Goal: Task Accomplishment & Management: Use online tool/utility

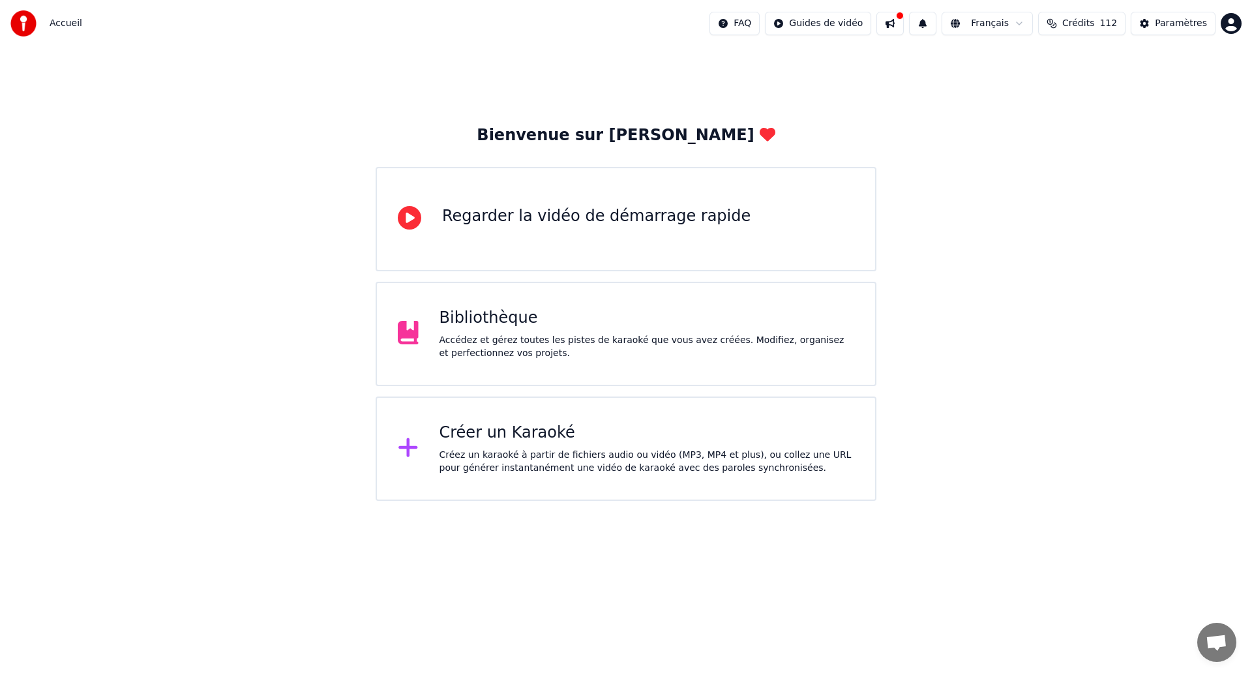
click at [551, 309] on div "Bibliothèque" at bounding box center [647, 318] width 415 height 21
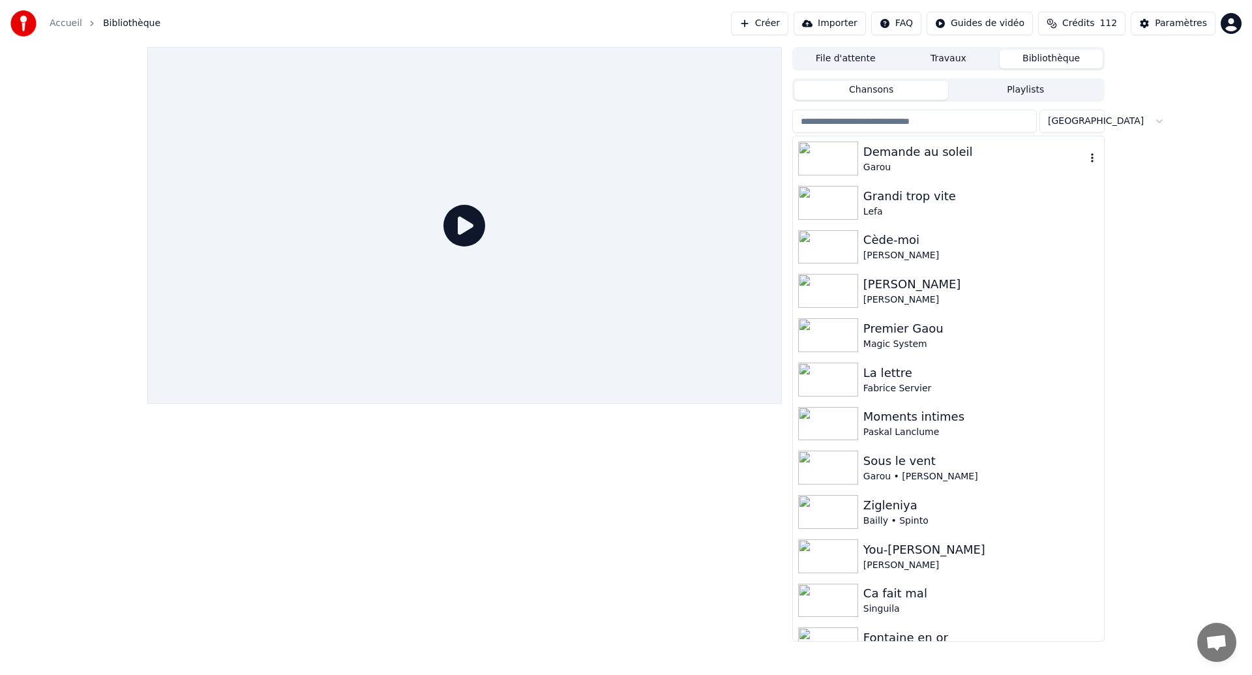
click at [971, 153] on div "Demande au soleil" at bounding box center [975, 152] width 222 height 18
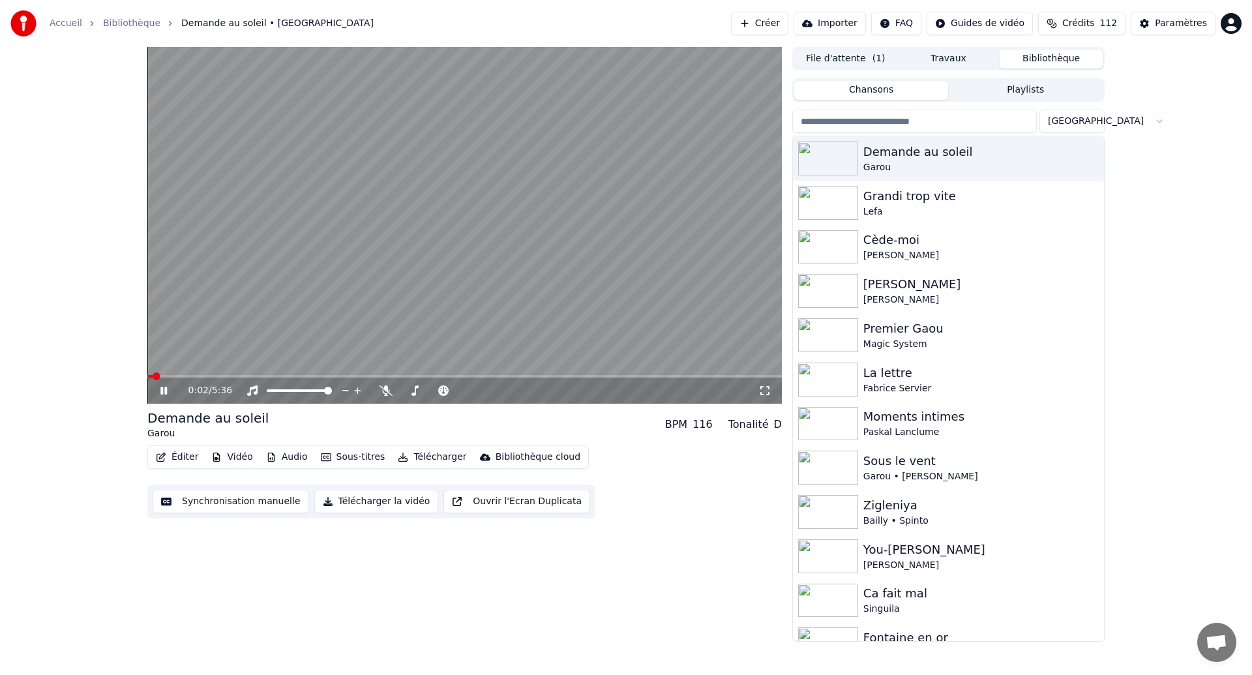
click at [590, 323] on video at bounding box center [464, 225] width 635 height 357
click at [168, 392] on icon at bounding box center [173, 390] width 31 height 10
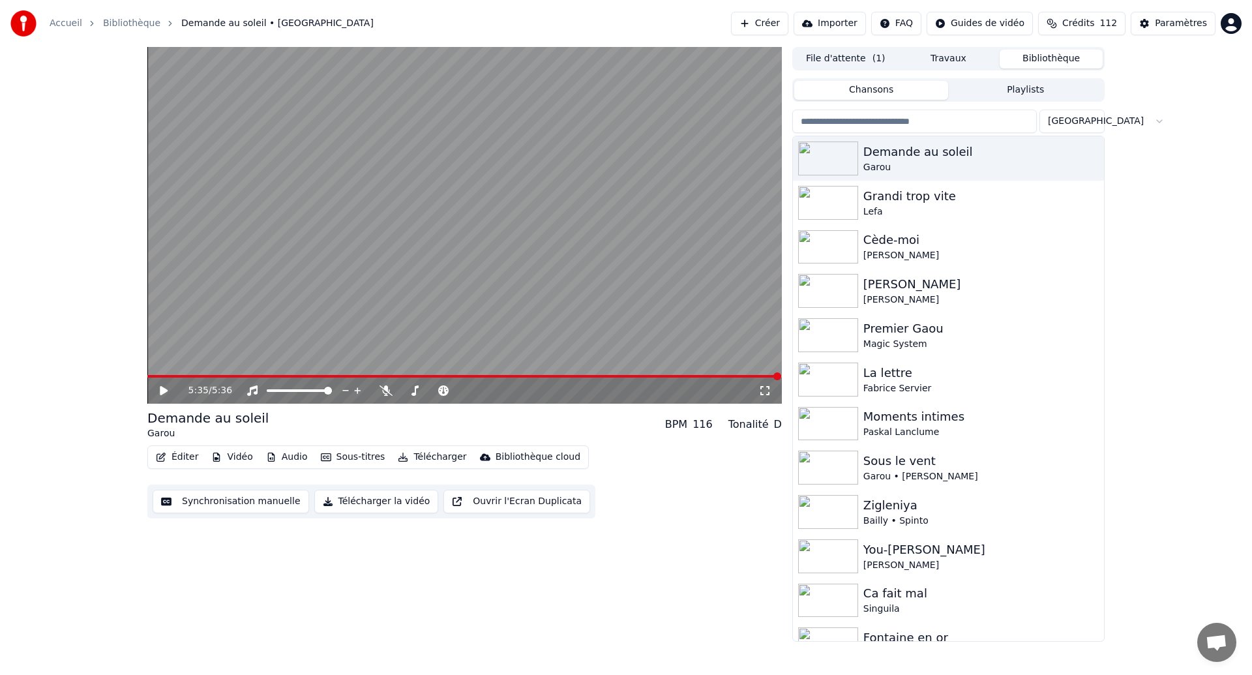
click at [207, 498] on button "Synchronisation manuelle" at bounding box center [231, 501] width 157 height 23
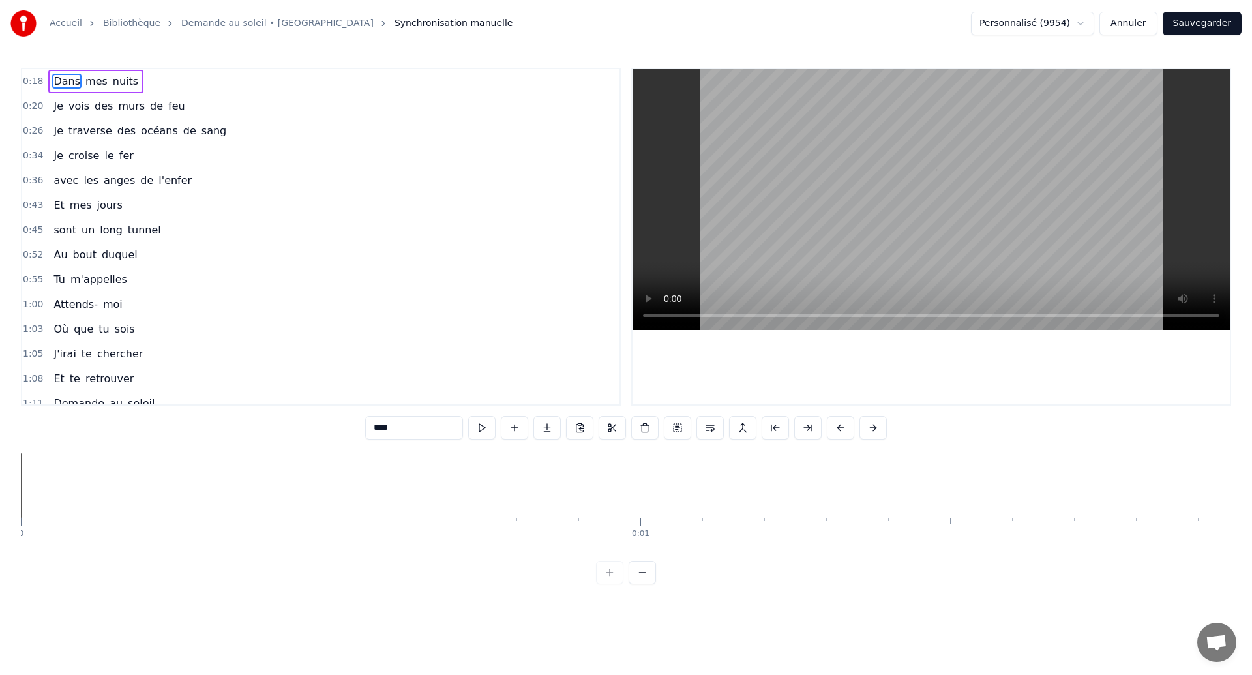
scroll to position [0, 11459]
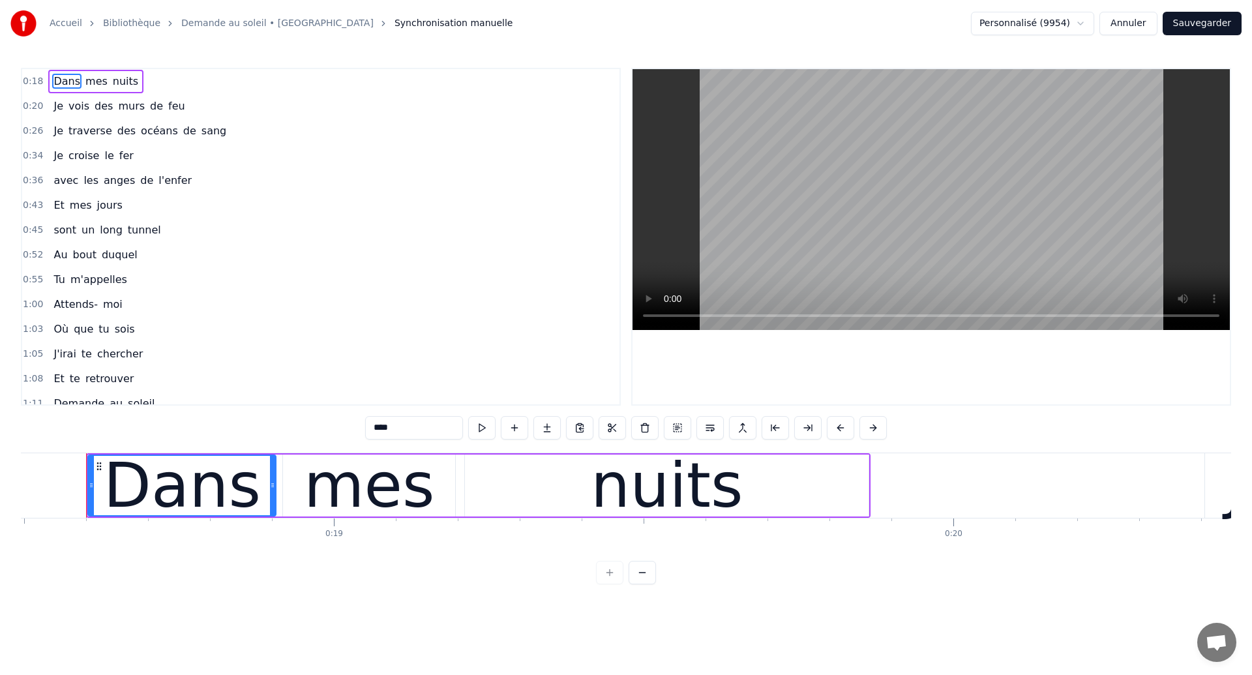
click at [55, 276] on span "Tu" at bounding box center [59, 279] width 14 height 15
type input "**"
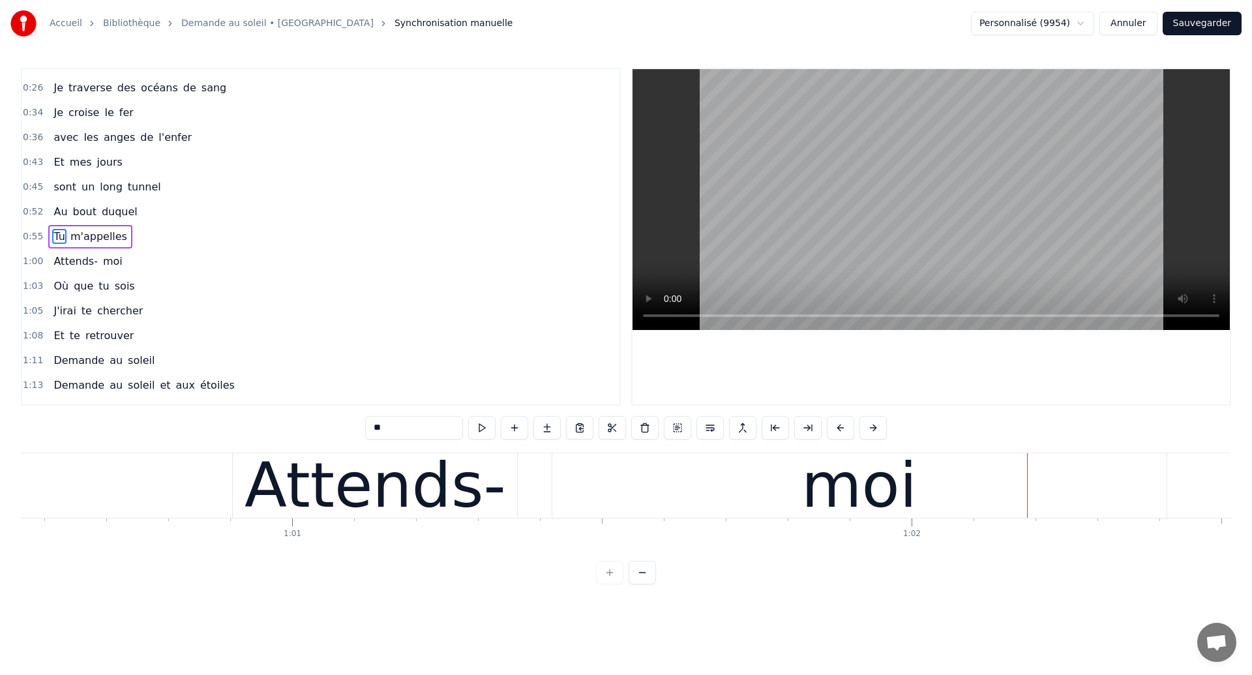
scroll to position [0, 37511]
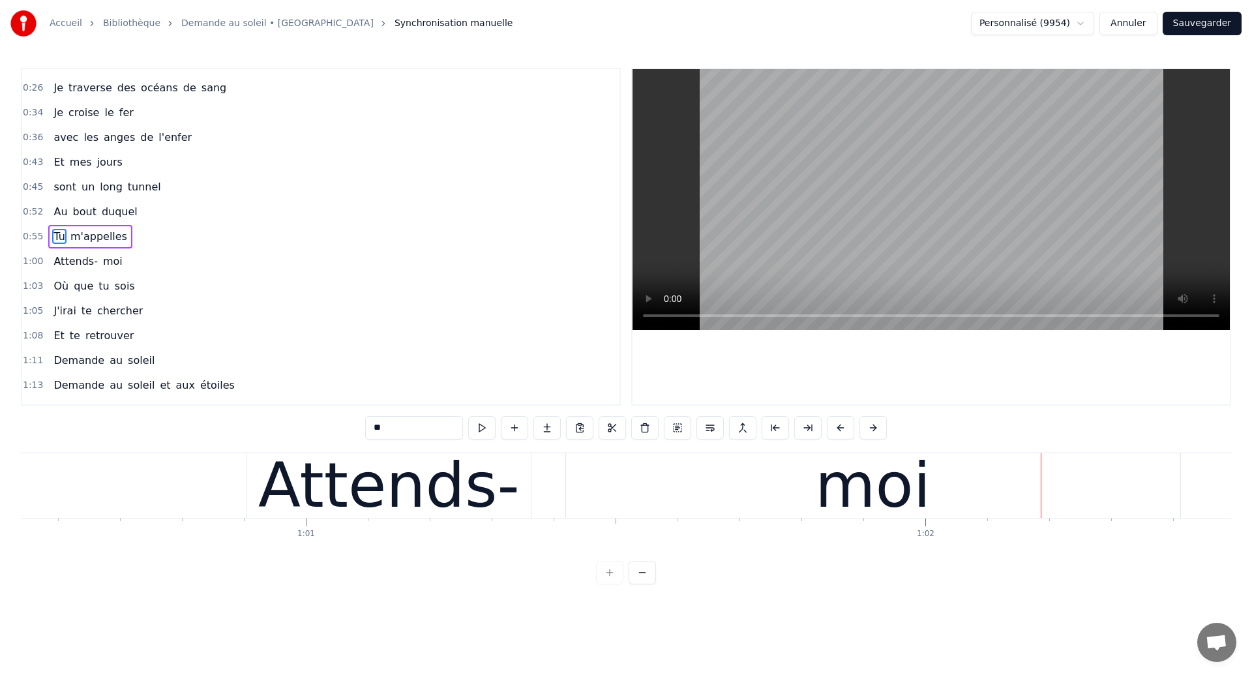
click at [518, 497] on div "Attends-" at bounding box center [389, 485] width 284 height 65
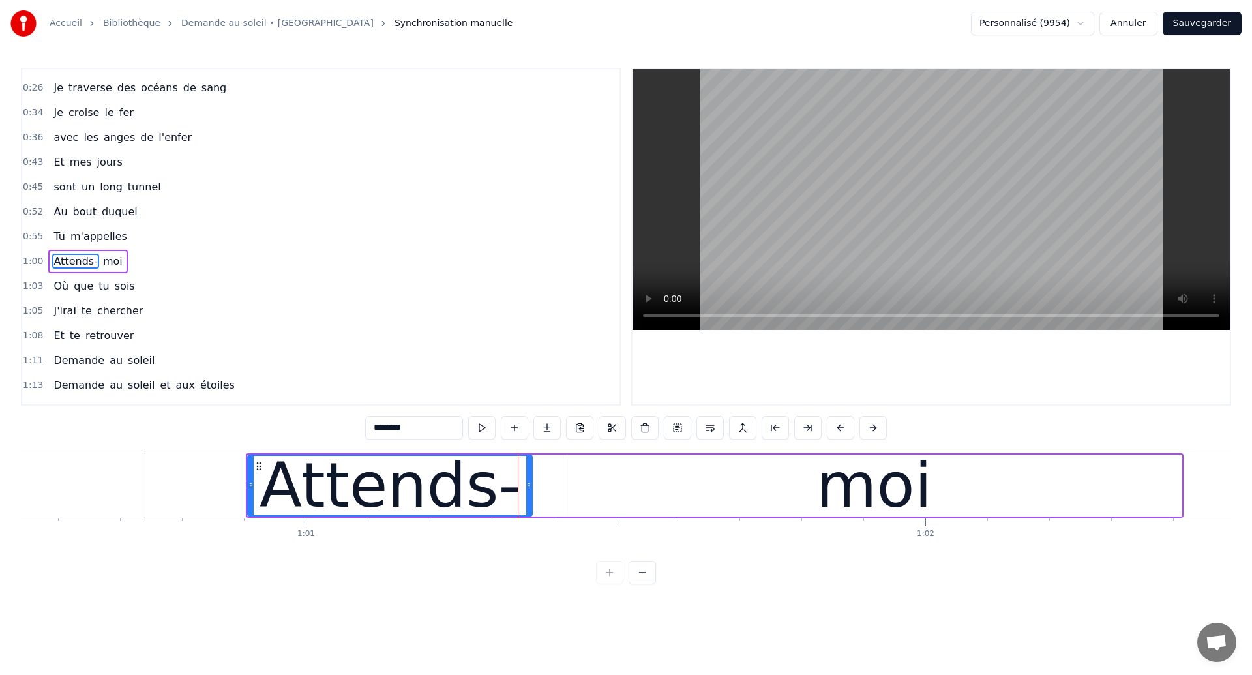
scroll to position [68, 0]
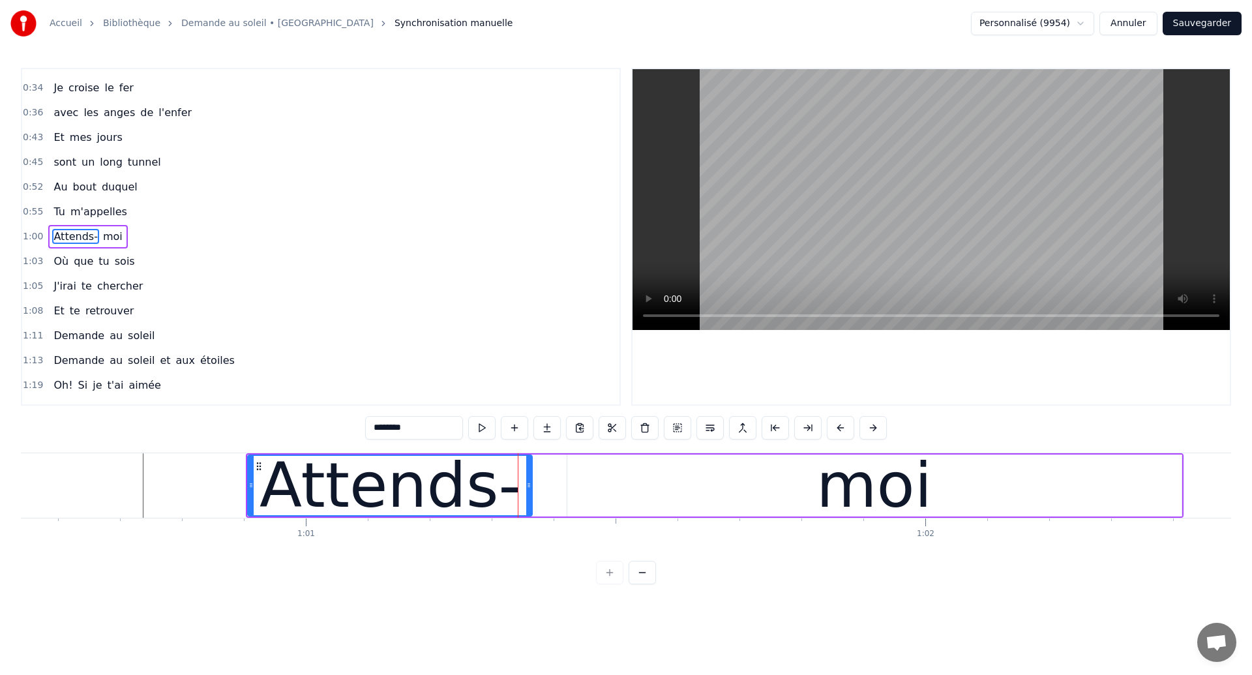
click at [588, 486] on div "moi" at bounding box center [874, 486] width 614 height 62
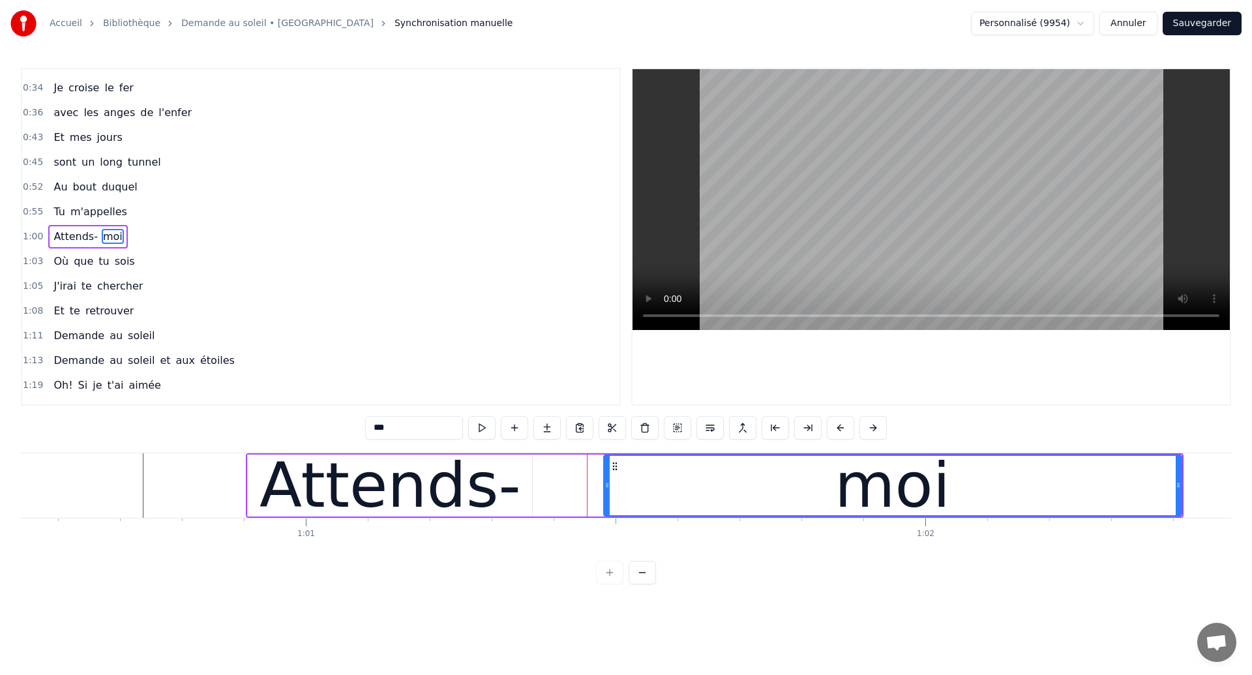
drag, startPoint x: 569, startPoint y: 496, endPoint x: 606, endPoint y: 505, distance: 37.8
click at [606, 505] on div at bounding box center [607, 485] width 5 height 59
click at [515, 500] on div "Attends-" at bounding box center [390, 486] width 284 height 62
type input "********"
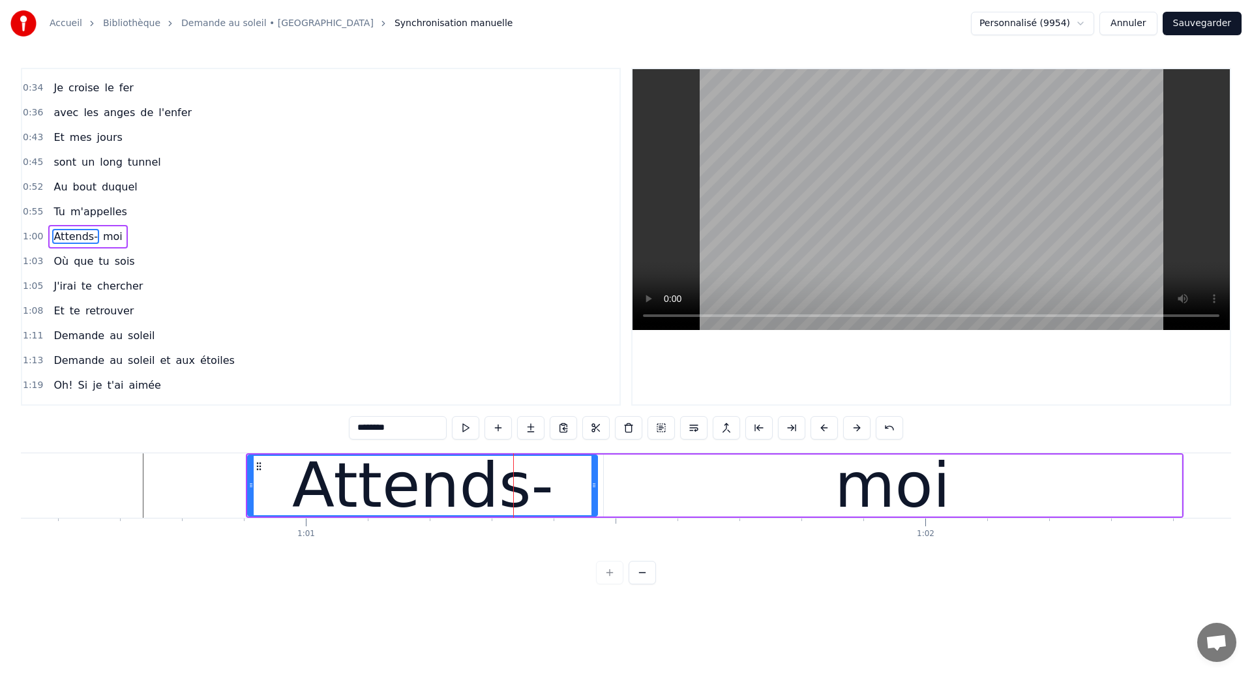
drag, startPoint x: 531, startPoint y: 498, endPoint x: 596, endPoint y: 518, distance: 68.3
click at [596, 518] on div "Dans mes nuits Je vois des murs de feu Je traverse des océans de sang Je croise…" at bounding box center [626, 502] width 1211 height 98
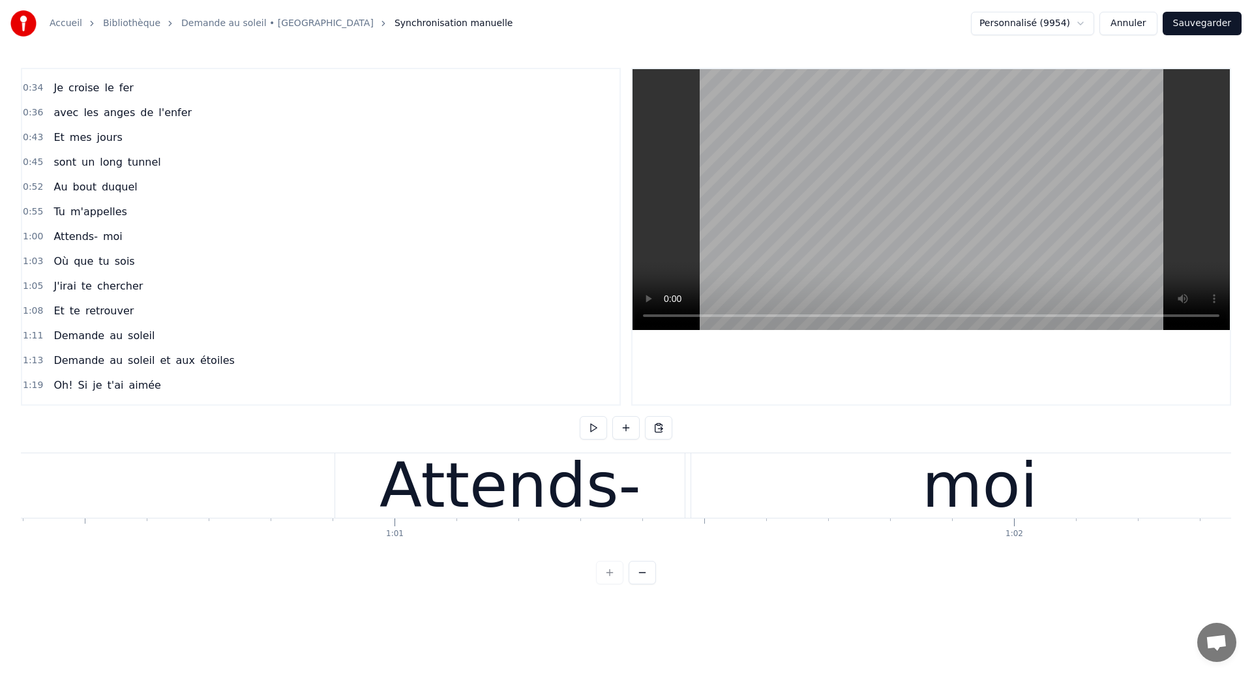
scroll to position [0, 37407]
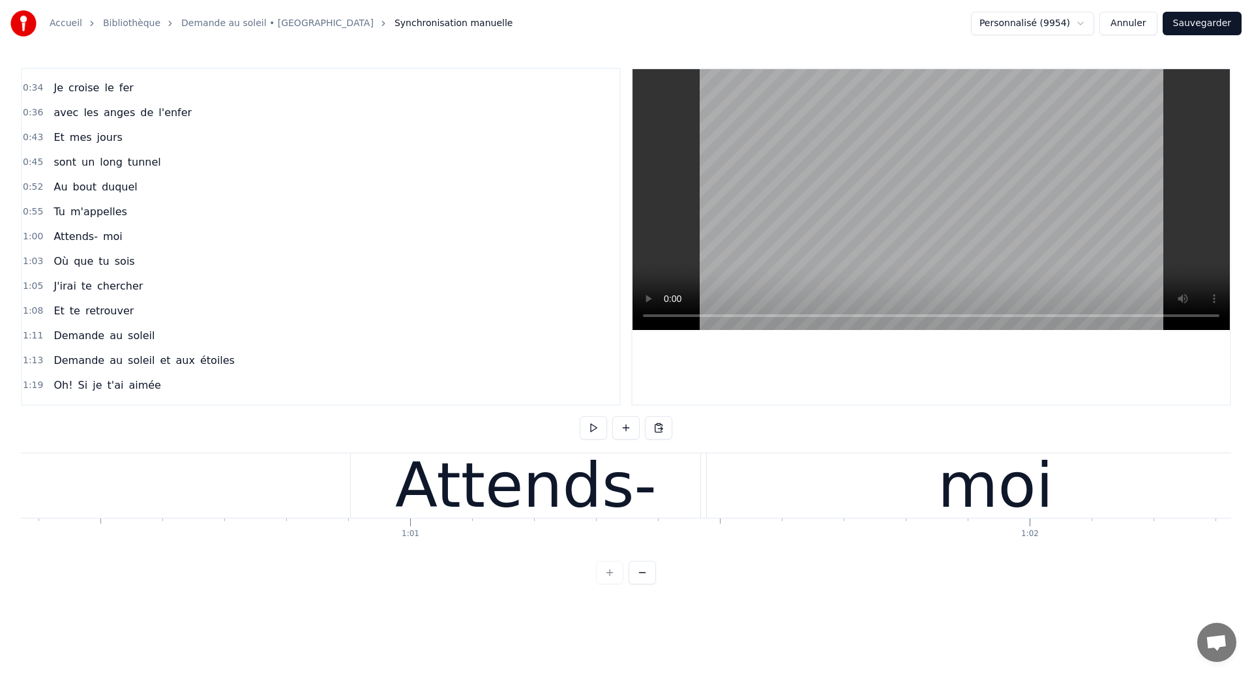
click at [732, 497] on div "moi" at bounding box center [996, 485] width 578 height 65
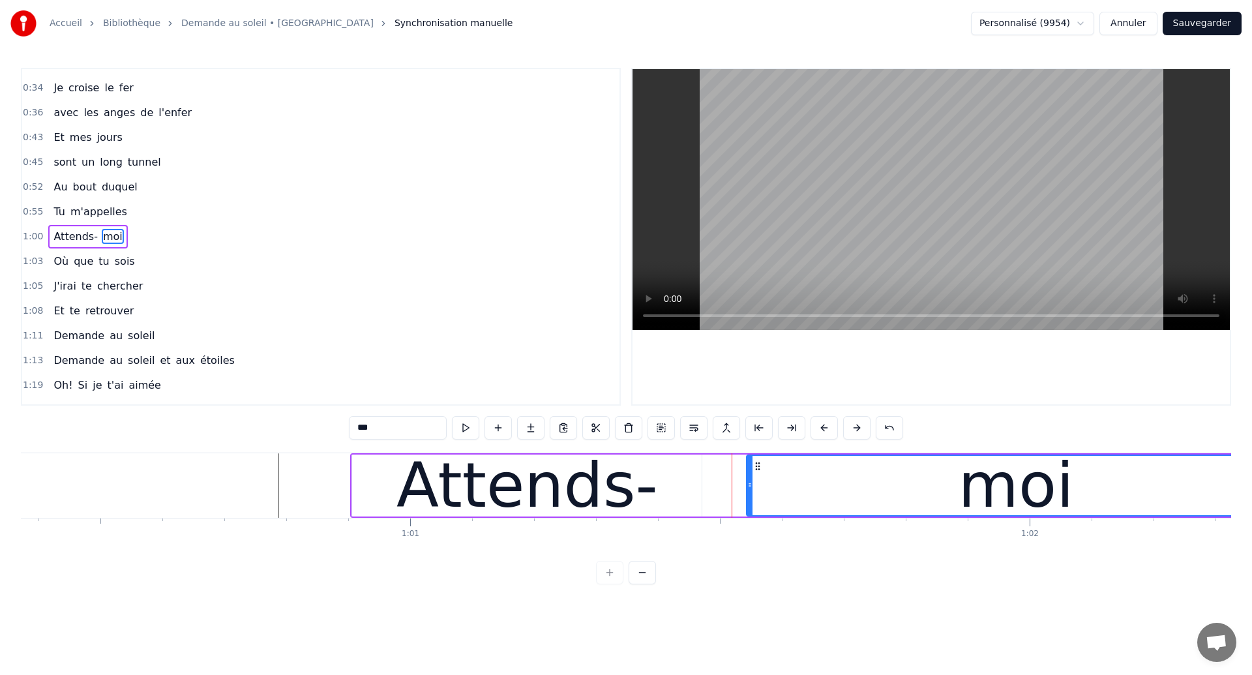
drag, startPoint x: 709, startPoint y: 493, endPoint x: 747, endPoint y: 494, distance: 38.5
click at [747, 494] on div at bounding box center [749, 485] width 5 height 59
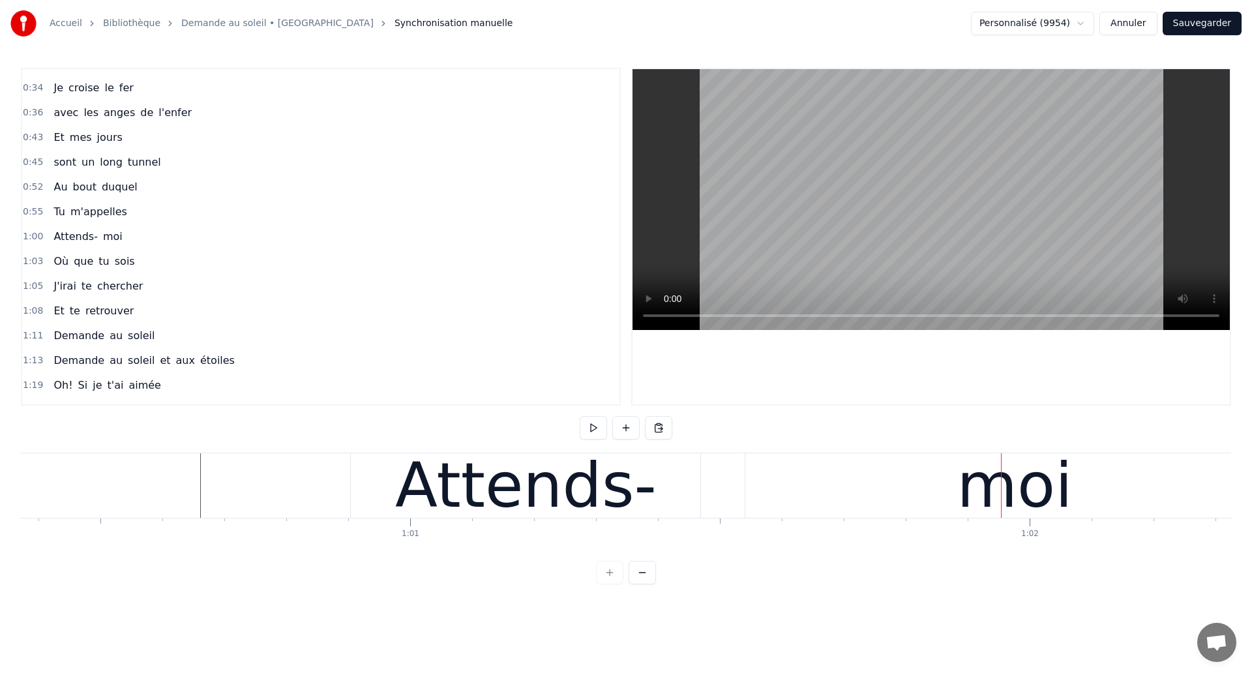
click at [633, 490] on div "Attends-" at bounding box center [526, 485] width 262 height 93
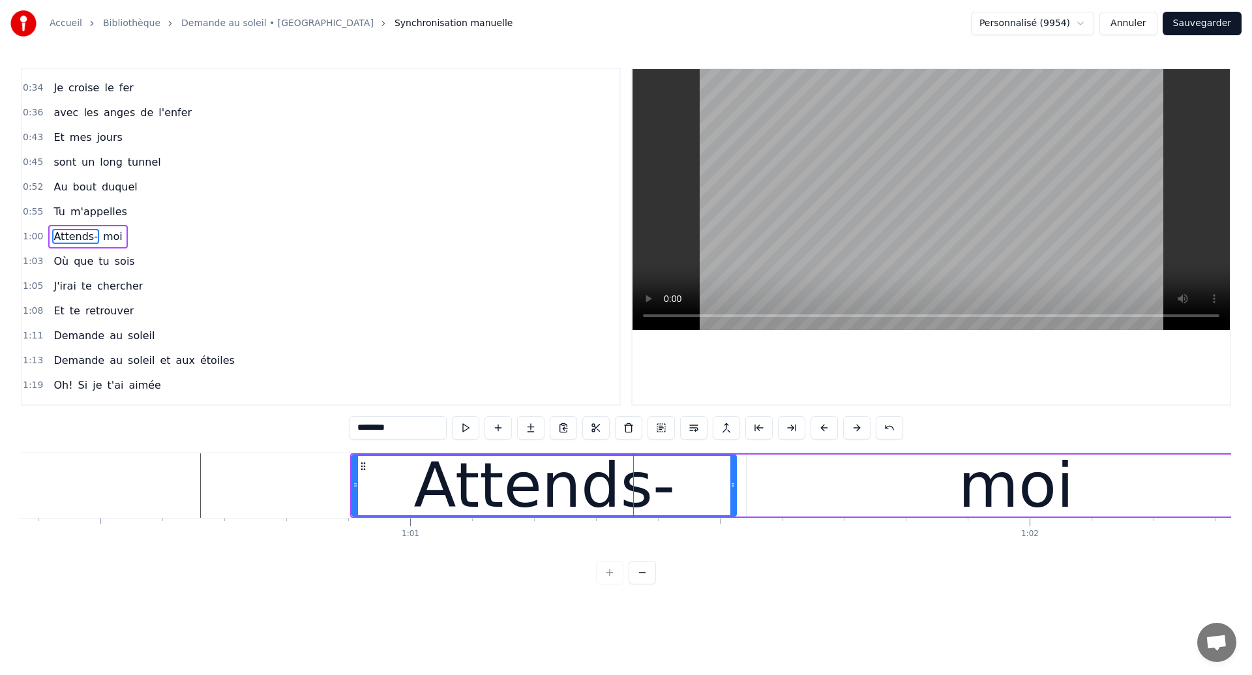
drag, startPoint x: 699, startPoint y: 487, endPoint x: 734, endPoint y: 499, distance: 36.5
click at [734, 499] on div at bounding box center [732, 485] width 5 height 59
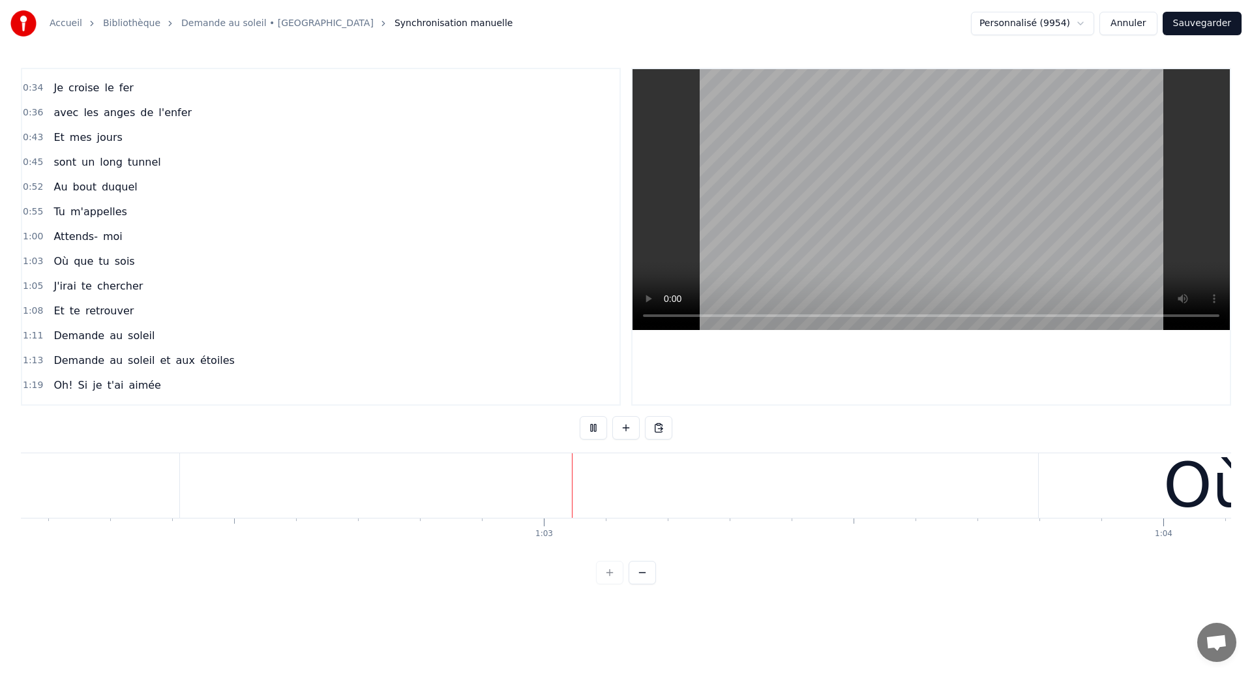
scroll to position [0, 38513]
click at [497, 451] on div "0:18 Dans mes nuits 0:20 Je vois des murs de feu 0:26 Je traverse des océans de…" at bounding box center [626, 326] width 1211 height 517
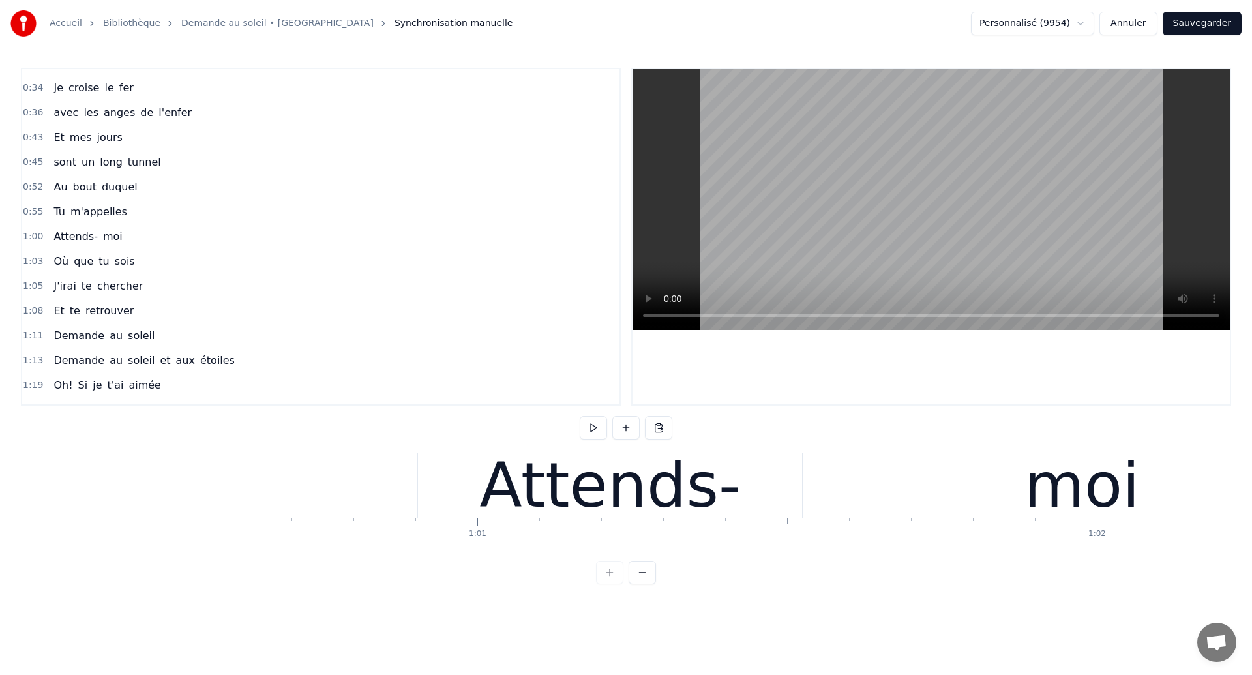
scroll to position [0, 37323]
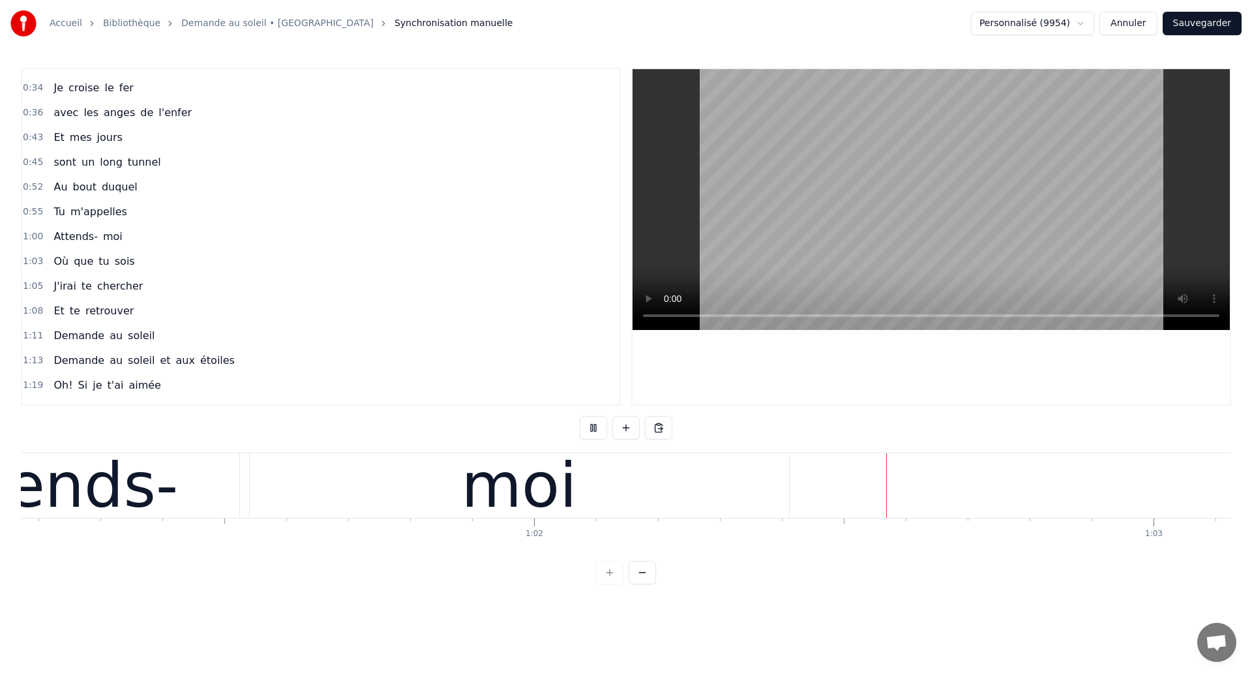
click at [690, 490] on div "moi" at bounding box center [519, 485] width 539 height 65
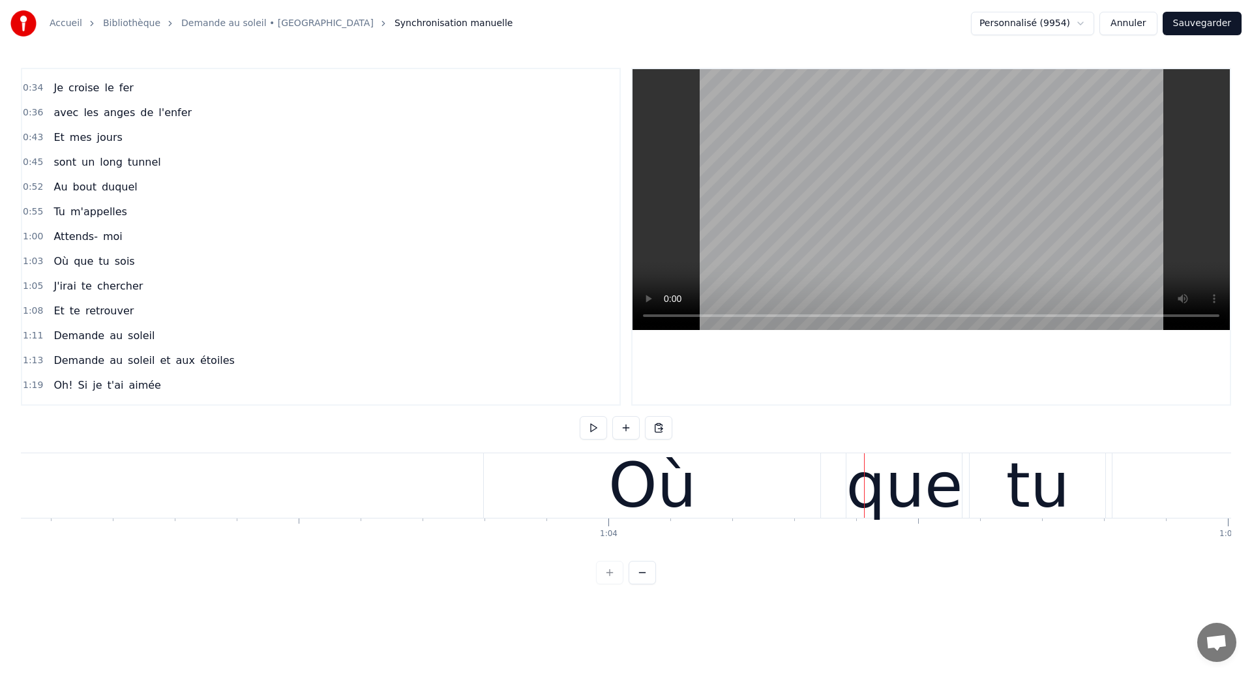
scroll to position [0, 39027]
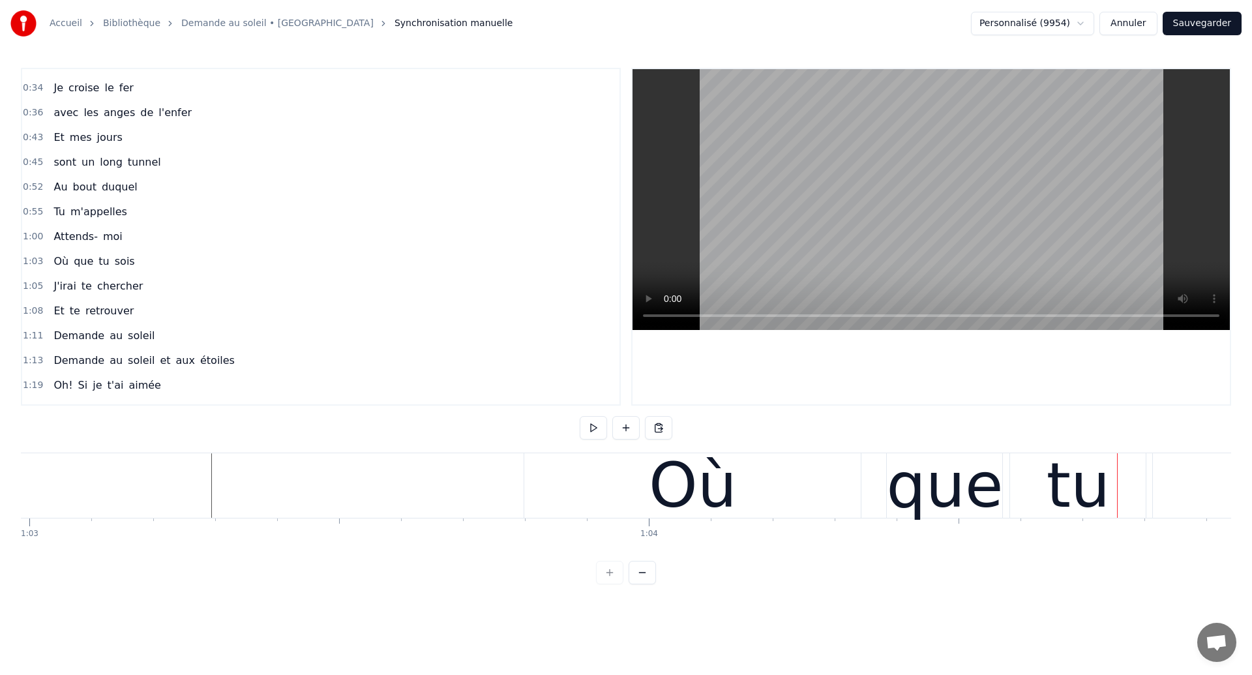
click at [822, 491] on div "Où" at bounding box center [692, 485] width 337 height 65
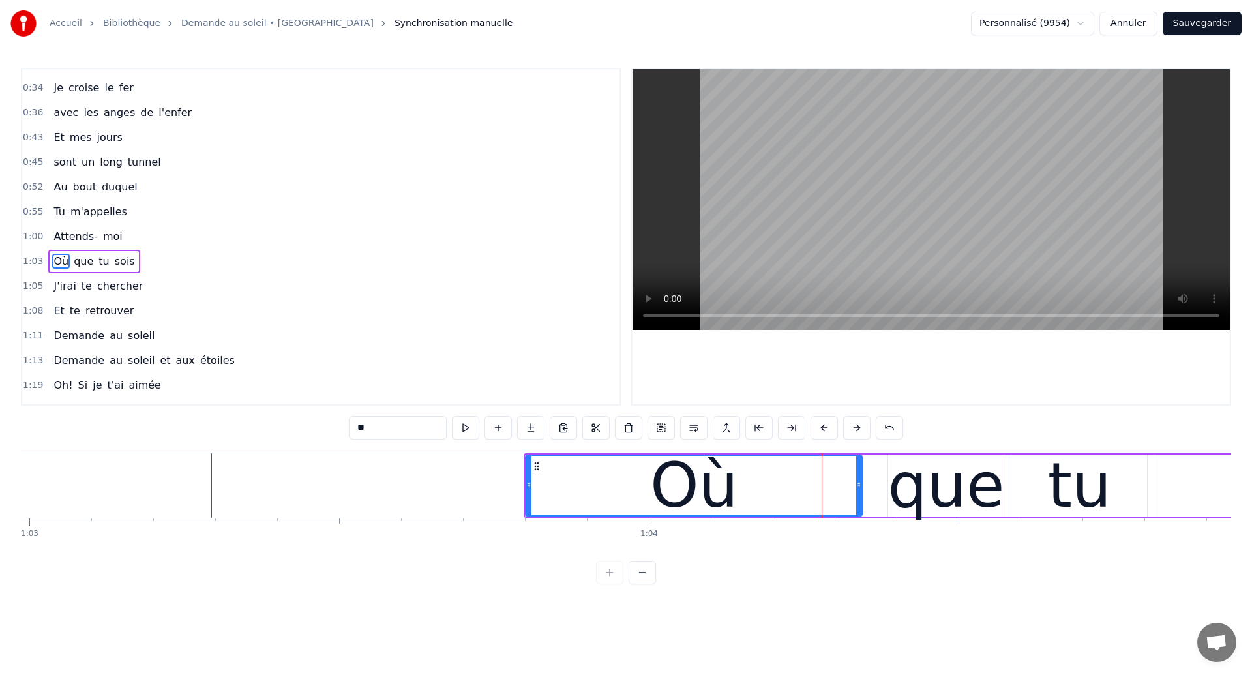
scroll to position [93, 0]
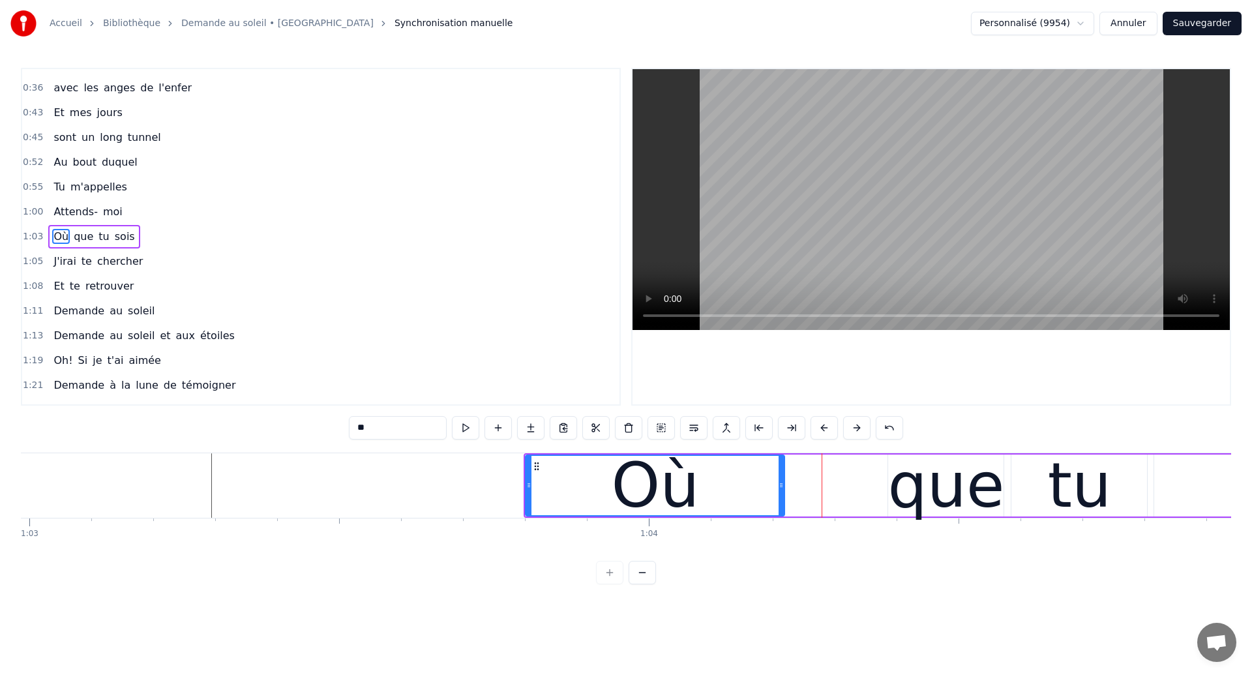
drag, startPoint x: 860, startPoint y: 491, endPoint x: 782, endPoint y: 511, distance: 80.0
click at [782, 511] on div at bounding box center [781, 485] width 5 height 59
click at [917, 478] on div "que" at bounding box center [946, 485] width 117 height 93
type input "***"
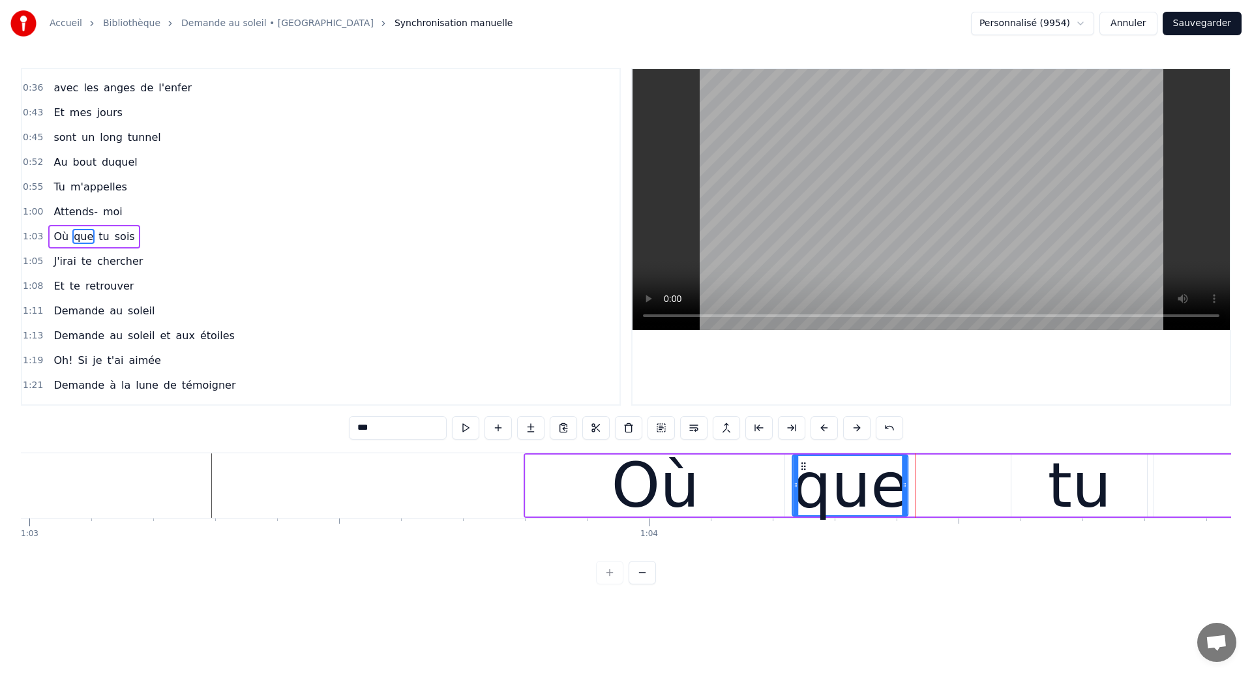
drag, startPoint x: 899, startPoint y: 460, endPoint x: 804, endPoint y: 495, distance: 101.3
click at [804, 495] on div "que" at bounding box center [851, 485] width 114 height 59
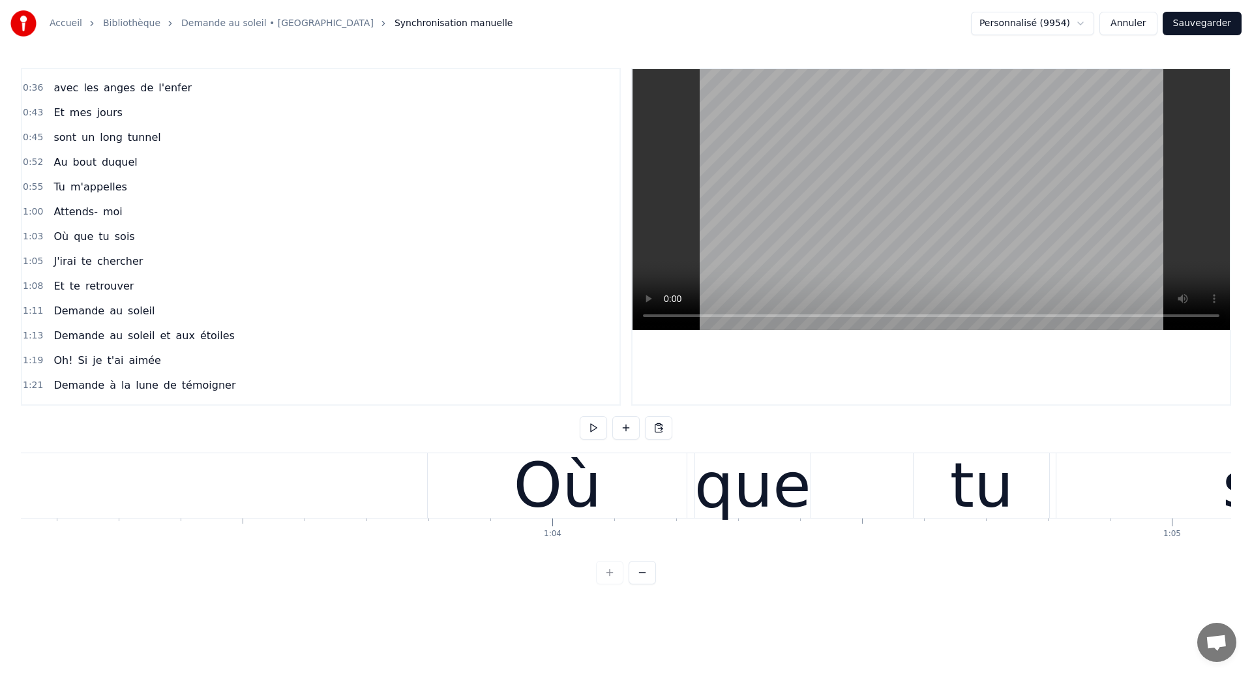
scroll to position [0, 39062]
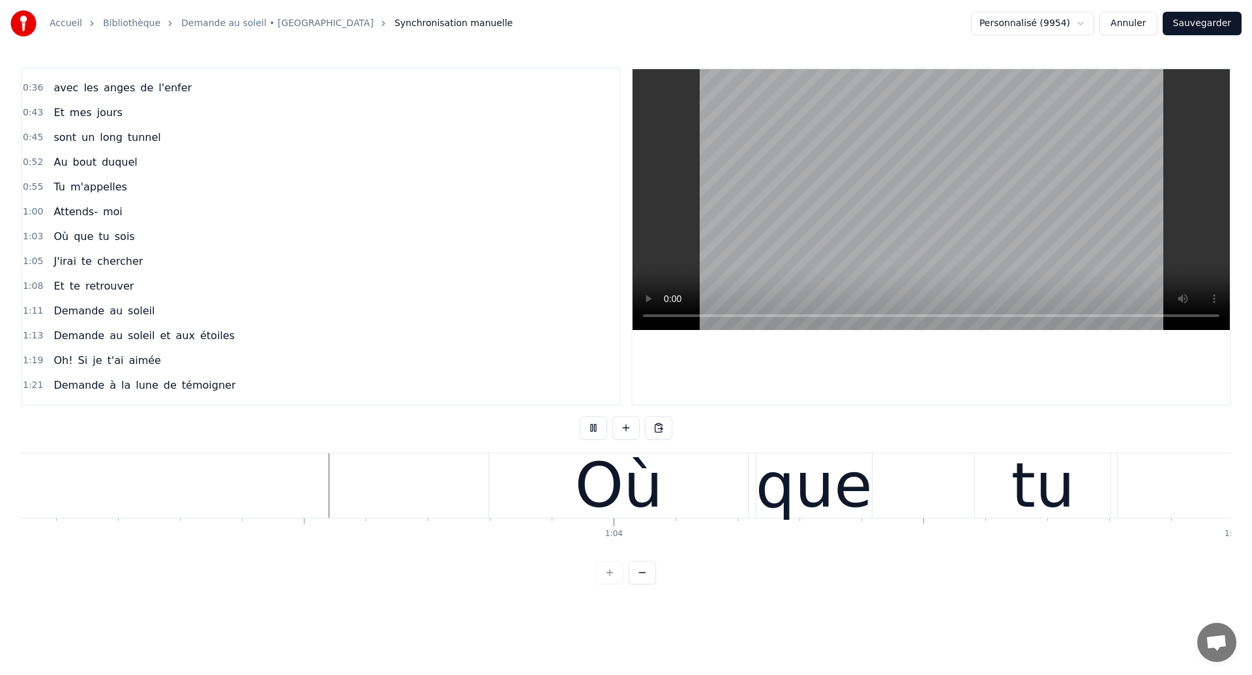
click at [828, 502] on div "que" at bounding box center [814, 485] width 117 height 93
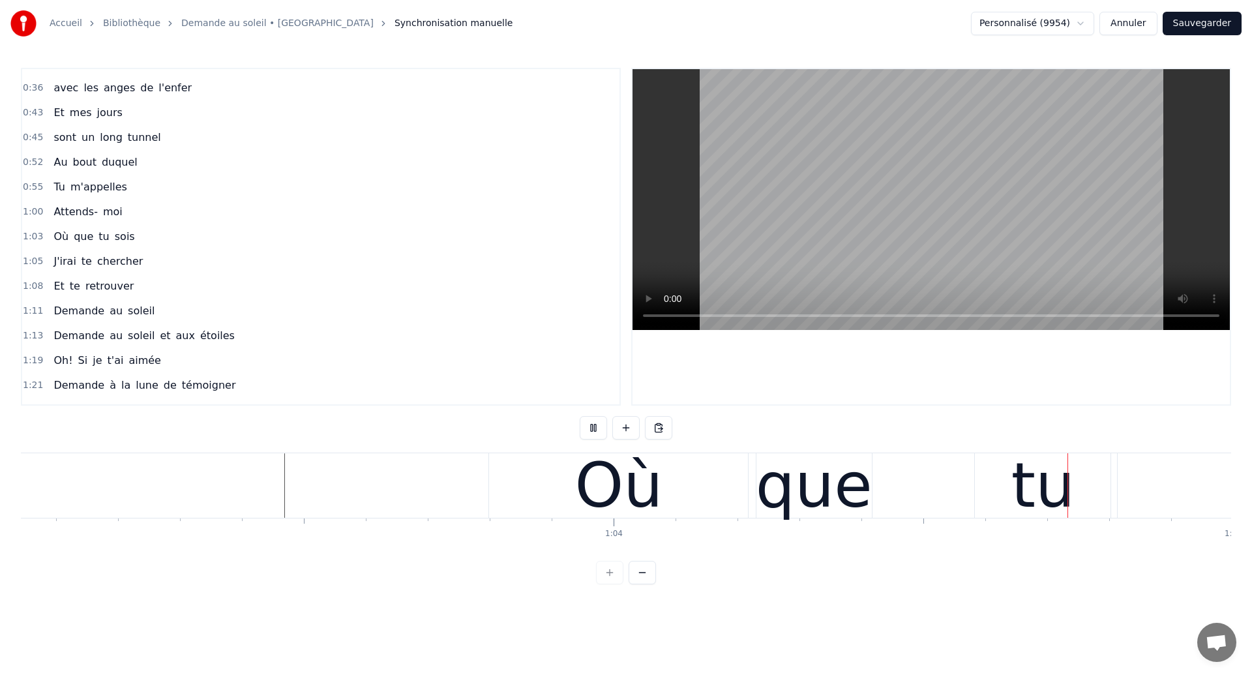
click at [837, 513] on div "que" at bounding box center [814, 485] width 117 height 93
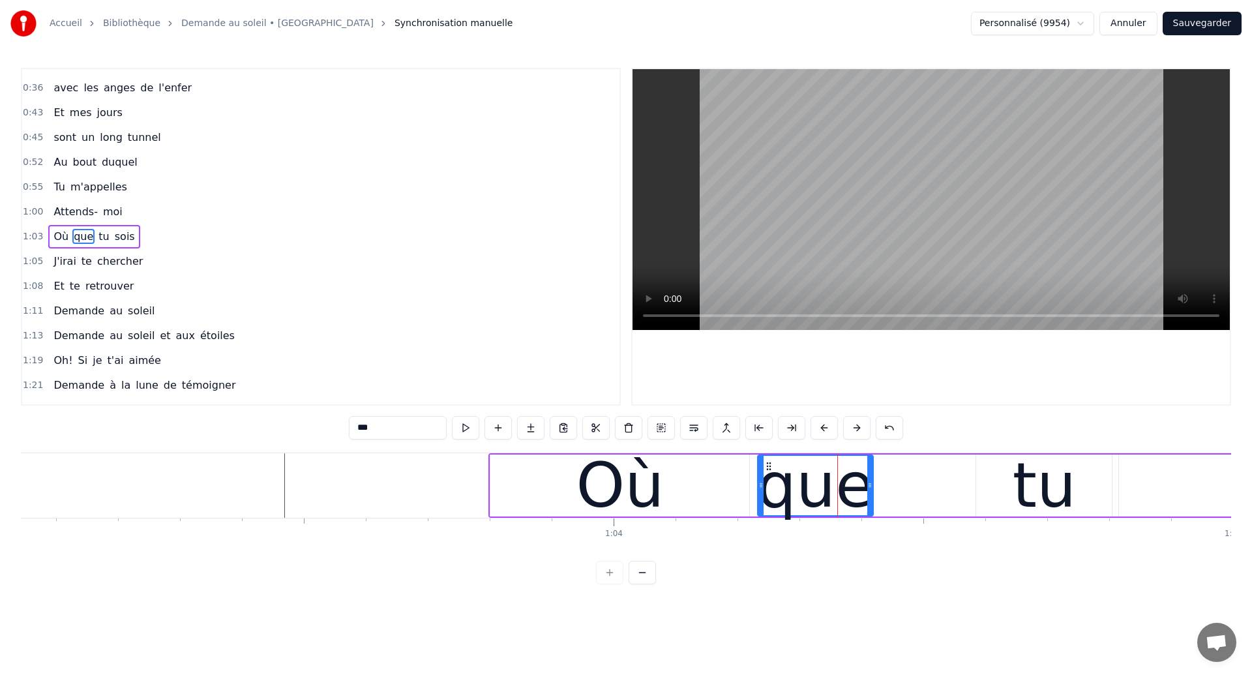
click at [1015, 492] on div "tu" at bounding box center [1044, 486] width 136 height 62
type input "**"
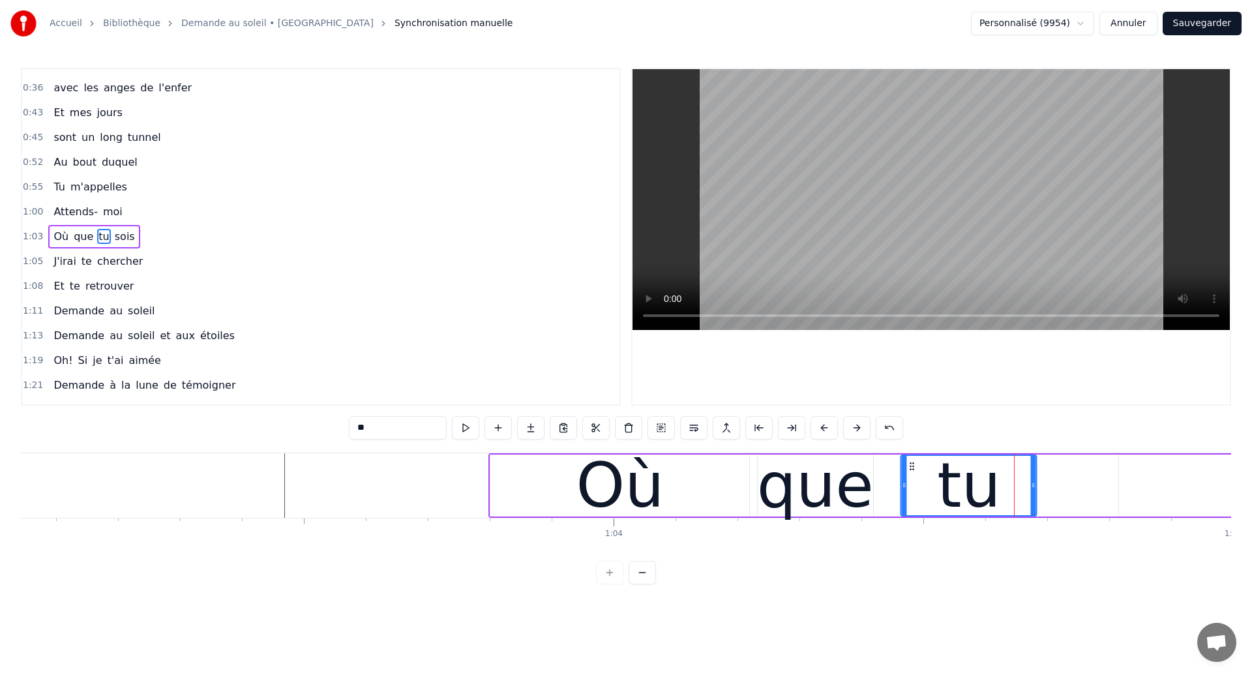
drag, startPoint x: 987, startPoint y: 467, endPoint x: 912, endPoint y: 484, distance: 76.9
click at [912, 484] on div "tu" at bounding box center [969, 485] width 134 height 59
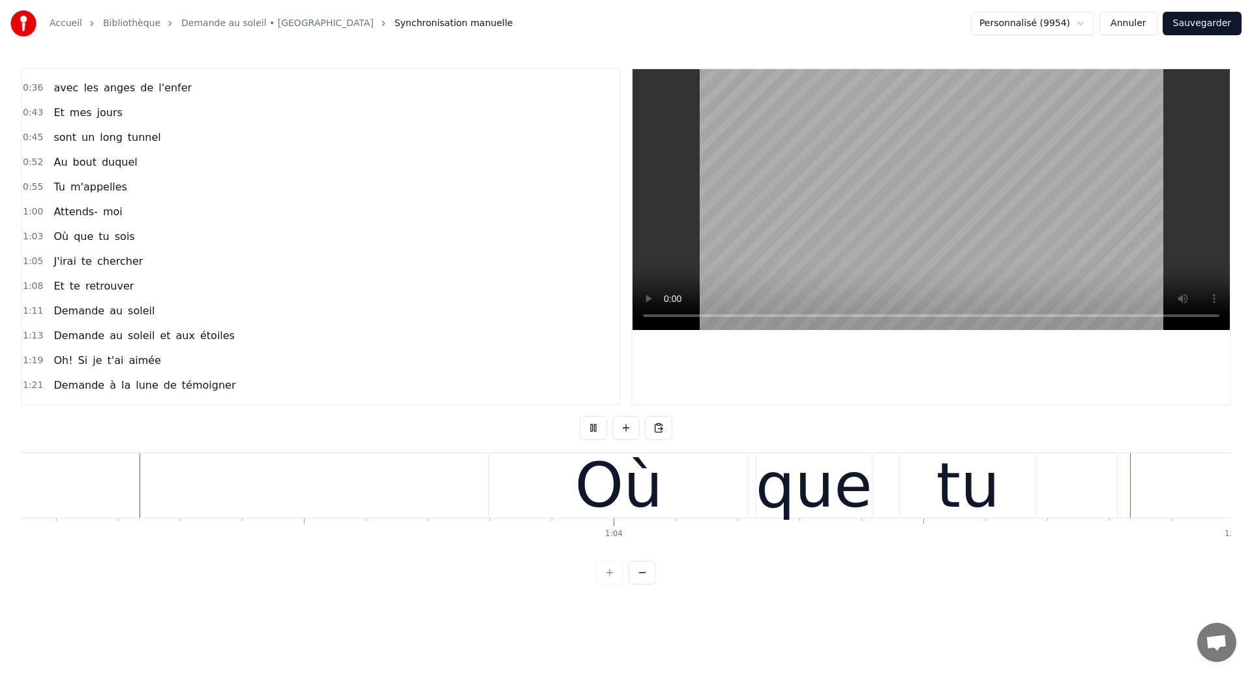
click at [756, 463] on div "que" at bounding box center [814, 485] width 117 height 65
click at [845, 485] on div "que" at bounding box center [814, 485] width 117 height 93
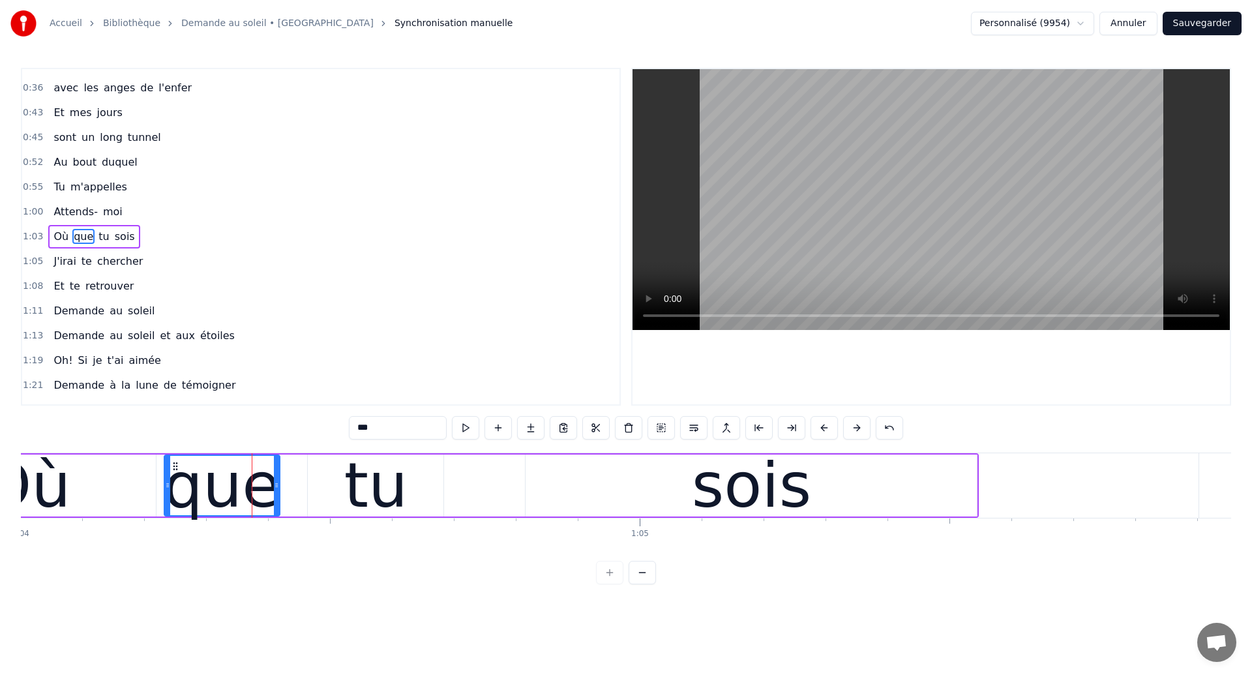
scroll to position [0, 39578]
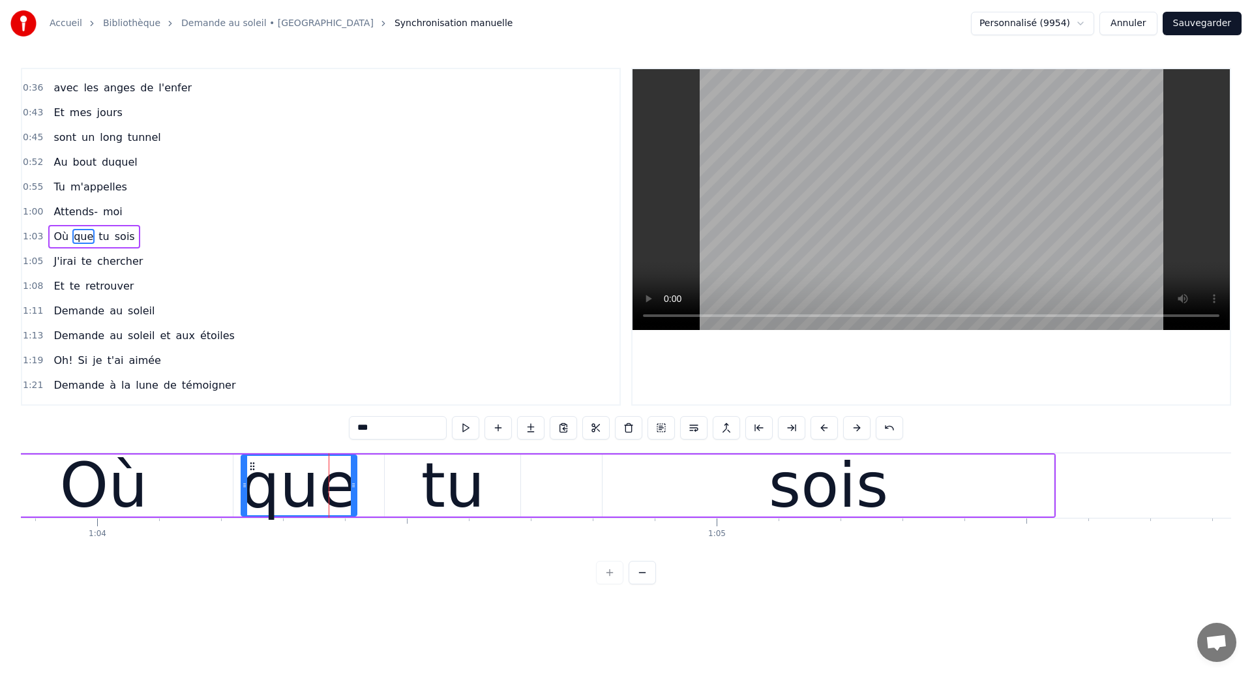
click at [610, 490] on div "sois" at bounding box center [828, 486] width 451 height 62
type input "****"
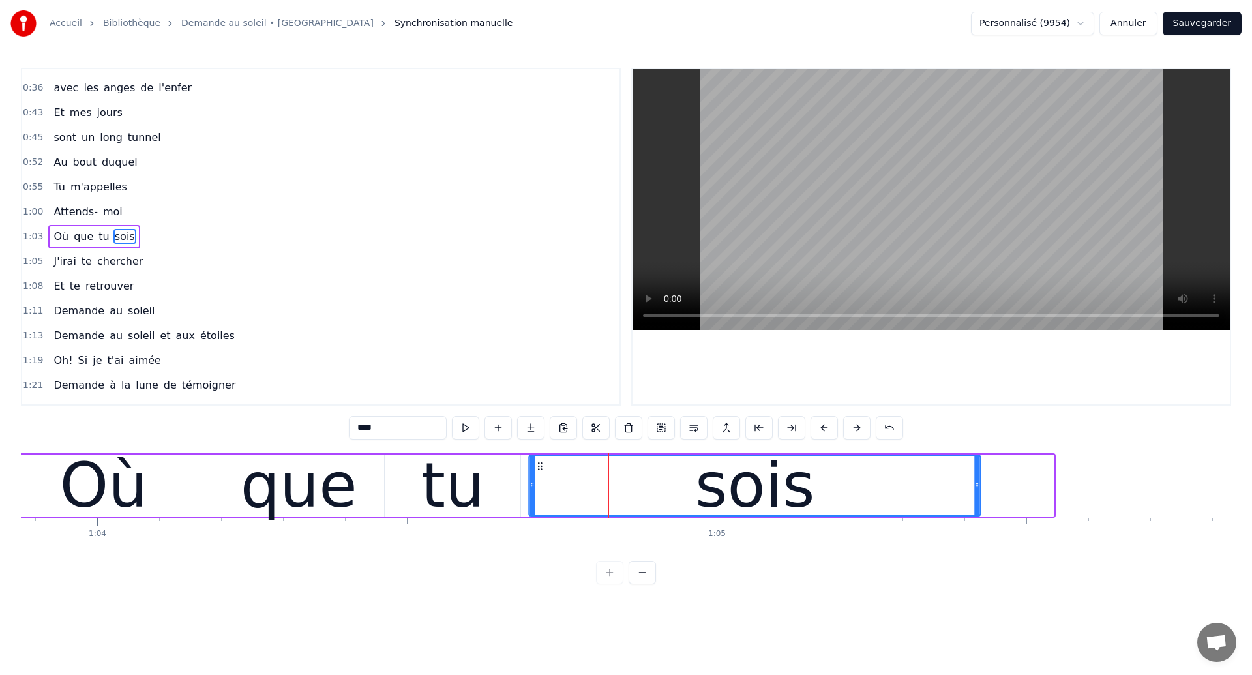
drag, startPoint x: 613, startPoint y: 464, endPoint x: 539, endPoint y: 481, distance: 75.6
click at [539, 481] on div "sois" at bounding box center [755, 485] width 450 height 59
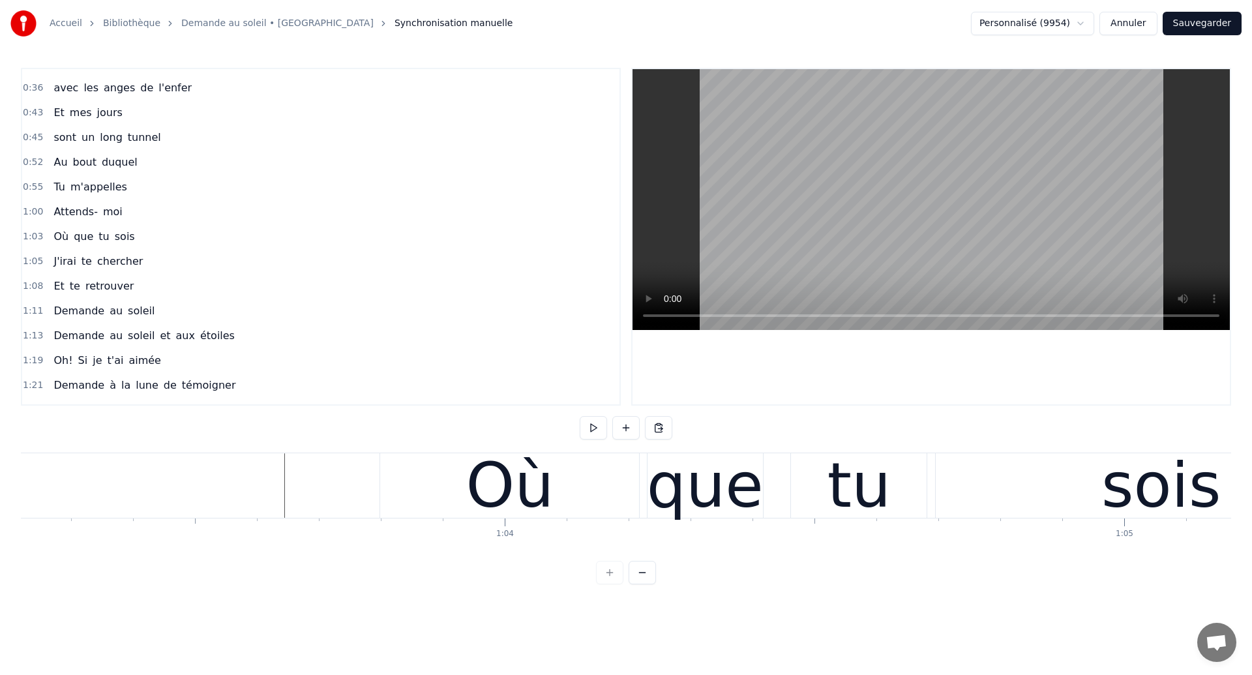
scroll to position [0, 39152]
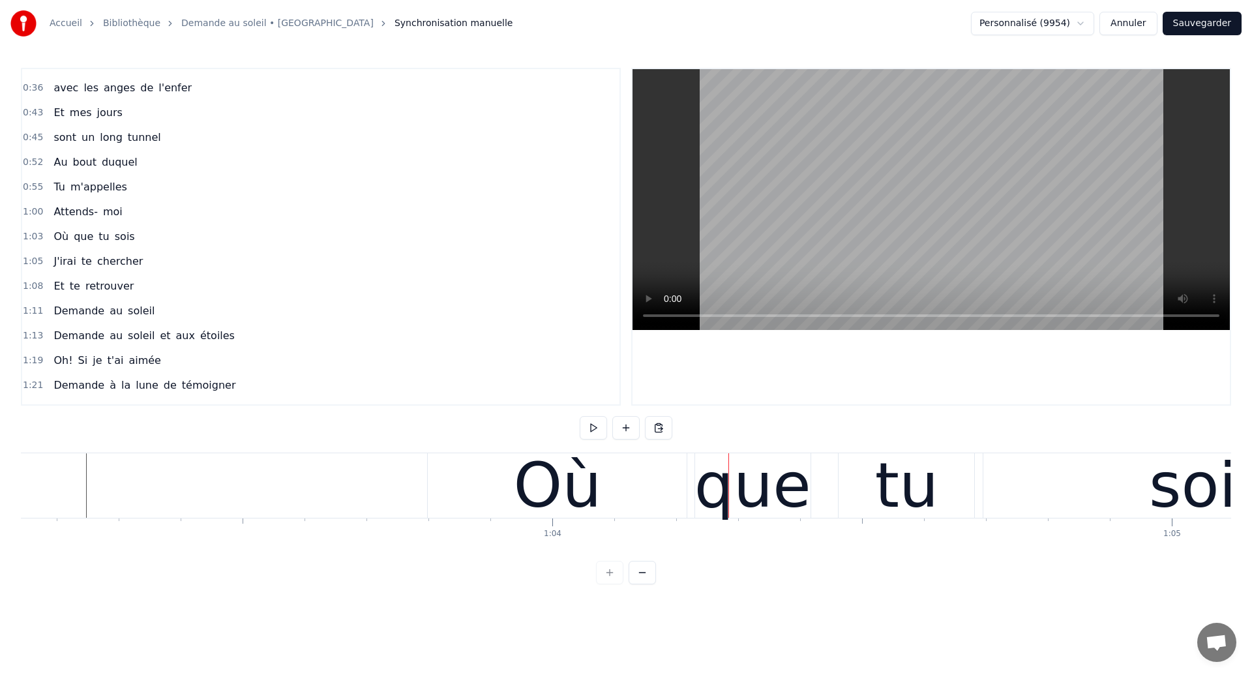
click at [502, 501] on div "Où" at bounding box center [557, 485] width 259 height 65
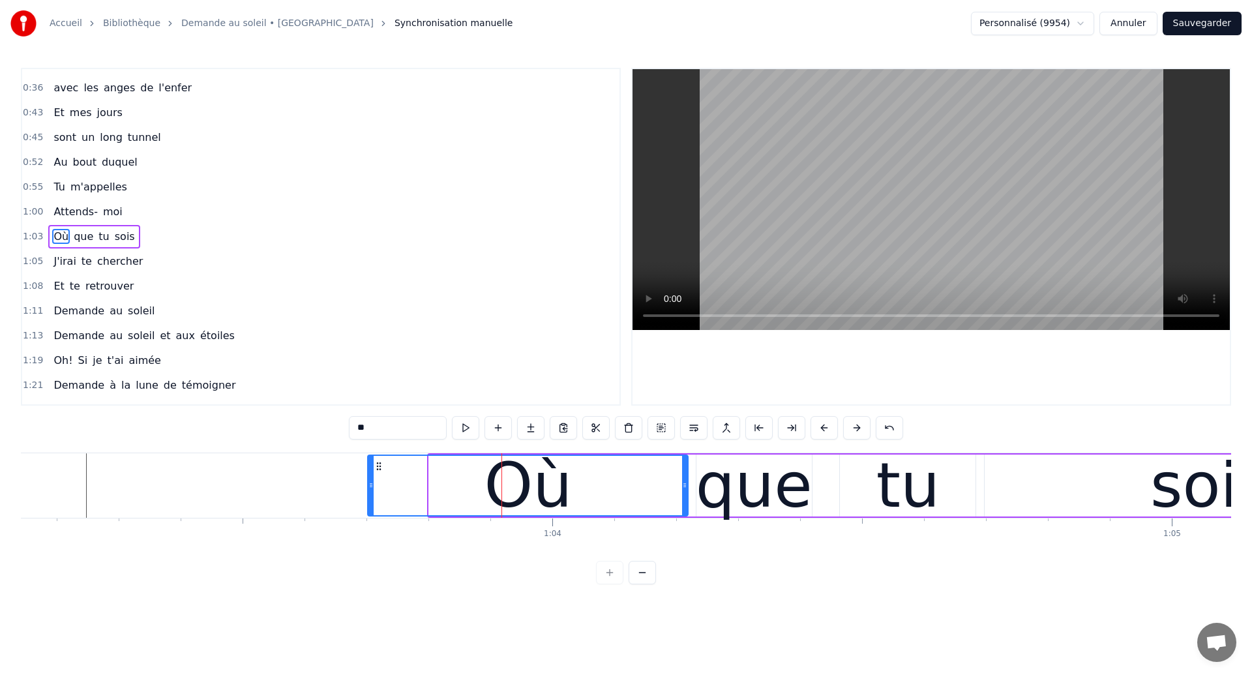
drag, startPoint x: 430, startPoint y: 497, endPoint x: 369, endPoint y: 502, distance: 61.5
click at [369, 502] on div at bounding box center [371, 485] width 5 height 59
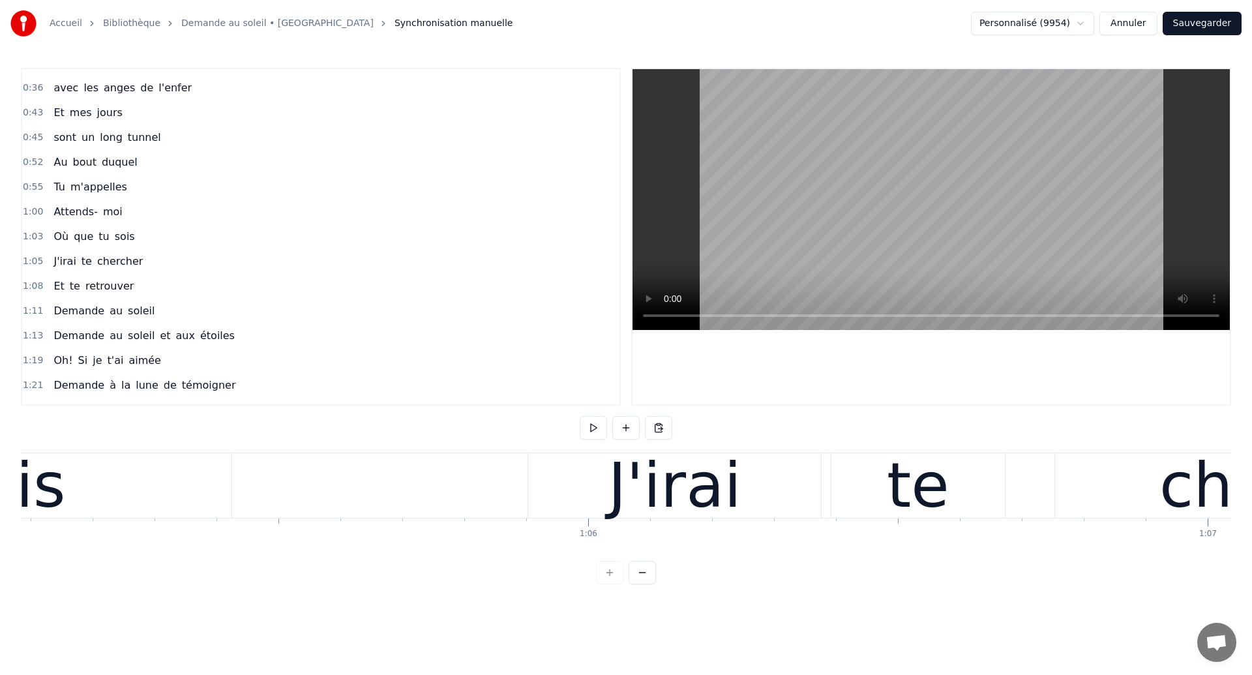
scroll to position [0, 40300]
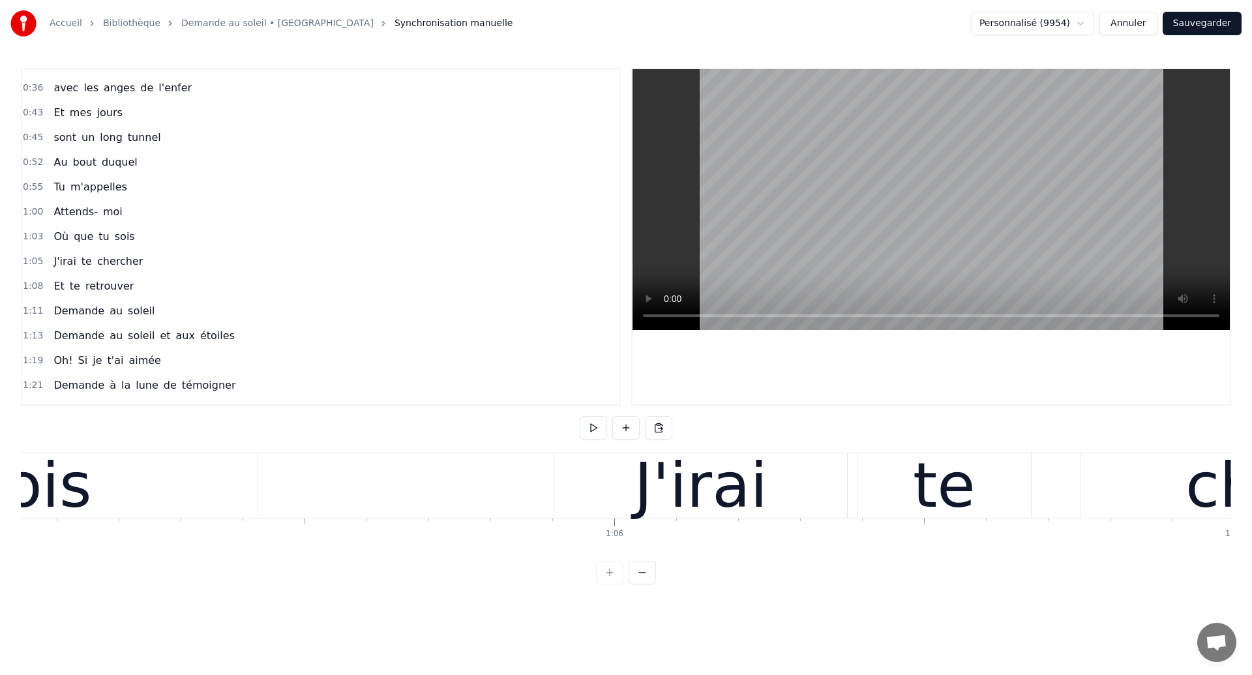
click at [158, 481] on div "sois" at bounding box center [31, 485] width 451 height 65
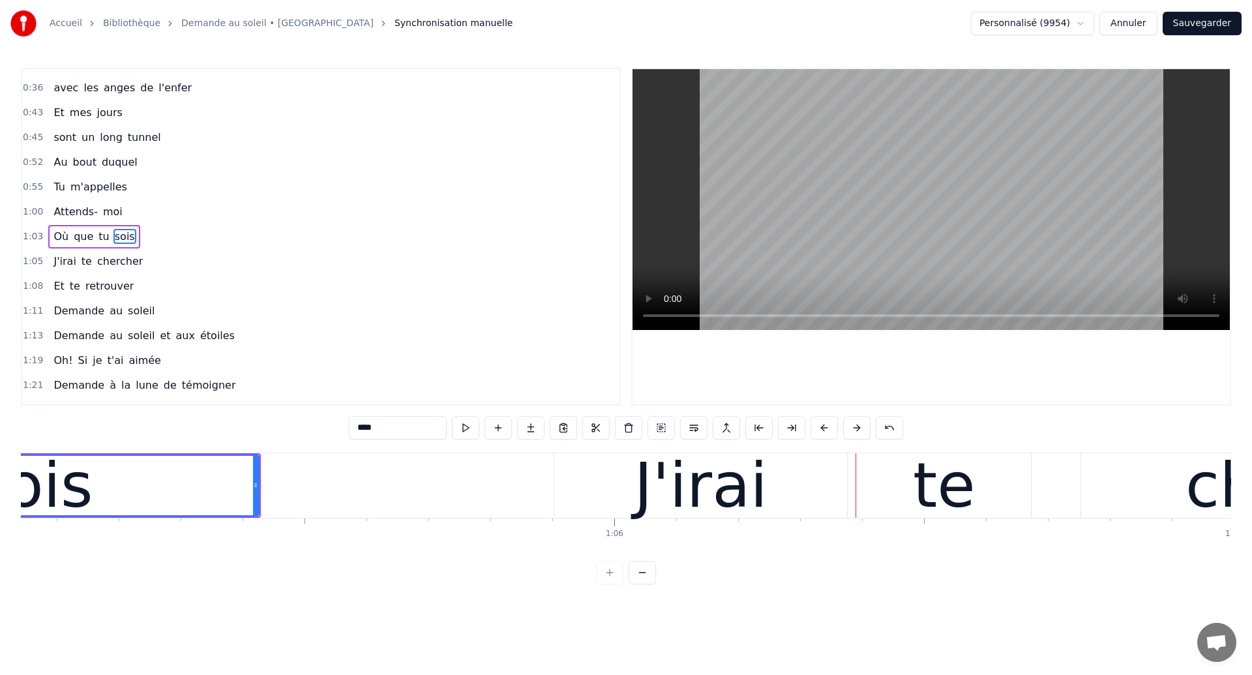
click at [61, 482] on div "sois" at bounding box center [33, 485] width 120 height 93
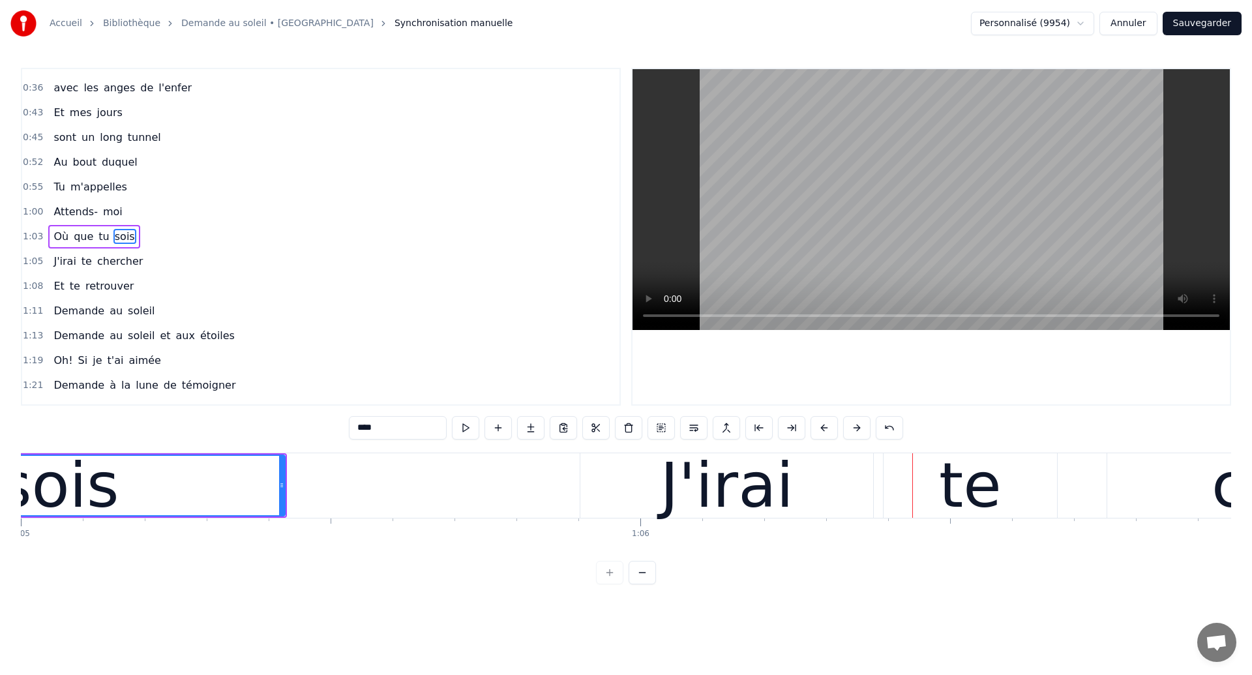
click at [68, 500] on div "sois" at bounding box center [59, 485] width 120 height 93
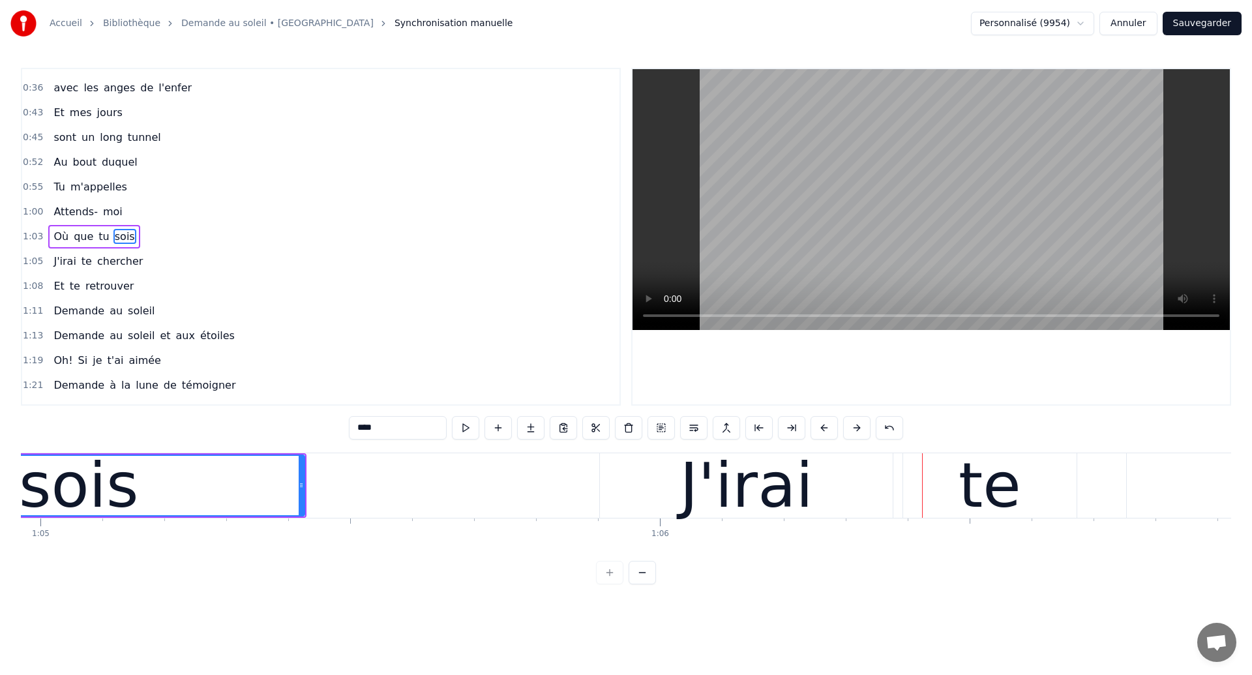
click at [656, 502] on div "J'irai" at bounding box center [746, 485] width 293 height 65
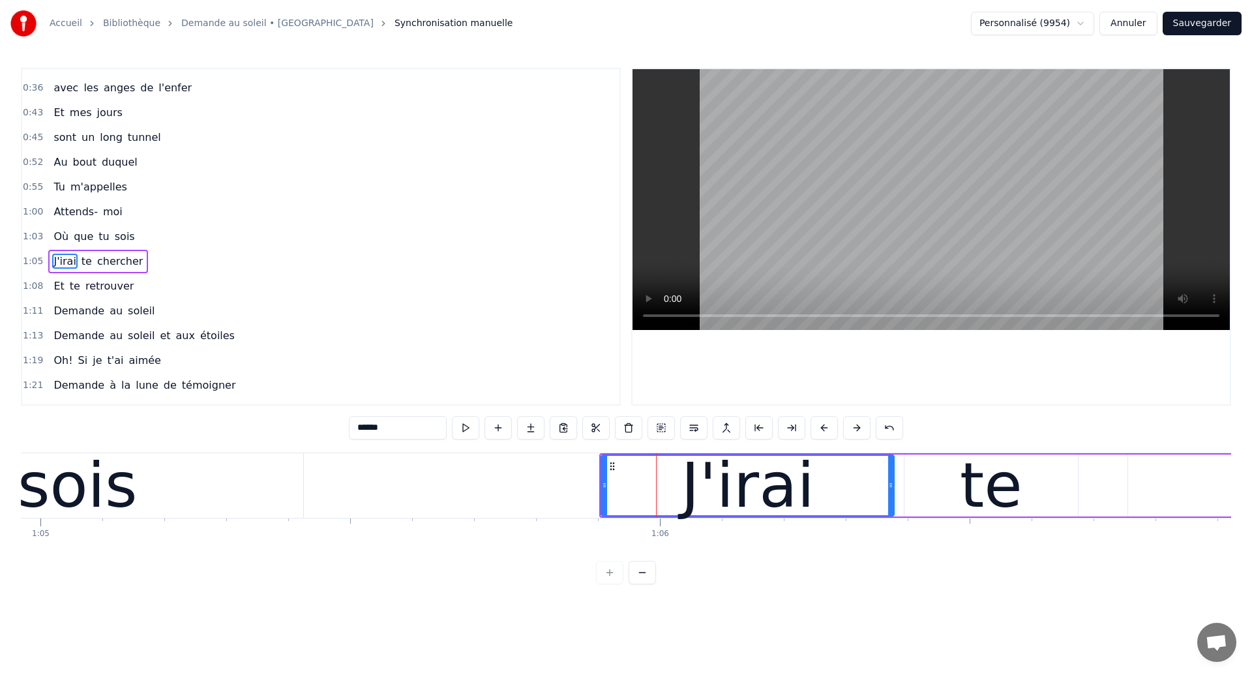
scroll to position [117, 0]
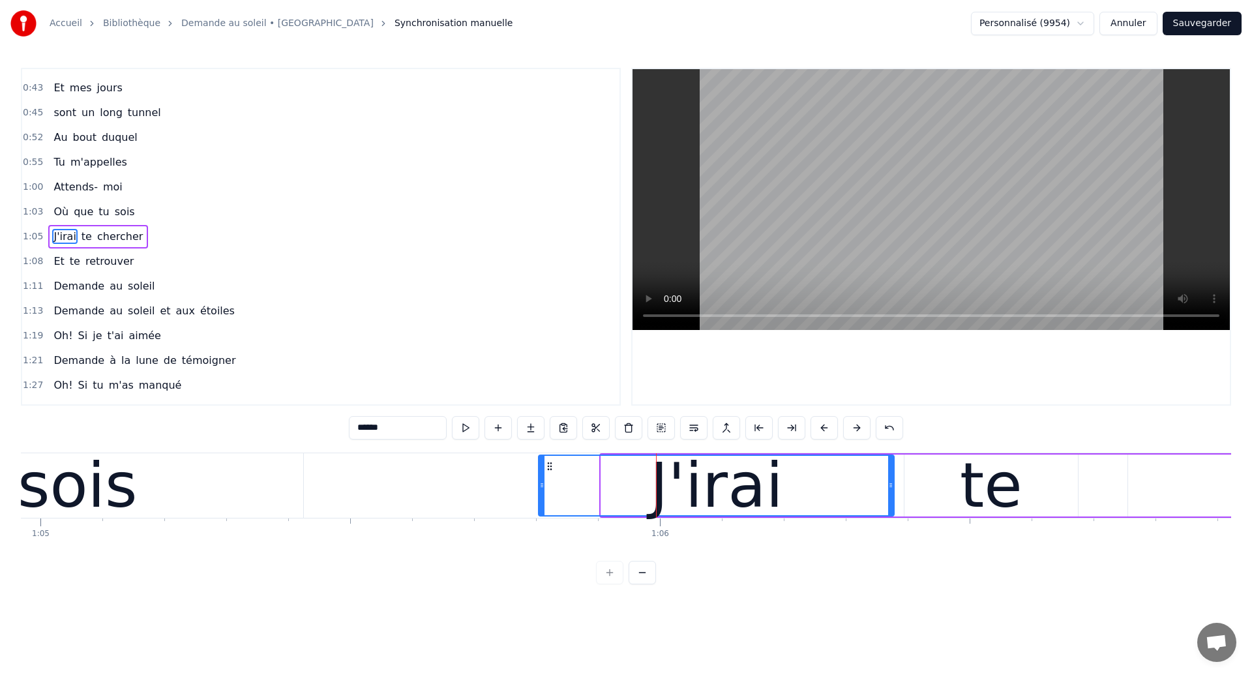
drag, startPoint x: 603, startPoint y: 494, endPoint x: 541, endPoint y: 495, distance: 62.6
click at [541, 495] on div at bounding box center [541, 485] width 5 height 59
click at [111, 491] on div "sois" at bounding box center [78, 485] width 120 height 93
type input "****"
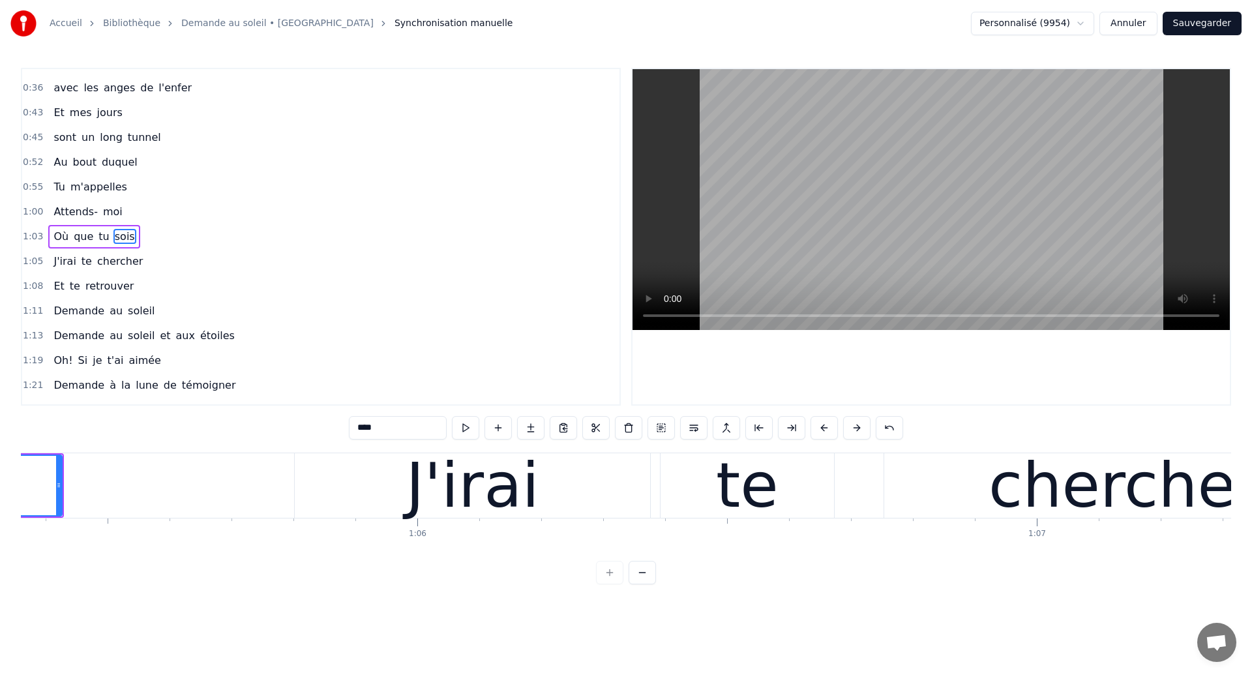
scroll to position [0, 40479]
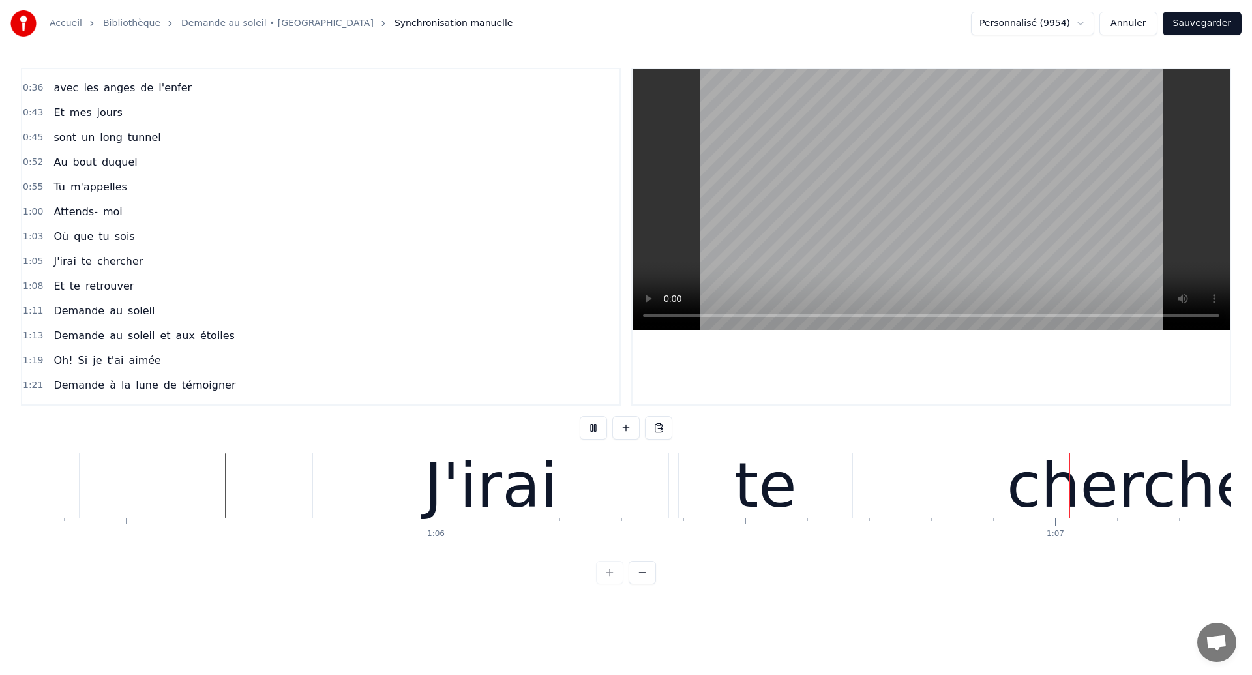
click at [768, 472] on div "te" at bounding box center [765, 485] width 63 height 93
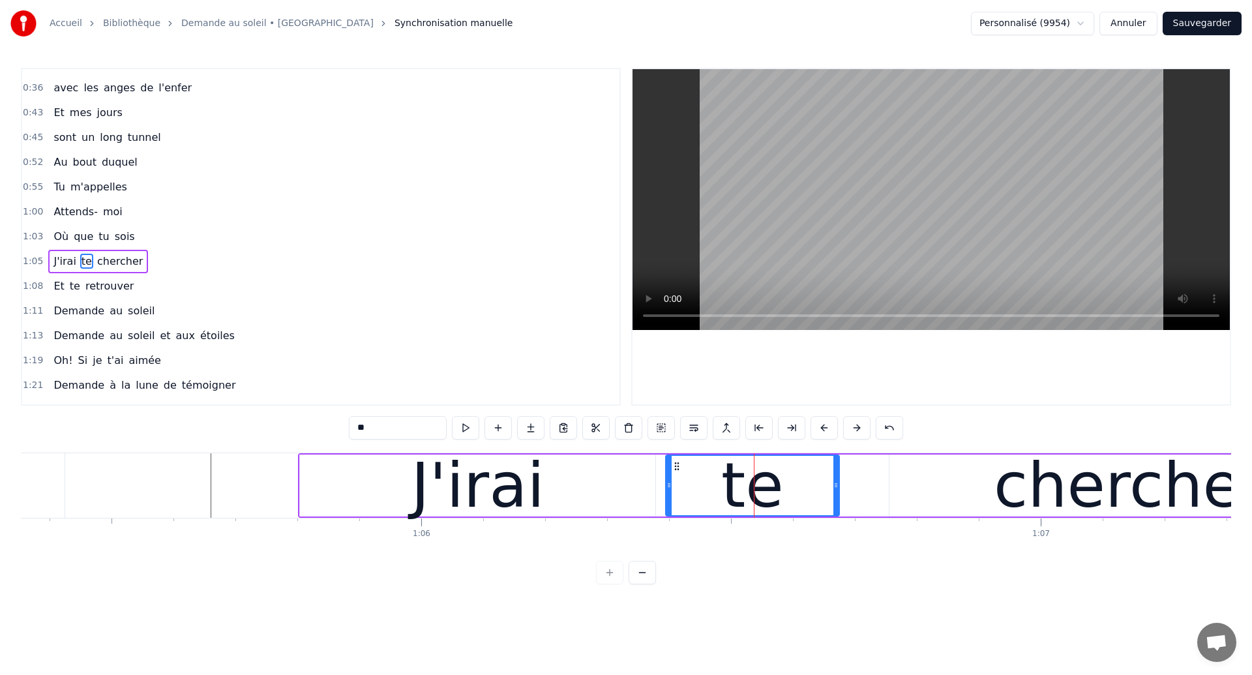
scroll to position [0, 40472]
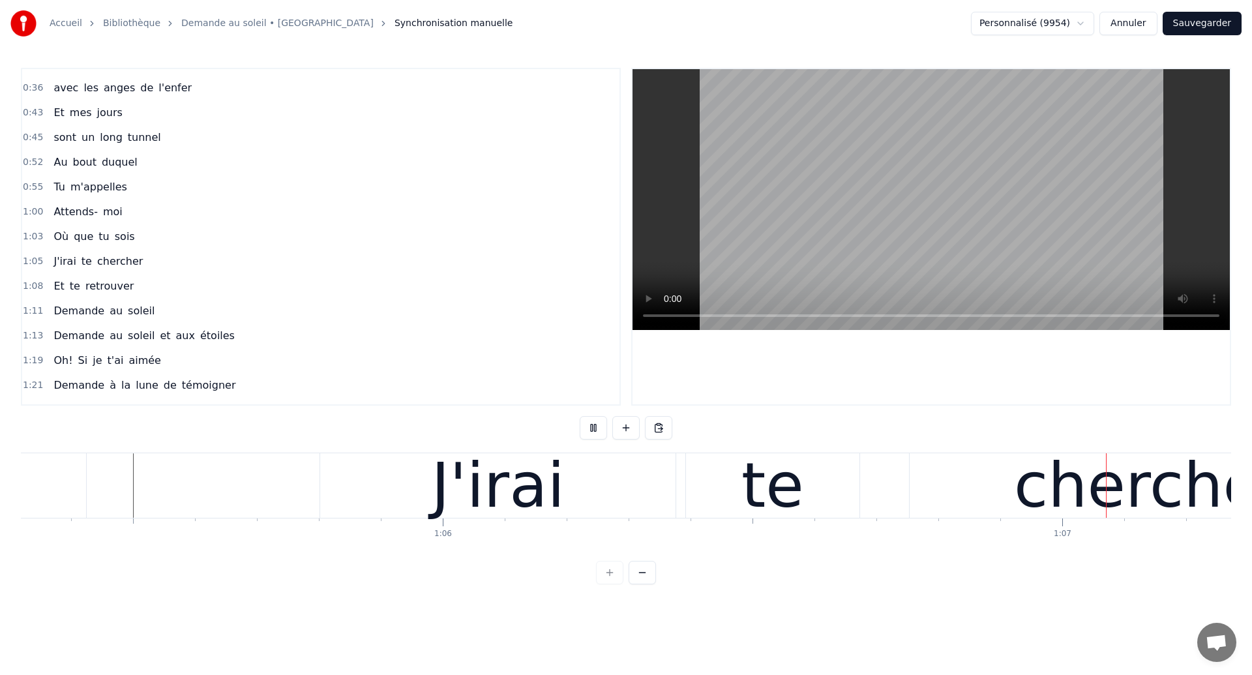
click at [790, 495] on div "te" at bounding box center [773, 485] width 63 height 93
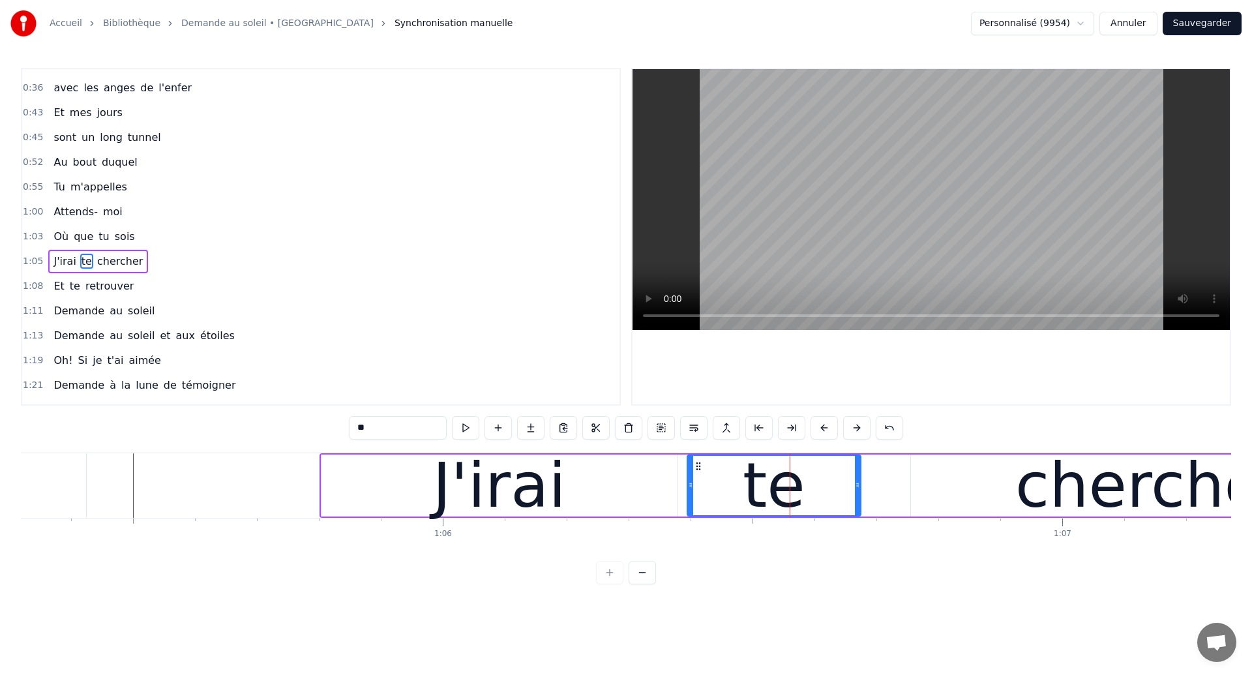
scroll to position [117, 0]
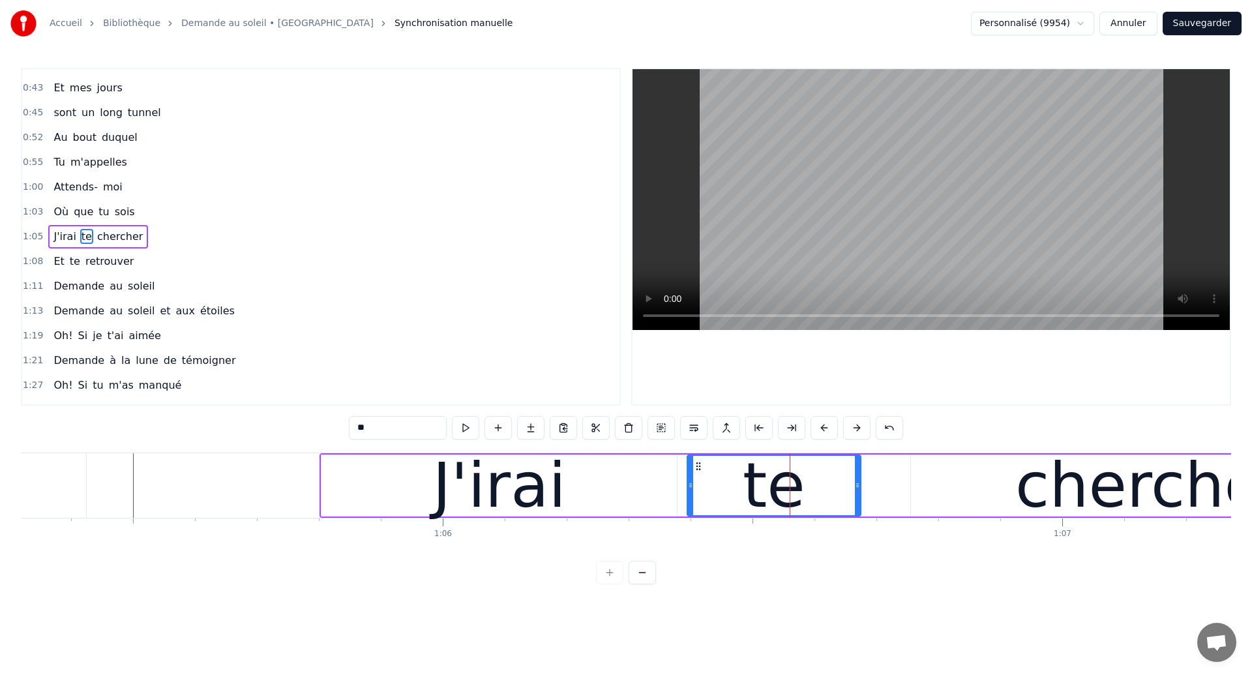
click at [997, 489] on div "chercher" at bounding box center [1152, 486] width 482 height 62
type input "********"
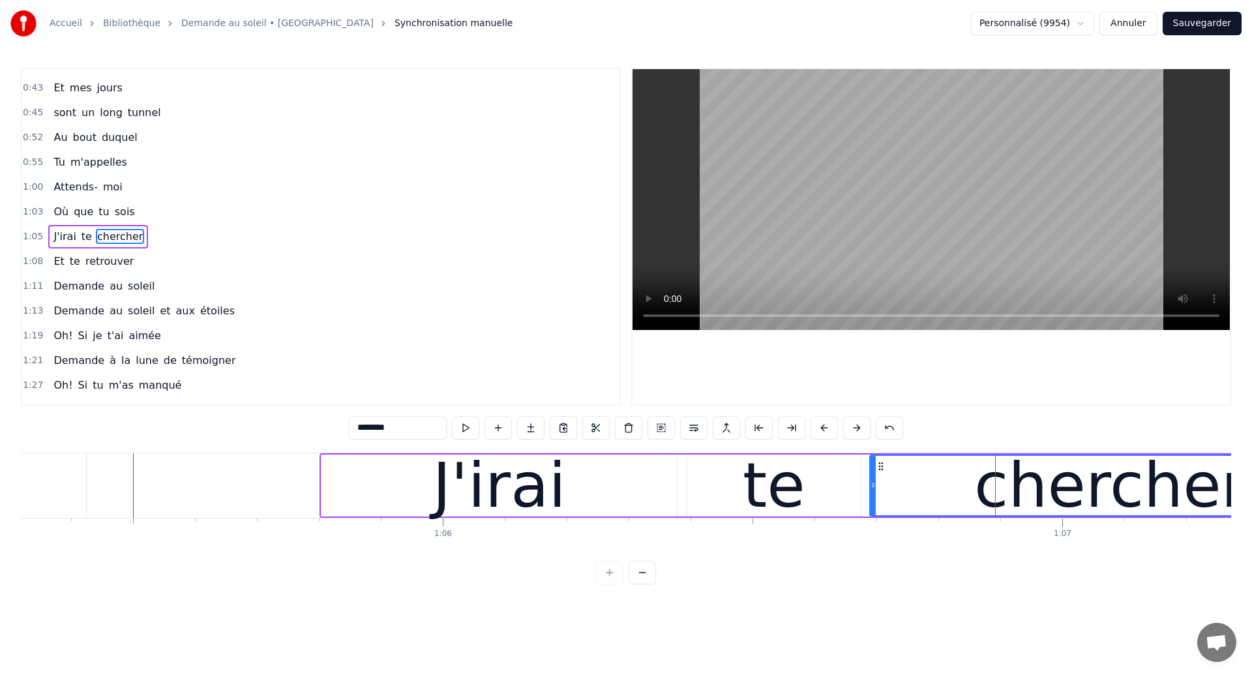
drag, startPoint x: 923, startPoint y: 469, endPoint x: 882, endPoint y: 481, distance: 42.7
click at [882, 481] on div "chercher" at bounding box center [1110, 485] width 481 height 59
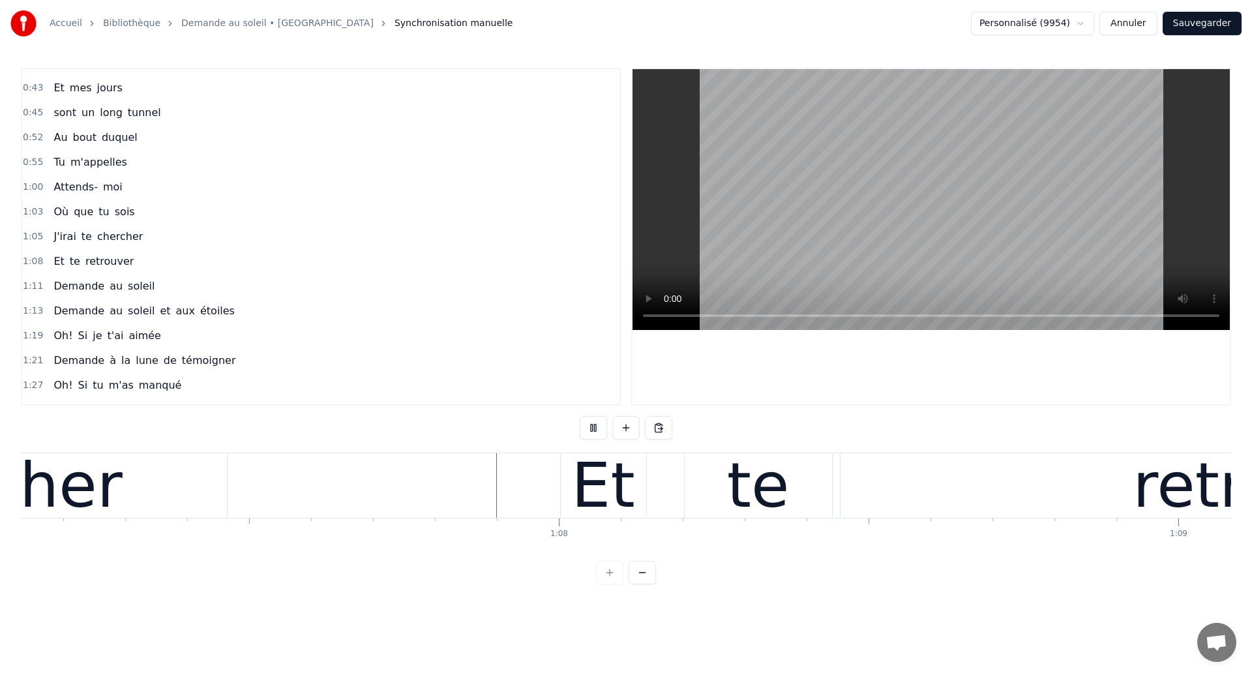
scroll to position [0, 41596]
click at [655, 481] on div "Et te retrouver" at bounding box center [1138, 485] width 1157 height 65
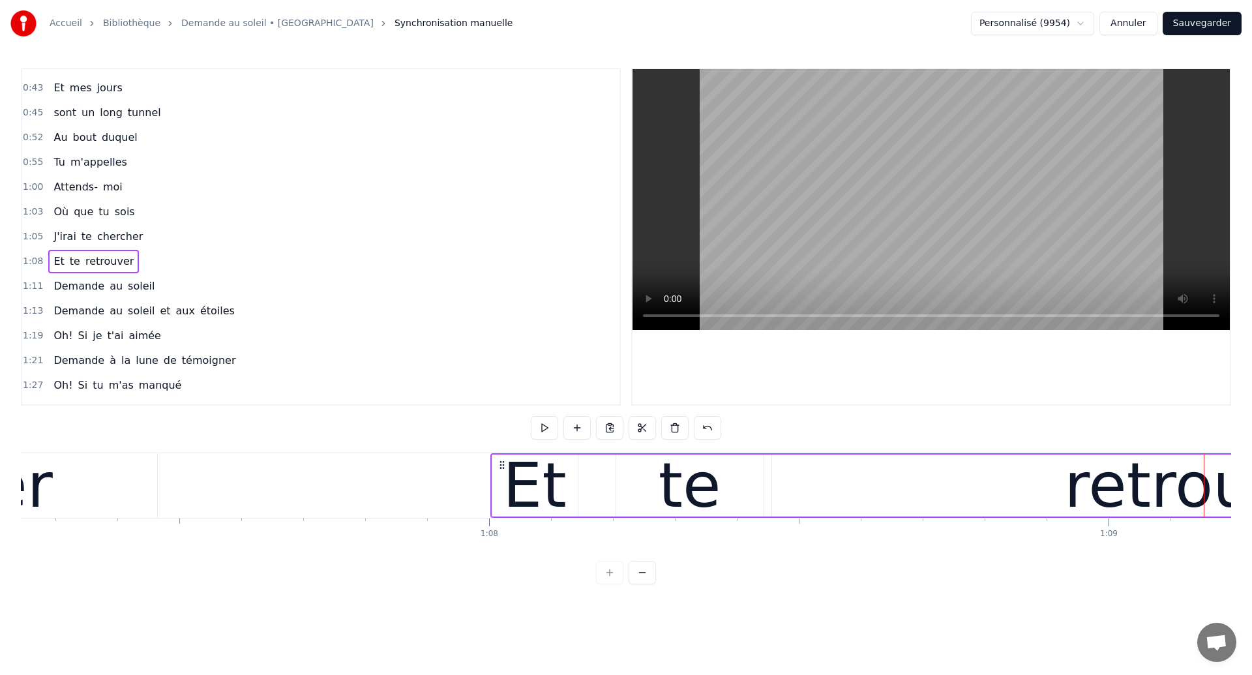
scroll to position [0, 41654]
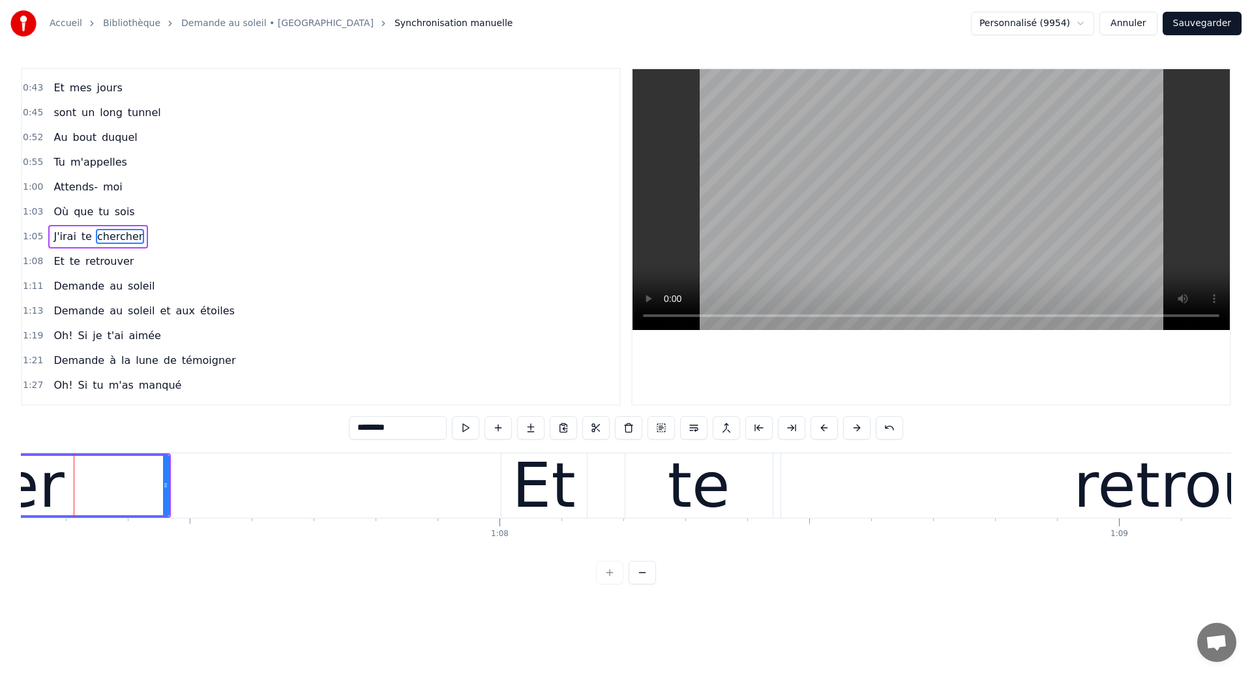
scroll to position [0, 41642]
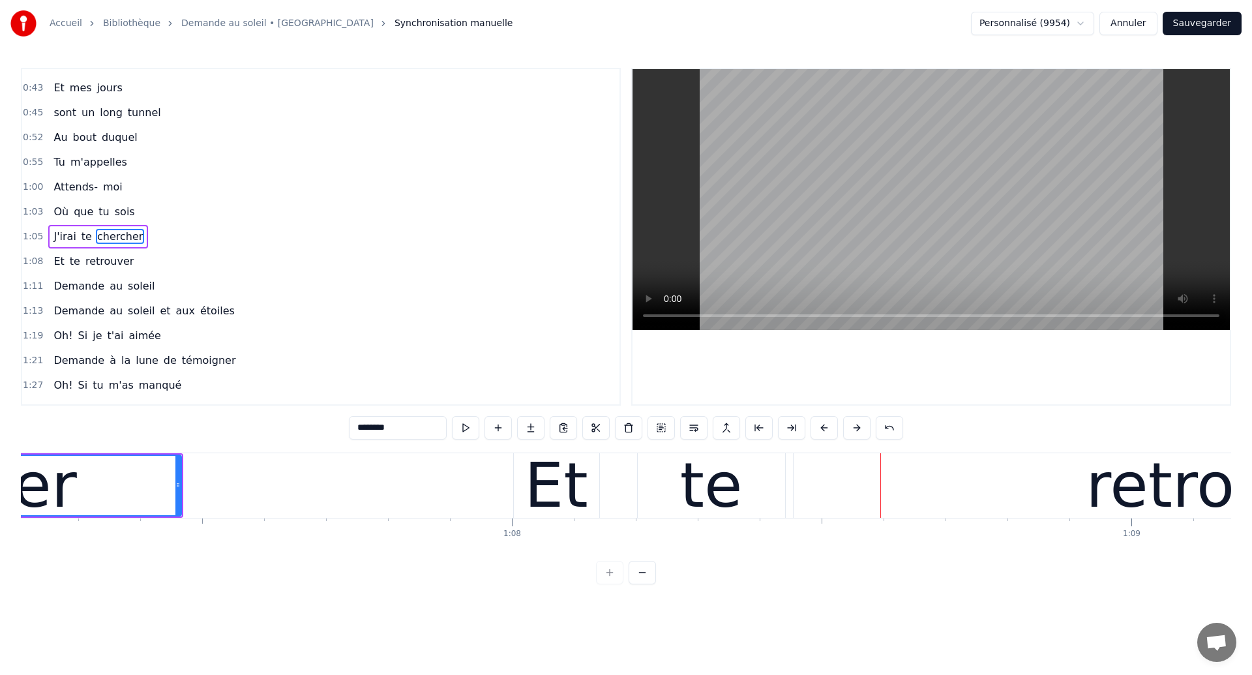
click at [624, 509] on div "Et te retrouver" at bounding box center [1091, 485] width 1157 height 65
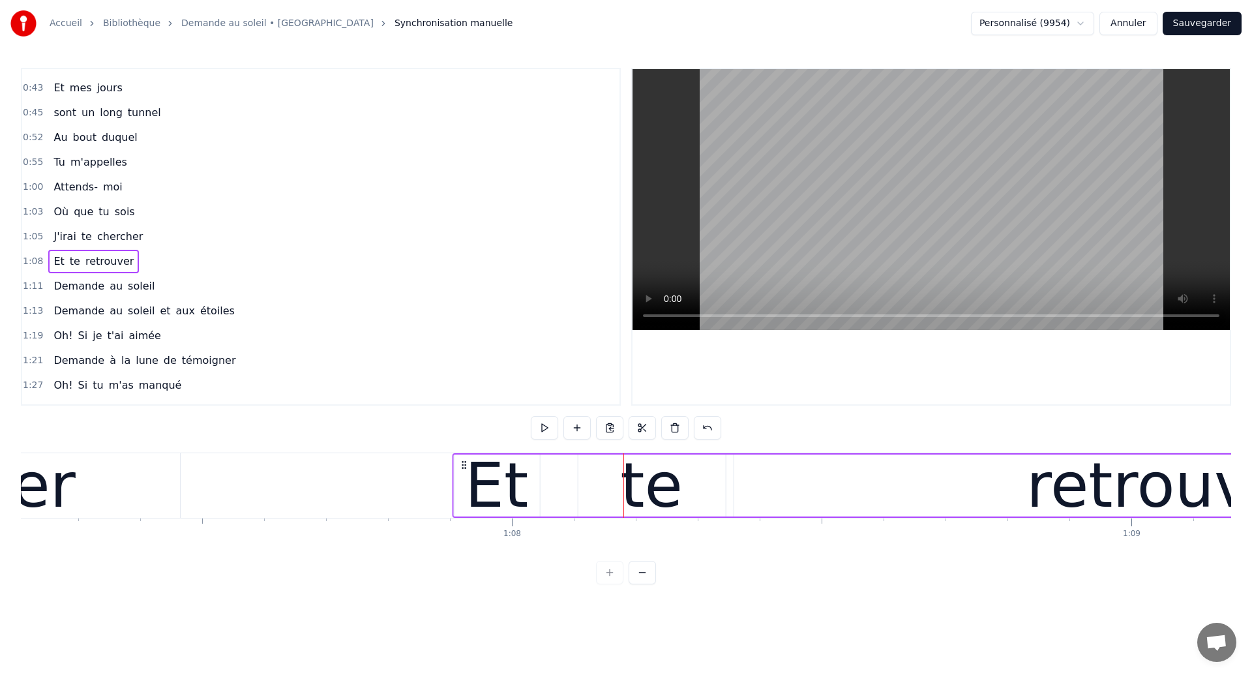
drag, startPoint x: 524, startPoint y: 462, endPoint x: 464, endPoint y: 477, distance: 62.5
click at [464, 477] on div "Et te retrouver" at bounding box center [1030, 485] width 1157 height 65
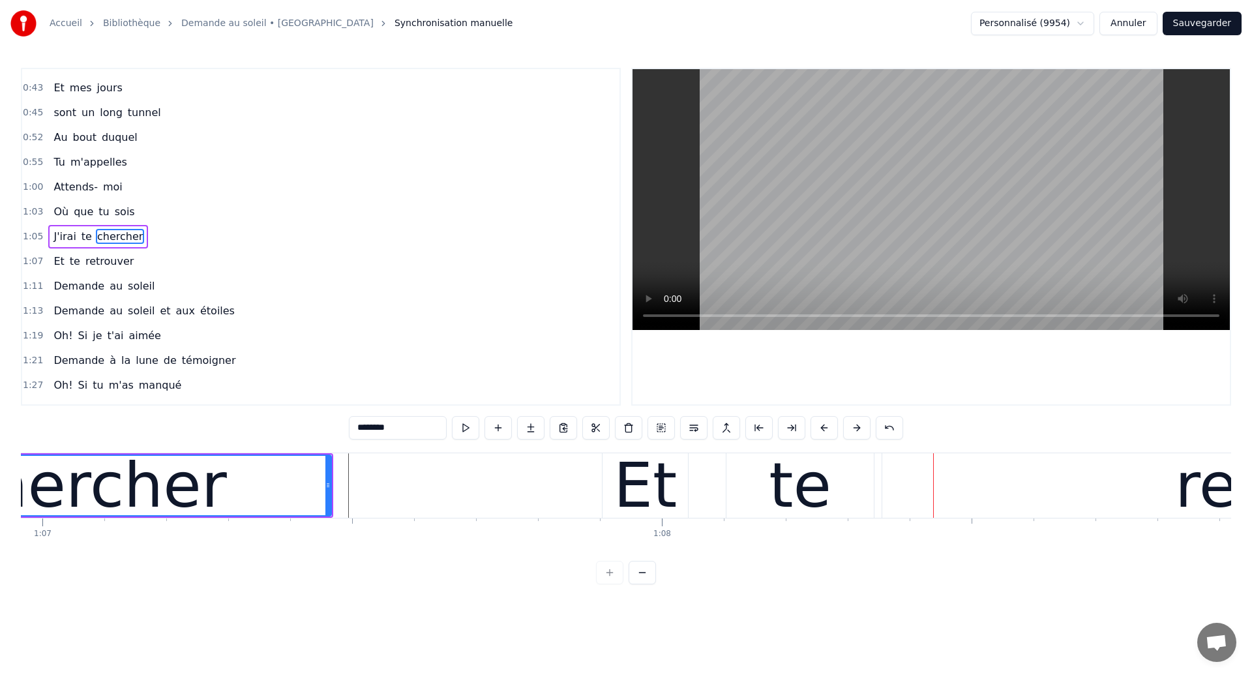
click at [66, 505] on div "chercher" at bounding box center [90, 485] width 273 height 93
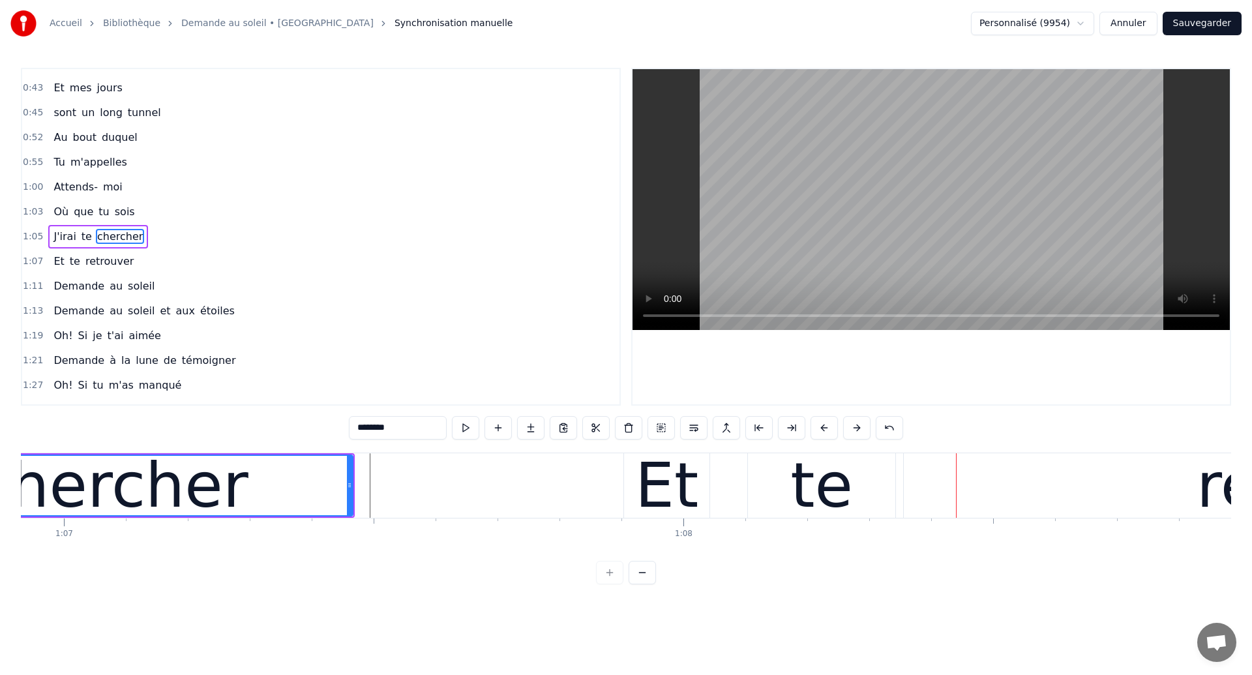
click at [734, 498] on div "Et te retrouver" at bounding box center [1202, 485] width 1157 height 65
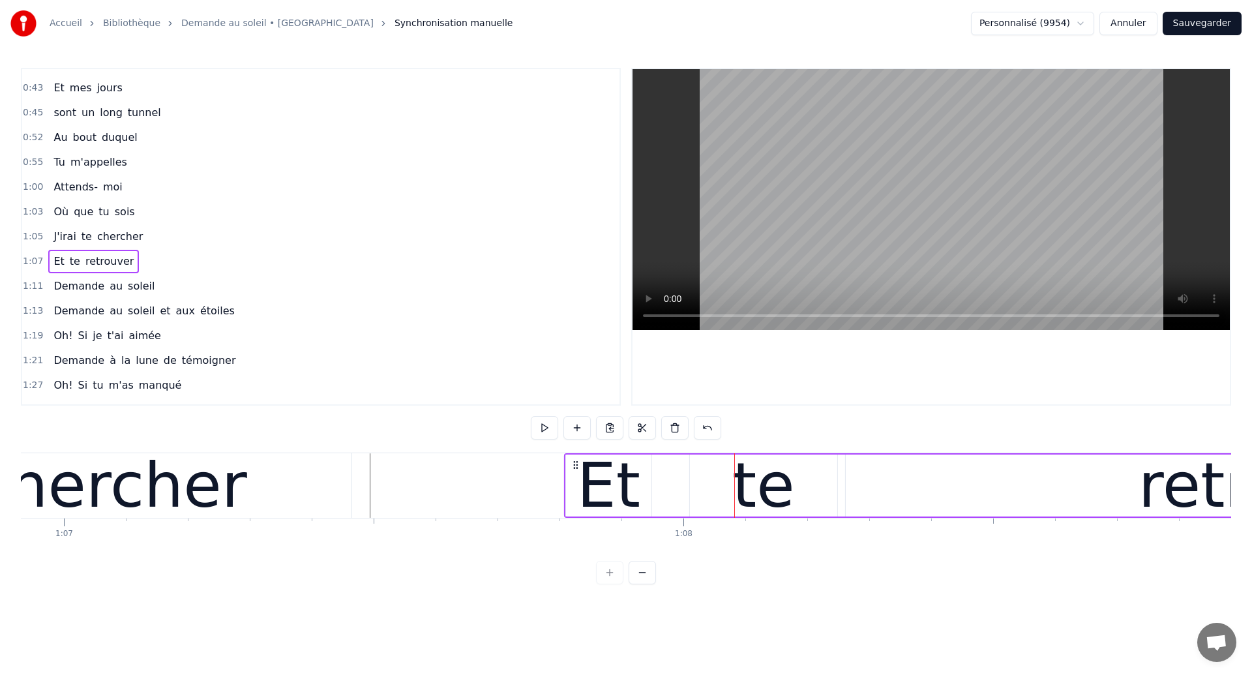
drag, startPoint x: 635, startPoint y: 466, endPoint x: 575, endPoint y: 489, distance: 63.6
click at [575, 489] on div "Et te retrouver" at bounding box center [1142, 485] width 1157 height 65
click at [146, 490] on div "chercher" at bounding box center [111, 485] width 273 height 93
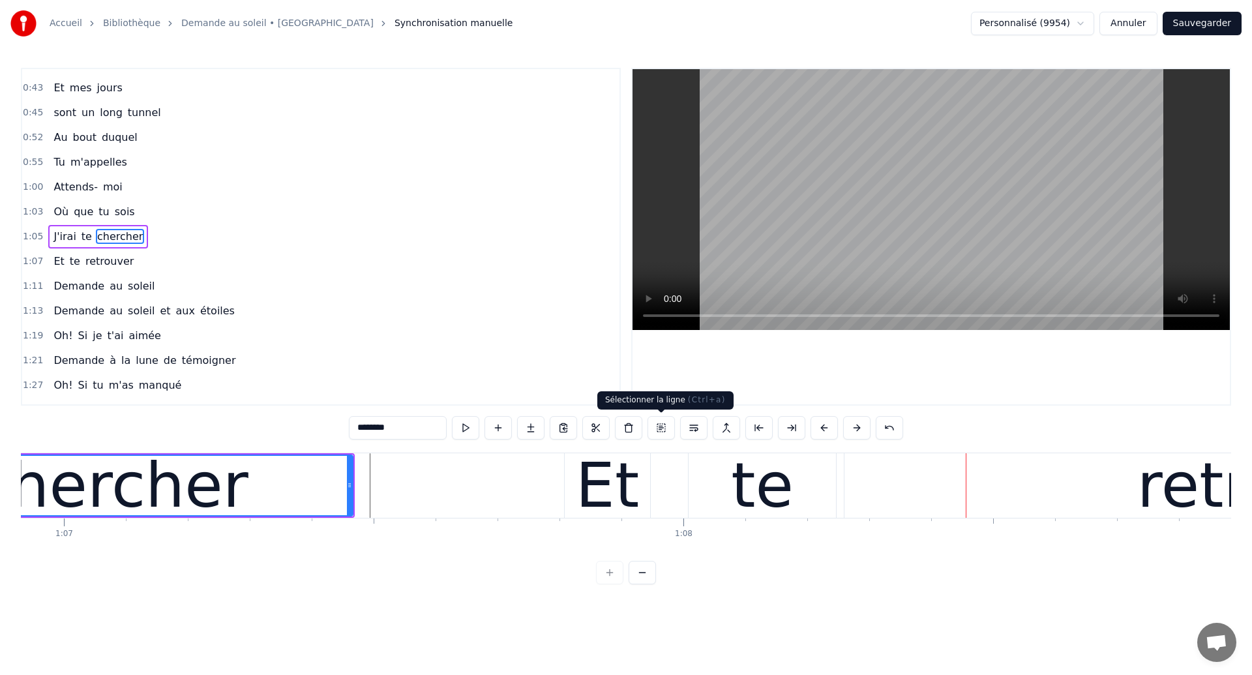
click at [673, 484] on div "Et te retrouver" at bounding box center [1142, 485] width 1157 height 65
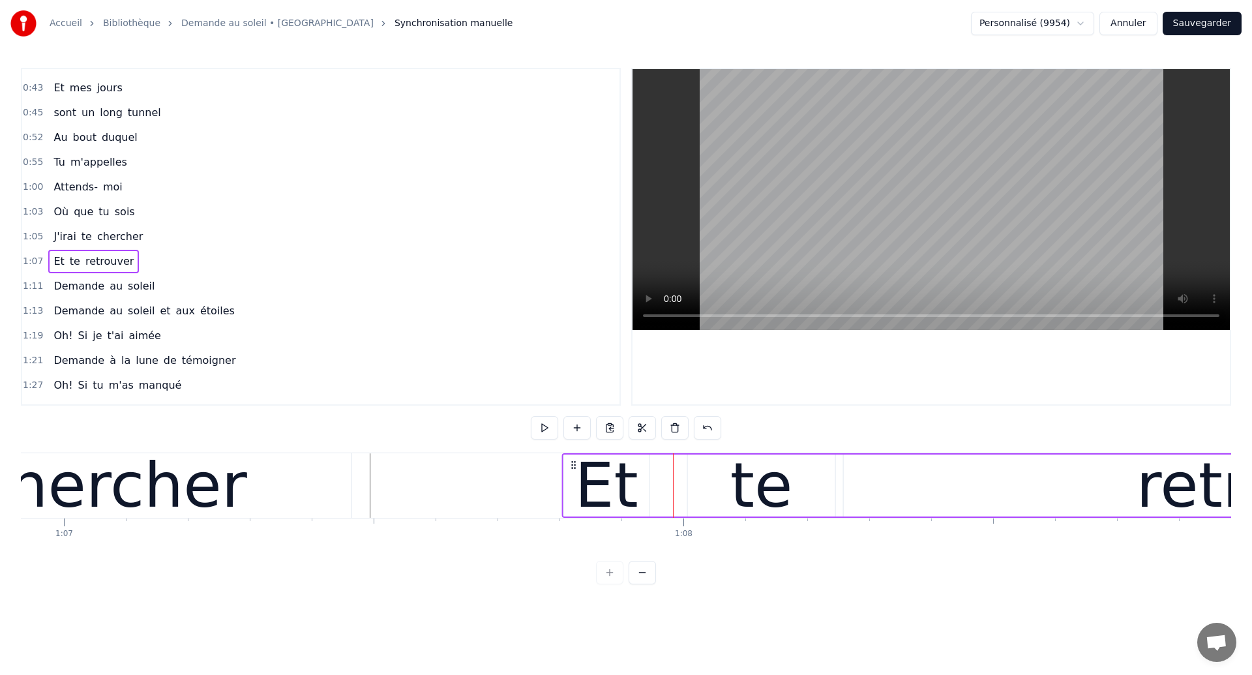
click at [572, 464] on circle at bounding box center [572, 464] width 1 height 1
click at [193, 463] on div "chercher" at bounding box center [111, 485] width 273 height 93
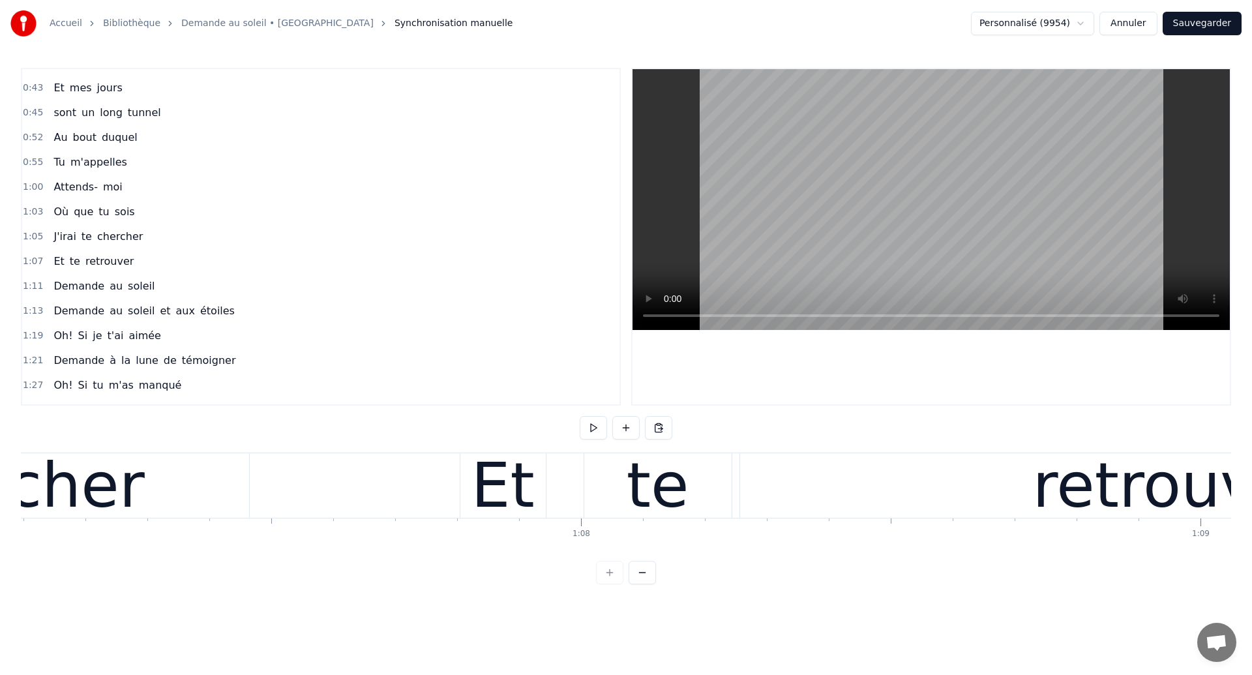
scroll to position [0, 41570]
click at [186, 491] on div "chercher" at bounding box center [11, 485] width 482 height 65
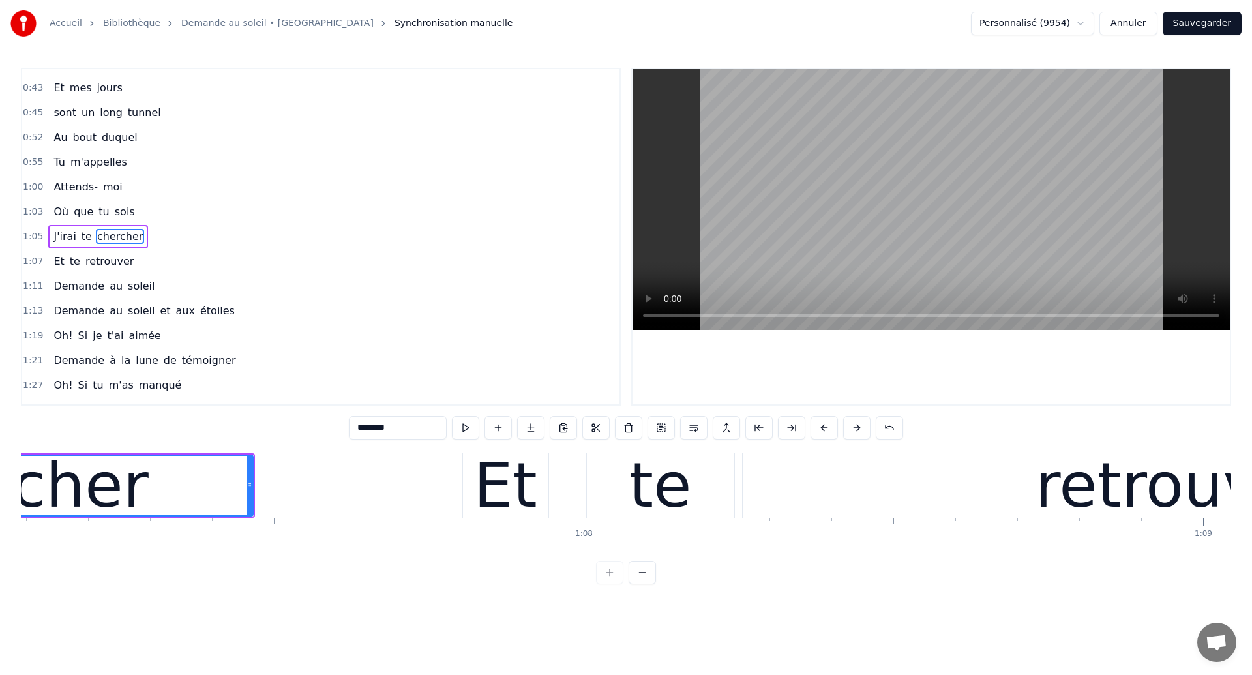
click at [84, 526] on div "chercher" at bounding box center [12, 485] width 273 height 93
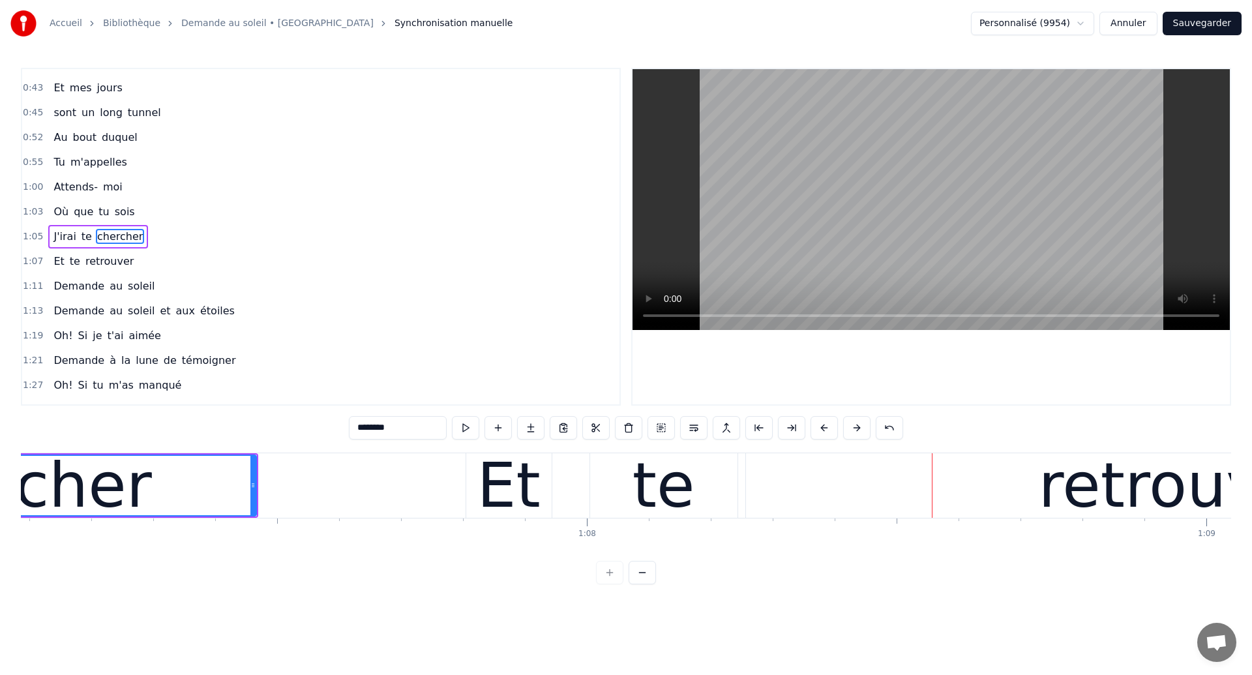
click at [102, 508] on div "chercher" at bounding box center [15, 485] width 273 height 93
click at [637, 457] on div "te" at bounding box center [663, 485] width 147 height 65
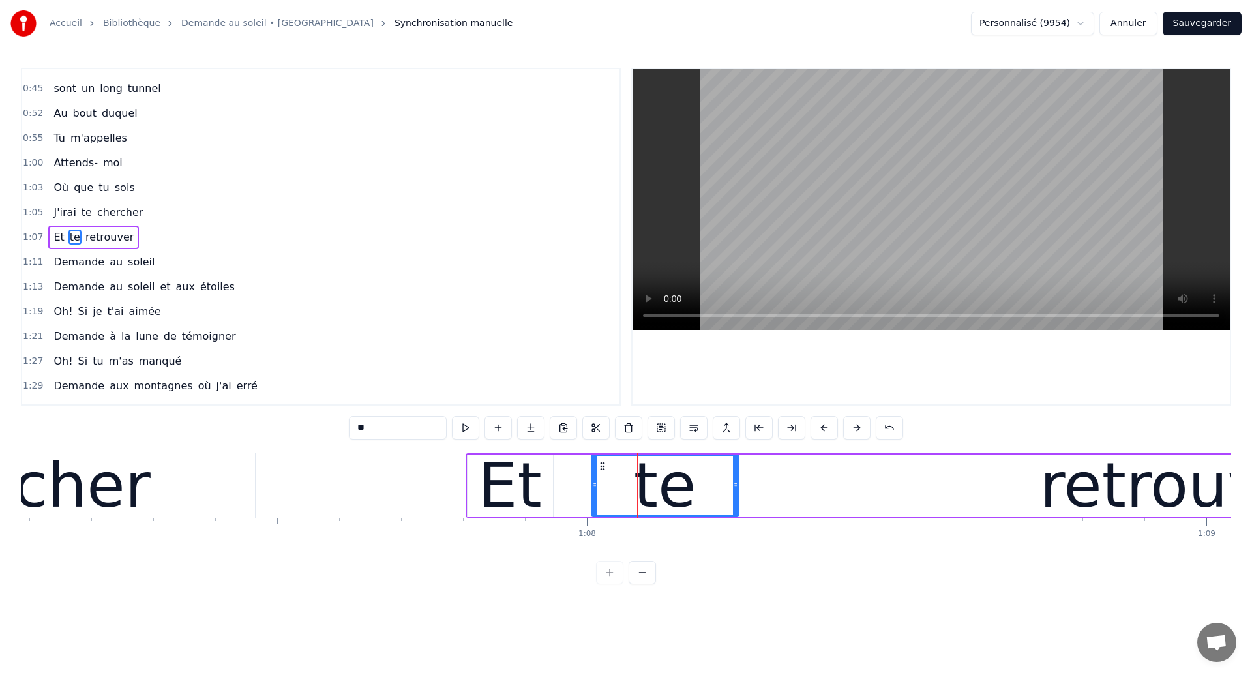
scroll to position [142, 0]
click at [543, 490] on div "Et" at bounding box center [510, 486] width 85 height 62
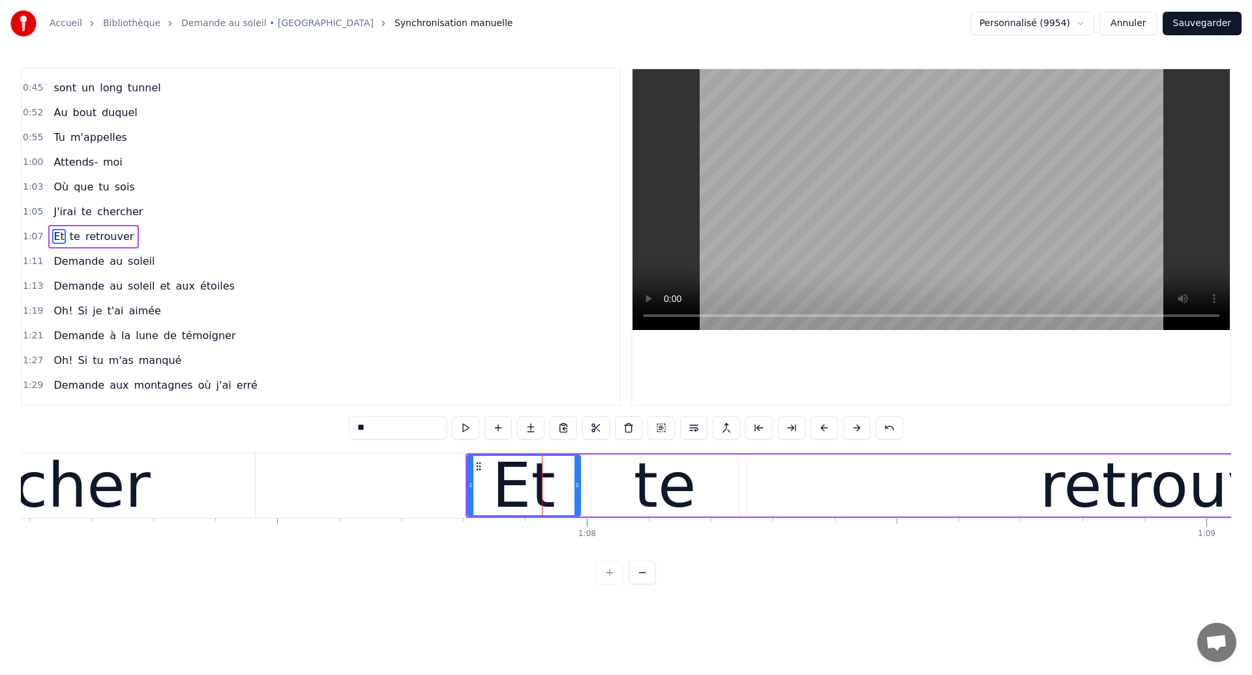
drag, startPoint x: 548, startPoint y: 490, endPoint x: 575, endPoint y: 498, distance: 28.3
click at [575, 498] on div at bounding box center [577, 485] width 5 height 59
click at [181, 500] on div "chercher" at bounding box center [14, 485] width 482 height 65
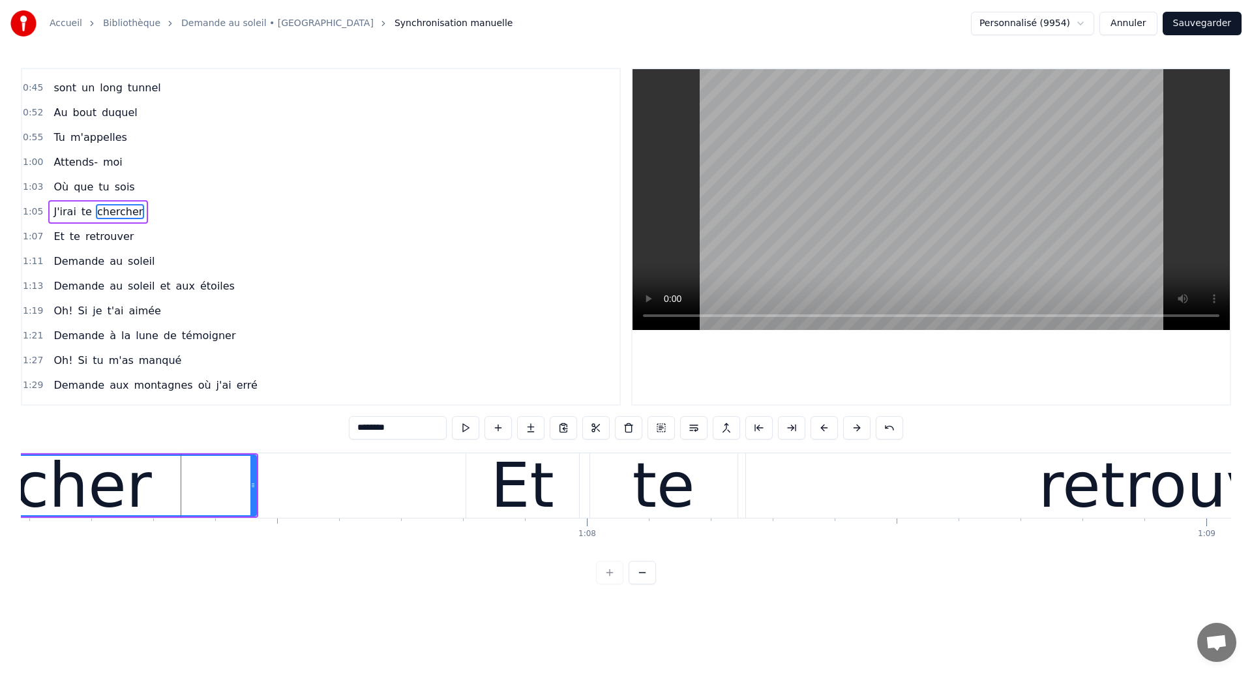
scroll to position [117, 0]
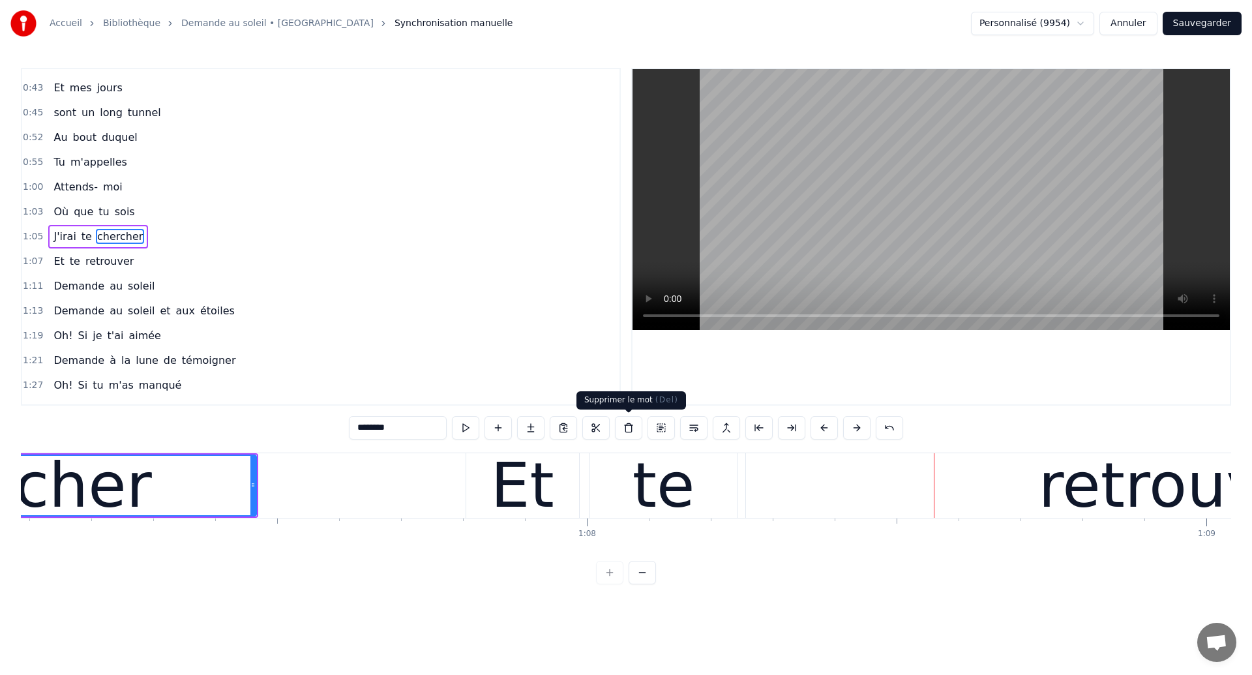
click at [639, 481] on div "te" at bounding box center [664, 485] width 63 height 93
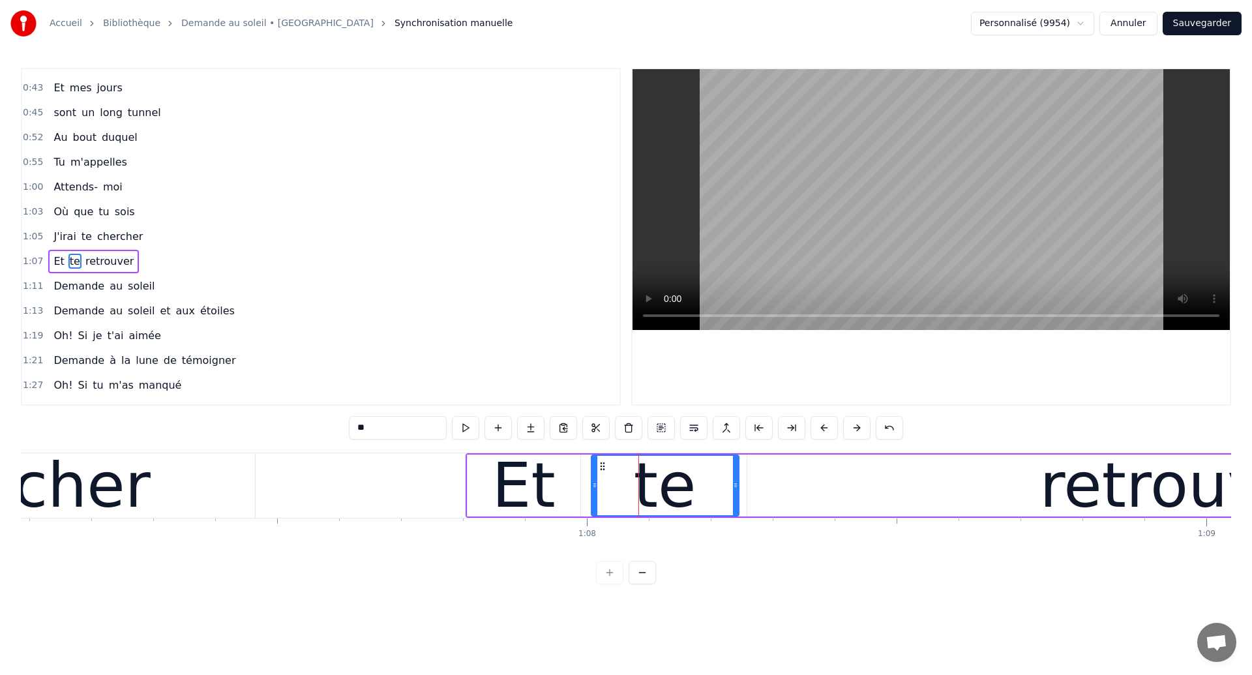
scroll to position [142, 0]
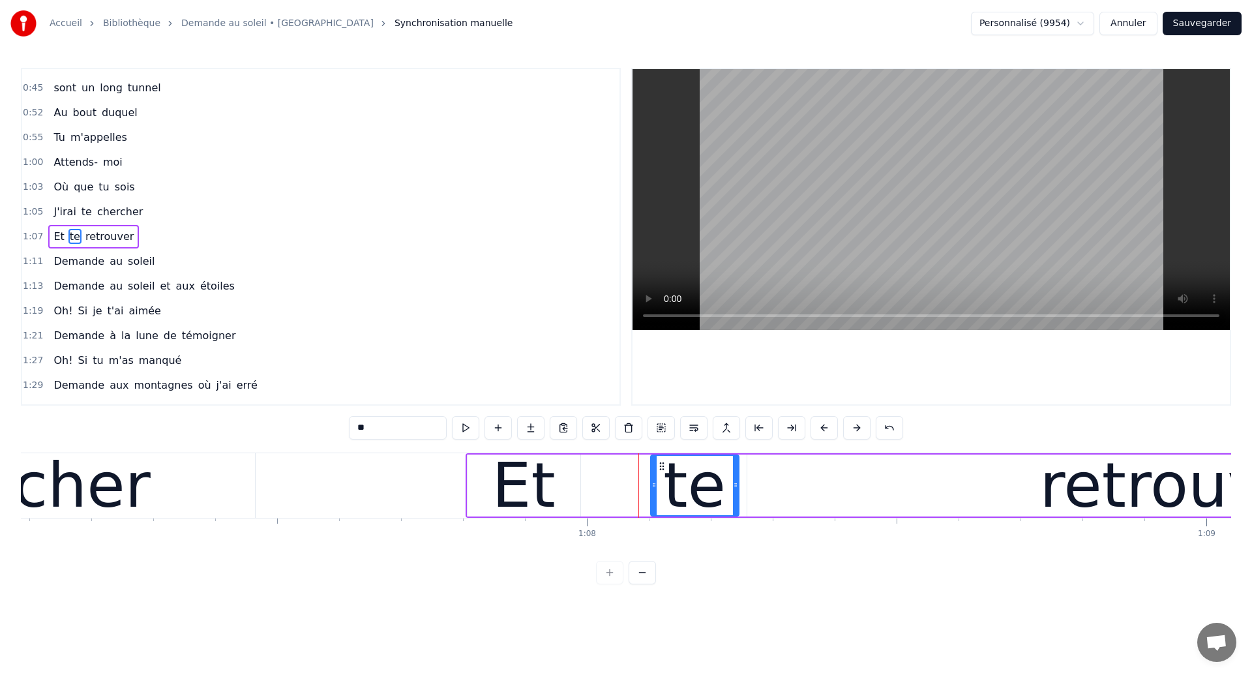
drag, startPoint x: 594, startPoint y: 489, endPoint x: 653, endPoint y: 498, distance: 60.0
click at [653, 498] on div at bounding box center [654, 485] width 5 height 59
click at [243, 465] on div "chercher" at bounding box center [14, 485] width 482 height 65
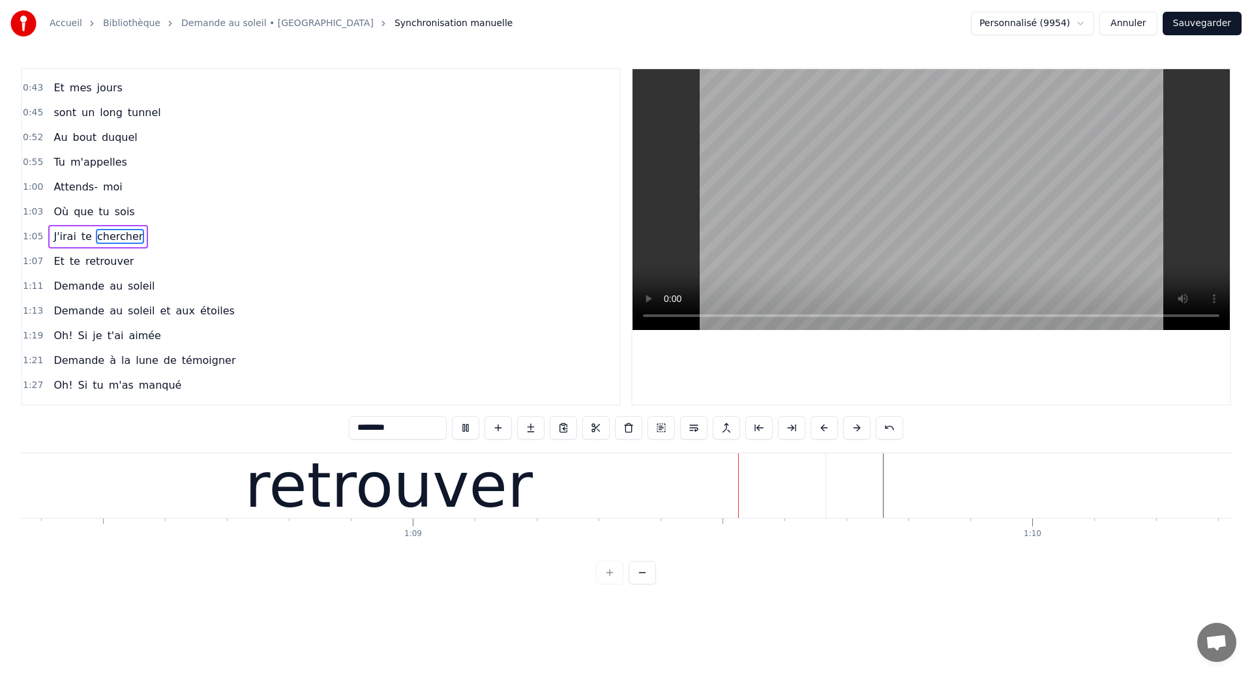
scroll to position [0, 42672]
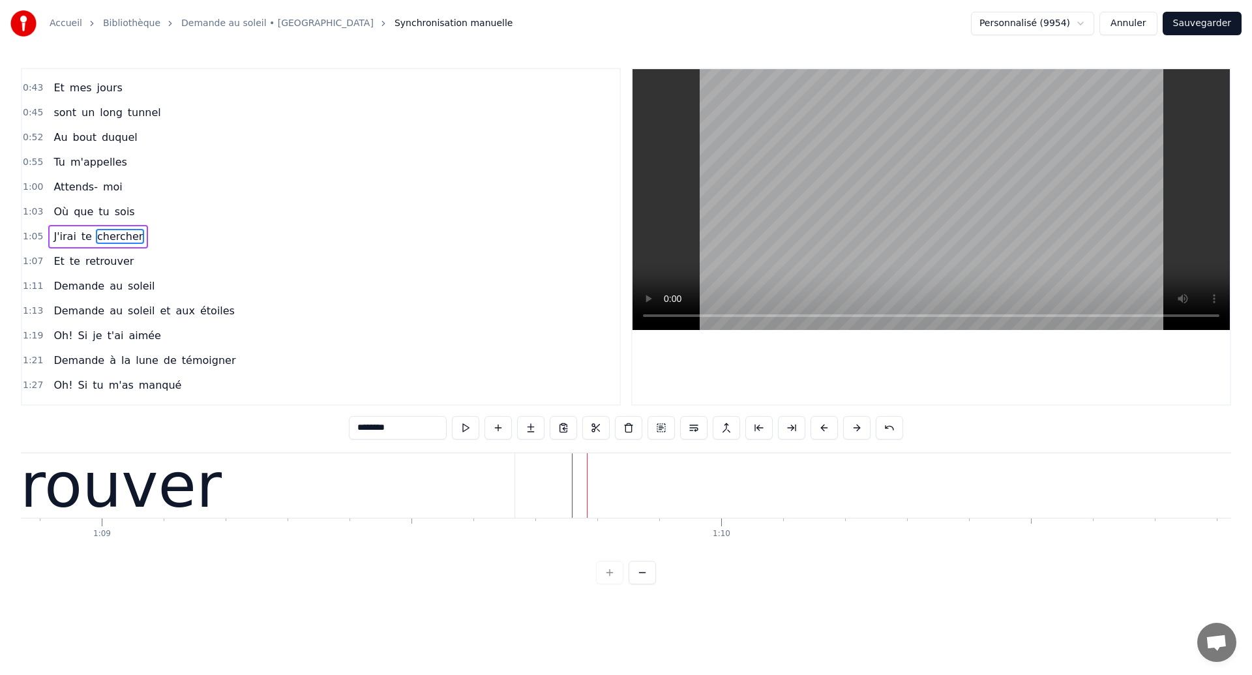
click at [230, 500] on div "retrouver" at bounding box center [77, 485] width 873 height 65
type input "*********"
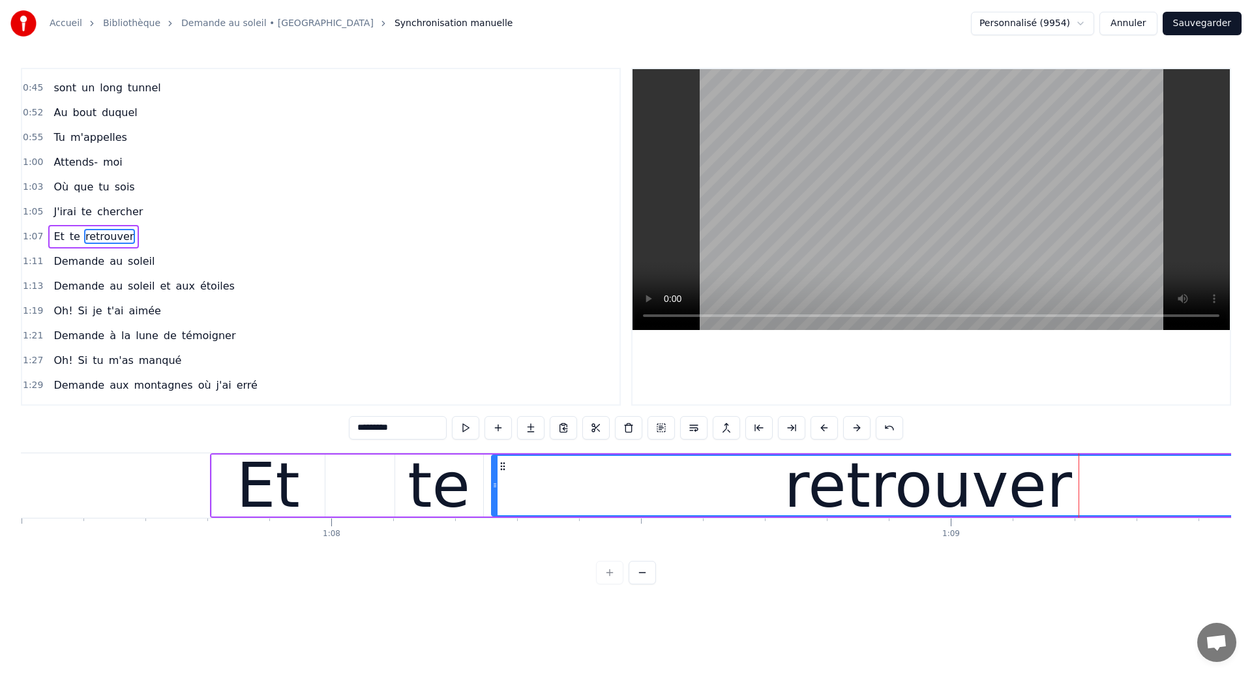
scroll to position [0, 41816]
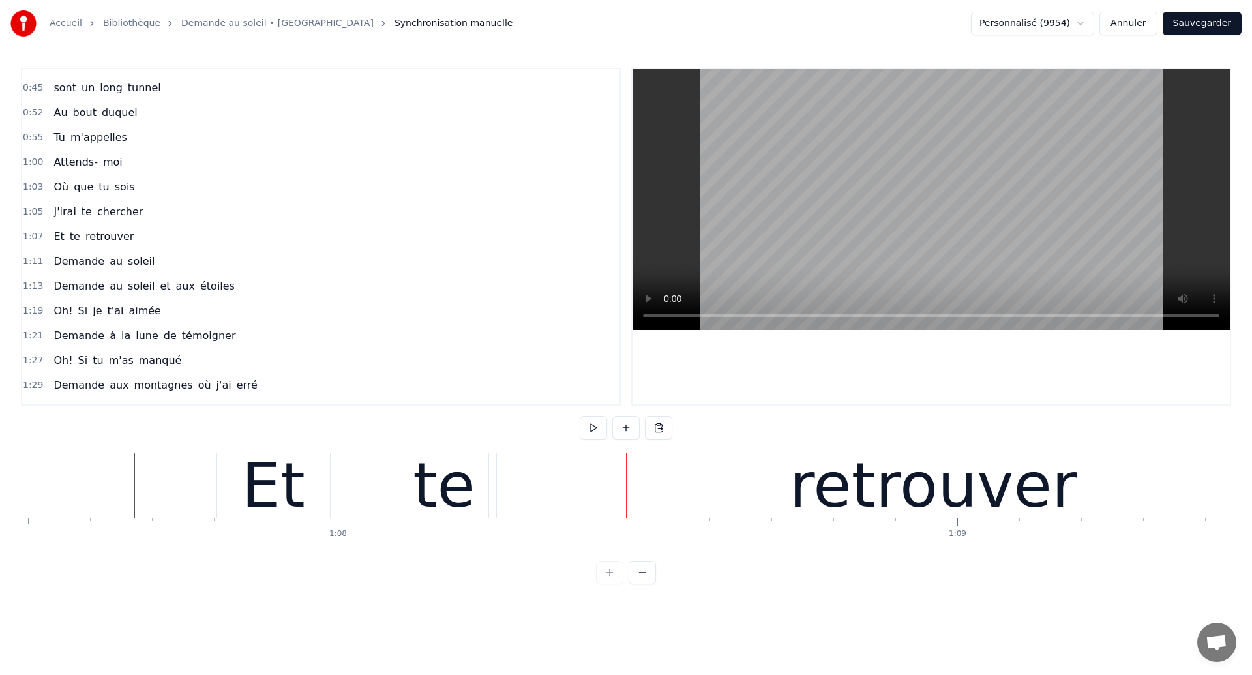
click at [310, 502] on div "Et" at bounding box center [273, 485] width 113 height 65
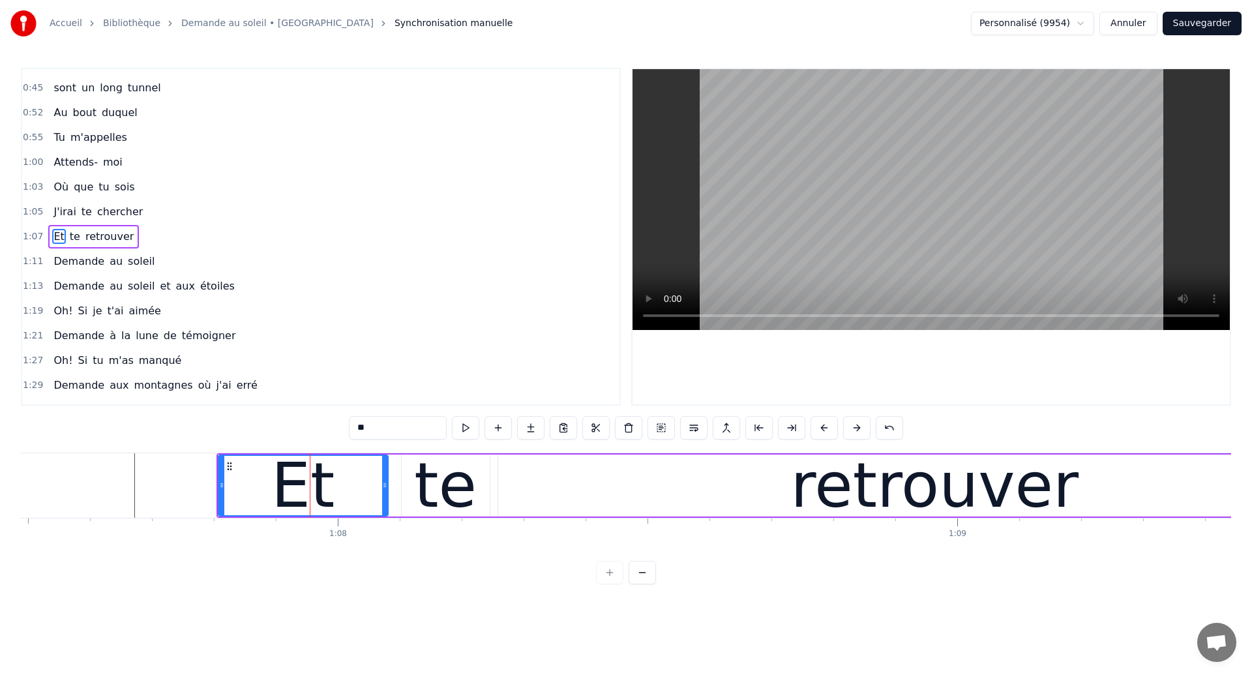
drag, startPoint x: 328, startPoint y: 498, endPoint x: 385, endPoint y: 503, distance: 57.0
click at [385, 503] on div at bounding box center [384, 485] width 5 height 59
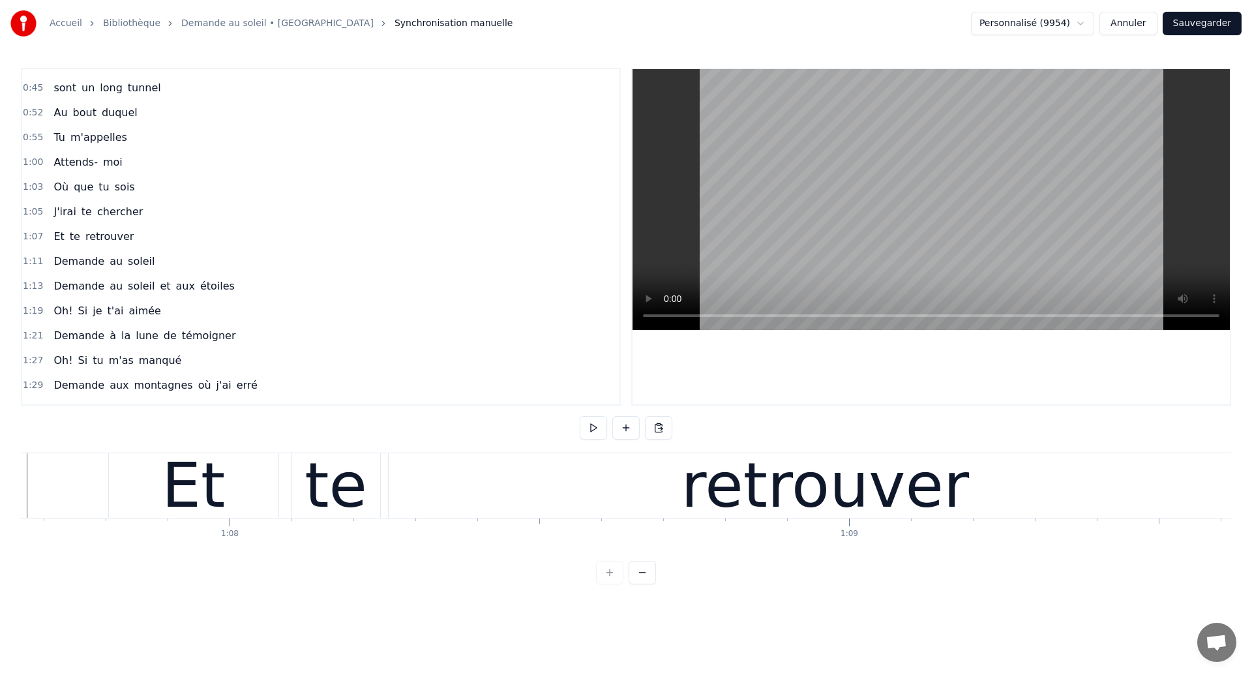
scroll to position [0, 41878]
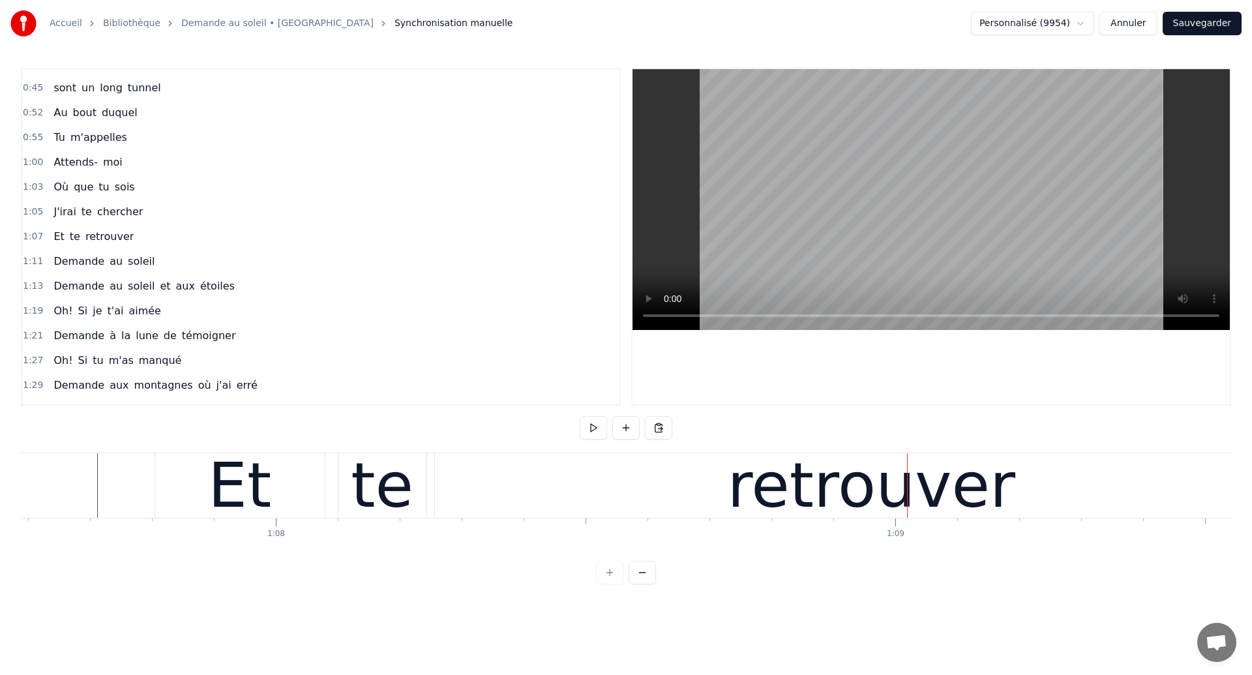
click at [175, 481] on div "Et" at bounding box center [240, 485] width 170 height 65
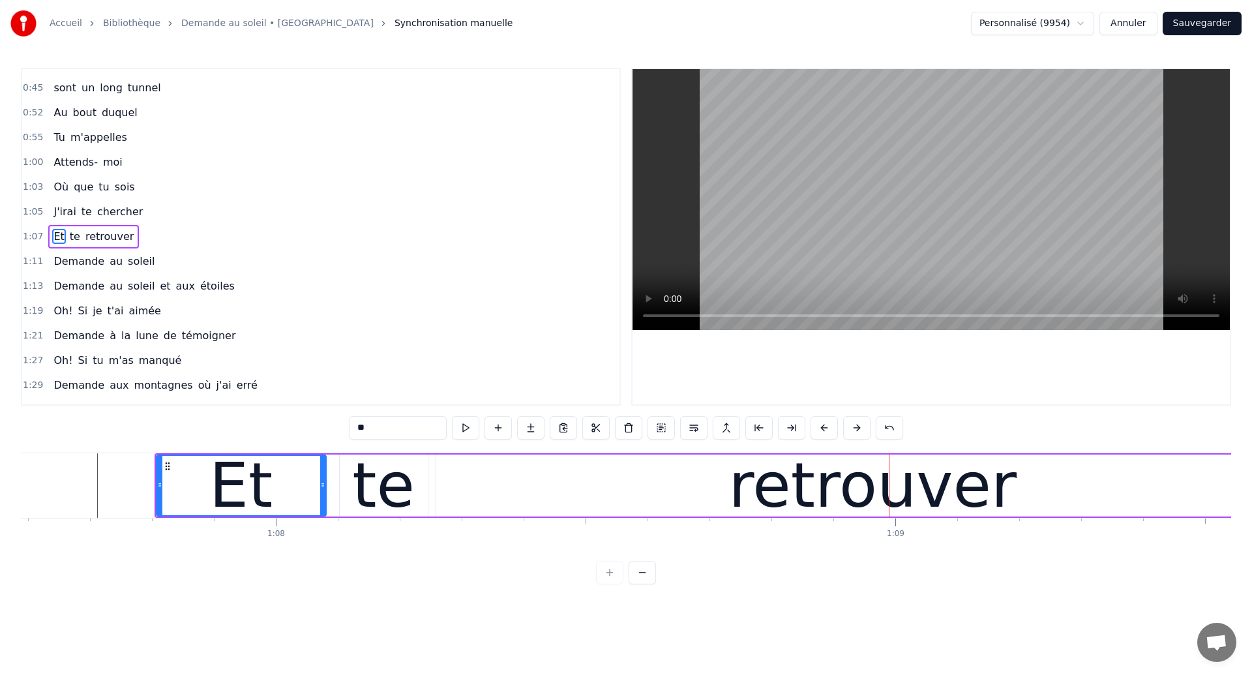
click at [449, 470] on div "retrouver" at bounding box center [872, 486] width 873 height 62
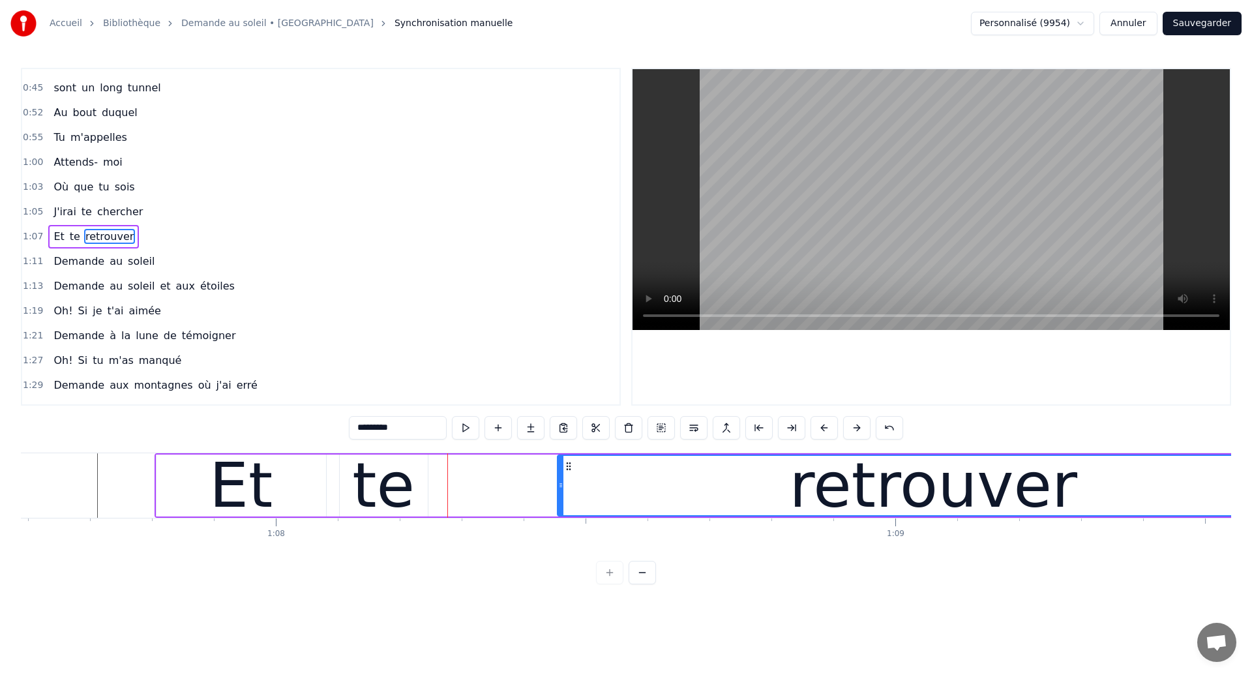
drag, startPoint x: 440, startPoint y: 488, endPoint x: 562, endPoint y: 506, distance: 123.3
click at [562, 506] on div at bounding box center [560, 485] width 5 height 59
click at [376, 480] on div "te" at bounding box center [383, 485] width 63 height 93
type input "**"
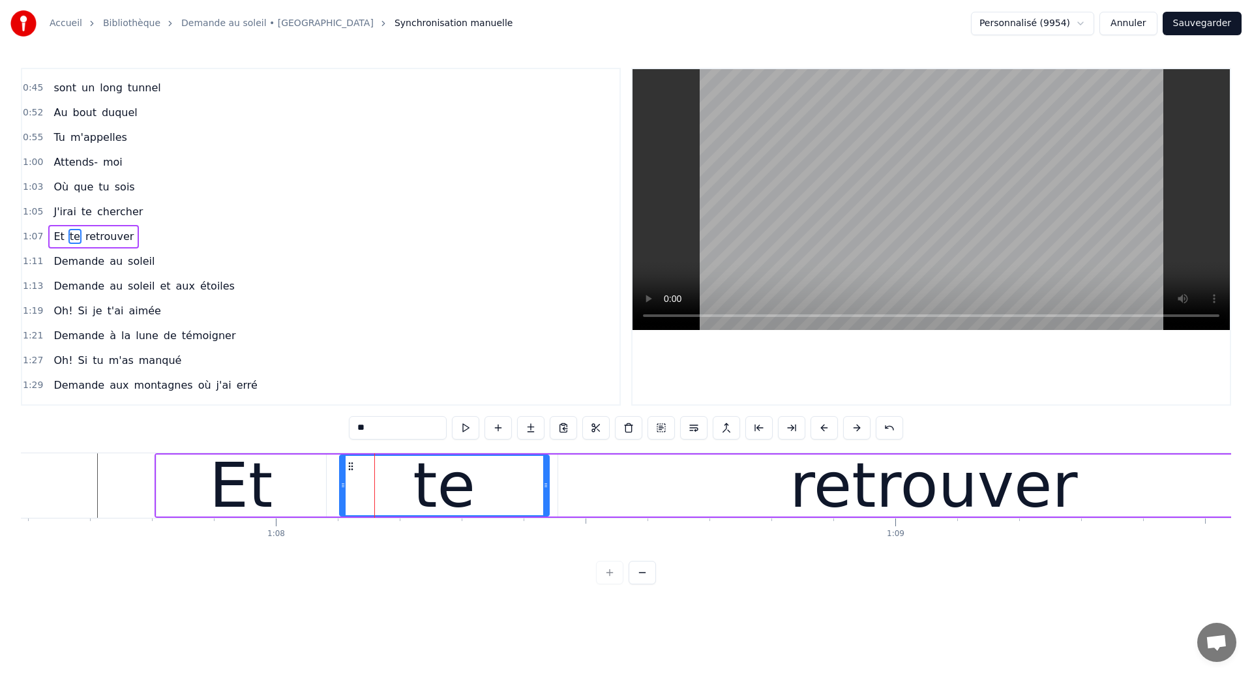
drag, startPoint x: 425, startPoint y: 489, endPoint x: 547, endPoint y: 505, distance: 122.4
click at [547, 505] on div at bounding box center [545, 485] width 5 height 59
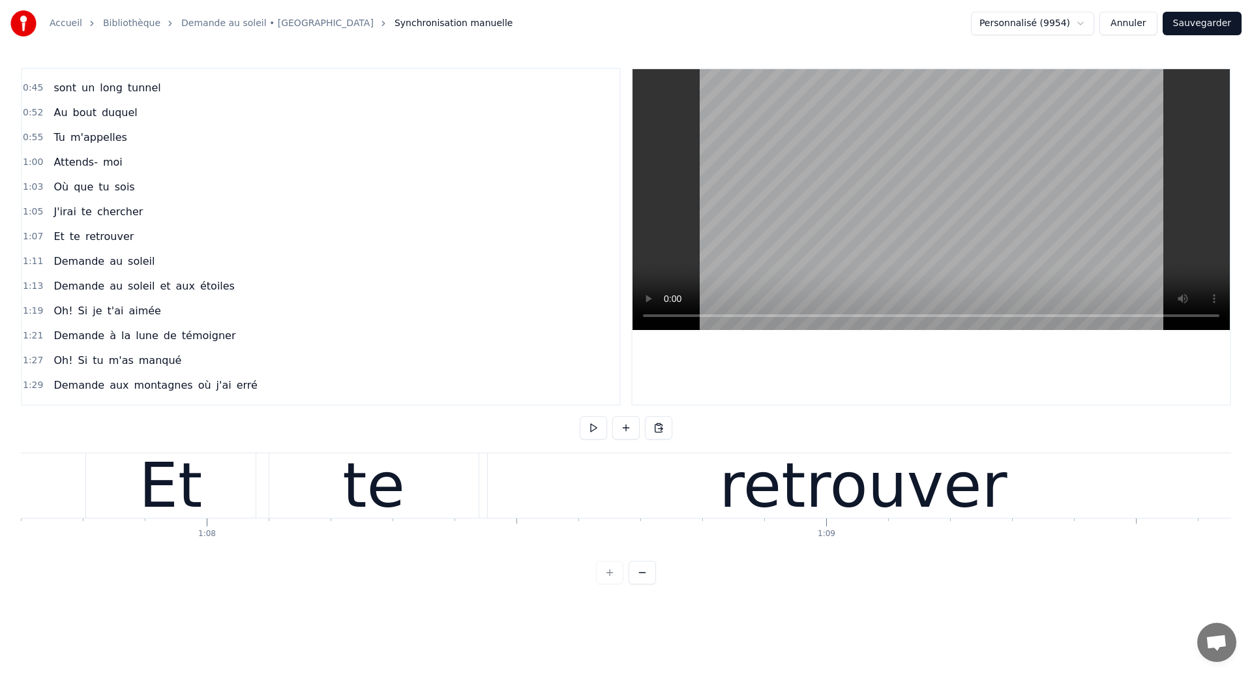
scroll to position [0, 41917]
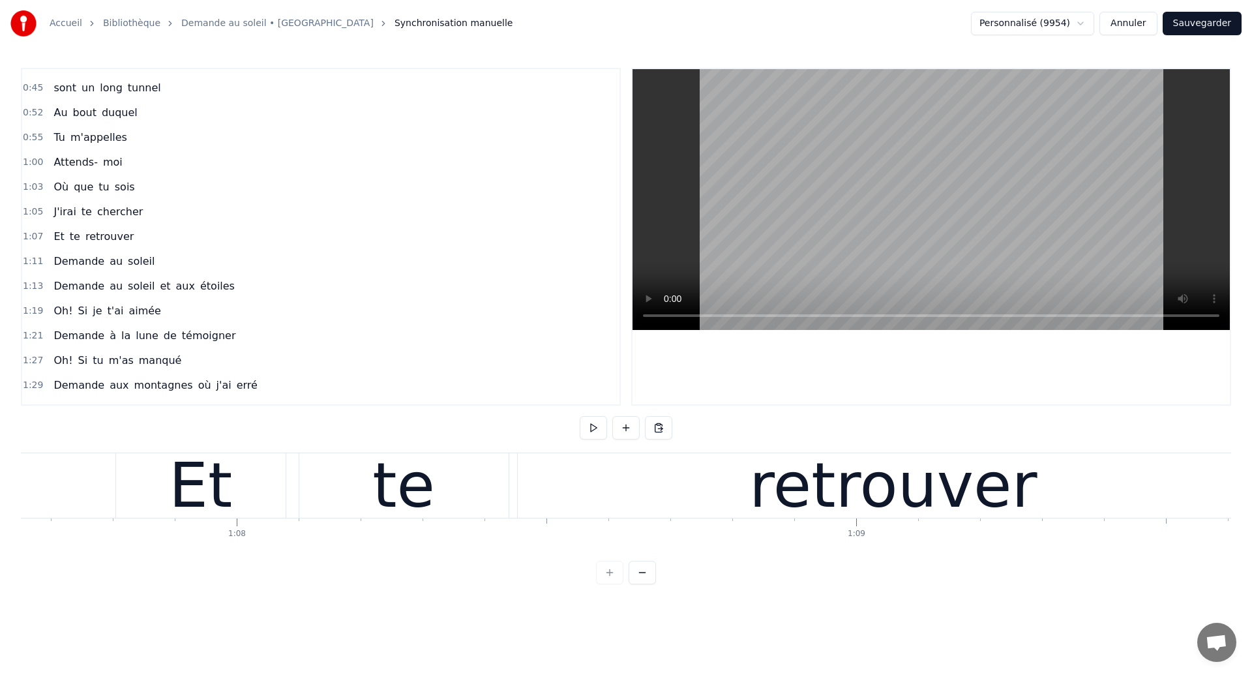
click at [149, 483] on div "Et" at bounding box center [201, 485] width 170 height 65
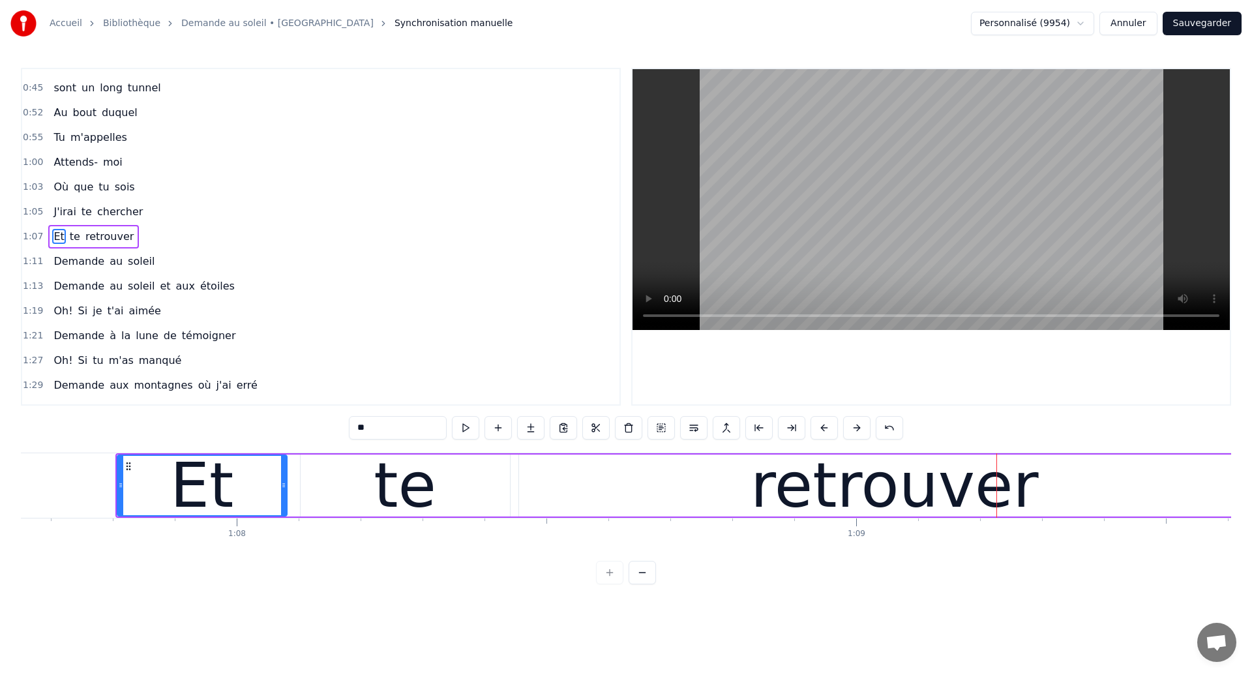
click at [157, 483] on div "Et" at bounding box center [202, 485] width 168 height 59
click at [195, 502] on div "Et" at bounding box center [201, 485] width 63 height 93
click at [505, 494] on div "te" at bounding box center [405, 486] width 209 height 62
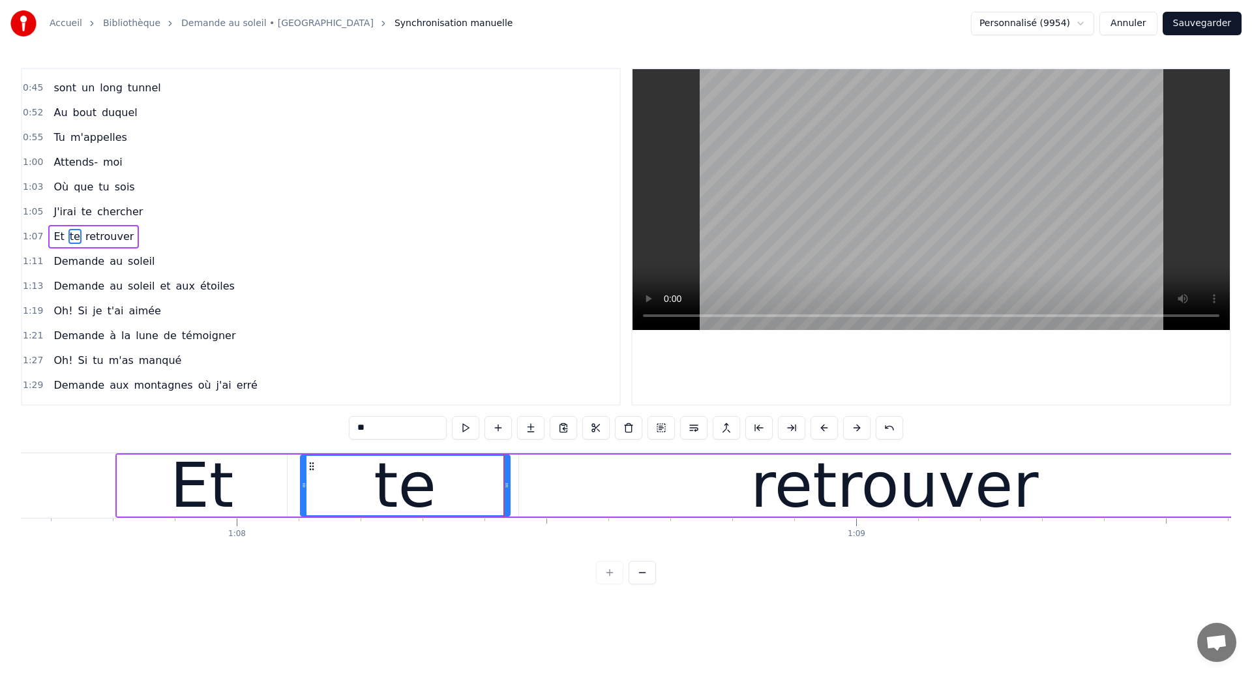
click at [538, 489] on div "retrouver" at bounding box center [894, 486] width 751 height 62
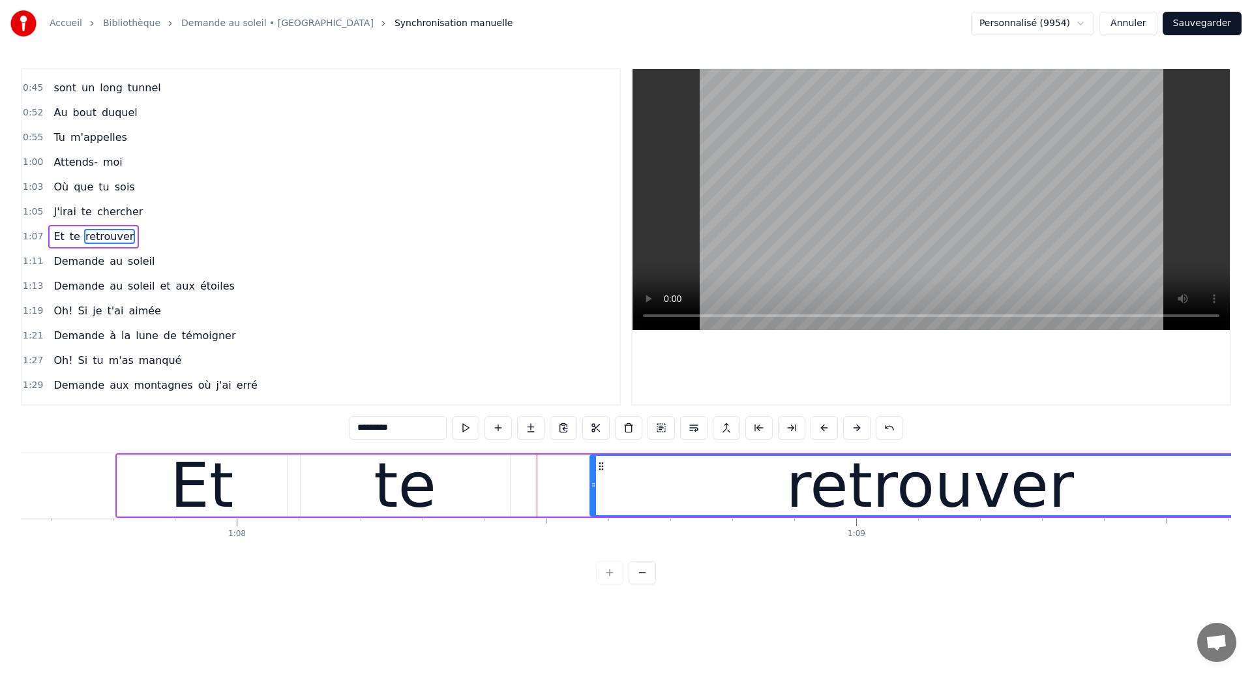
drag, startPoint x: 522, startPoint y: 489, endPoint x: 593, endPoint y: 498, distance: 71.8
click at [593, 498] on div at bounding box center [593, 485] width 5 height 59
click at [454, 494] on div "te" at bounding box center [405, 486] width 209 height 62
type input "**"
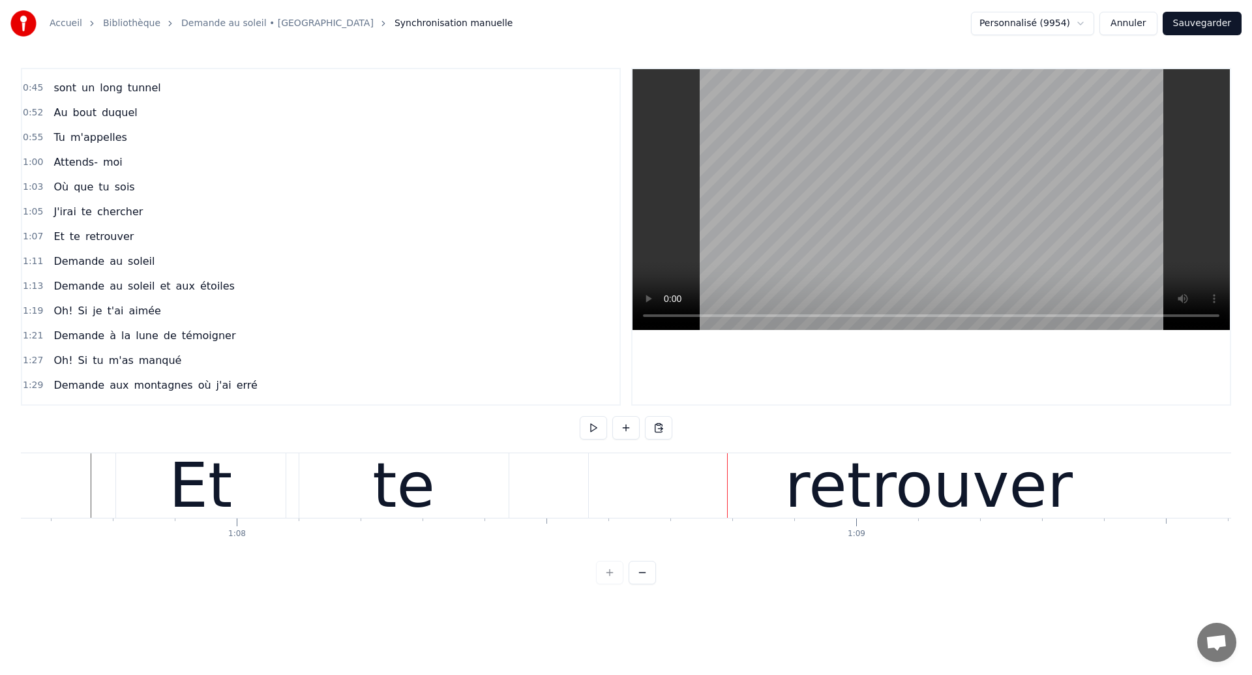
click at [493, 508] on div "te" at bounding box center [403, 485] width 209 height 65
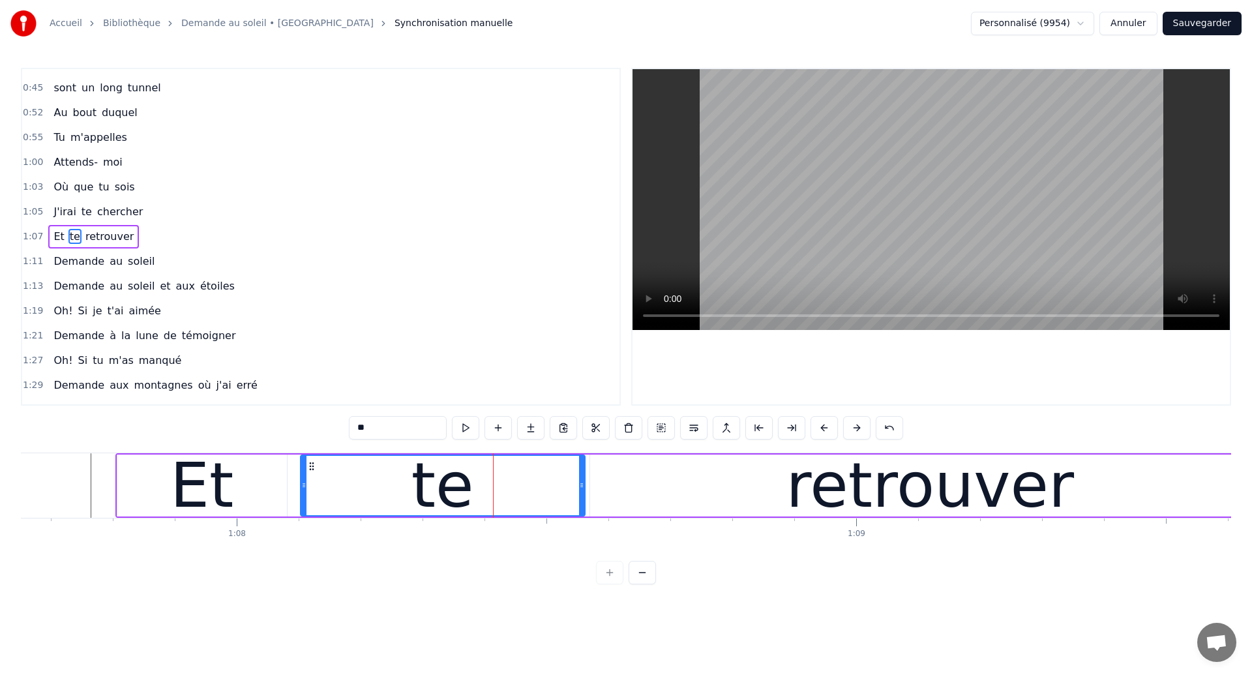
drag, startPoint x: 507, startPoint y: 494, endPoint x: 582, endPoint y: 512, distance: 77.0
click at [582, 512] on div at bounding box center [581, 485] width 5 height 59
click at [606, 504] on div "retrouver" at bounding box center [930, 486] width 680 height 62
type input "*********"
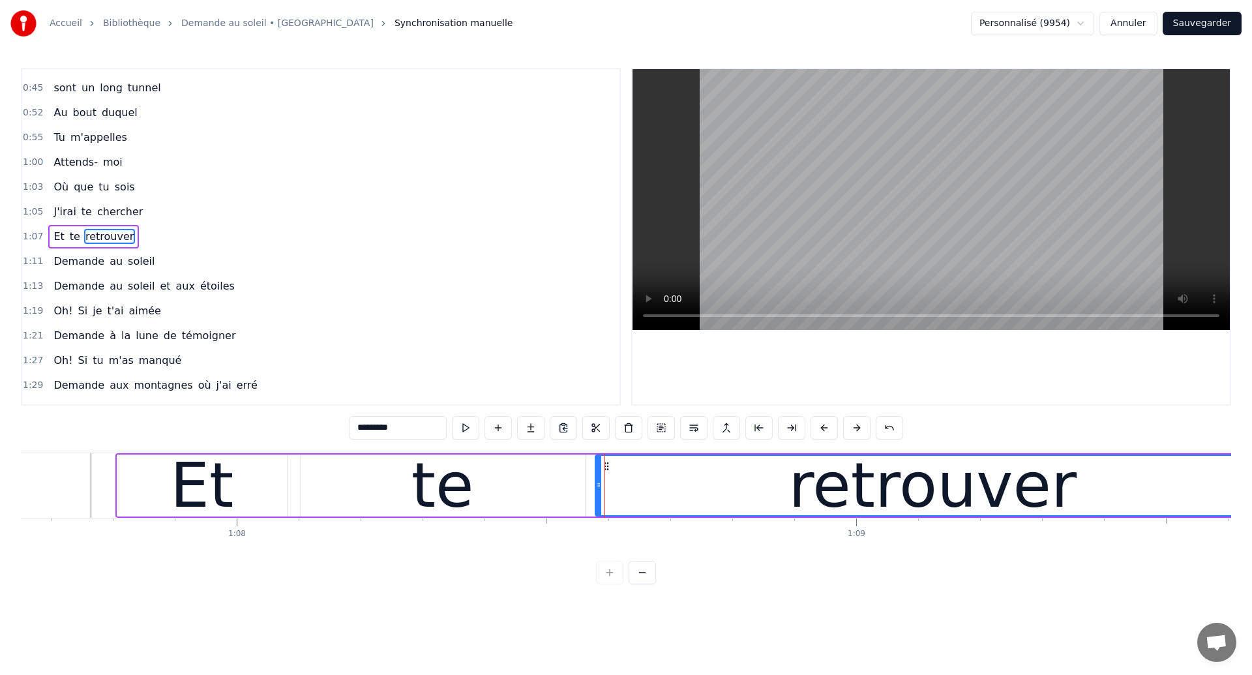
click at [598, 500] on div at bounding box center [598, 485] width 5 height 59
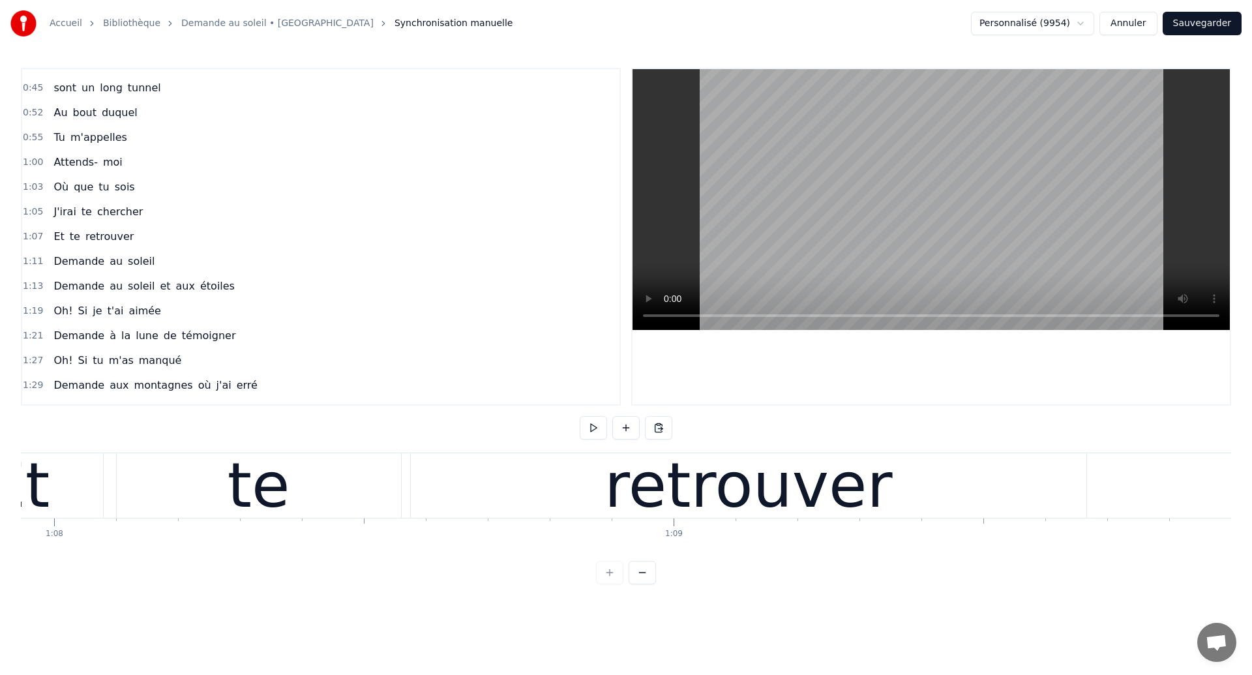
scroll to position [0, 42076]
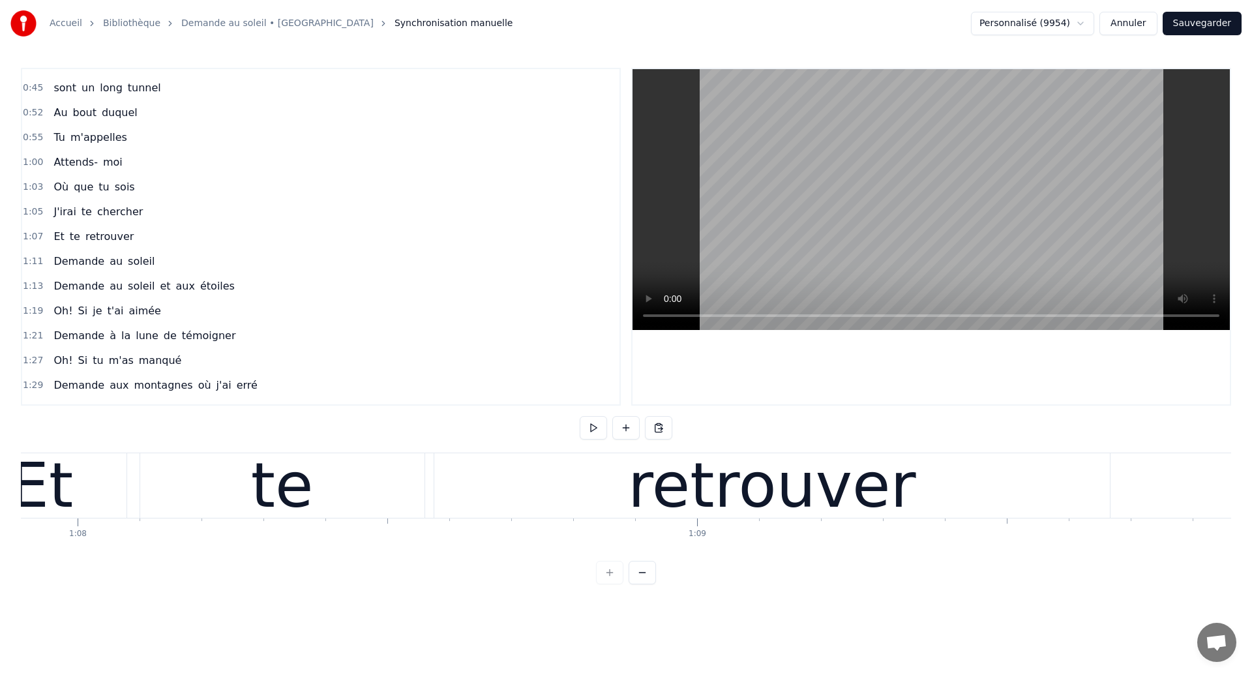
click at [318, 468] on div "te" at bounding box center [282, 485] width 284 height 65
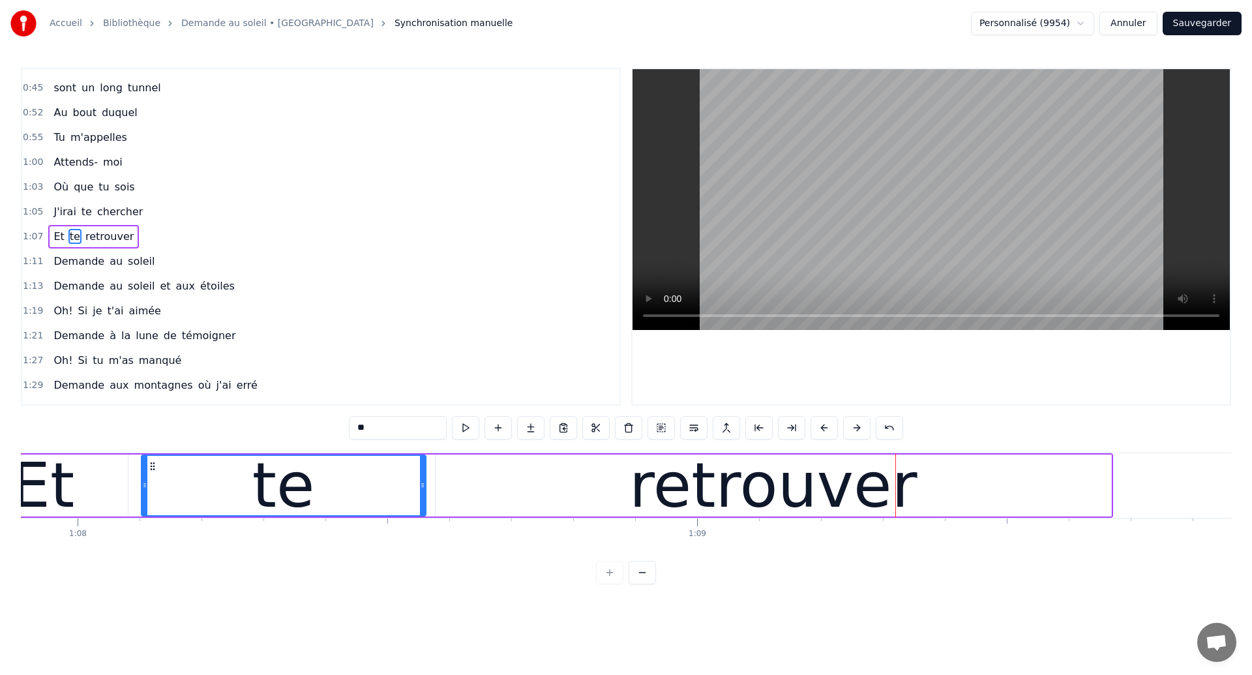
click at [206, 464] on div "te" at bounding box center [283, 485] width 283 height 59
click at [511, 504] on div "retrouver" at bounding box center [774, 486] width 676 height 62
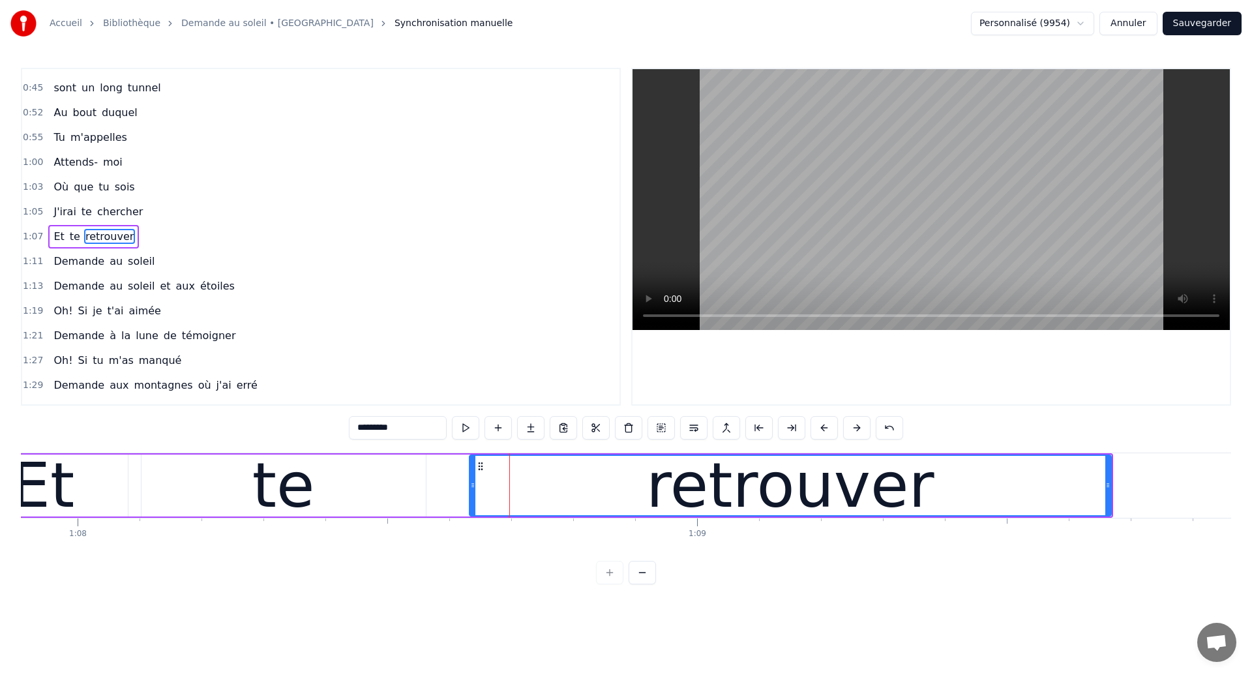
drag, startPoint x: 438, startPoint y: 490, endPoint x: 472, endPoint y: 512, distance: 40.5
click at [472, 512] on div at bounding box center [472, 485] width 5 height 59
click at [158, 488] on div "te" at bounding box center [284, 486] width 284 height 62
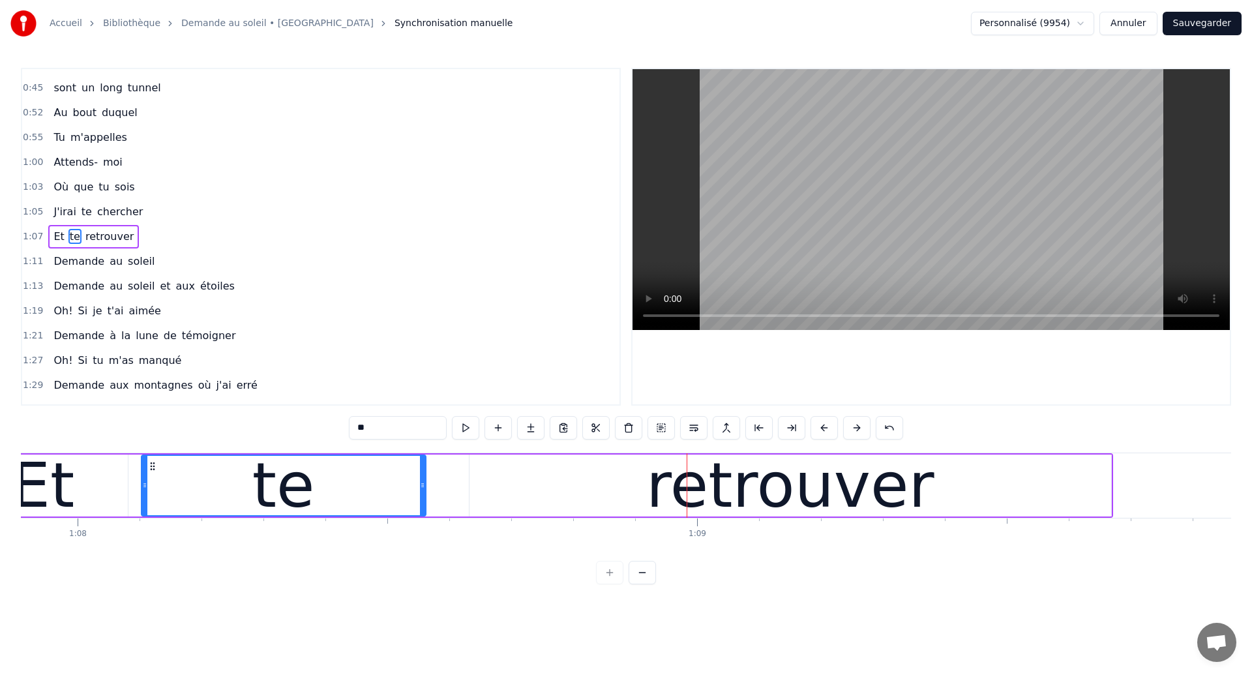
click at [237, 474] on div "te" at bounding box center [283, 485] width 283 height 59
drag, startPoint x: 423, startPoint y: 490, endPoint x: 449, endPoint y: 500, distance: 27.6
click at [449, 500] on div at bounding box center [448, 485] width 5 height 59
click at [56, 502] on div "Et" at bounding box center [42, 485] width 63 height 93
type input "**"
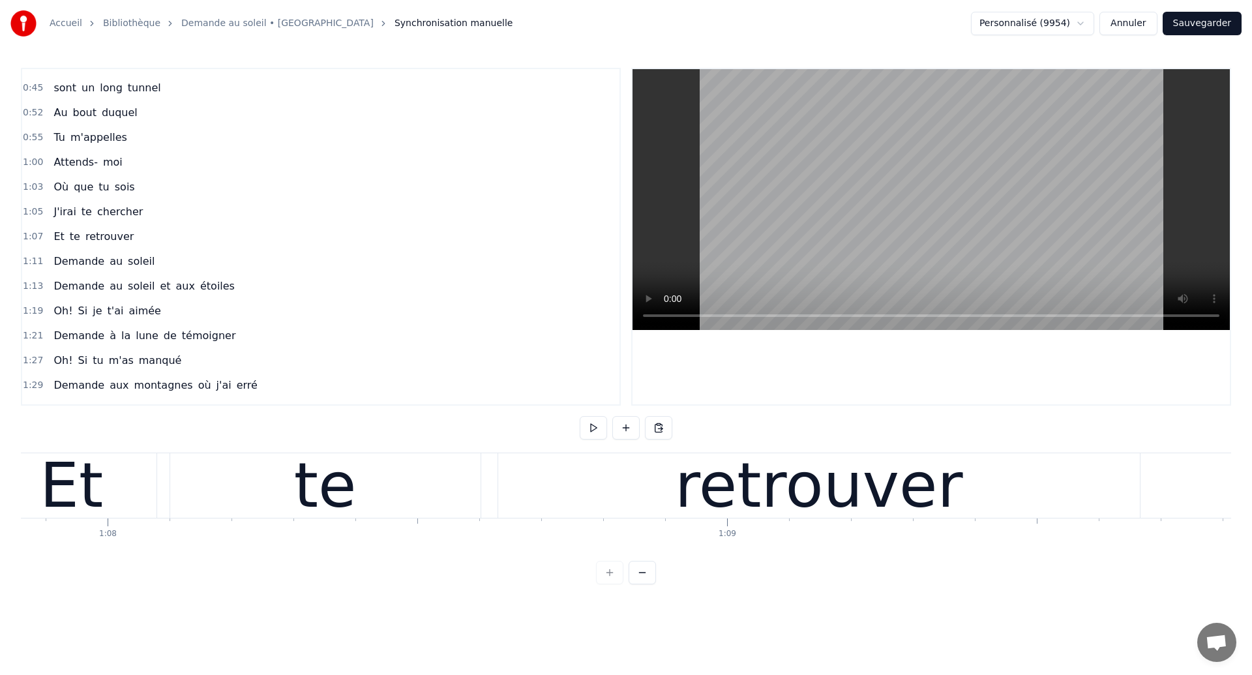
scroll to position [0, 42034]
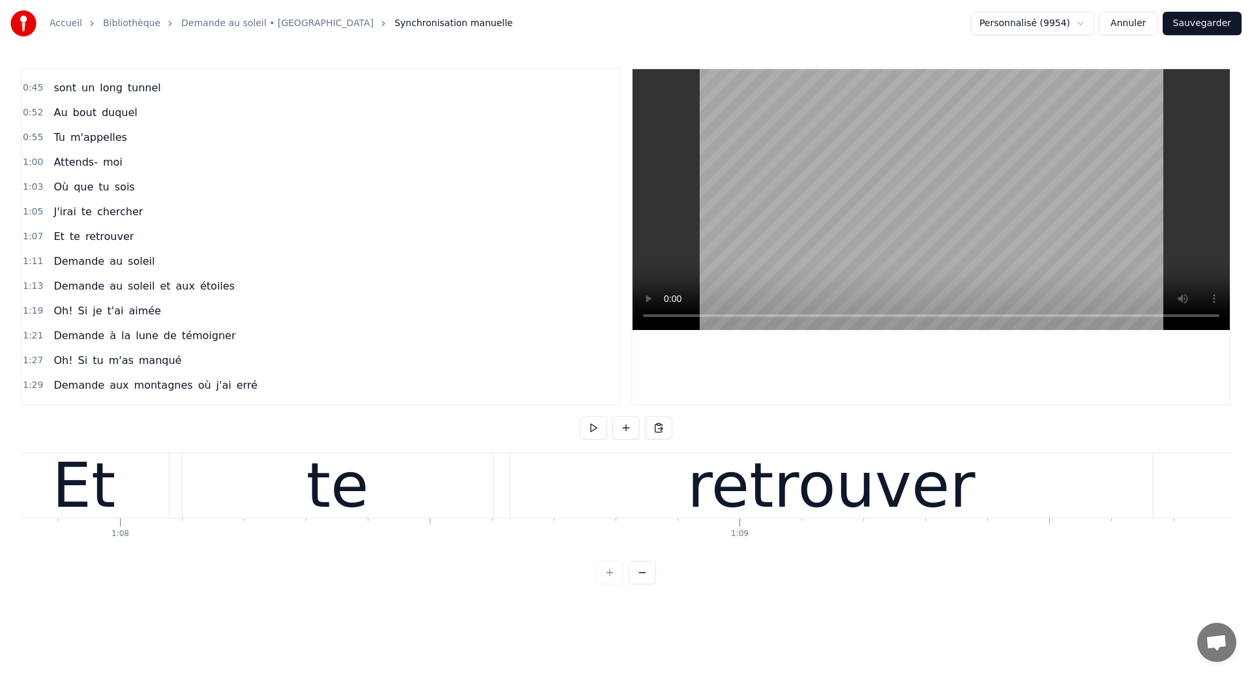
click at [208, 489] on div "te" at bounding box center [338, 485] width 310 height 65
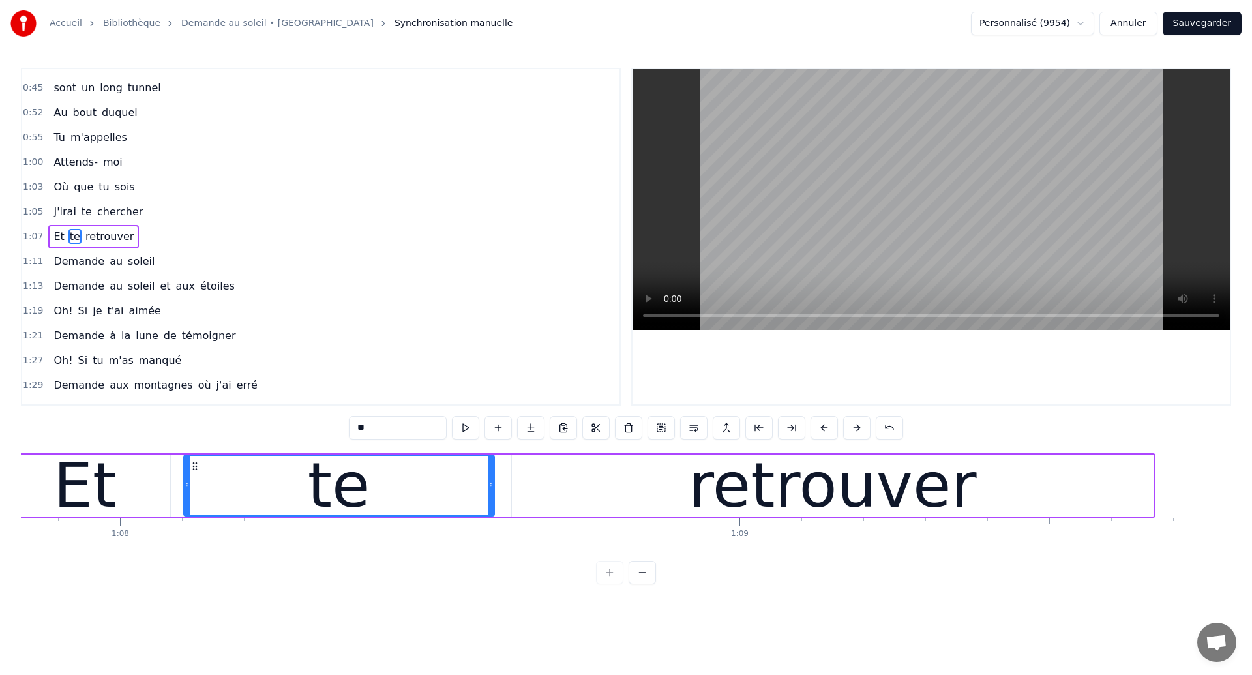
click at [185, 478] on div at bounding box center [187, 485] width 5 height 59
click at [131, 497] on div "Et" at bounding box center [86, 486] width 170 height 62
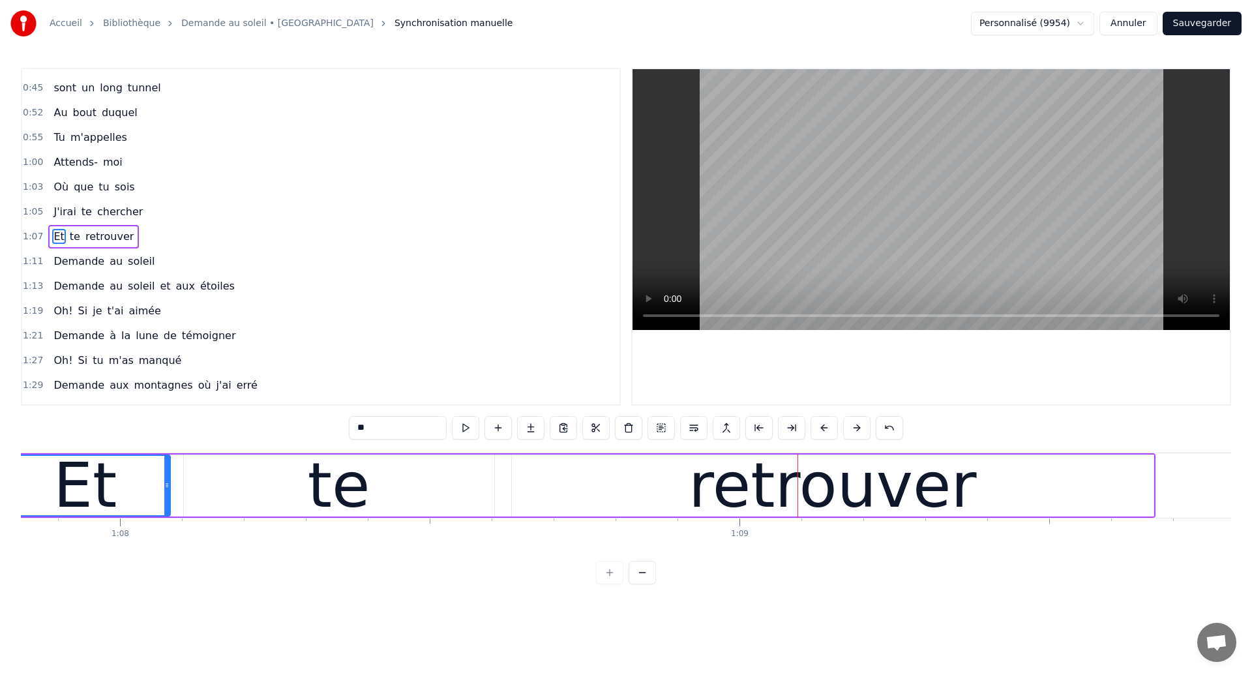
click at [474, 469] on div "te" at bounding box center [339, 486] width 310 height 62
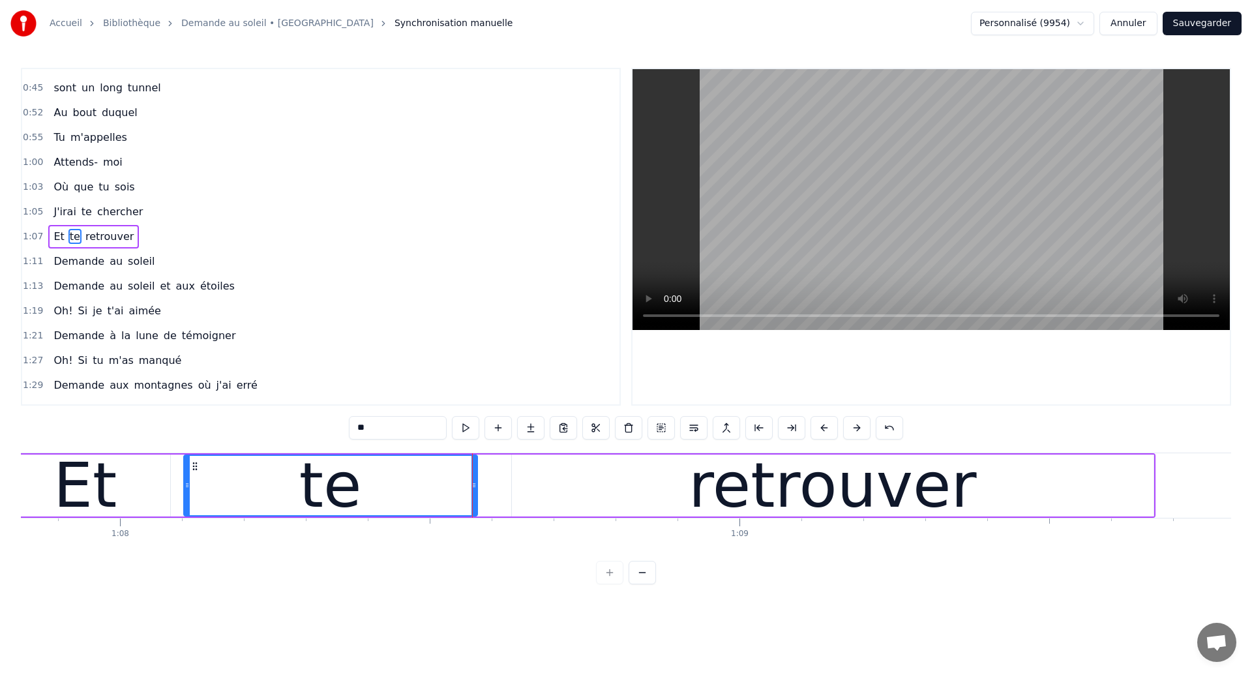
drag, startPoint x: 492, startPoint y: 485, endPoint x: 475, endPoint y: 489, distance: 17.4
click at [475, 489] on icon at bounding box center [474, 485] width 5 height 10
click at [124, 504] on div "Et" at bounding box center [86, 486] width 170 height 62
type input "**"
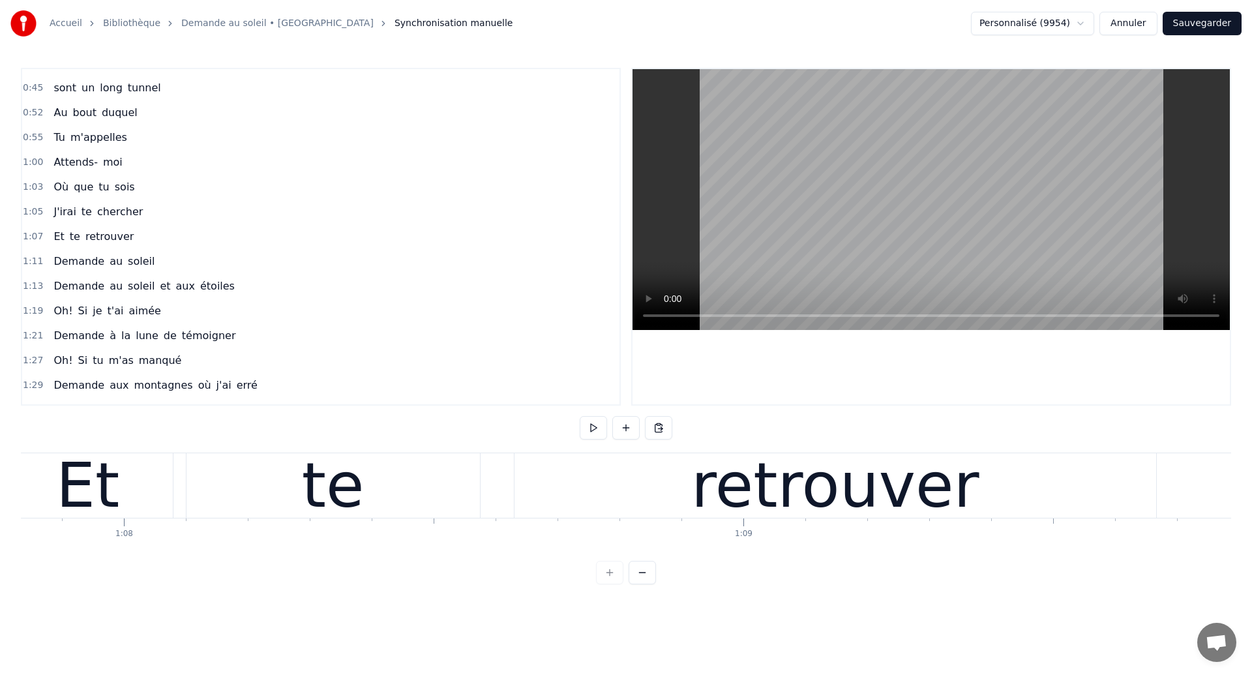
scroll to position [0, 42009]
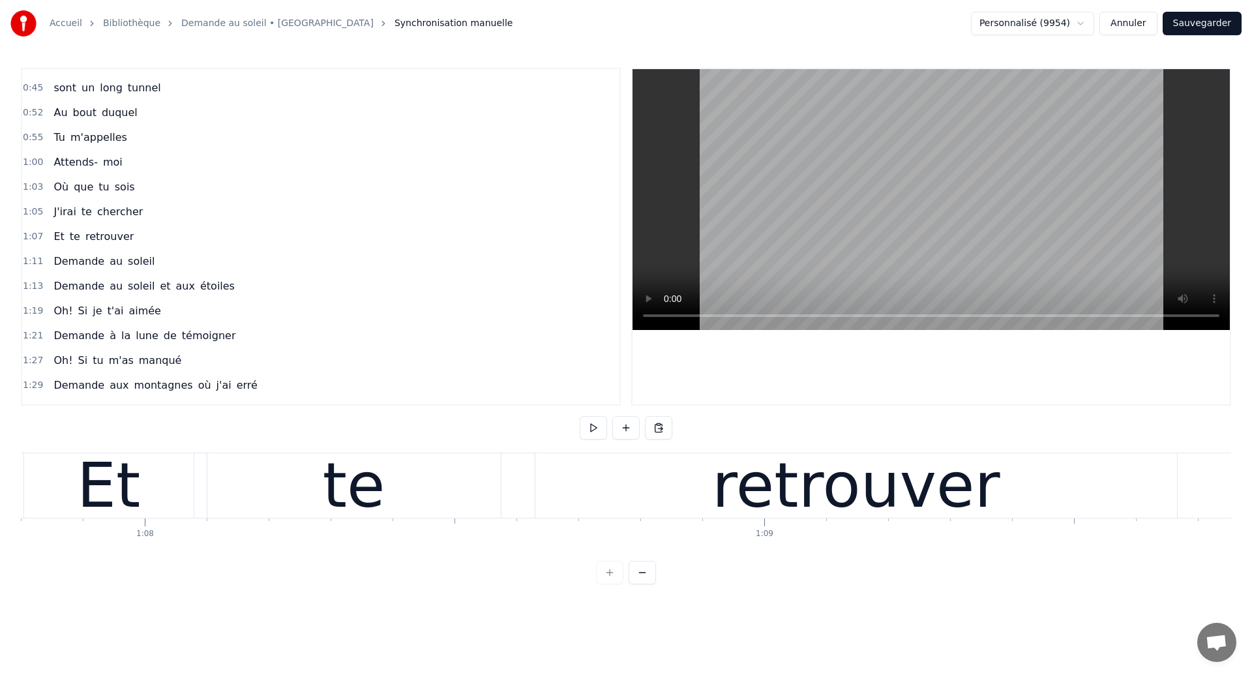
click at [350, 475] on div "te" at bounding box center [354, 485] width 63 height 93
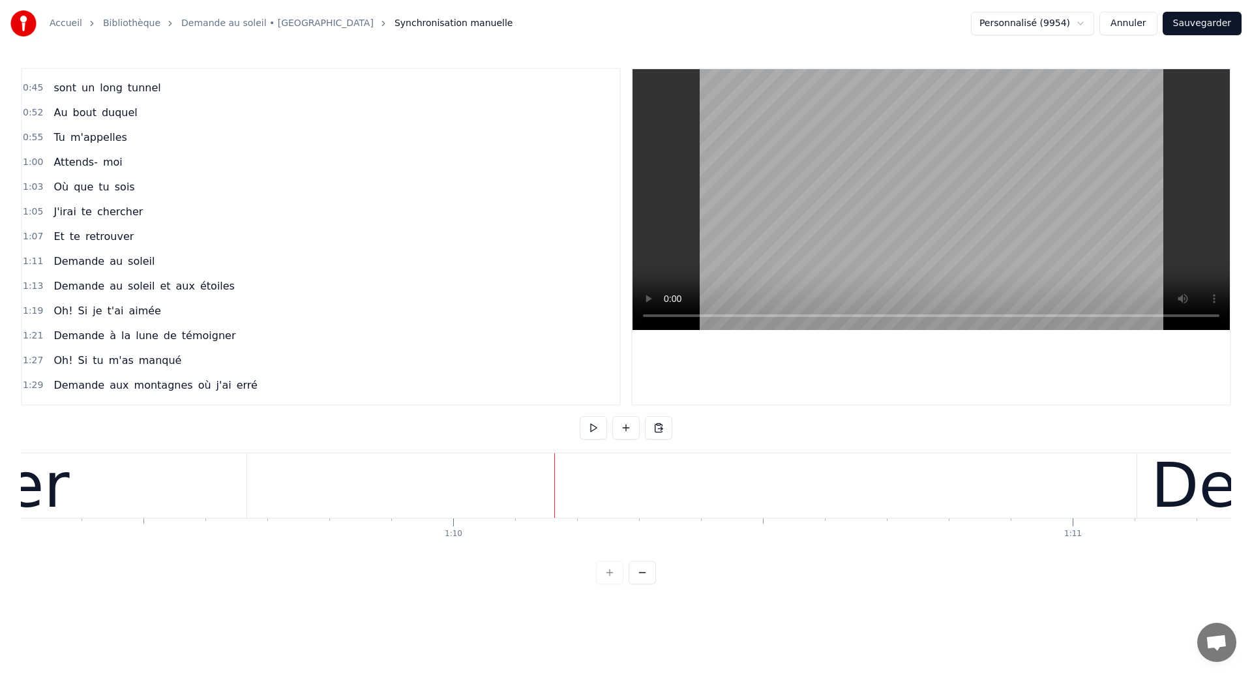
scroll to position [0, 42724]
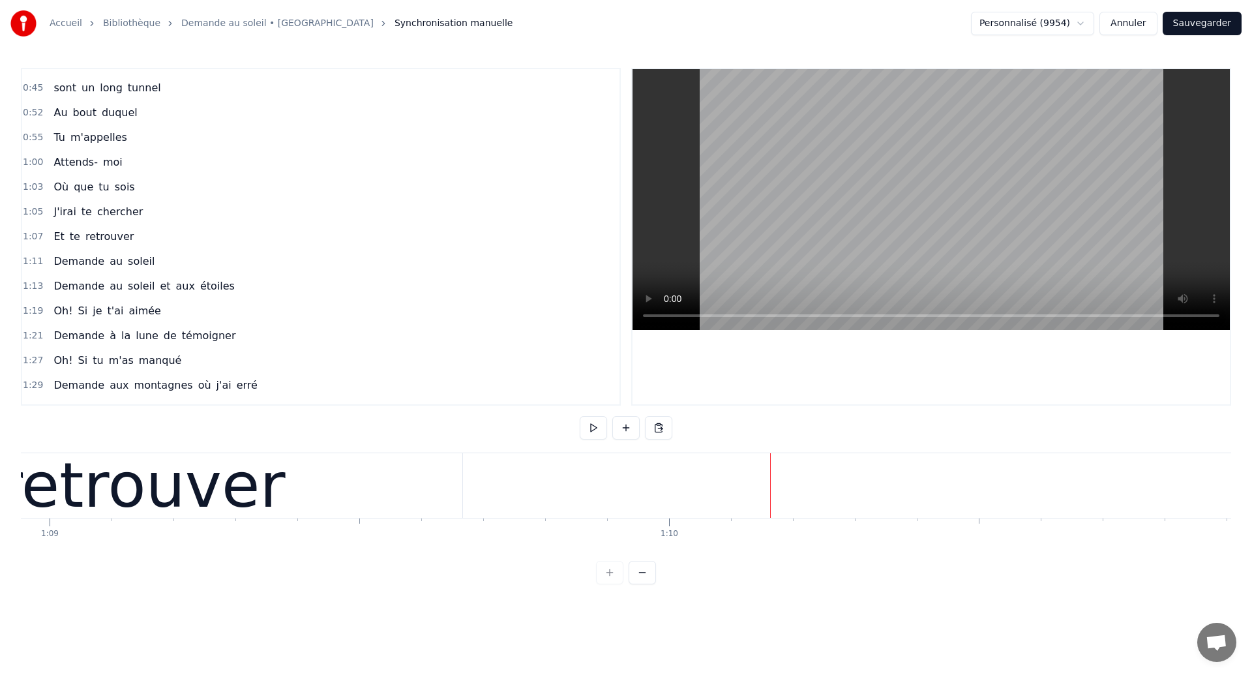
click at [257, 474] on div "retrouver" at bounding box center [142, 485] width 642 height 65
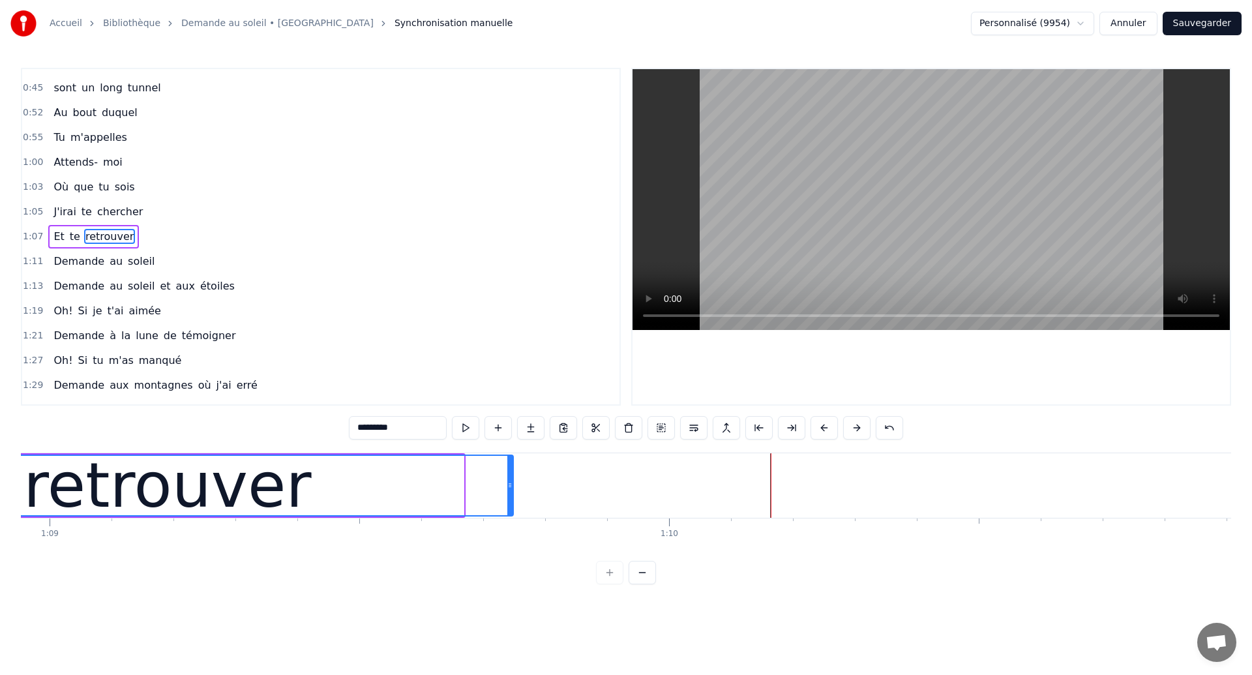
drag, startPoint x: 460, startPoint y: 492, endPoint x: 509, endPoint y: 507, distance: 51.2
click at [509, 507] on div at bounding box center [509, 485] width 5 height 59
click at [89, 476] on div "retrouver" at bounding box center [167, 485] width 288 height 93
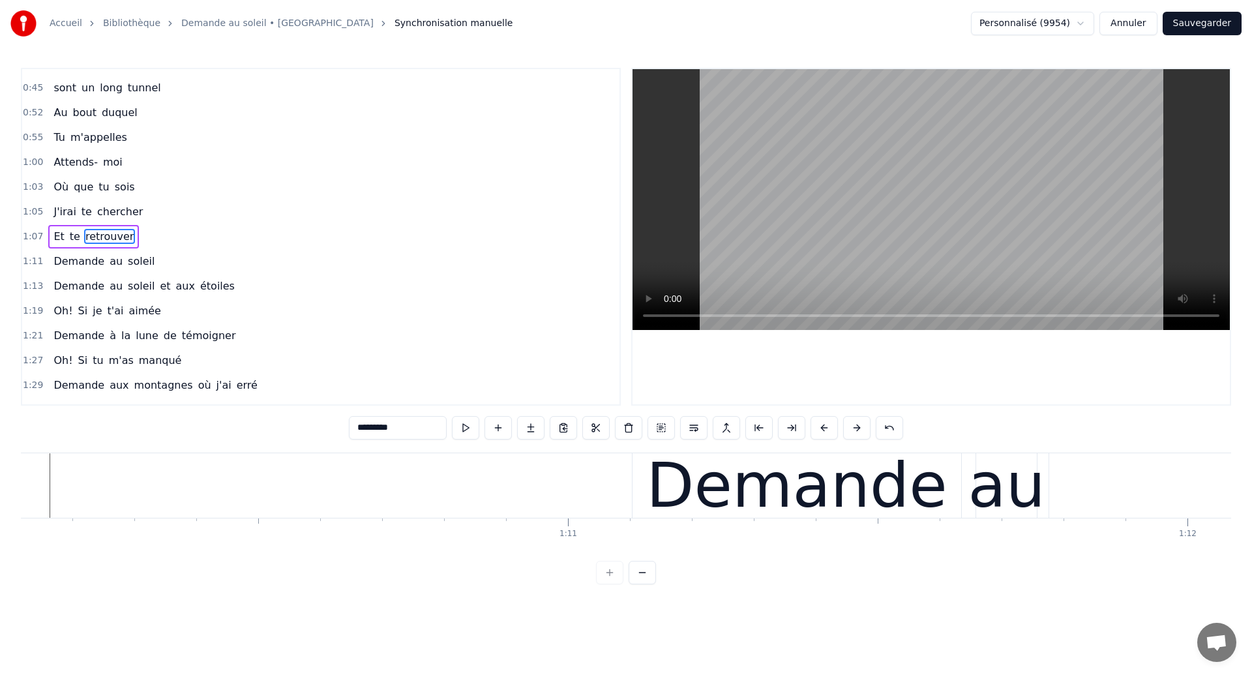
scroll to position [0, 43405]
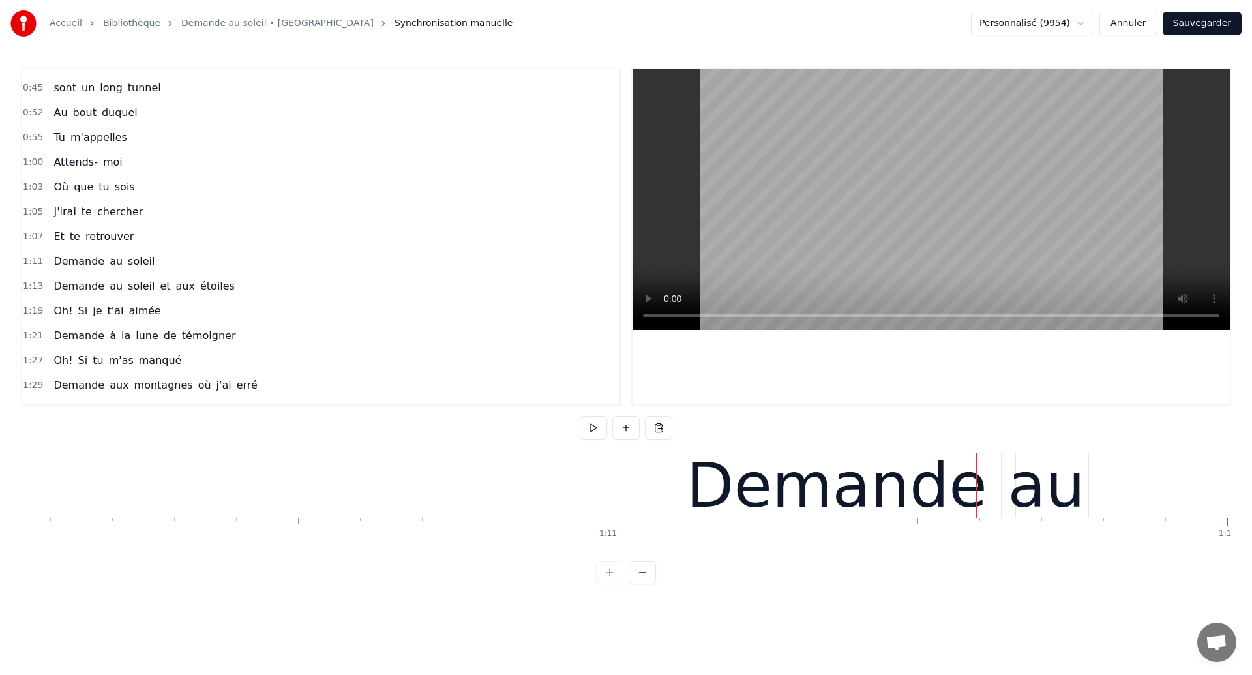
click at [1006, 489] on div "Demande au soleil" at bounding box center [1191, 485] width 1039 height 65
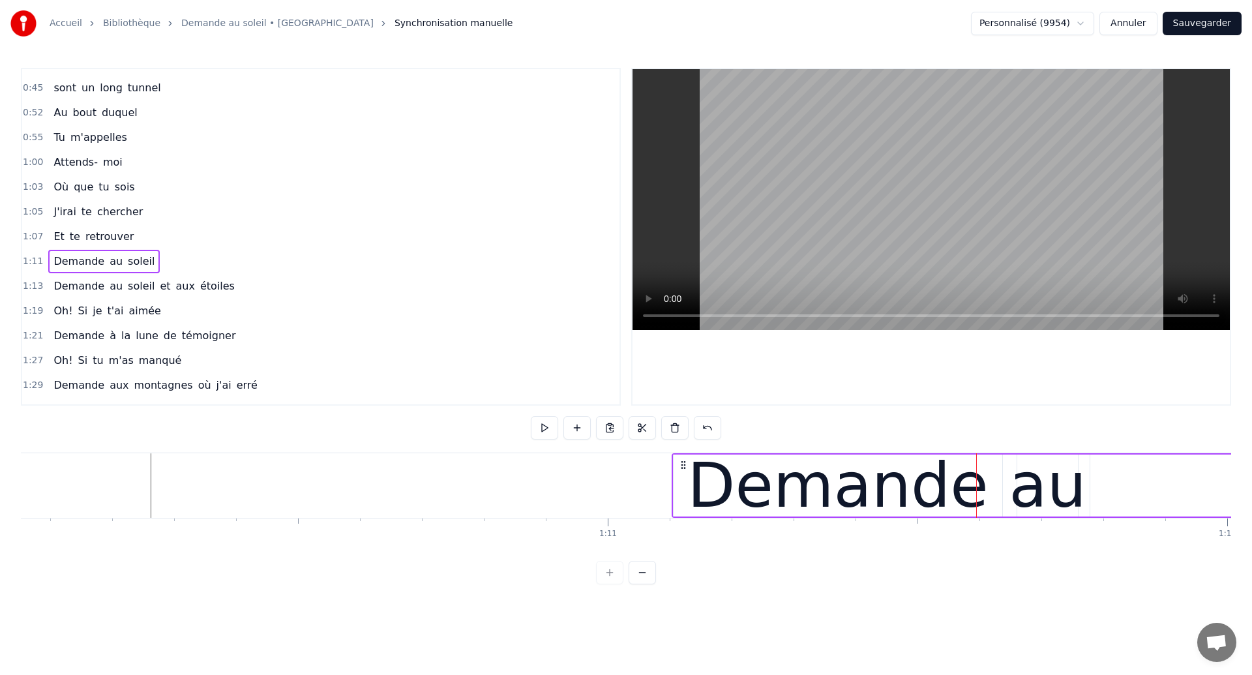
click at [1008, 505] on div "Demande au soleil" at bounding box center [1191, 485] width 1039 height 65
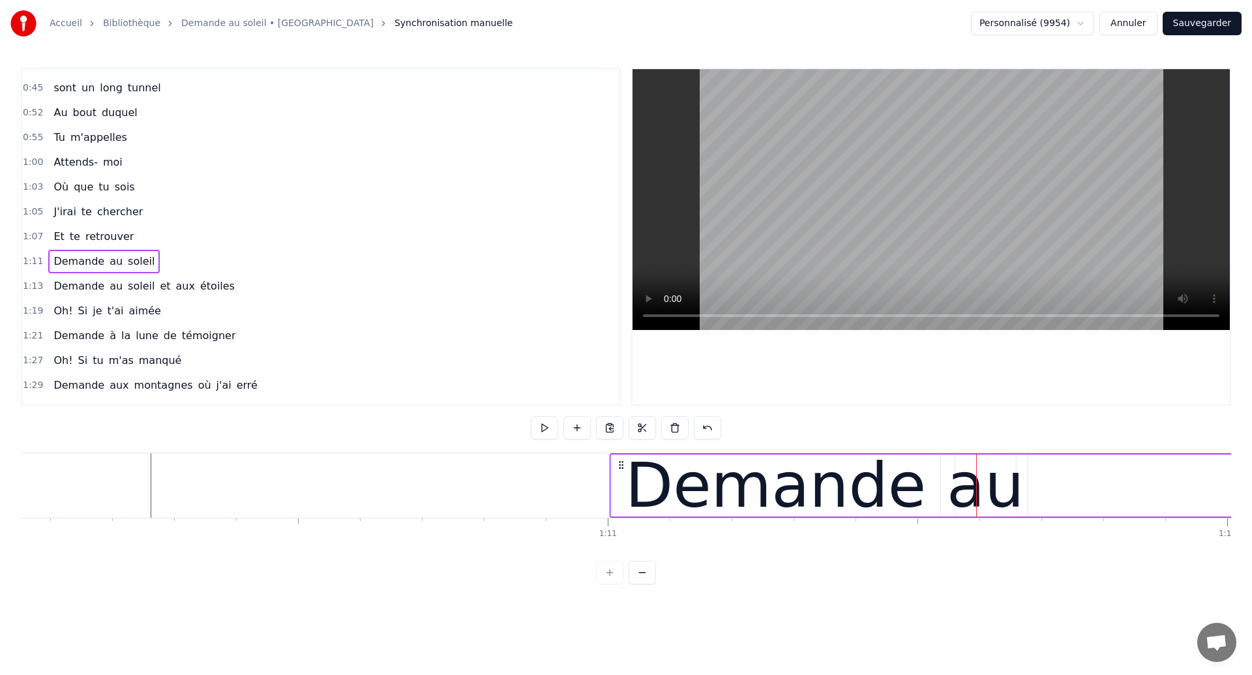
drag, startPoint x: 683, startPoint y: 464, endPoint x: 620, endPoint y: 477, distance: 64.0
click at [620, 477] on div "Demande au soleil" at bounding box center [1129, 485] width 1039 height 65
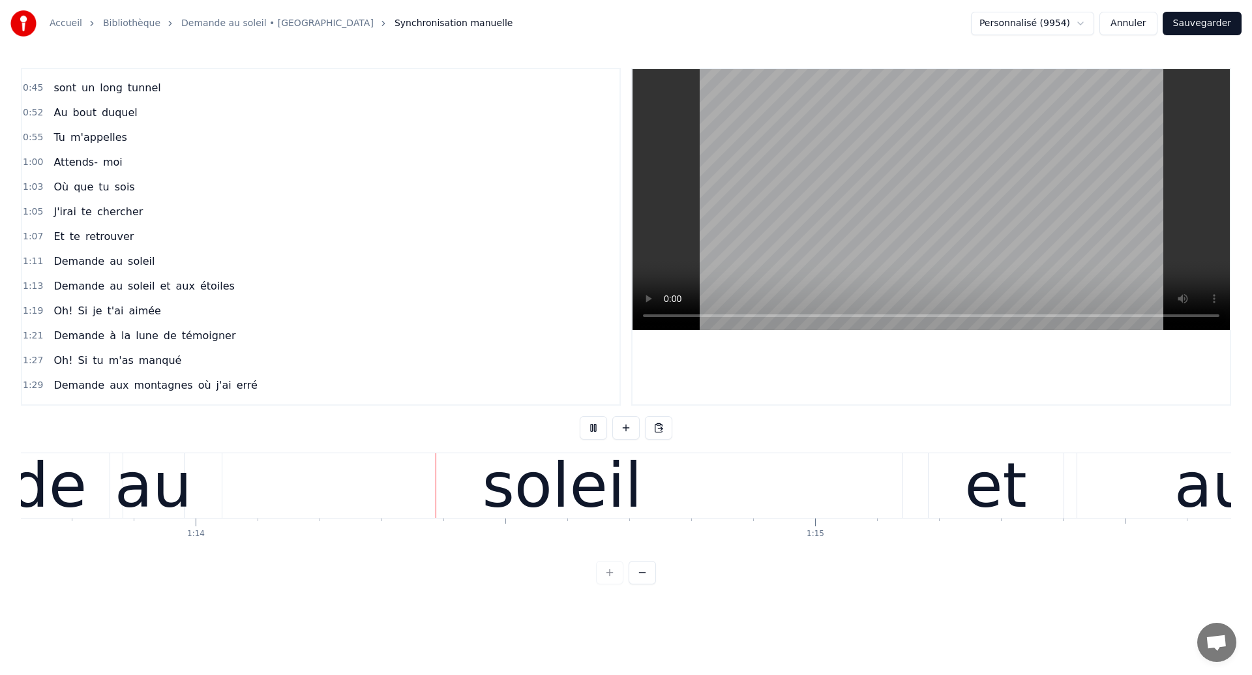
scroll to position [0, 45677]
click at [558, 483] on div "soleil" at bounding box center [561, 485] width 160 height 93
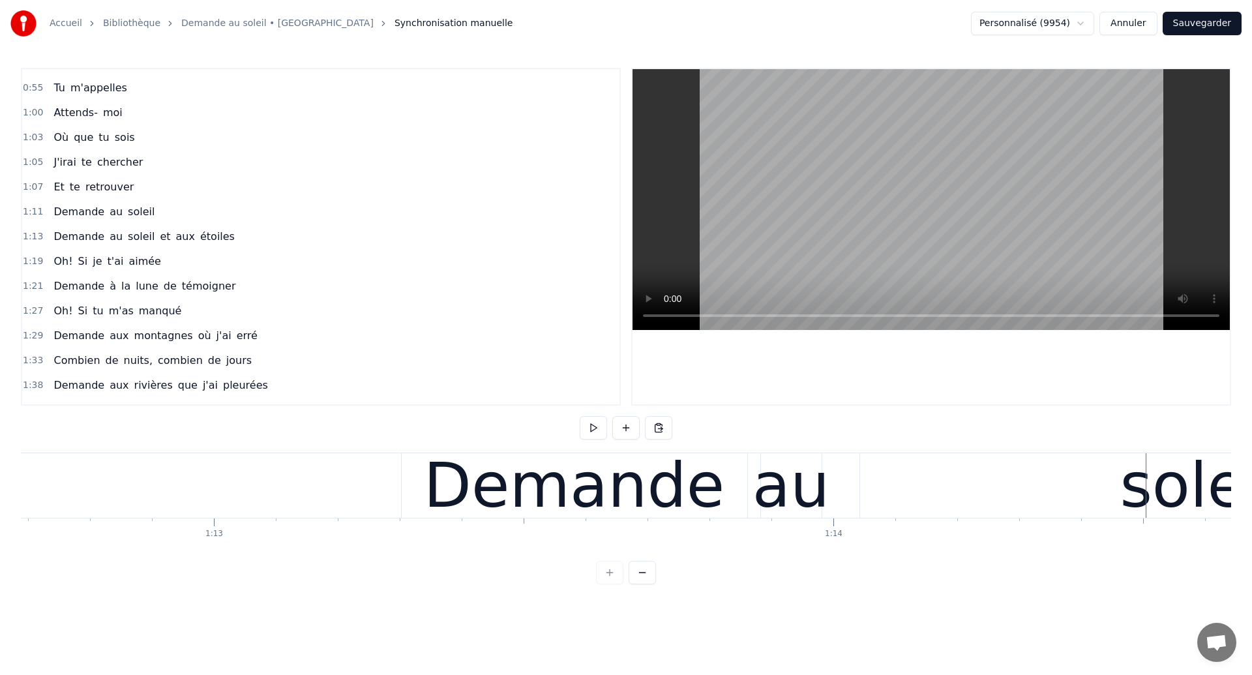
scroll to position [0, 44995]
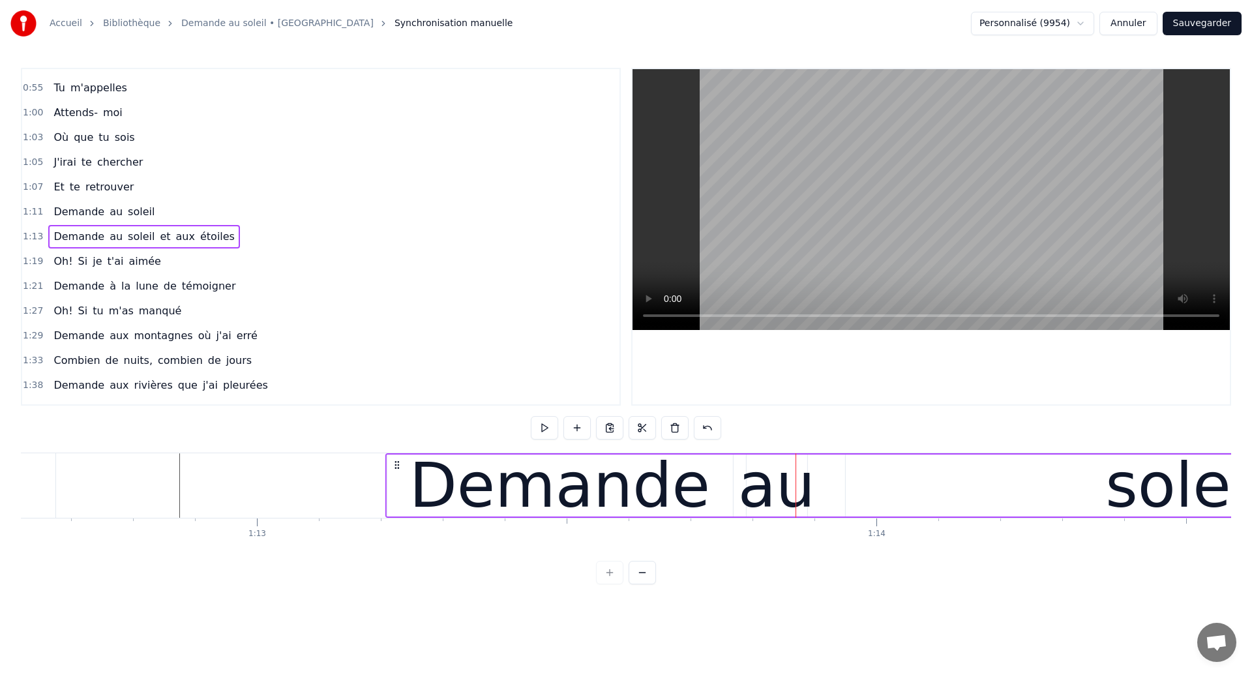
drag, startPoint x: 456, startPoint y: 463, endPoint x: 397, endPoint y: 483, distance: 62.1
click at [393, 466] on icon at bounding box center [395, 465] width 10 height 10
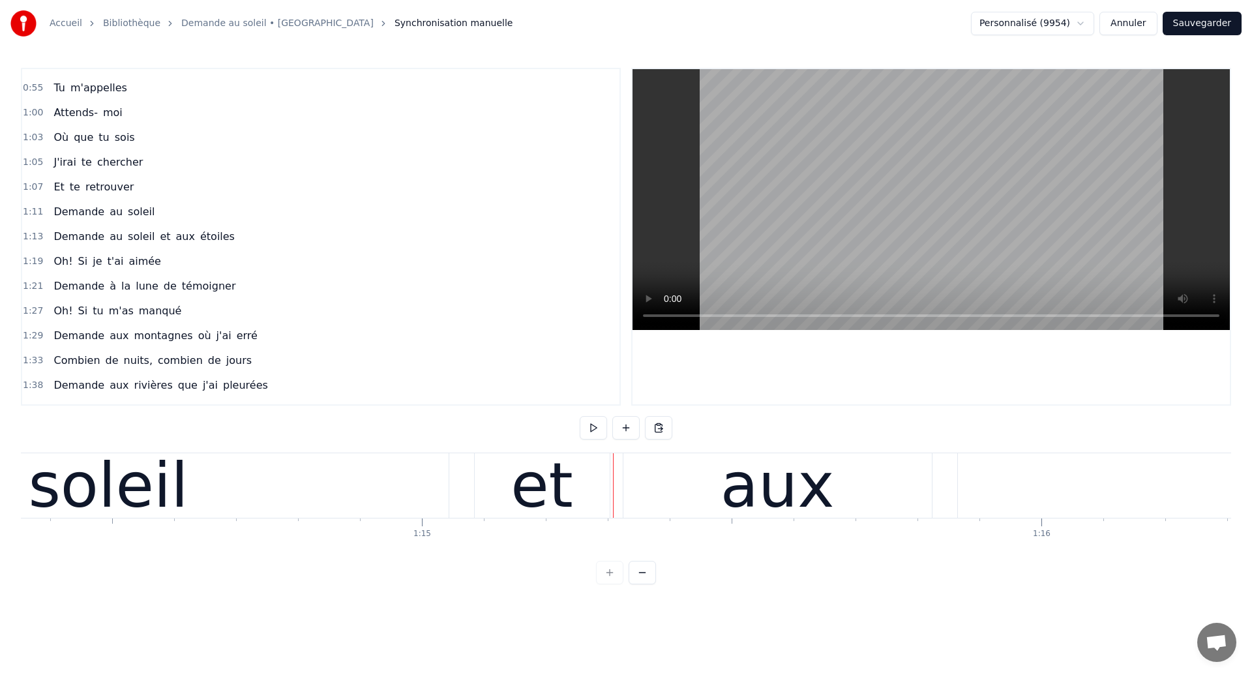
scroll to position [0, 46009]
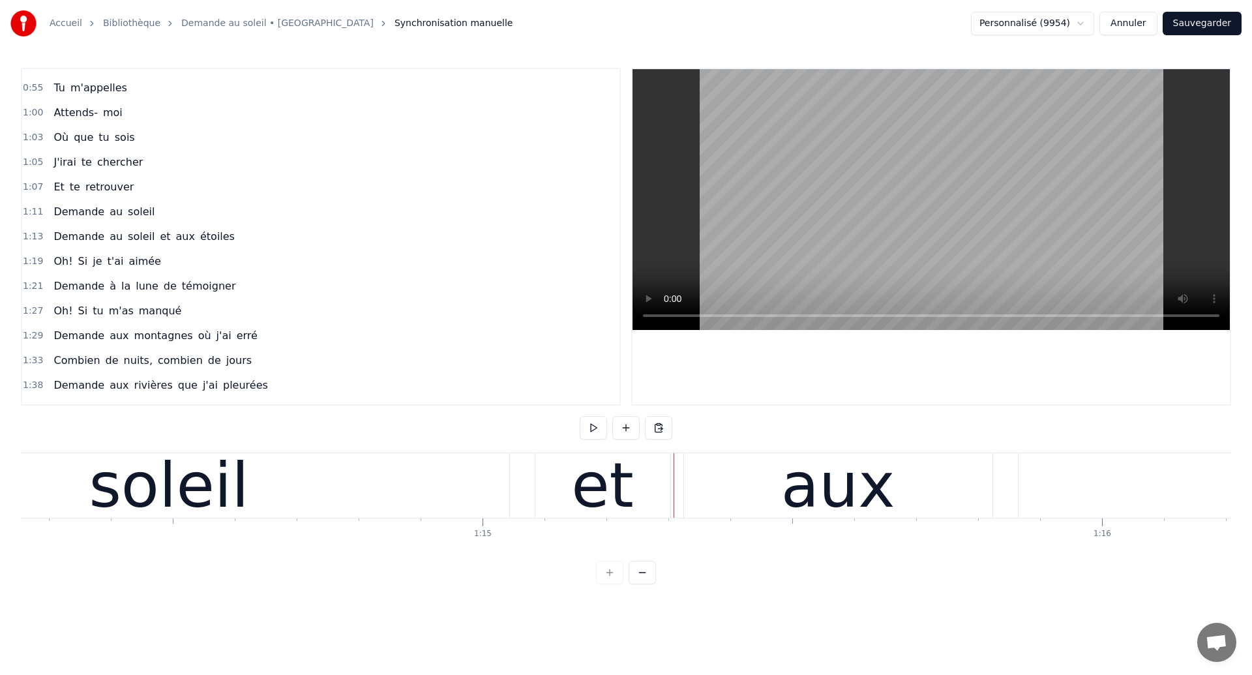
click at [99, 493] on div "soleil" at bounding box center [169, 485] width 680 height 65
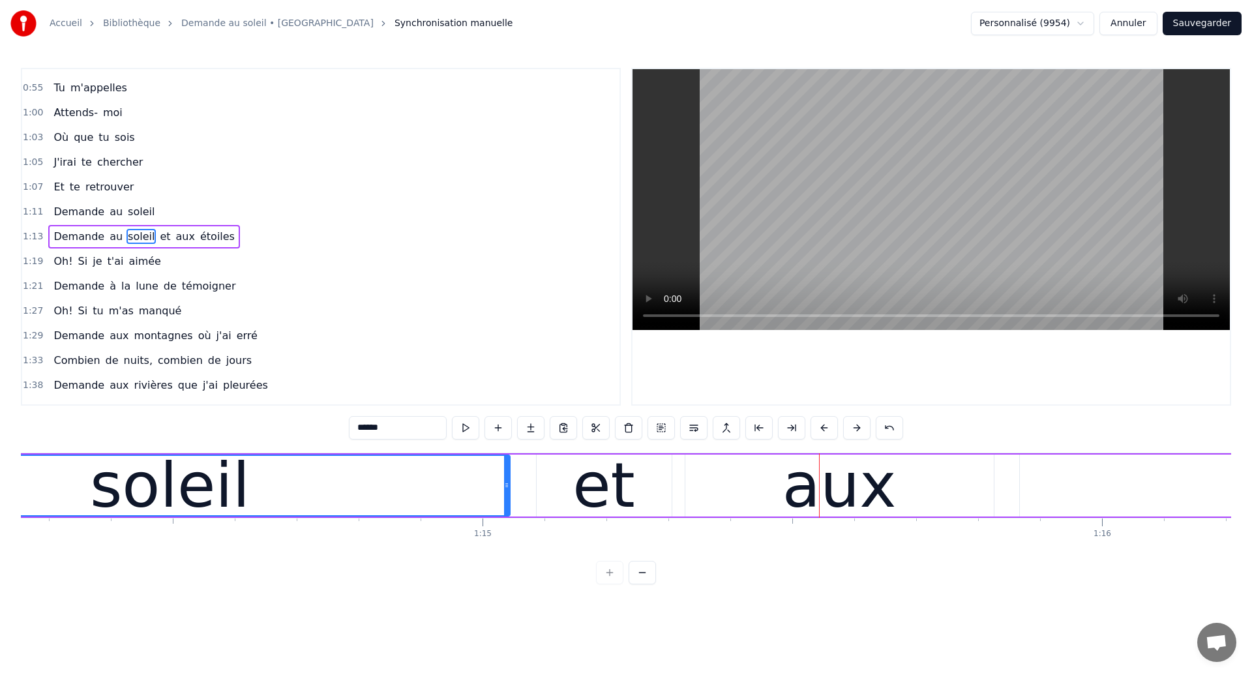
click at [505, 466] on div at bounding box center [506, 485] width 5 height 59
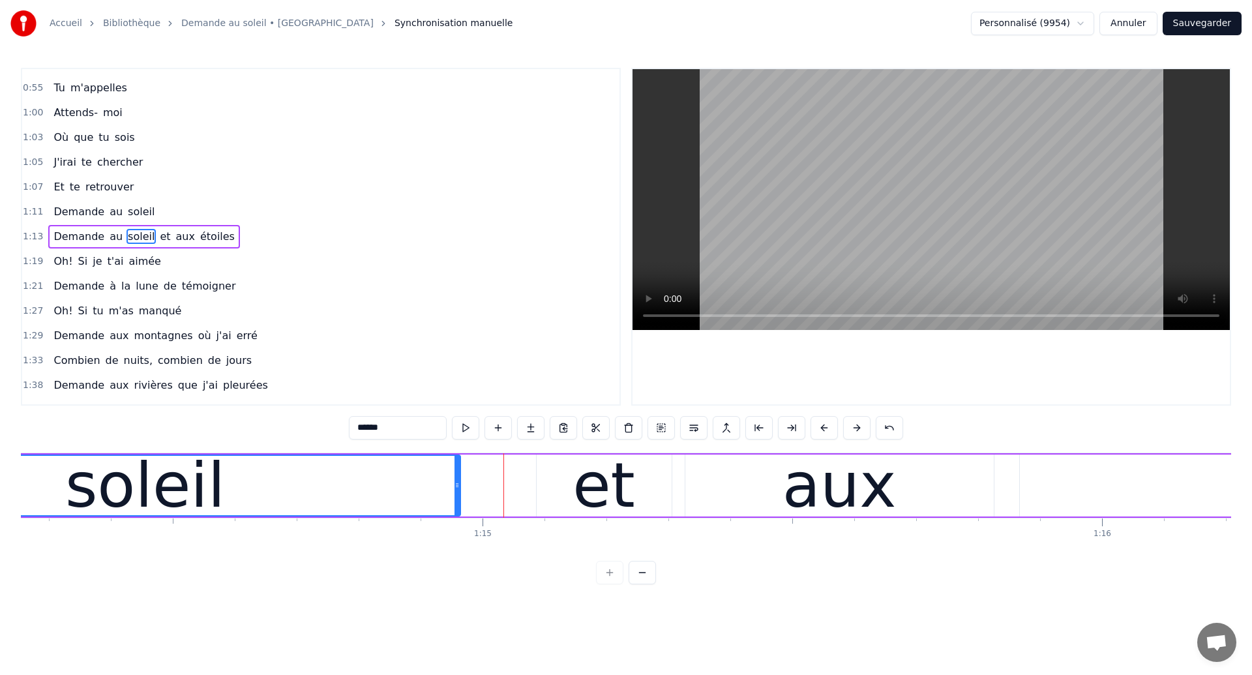
drag, startPoint x: 507, startPoint y: 496, endPoint x: 458, endPoint y: 500, distance: 49.7
click at [458, 500] on div at bounding box center [457, 485] width 5 height 59
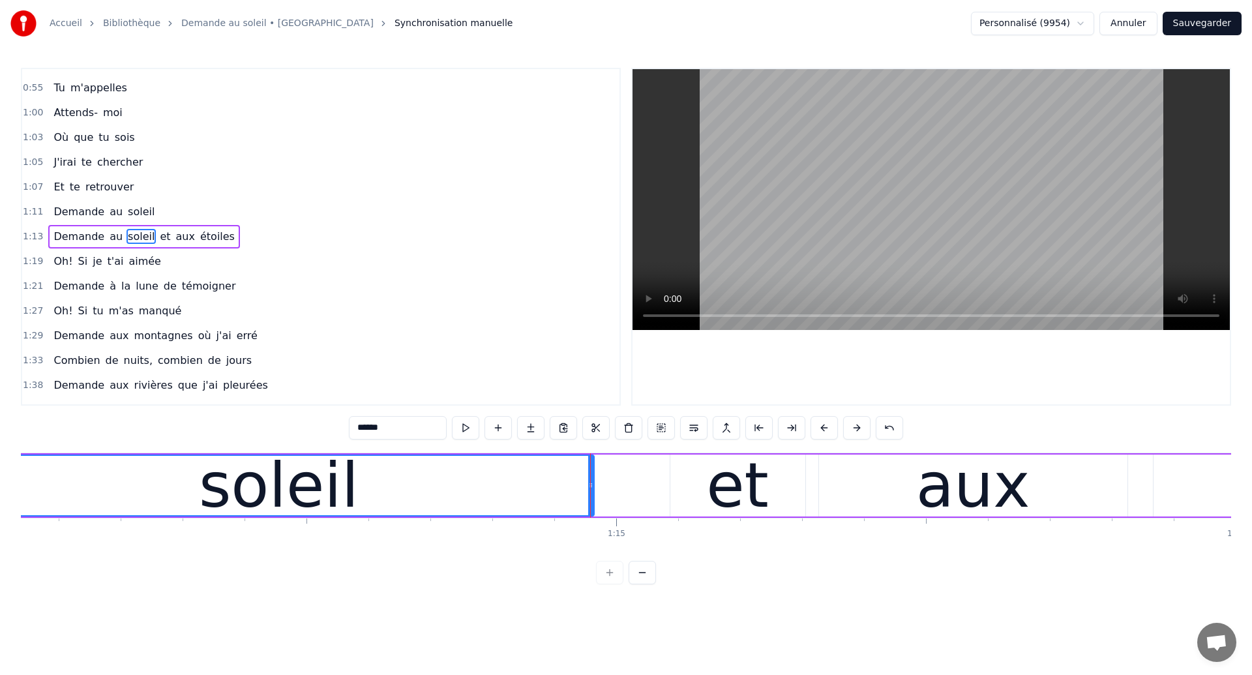
scroll to position [0, 45816]
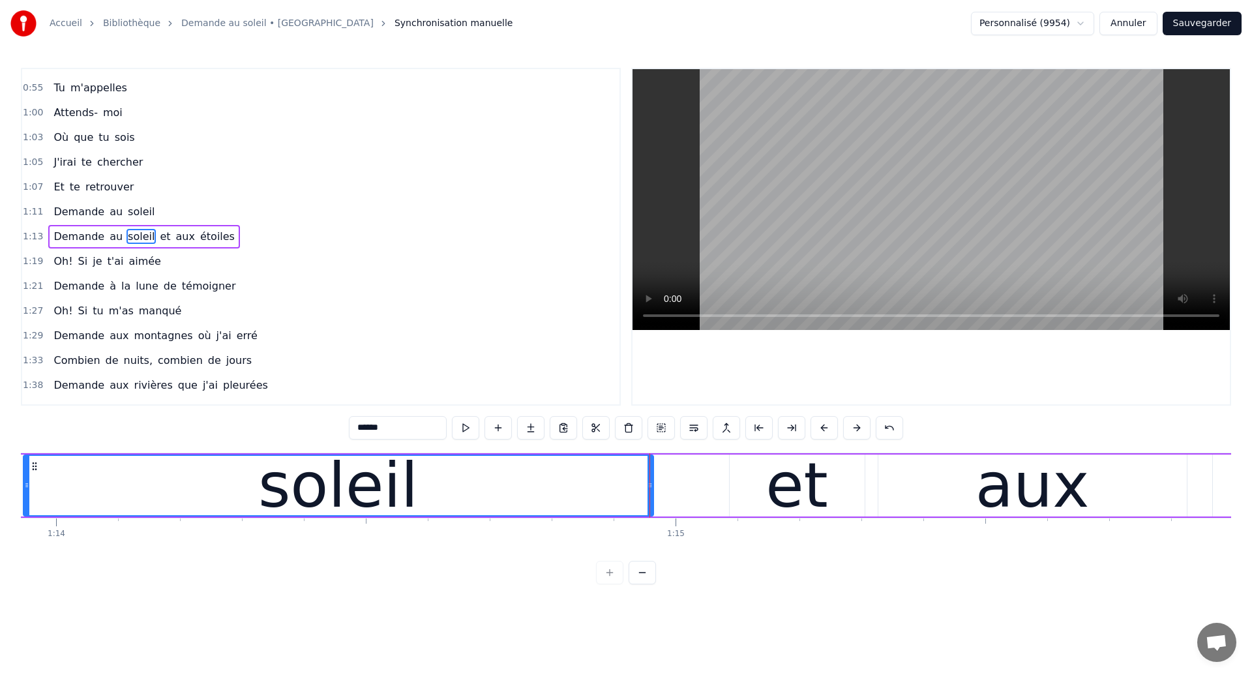
click at [93, 490] on div "soleil" at bounding box center [338, 485] width 629 height 59
click at [781, 472] on div "et" at bounding box center [797, 485] width 63 height 93
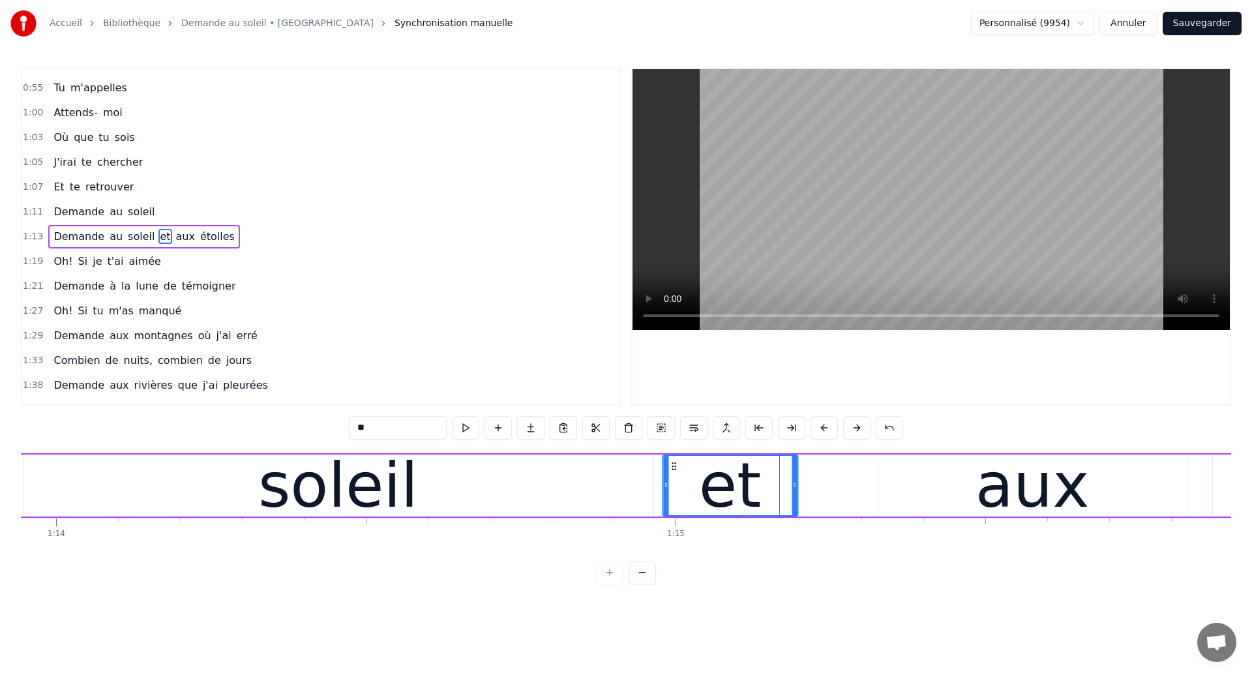
drag, startPoint x: 740, startPoint y: 466, endPoint x: 674, endPoint y: 484, distance: 69.0
click at [674, 484] on div "et" at bounding box center [730, 485] width 134 height 59
click at [77, 490] on div "soleil" at bounding box center [338, 486] width 630 height 62
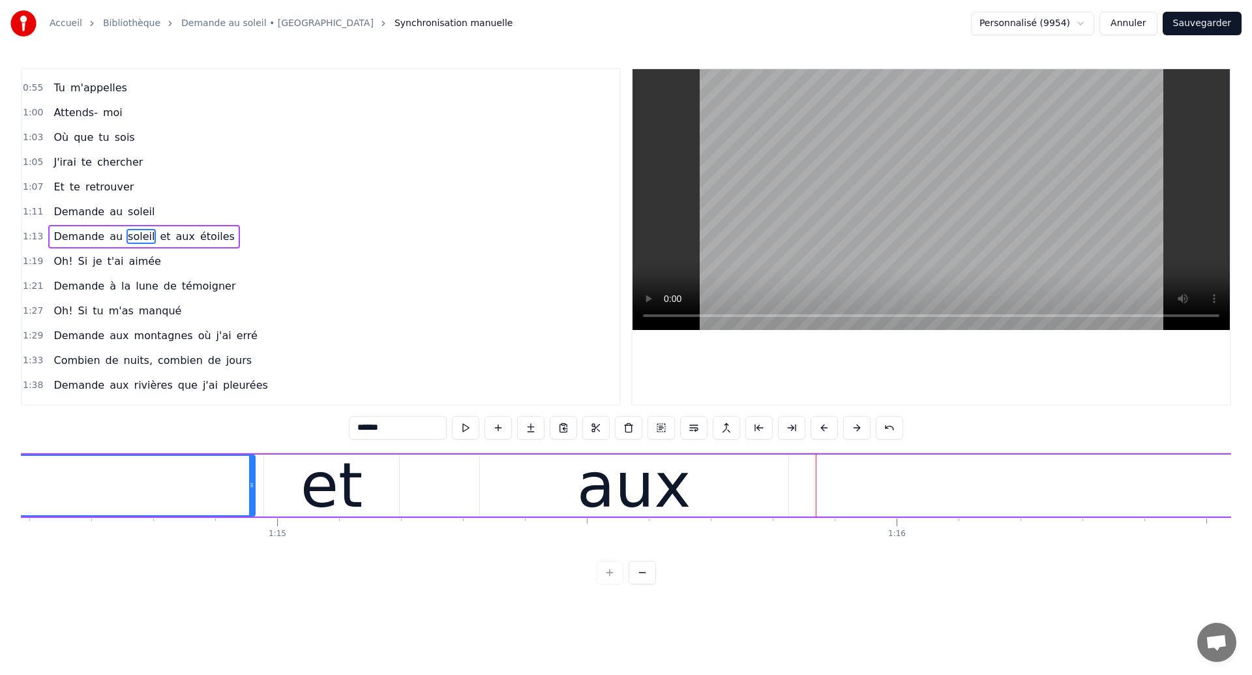
scroll to position [0, 46103]
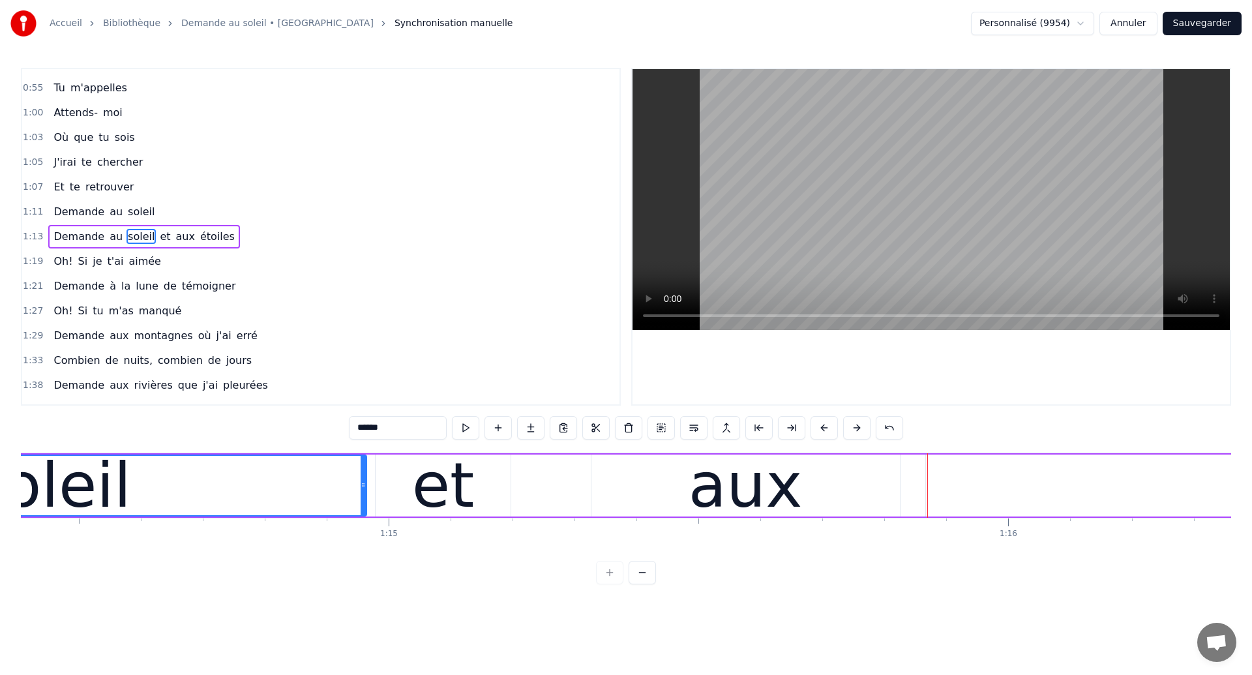
click at [187, 474] on div "soleil" at bounding box center [51, 485] width 629 height 59
click at [661, 494] on div "aux" at bounding box center [746, 486] width 308 height 62
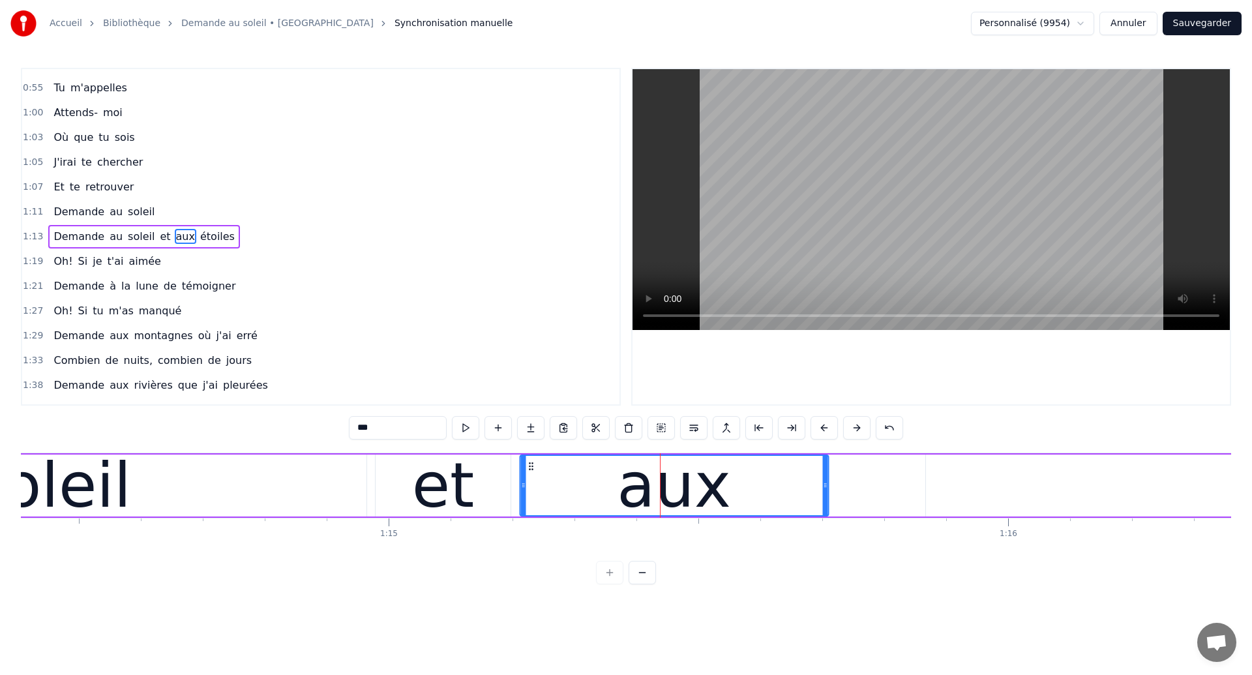
drag, startPoint x: 603, startPoint y: 466, endPoint x: 531, endPoint y: 480, distance: 73.0
click at [531, 480] on div "aux" at bounding box center [673, 485] width 307 height 59
click at [92, 481] on div "soleil" at bounding box center [51, 485] width 160 height 93
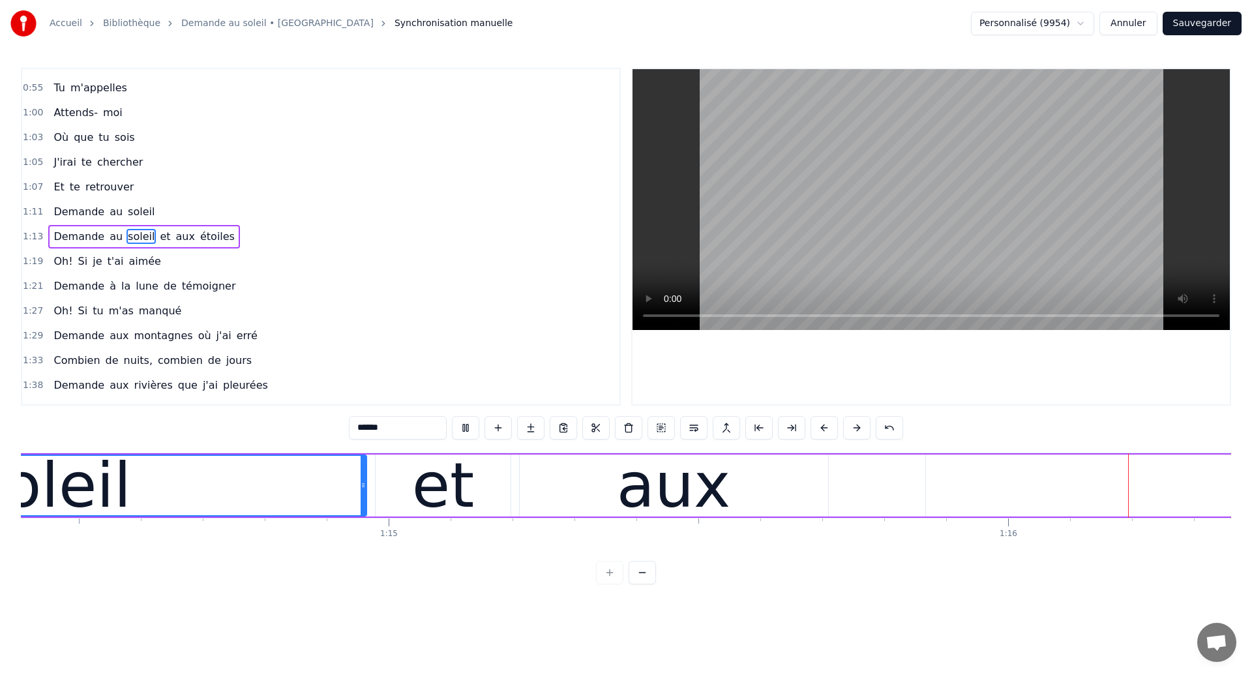
click at [674, 493] on div "aux" at bounding box center [674, 485] width 114 height 93
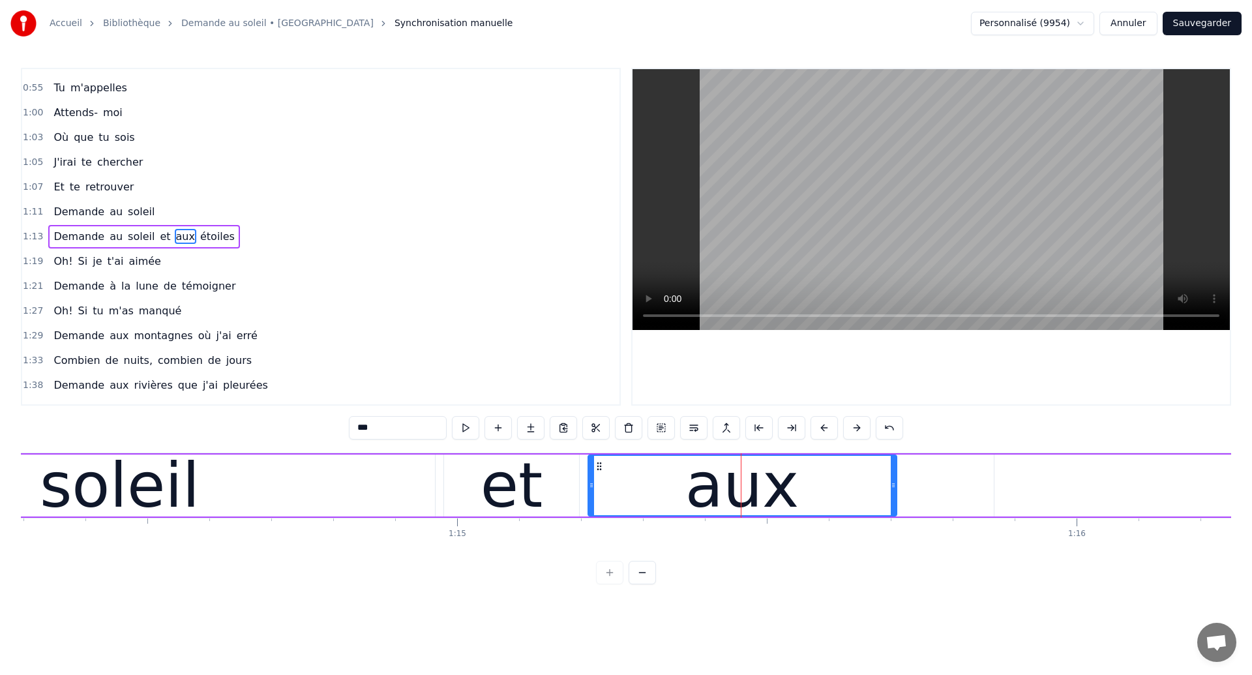
scroll to position [0, 45986]
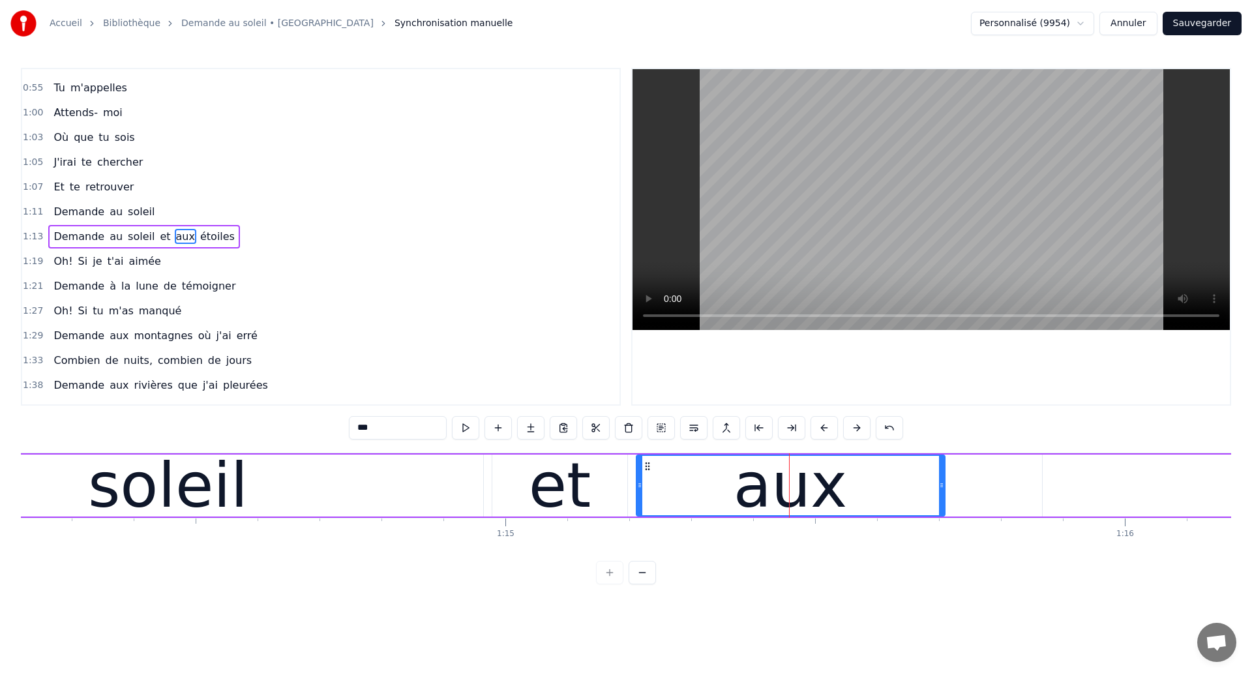
click at [209, 469] on div "soleil" at bounding box center [168, 485] width 160 height 93
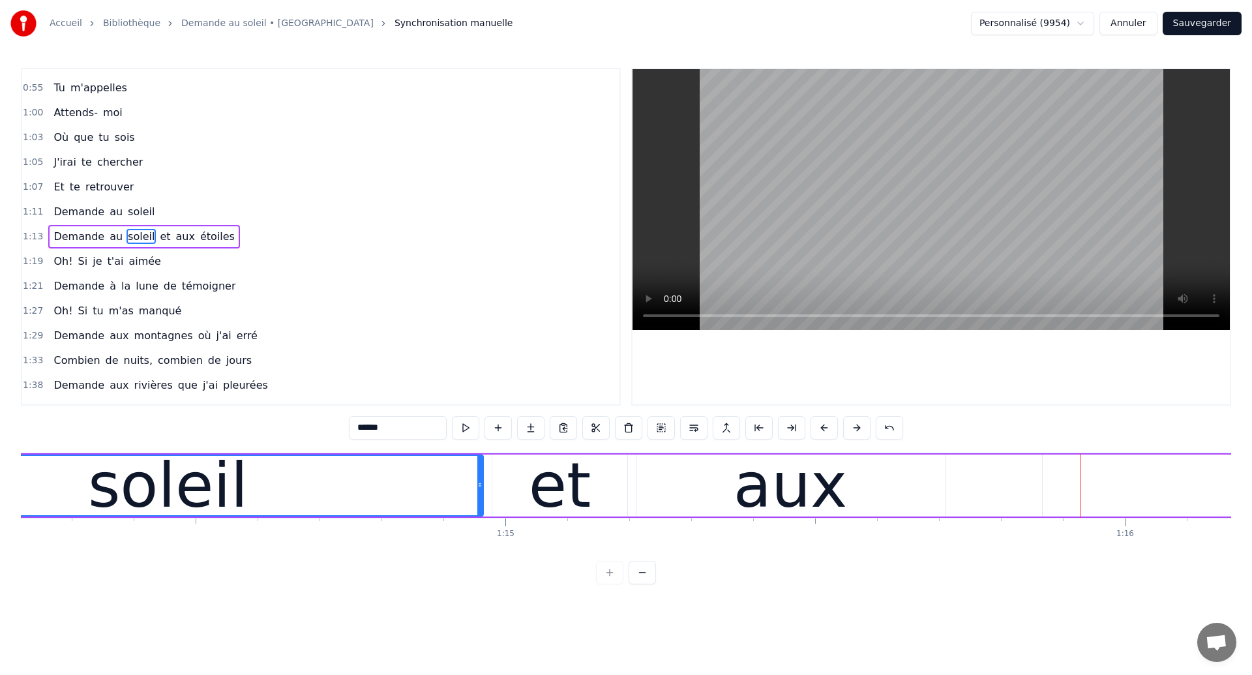
click at [128, 478] on div "soleil" at bounding box center [168, 485] width 160 height 93
click at [773, 490] on div "aux" at bounding box center [791, 485] width 114 height 93
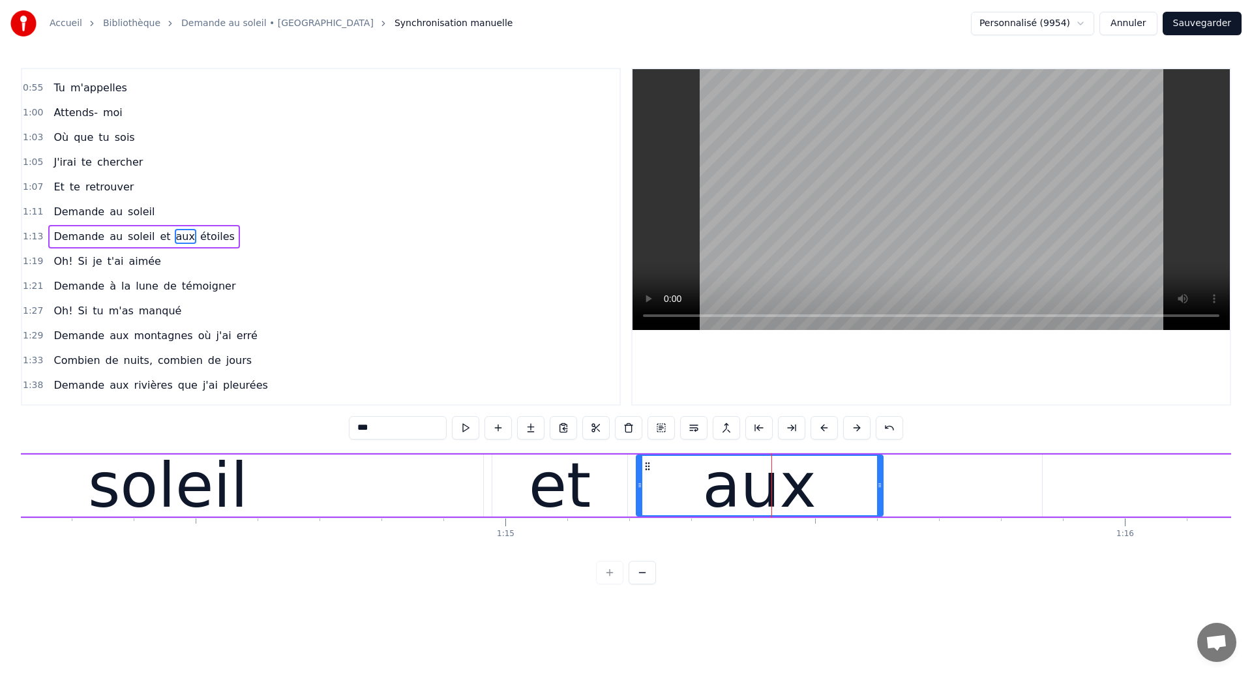
drag, startPoint x: 940, startPoint y: 500, endPoint x: 879, endPoint y: 504, distance: 62.1
click at [879, 504] on div at bounding box center [879, 485] width 5 height 59
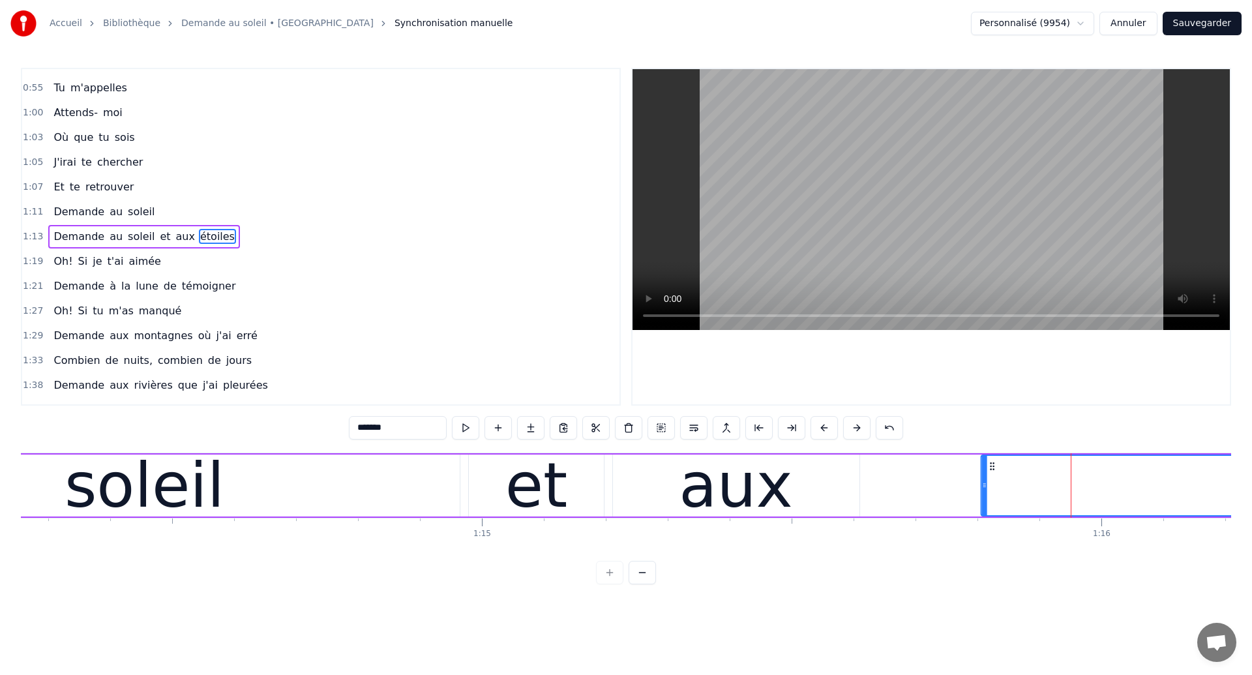
scroll to position [0, 46018]
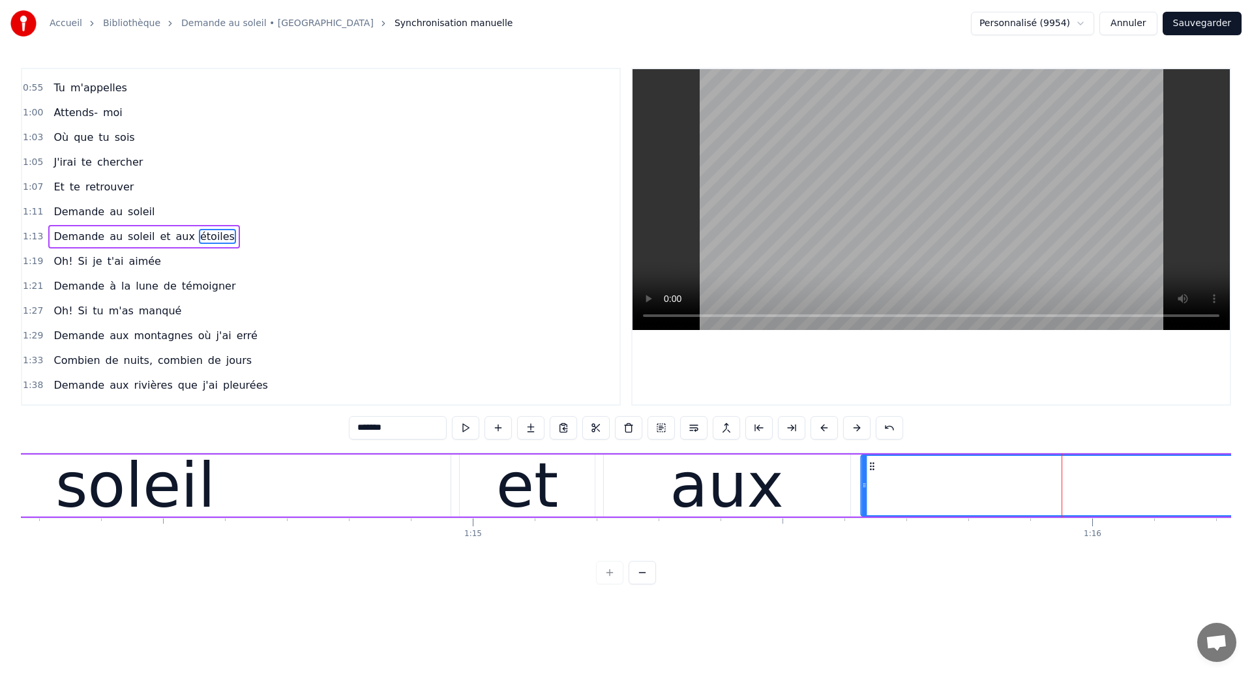
drag, startPoint x: 1055, startPoint y: 467, endPoint x: 873, endPoint y: 504, distance: 185.1
click at [95, 486] on div "soleil" at bounding box center [135, 485] width 160 height 93
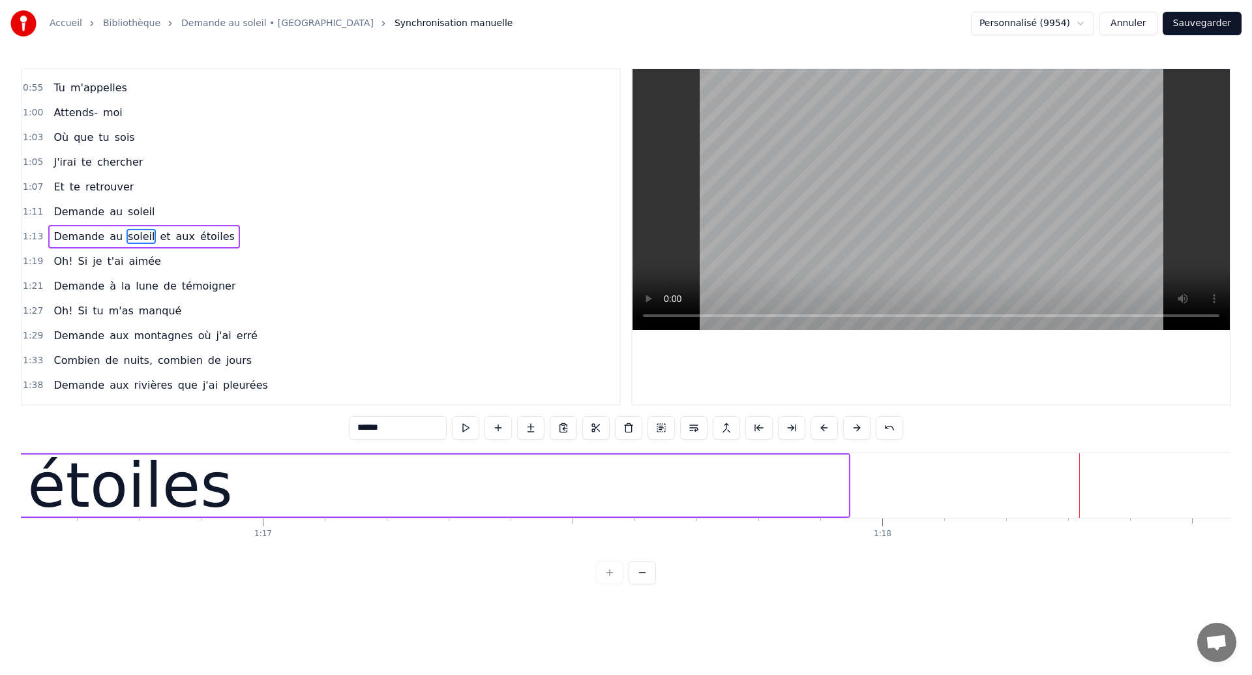
scroll to position [0, 47452]
click at [230, 492] on div "étoiles" at bounding box center [145, 486] width 1436 height 62
type input "*******"
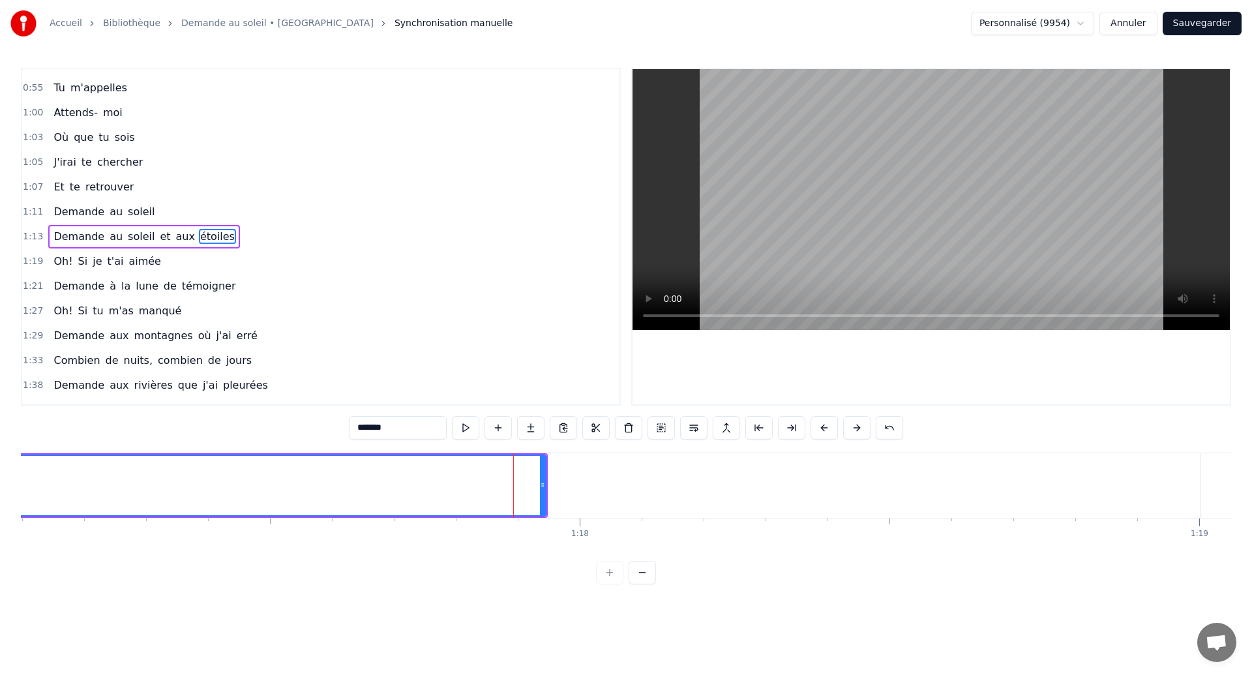
scroll to position [0, 47714]
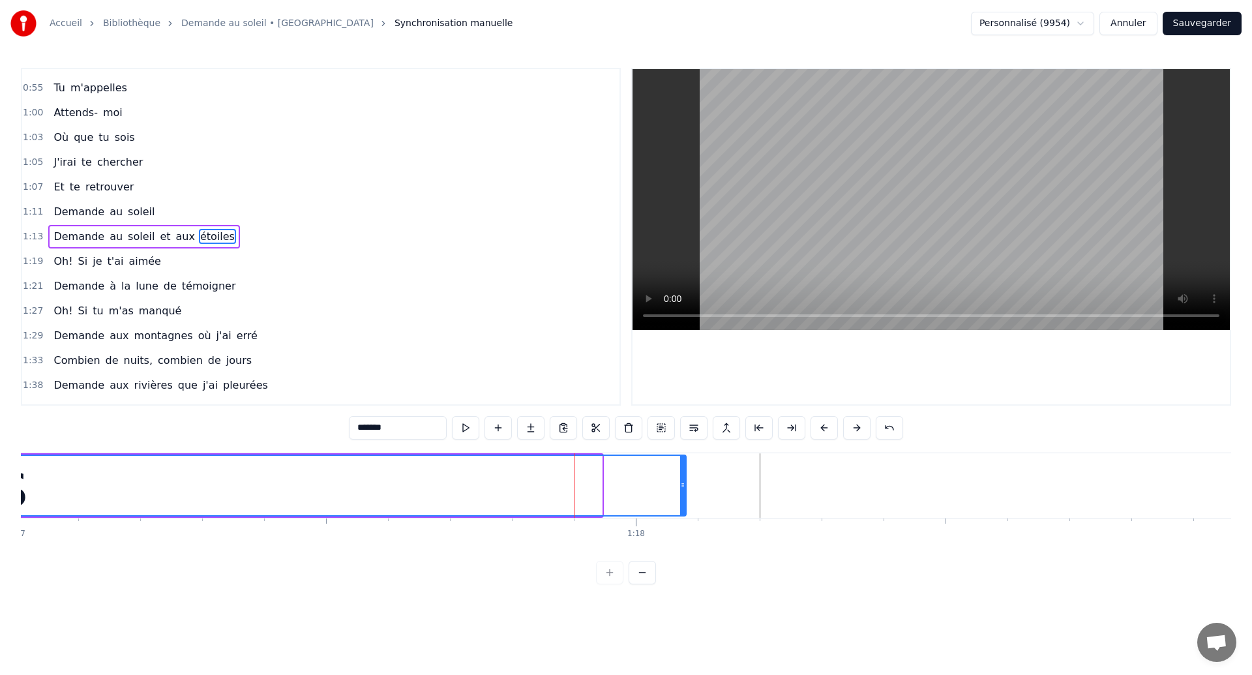
drag, startPoint x: 598, startPoint y: 492, endPoint x: 682, endPoint y: 502, distance: 84.7
click at [682, 502] on div at bounding box center [682, 485] width 5 height 59
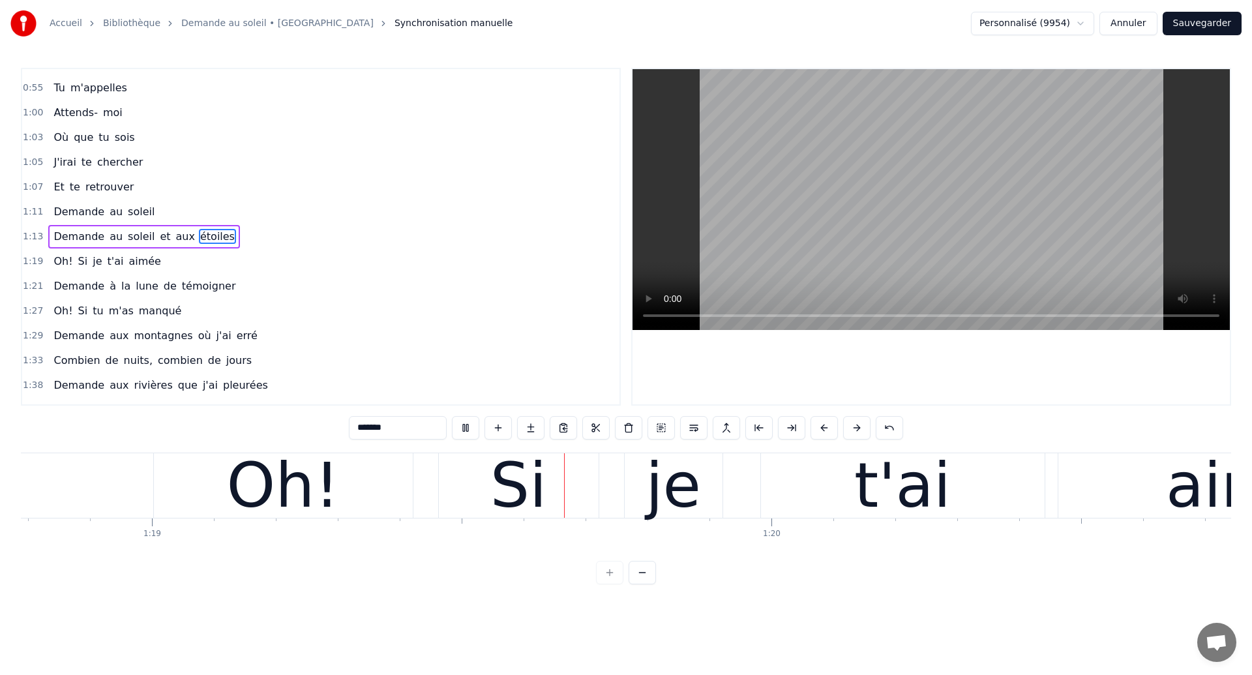
scroll to position [0, 48824]
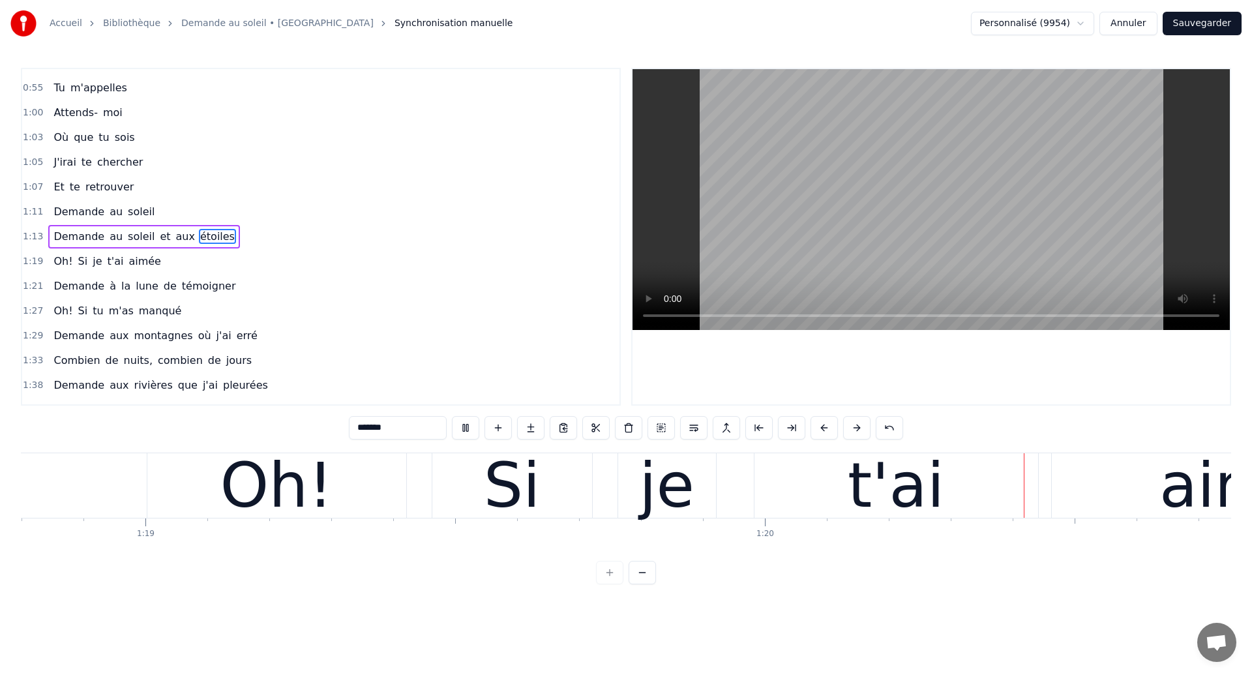
click at [443, 501] on div "Si" at bounding box center [512, 485] width 160 height 65
type input "**"
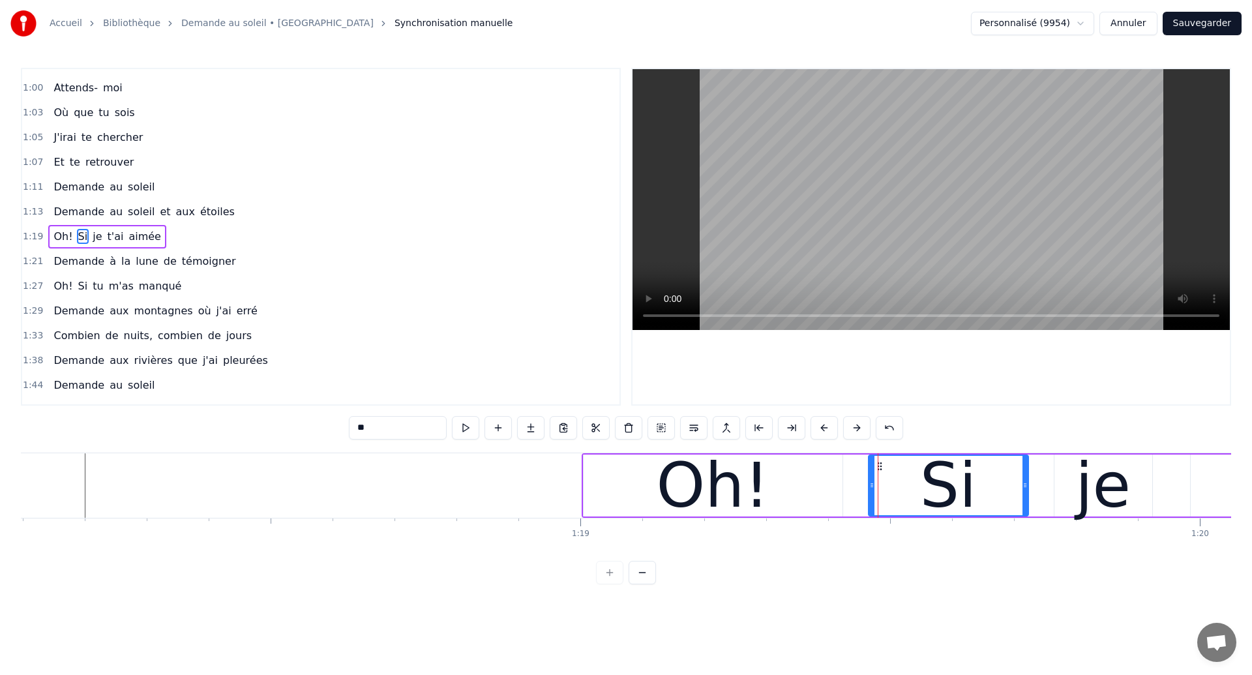
scroll to position [0, 48319]
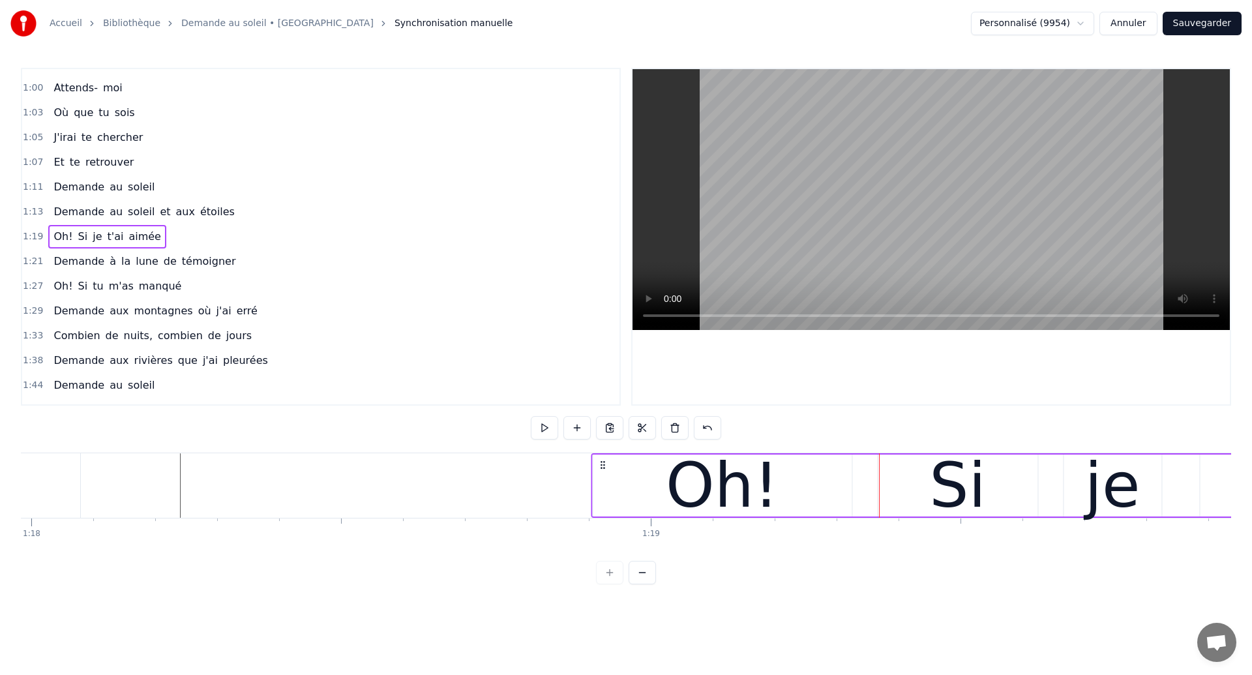
drag, startPoint x: 665, startPoint y: 464, endPoint x: 604, endPoint y: 485, distance: 64.6
click at [604, 485] on div "Oh! Si je t'ai aimée" at bounding box center [1249, 485] width 1316 height 65
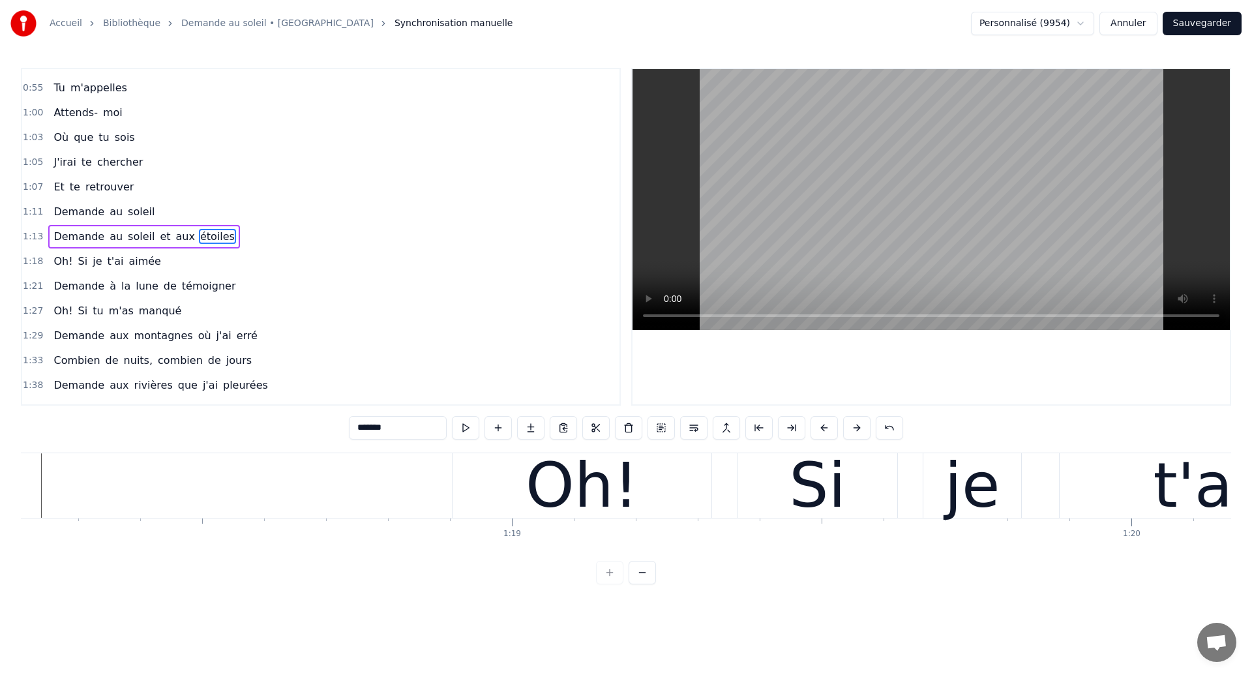
scroll to position [0, 48385]
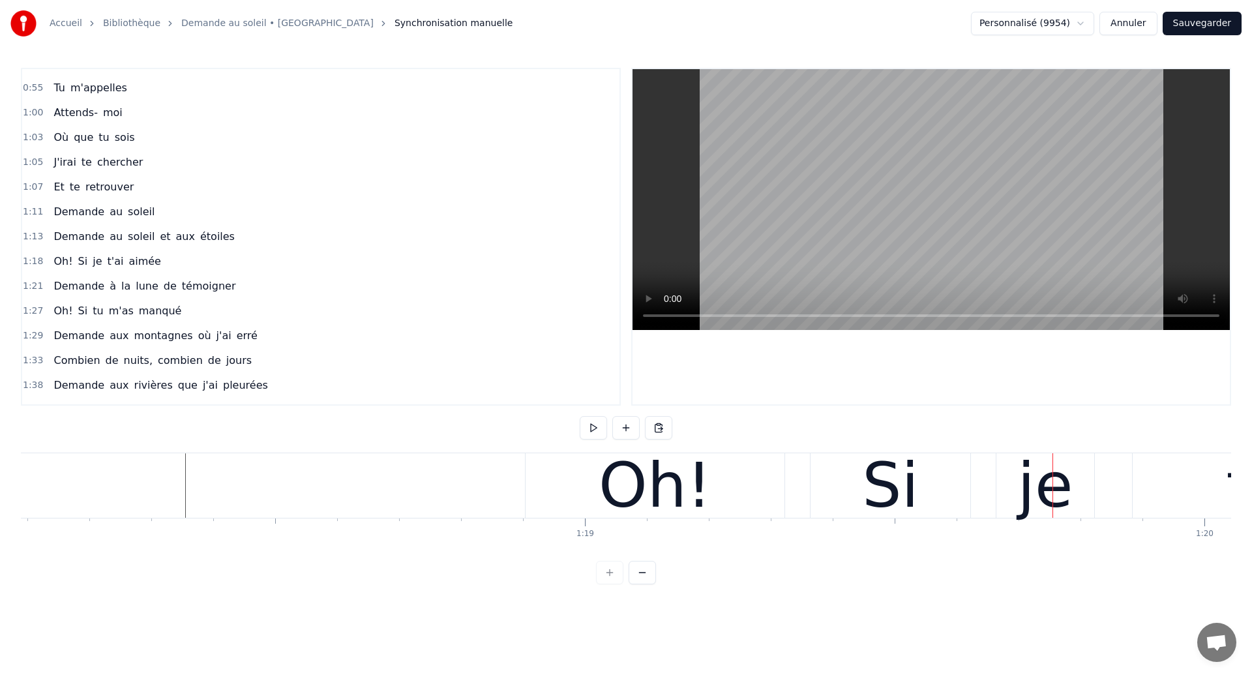
click at [734, 504] on div "Oh!" at bounding box center [655, 485] width 259 height 65
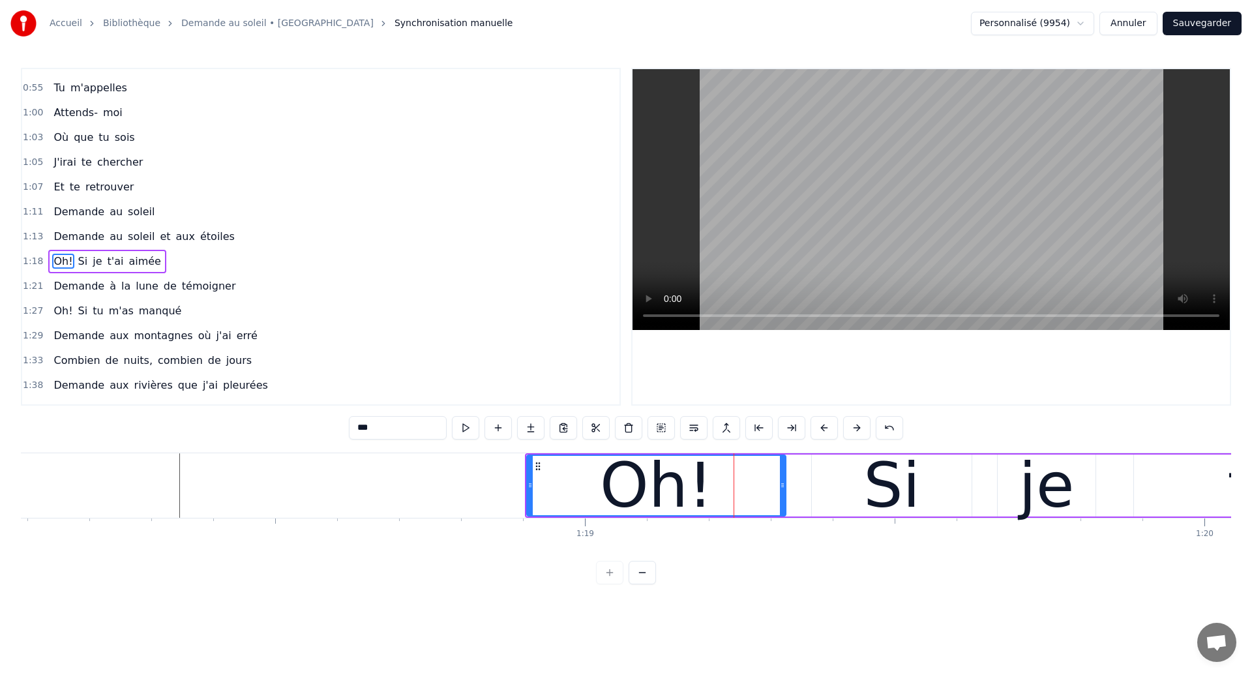
scroll to position [217, 0]
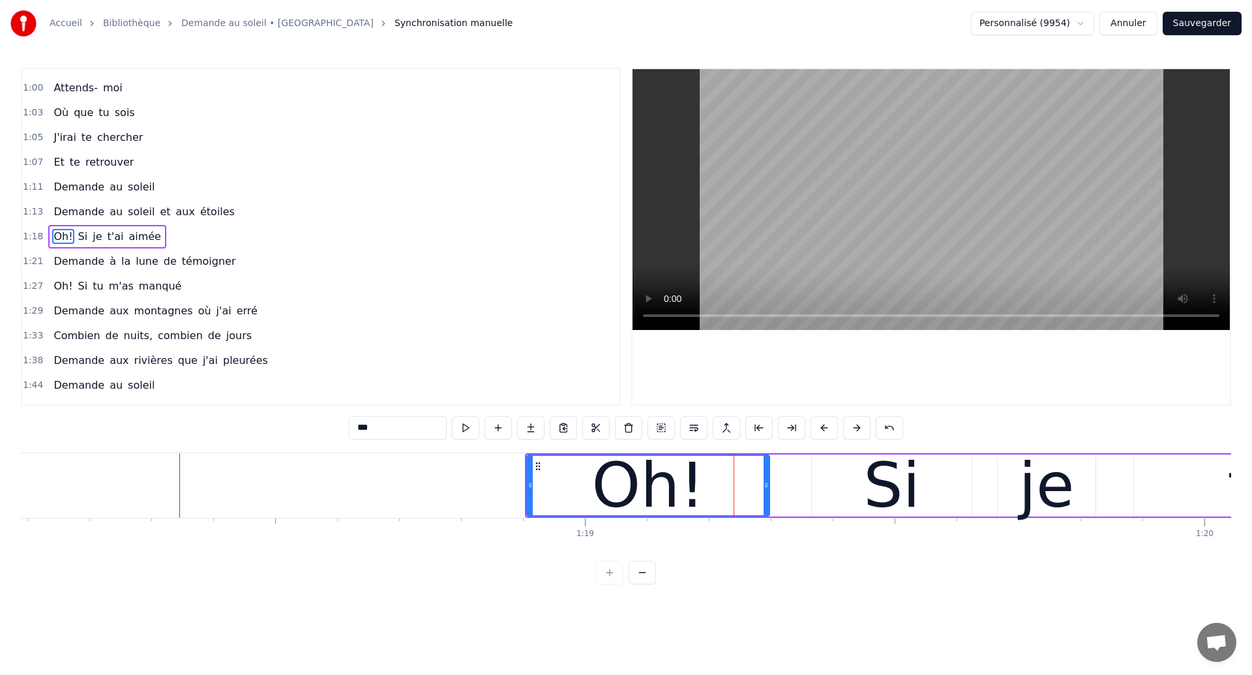
drag, startPoint x: 784, startPoint y: 494, endPoint x: 768, endPoint y: 497, distance: 16.6
click at [768, 497] on div at bounding box center [766, 485] width 5 height 59
click at [862, 484] on div "Si" at bounding box center [892, 486] width 160 height 62
type input "**"
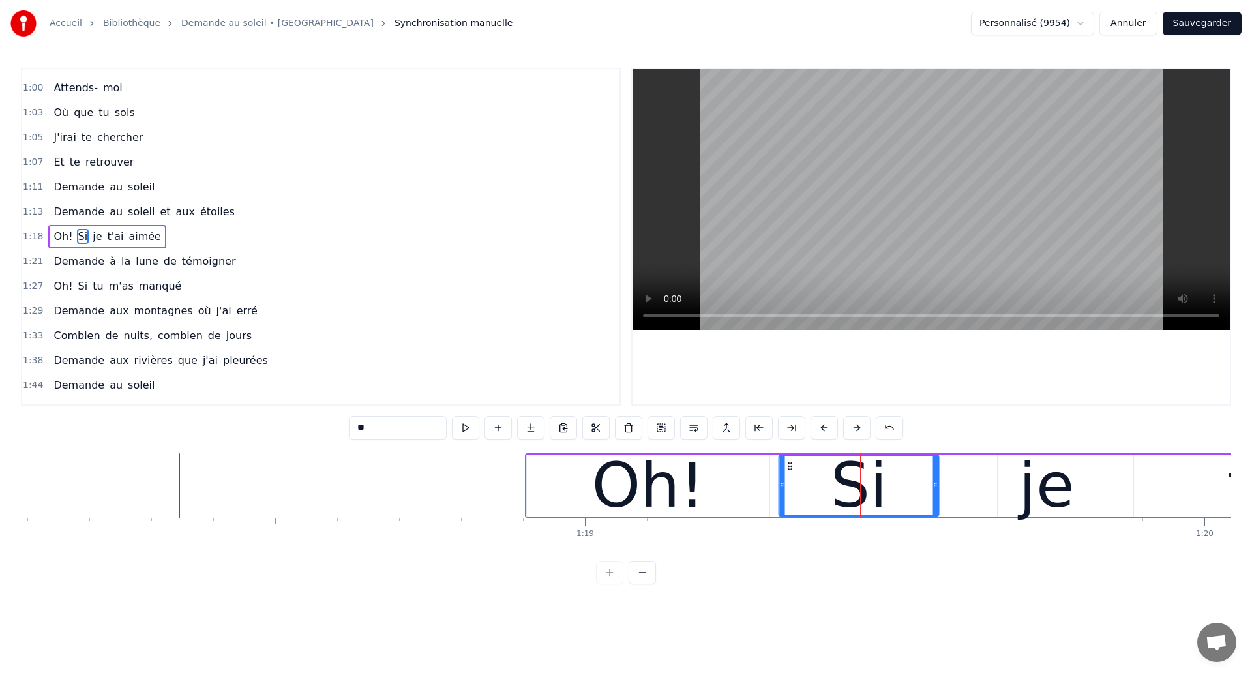
drag, startPoint x: 825, startPoint y: 464, endPoint x: 792, endPoint y: 478, distance: 36.2
click at [792, 478] on div "Si" at bounding box center [859, 485] width 158 height 59
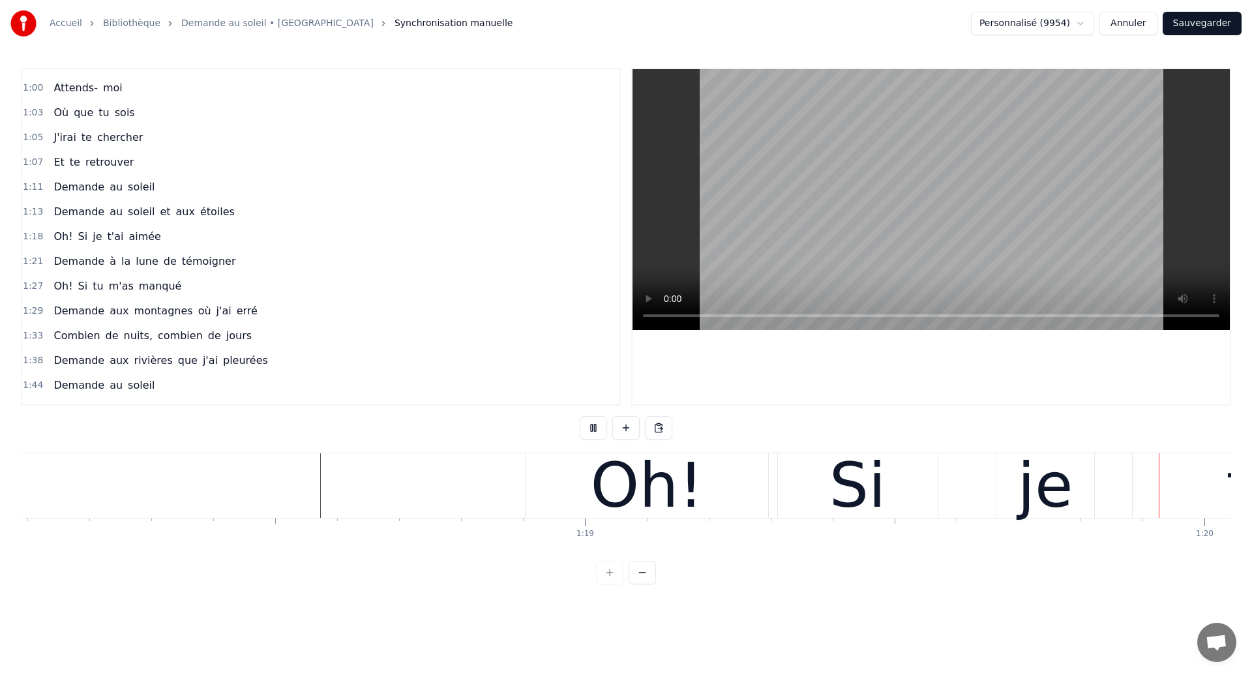
click at [868, 493] on div "Si" at bounding box center [858, 485] width 57 height 93
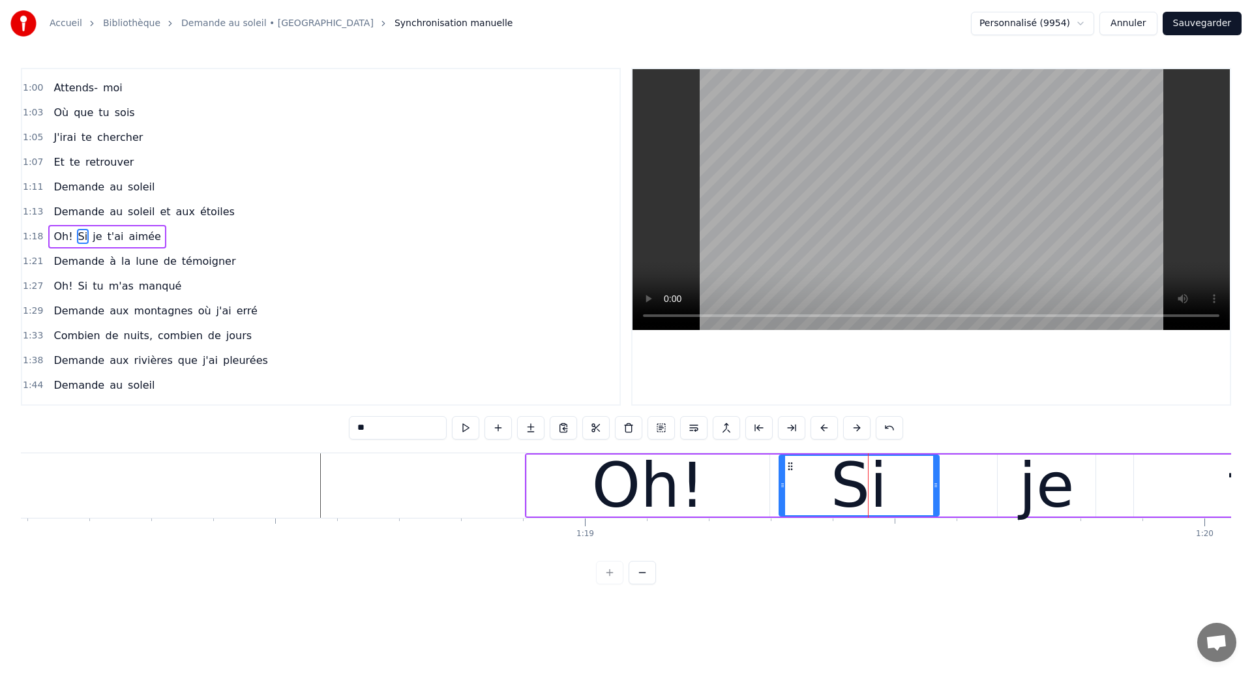
click at [1038, 481] on div "je" at bounding box center [1046, 485] width 55 height 93
type input "**"
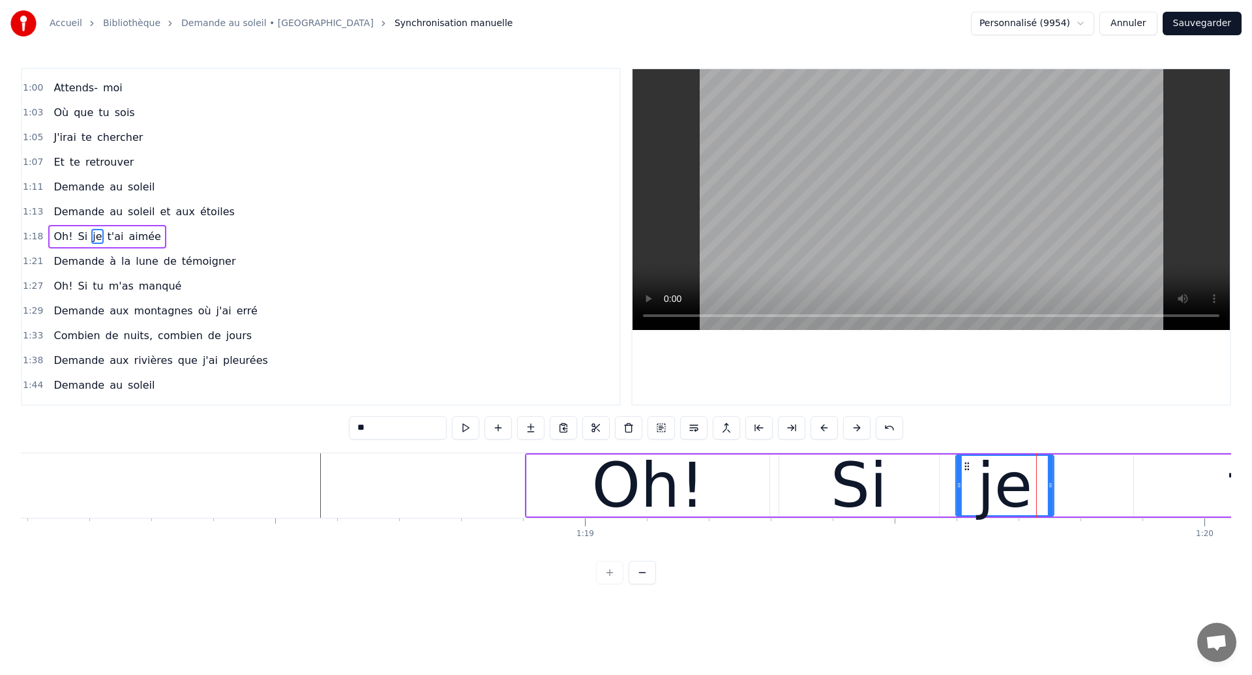
drag, startPoint x: 1008, startPoint y: 466, endPoint x: 967, endPoint y: 485, distance: 46.1
click at [967, 485] on div "je" at bounding box center [1005, 485] width 97 height 59
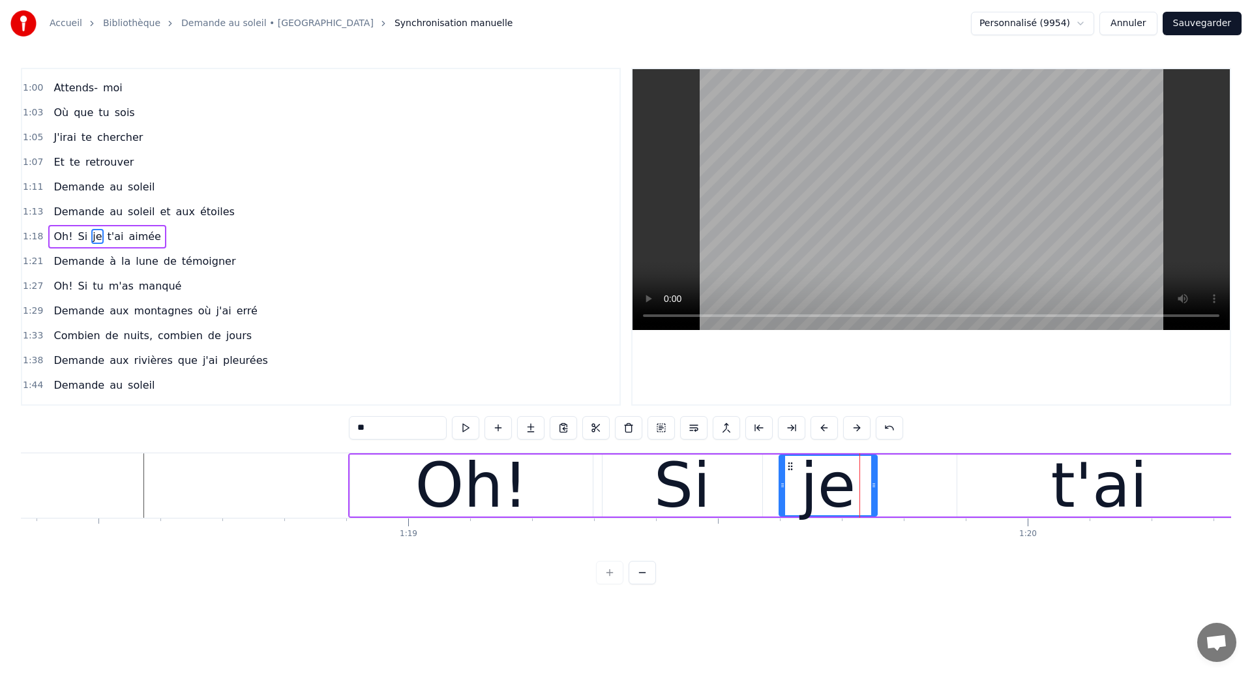
scroll to position [0, 48571]
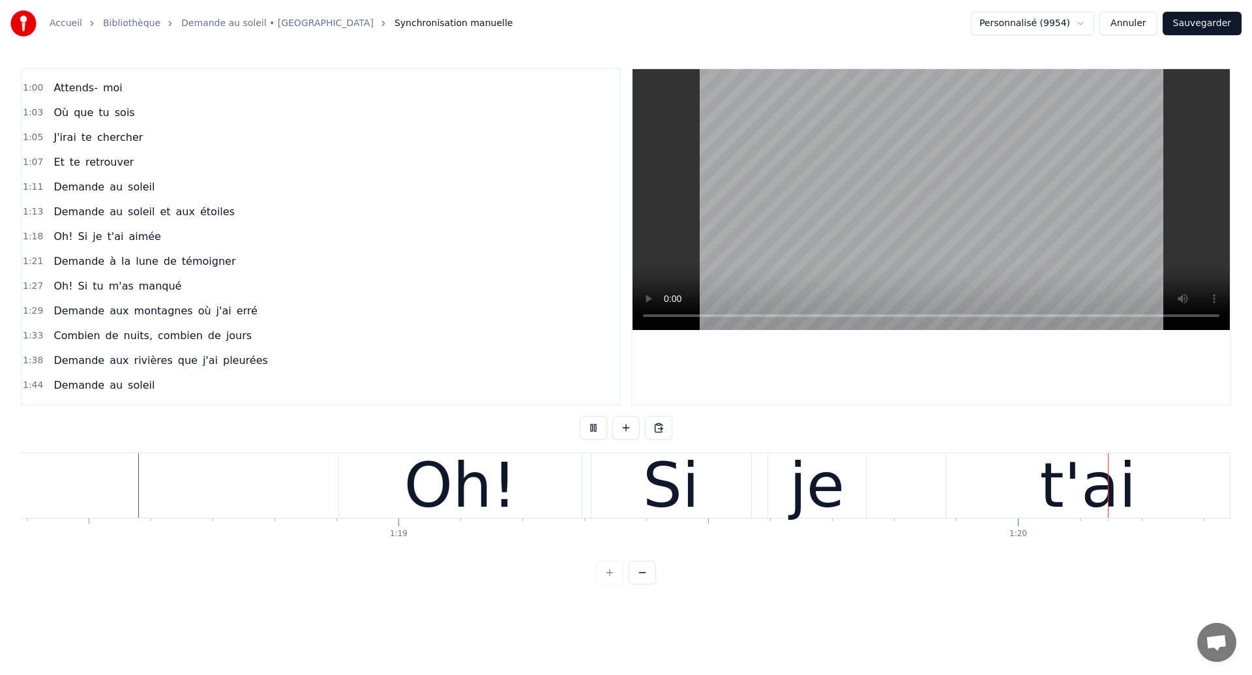
click at [687, 498] on div "Si" at bounding box center [671, 485] width 57 height 93
click at [663, 483] on div "Si" at bounding box center [671, 485] width 57 height 93
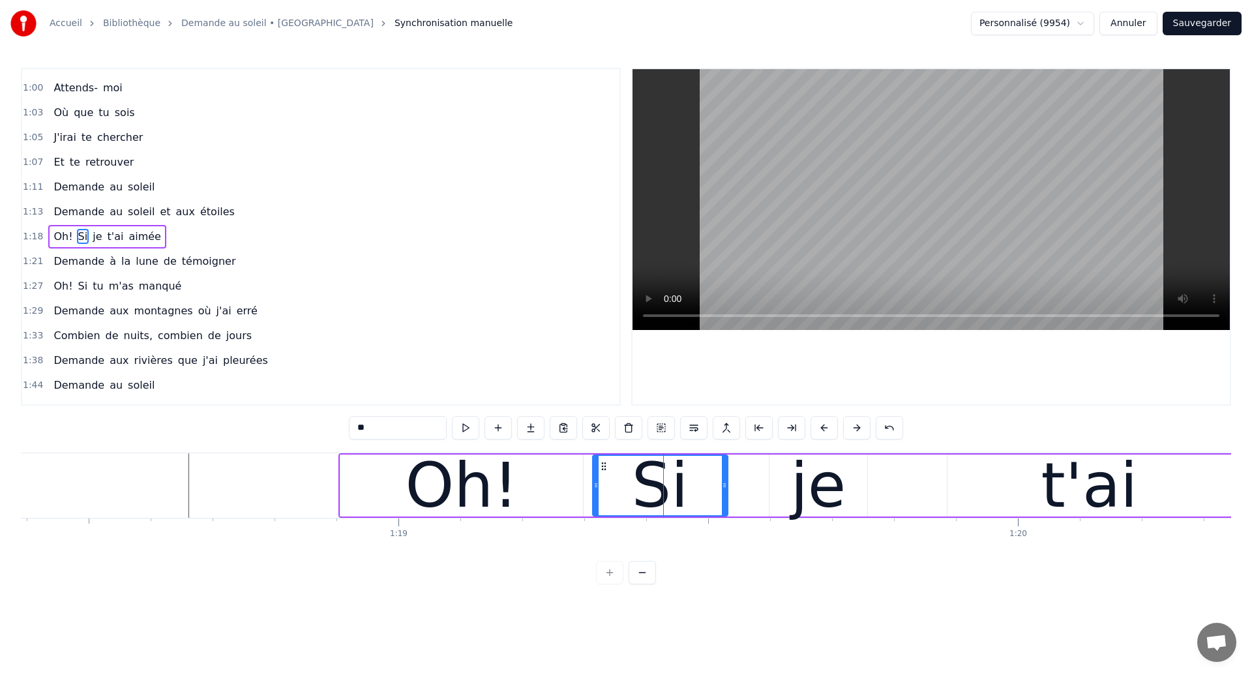
drag, startPoint x: 747, startPoint y: 492, endPoint x: 723, endPoint y: 495, distance: 24.4
click at [723, 495] on div at bounding box center [724, 485] width 5 height 59
click at [800, 477] on div "je" at bounding box center [817, 485] width 55 height 93
type input "**"
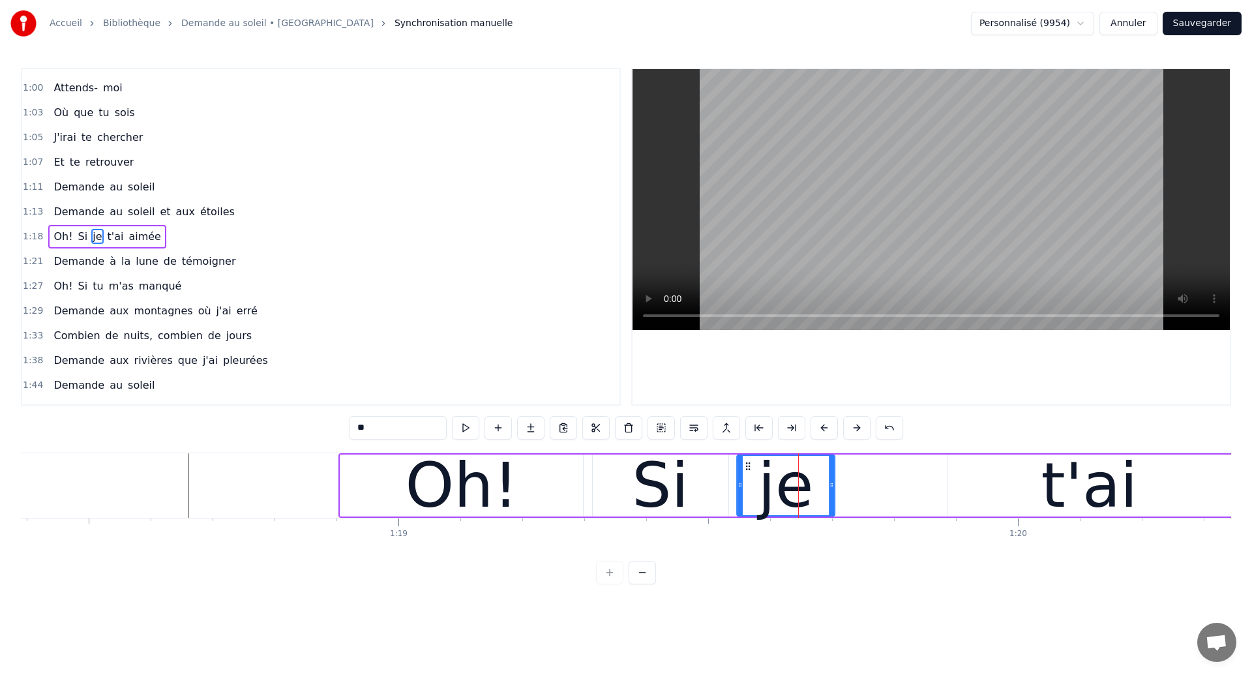
drag, startPoint x: 781, startPoint y: 464, endPoint x: 748, endPoint y: 475, distance: 34.4
click at [748, 475] on div "je" at bounding box center [786, 485] width 97 height 59
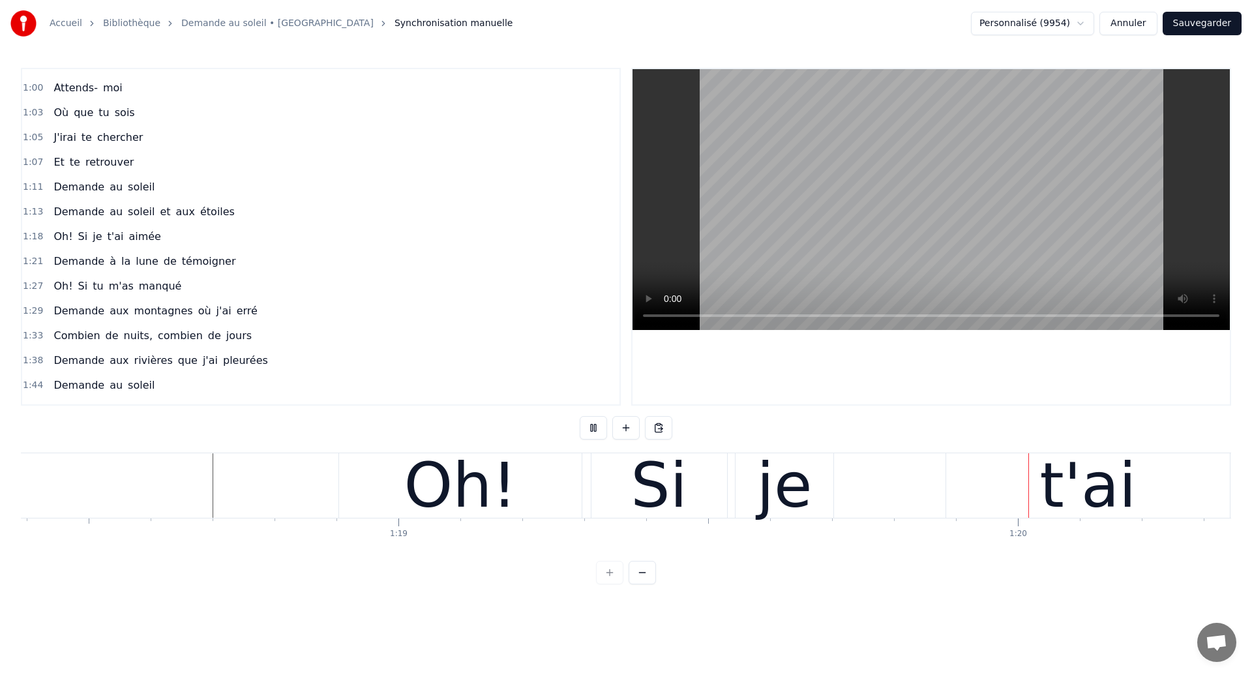
click at [798, 502] on div "je" at bounding box center [784, 485] width 55 height 93
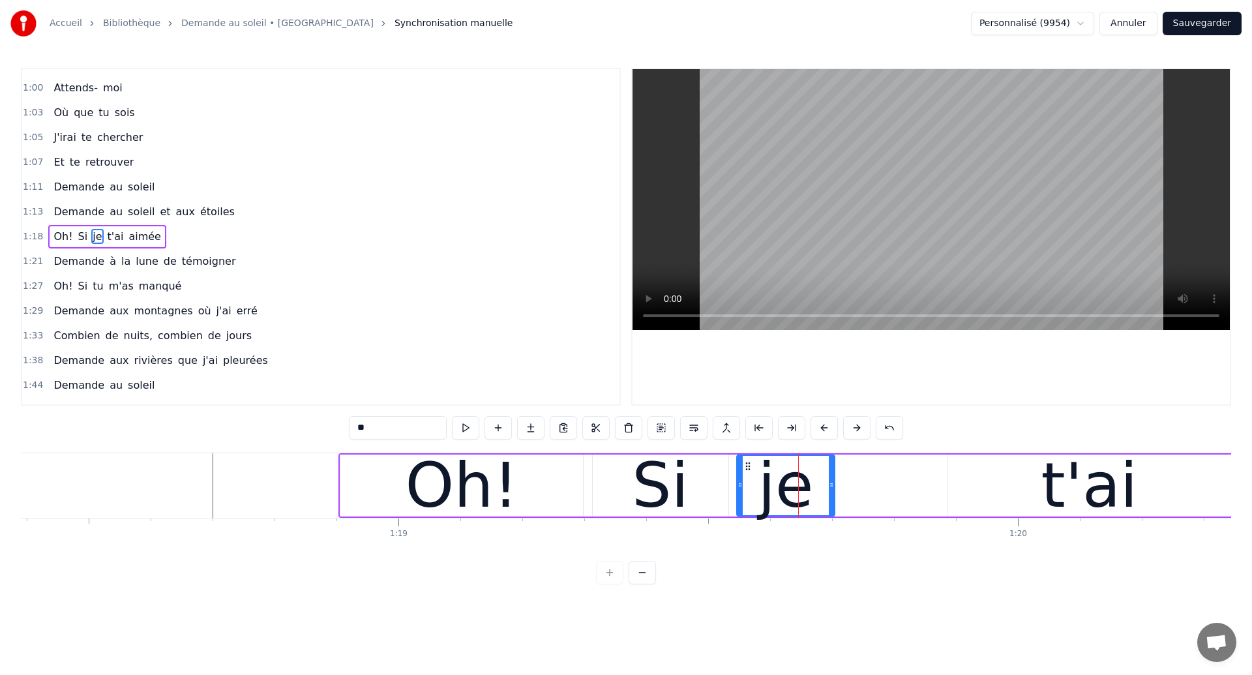
click at [985, 482] on div "t'ai" at bounding box center [1090, 486] width 284 height 62
type input "****"
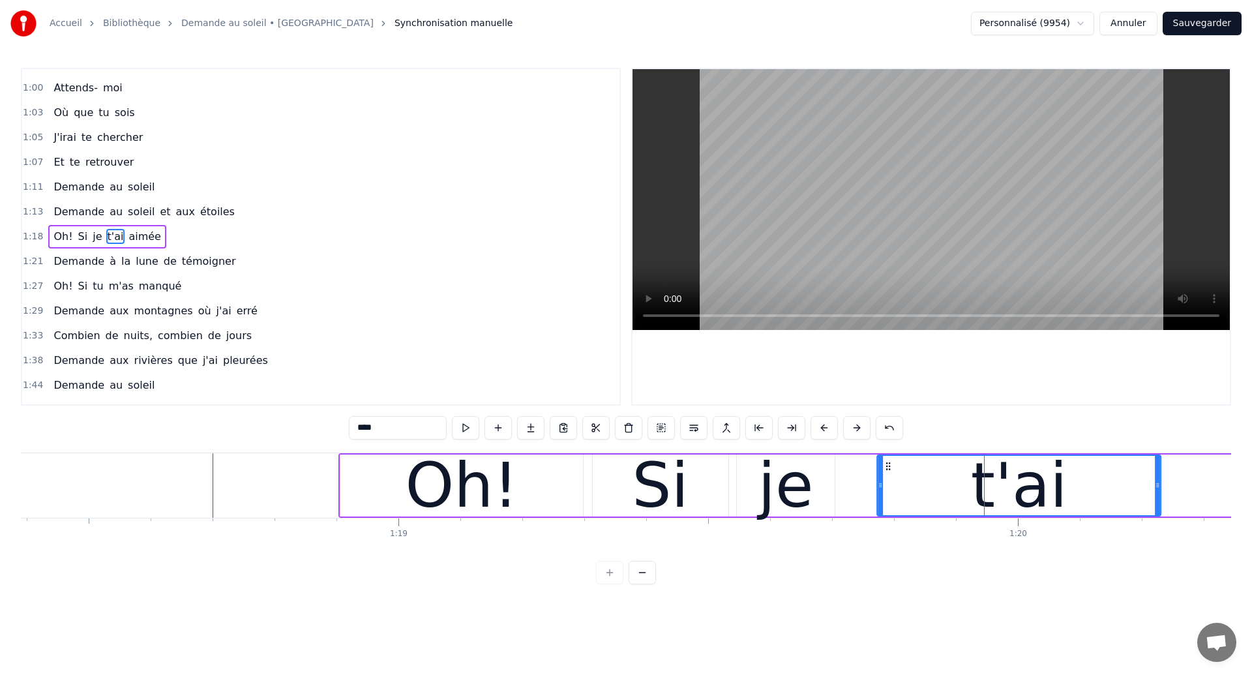
drag, startPoint x: 959, startPoint y: 467, endPoint x: 888, endPoint y: 488, distance: 73.5
click at [888, 488] on div "t'ai" at bounding box center [1019, 485] width 282 height 59
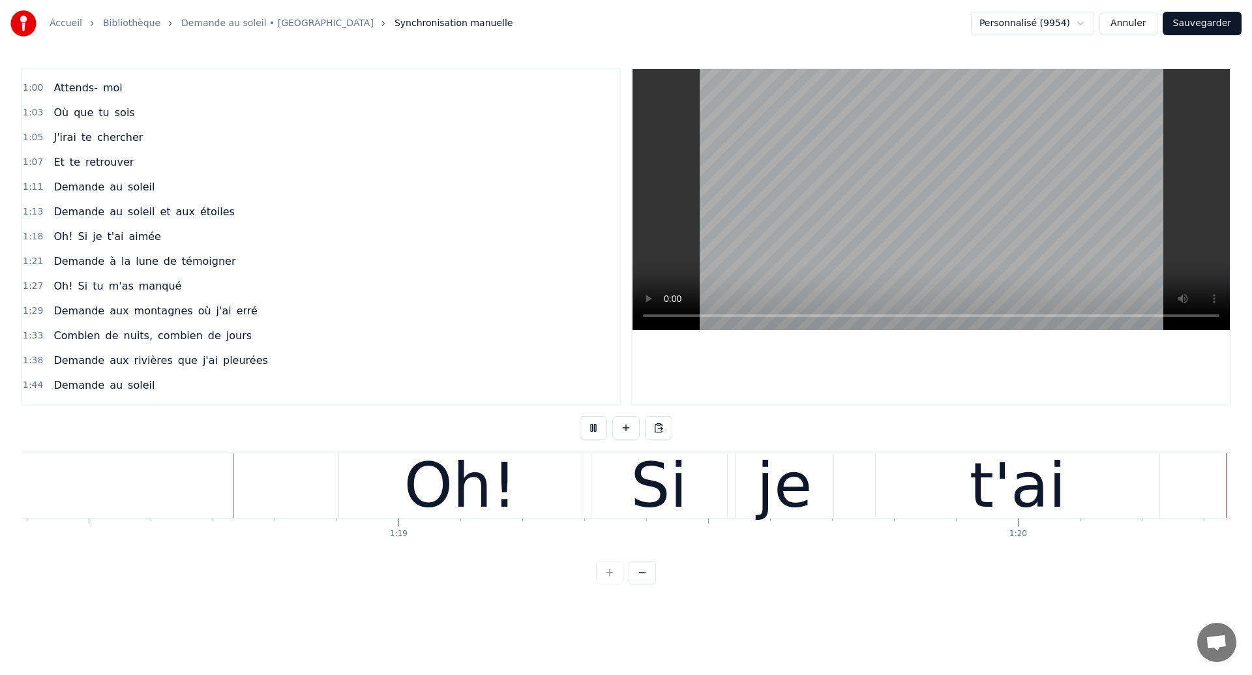
click at [790, 484] on div "Oh! Si je t'ai aimée" at bounding box center [996, 485] width 1316 height 65
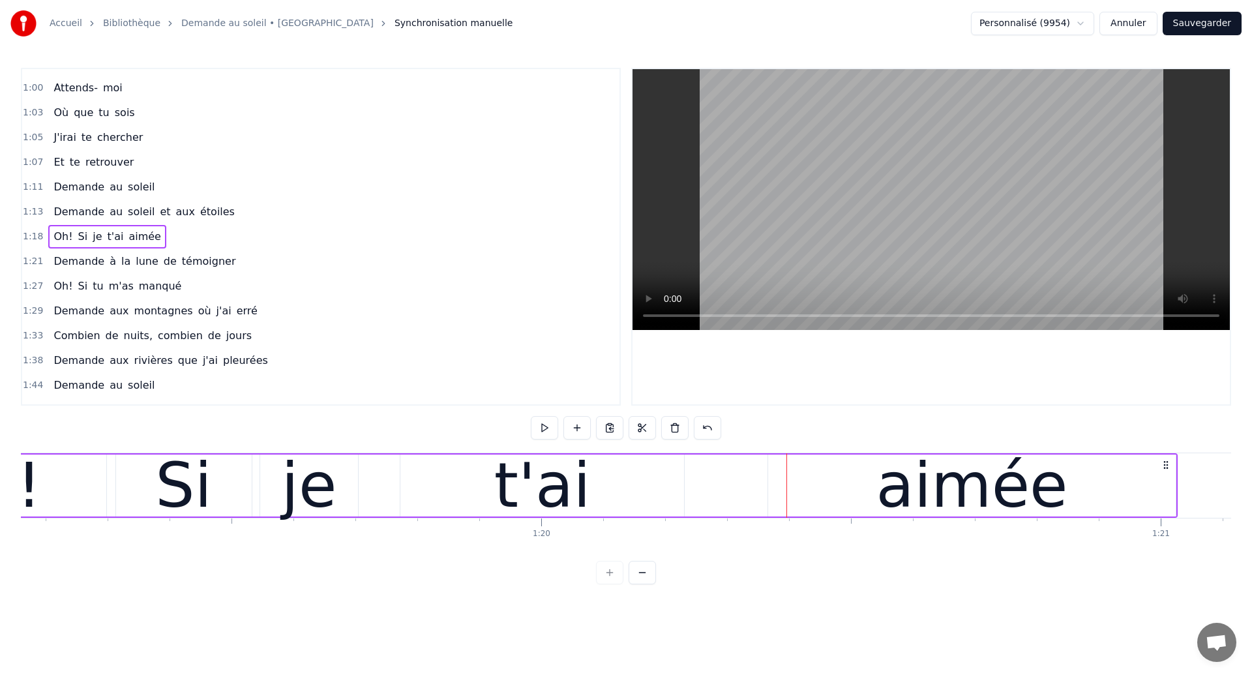
scroll to position [0, 49015]
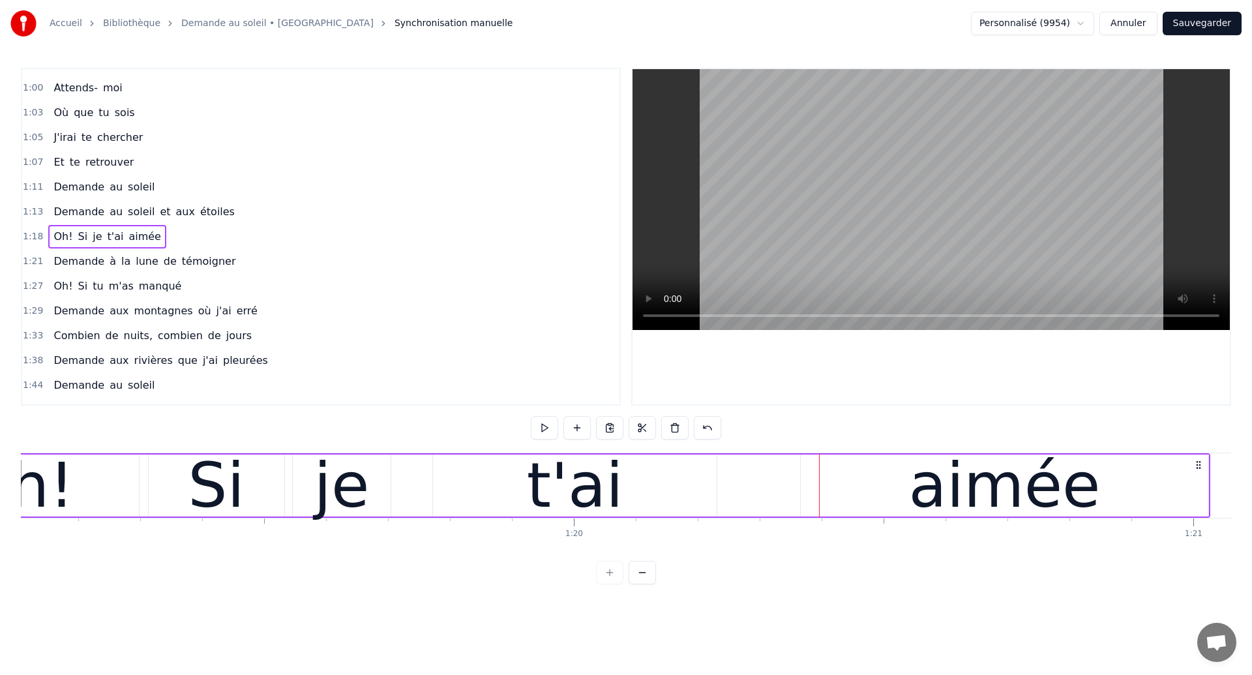
click at [848, 482] on div "aimée" at bounding box center [1005, 486] width 408 height 62
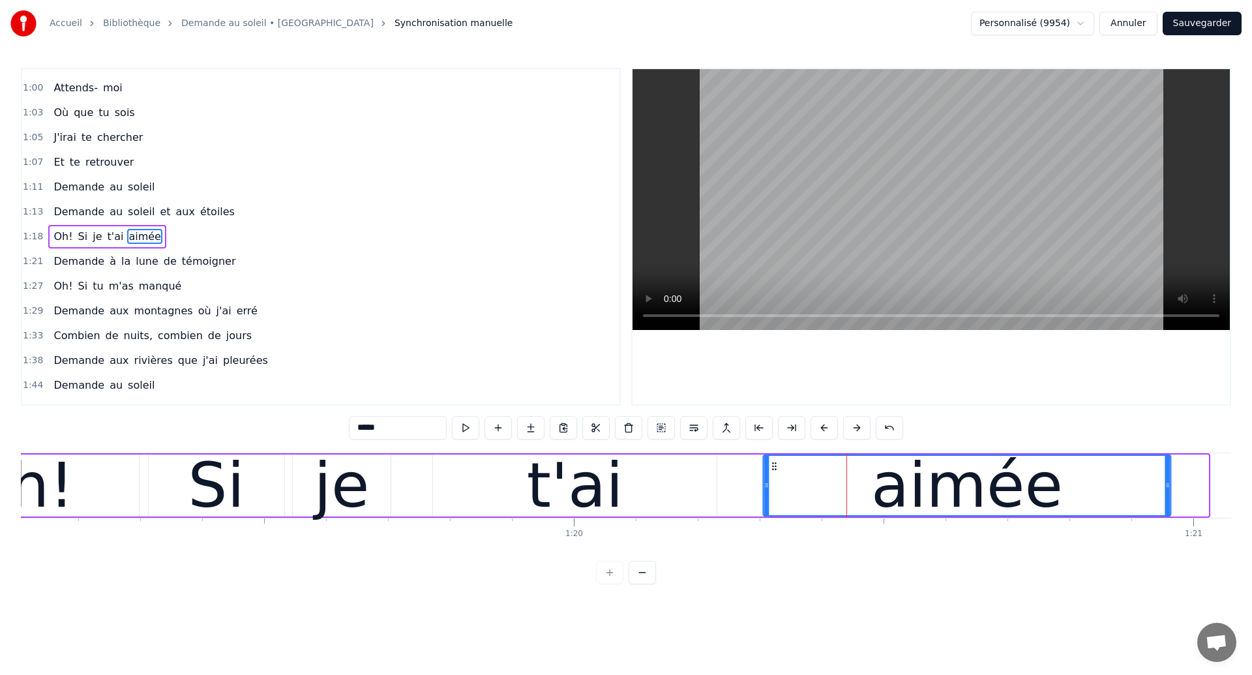
drag, startPoint x: 812, startPoint y: 466, endPoint x: 774, endPoint y: 474, distance: 38.6
click at [774, 474] on div "aimée" at bounding box center [967, 485] width 406 height 59
click at [184, 481] on div "Si" at bounding box center [217, 486] width 136 height 62
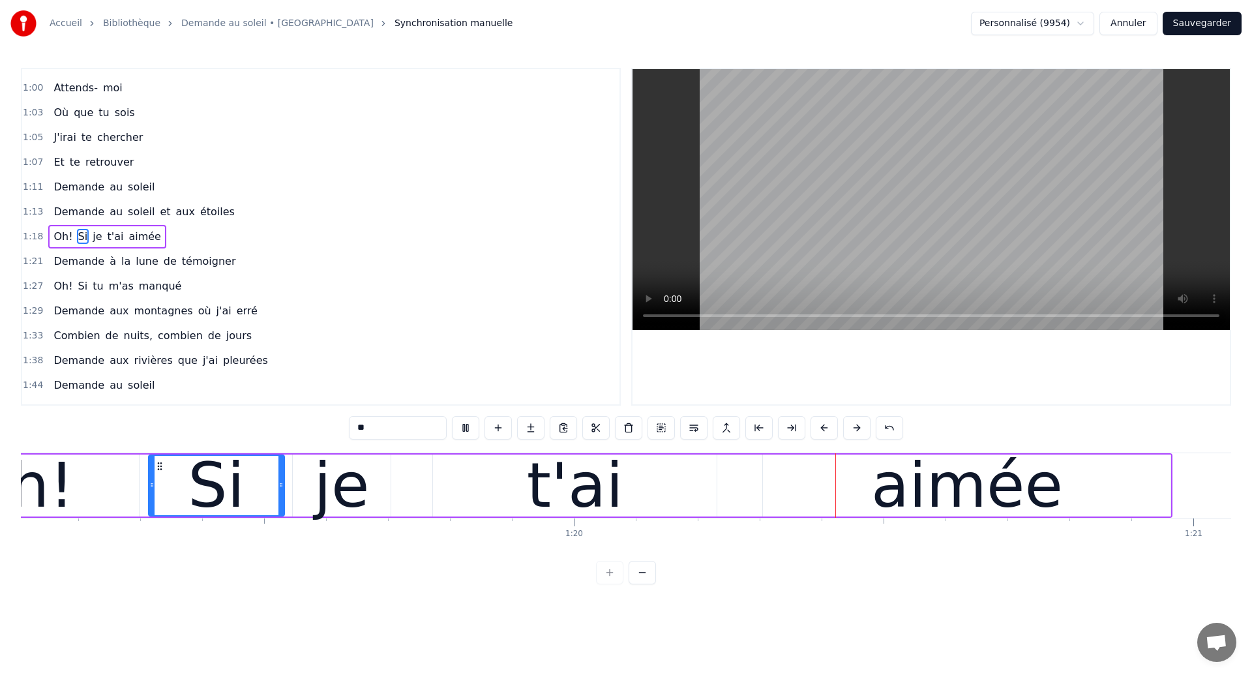
click at [656, 504] on div "t'ai" at bounding box center [575, 486] width 284 height 62
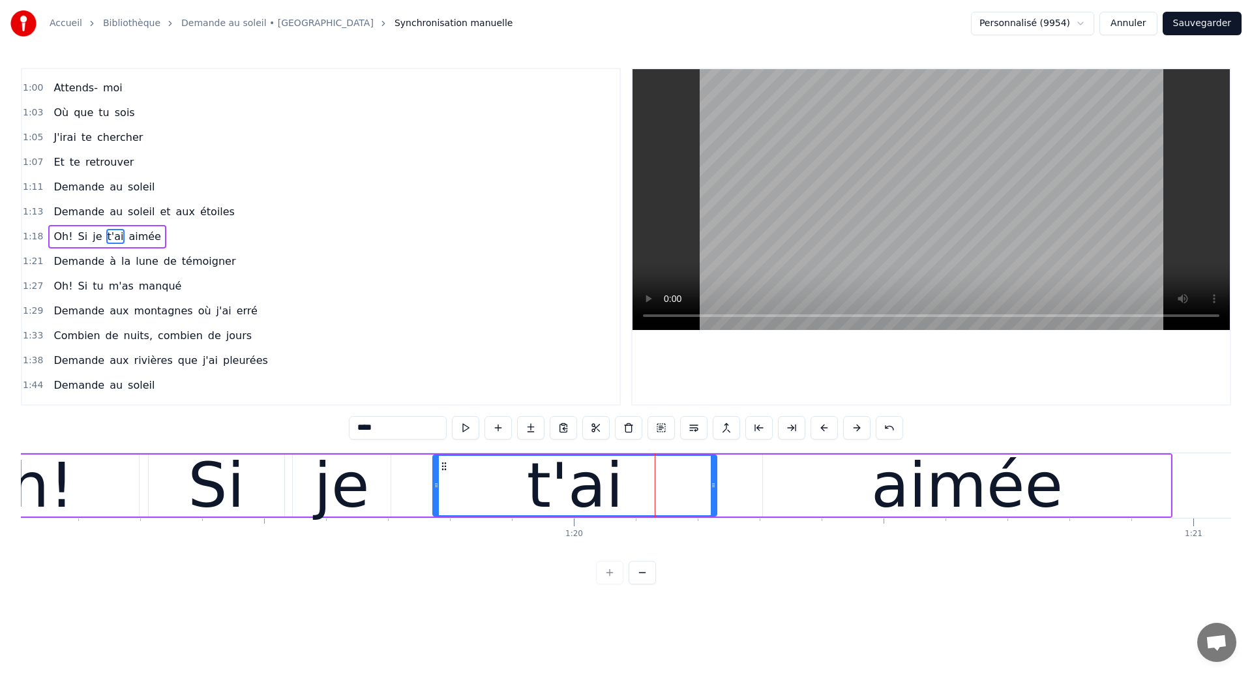
click at [188, 487] on div "Si" at bounding box center [217, 486] width 136 height 62
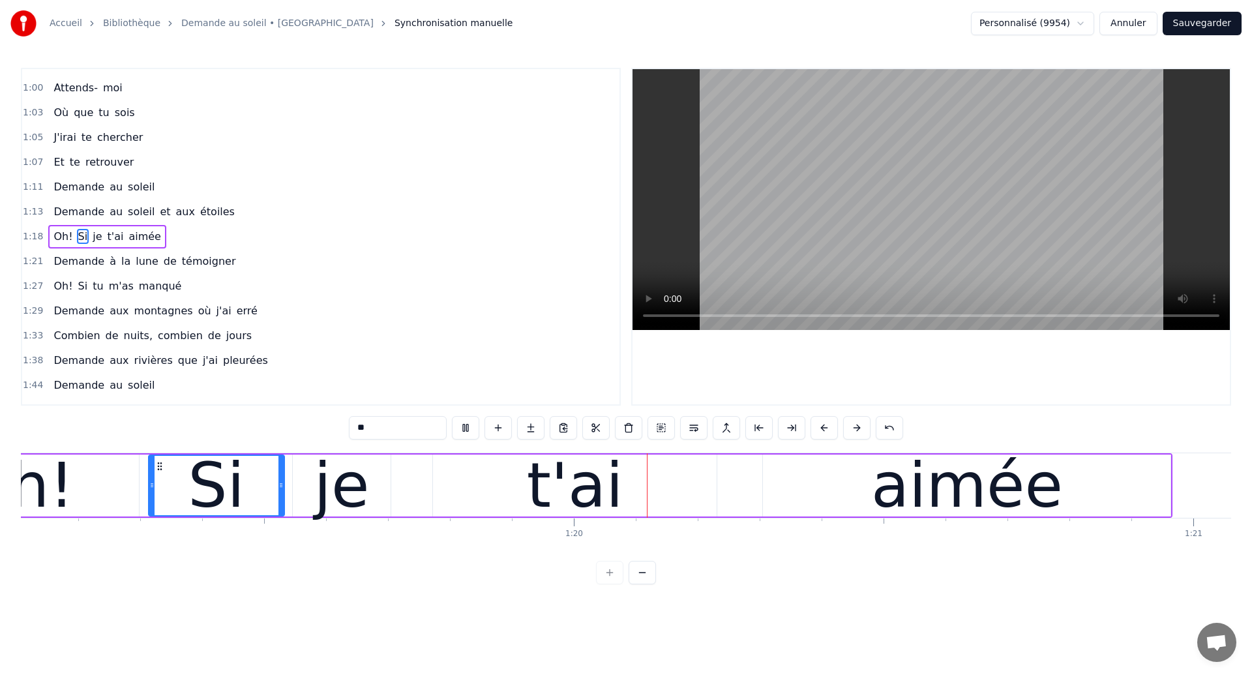
click at [556, 466] on div "t'ai" at bounding box center [575, 485] width 97 height 93
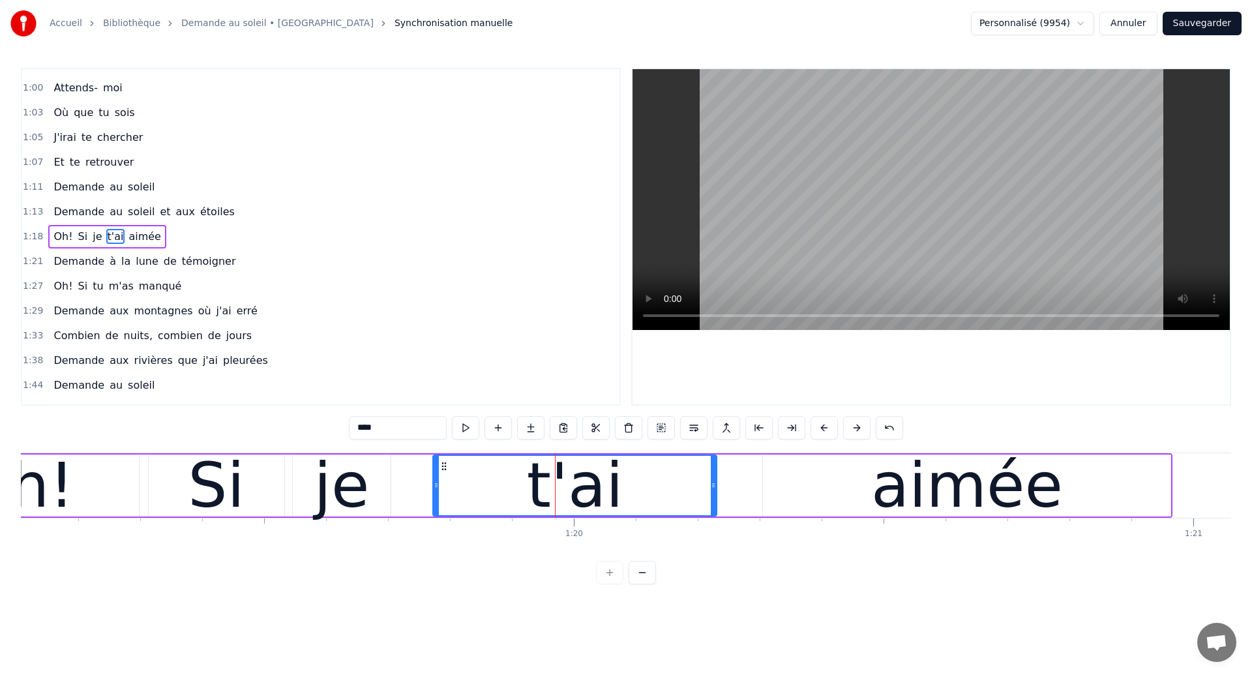
click at [230, 496] on div "Si" at bounding box center [216, 485] width 57 height 93
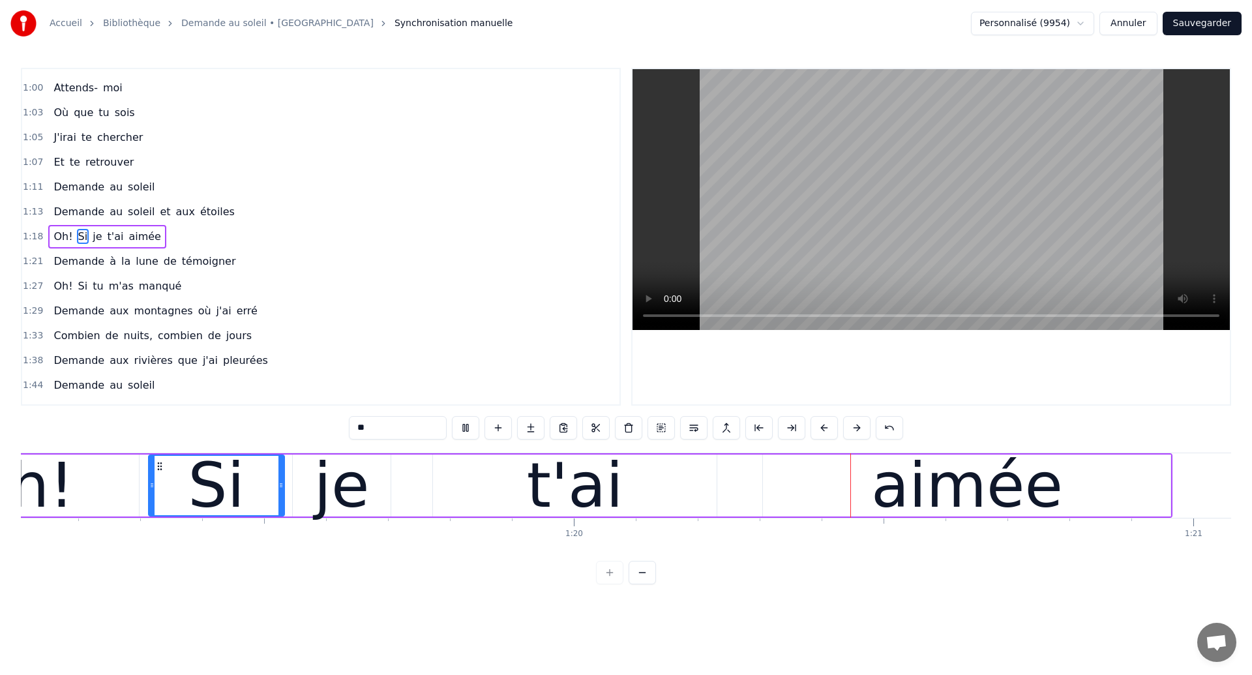
click at [630, 481] on div "t'ai" at bounding box center [575, 486] width 284 height 62
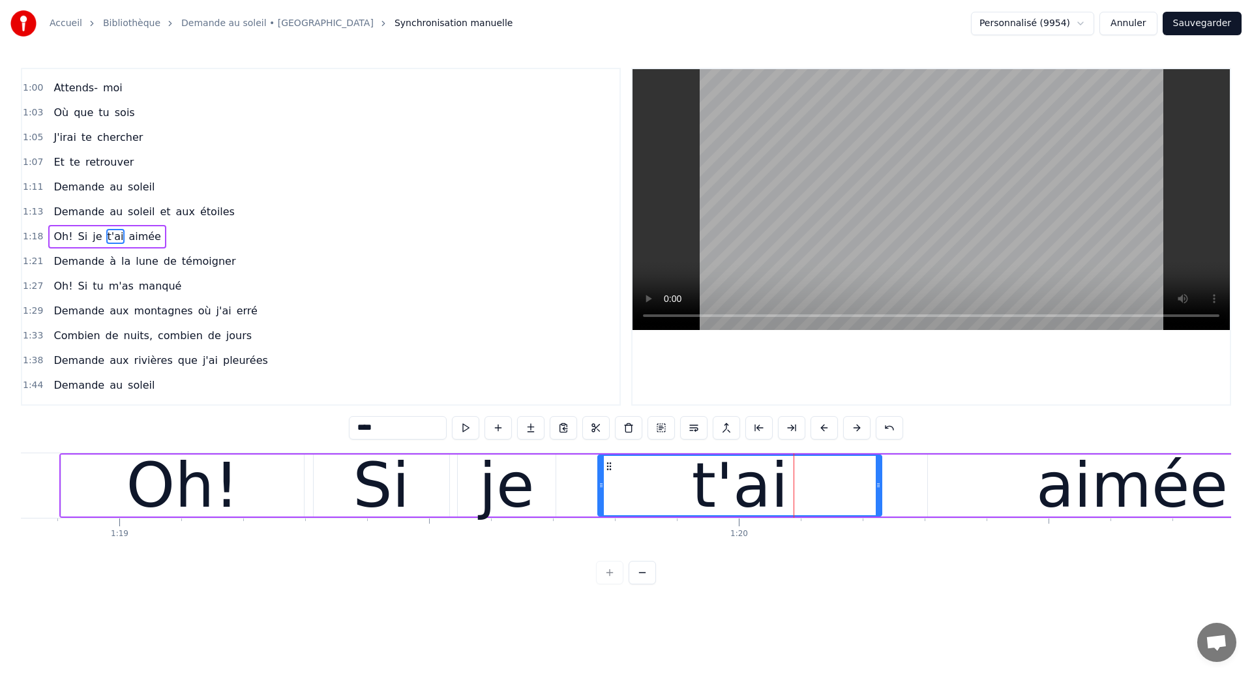
scroll to position [0, 48838]
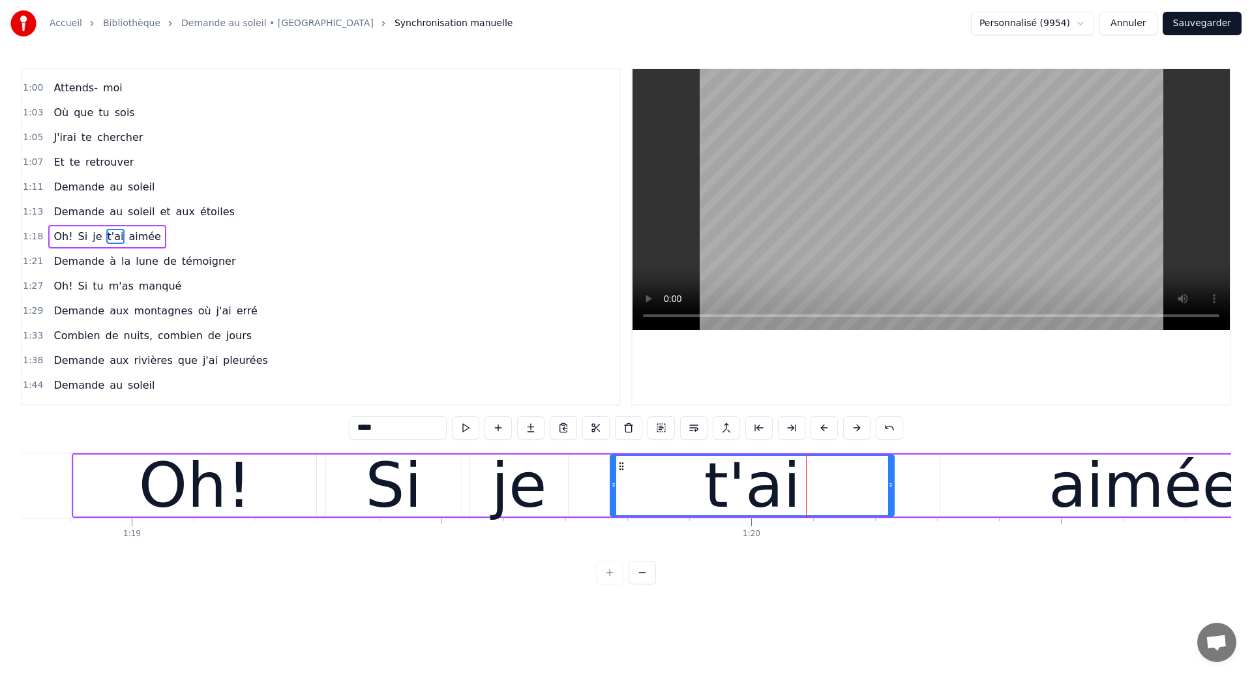
click at [243, 492] on div "Oh!" at bounding box center [195, 486] width 243 height 62
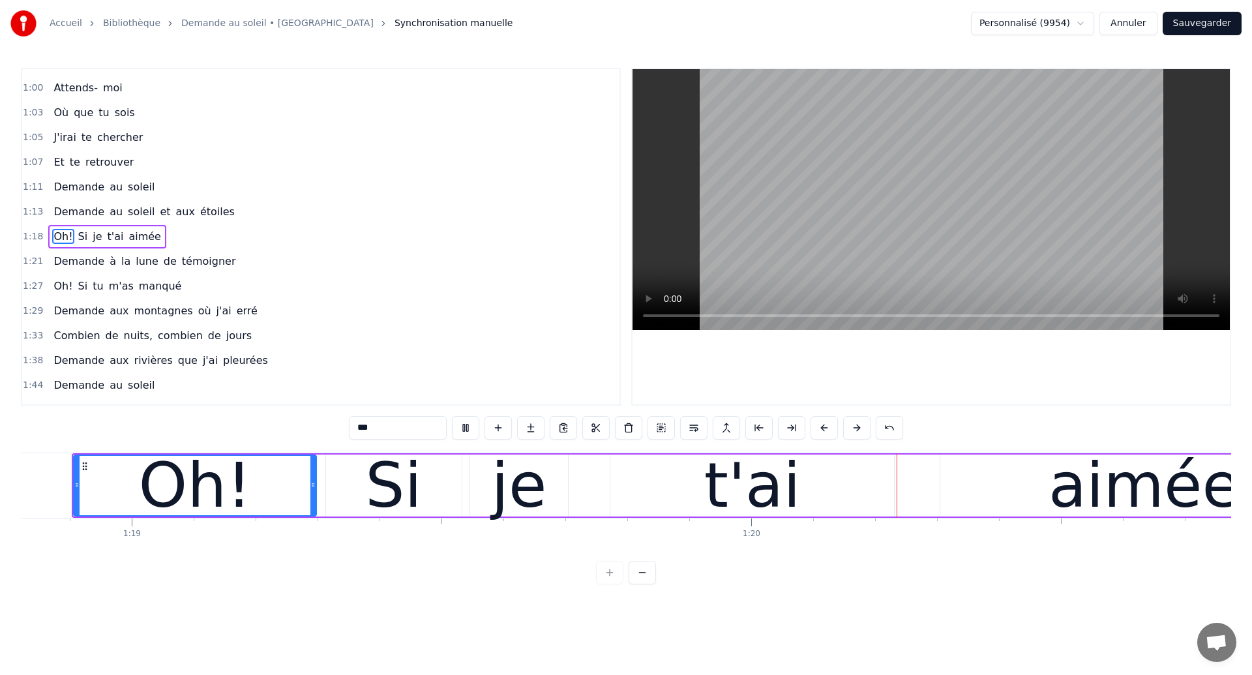
click at [678, 498] on div "t'ai" at bounding box center [752, 486] width 284 height 62
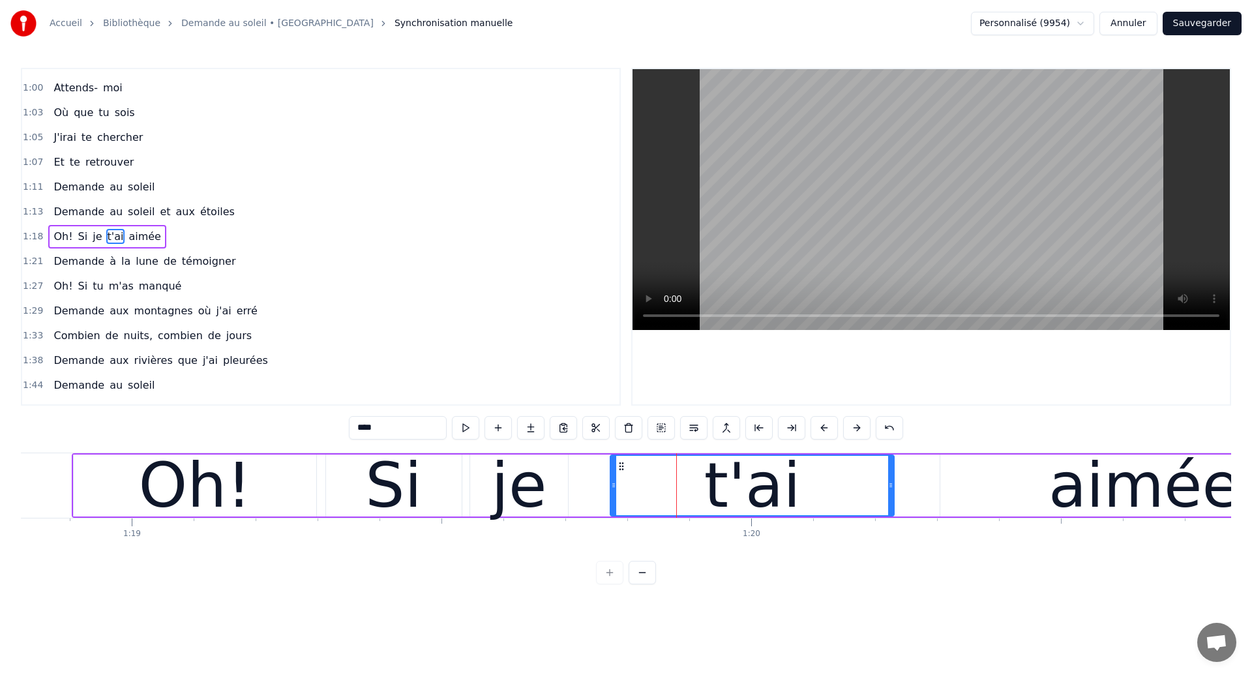
click at [804, 474] on div "t'ai" at bounding box center [752, 485] width 282 height 59
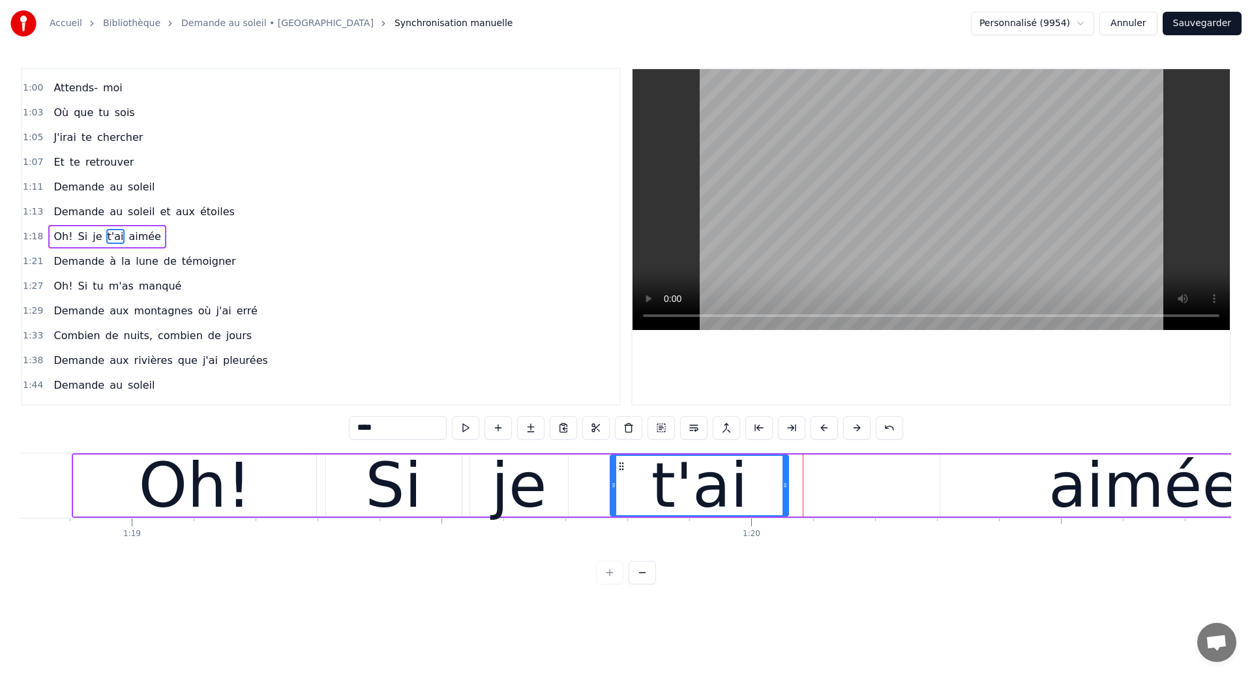
drag, startPoint x: 890, startPoint y: 495, endPoint x: 785, endPoint y: 517, distance: 108.0
click at [785, 517] on div "Dans mes nuits Je vois des murs de feu Je traverse des océans de sang Je croise…" at bounding box center [626, 502] width 1211 height 98
click at [146, 498] on div "Oh!" at bounding box center [195, 486] width 243 height 62
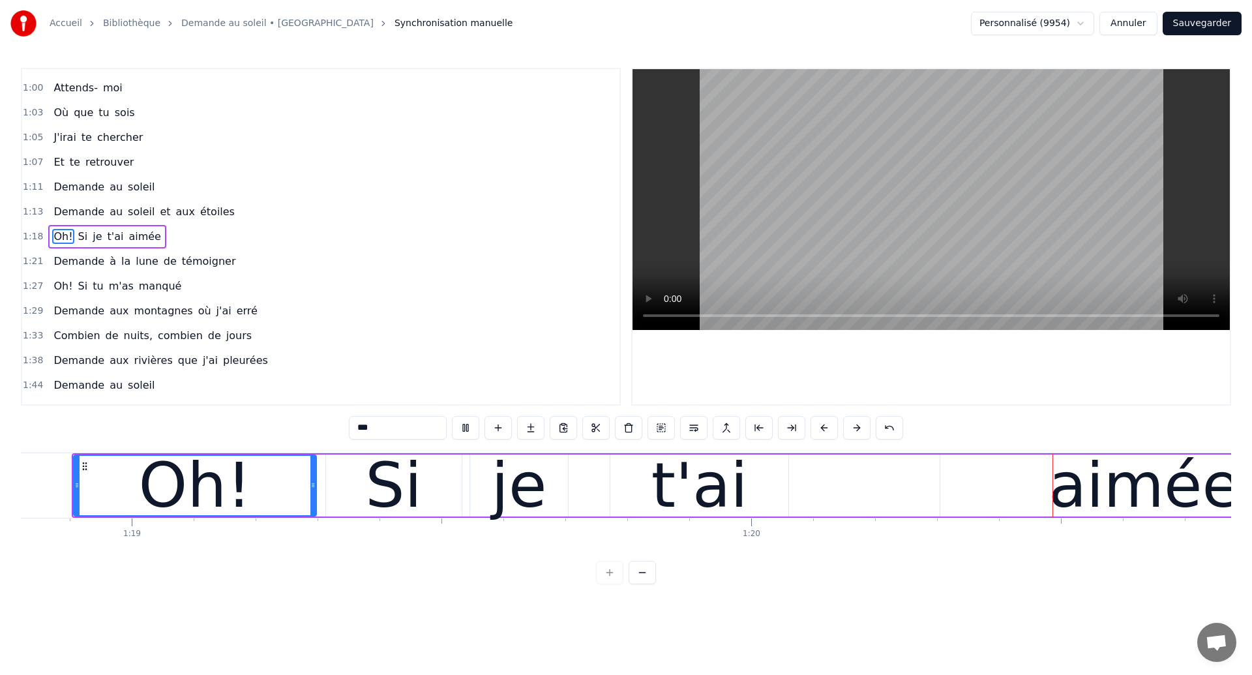
click at [704, 496] on div "t'ai" at bounding box center [700, 485] width 97 height 93
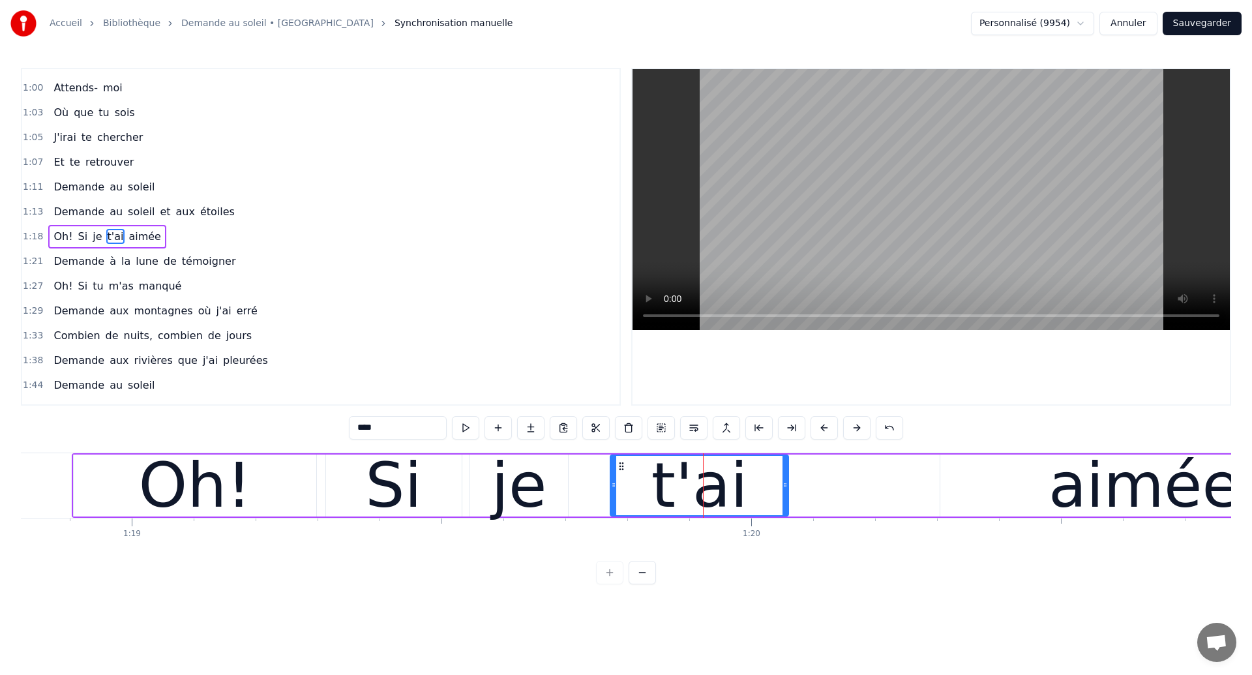
click at [960, 482] on div "aimée" at bounding box center [1144, 486] width 408 height 62
type input "*****"
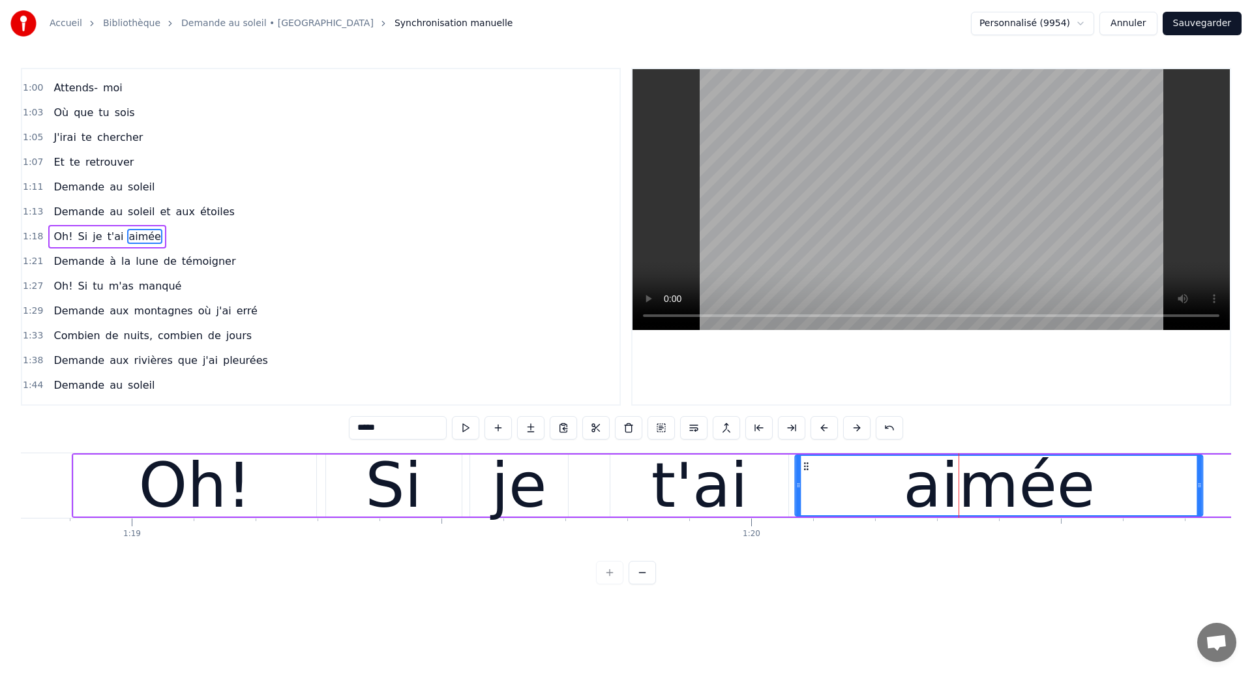
drag, startPoint x: 952, startPoint y: 466, endPoint x: 807, endPoint y: 491, distance: 146.9
click at [807, 491] on div "aimée" at bounding box center [999, 485] width 406 height 59
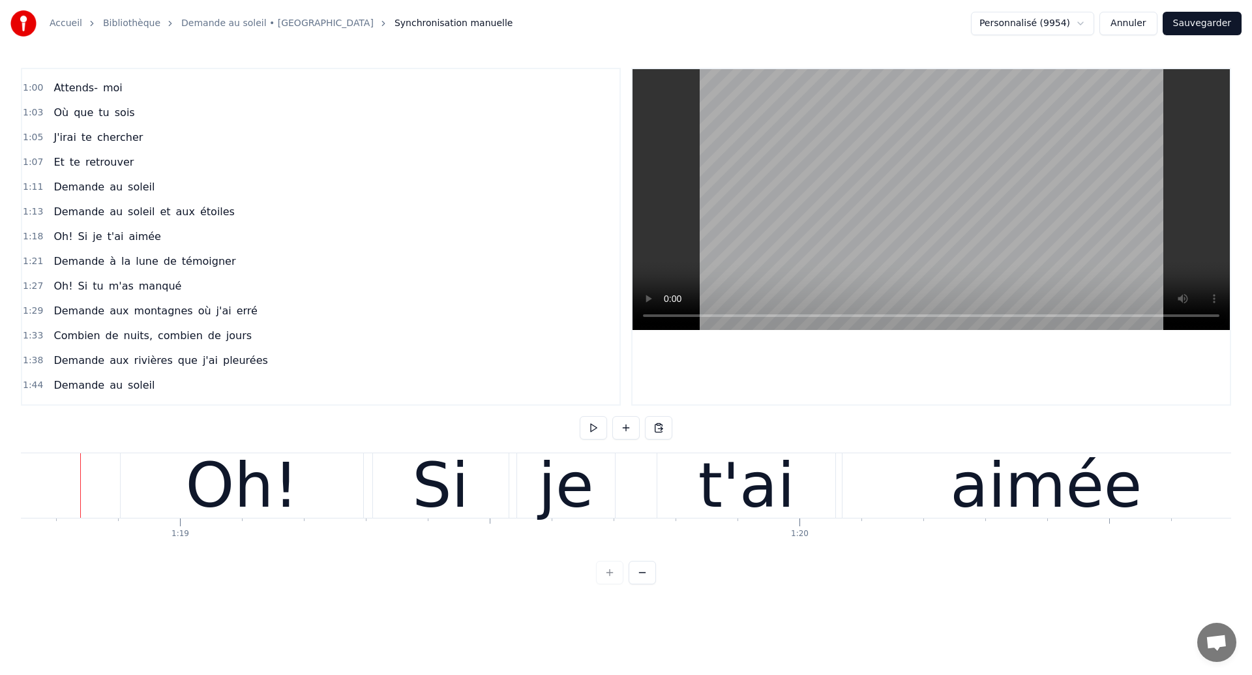
scroll to position [0, 48784]
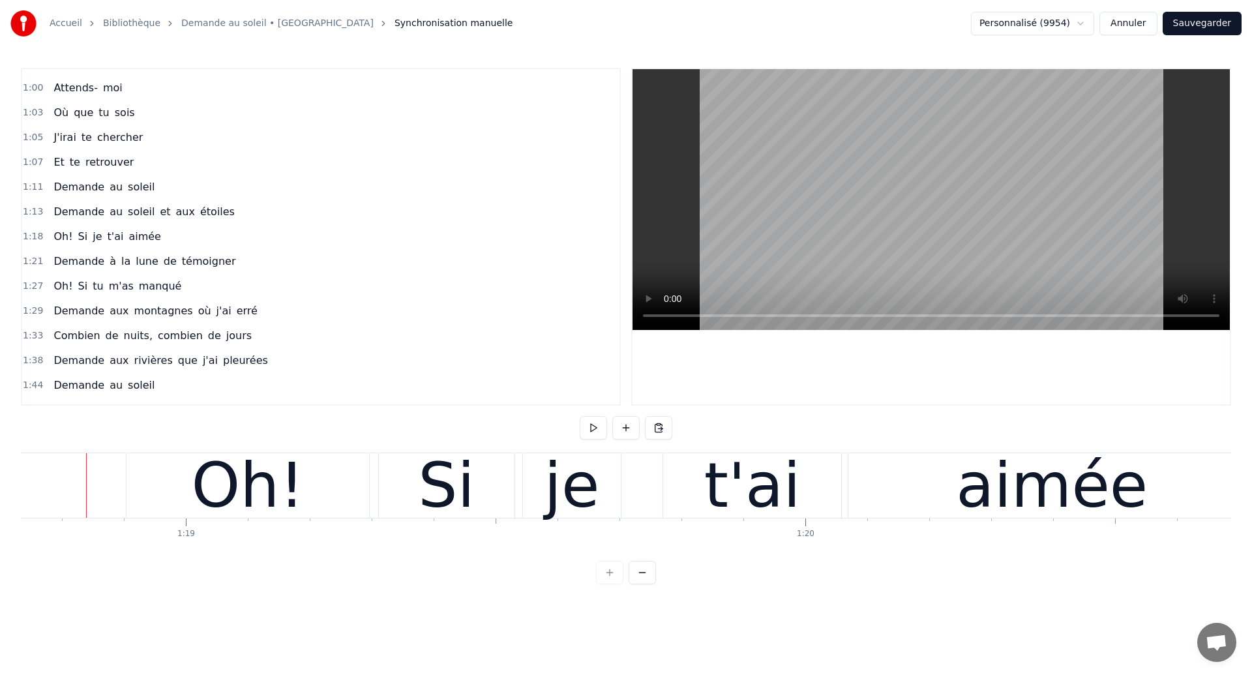
click at [170, 476] on div "Oh!" at bounding box center [248, 485] width 243 height 65
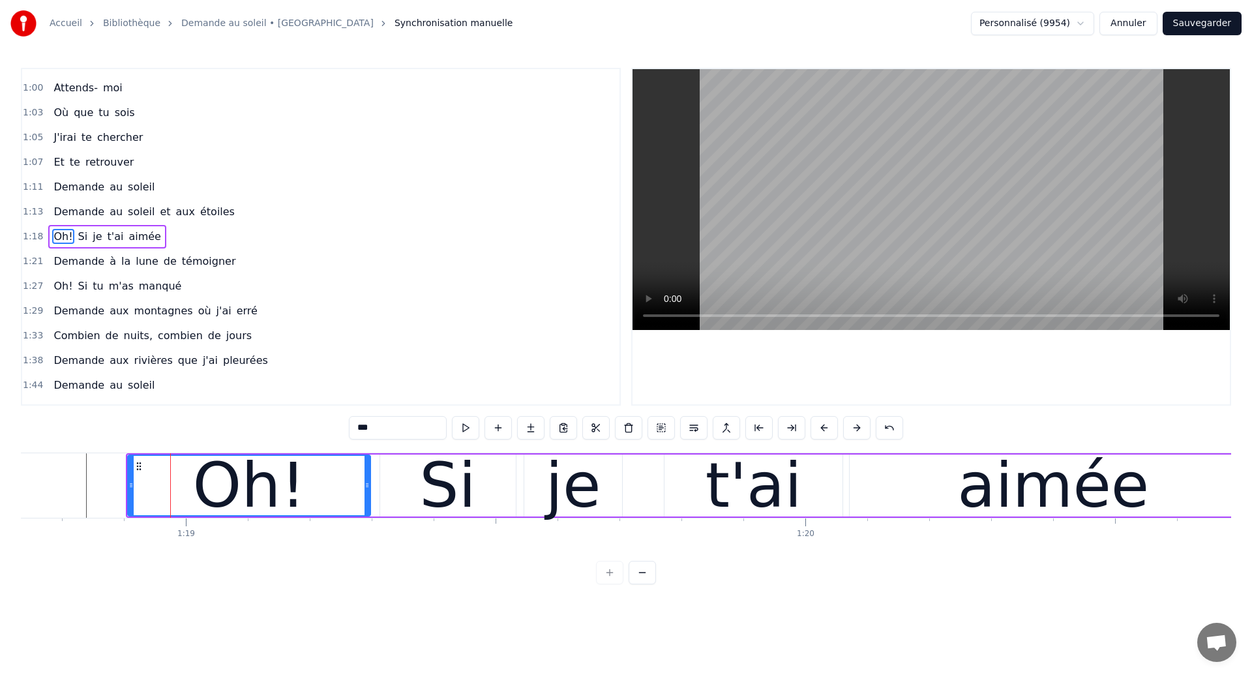
click at [365, 429] on input "***" at bounding box center [398, 427] width 98 height 23
click at [363, 428] on input "****" at bounding box center [398, 427] width 98 height 23
type input "*****"
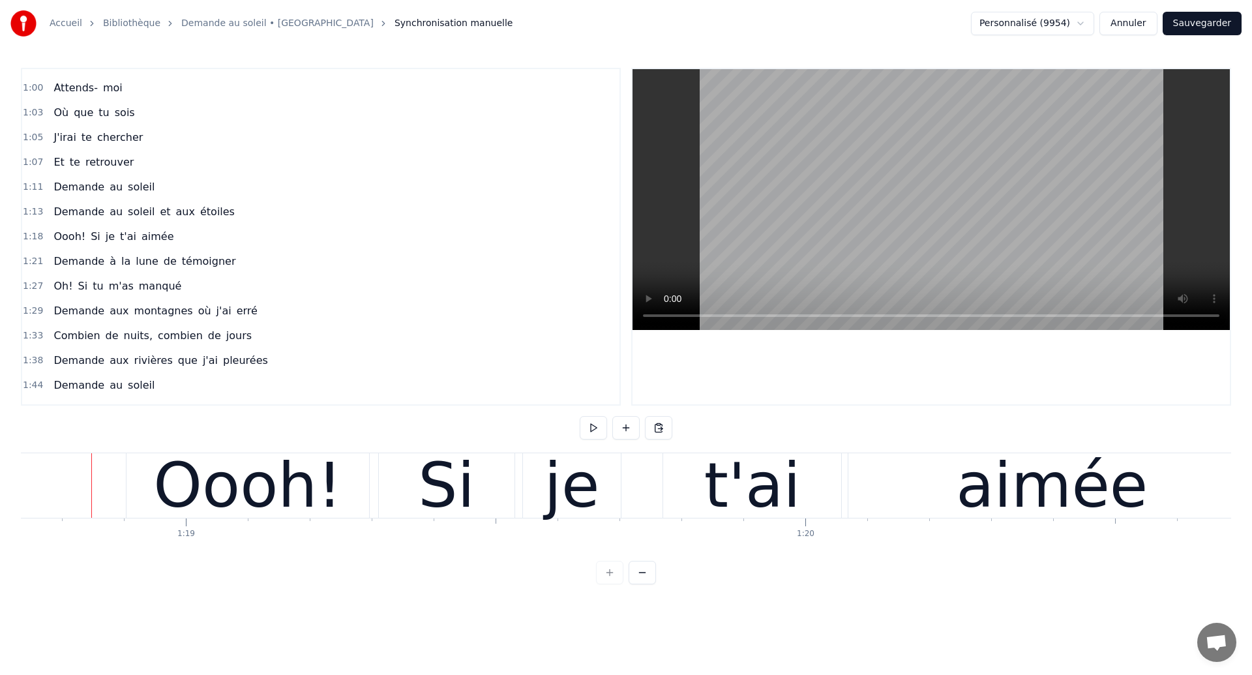
click at [305, 500] on div "Oooh!" at bounding box center [247, 485] width 188 height 93
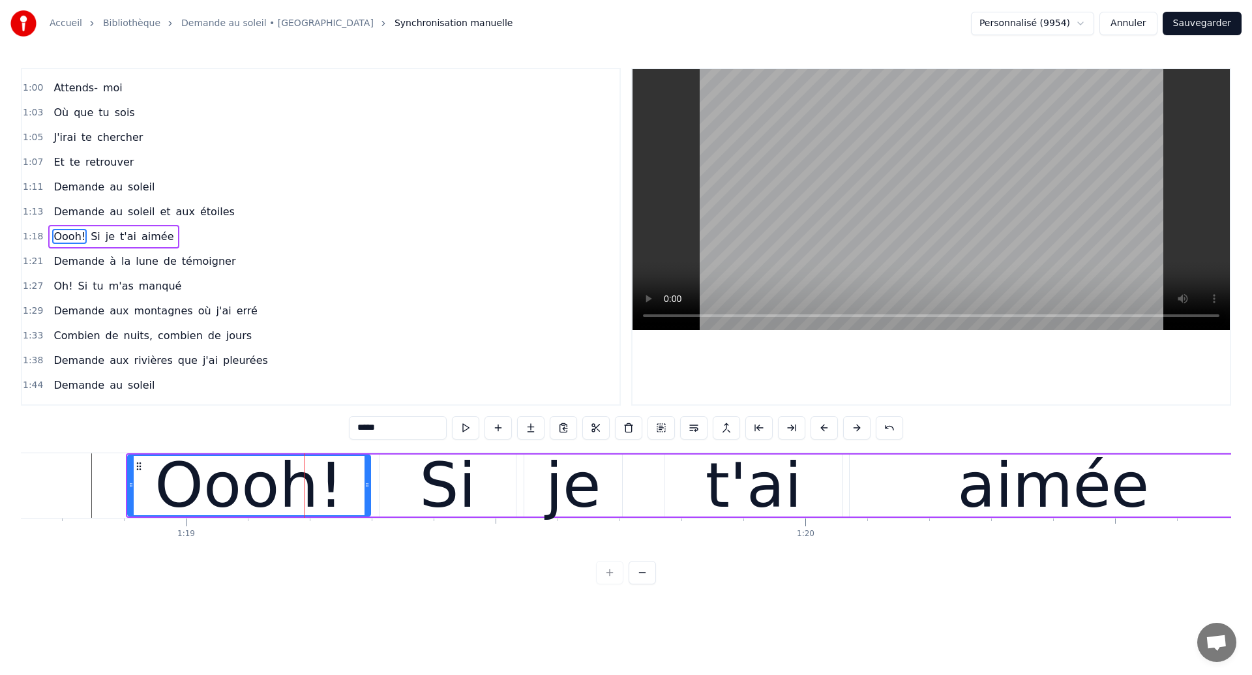
click at [412, 426] on input "*****" at bounding box center [398, 427] width 98 height 23
type input "****"
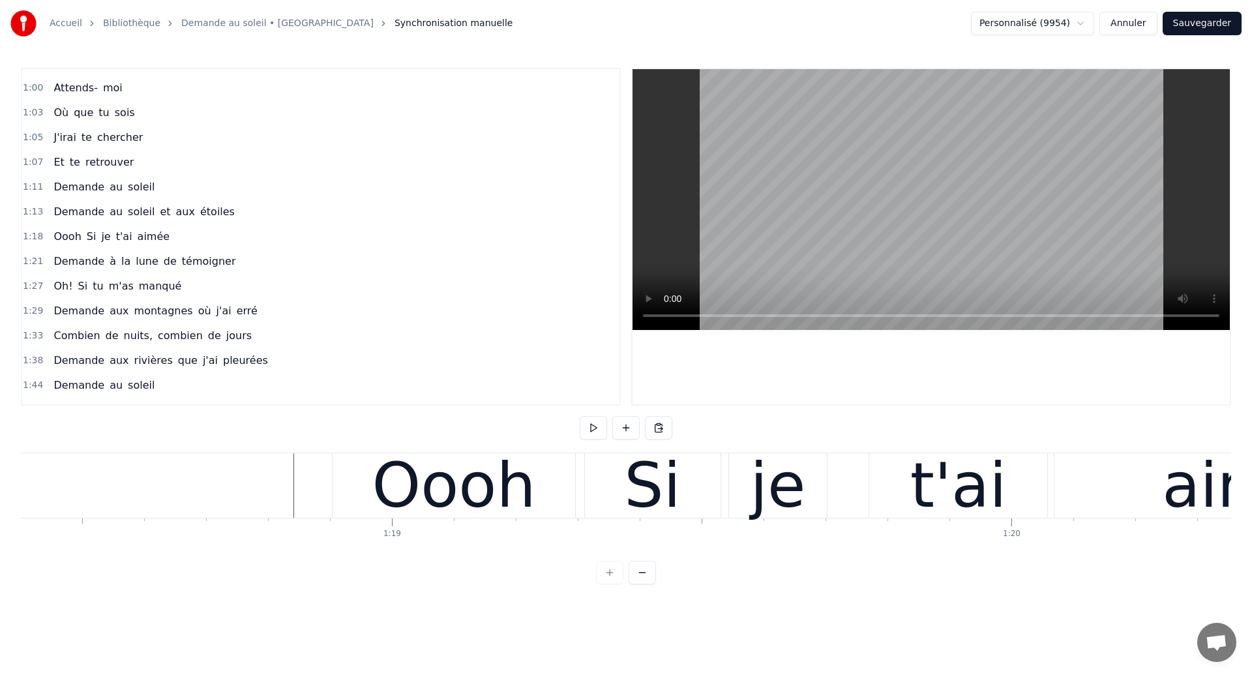
scroll to position [0, 48558]
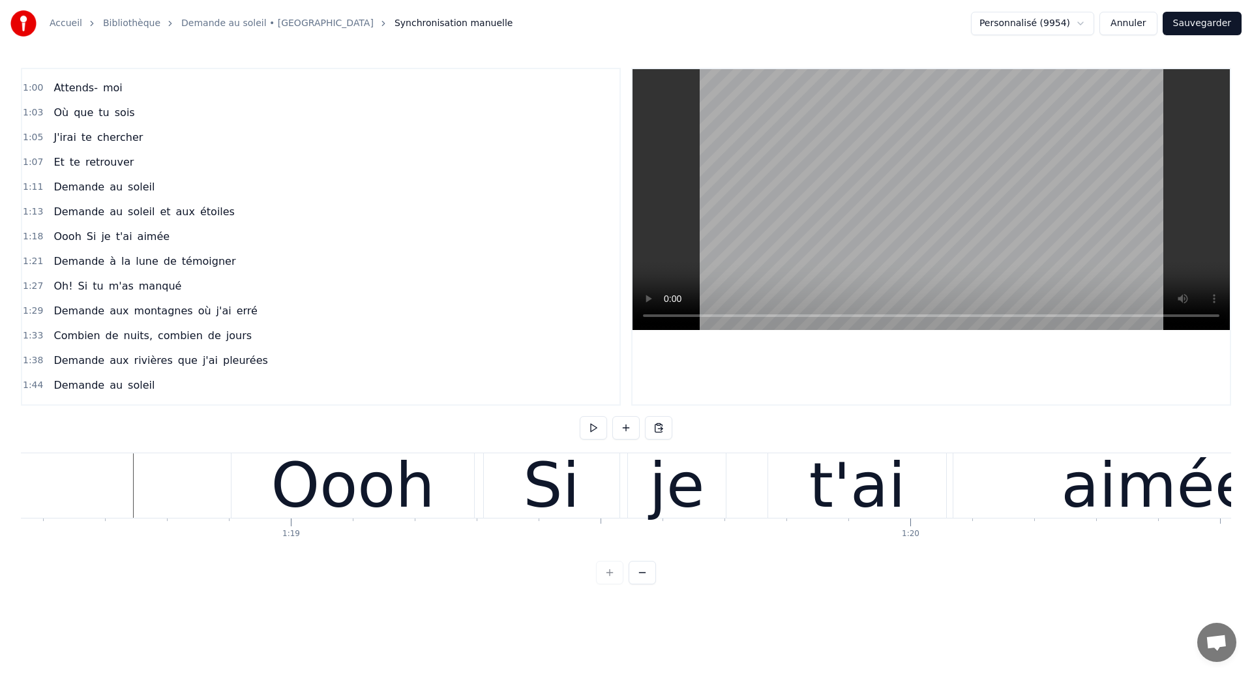
scroll to position [0, 48650]
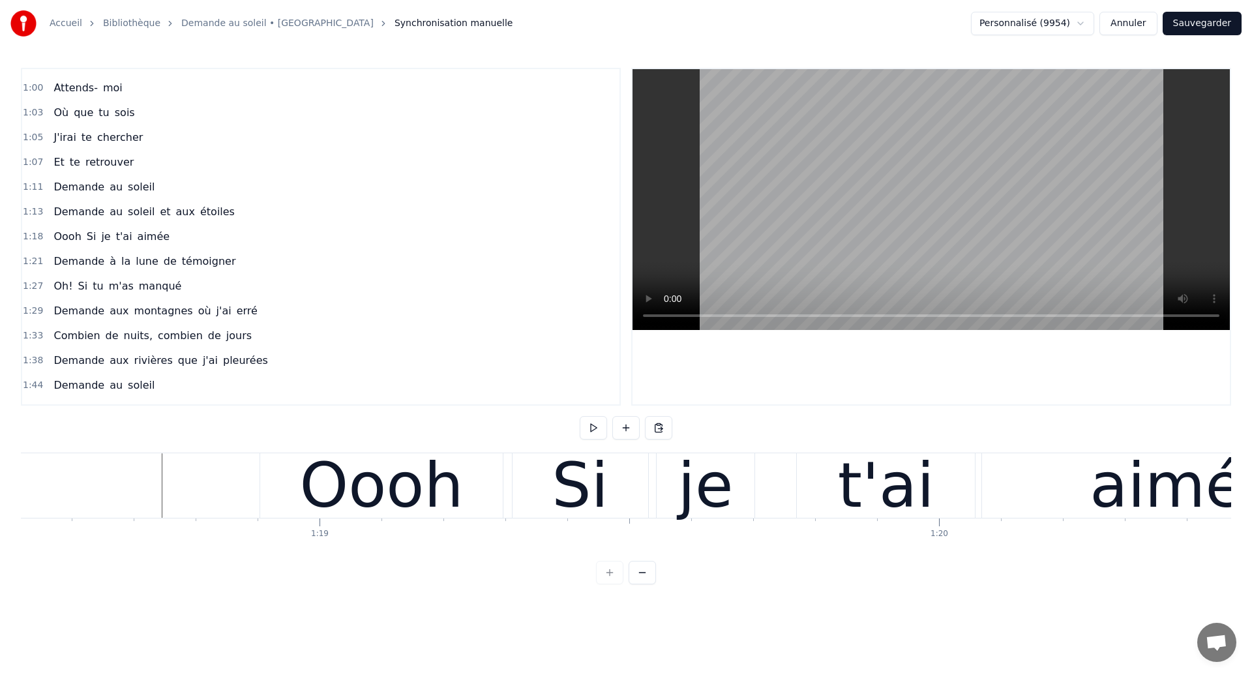
click at [365, 485] on div "Oooh" at bounding box center [381, 485] width 164 height 93
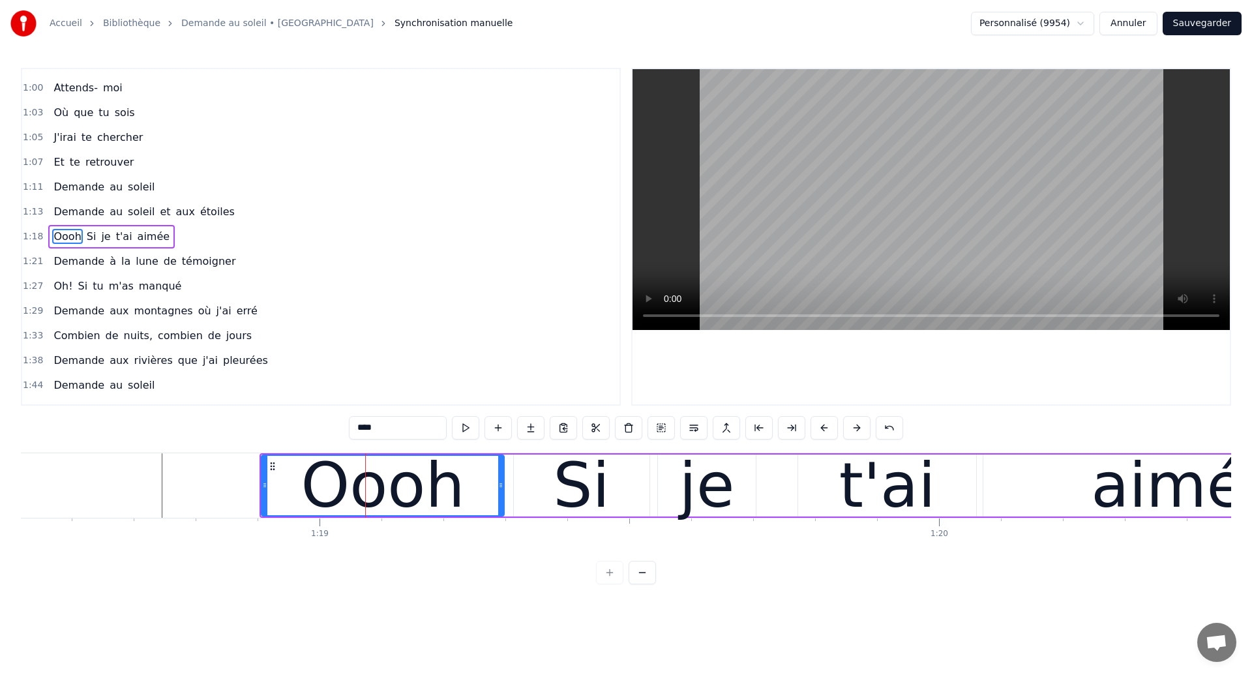
click at [577, 483] on div "Si" at bounding box center [581, 485] width 57 height 93
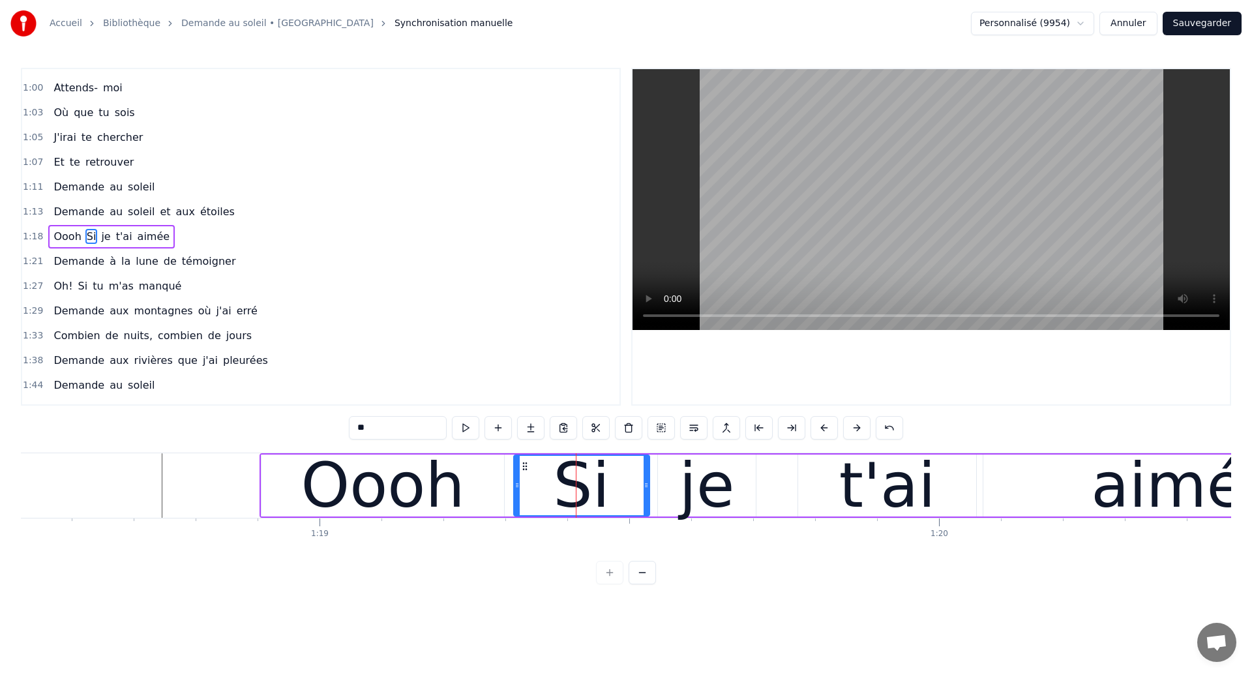
click at [357, 429] on input "**" at bounding box center [398, 427] width 98 height 23
click at [338, 450] on div "0:18 Dans mes nuits 0:20 Je vois des murs de feu 0:26 Je traverse des océans de…" at bounding box center [626, 326] width 1211 height 517
click at [354, 478] on div "Oooh" at bounding box center [383, 485] width 164 height 93
type input "****"
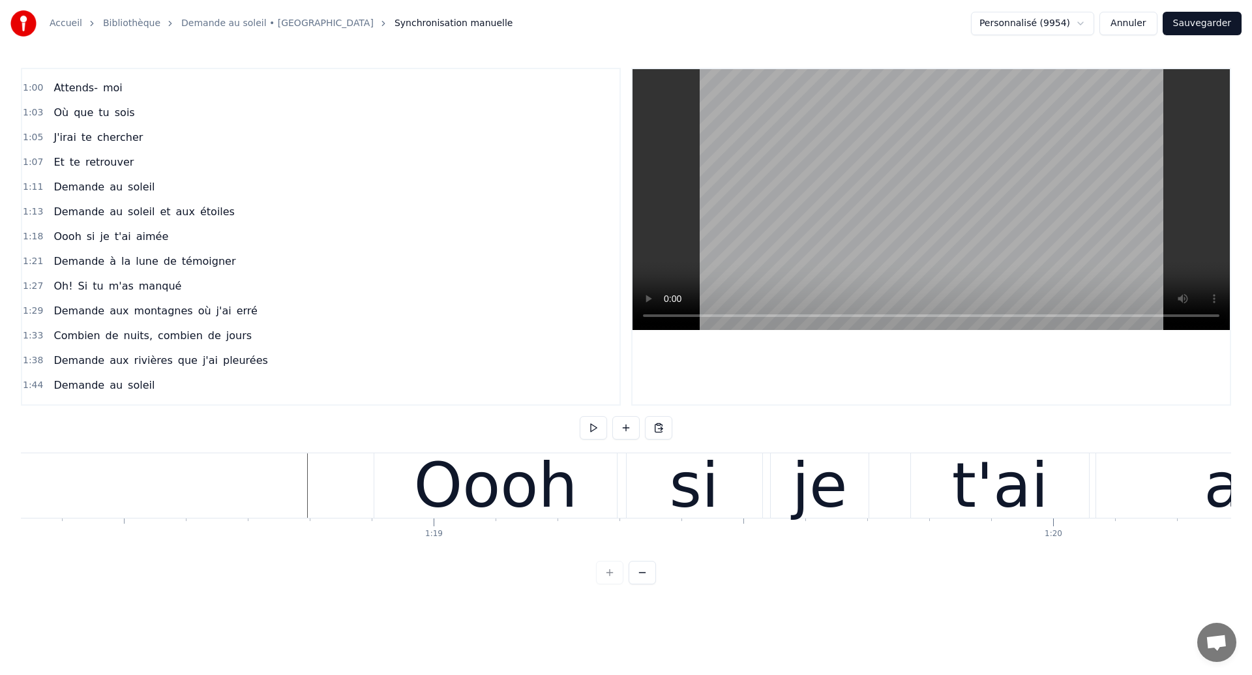
scroll to position [0, 48524]
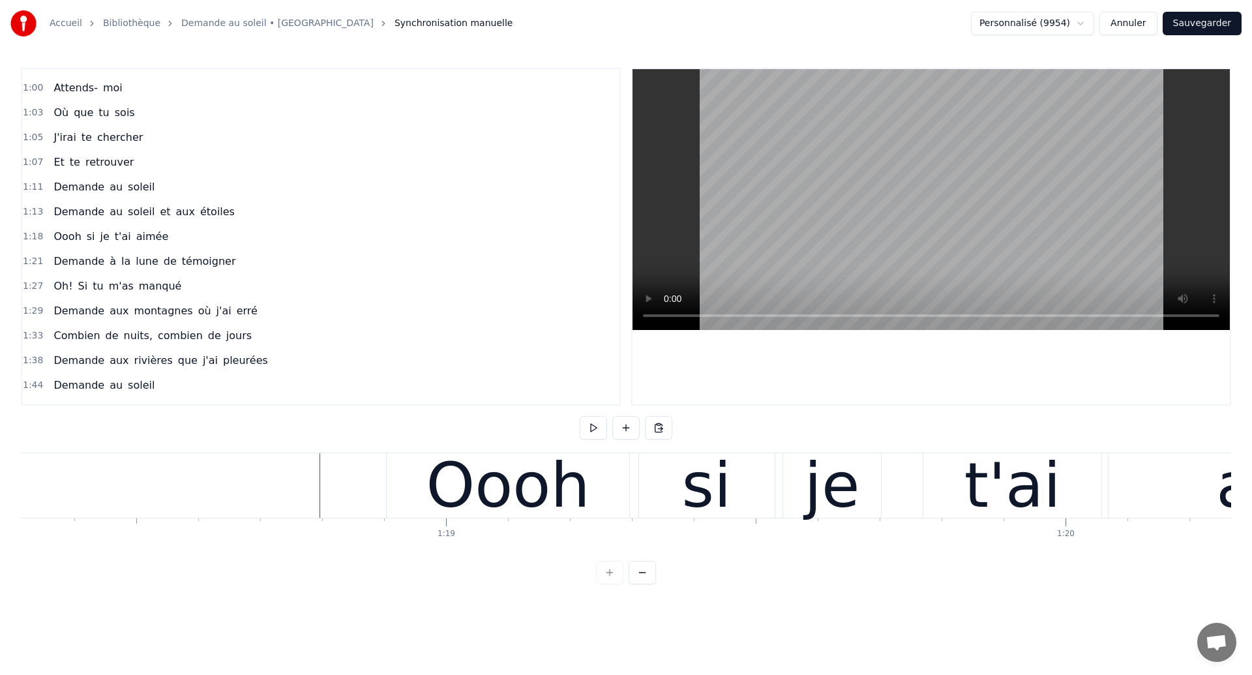
click at [605, 504] on div "Oooh" at bounding box center [508, 485] width 243 height 65
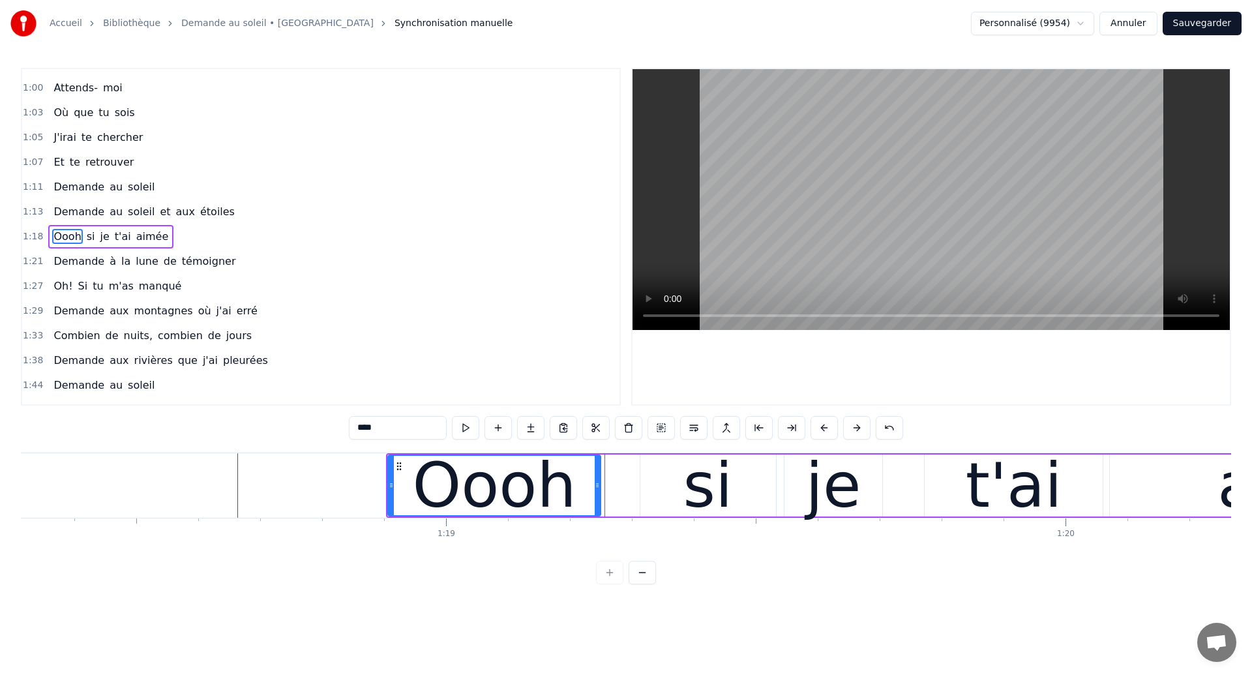
drag, startPoint x: 627, startPoint y: 495, endPoint x: 597, endPoint y: 517, distance: 37.3
click at [597, 517] on div "Oooh si je t'ai aimée" at bounding box center [953, 485] width 1134 height 65
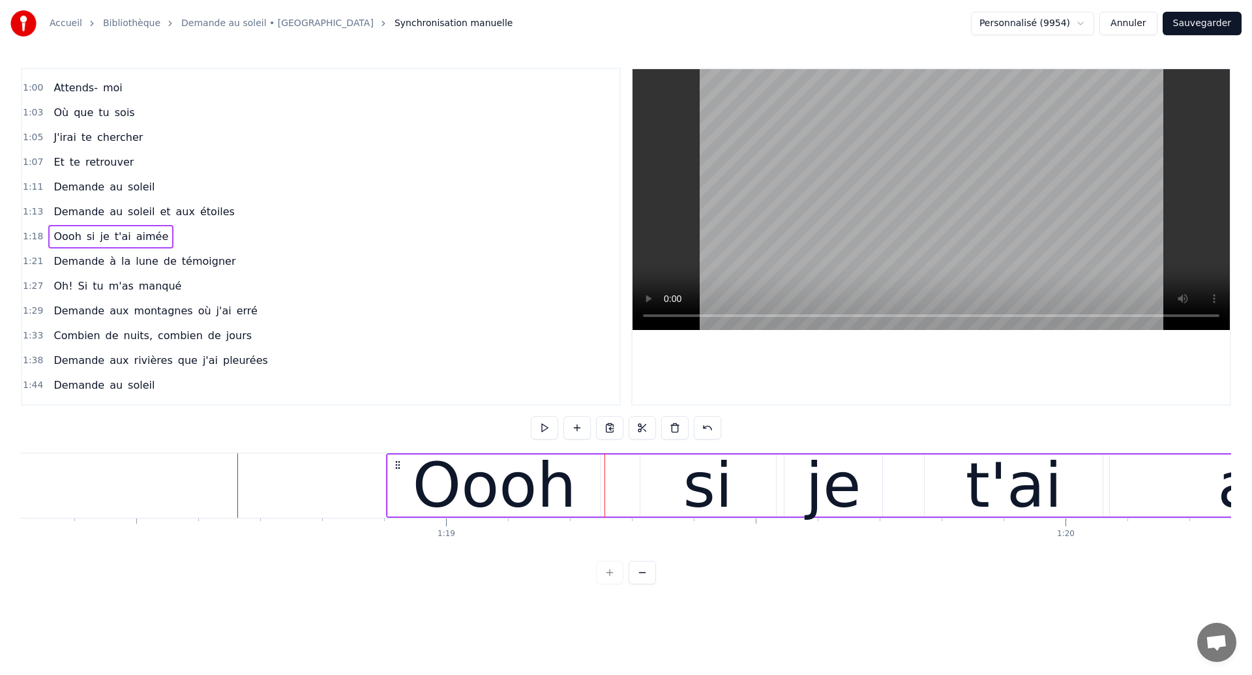
click at [632, 498] on div "Oooh si je t'ai aimée" at bounding box center [953, 485] width 1134 height 65
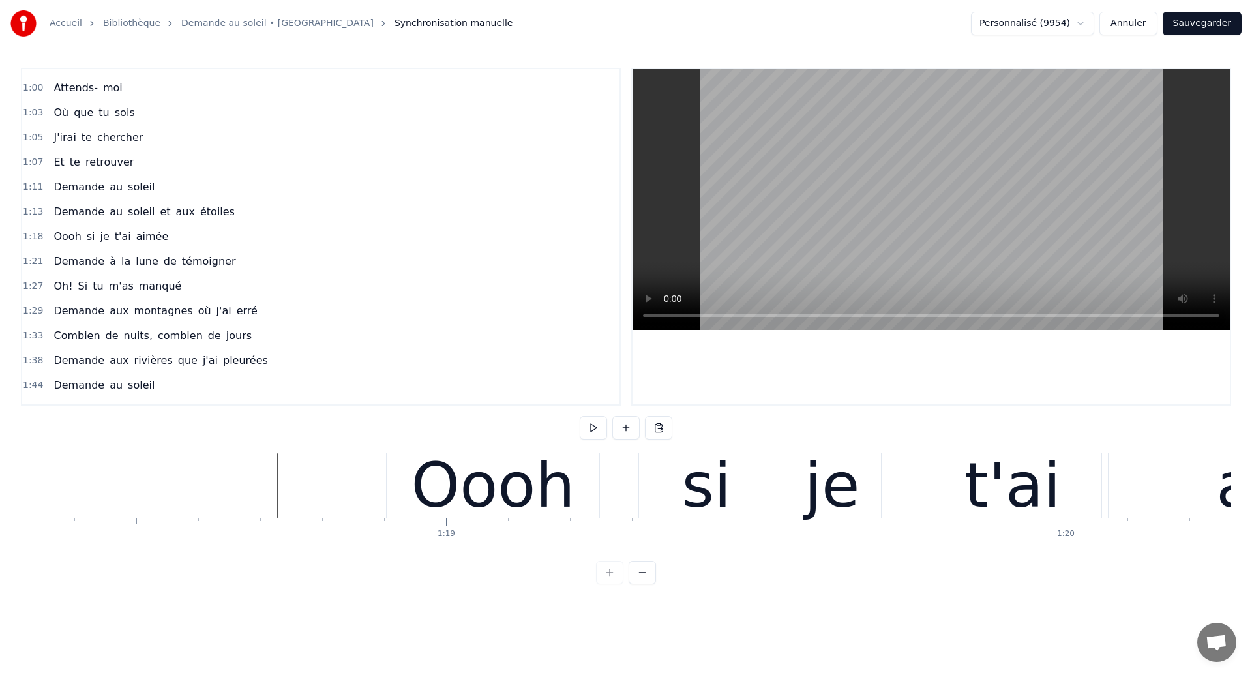
click at [580, 464] on div "Oooh" at bounding box center [493, 485] width 213 height 65
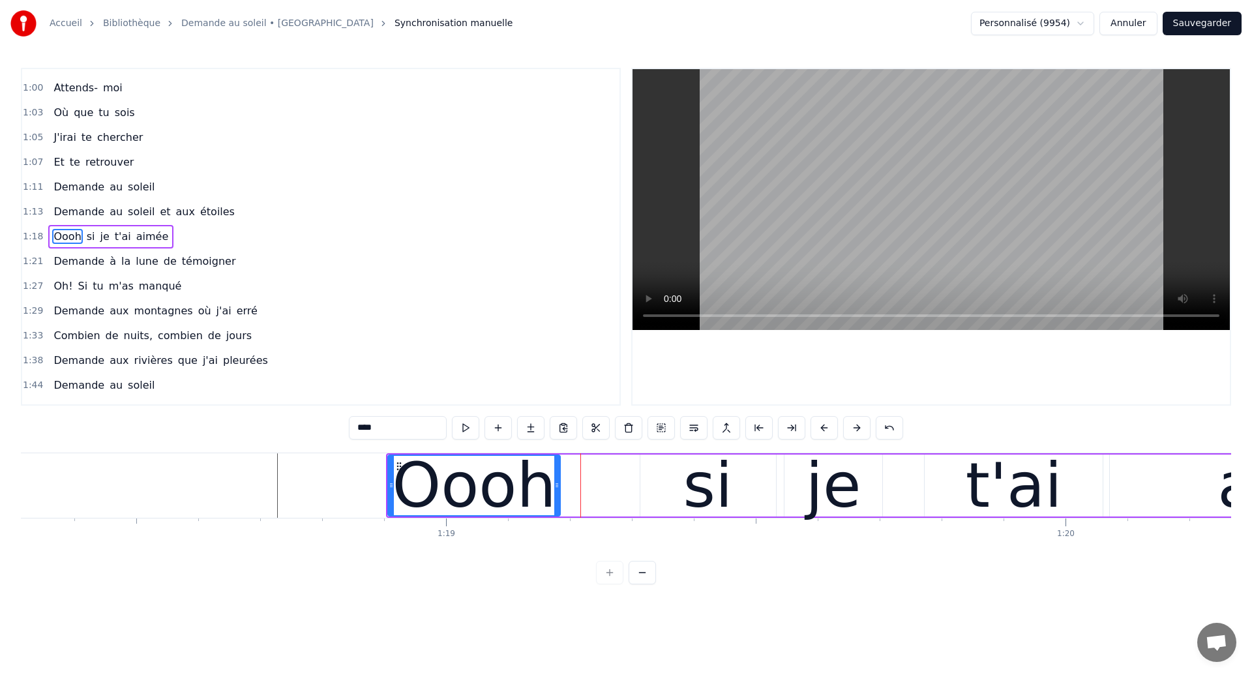
drag, startPoint x: 598, startPoint y: 485, endPoint x: 558, endPoint y: 500, distance: 43.1
click at [558, 500] on div at bounding box center [556, 485] width 5 height 59
click at [673, 481] on div "si" at bounding box center [708, 486] width 136 height 62
type input "**"
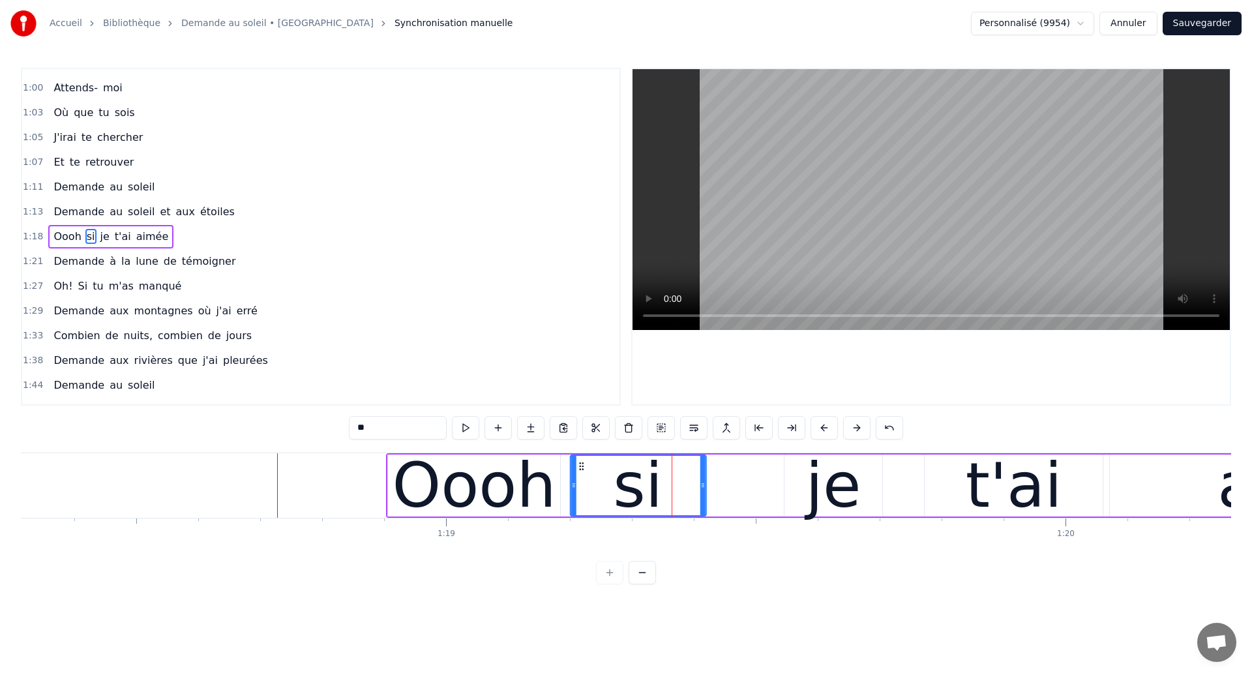
drag, startPoint x: 652, startPoint y: 467, endPoint x: 581, endPoint y: 479, distance: 71.5
click at [581, 479] on div "si" at bounding box center [638, 485] width 134 height 59
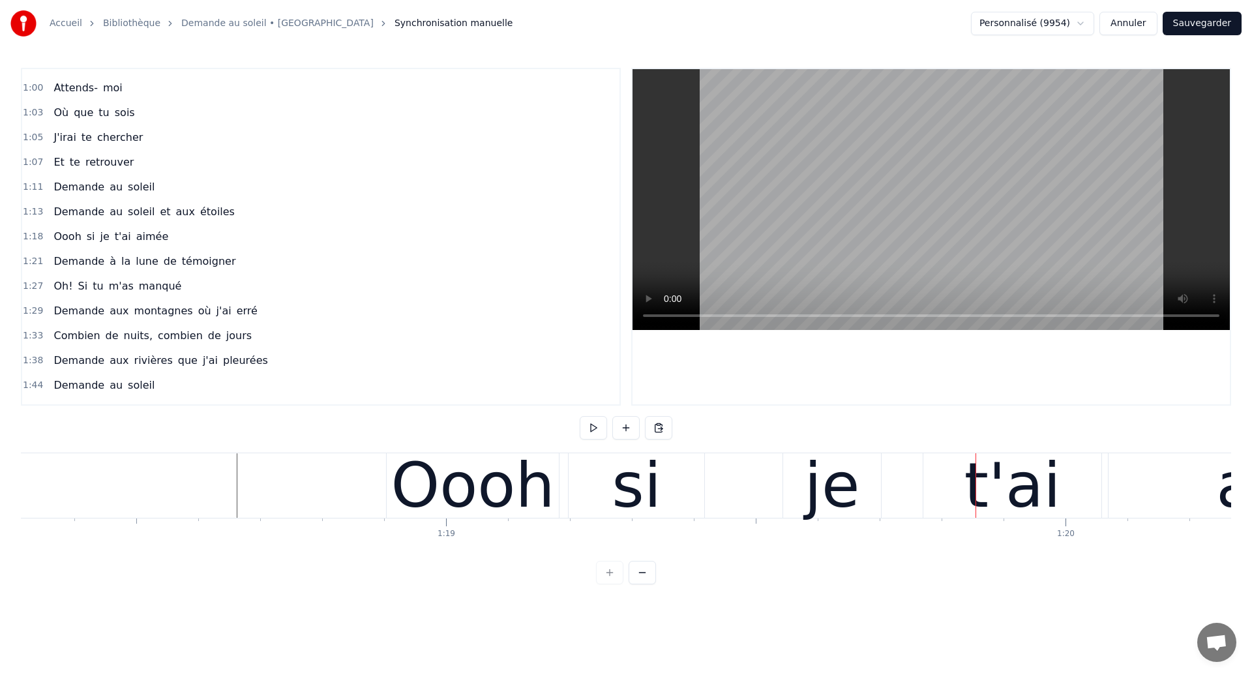
click at [651, 492] on div "si" at bounding box center [637, 485] width 50 height 93
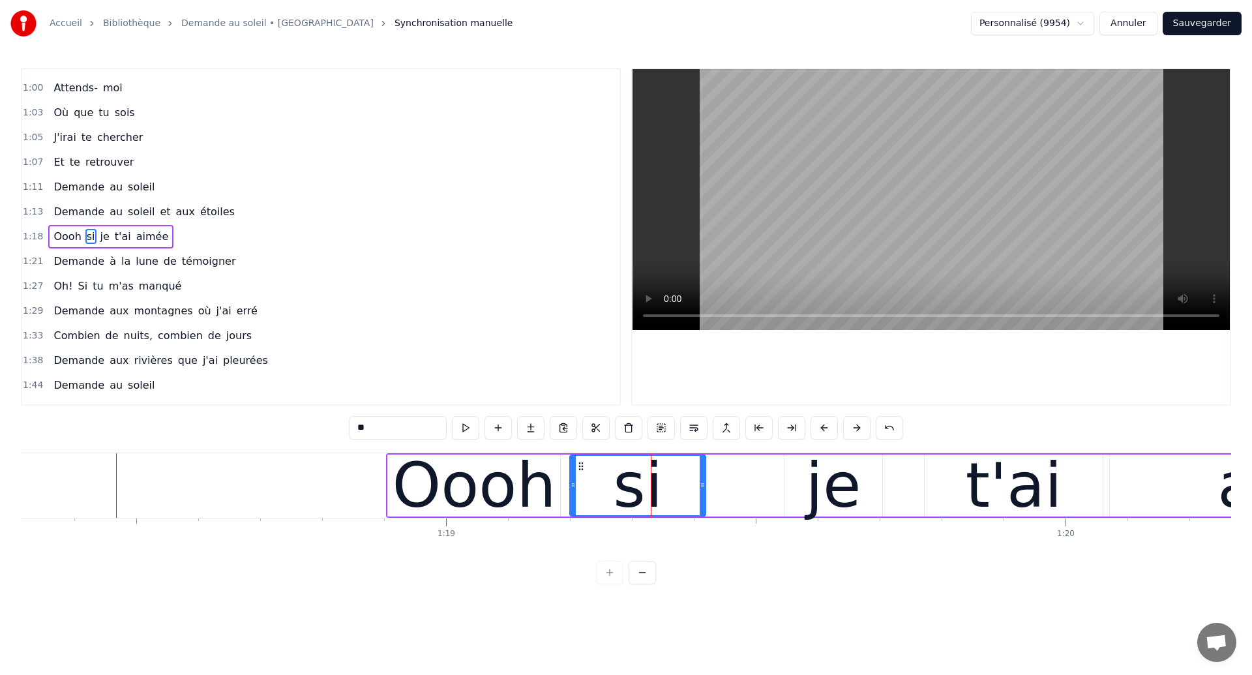
click at [706, 493] on div "si" at bounding box center [637, 486] width 137 height 62
click at [704, 492] on div at bounding box center [704, 485] width 1 height 65
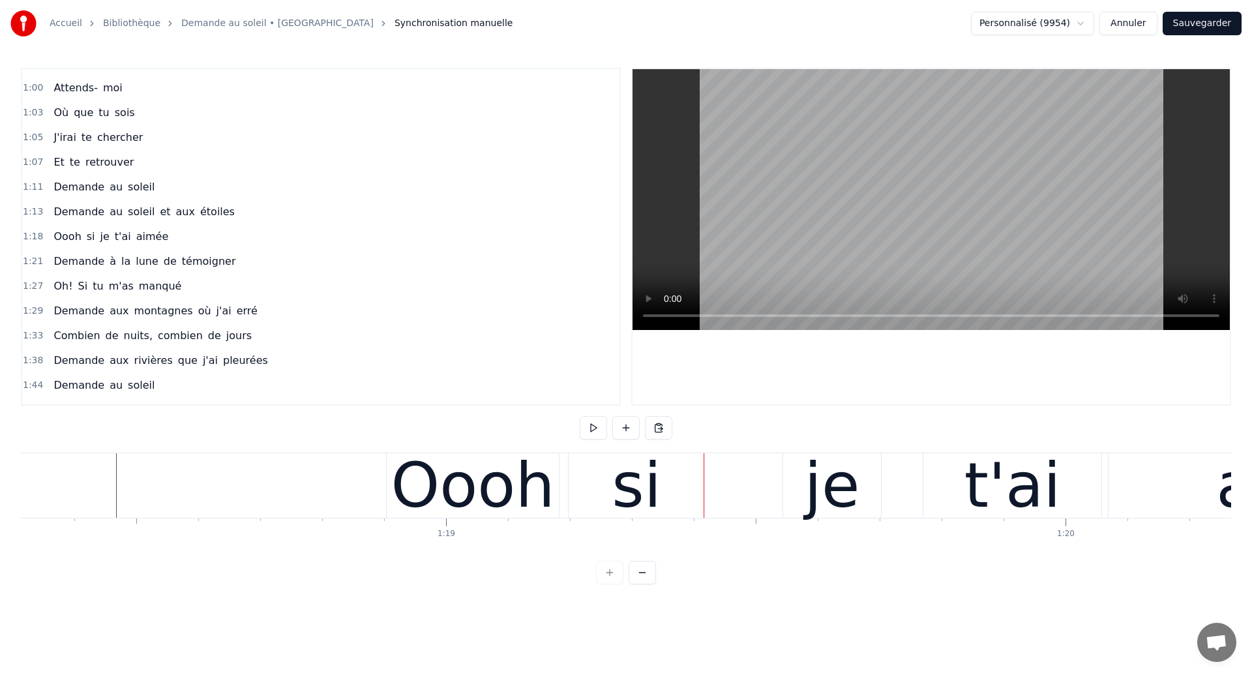
click at [677, 496] on div "si" at bounding box center [637, 485] width 136 height 65
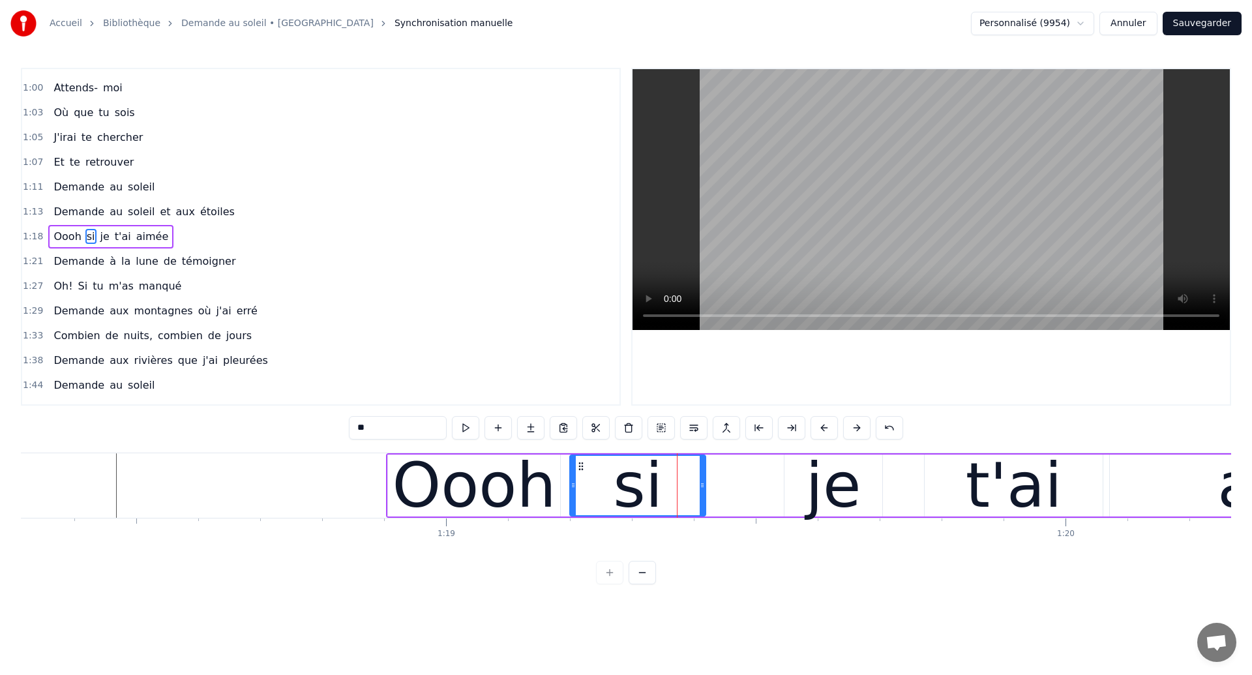
drag, startPoint x: 705, startPoint y: 490, endPoint x: 666, endPoint y: 503, distance: 41.2
click at [666, 503] on div "si" at bounding box center [637, 486] width 137 height 62
click at [690, 489] on div "si" at bounding box center [638, 485] width 134 height 59
click at [755, 491] on div "Oooh si je t'ai aimée" at bounding box center [953, 485] width 1134 height 65
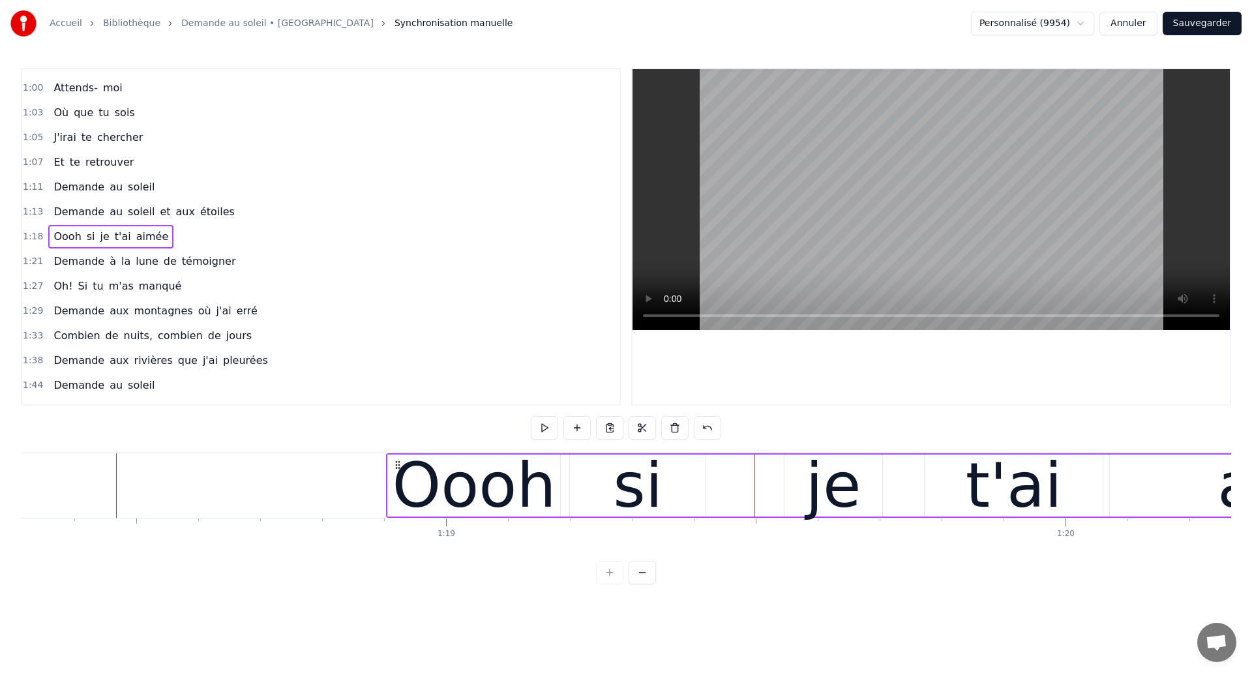
click at [687, 492] on div "si" at bounding box center [638, 486] width 136 height 62
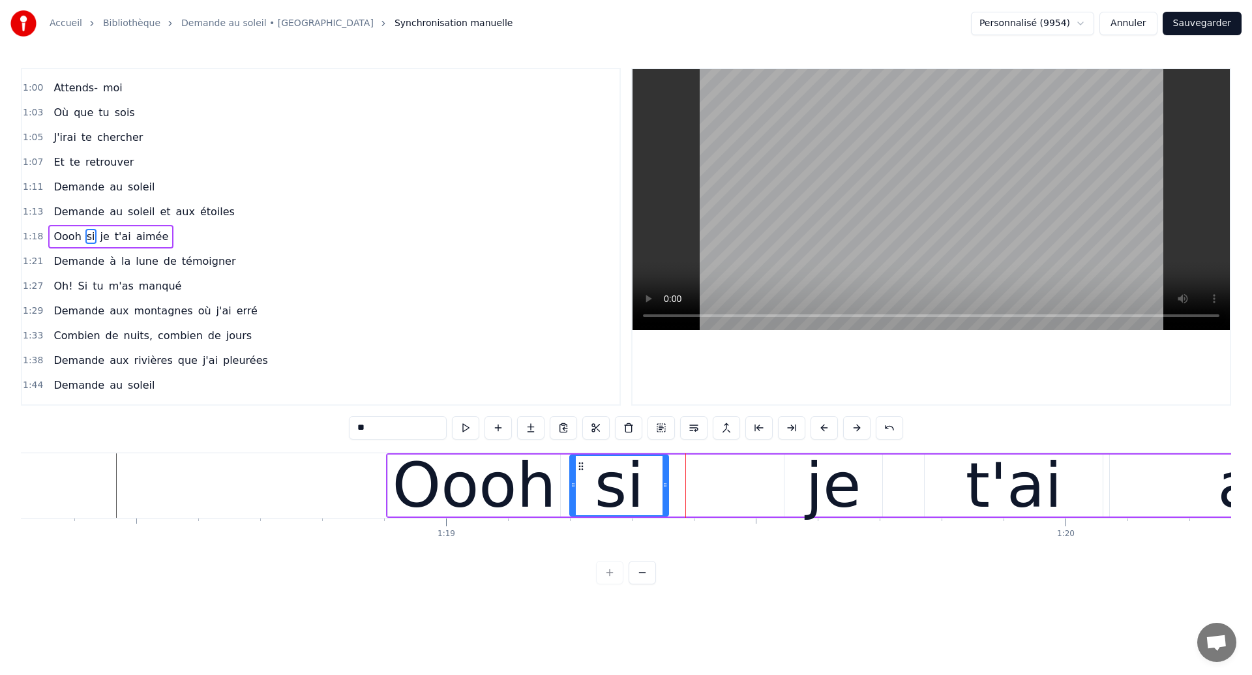
drag, startPoint x: 702, startPoint y: 487, endPoint x: 665, endPoint y: 496, distance: 38.3
click at [665, 496] on div at bounding box center [665, 485] width 5 height 59
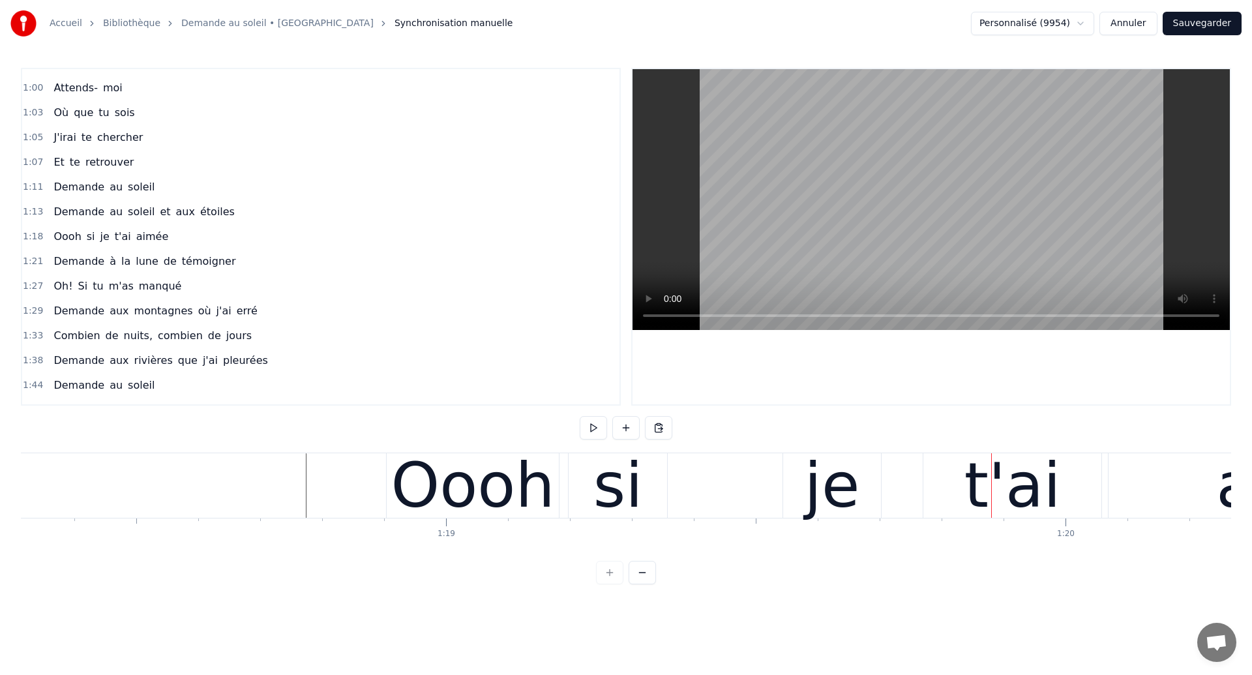
click at [808, 476] on div "je" at bounding box center [832, 485] width 98 height 65
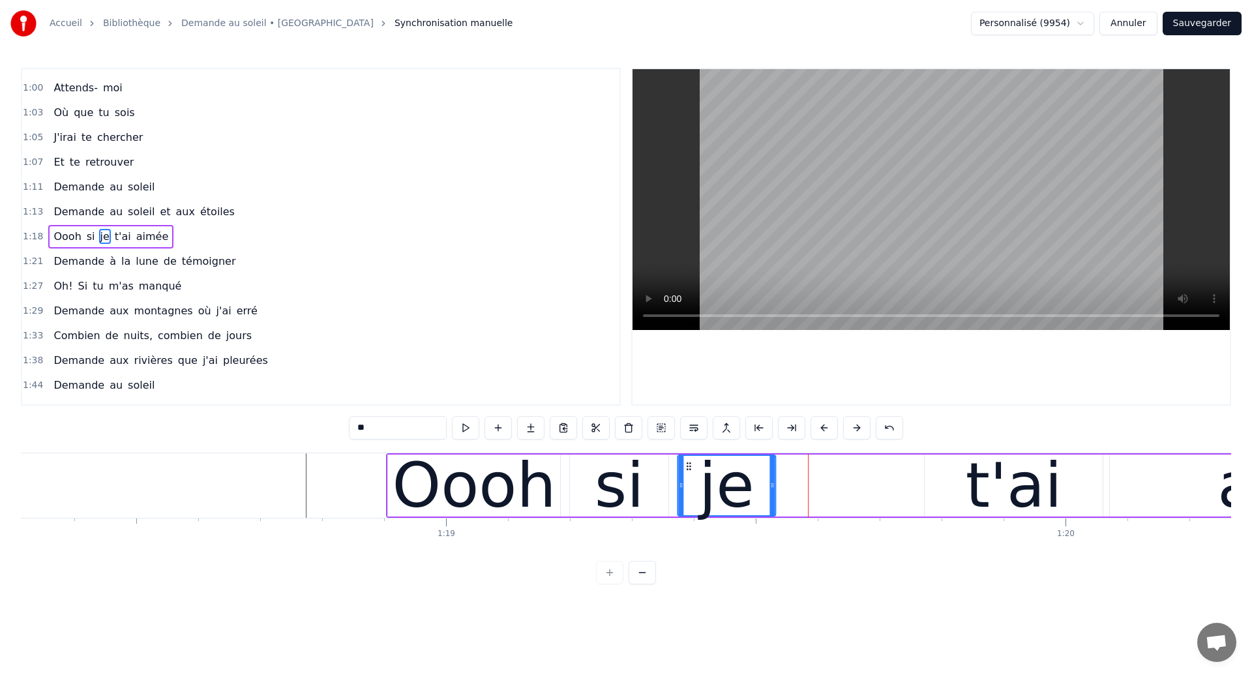
drag, startPoint x: 797, startPoint y: 466, endPoint x: 690, endPoint y: 486, distance: 108.9
click at [690, 486] on div "je" at bounding box center [726, 485] width 97 height 59
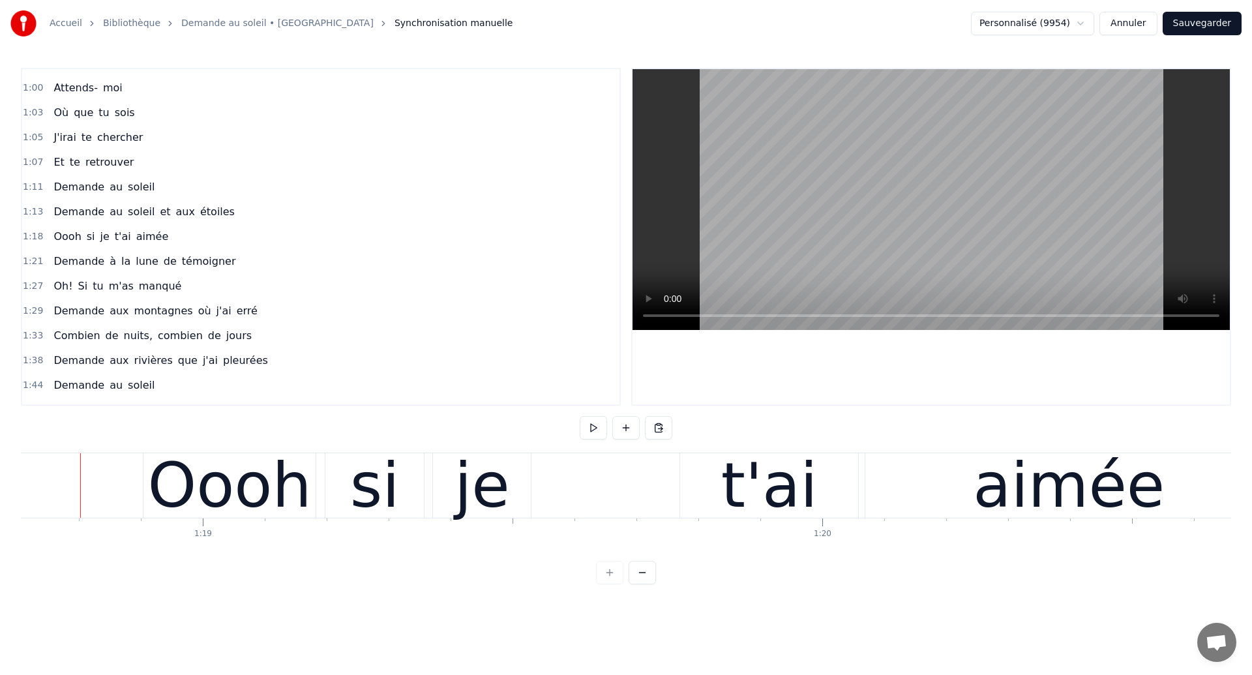
scroll to position [0, 48761]
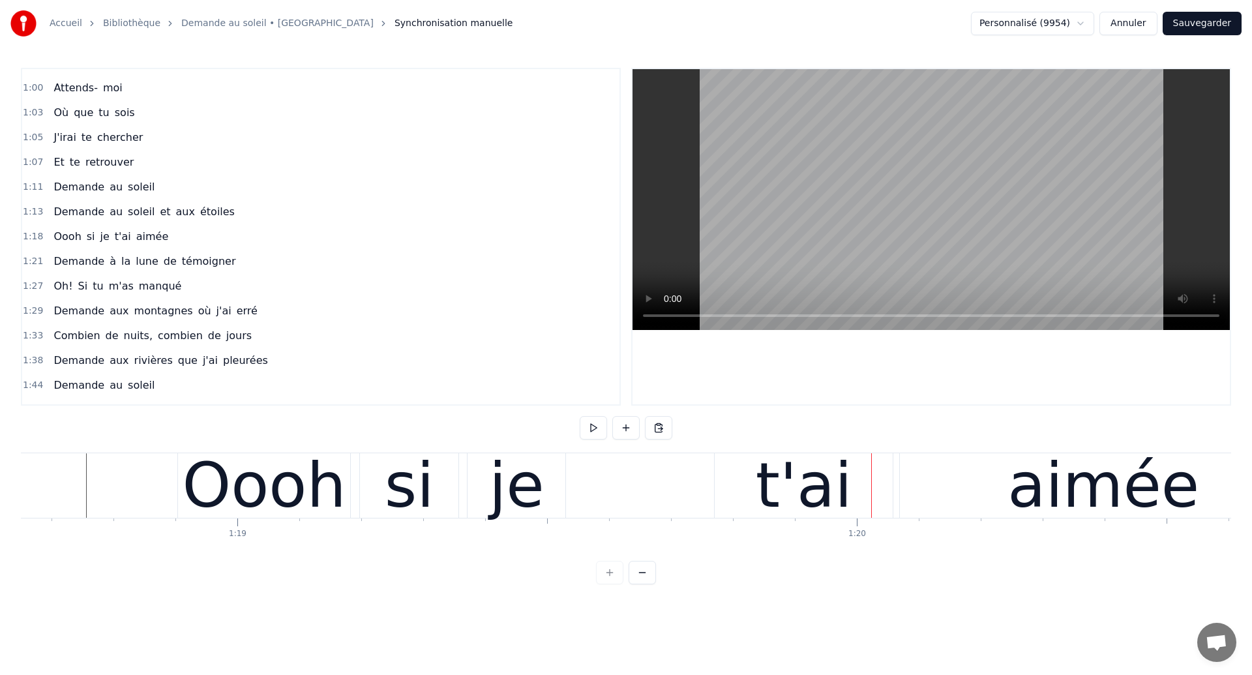
click at [766, 483] on div "t'ai" at bounding box center [804, 485] width 178 height 65
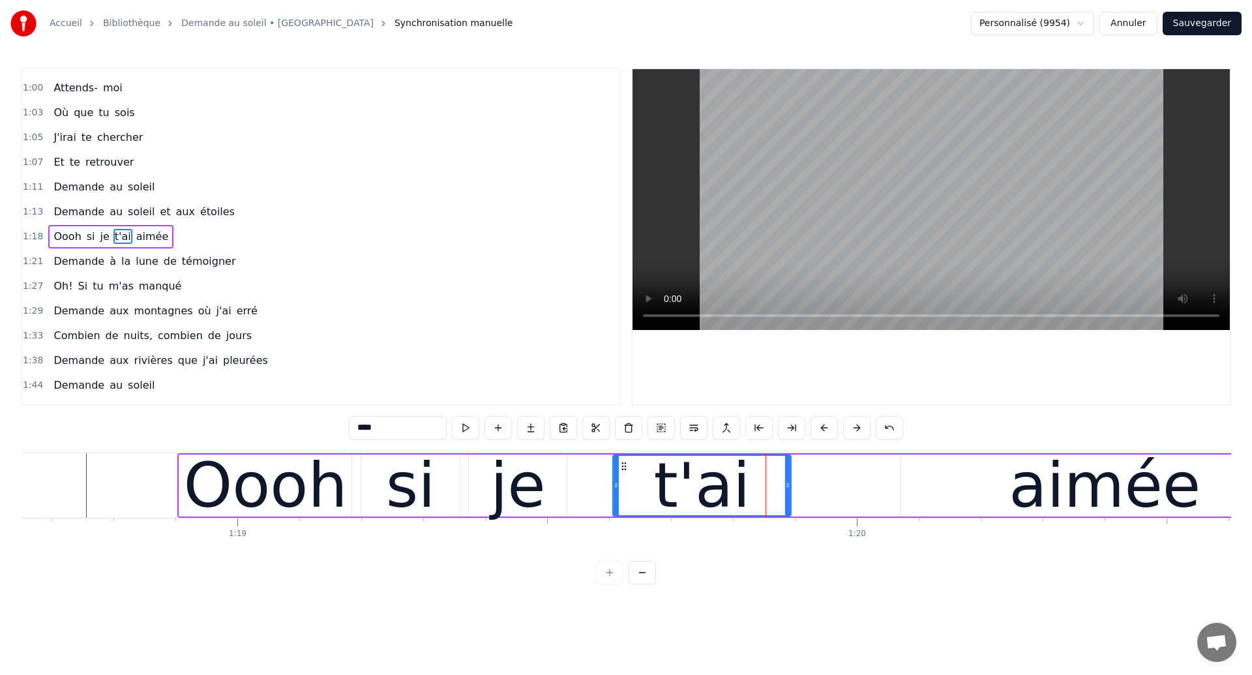
drag, startPoint x: 727, startPoint y: 468, endPoint x: 624, endPoint y: 495, distance: 107.3
click at [624, 495] on div "t'ai" at bounding box center [702, 485] width 177 height 59
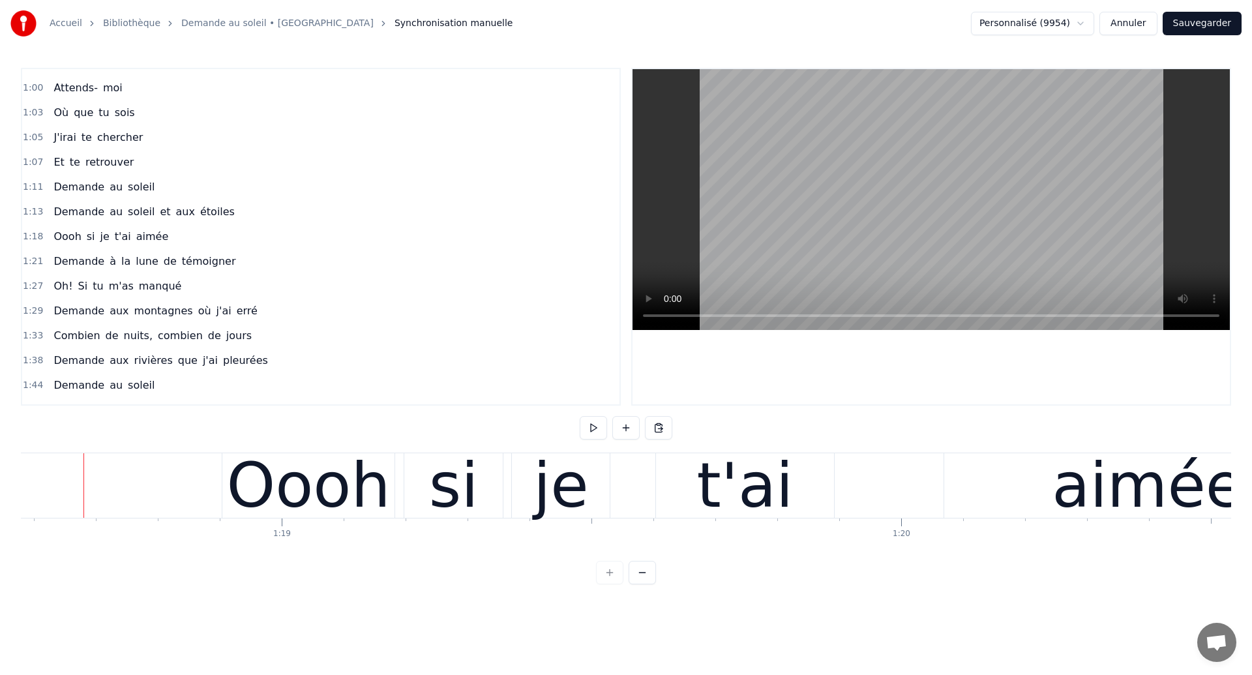
scroll to position [0, 48685]
click at [777, 502] on div "t'ai" at bounding box center [748, 485] width 97 height 93
click at [721, 502] on div "t'ai" at bounding box center [748, 485] width 97 height 93
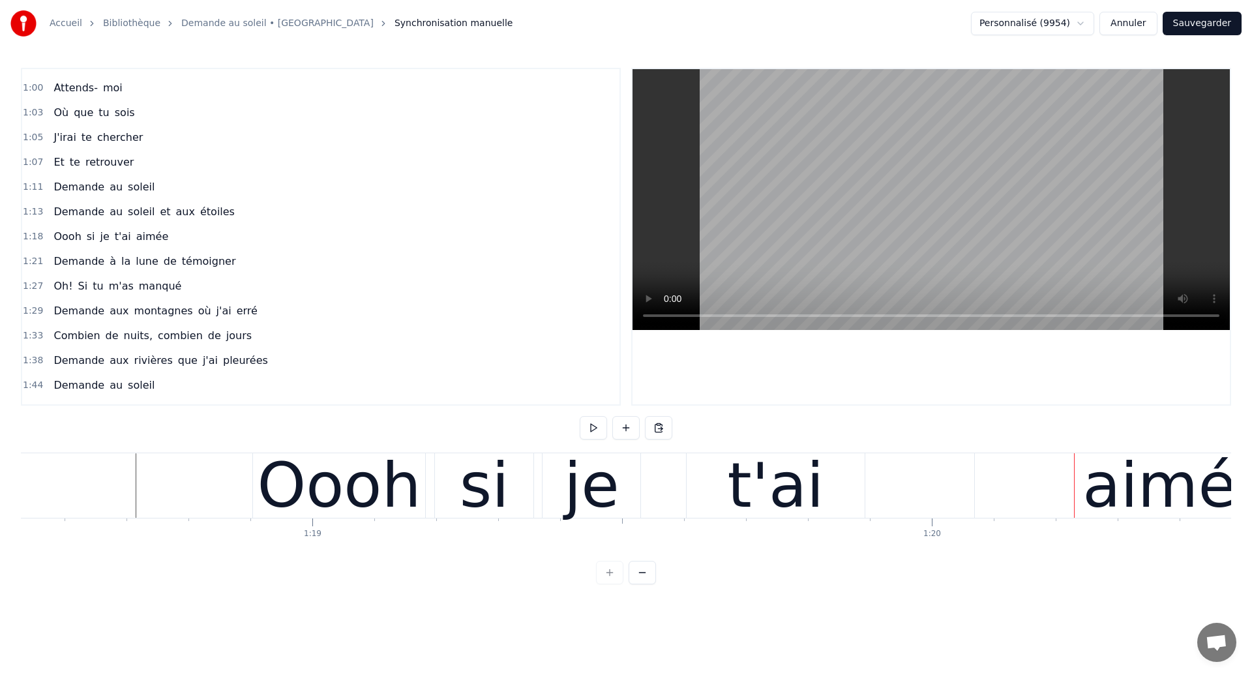
click at [776, 491] on div "t'ai" at bounding box center [776, 485] width 97 height 93
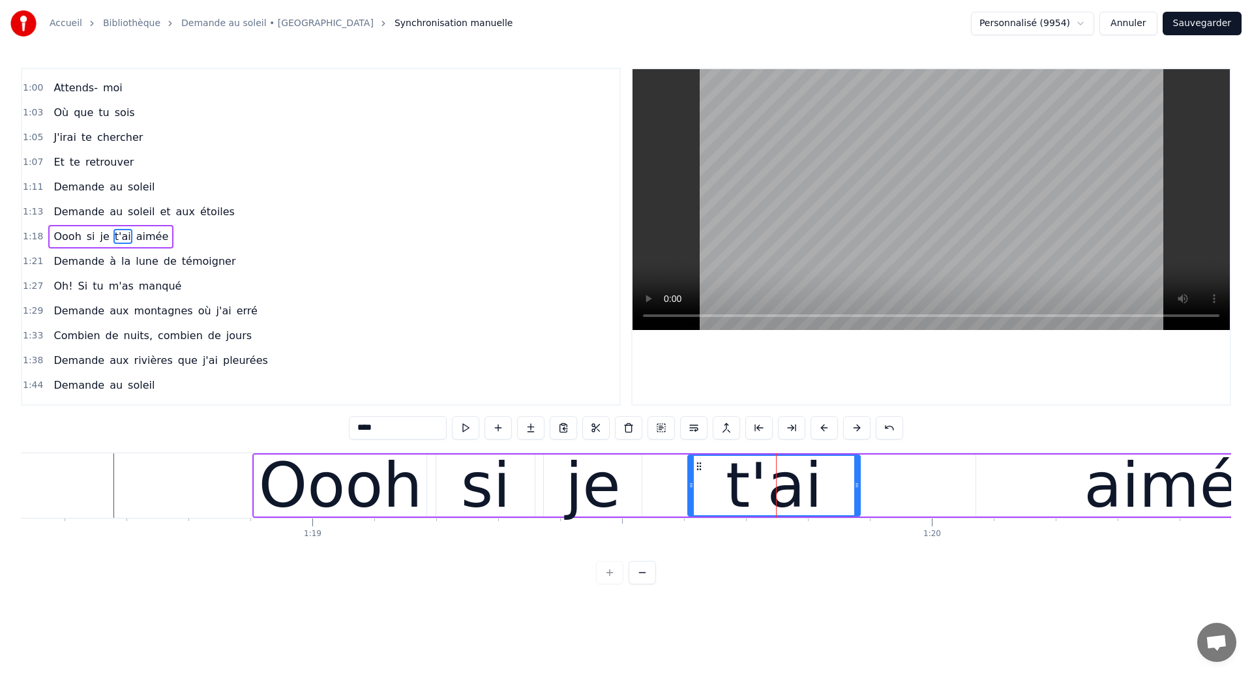
drag, startPoint x: 863, startPoint y: 496, endPoint x: 857, endPoint y: 511, distance: 16.1
click at [857, 511] on div at bounding box center [856, 485] width 5 height 59
click at [1121, 477] on div "aimée" at bounding box center [1180, 485] width 192 height 93
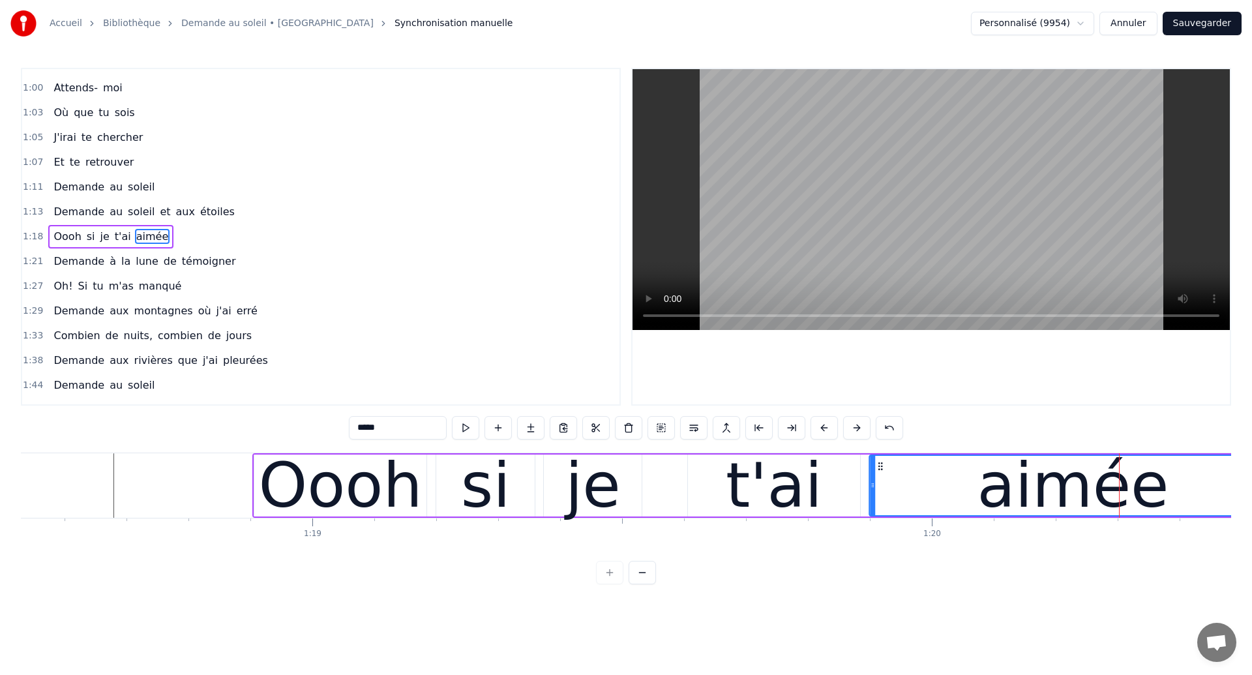
drag, startPoint x: 989, startPoint y: 466, endPoint x: 882, endPoint y: 491, distance: 109.8
click at [882, 491] on div "aimée" at bounding box center [1073, 485] width 406 height 59
click at [435, 430] on input "*****" at bounding box center [398, 427] width 98 height 23
type input "****"
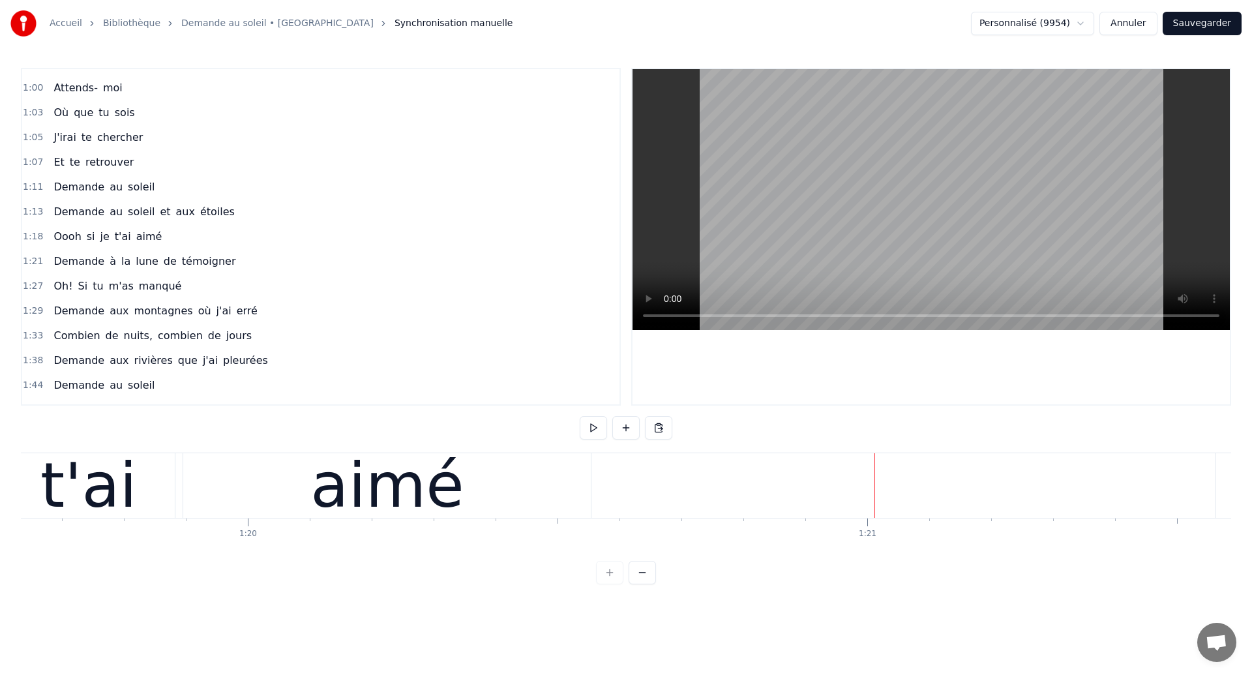
scroll to position [0, 49283]
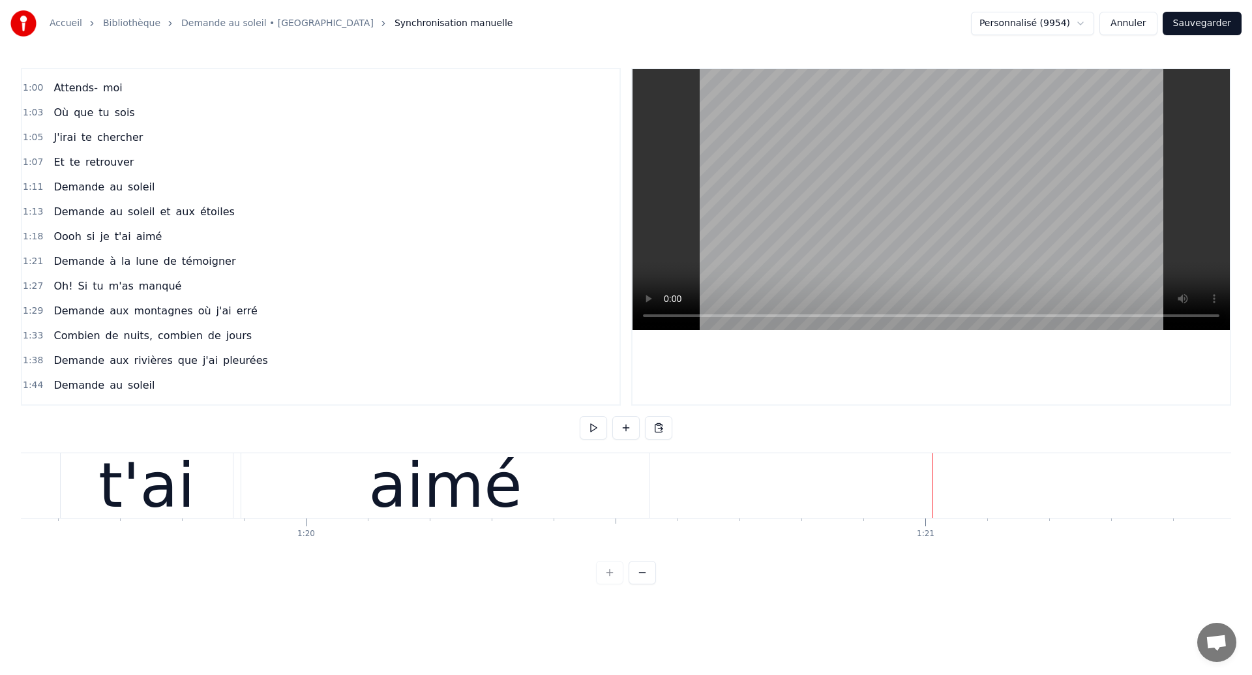
click at [406, 462] on div "aimé" at bounding box center [446, 485] width 154 height 93
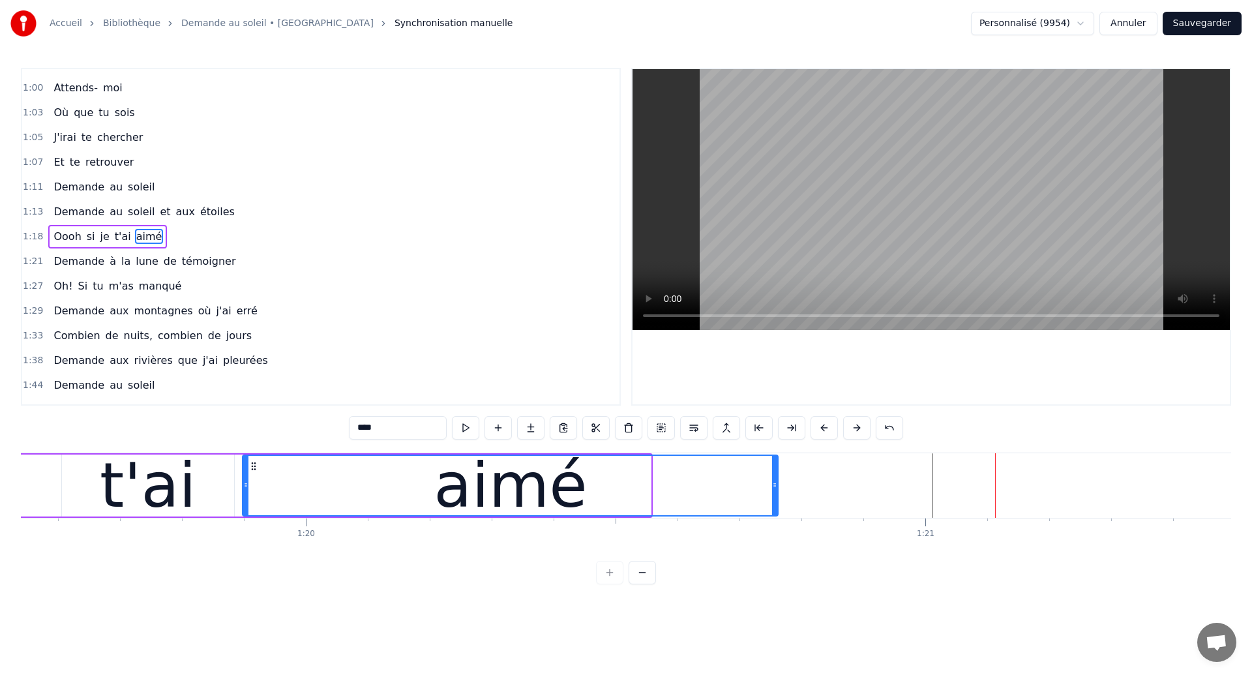
drag, startPoint x: 645, startPoint y: 489, endPoint x: 772, endPoint y: 511, distance: 129.1
click at [772, 511] on div at bounding box center [774, 485] width 5 height 59
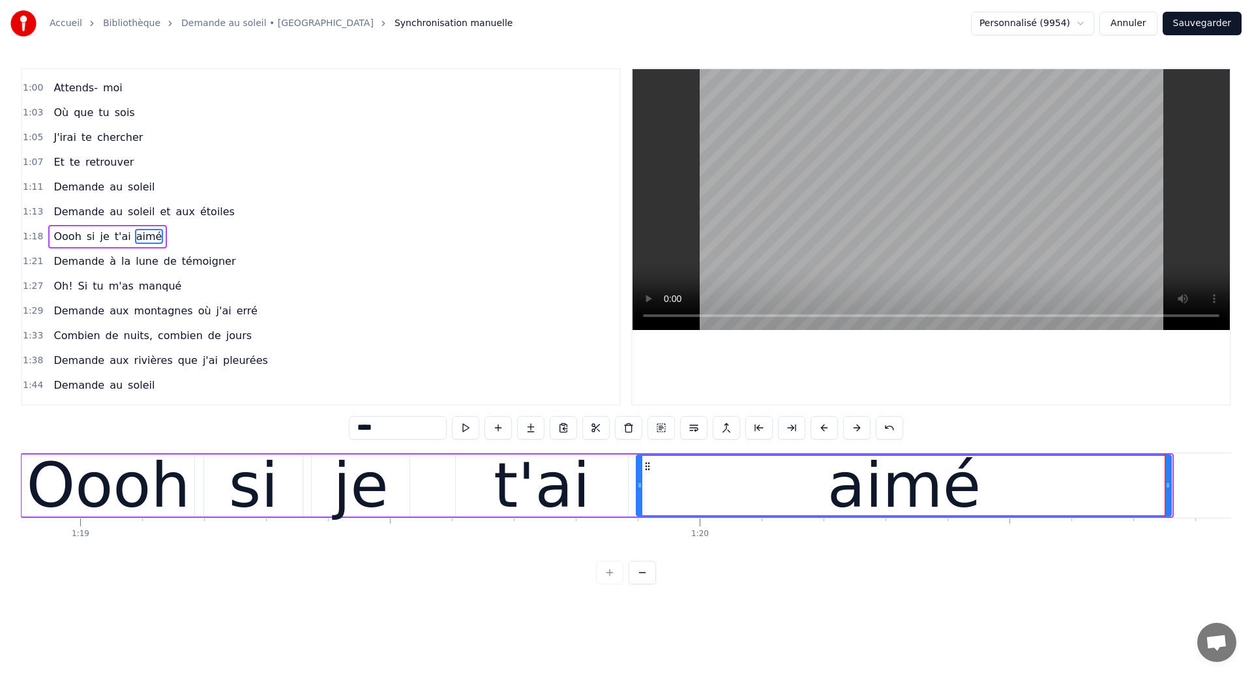
scroll to position [0, 48849]
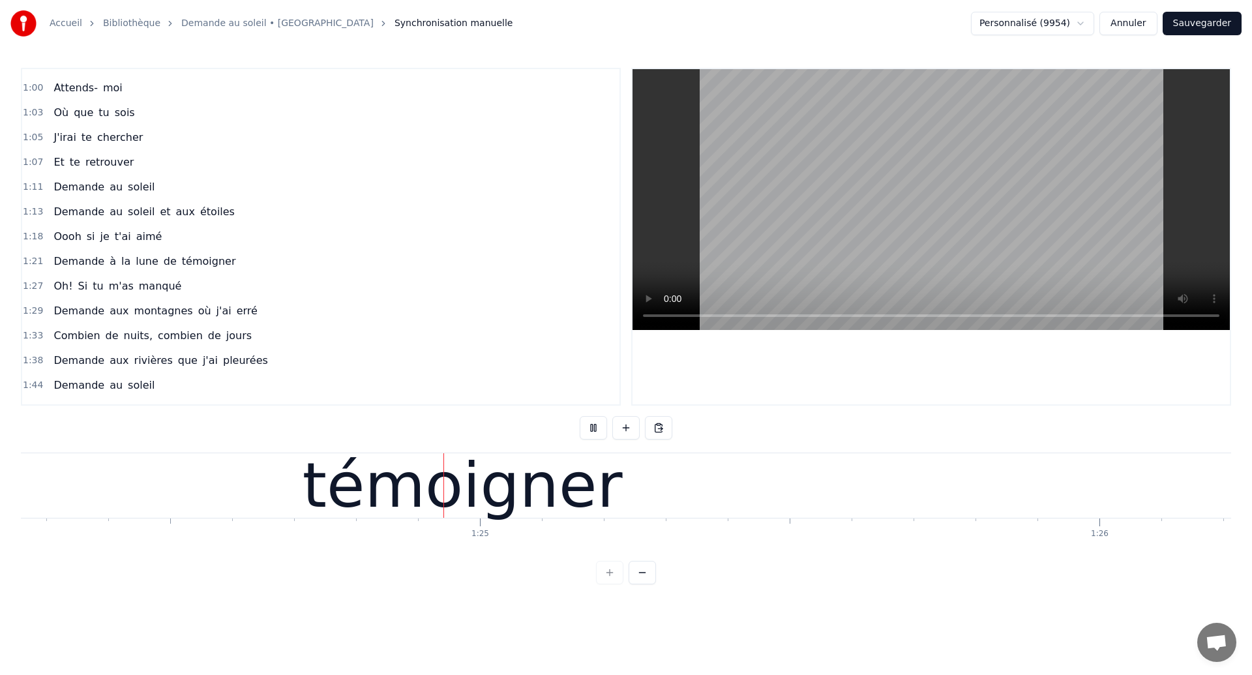
scroll to position [0, 52218]
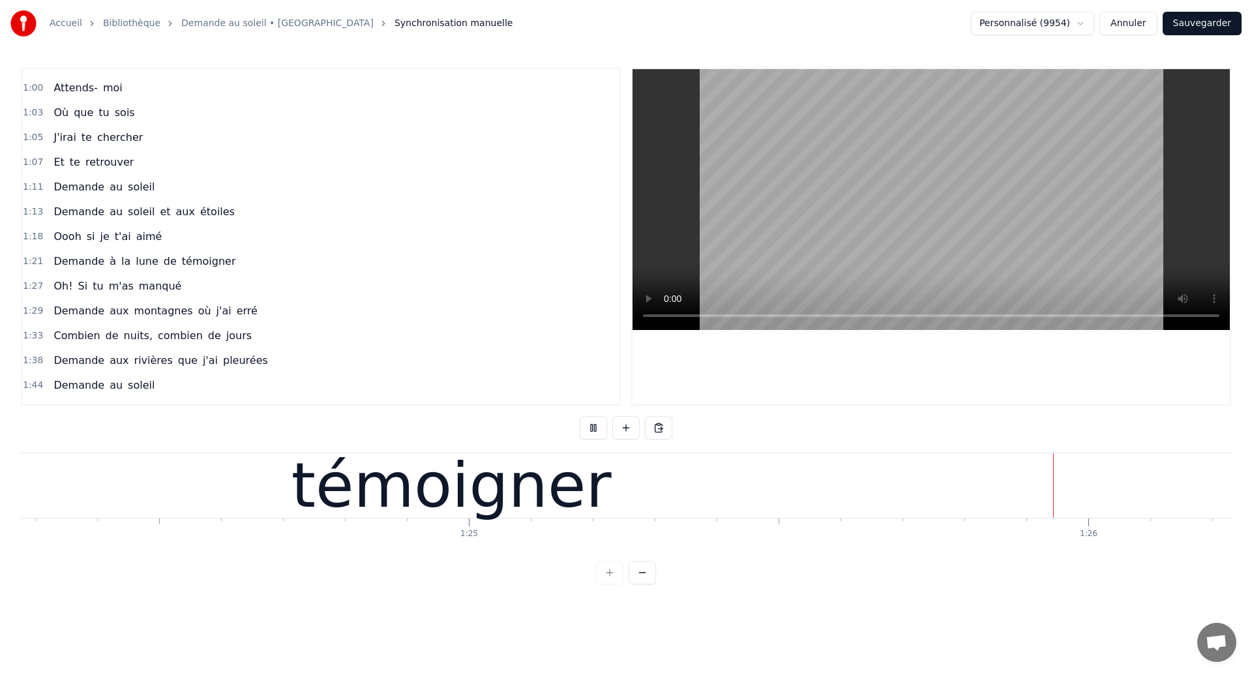
click at [579, 515] on div "témoigner" at bounding box center [452, 485] width 320 height 93
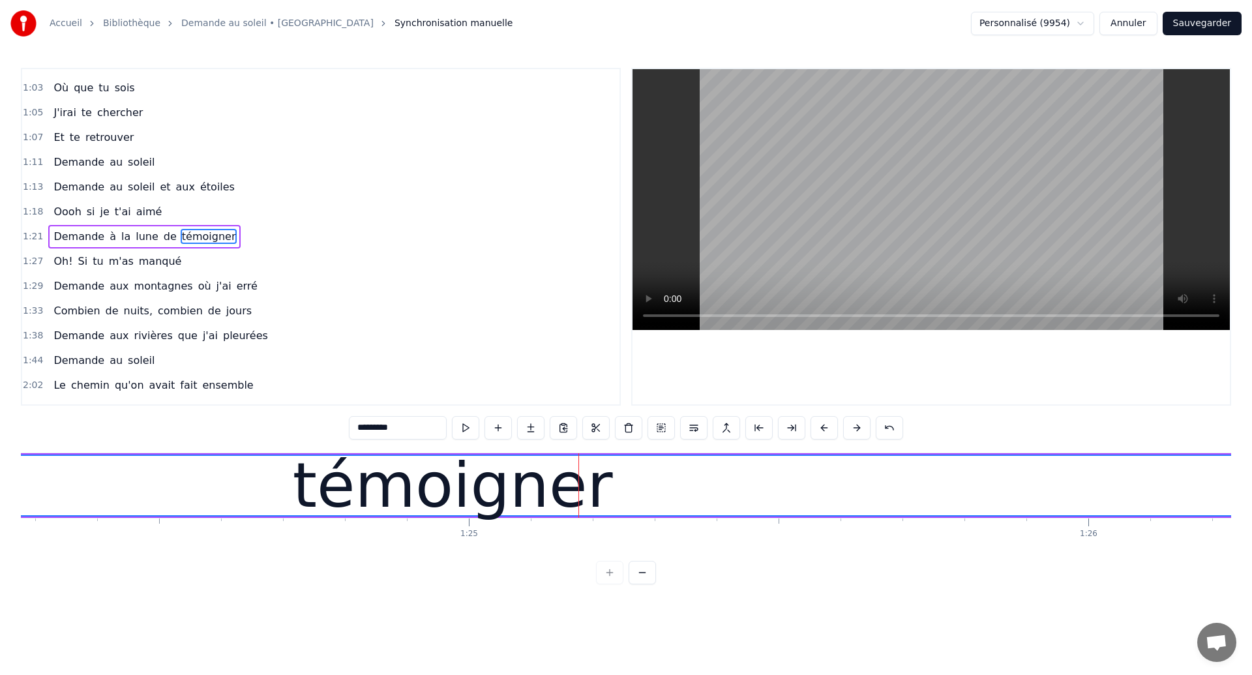
click at [1203, 31] on button "Sauvegarder" at bounding box center [1202, 23] width 79 height 23
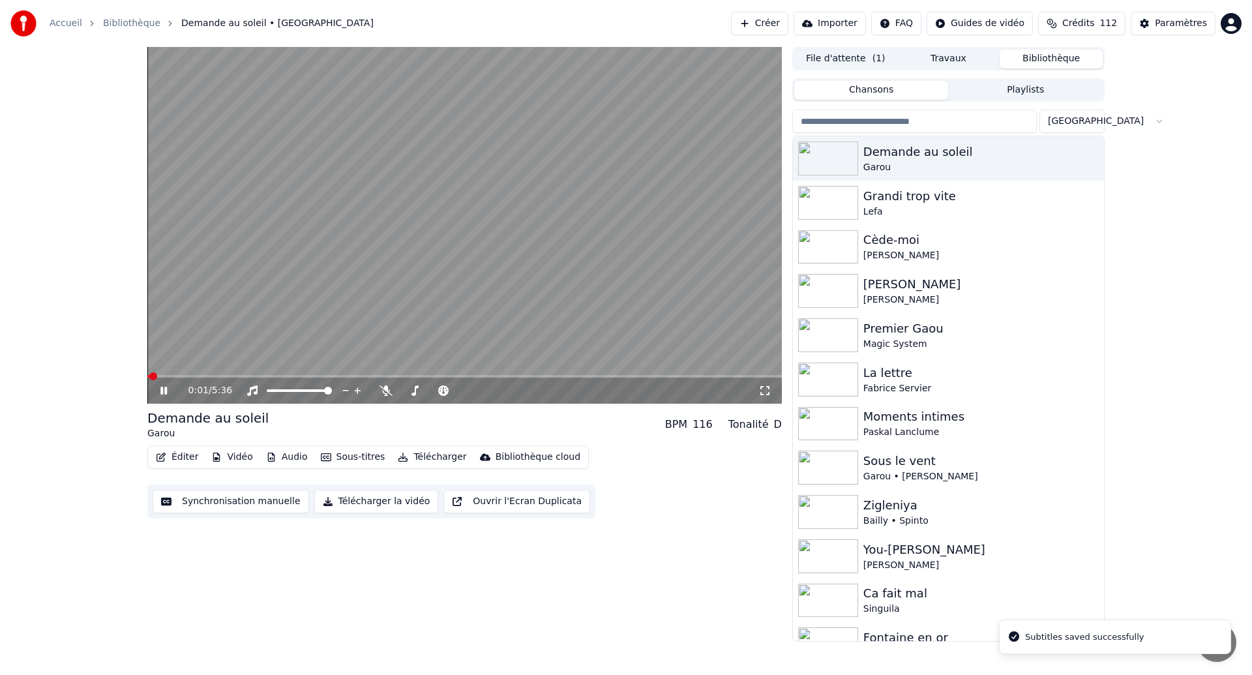
click at [166, 394] on icon at bounding box center [163, 391] width 7 height 8
click at [224, 498] on button "Synchronisation manuelle" at bounding box center [231, 501] width 157 height 23
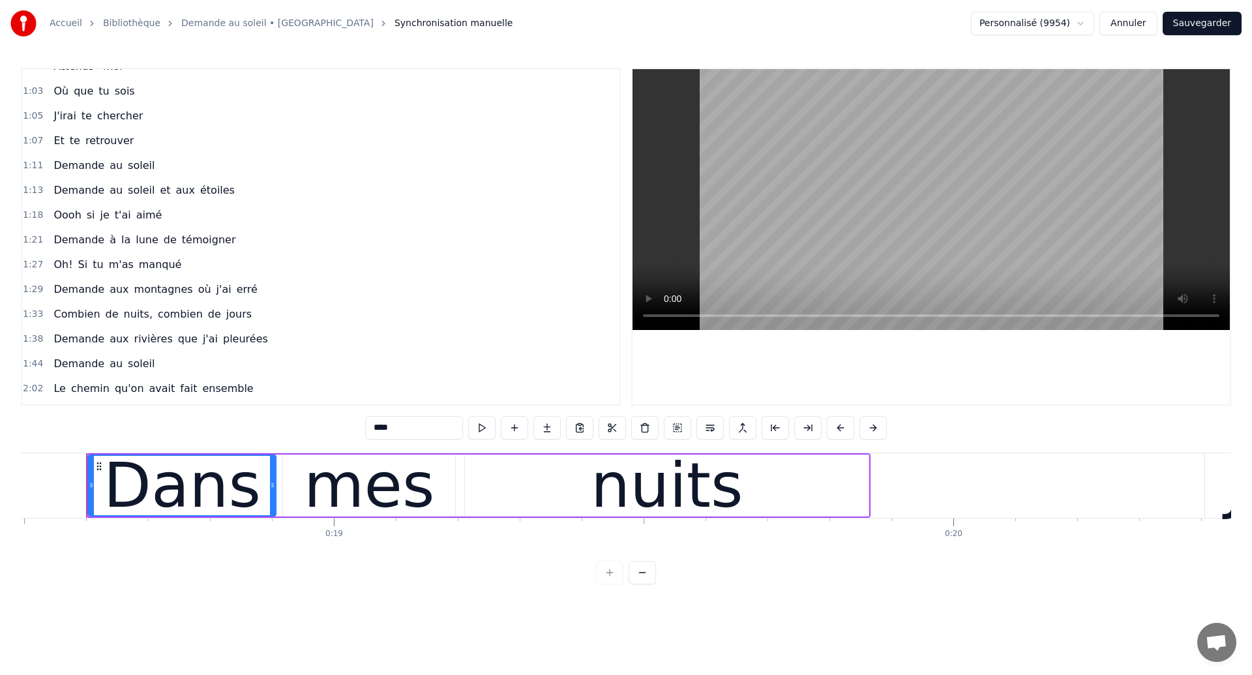
scroll to position [245, 0]
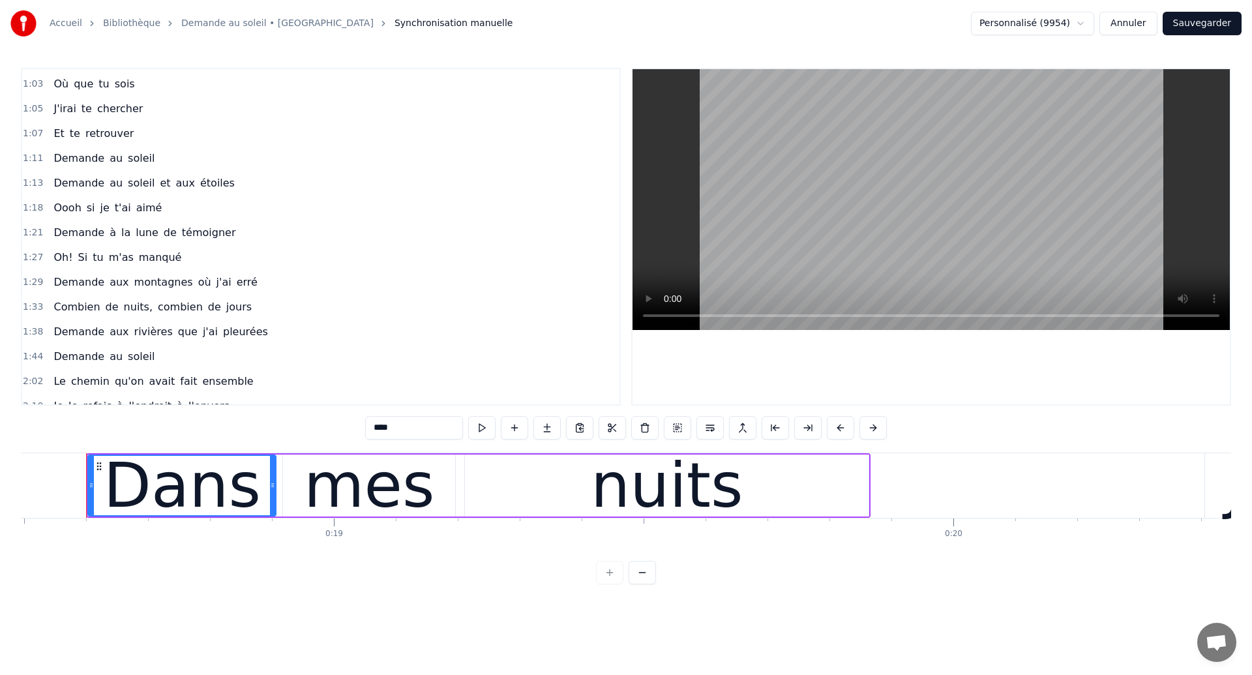
click at [52, 211] on span "Oooh" at bounding box center [67, 207] width 30 height 15
type input "****"
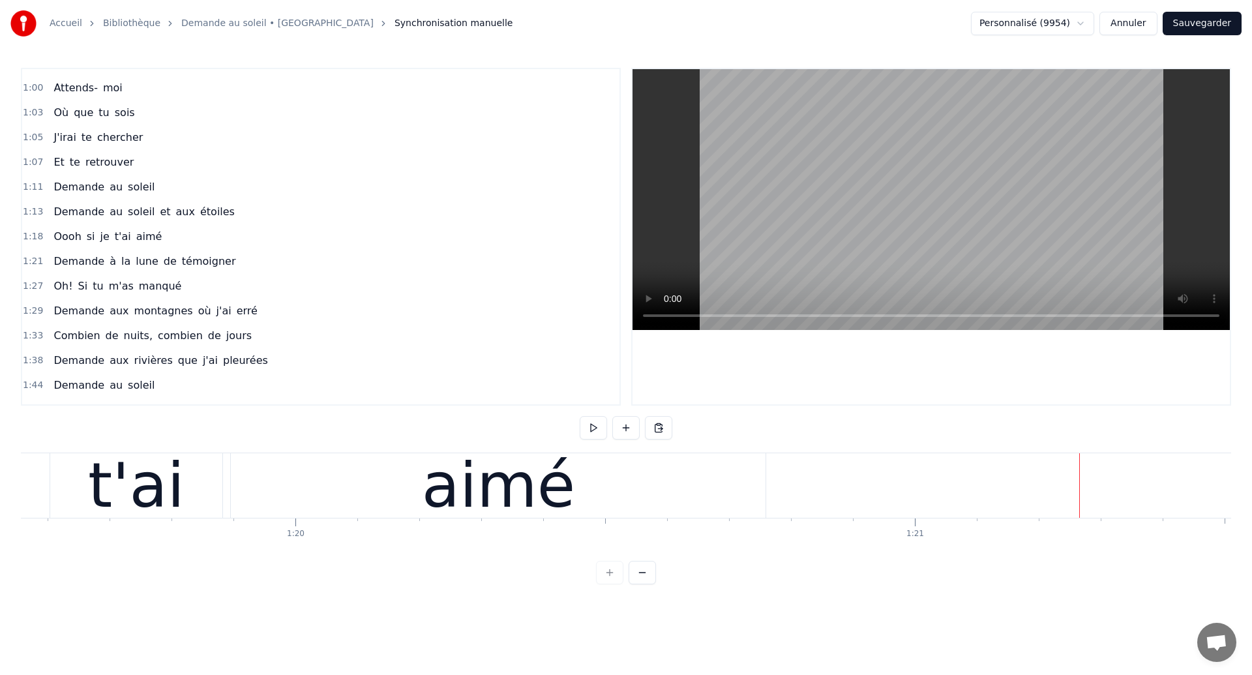
scroll to position [0, 49272]
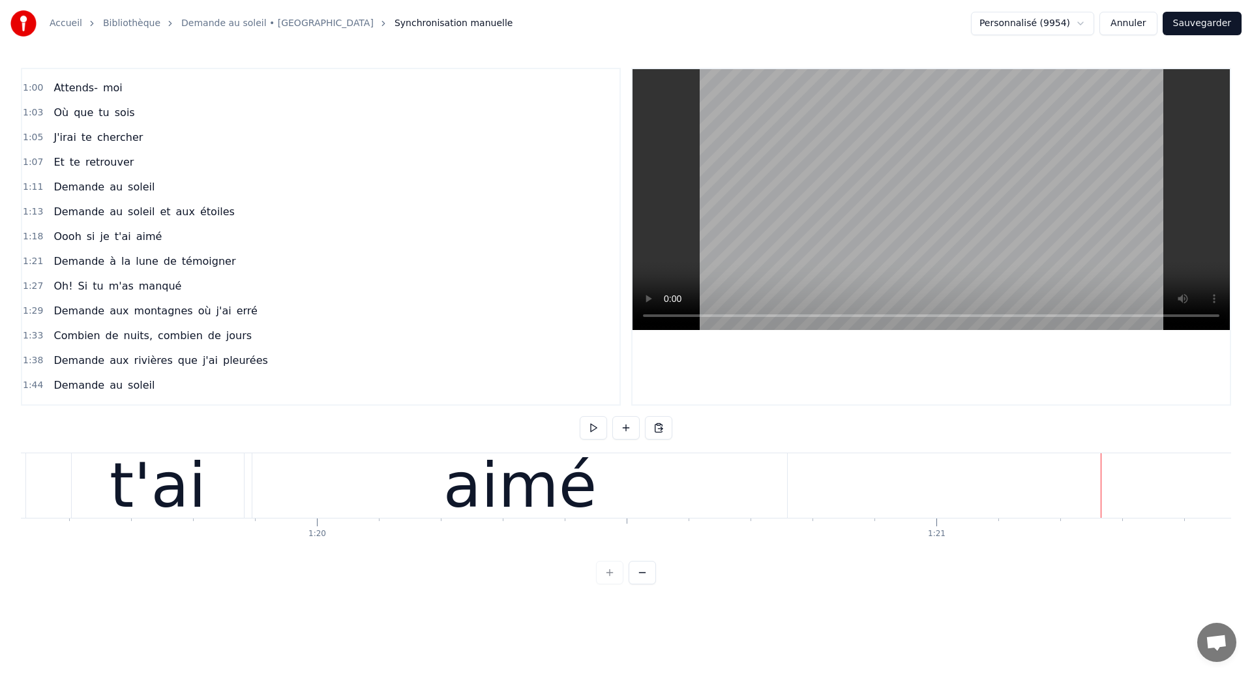
click at [182, 499] on div "t'ai" at bounding box center [158, 485] width 97 height 93
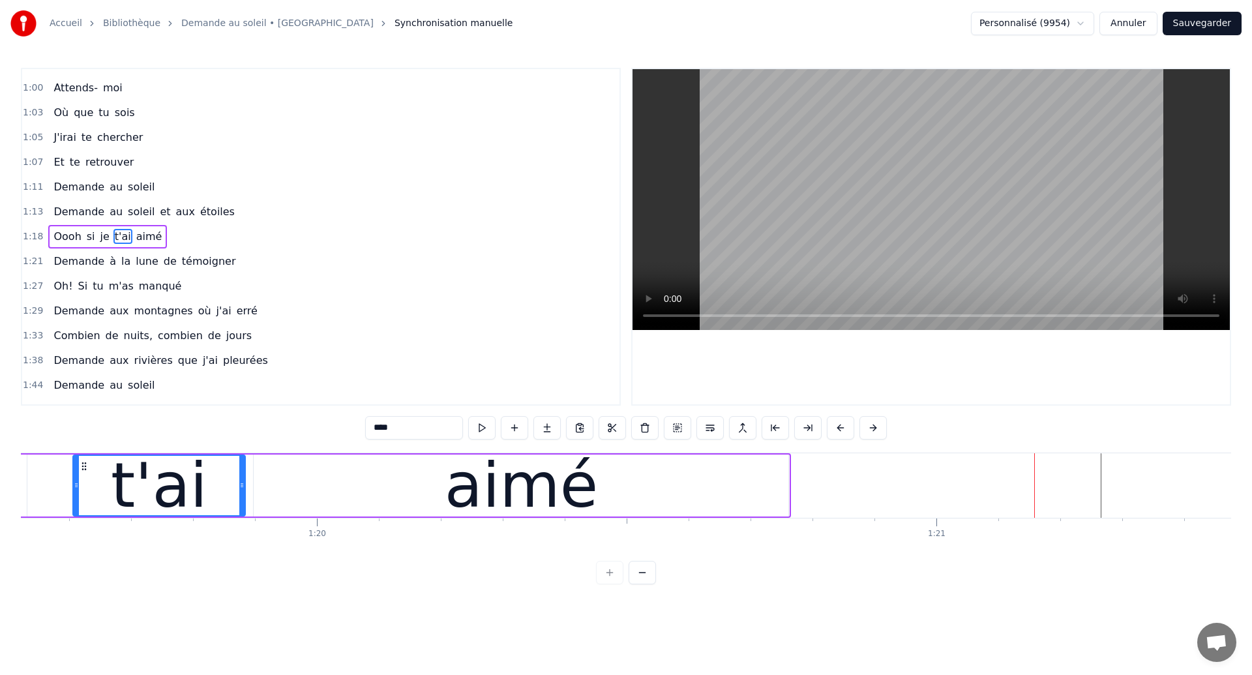
click at [787, 483] on div "aimé" at bounding box center [521, 486] width 535 height 62
type input "****"
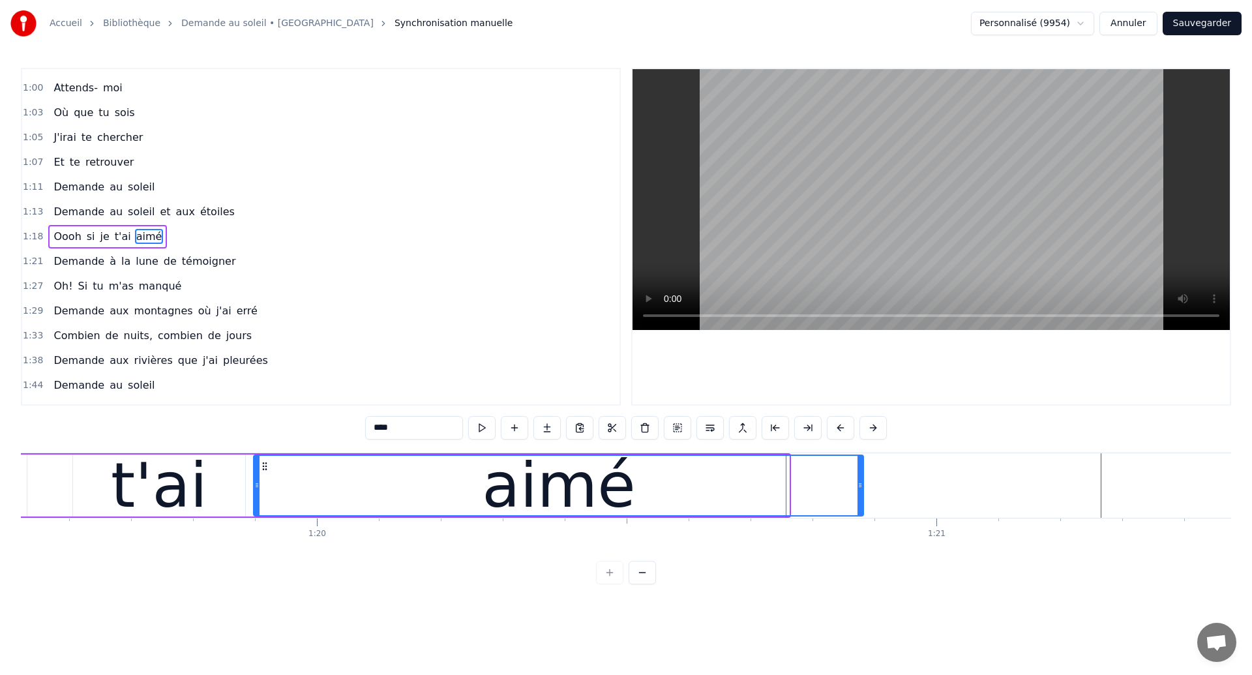
drag, startPoint x: 787, startPoint y: 485, endPoint x: 862, endPoint y: 498, distance: 76.0
click at [862, 498] on div at bounding box center [860, 485] width 5 height 59
click at [57, 490] on div "Oooh si je t'ai aimé" at bounding box center [251, 485] width 1229 height 65
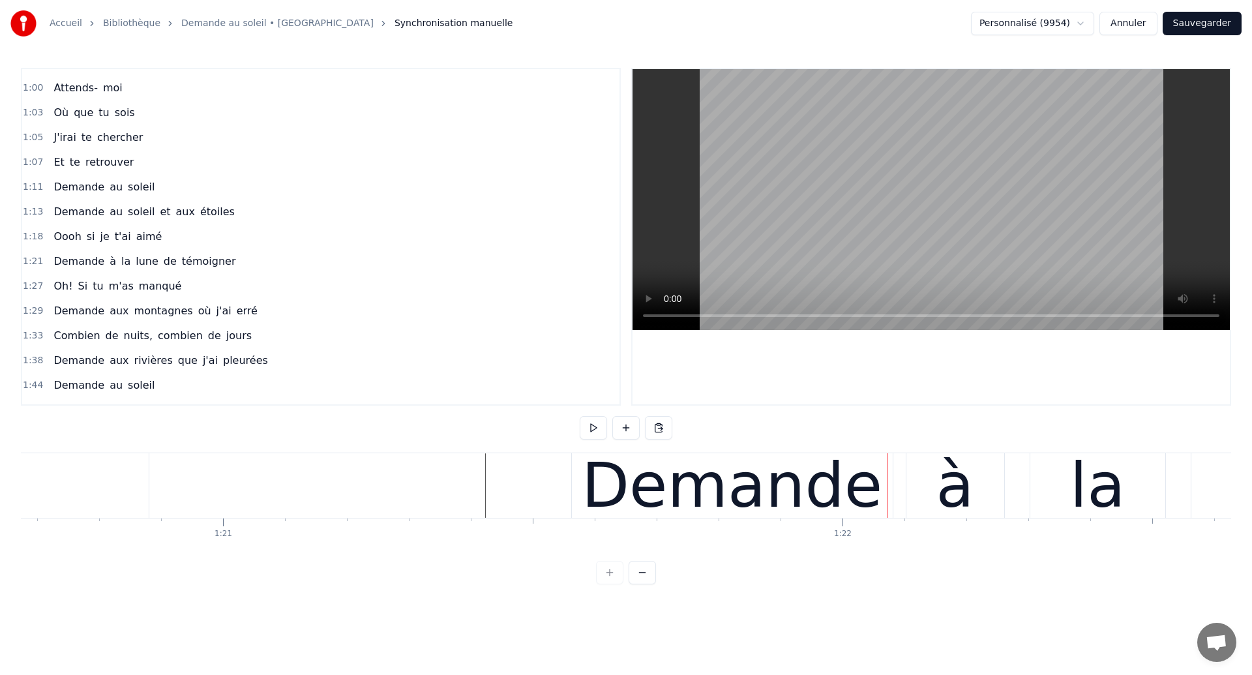
scroll to position [0, 49940]
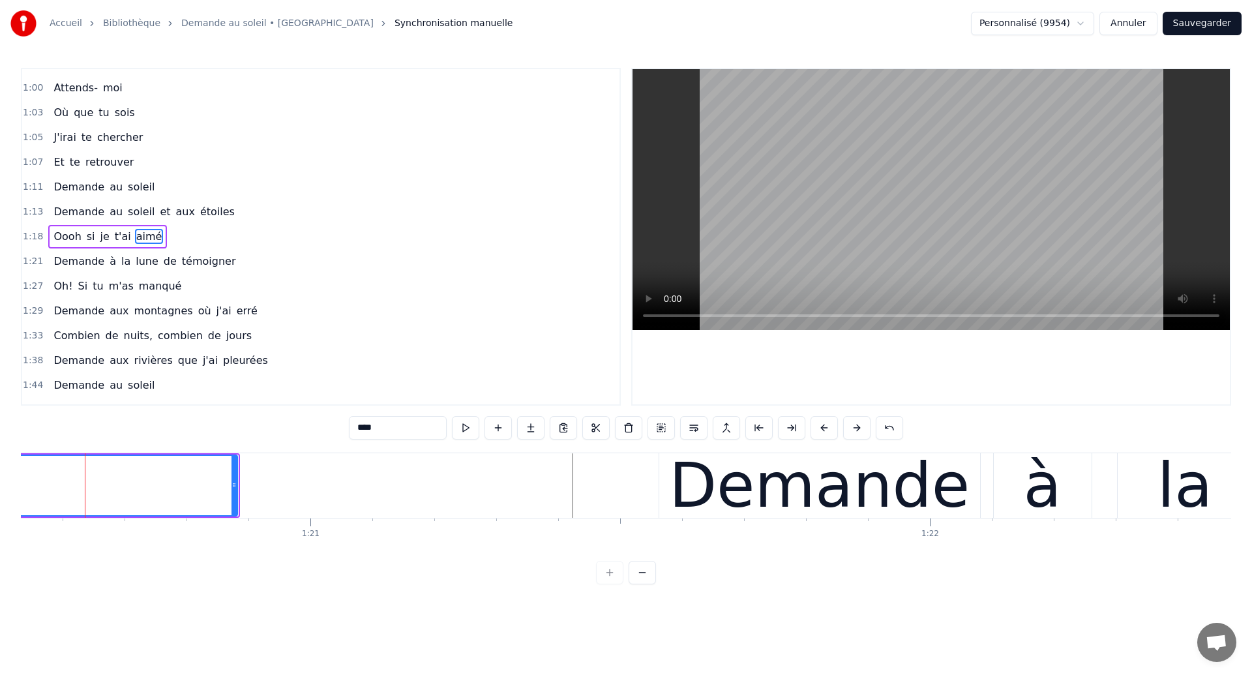
scroll to position [0, 49897]
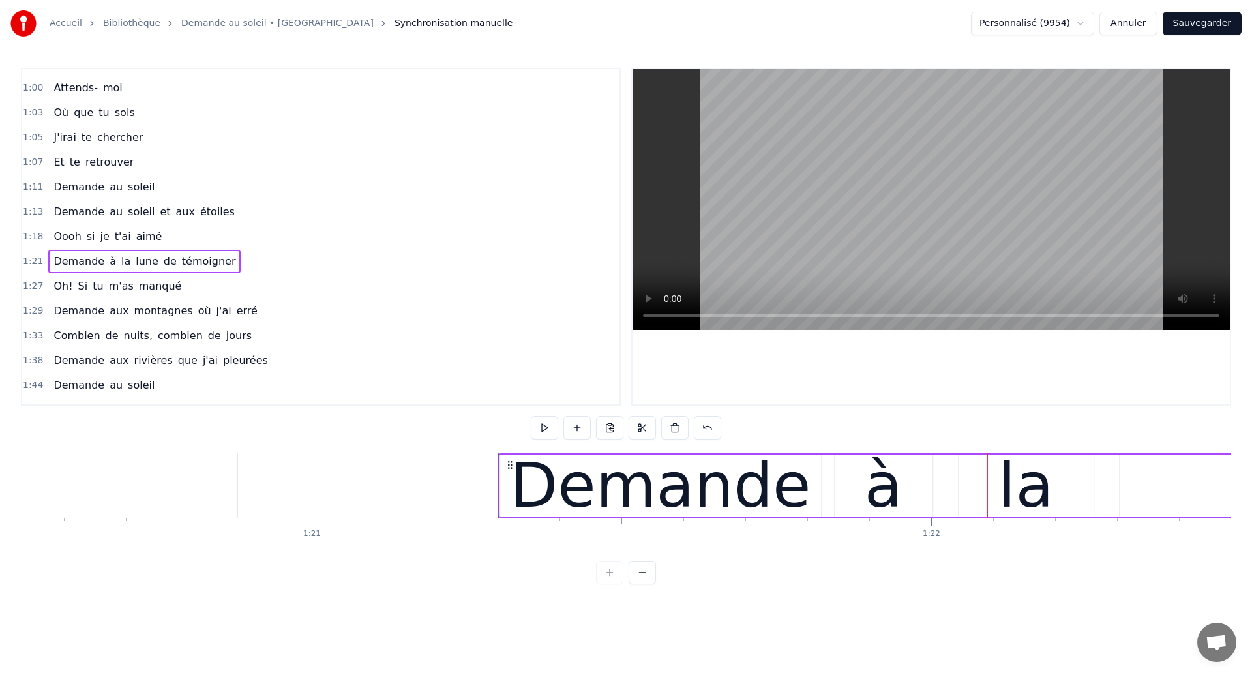
drag, startPoint x: 674, startPoint y: 465, endPoint x: 512, endPoint y: 514, distance: 169.0
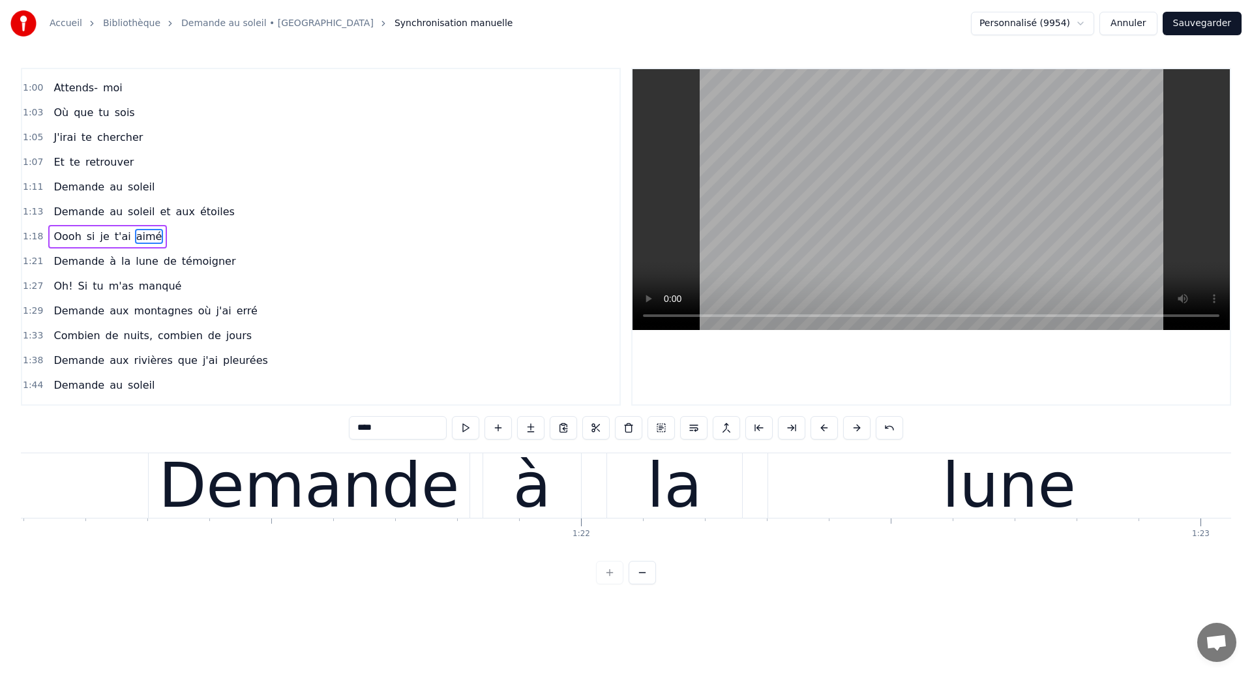
scroll to position [0, 50210]
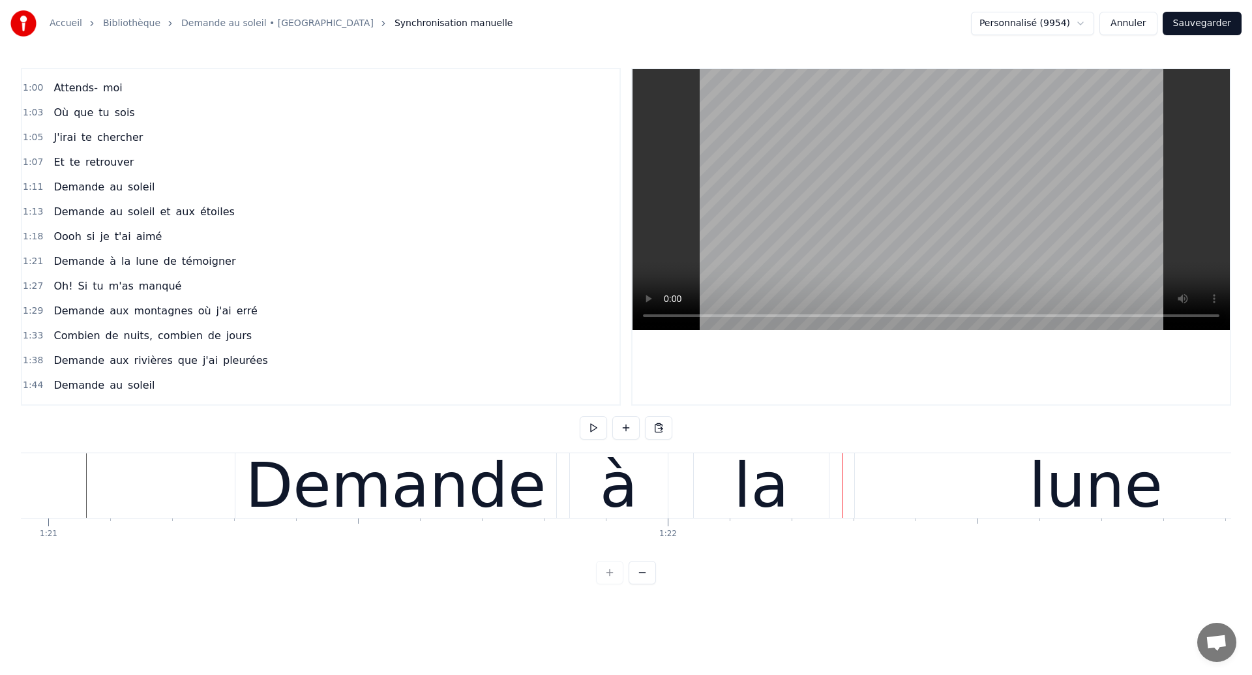
click at [531, 496] on div "Demande" at bounding box center [395, 485] width 321 height 65
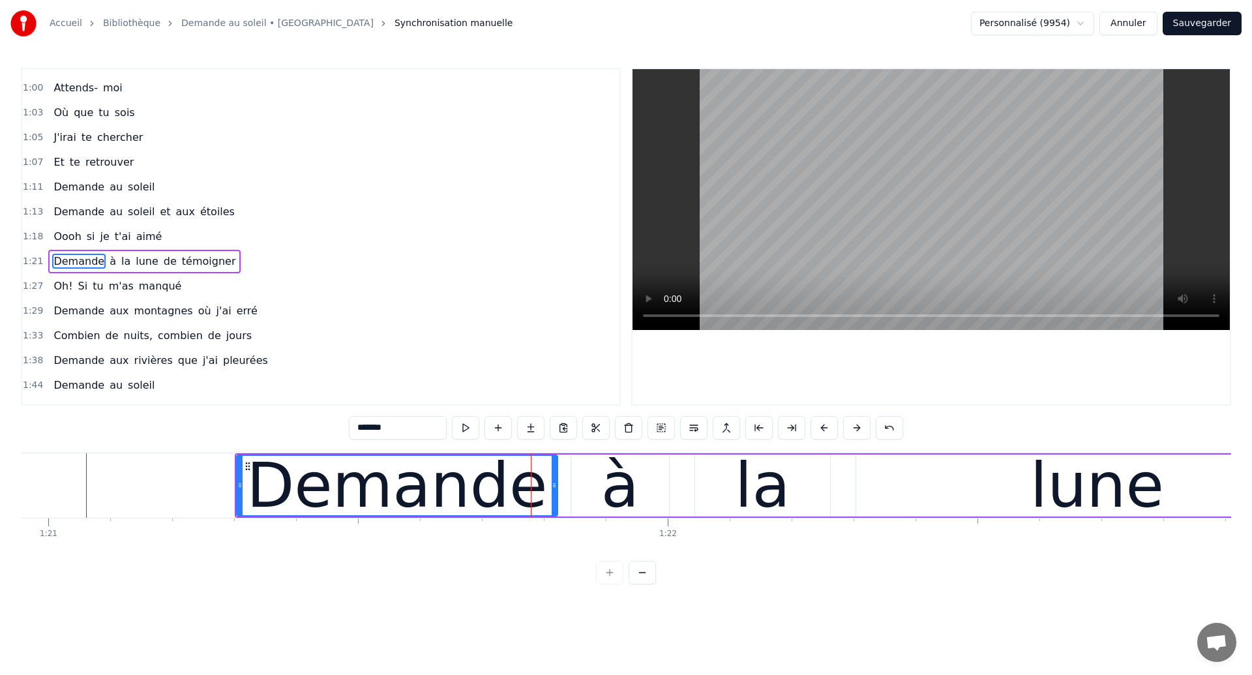
scroll to position [241, 0]
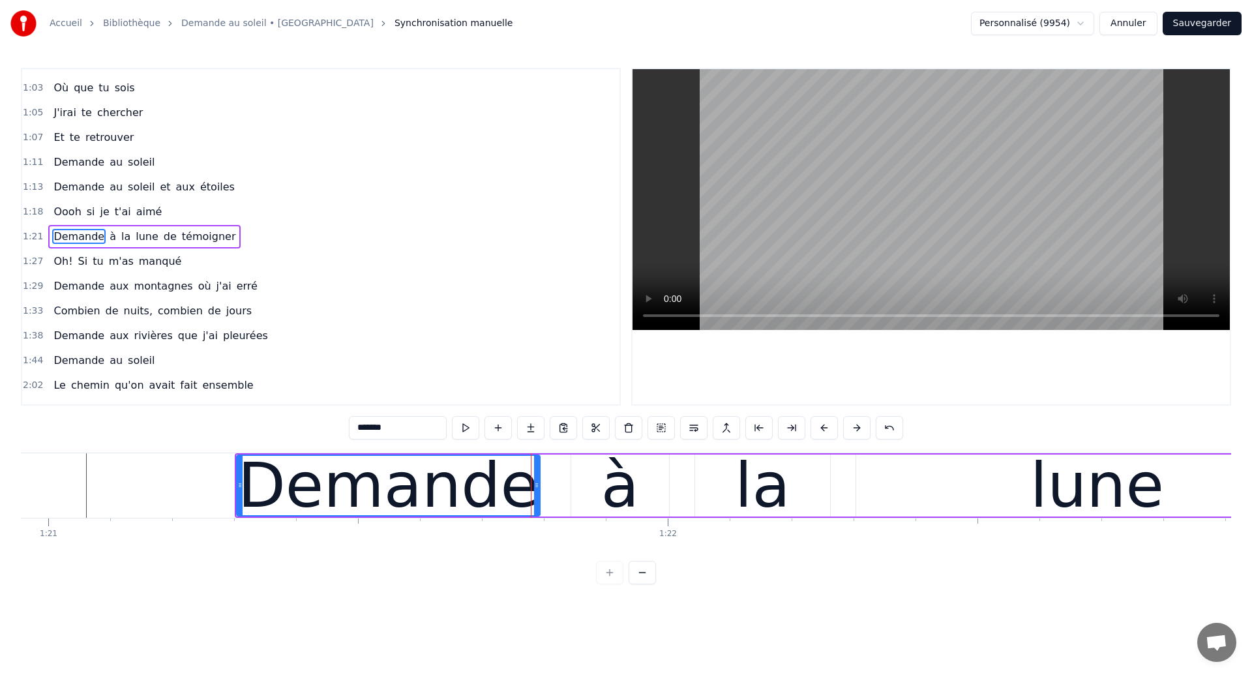
drag, startPoint x: 555, startPoint y: 494, endPoint x: 538, endPoint y: 503, distance: 19.3
click at [538, 503] on div at bounding box center [536, 485] width 5 height 59
click at [614, 488] on div "à" at bounding box center [620, 485] width 38 height 93
type input "*"
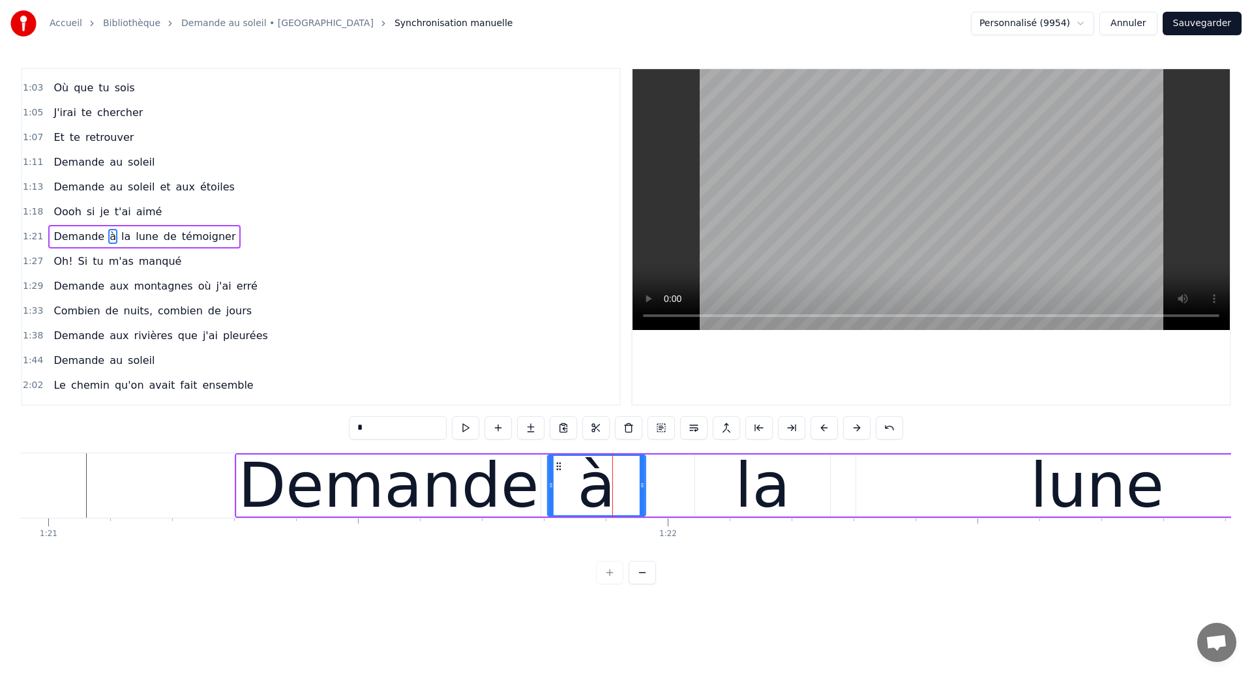
drag, startPoint x: 583, startPoint y: 466, endPoint x: 559, endPoint y: 473, distance: 25.2
click at [559, 473] on div "à" at bounding box center [597, 485] width 97 height 59
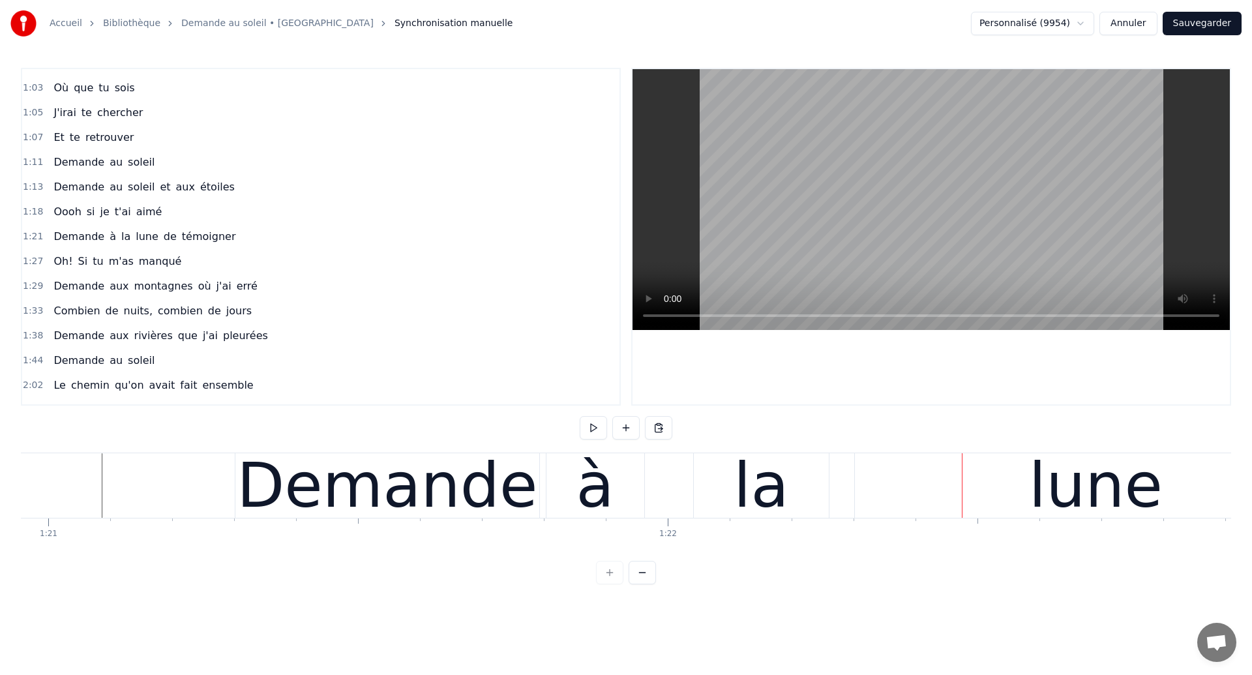
click at [761, 485] on div "la" at bounding box center [761, 485] width 55 height 93
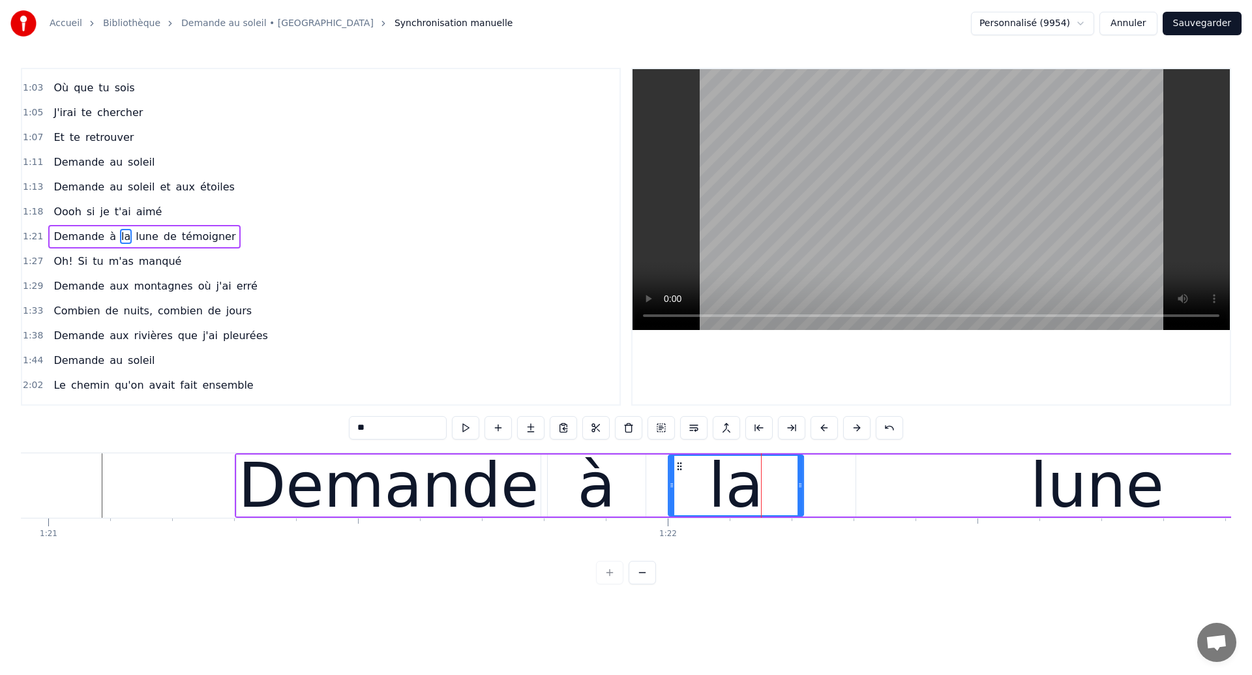
drag, startPoint x: 707, startPoint y: 464, endPoint x: 680, endPoint y: 475, distance: 28.9
click at [680, 475] on div "la" at bounding box center [736, 485] width 134 height 59
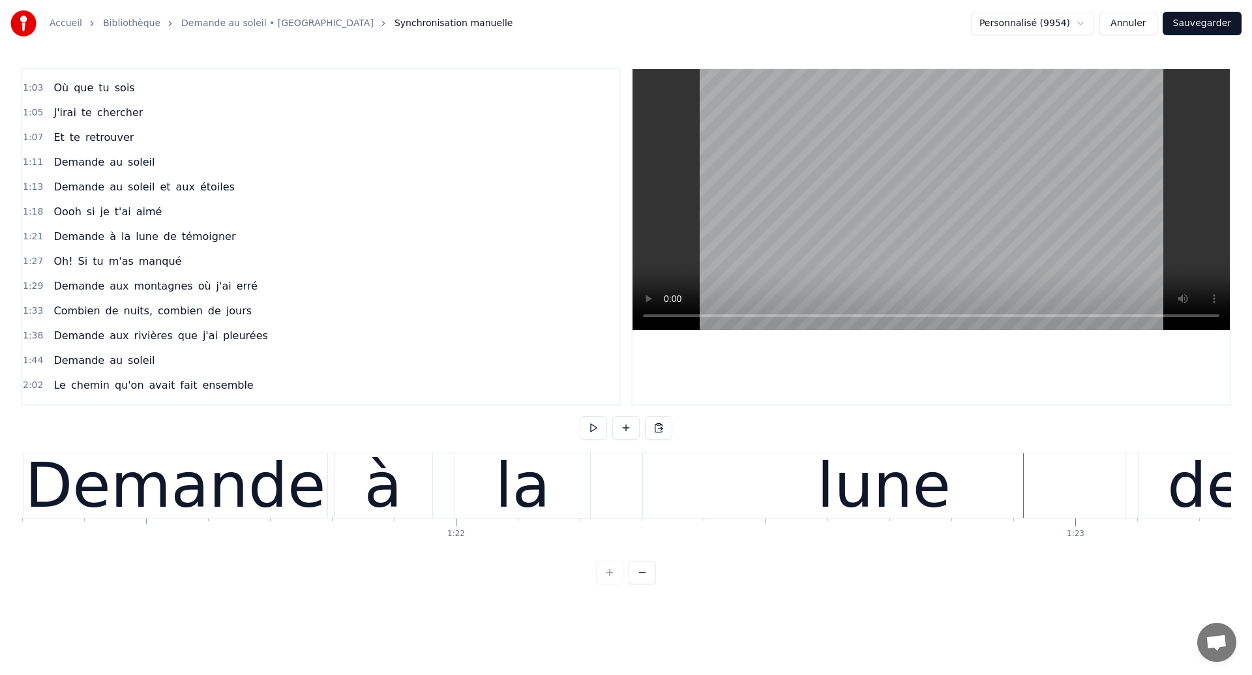
scroll to position [0, 50251]
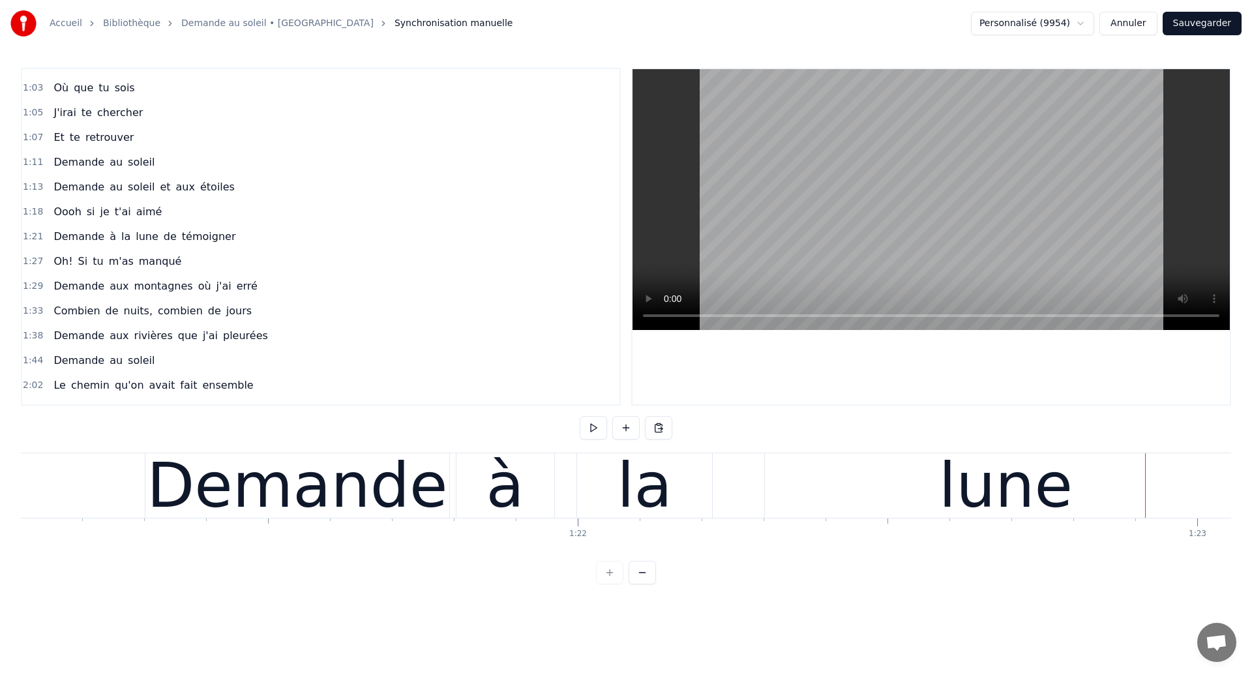
click at [326, 498] on div "Demande" at bounding box center [297, 485] width 301 height 93
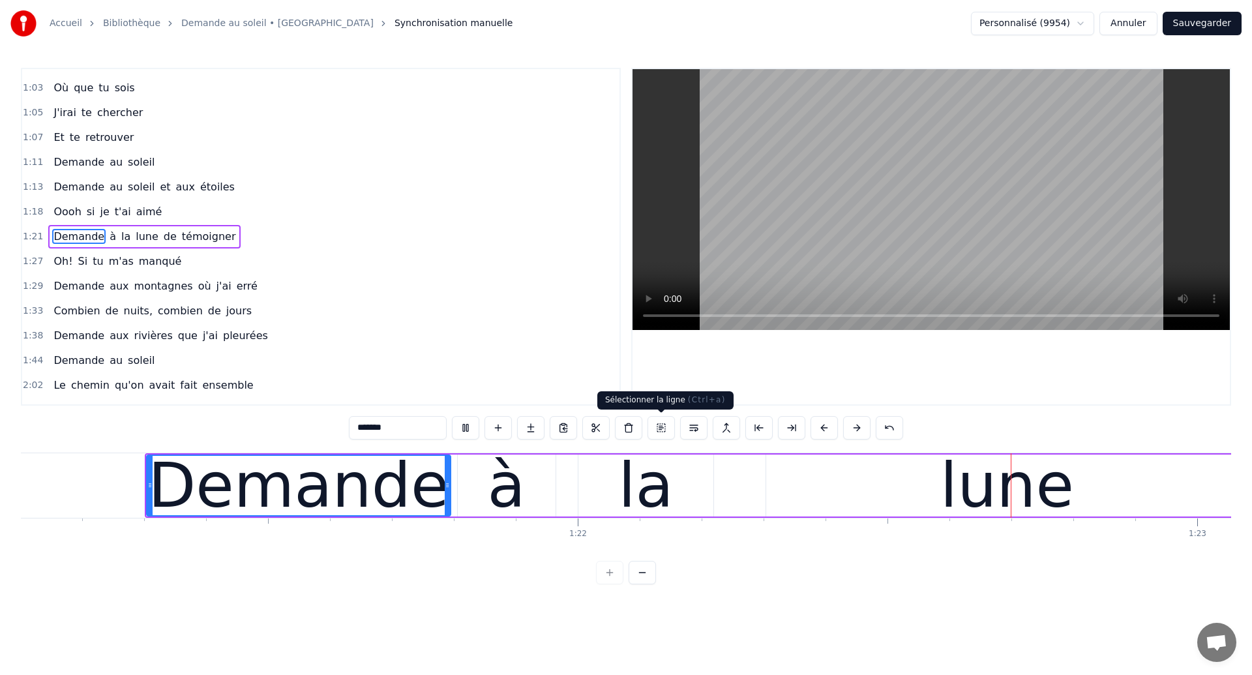
click at [652, 494] on div "la" at bounding box center [645, 485] width 55 height 93
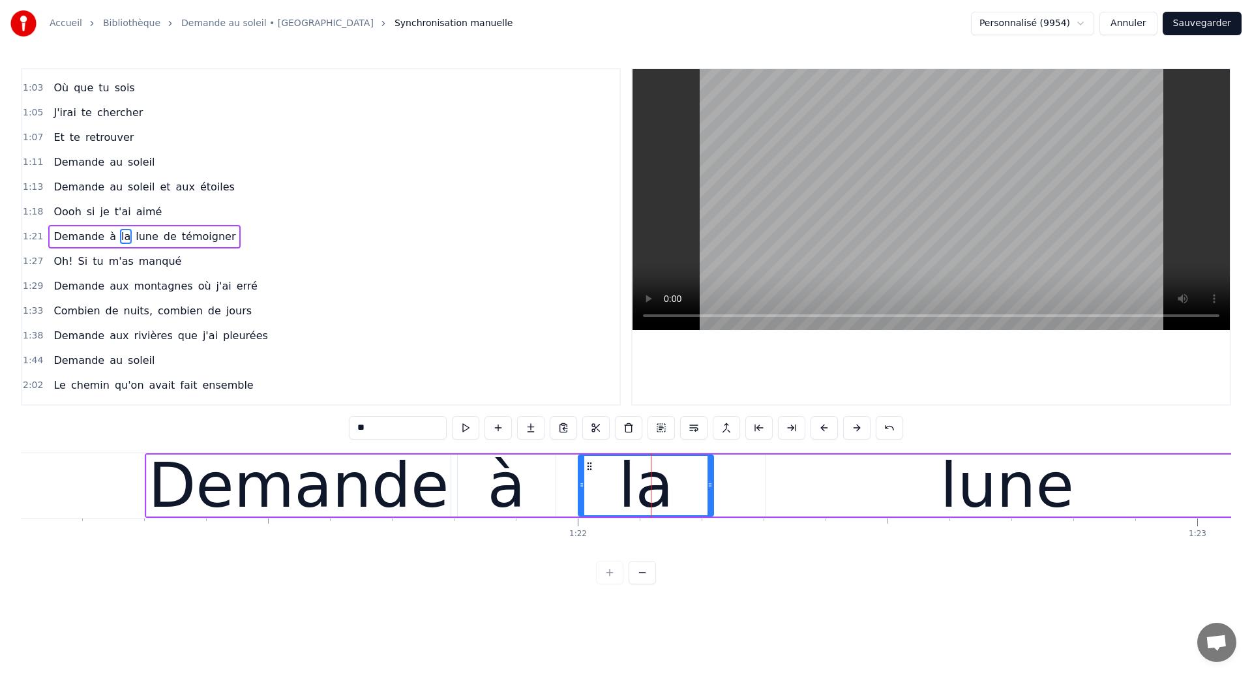
click at [835, 499] on div "lune" at bounding box center [1007, 486] width 482 height 62
type input "****"
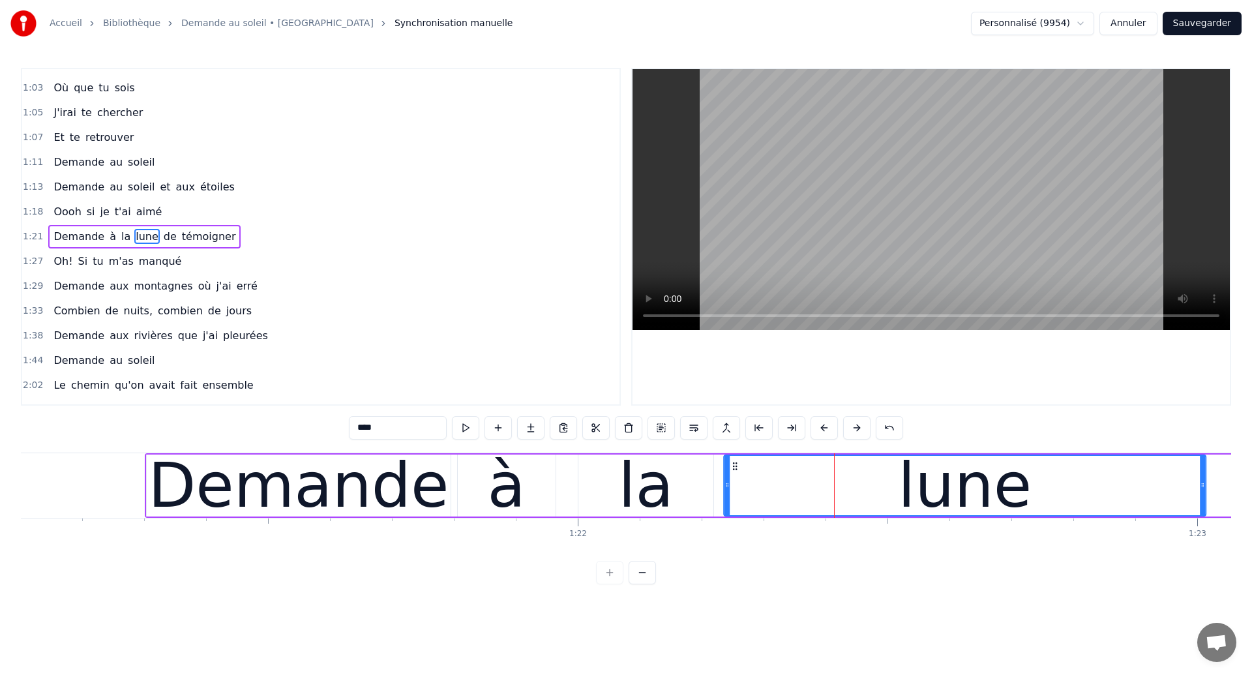
drag, startPoint x: 777, startPoint y: 465, endPoint x: 734, endPoint y: 481, distance: 45.2
click at [734, 481] on div "lune" at bounding box center [965, 485] width 481 height 59
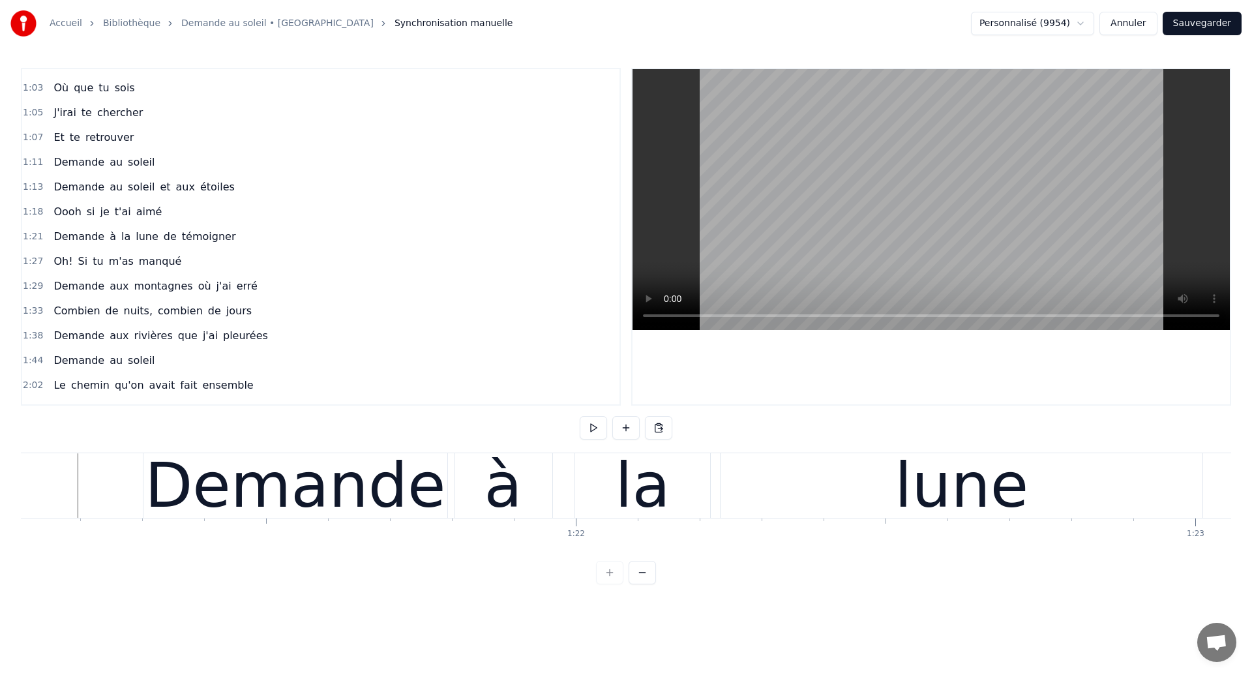
scroll to position [0, 50217]
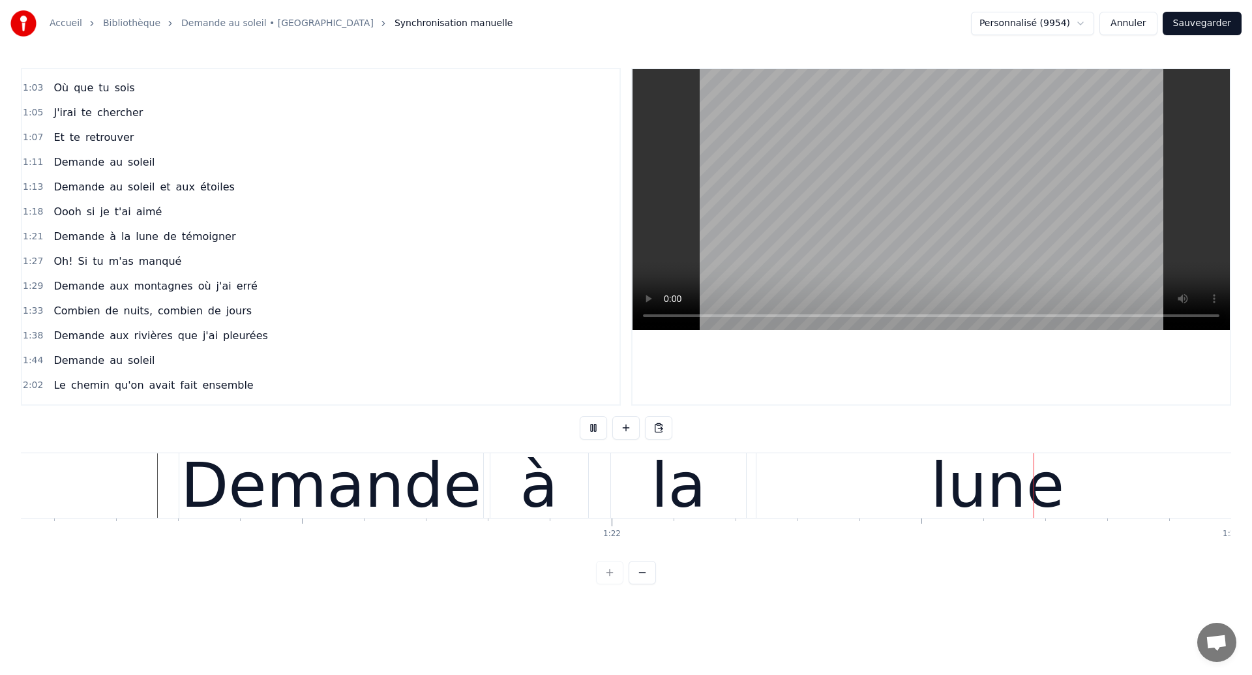
click at [672, 506] on div "la" at bounding box center [678, 485] width 55 height 93
click at [856, 475] on div "lune" at bounding box center [998, 485] width 482 height 65
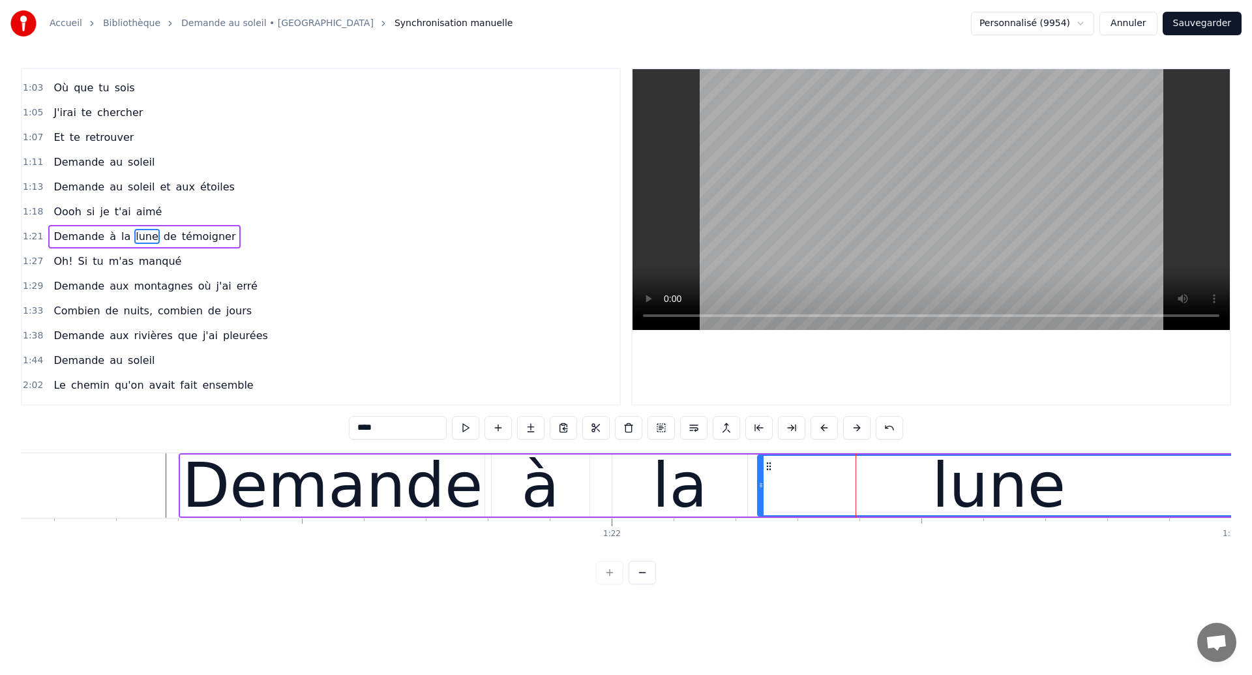
click at [438, 506] on div "Demande" at bounding box center [332, 485] width 301 height 93
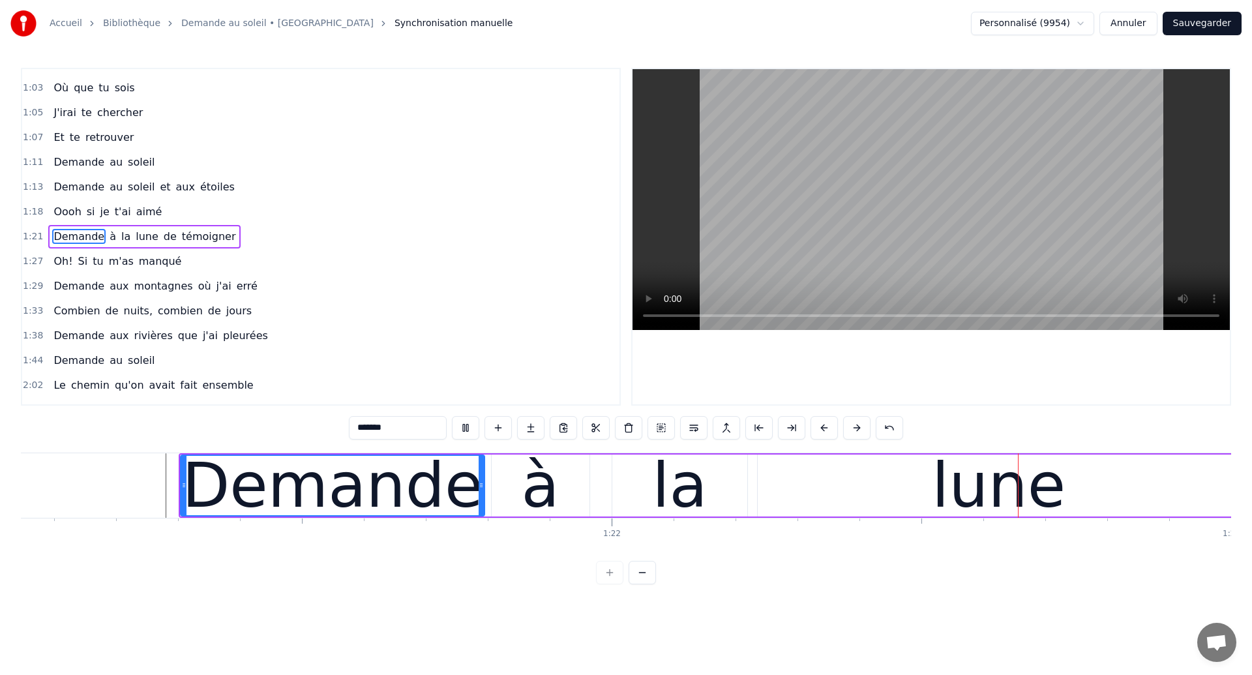
click at [912, 491] on div "lune" at bounding box center [999, 486] width 482 height 62
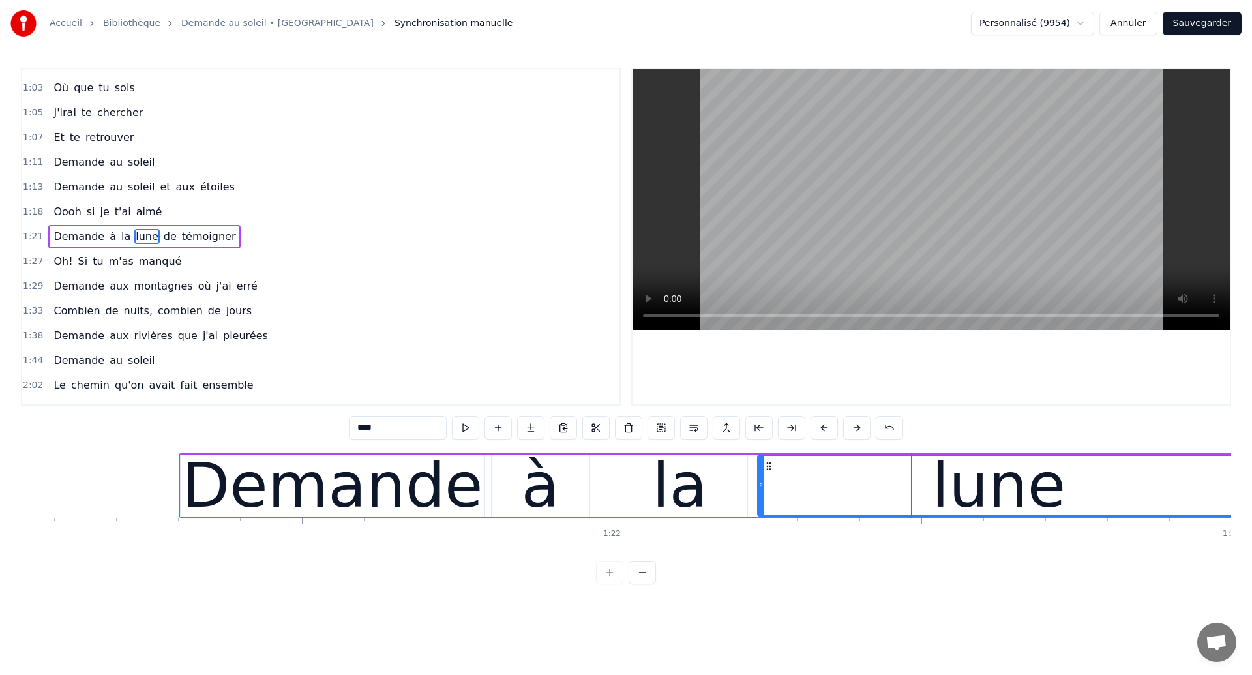
click at [514, 486] on div "à" at bounding box center [541, 486] width 98 height 62
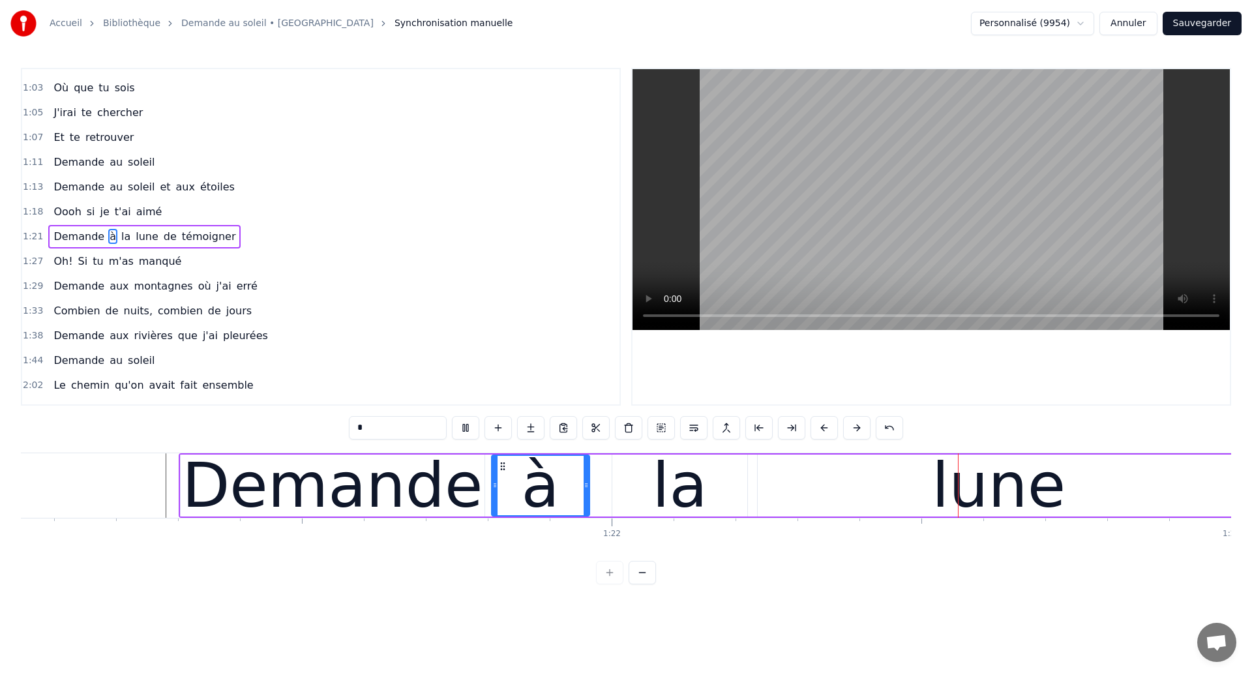
click at [864, 489] on div "lune" at bounding box center [999, 486] width 482 height 62
type input "****"
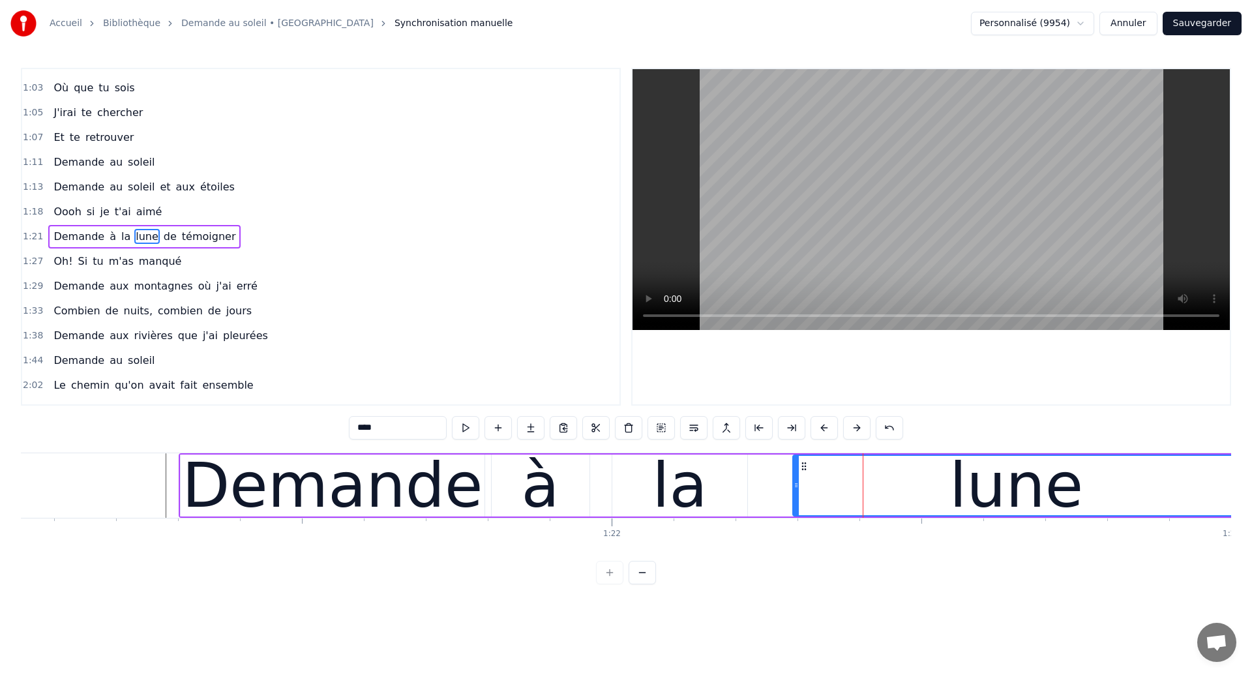
drag, startPoint x: 762, startPoint y: 491, endPoint x: 796, endPoint y: 498, distance: 34.5
click at [796, 498] on div at bounding box center [796, 485] width 5 height 59
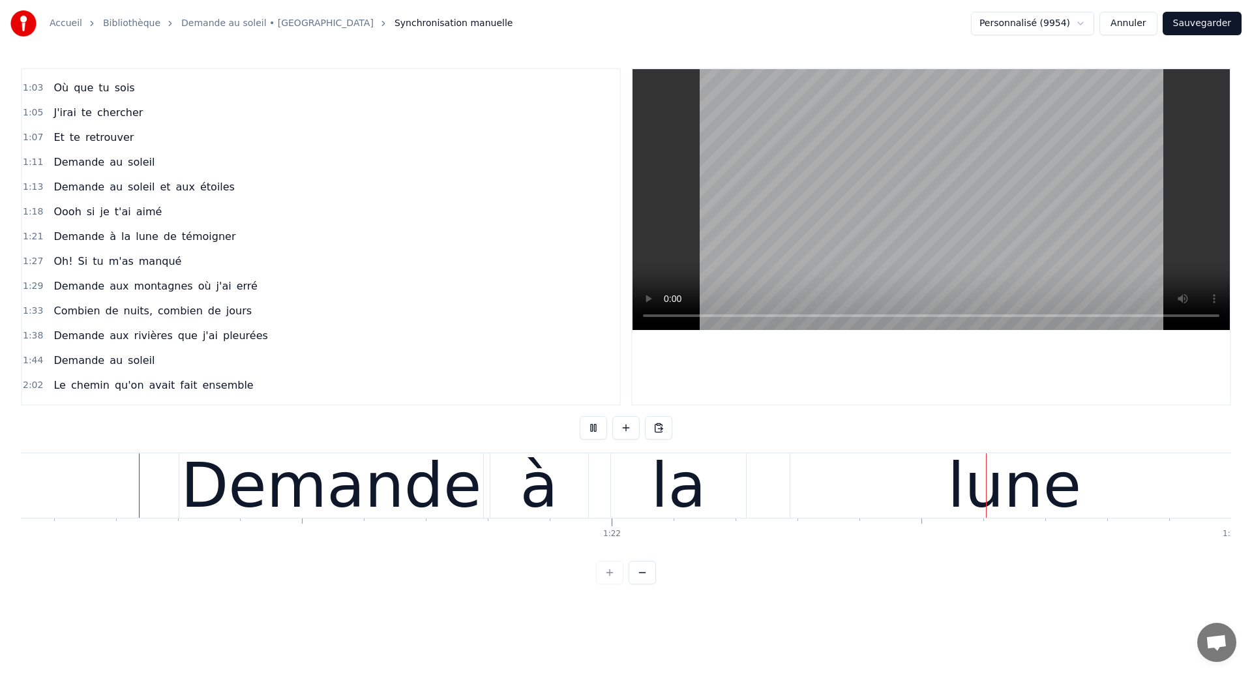
click at [708, 475] on div "la" at bounding box center [678, 485] width 135 height 65
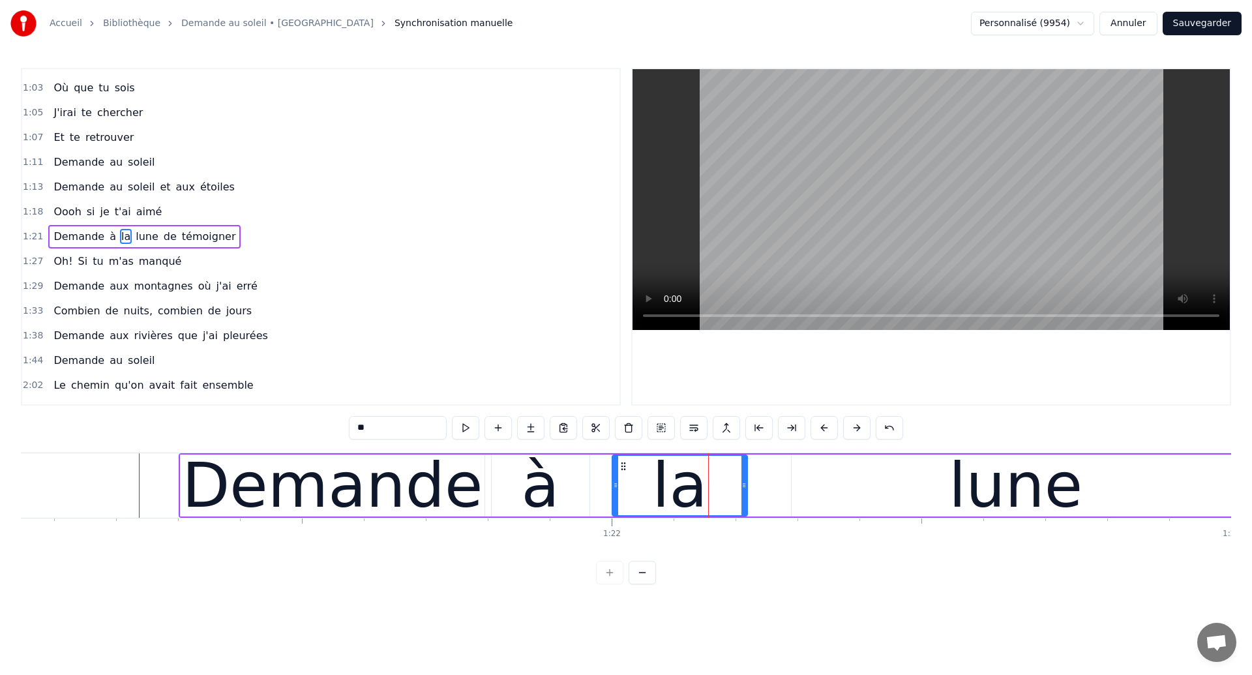
click at [355, 480] on div "Demande" at bounding box center [332, 485] width 301 height 93
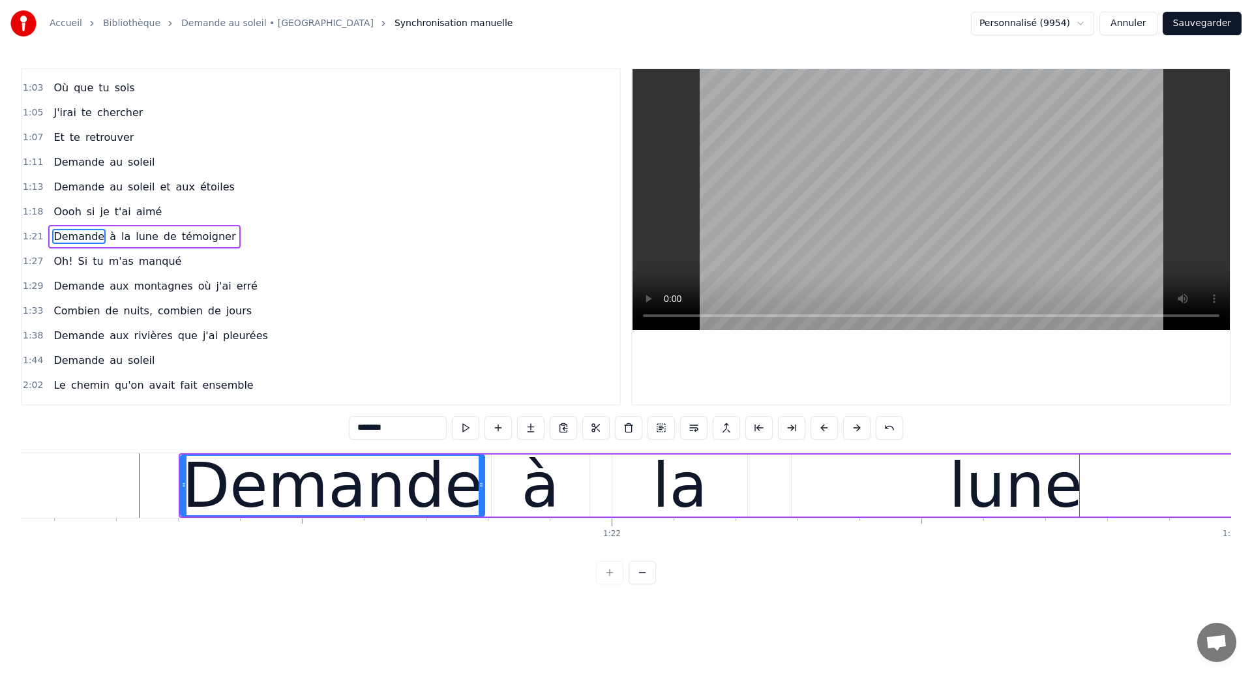
click at [839, 511] on div "lune" at bounding box center [1016, 486] width 448 height 62
type input "****"
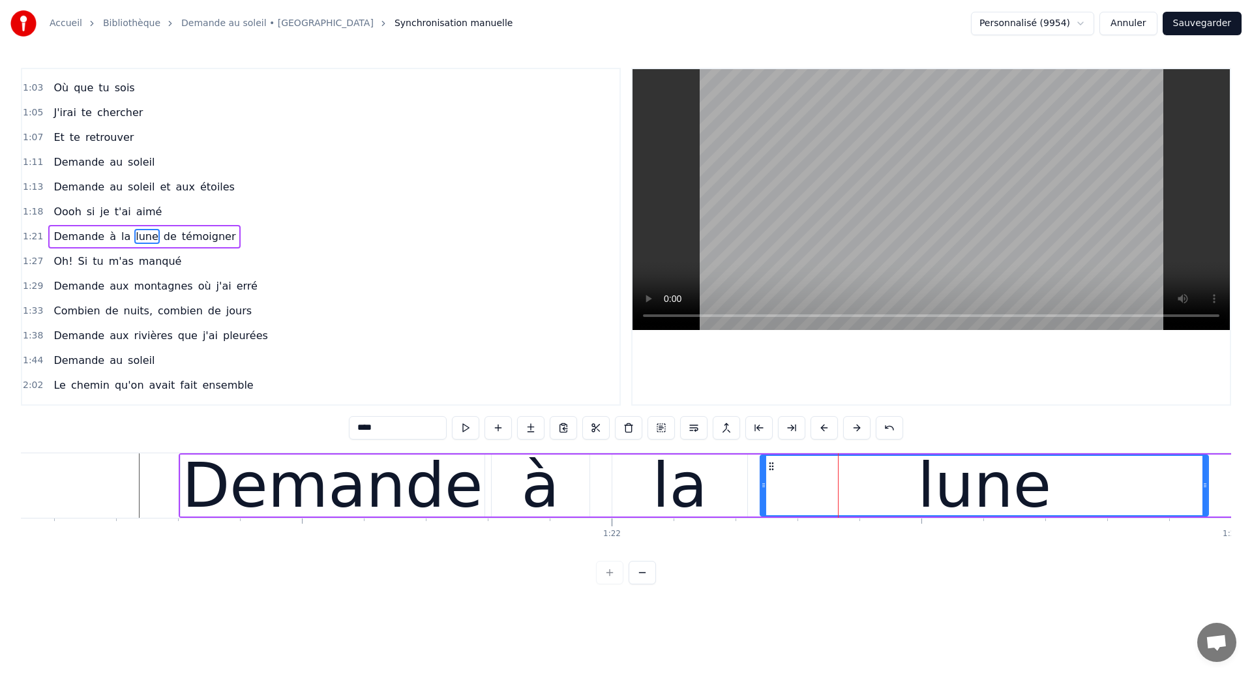
drag, startPoint x: 805, startPoint y: 464, endPoint x: 774, endPoint y: 475, distance: 33.0
click at [774, 475] on div "lune" at bounding box center [984, 485] width 447 height 59
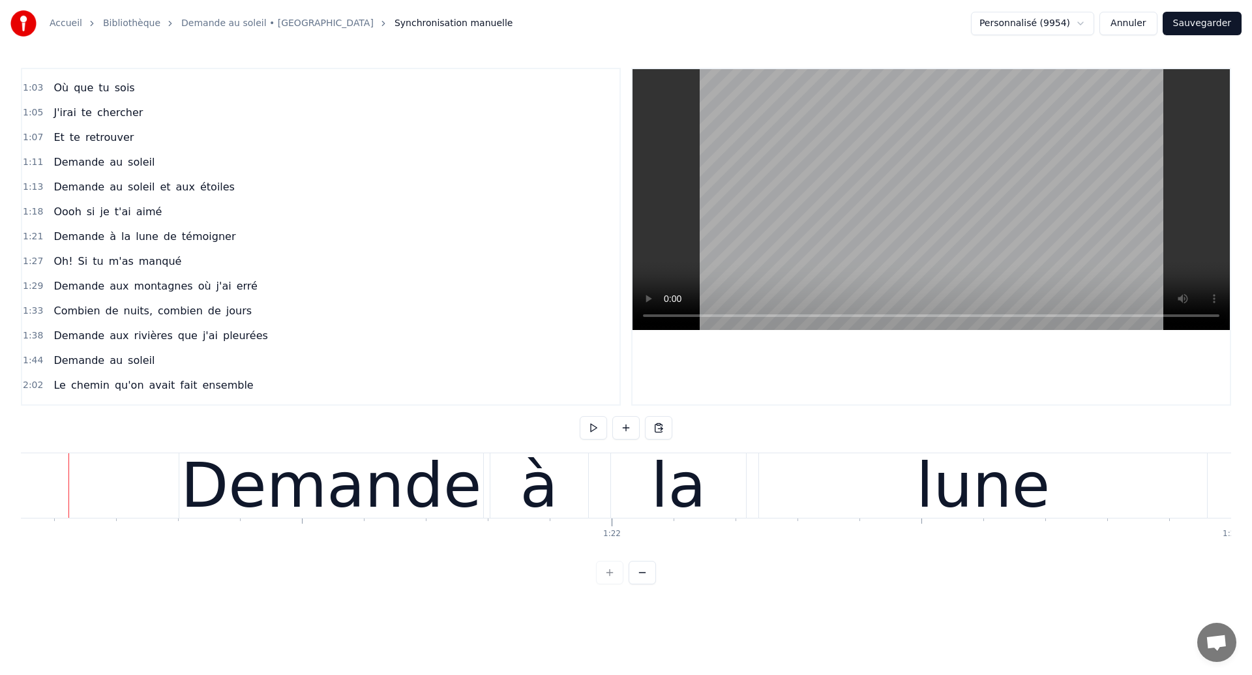
scroll to position [0, 50199]
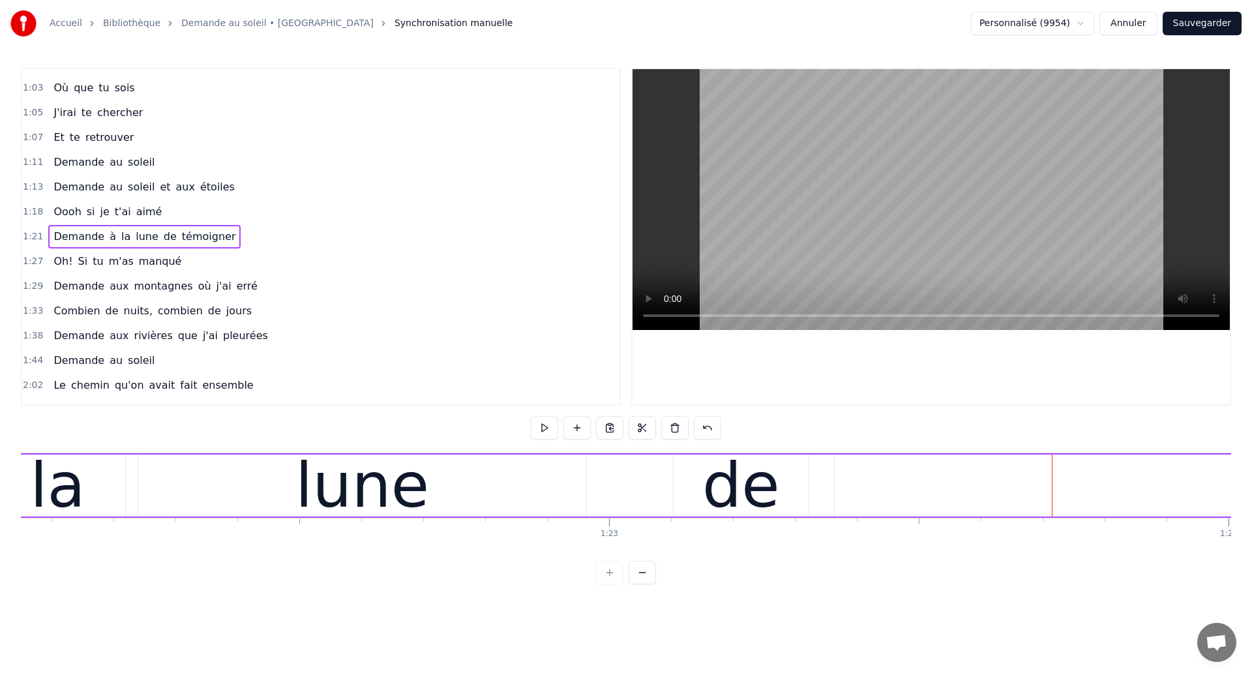
scroll to position [0, 50817]
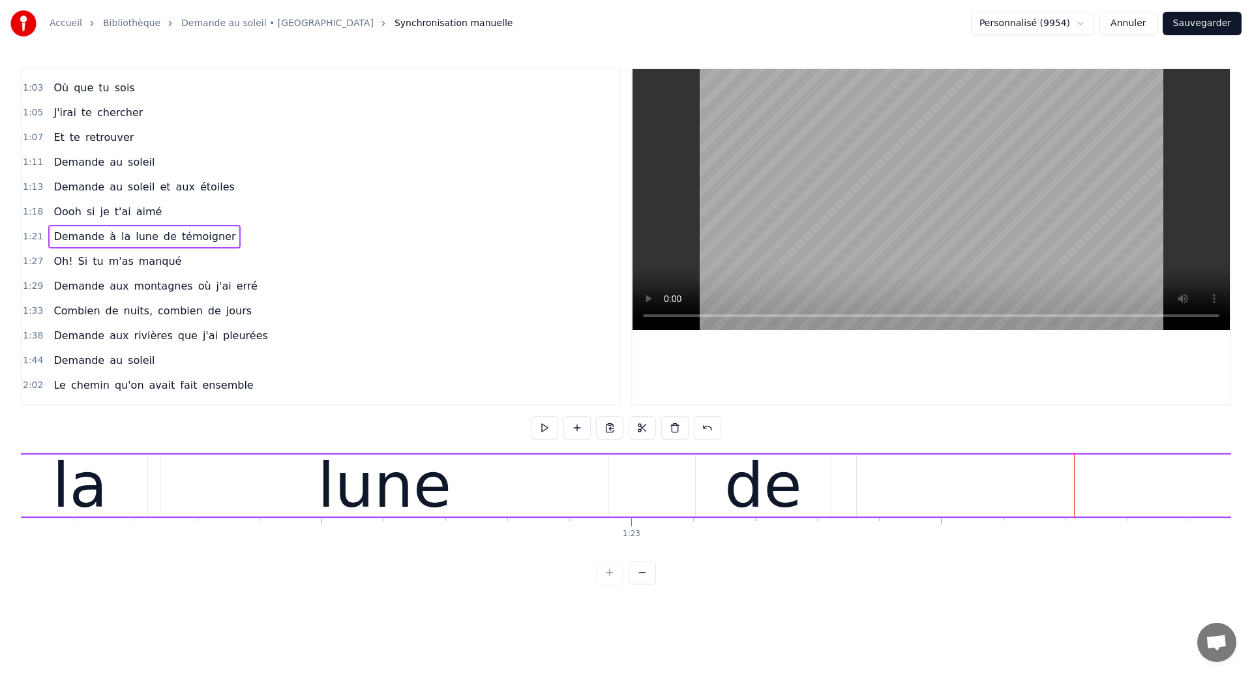
click at [252, 484] on div "lune" at bounding box center [384, 486] width 448 height 62
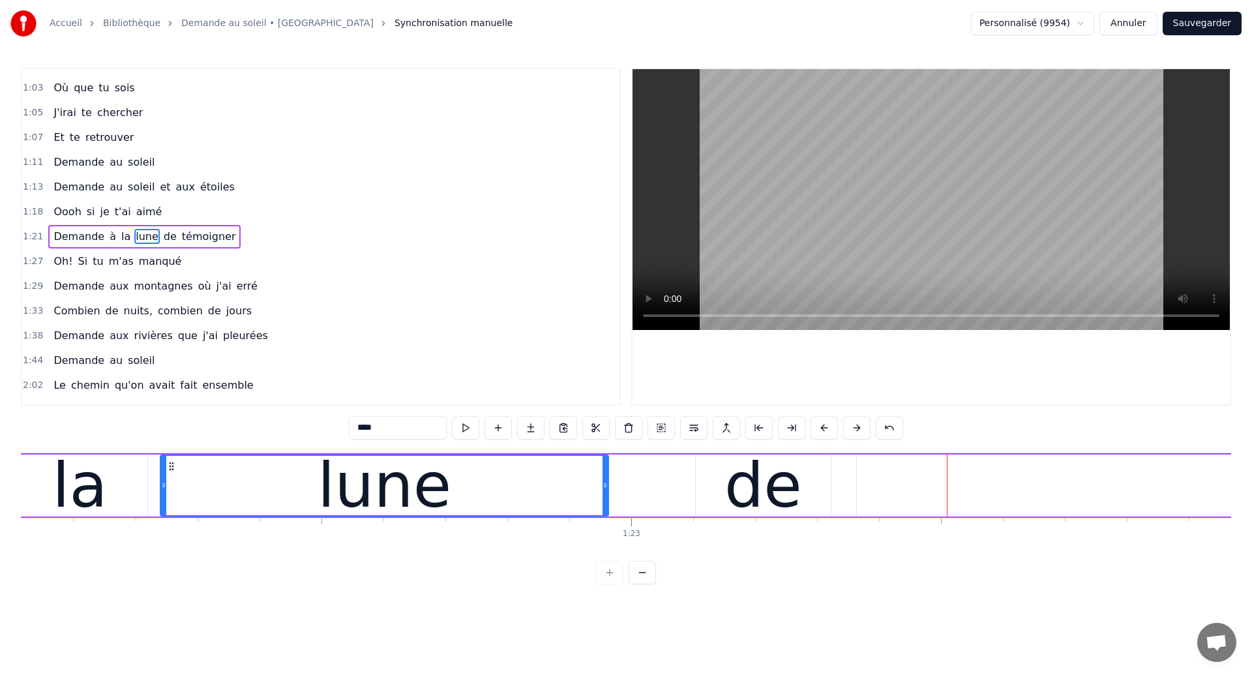
click at [727, 485] on div "de" at bounding box center [763, 486] width 135 height 62
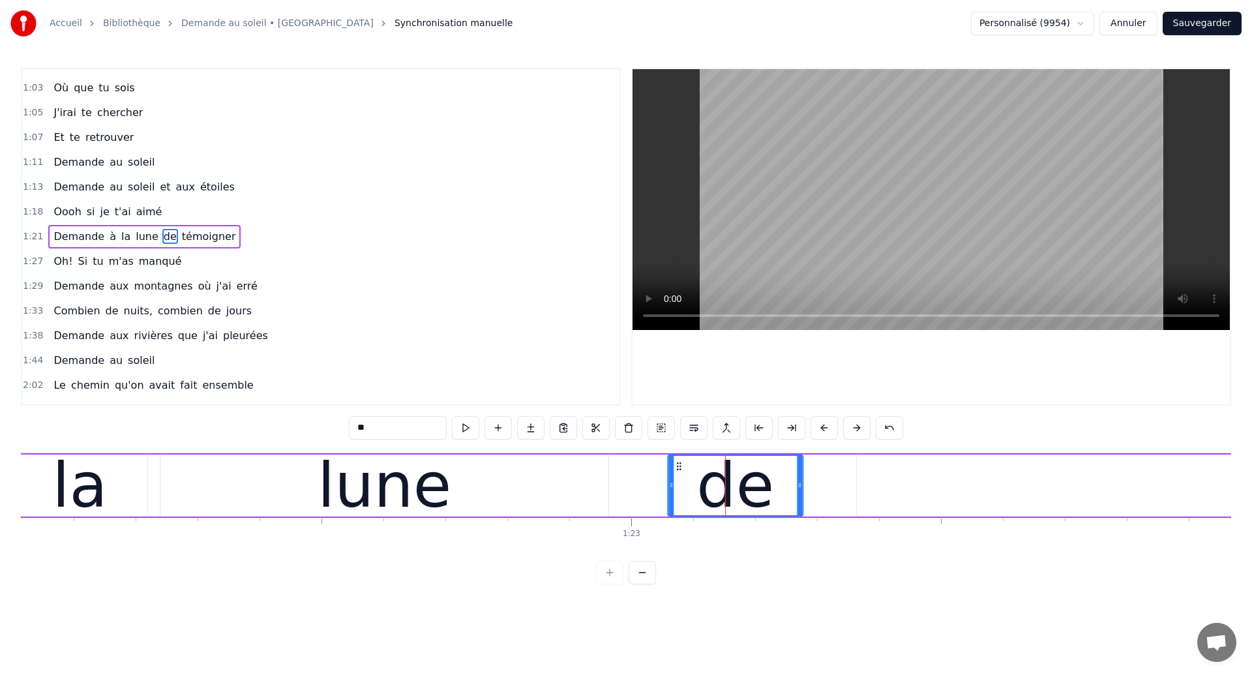
drag, startPoint x: 708, startPoint y: 468, endPoint x: 680, endPoint y: 482, distance: 31.5
click at [680, 482] on div "de" at bounding box center [736, 485] width 134 height 59
click at [307, 506] on div "lune" at bounding box center [384, 486] width 448 height 62
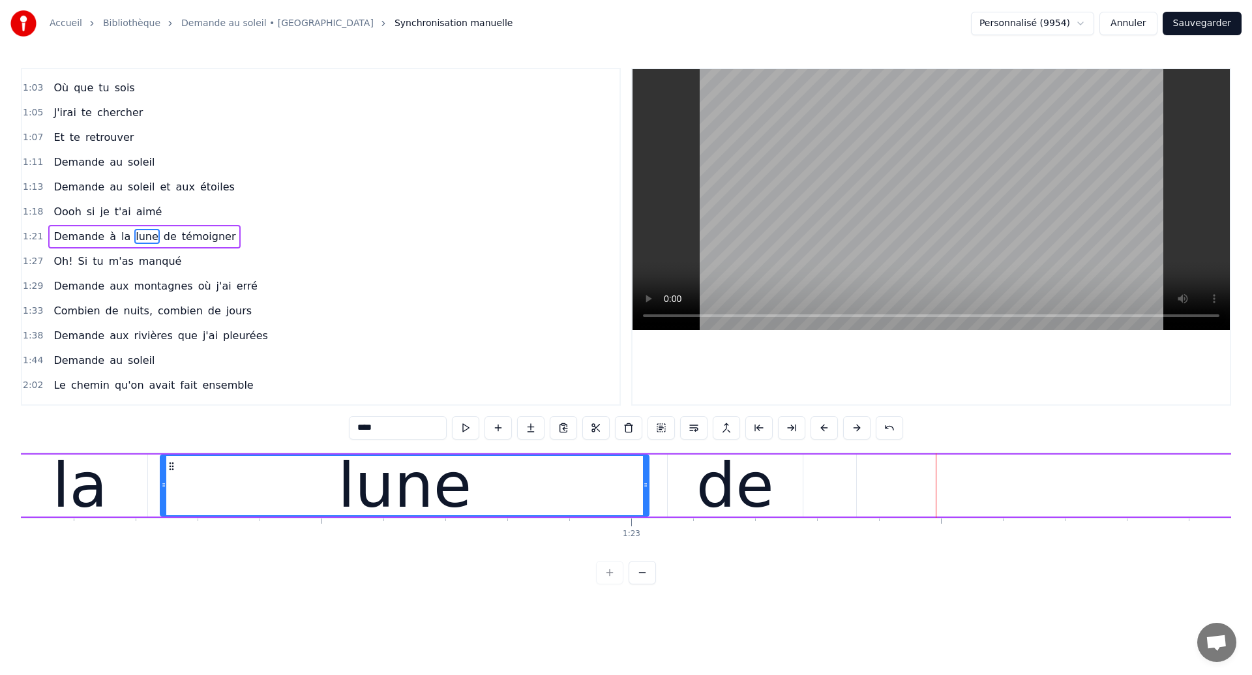
drag, startPoint x: 606, startPoint y: 495, endPoint x: 646, endPoint y: 508, distance: 42.5
click at [646, 507] on div at bounding box center [645, 485] width 5 height 59
click at [183, 490] on div "lune" at bounding box center [404, 485] width 487 height 59
click at [136, 483] on div "la" at bounding box center [79, 486] width 135 height 62
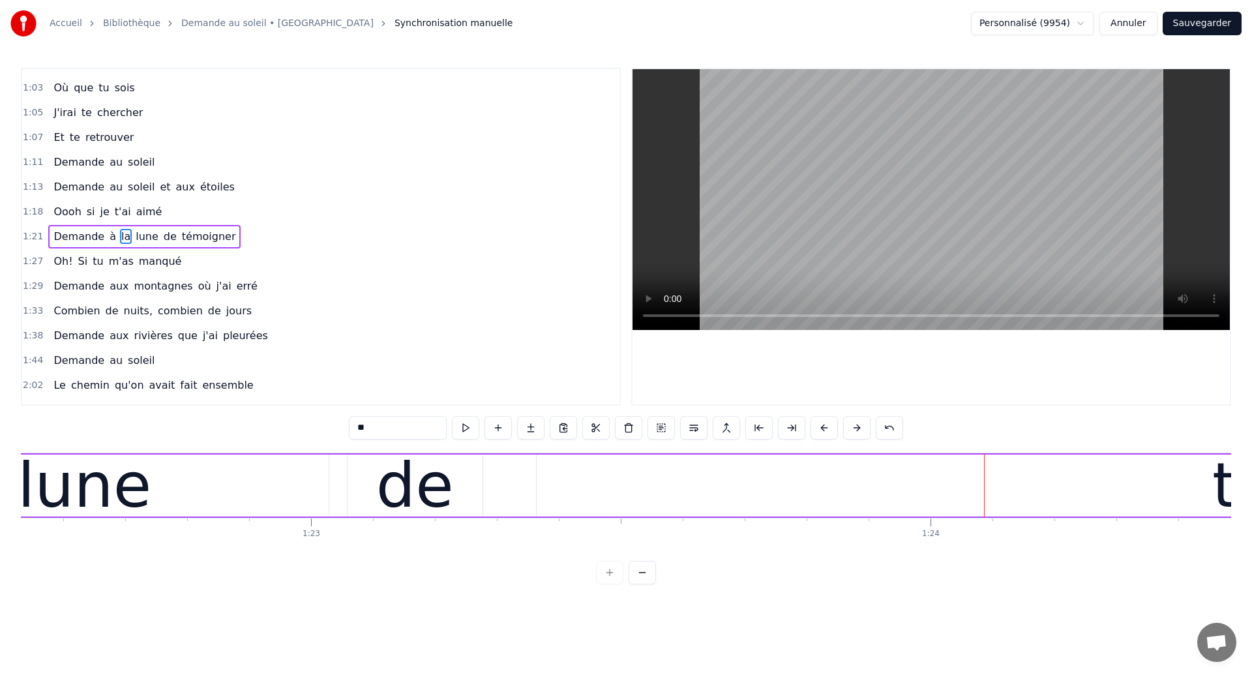
scroll to position [0, 51119]
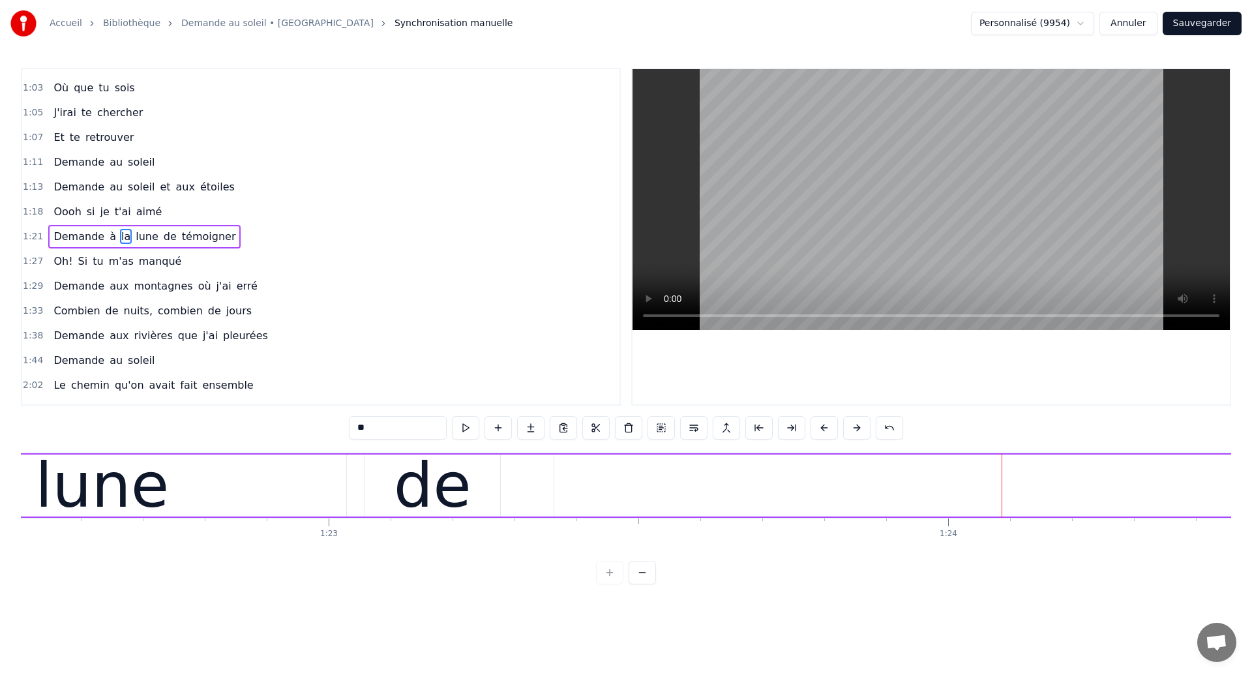
click at [265, 493] on div "lune" at bounding box center [102, 486] width 489 height 62
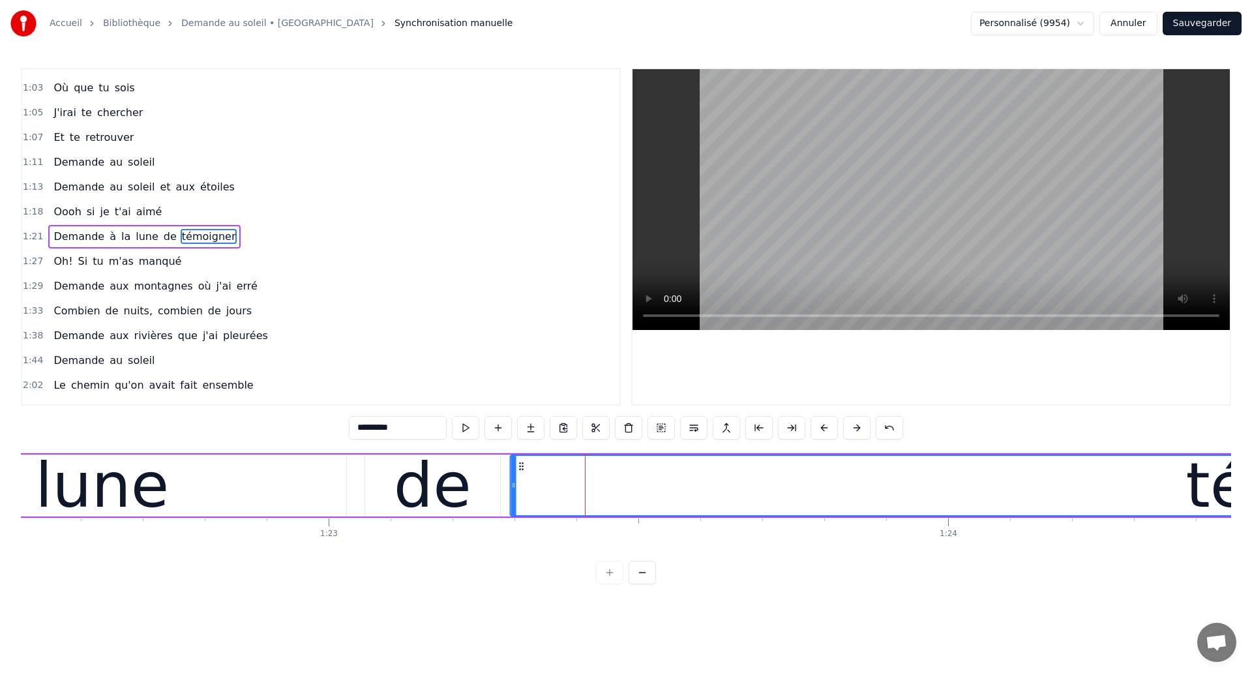
drag, startPoint x: 565, startPoint y: 466, endPoint x: 520, endPoint y: 474, distance: 45.0
click at [85, 485] on div "lune" at bounding box center [102, 485] width 134 height 93
type input "****"
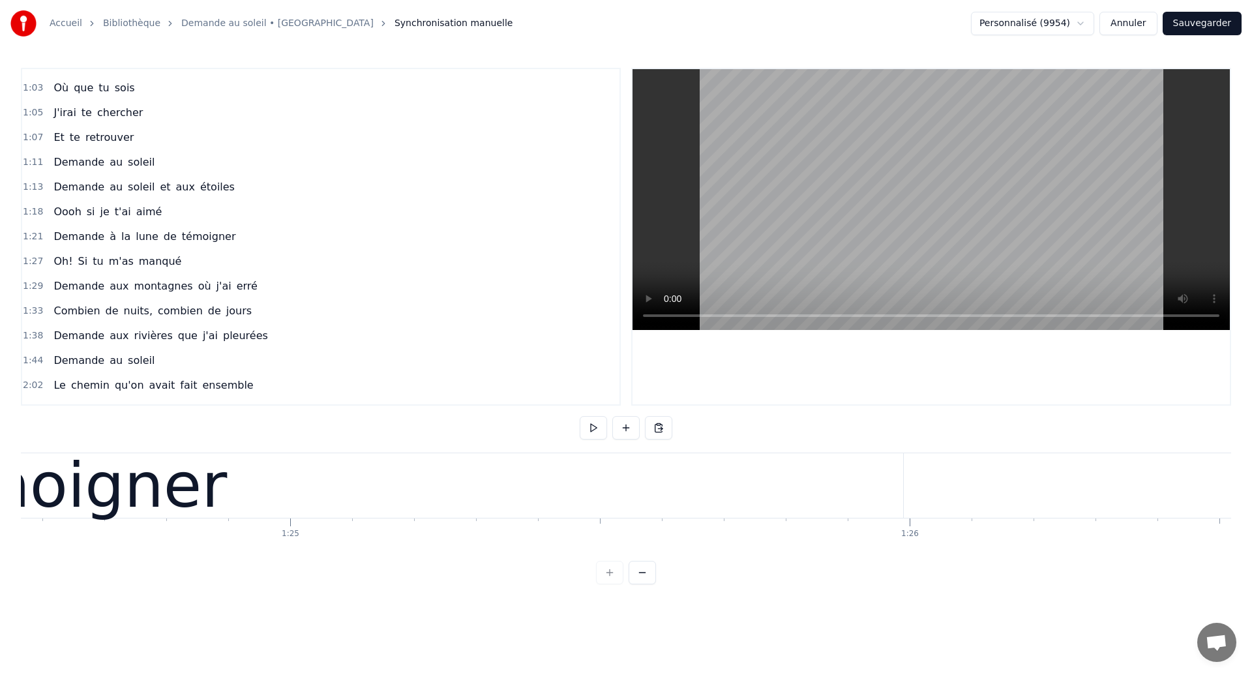
scroll to position [0, 52263]
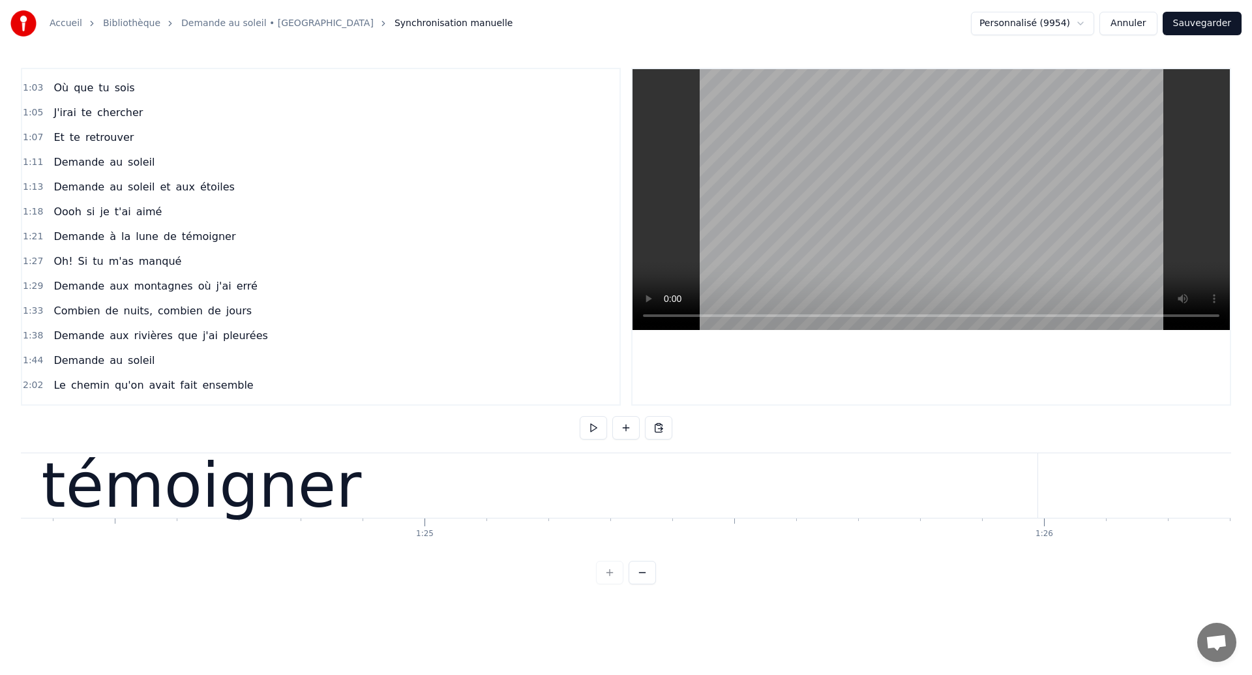
click at [412, 487] on div "témoigner" at bounding box center [201, 485] width 1672 height 65
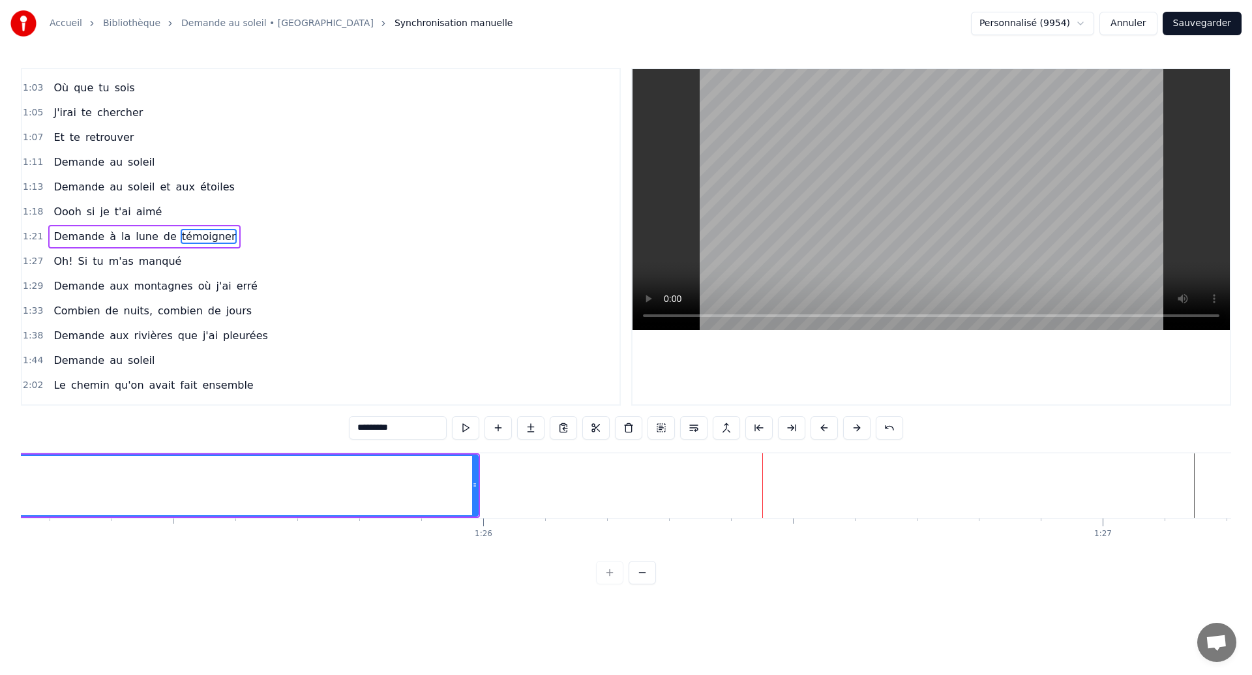
scroll to position [0, 52798]
drag, startPoint x: 500, startPoint y: 493, endPoint x: 574, endPoint y: 507, distance: 75.7
click at [574, 507] on div at bounding box center [575, 485] width 5 height 59
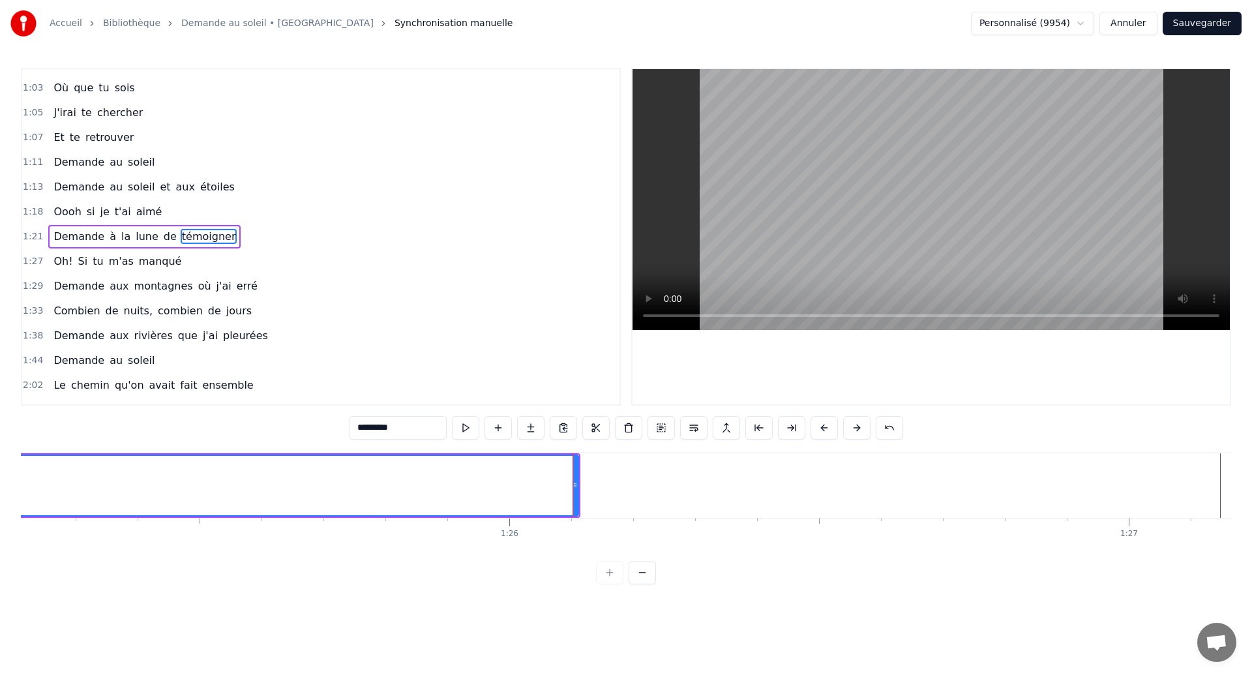
click at [67, 218] on span "Oooh" at bounding box center [67, 211] width 30 height 15
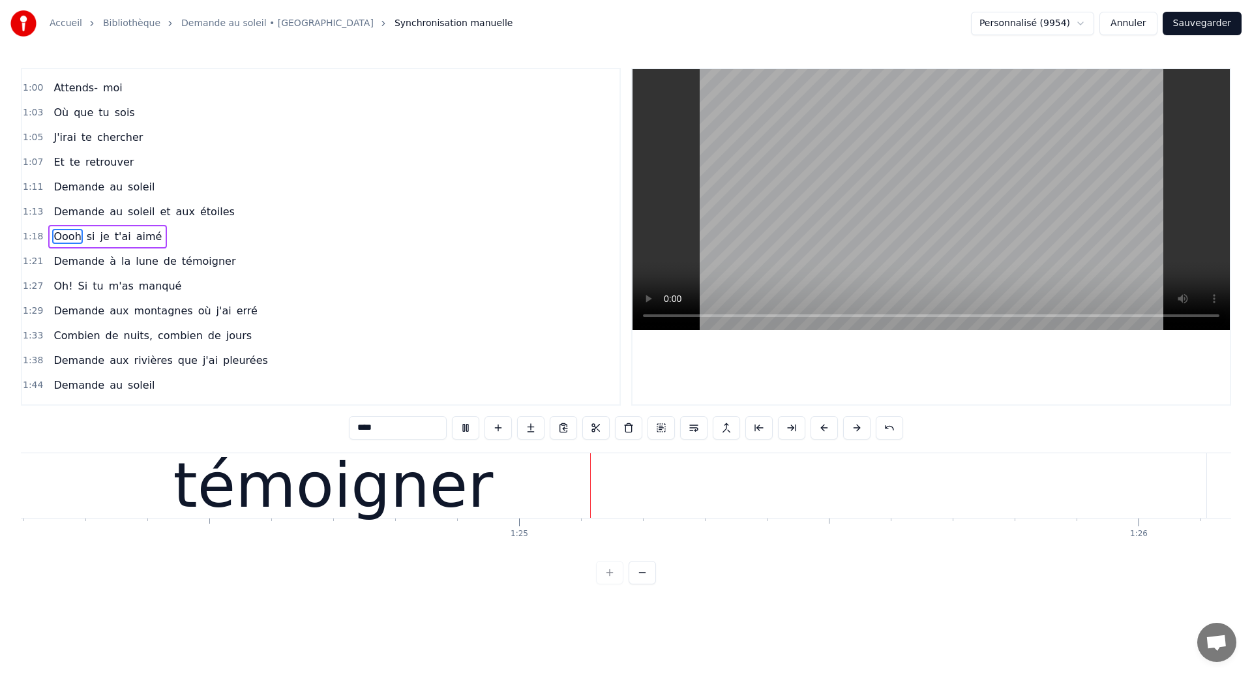
scroll to position [0, 52232]
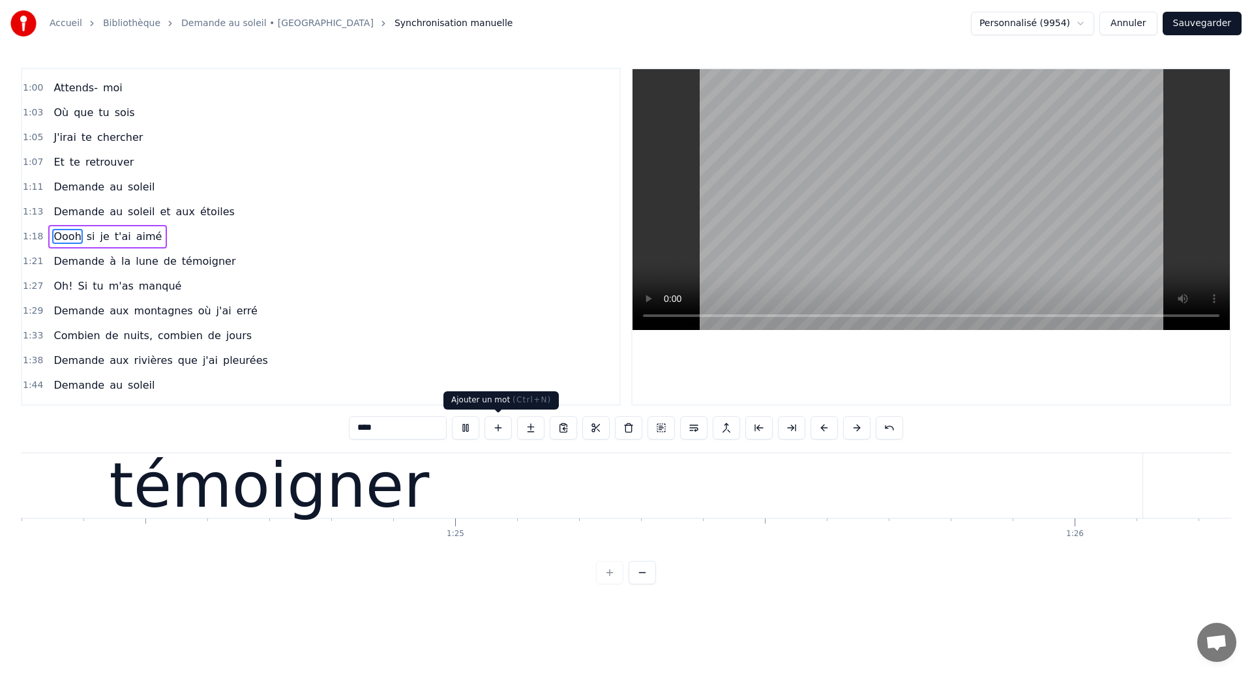
click at [477, 483] on div "témoigner" at bounding box center [269, 485] width 1746 height 65
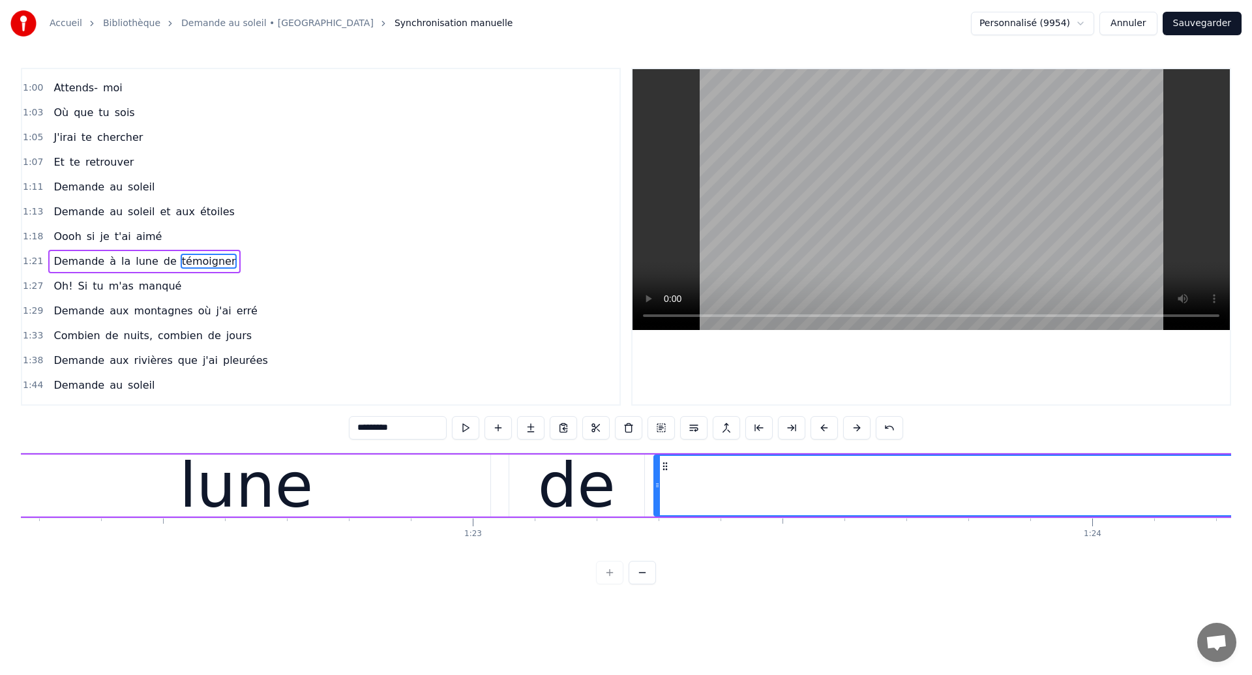
scroll to position [0, 50963]
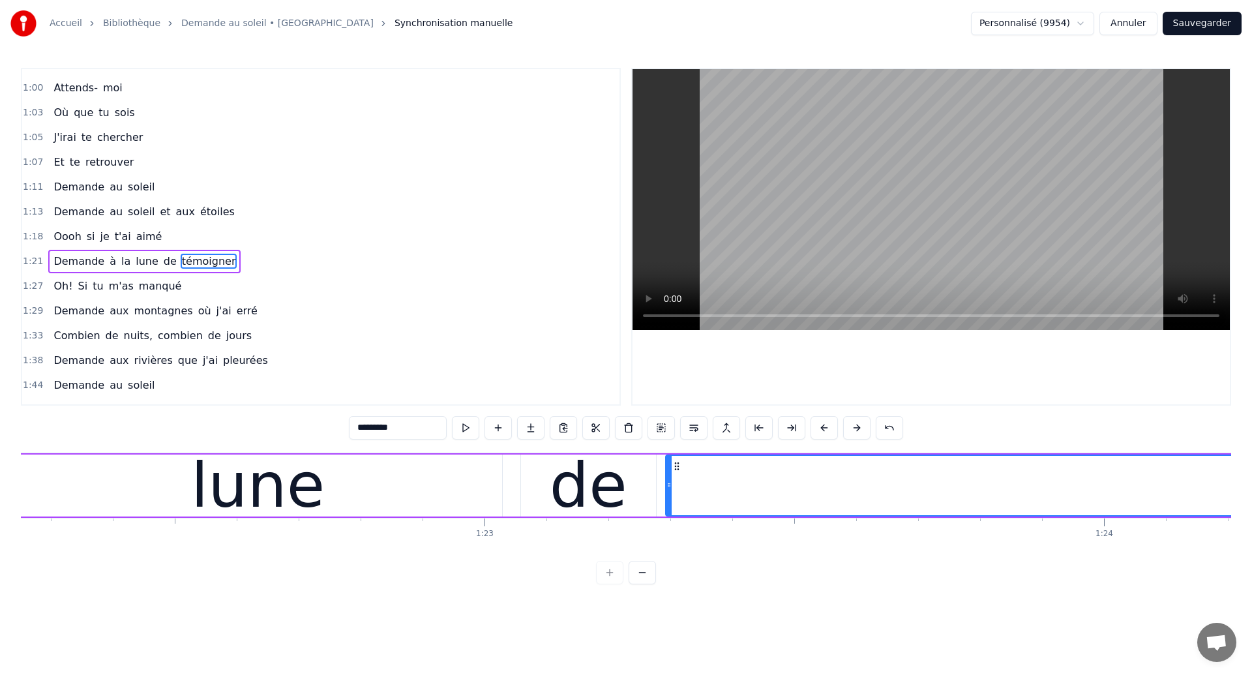
click at [158, 492] on div "lune" at bounding box center [258, 486] width 489 height 62
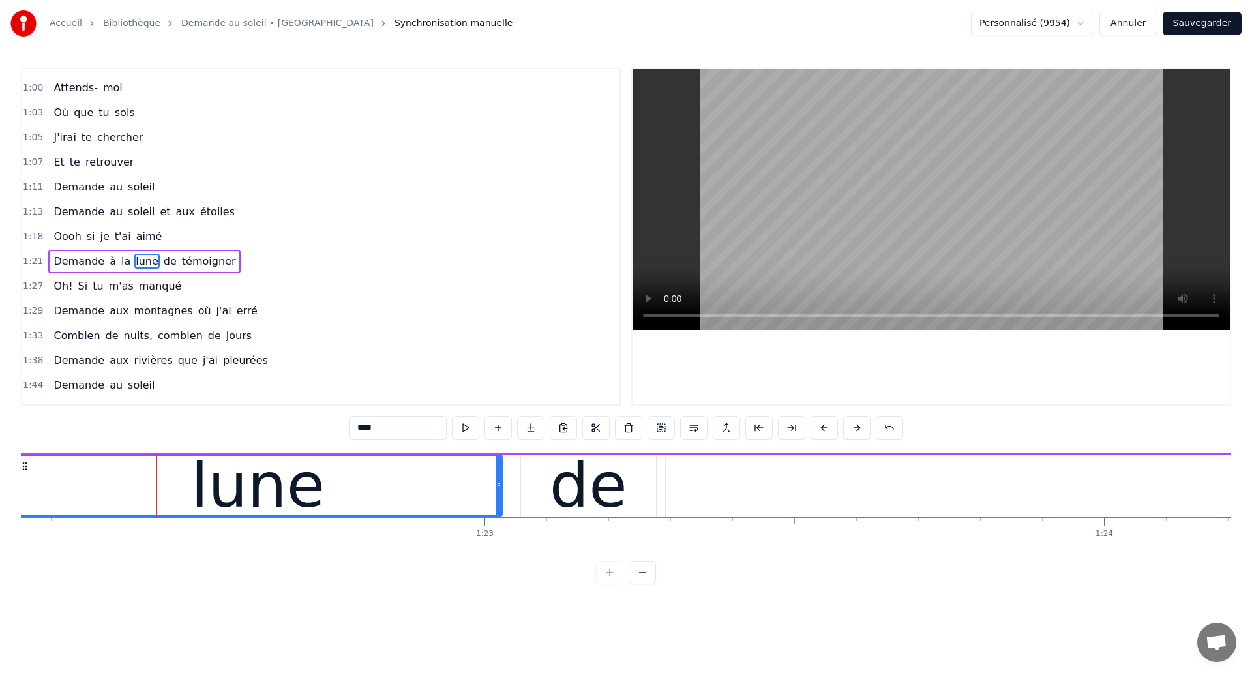
scroll to position [241, 0]
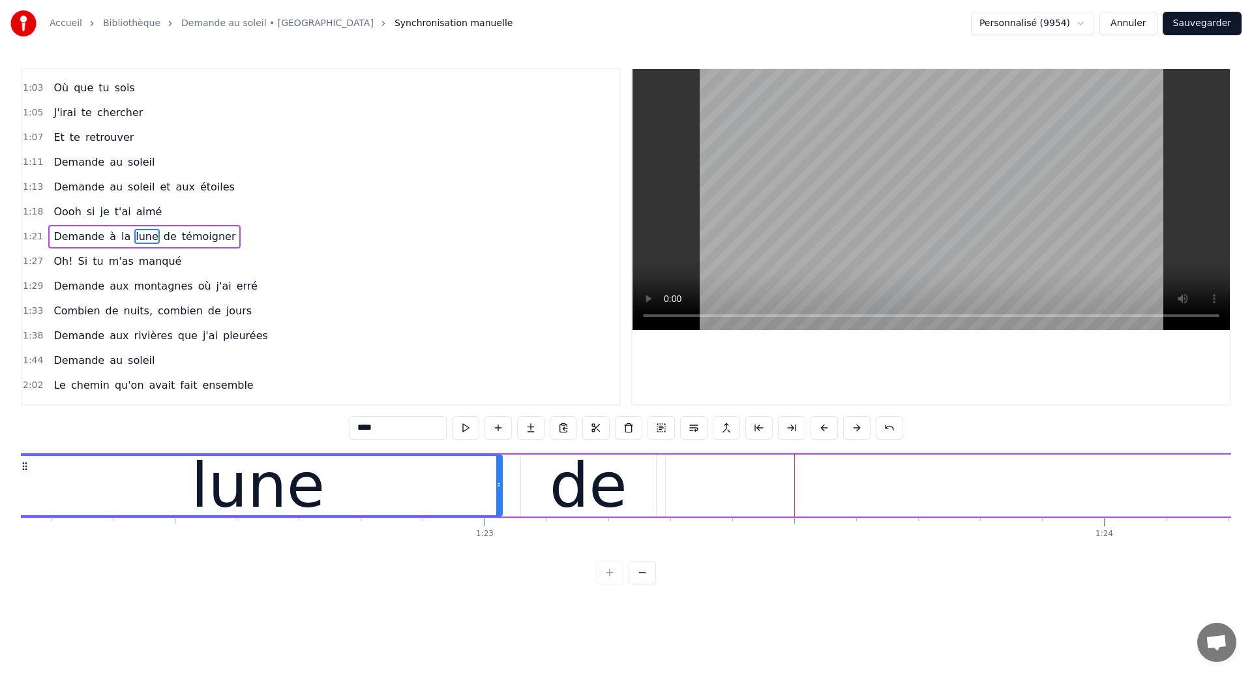
click at [566, 483] on div "de" at bounding box center [589, 485] width 78 height 93
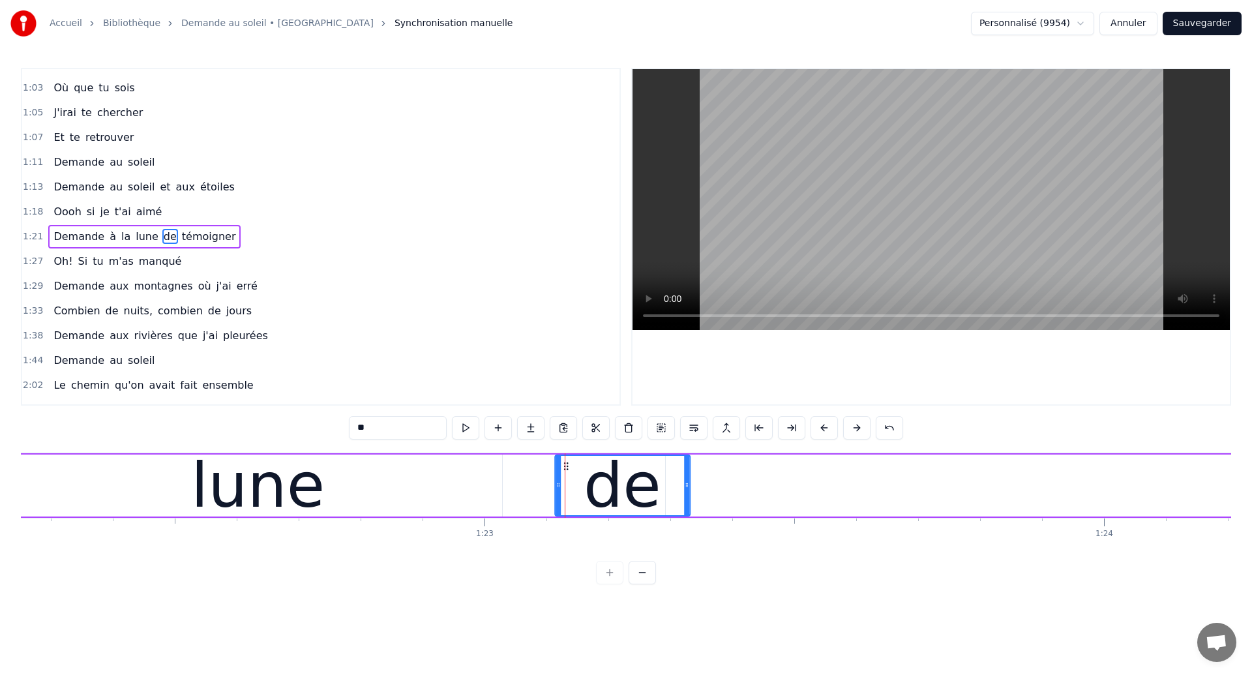
drag, startPoint x: 530, startPoint y: 464, endPoint x: 565, endPoint y: 470, distance: 35.2
click at [491, 485] on div "lune" at bounding box center [258, 486] width 489 height 62
type input "****"
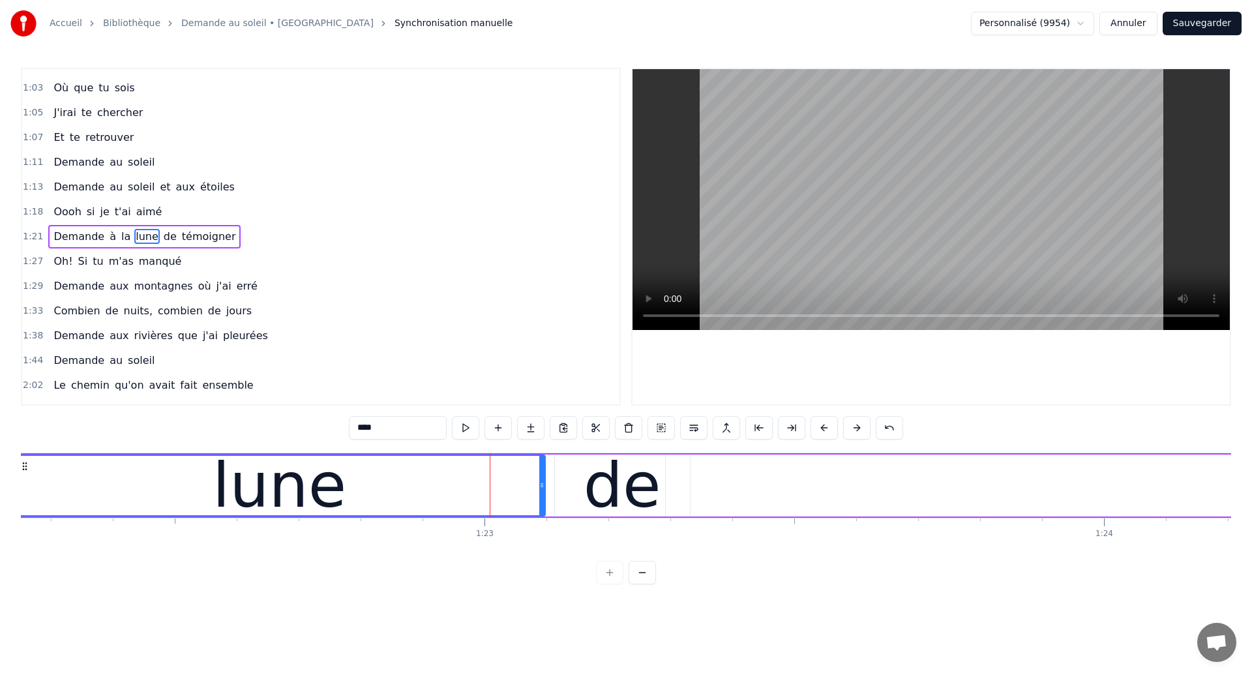
drag, startPoint x: 496, startPoint y: 489, endPoint x: 539, endPoint y: 502, distance: 45.0
click at [539, 502] on div at bounding box center [541, 485] width 5 height 59
click at [101, 506] on div "lune" at bounding box center [279, 485] width 530 height 59
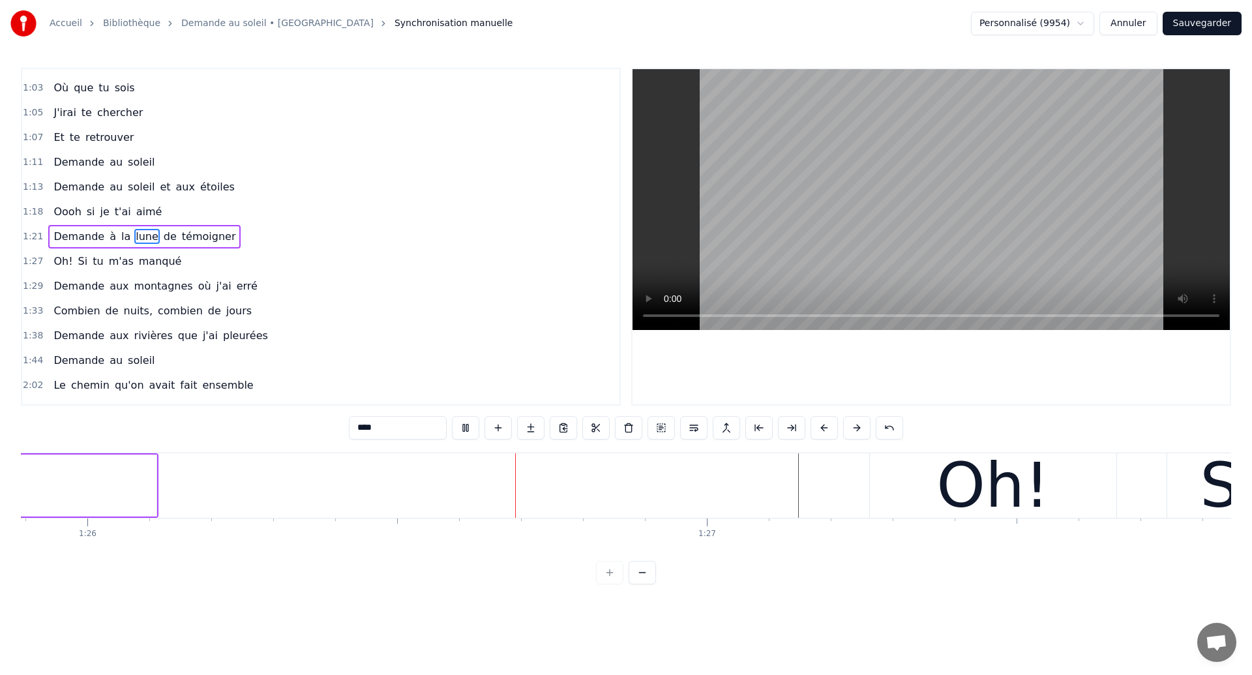
scroll to position [0, 53231]
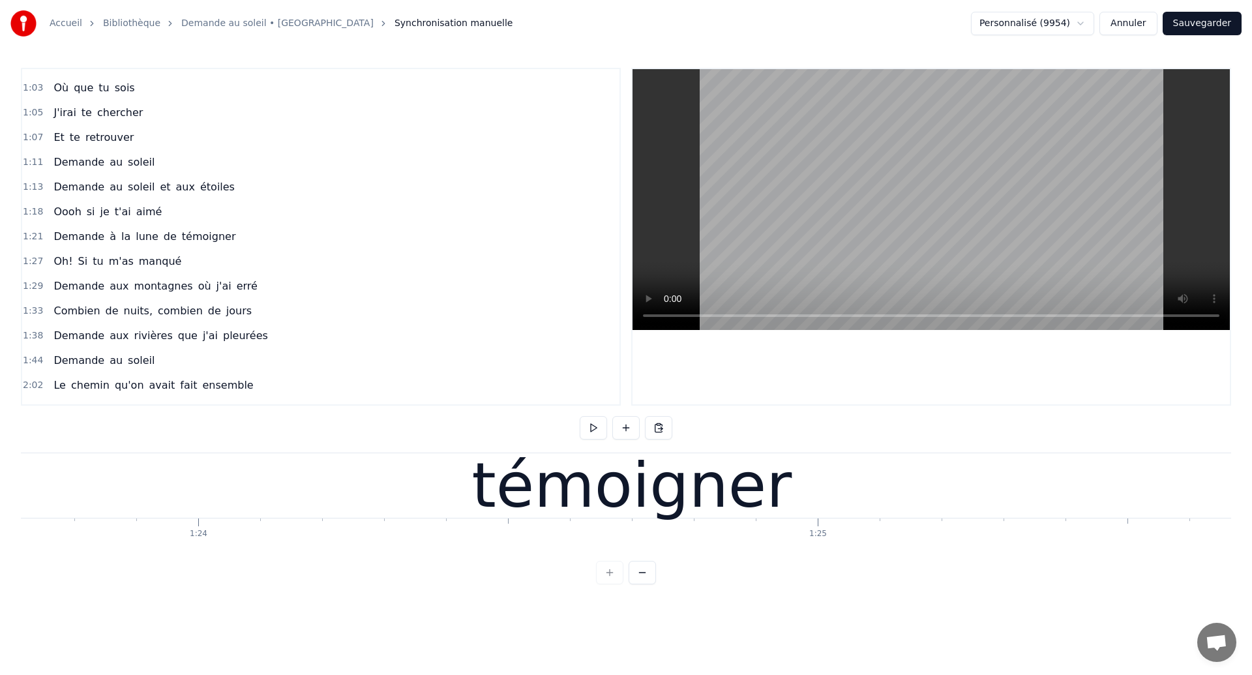
scroll to position [0, 51843]
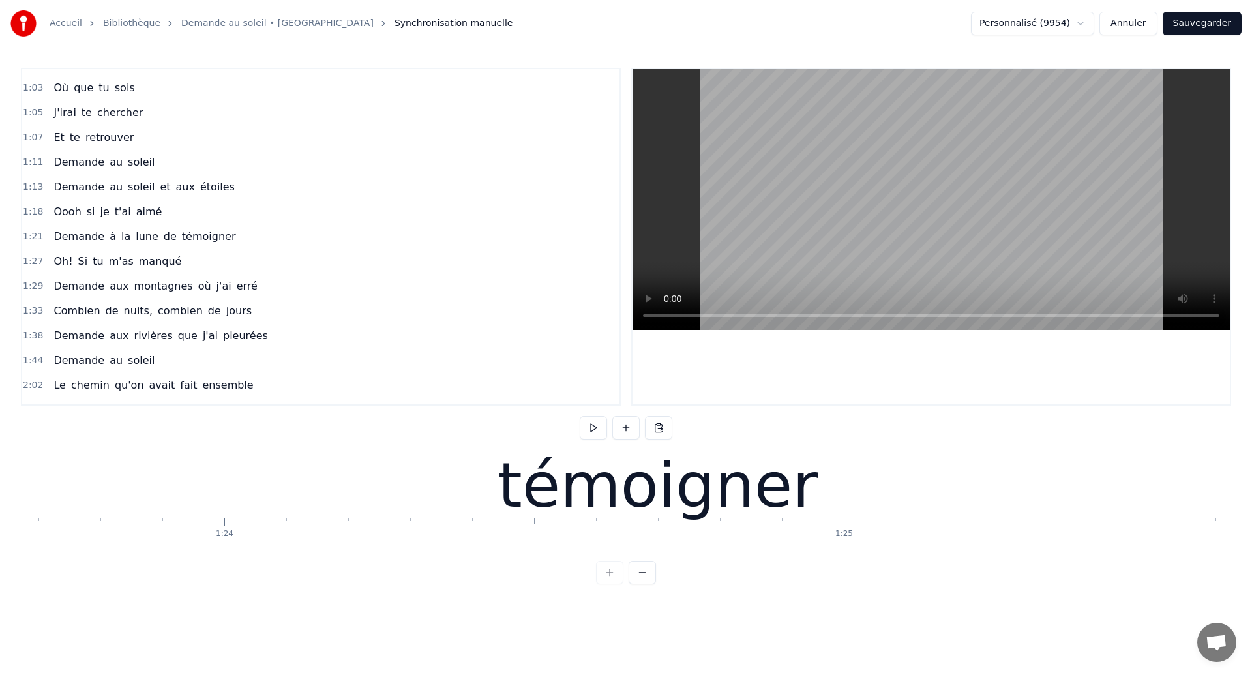
click at [89, 471] on div "témoigner" at bounding box center [658, 485] width 1746 height 65
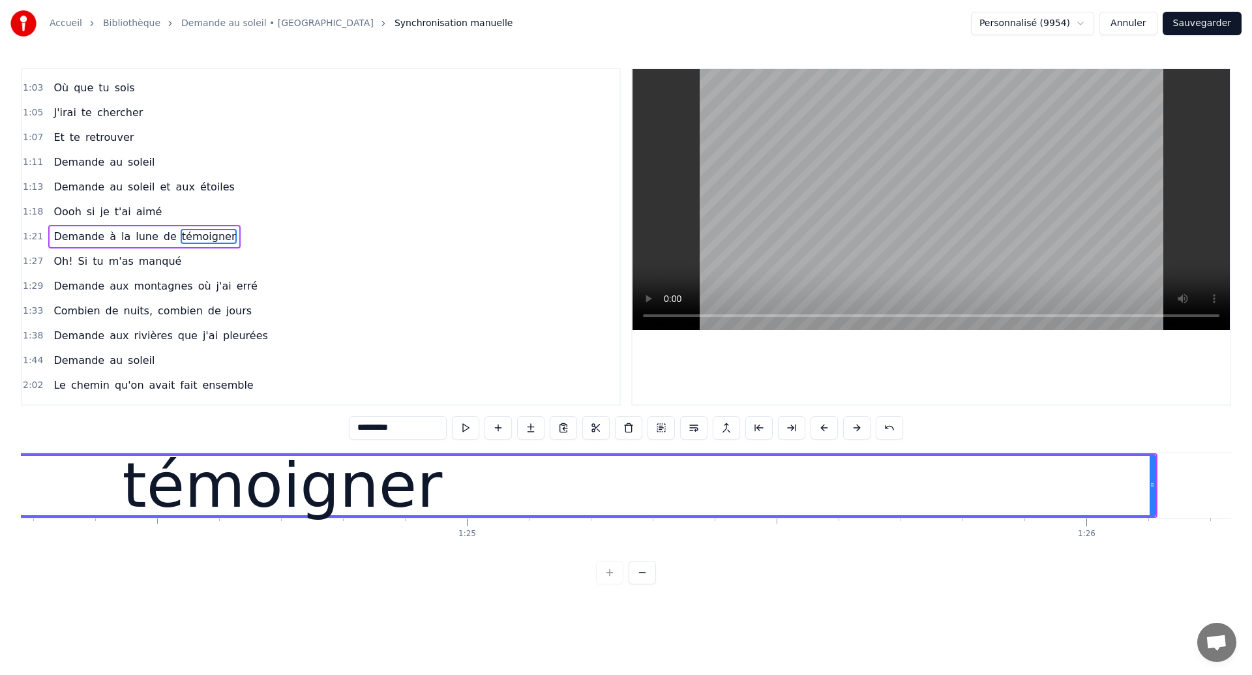
scroll to position [0, 52224]
click at [104, 472] on div "témoigner" at bounding box center [278, 485] width 1745 height 59
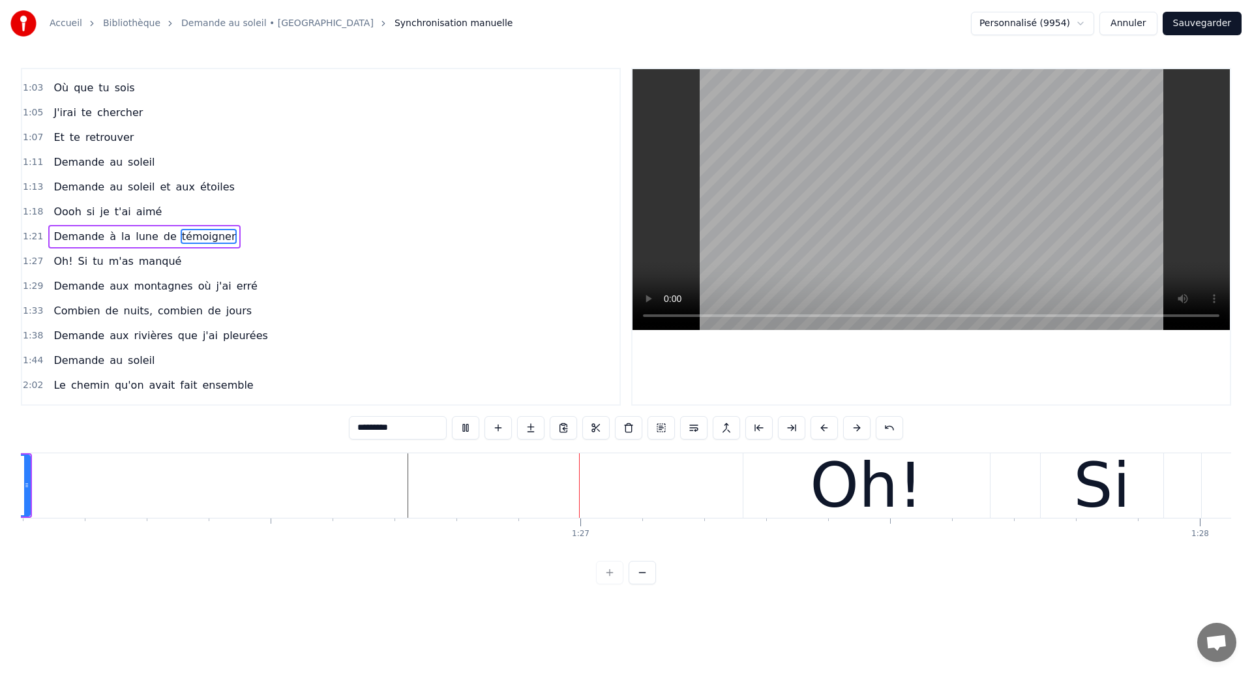
scroll to position [0, 53355]
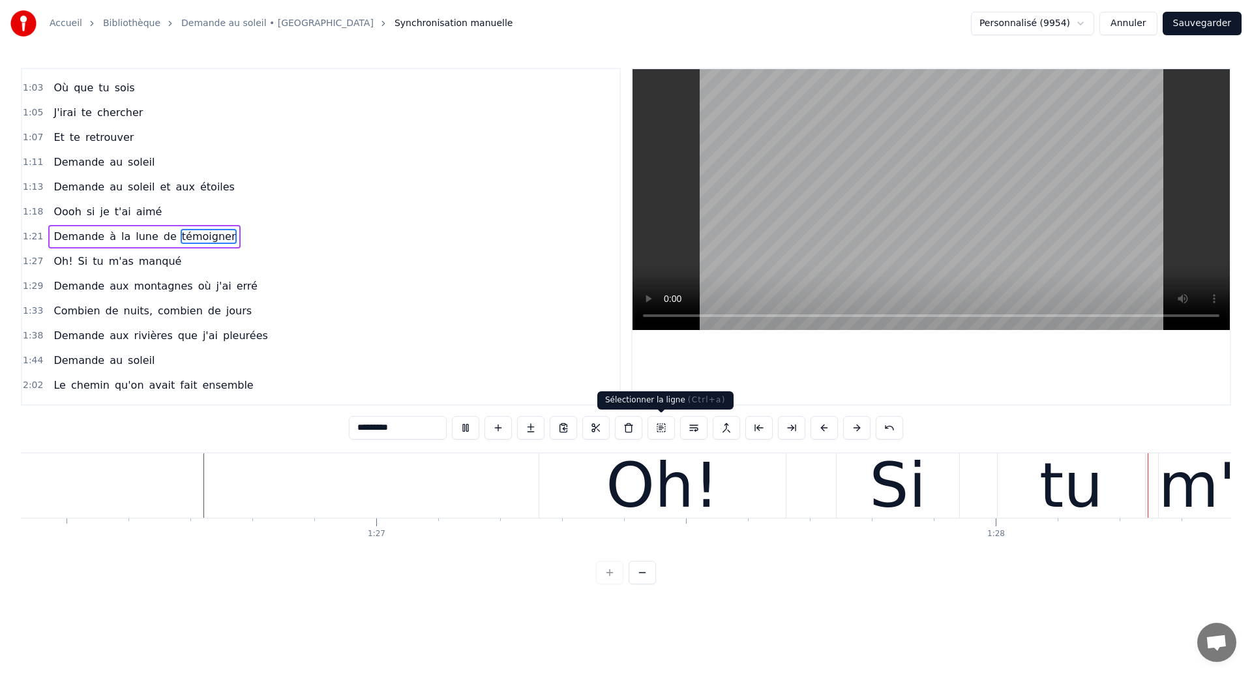
click at [678, 496] on div "Oh! Si tu m'as manqué" at bounding box center [1203, 485] width 1329 height 65
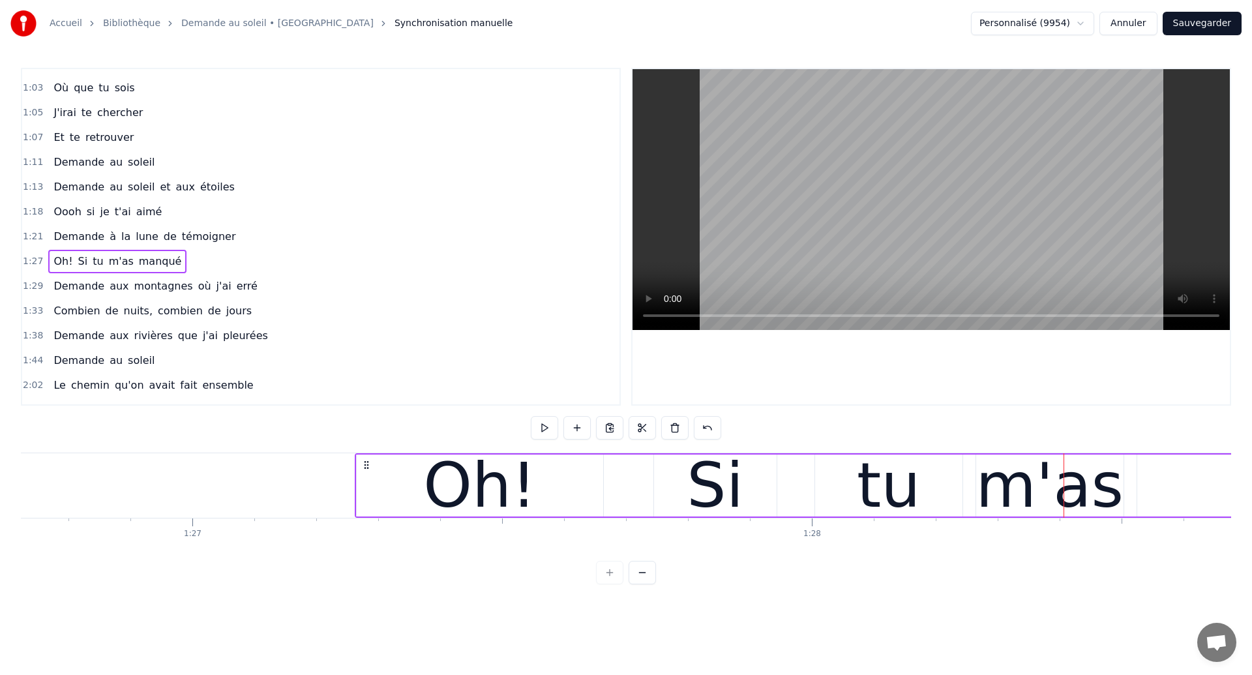
scroll to position [0, 53668]
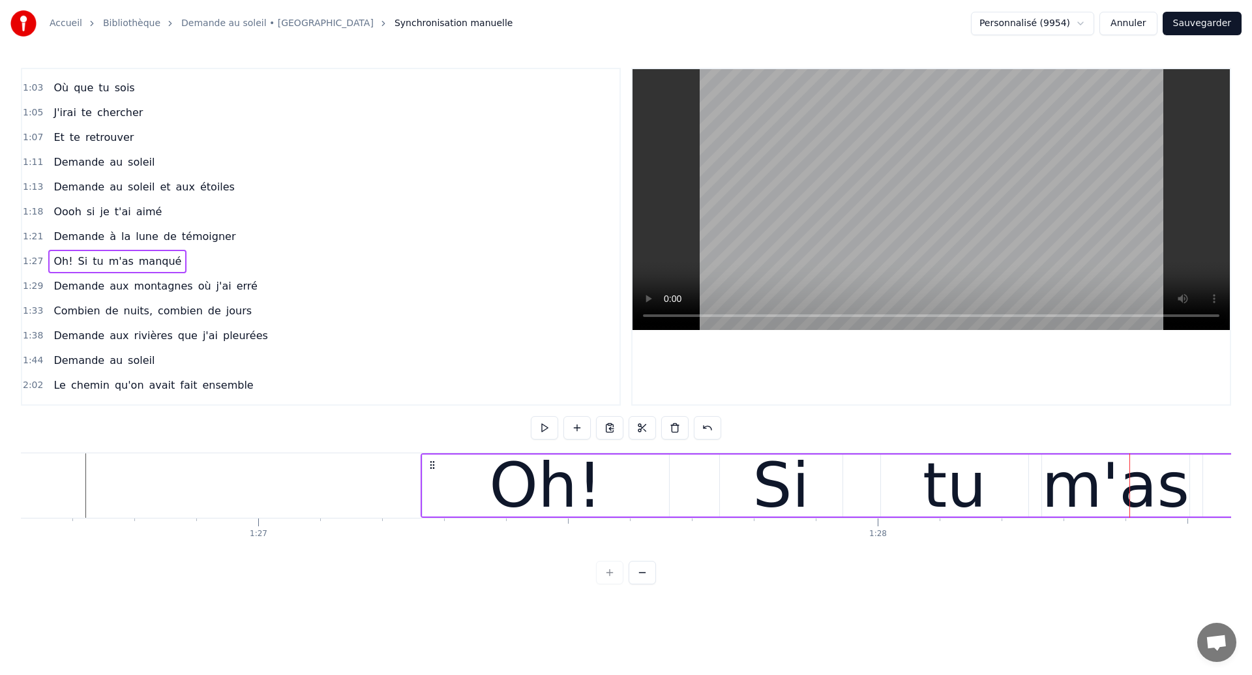
click at [606, 497] on div "Oh!" at bounding box center [546, 486] width 247 height 62
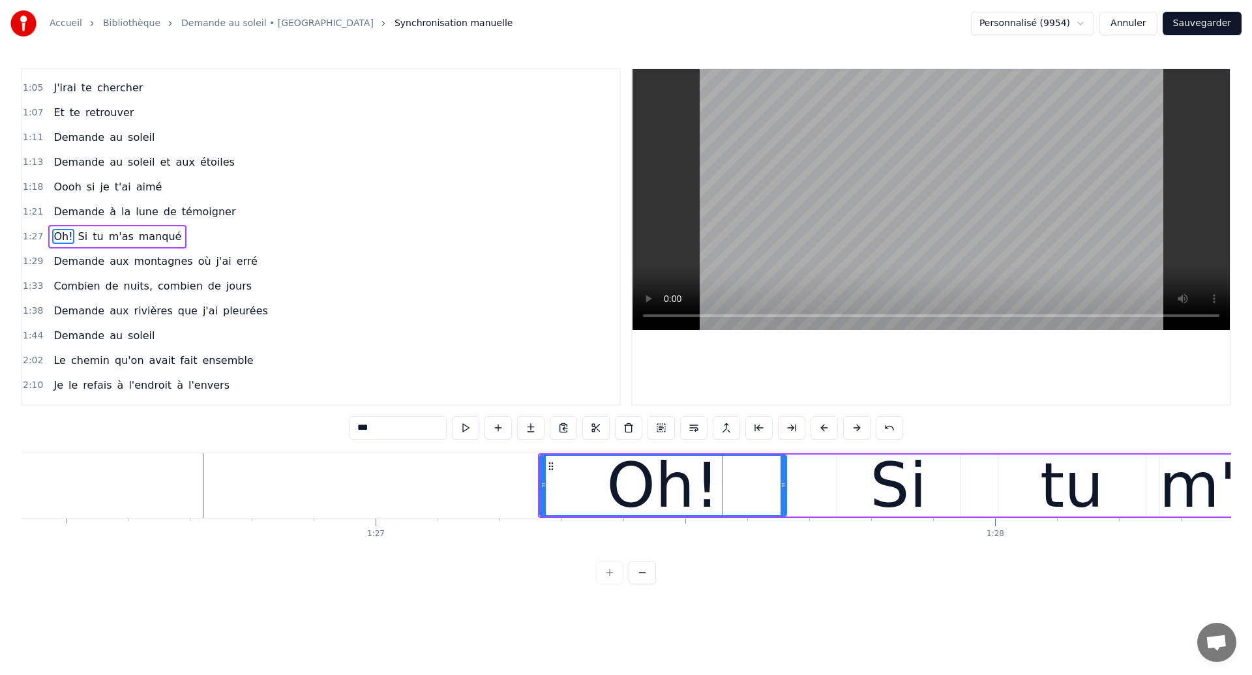
scroll to position [0, 53550]
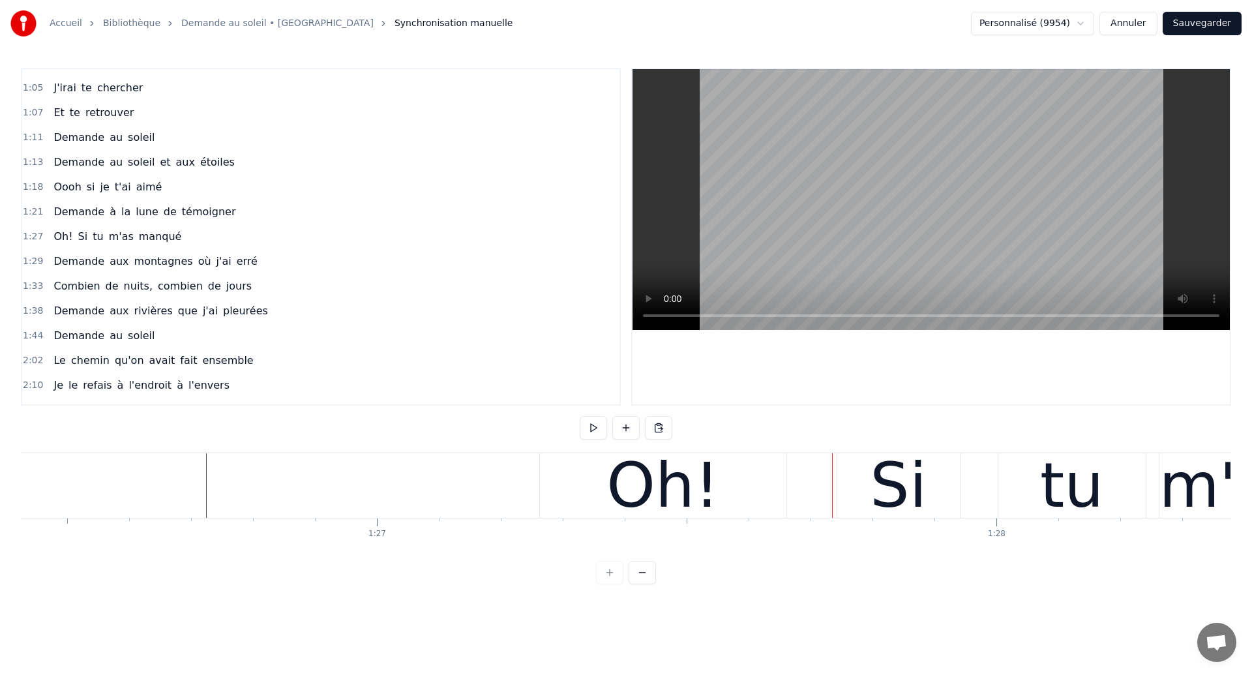
click at [798, 487] on div "Oh! Si tu m'as manqué" at bounding box center [1203, 485] width 1329 height 65
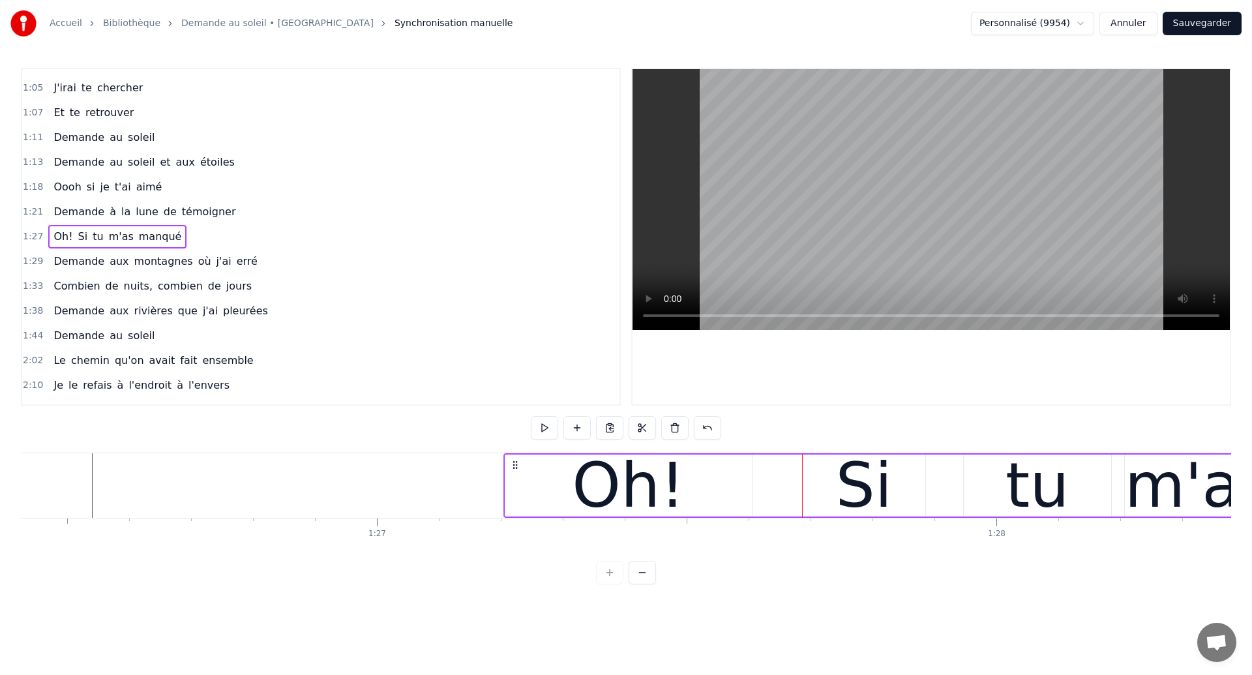
drag, startPoint x: 547, startPoint y: 466, endPoint x: 511, endPoint y: 468, distance: 36.0
click at [511, 468] on icon at bounding box center [515, 465] width 10 height 10
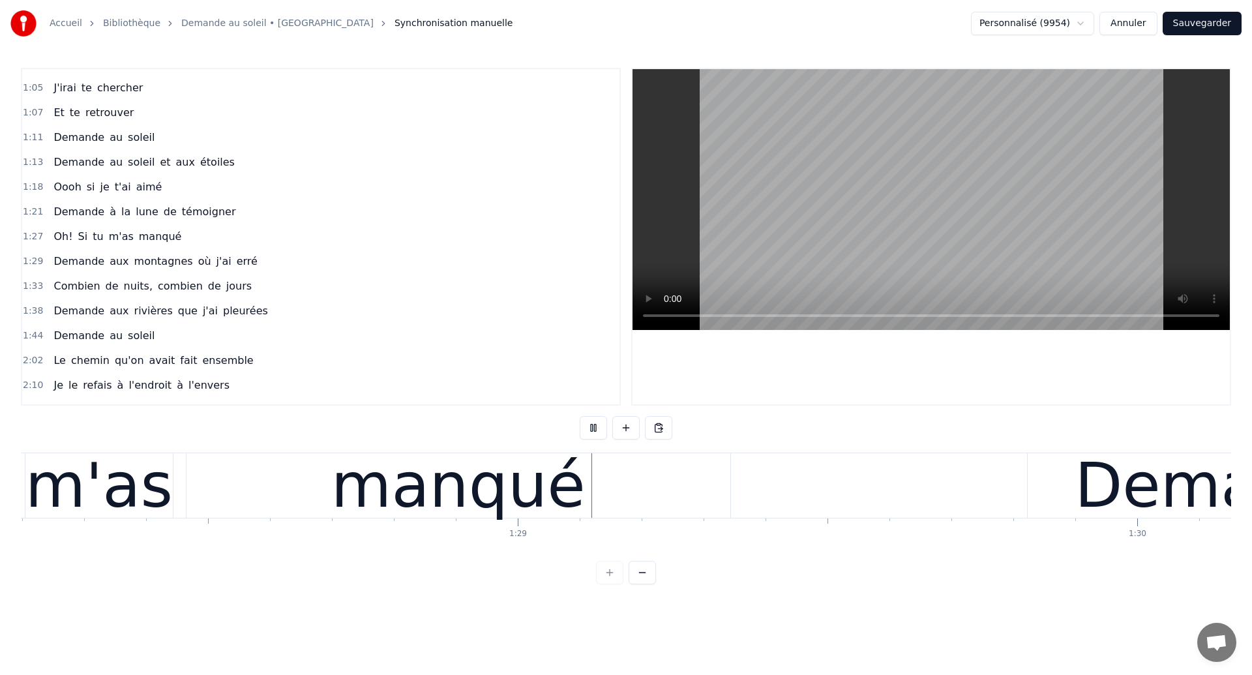
scroll to position [0, 54712]
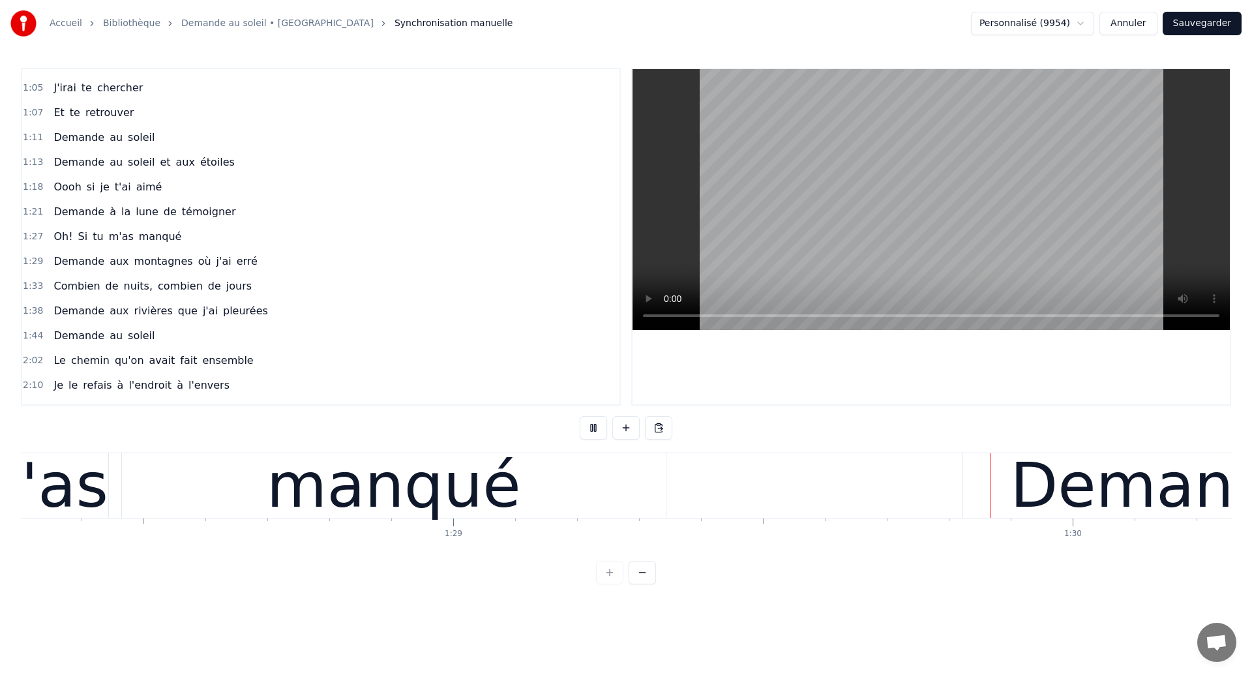
click at [539, 513] on div "manqué" at bounding box center [394, 485] width 544 height 65
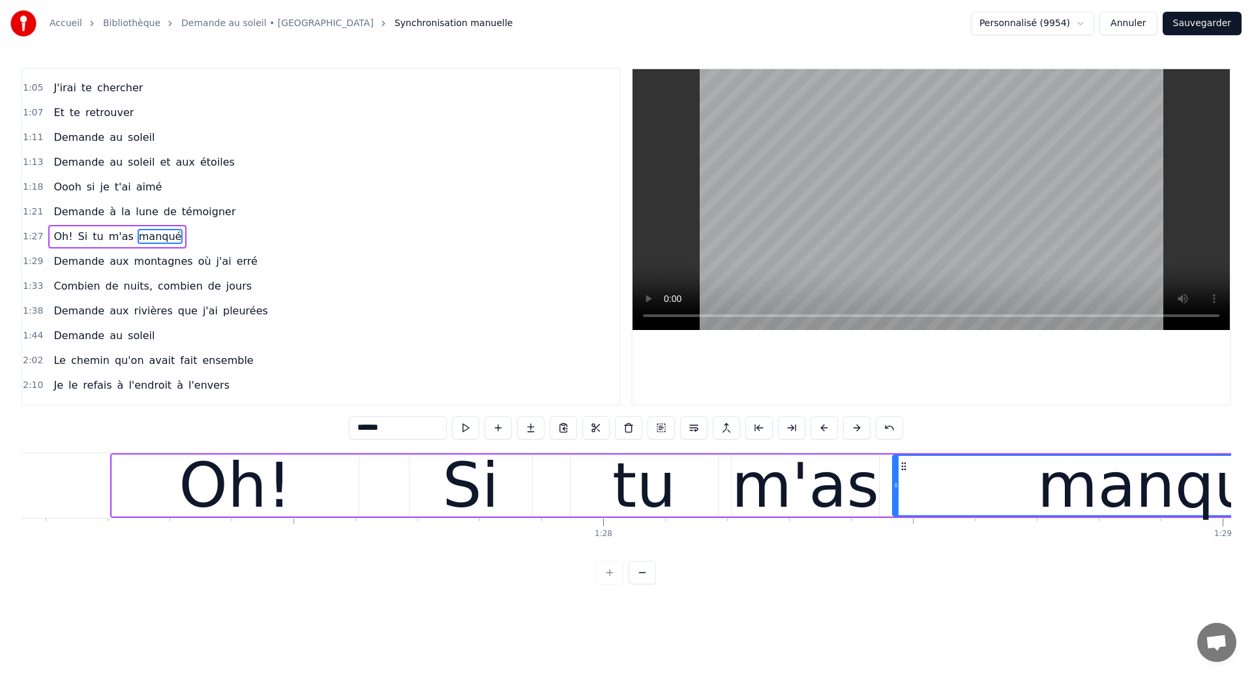
scroll to position [0, 53936]
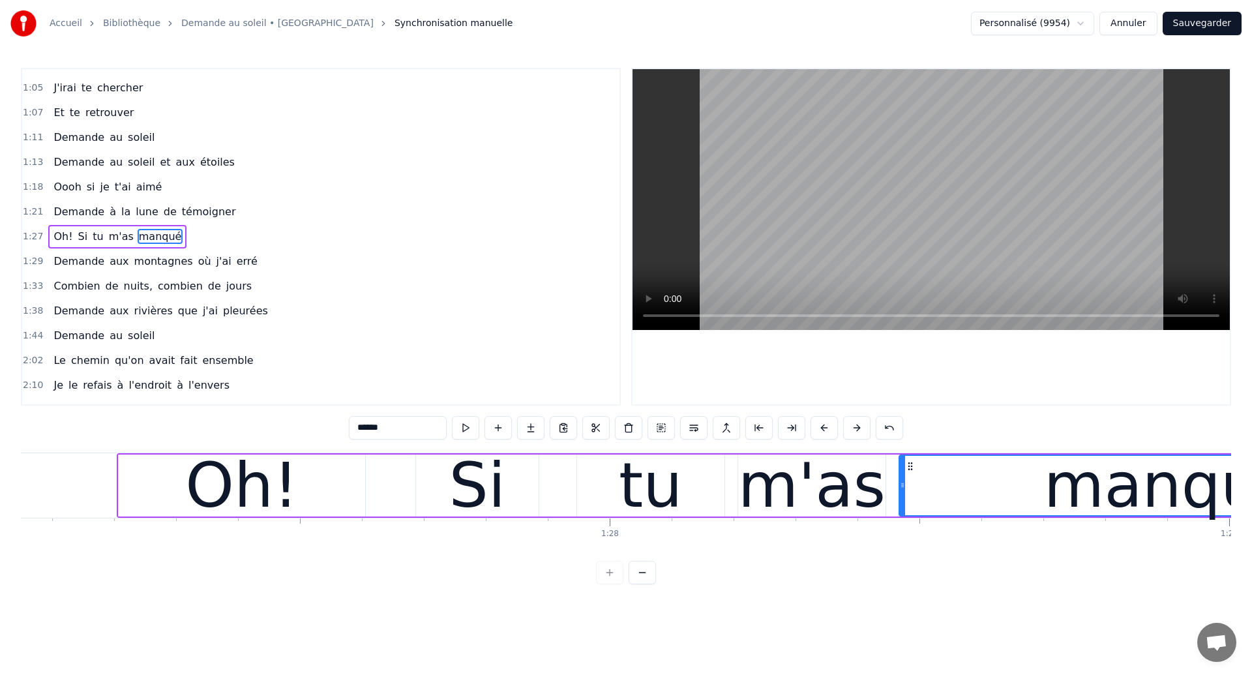
click at [273, 475] on div "Oh!" at bounding box center [241, 485] width 113 height 93
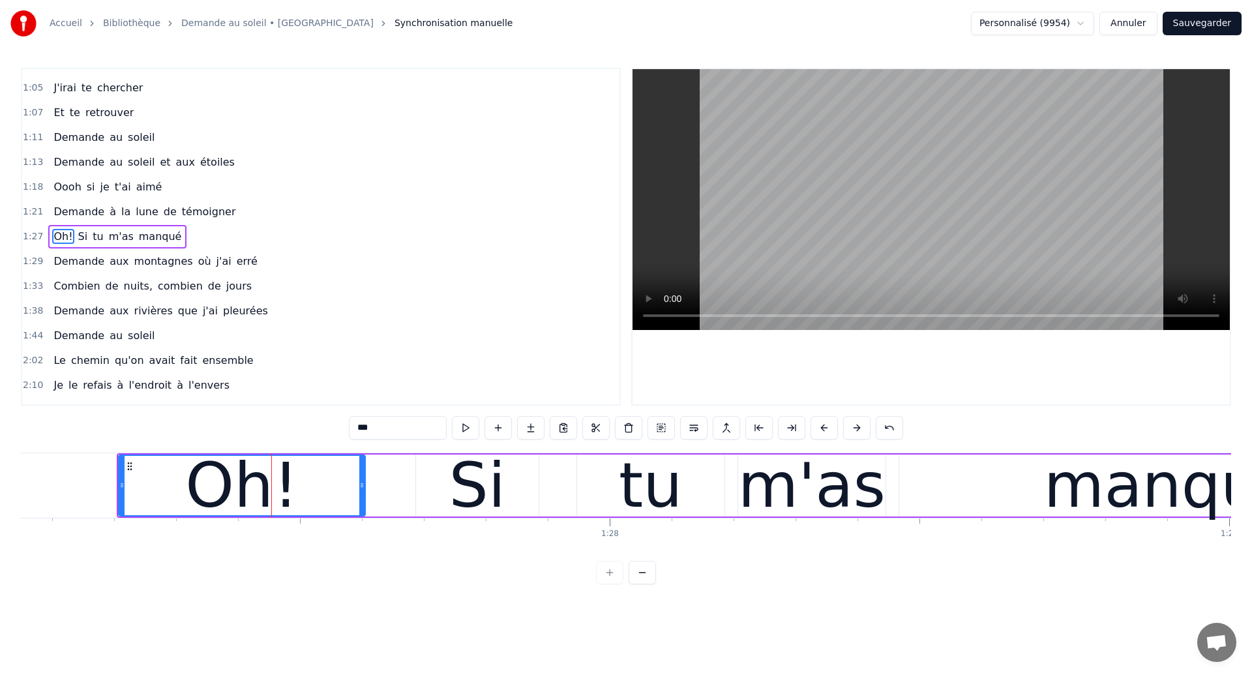
click at [365, 428] on input "***" at bounding box center [398, 427] width 98 height 23
click at [365, 423] on input "****" at bounding box center [398, 427] width 98 height 23
type input "*****"
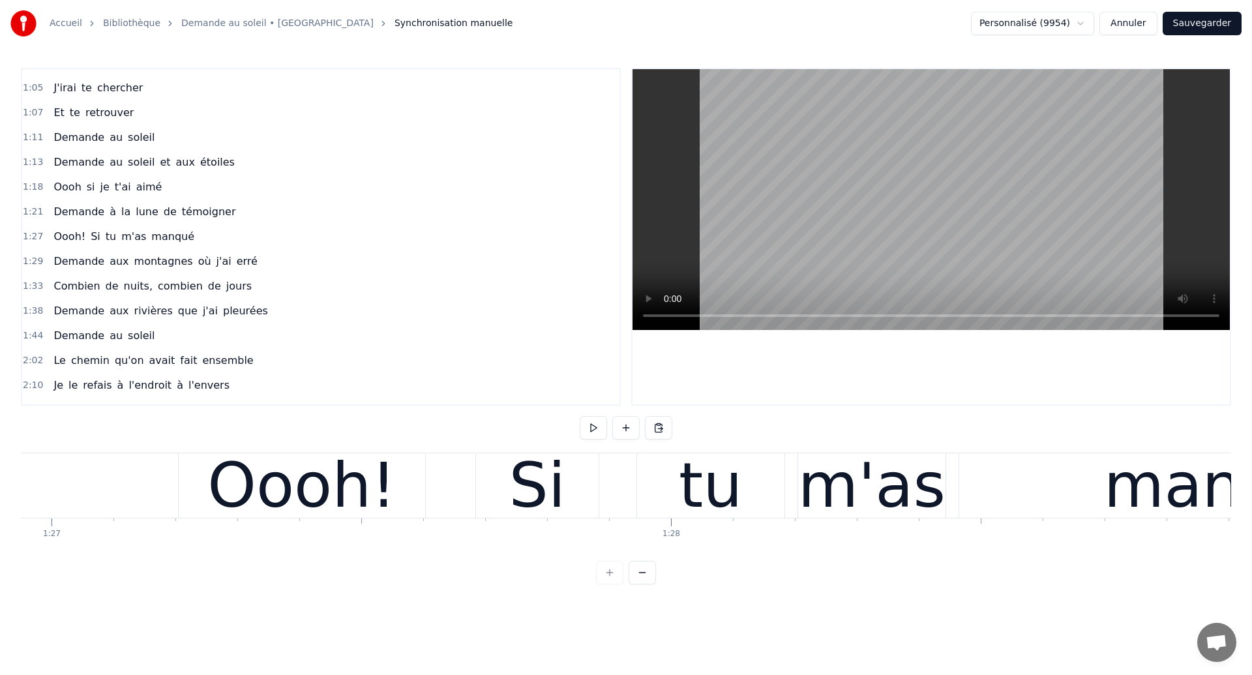
scroll to position [0, 53868]
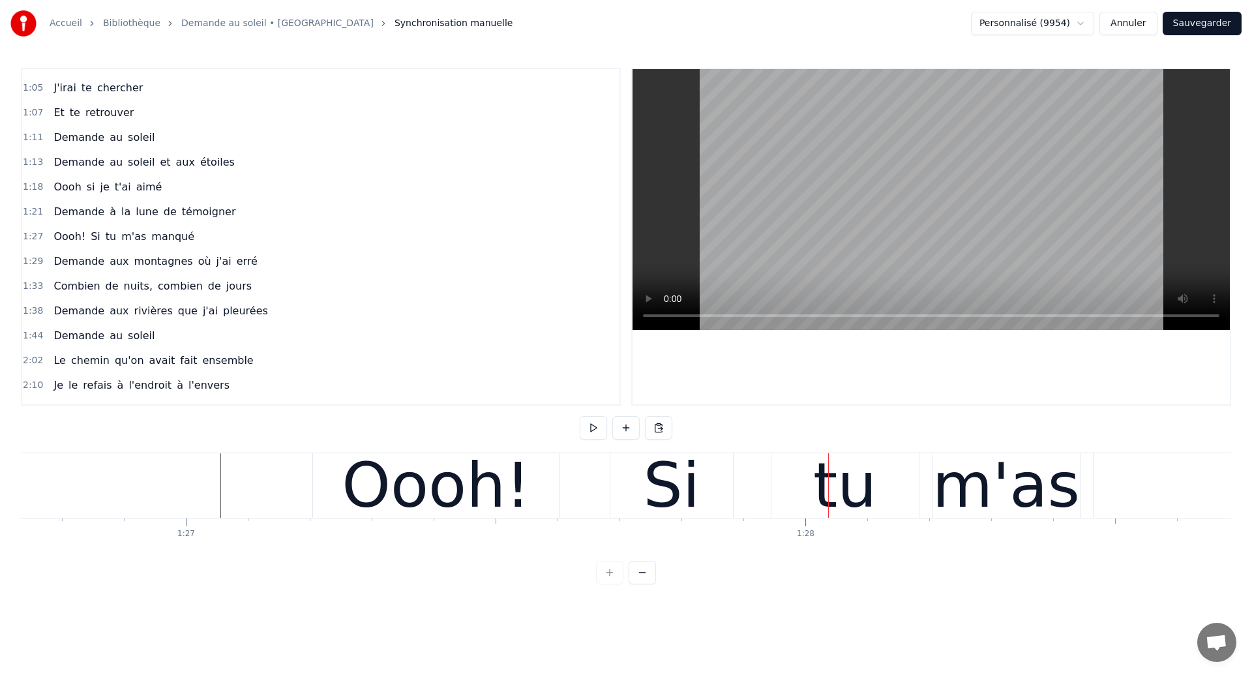
scroll to position [0, 53720]
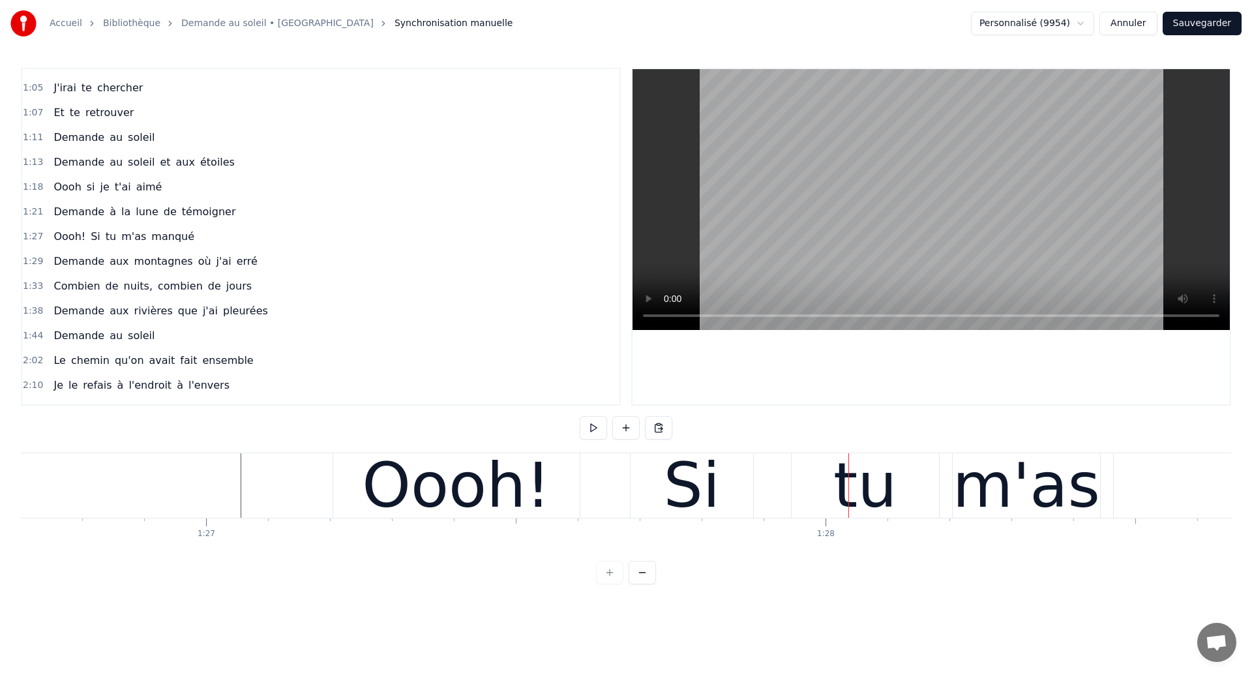
click at [566, 489] on div "Oooh!" at bounding box center [456, 485] width 247 height 65
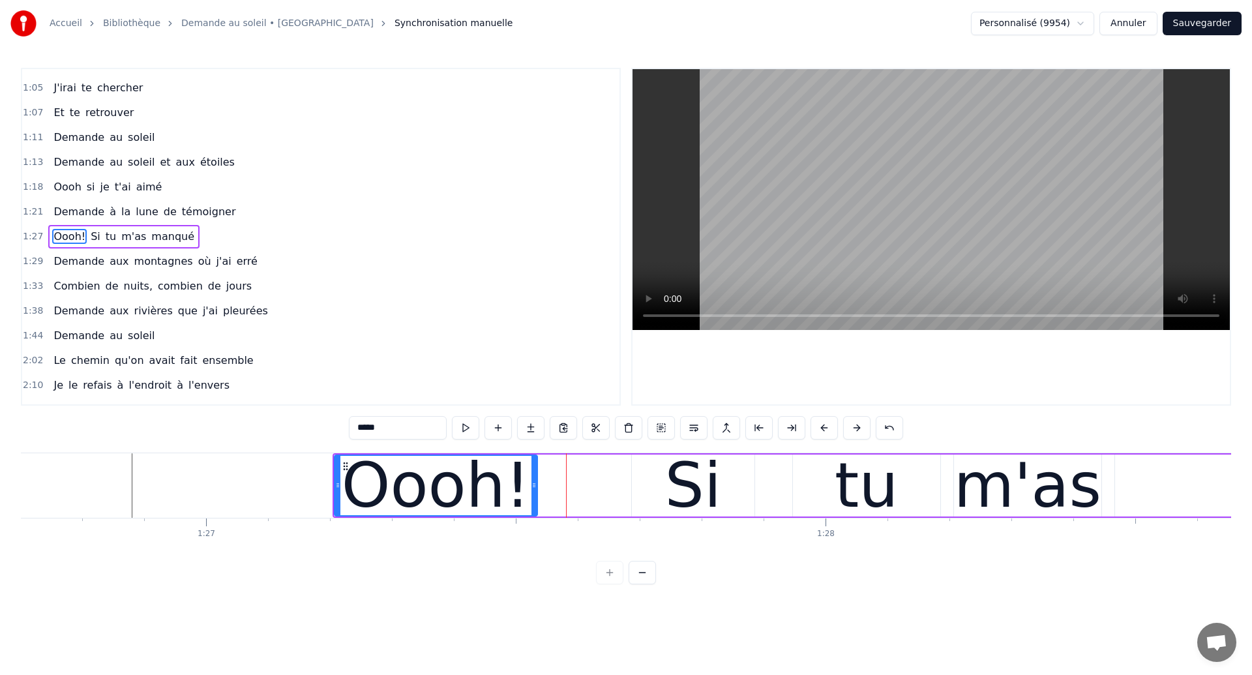
drag, startPoint x: 578, startPoint y: 492, endPoint x: 534, endPoint y: 494, distance: 43.7
click at [534, 494] on div at bounding box center [534, 485] width 5 height 59
click at [686, 492] on div "Si" at bounding box center [693, 485] width 57 height 93
type input "**"
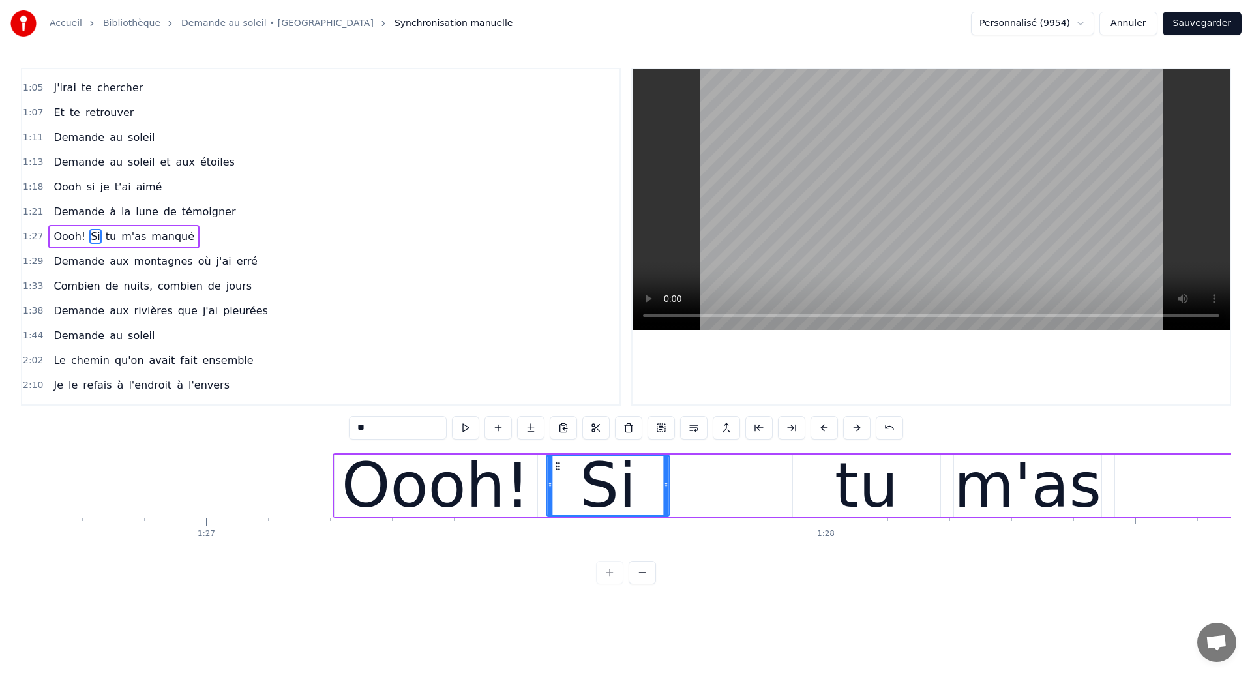
drag, startPoint x: 641, startPoint y: 466, endPoint x: 556, endPoint y: 490, distance: 88.6
click at [556, 490] on div "Si" at bounding box center [607, 485] width 121 height 59
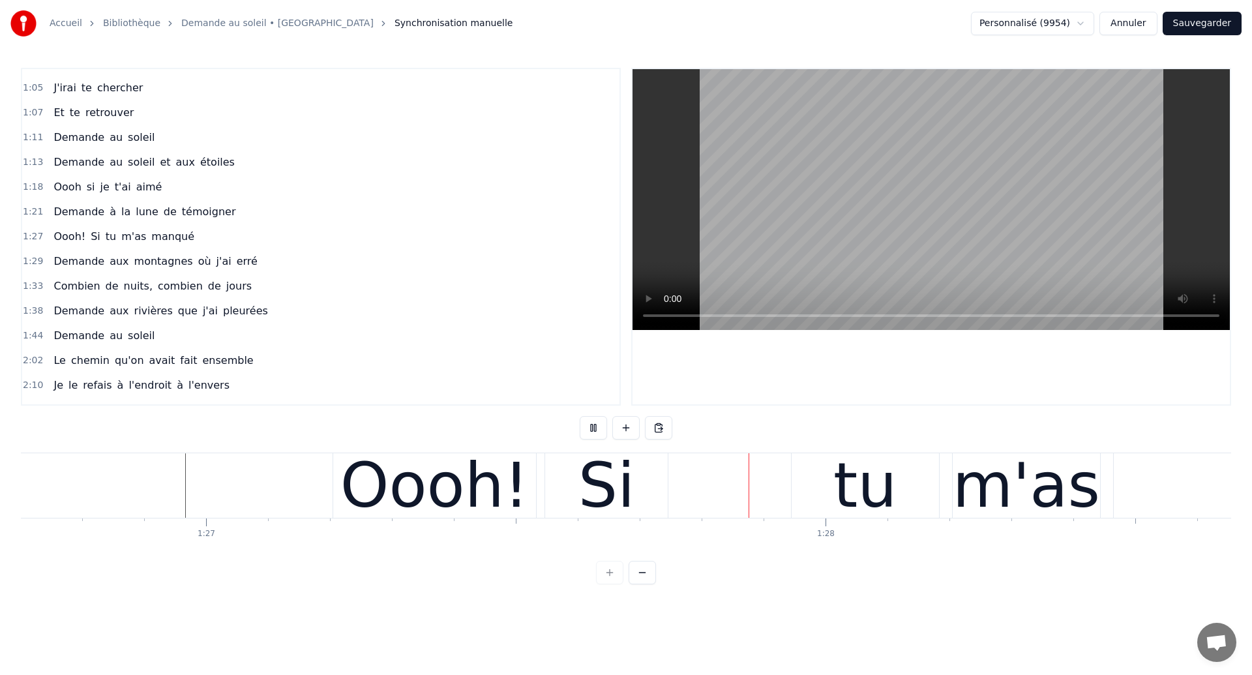
click at [628, 498] on div "Si" at bounding box center [607, 485] width 57 height 93
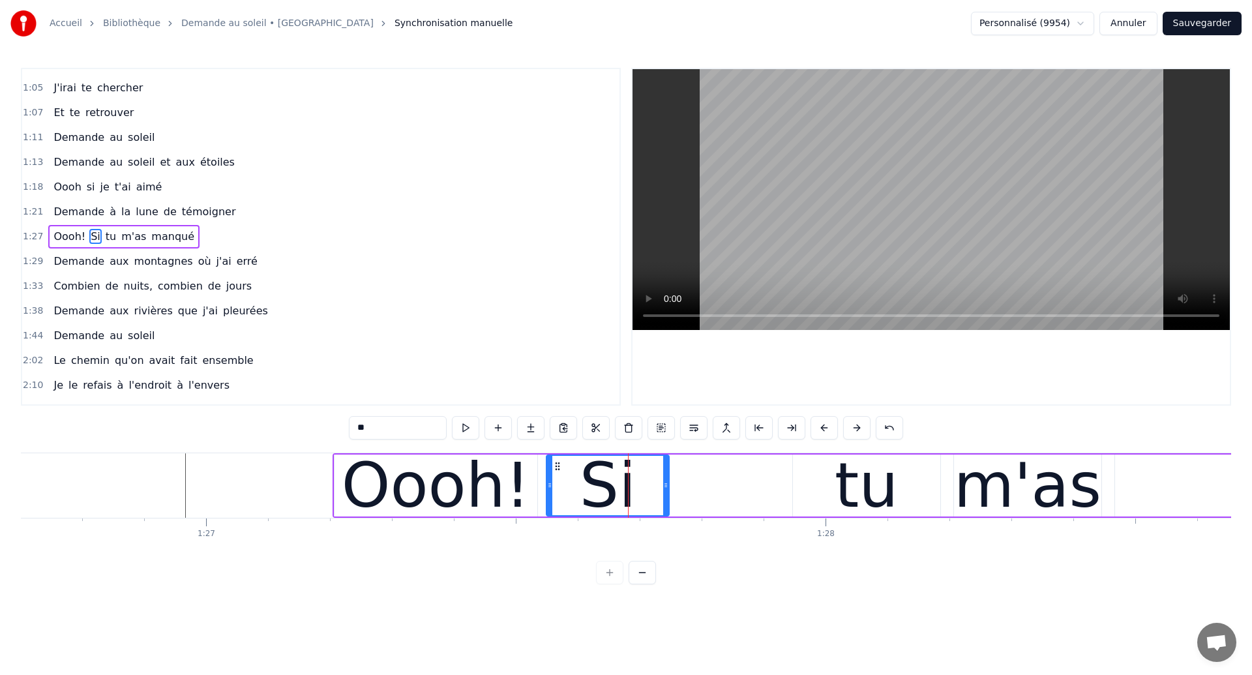
click at [845, 489] on div "tu" at bounding box center [866, 485] width 63 height 93
type input "**"
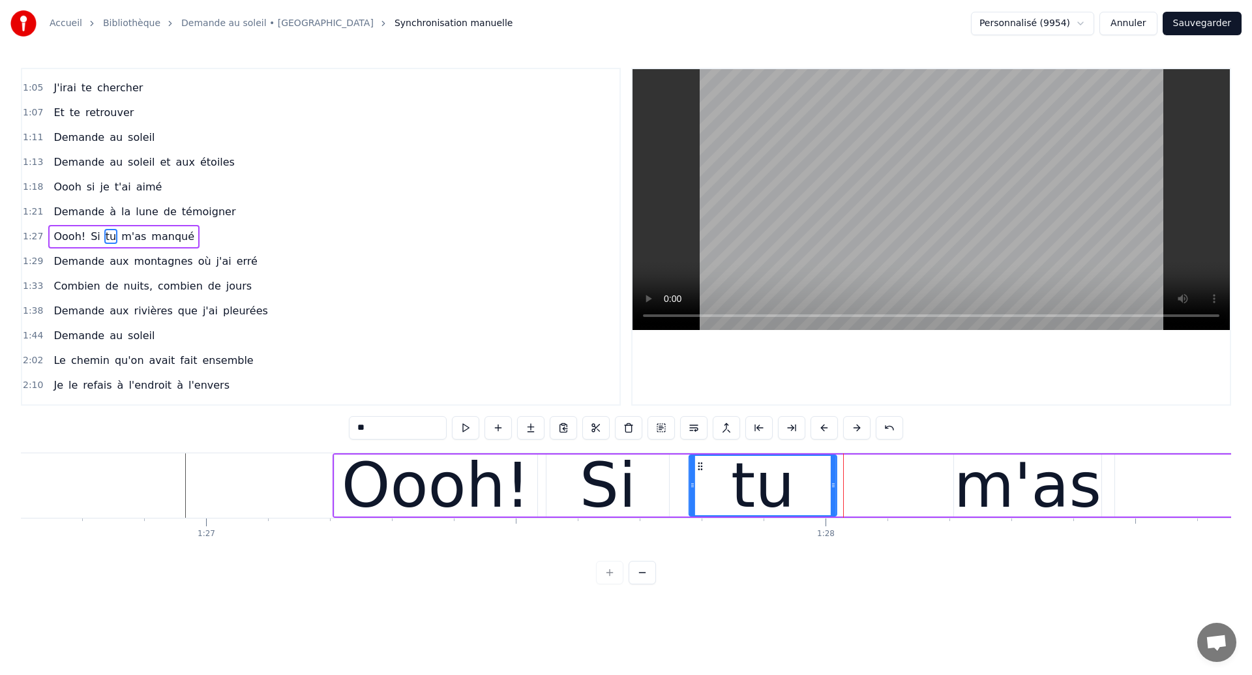
drag, startPoint x: 802, startPoint y: 466, endPoint x: 697, endPoint y: 500, distance: 109.5
click at [697, 500] on div "tu" at bounding box center [763, 485] width 146 height 59
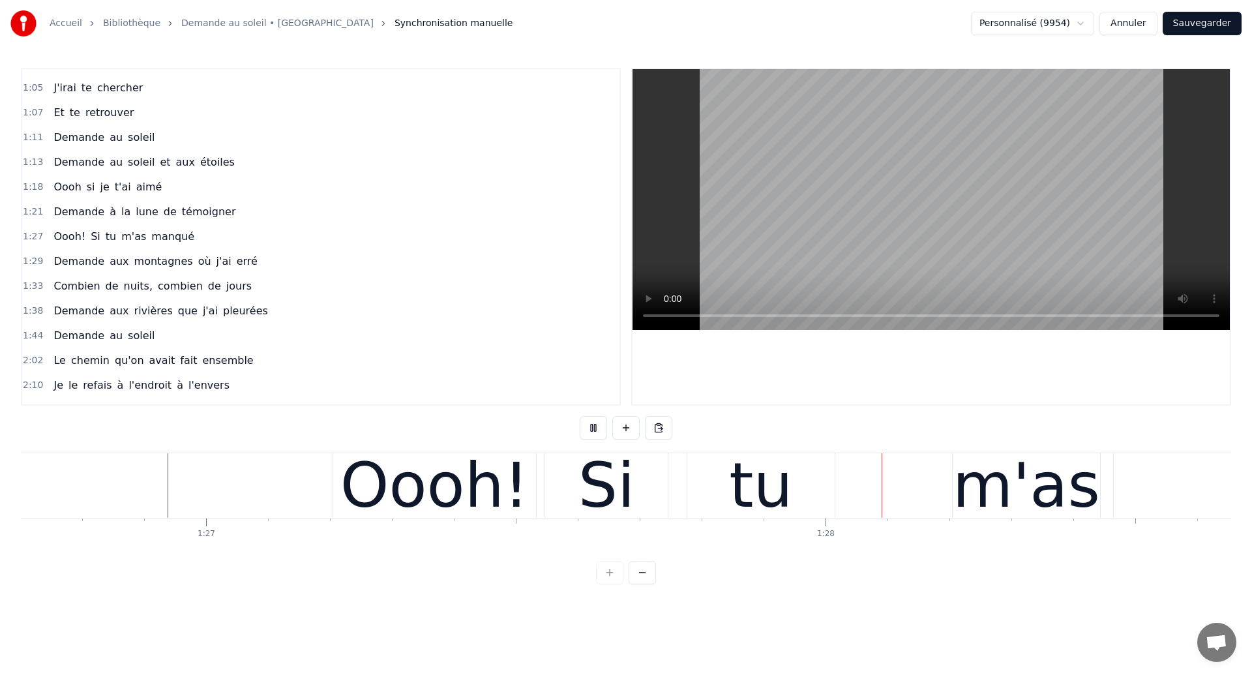
click at [647, 476] on div "Si" at bounding box center [606, 485] width 123 height 65
click at [781, 506] on div "tu" at bounding box center [760, 485] width 63 height 93
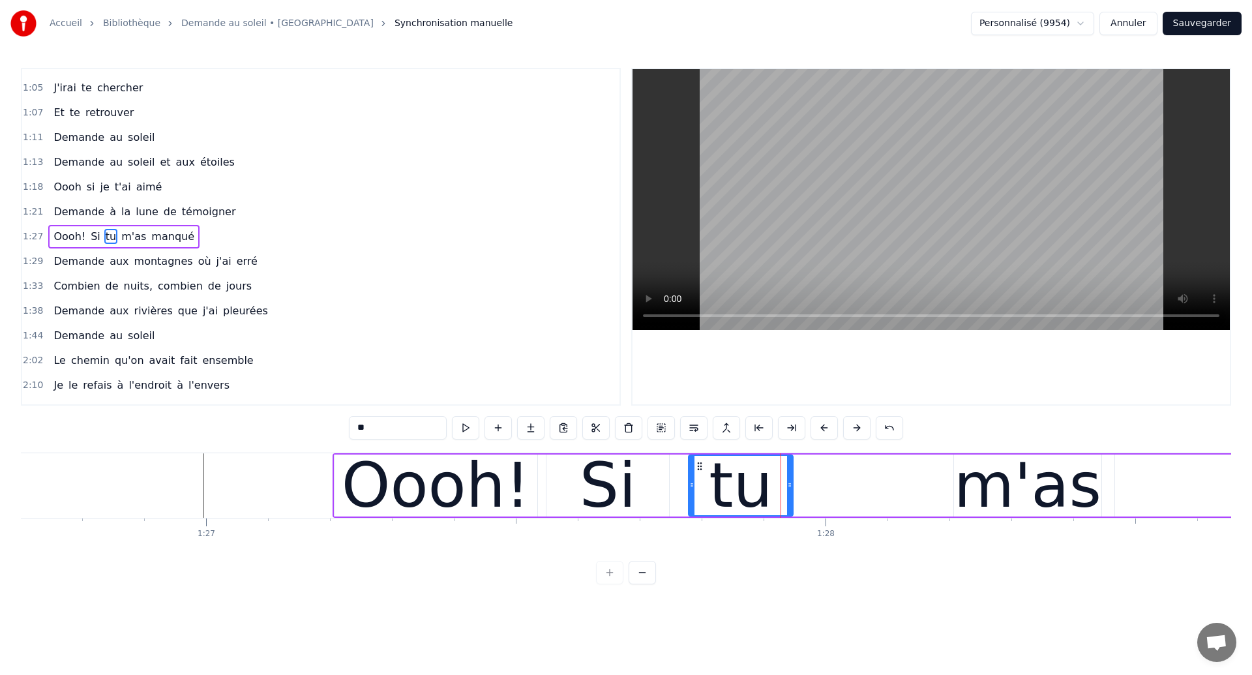
drag, startPoint x: 832, startPoint y: 493, endPoint x: 789, endPoint y: 504, distance: 44.3
click at [789, 504] on div at bounding box center [789, 485] width 5 height 59
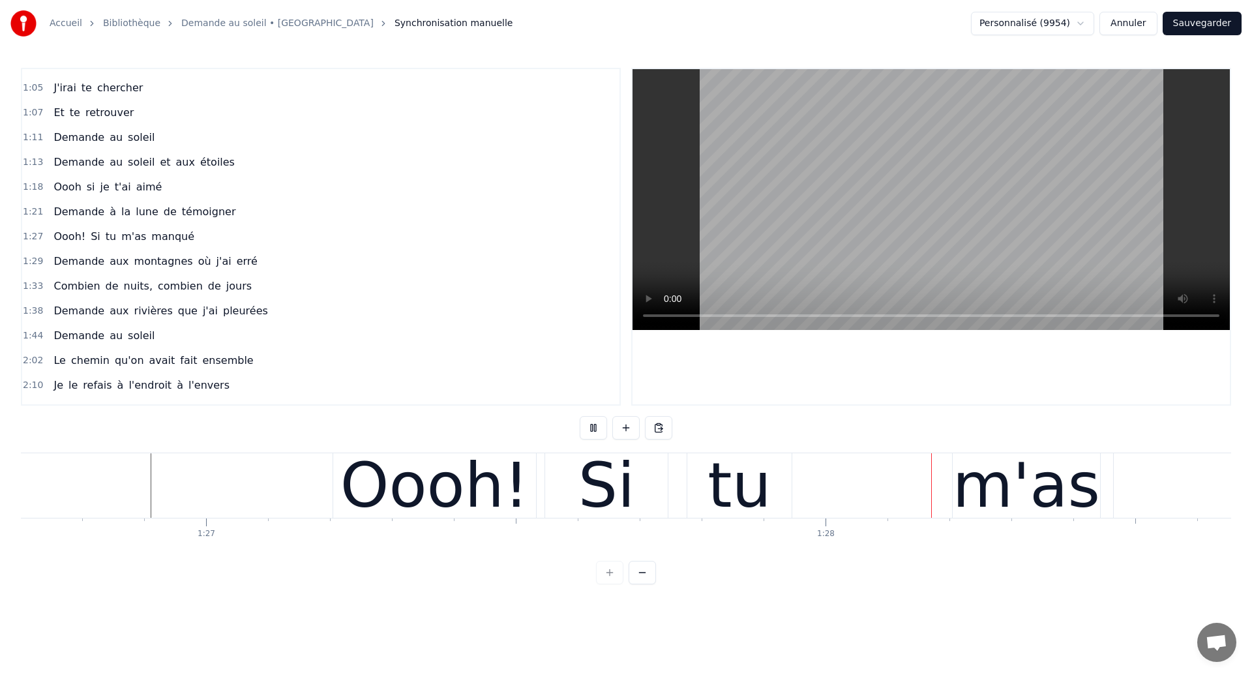
click at [748, 498] on div "tu" at bounding box center [739, 485] width 63 height 93
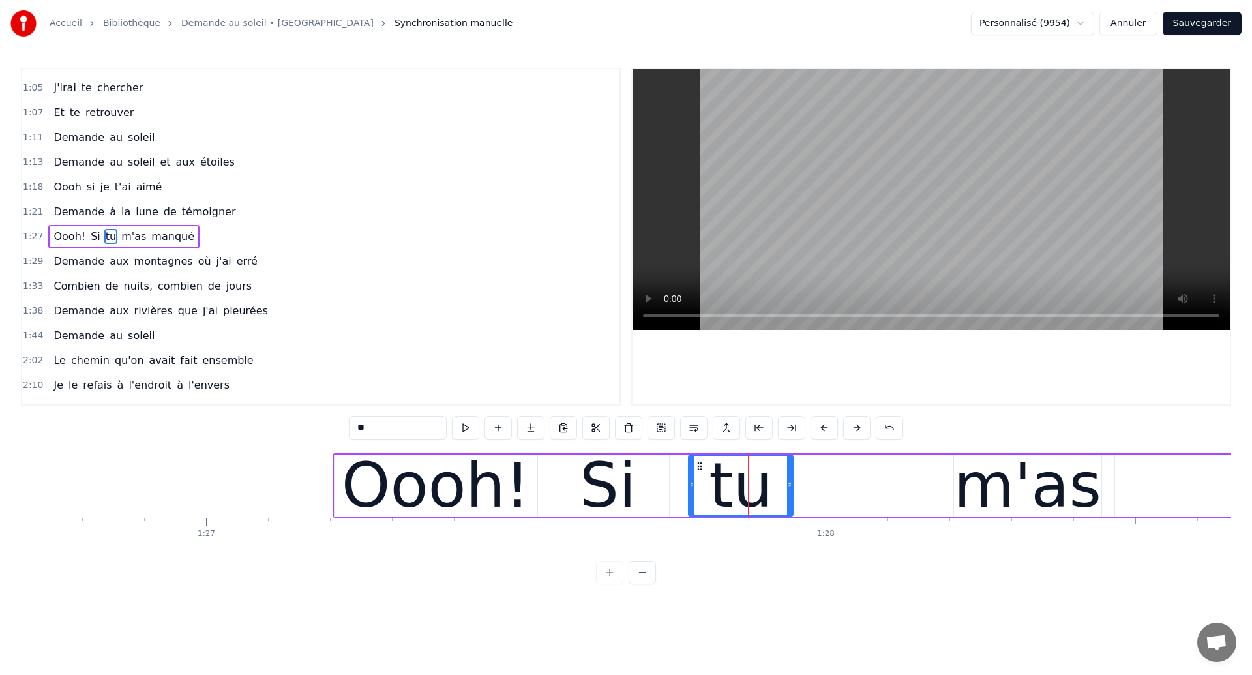
click at [984, 487] on div "m'as" at bounding box center [1027, 485] width 147 height 93
type input "****"
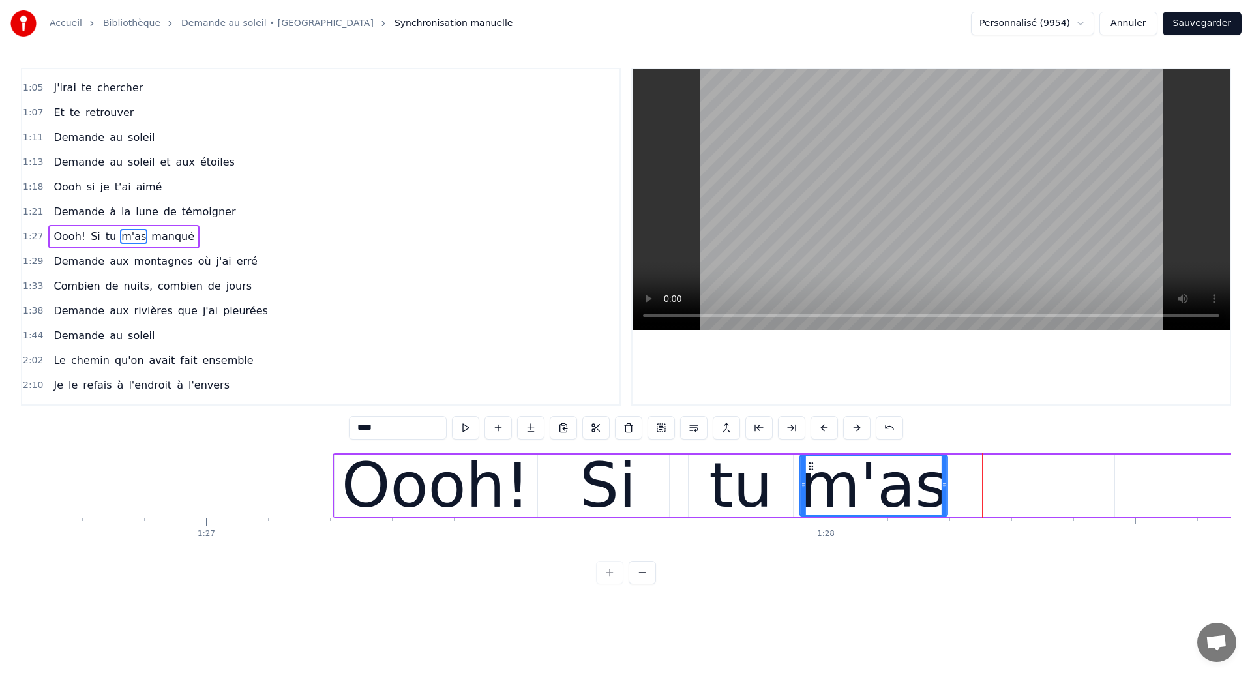
drag, startPoint x: 964, startPoint y: 464, endPoint x: 810, endPoint y: 520, distance: 163.6
click at [810, 520] on div "Dans mes nuits Je vois des murs de feu Je traverse des océans de sang Je croise…" at bounding box center [626, 502] width 1211 height 98
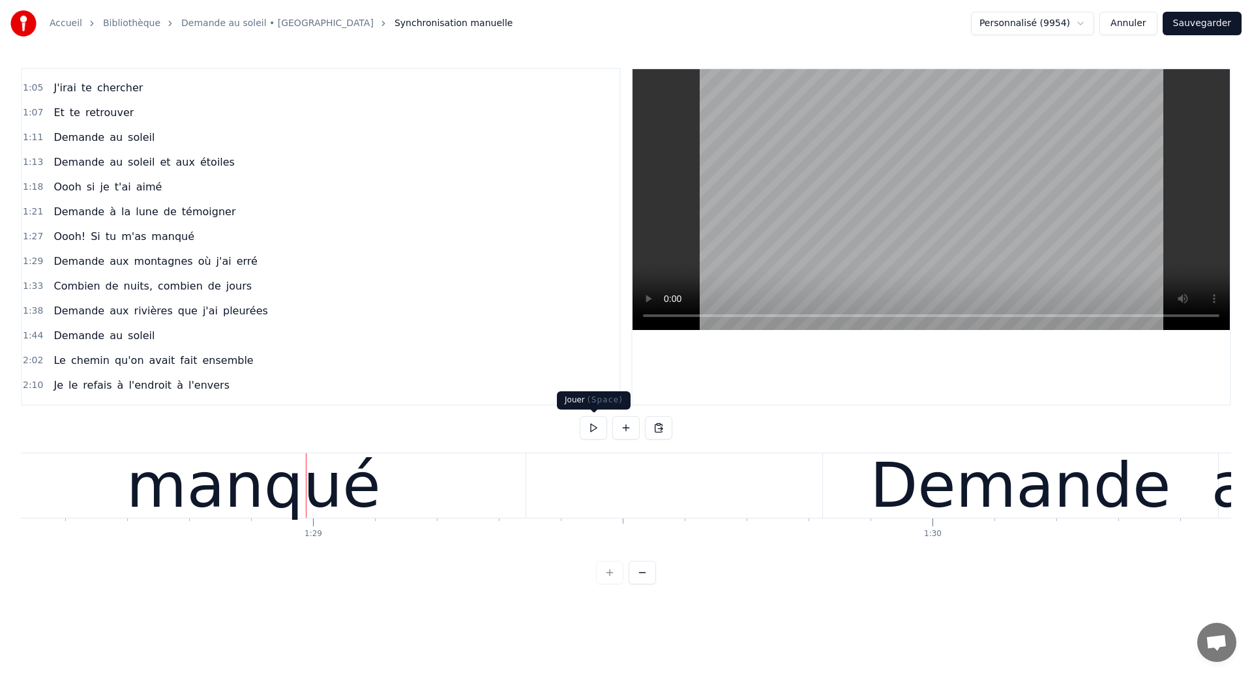
scroll to position [0, 54857]
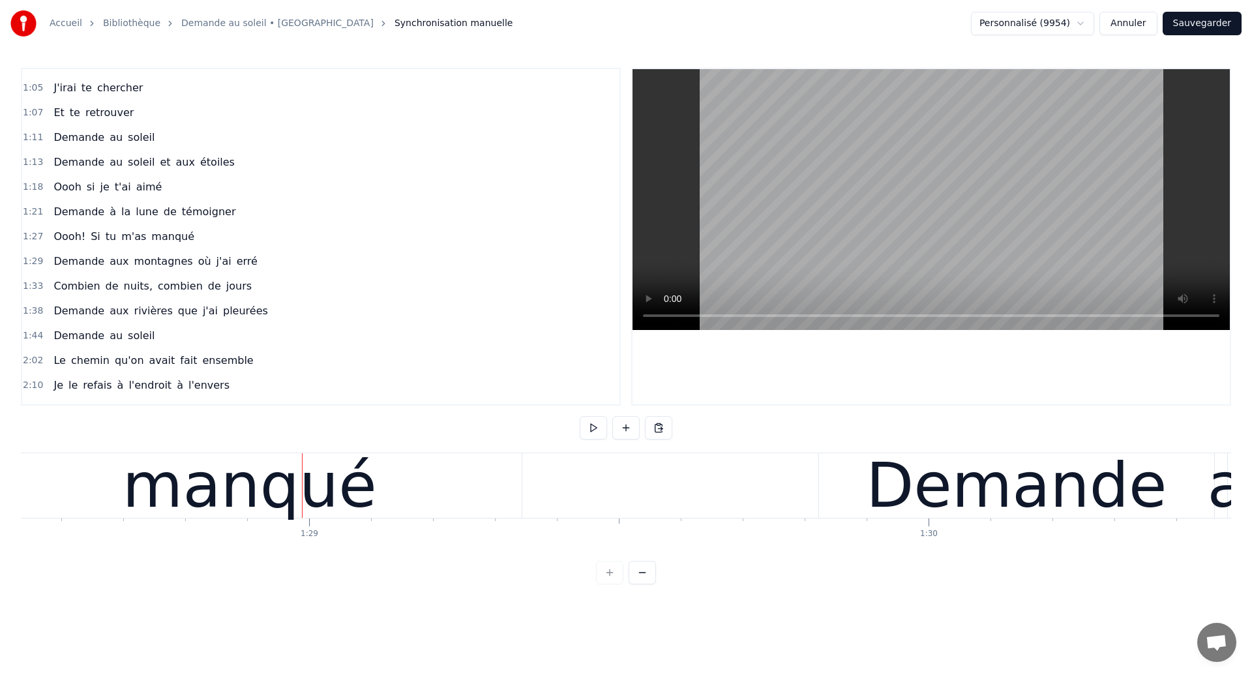
click at [506, 480] on div "manqué" at bounding box center [250, 485] width 544 height 65
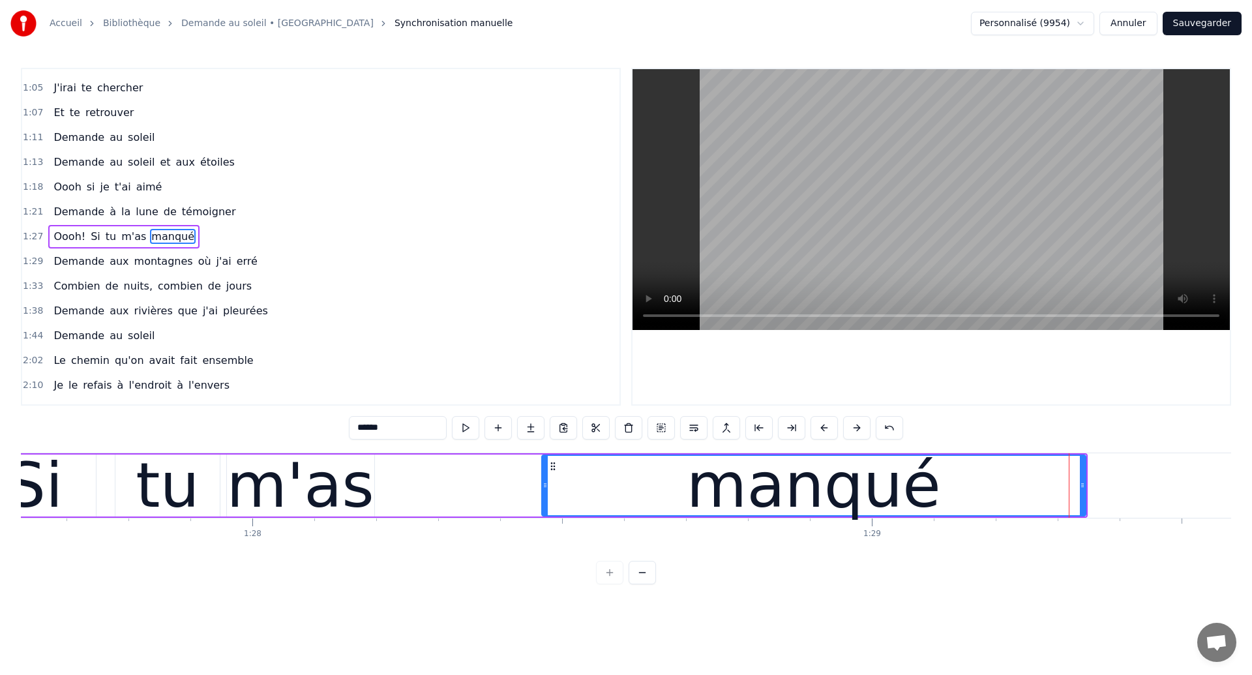
scroll to position [0, 54079]
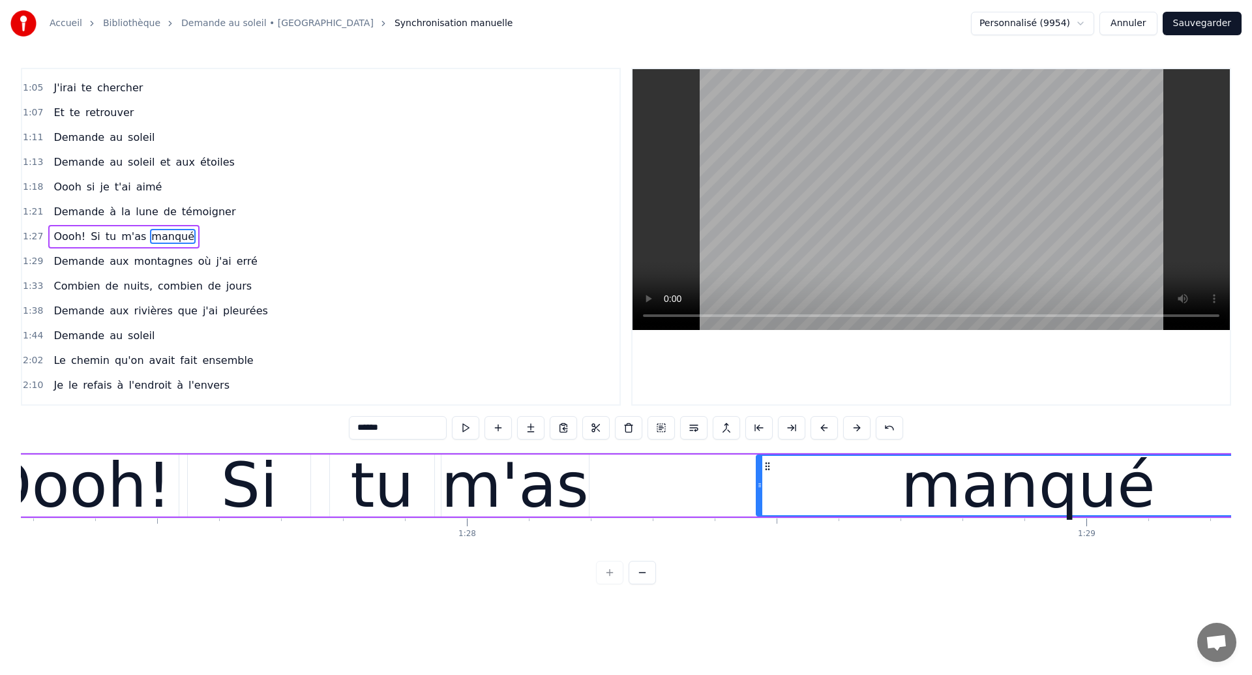
click at [144, 519] on div "Oooh!" at bounding box center [77, 485] width 188 height 93
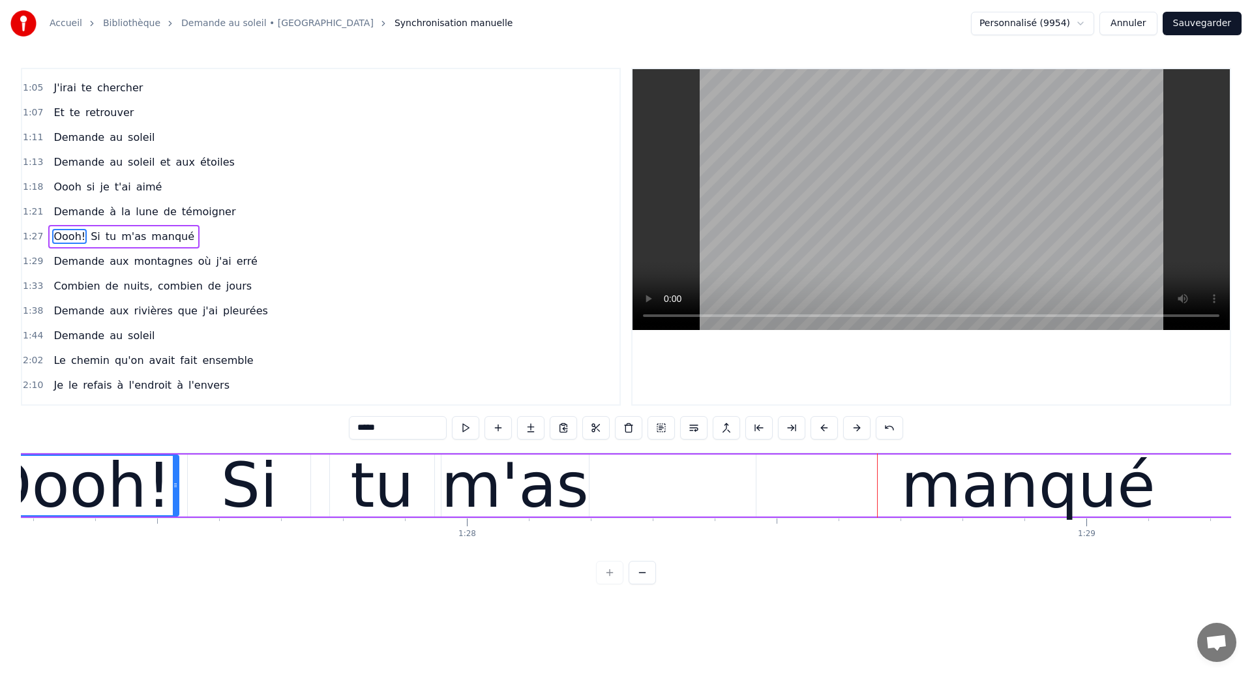
click at [822, 487] on div "manqué" at bounding box center [1029, 486] width 544 height 62
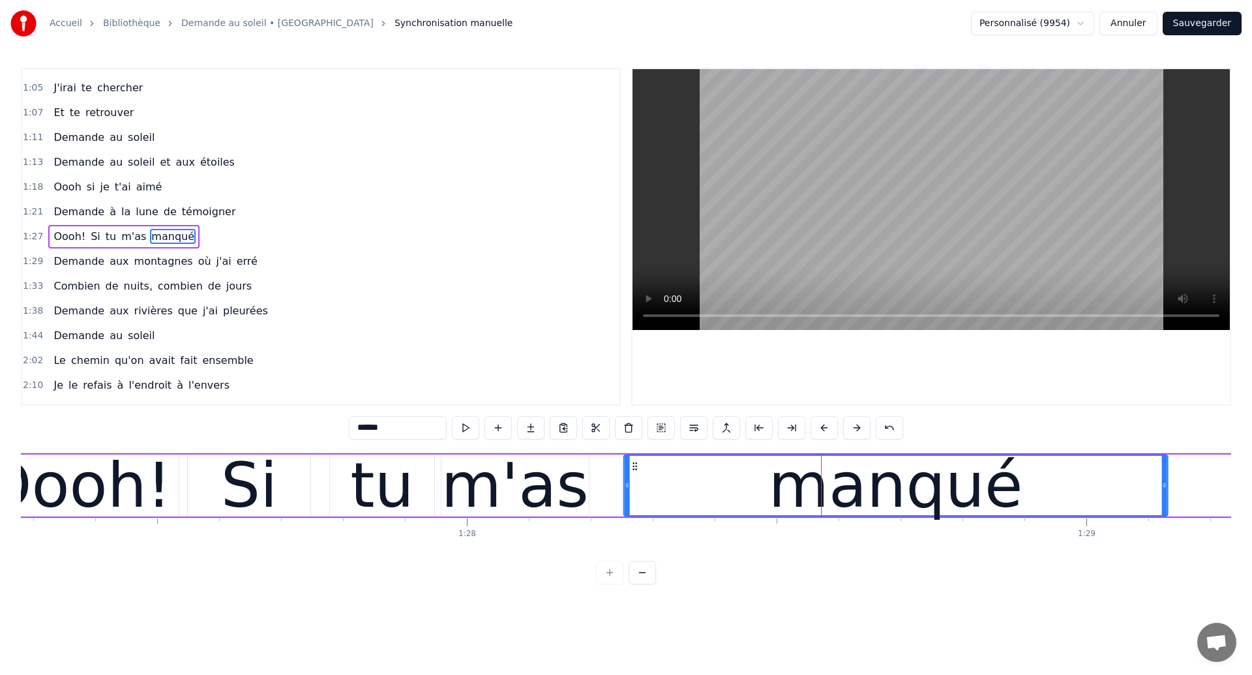
drag, startPoint x: 766, startPoint y: 468, endPoint x: 633, endPoint y: 510, distance: 139.6
click at [633, 510] on div "manqué" at bounding box center [895, 485] width 543 height 59
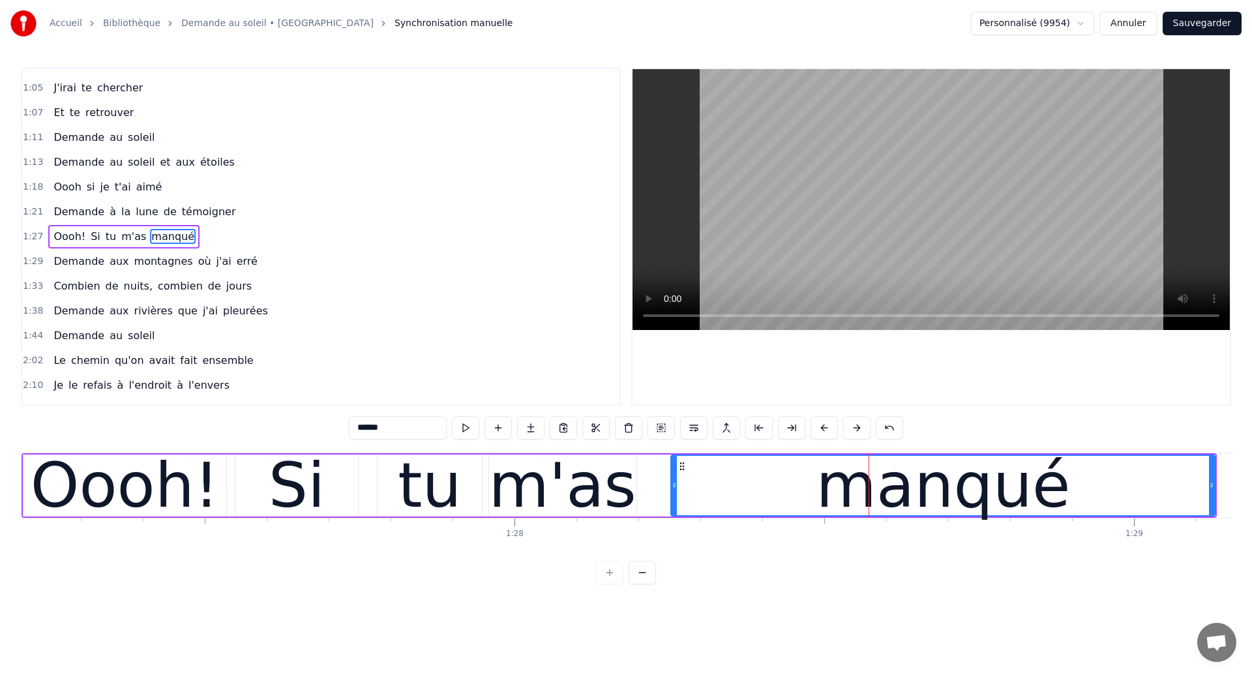
scroll to position [0, 53995]
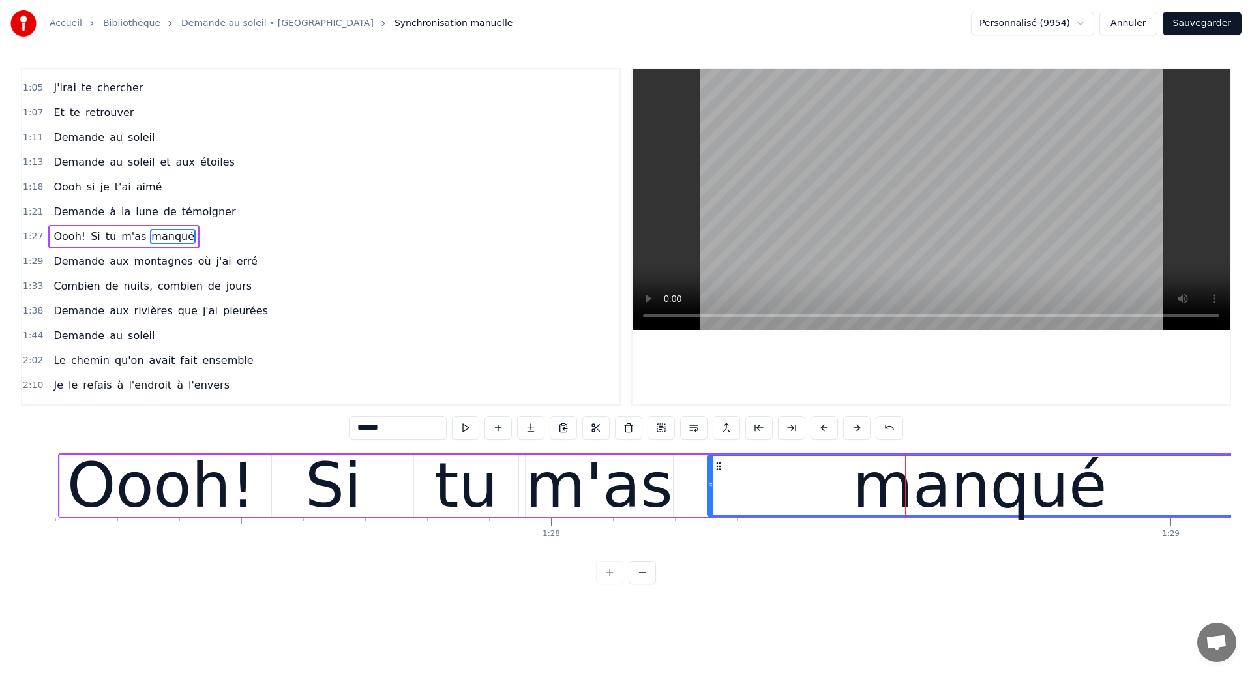
click at [93, 490] on div "Oooh!" at bounding box center [161, 485] width 188 height 93
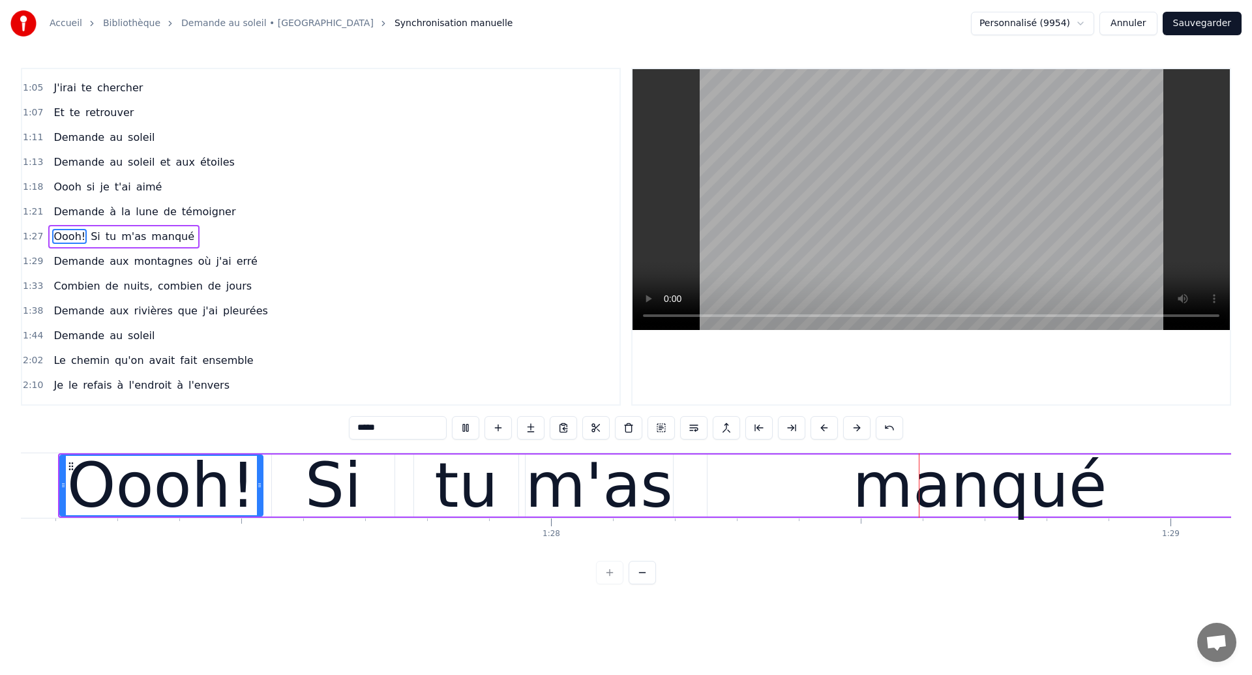
click at [631, 503] on div "m'as" at bounding box center [598, 485] width 147 height 93
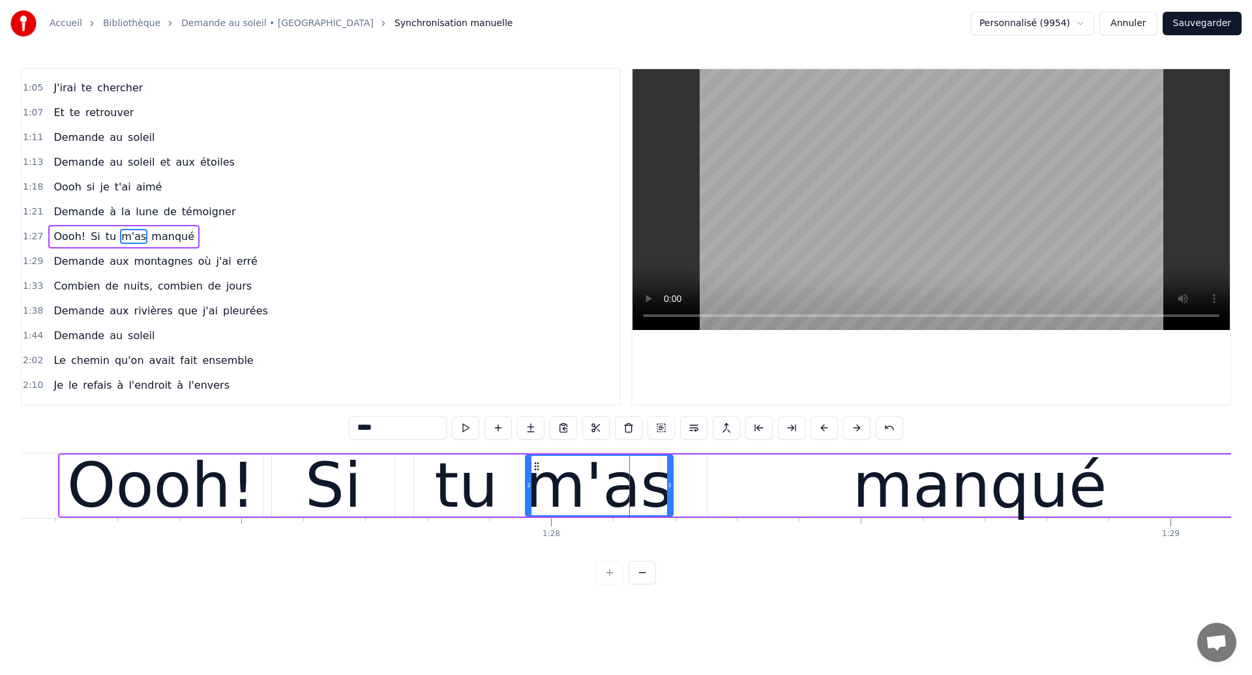
click at [121, 508] on div "Oooh!" at bounding box center [161, 485] width 188 height 93
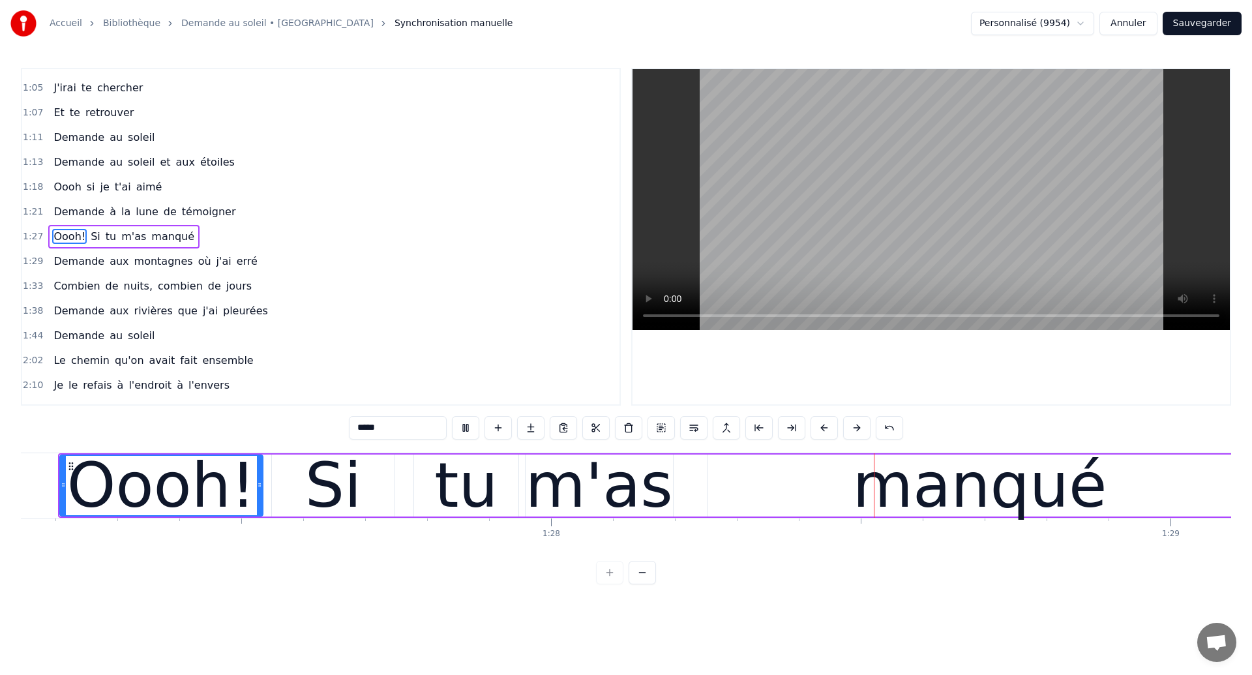
click at [653, 481] on div "m'as" at bounding box center [598, 485] width 147 height 93
type input "****"
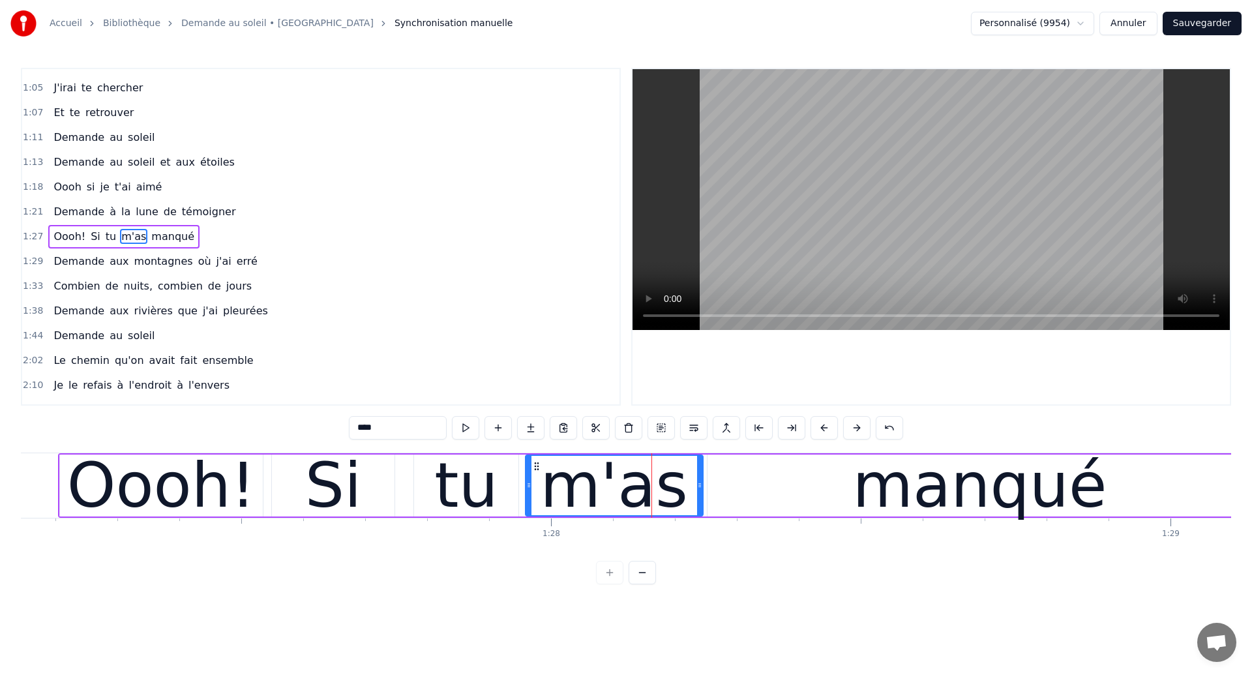
drag, startPoint x: 669, startPoint y: 490, endPoint x: 699, endPoint y: 494, distance: 29.6
click at [699, 494] on div at bounding box center [699, 485] width 5 height 59
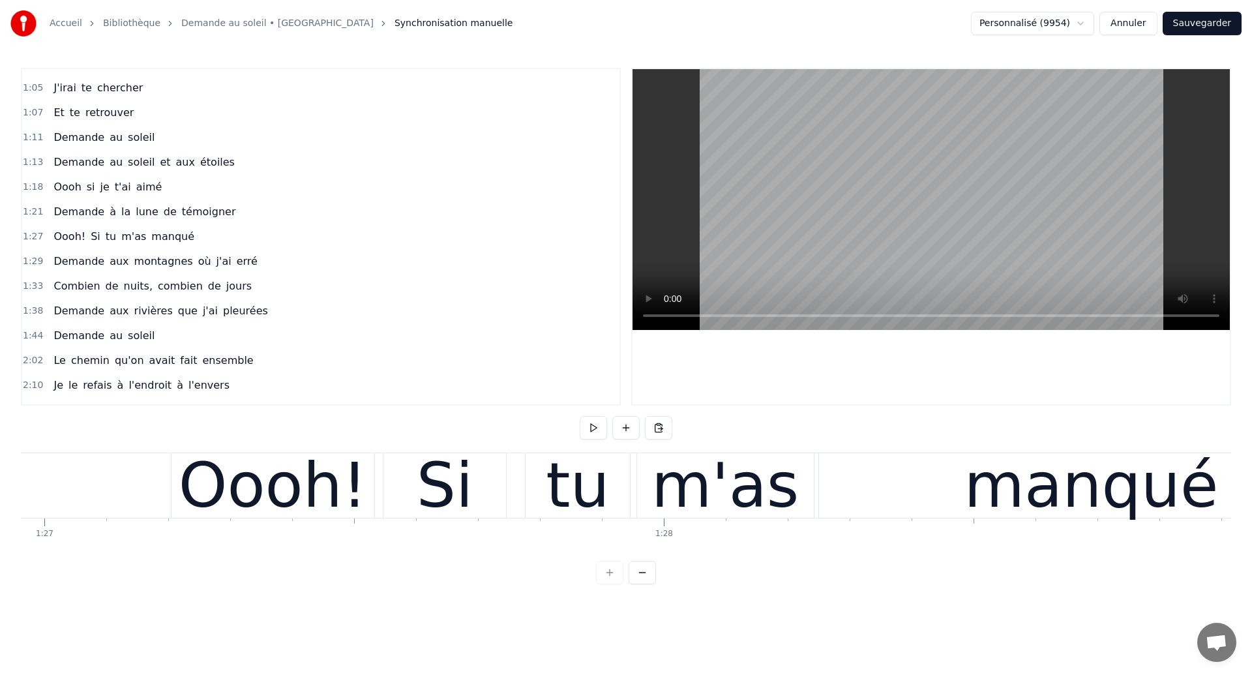
scroll to position [0, 53873]
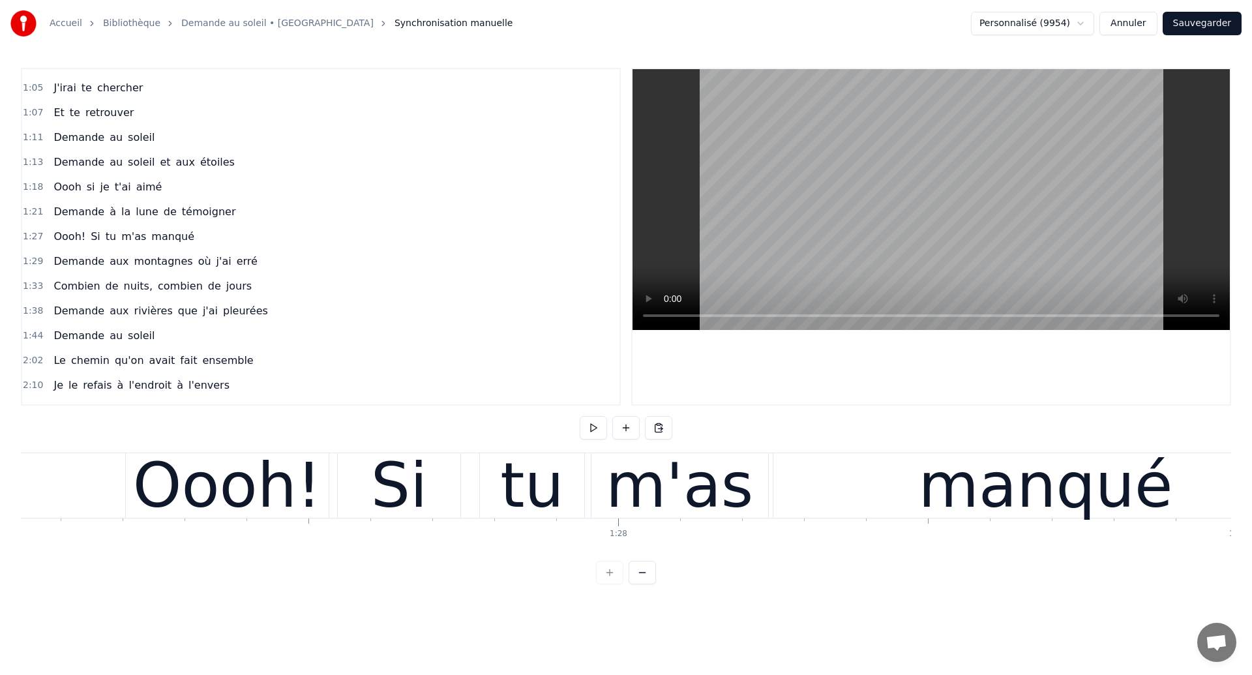
scroll to position [0, 53889]
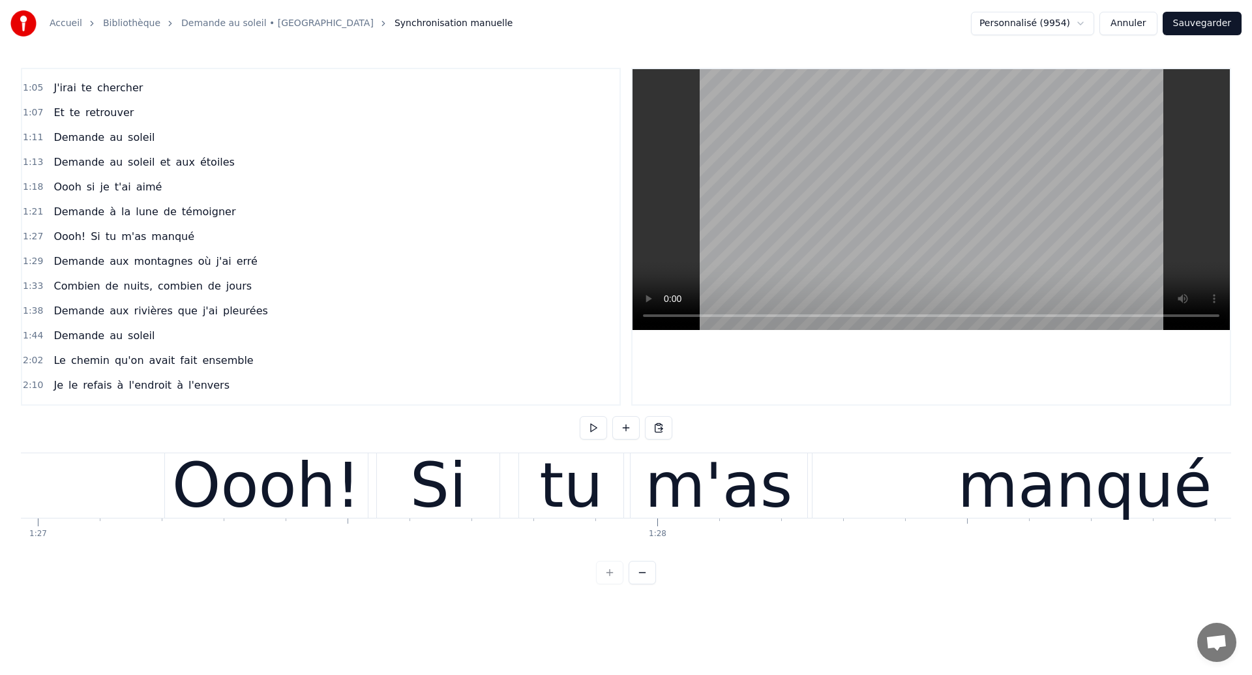
click at [169, 515] on div "Oooh!" at bounding box center [266, 485] width 203 height 65
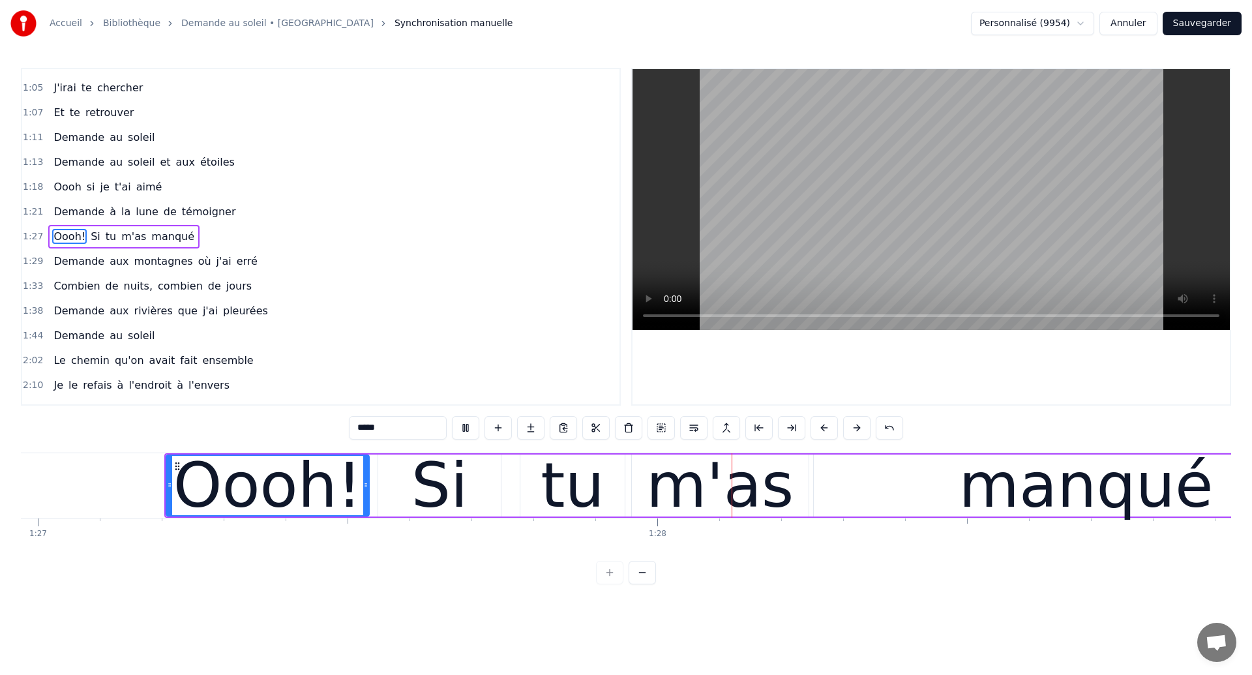
click at [573, 513] on div "tu" at bounding box center [572, 485] width 63 height 93
type input "**"
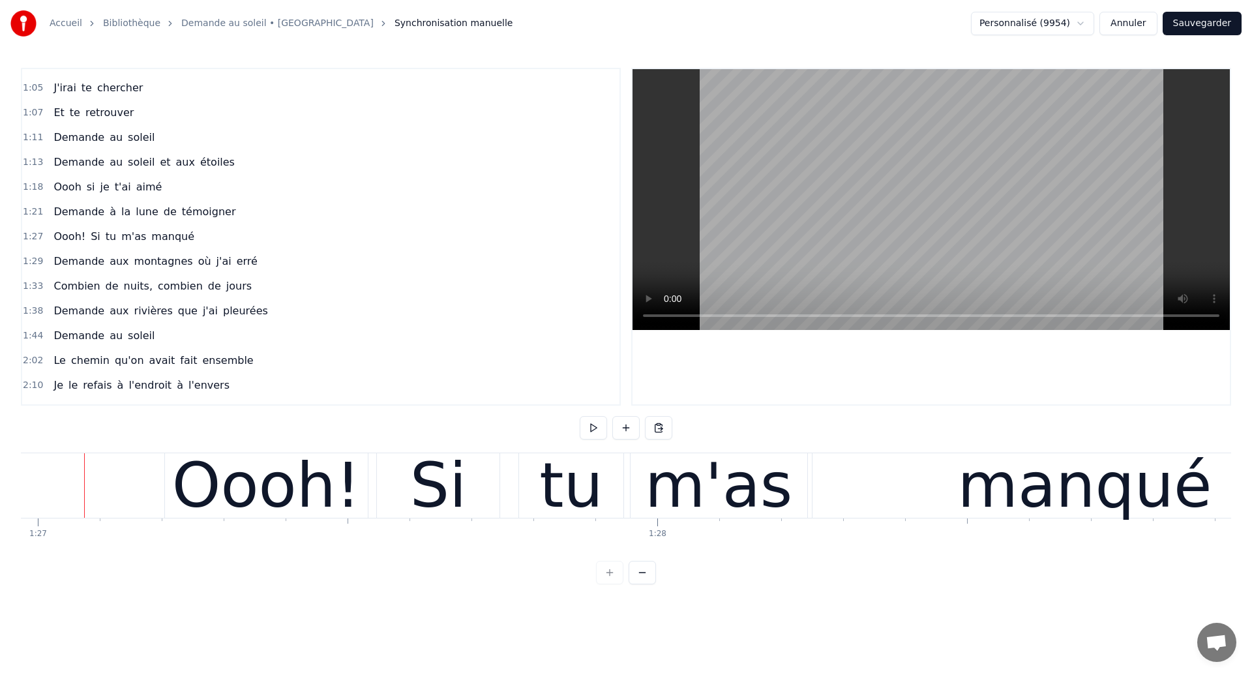
scroll to position [0, 53887]
click at [466, 505] on div "Si" at bounding box center [440, 485] width 123 height 65
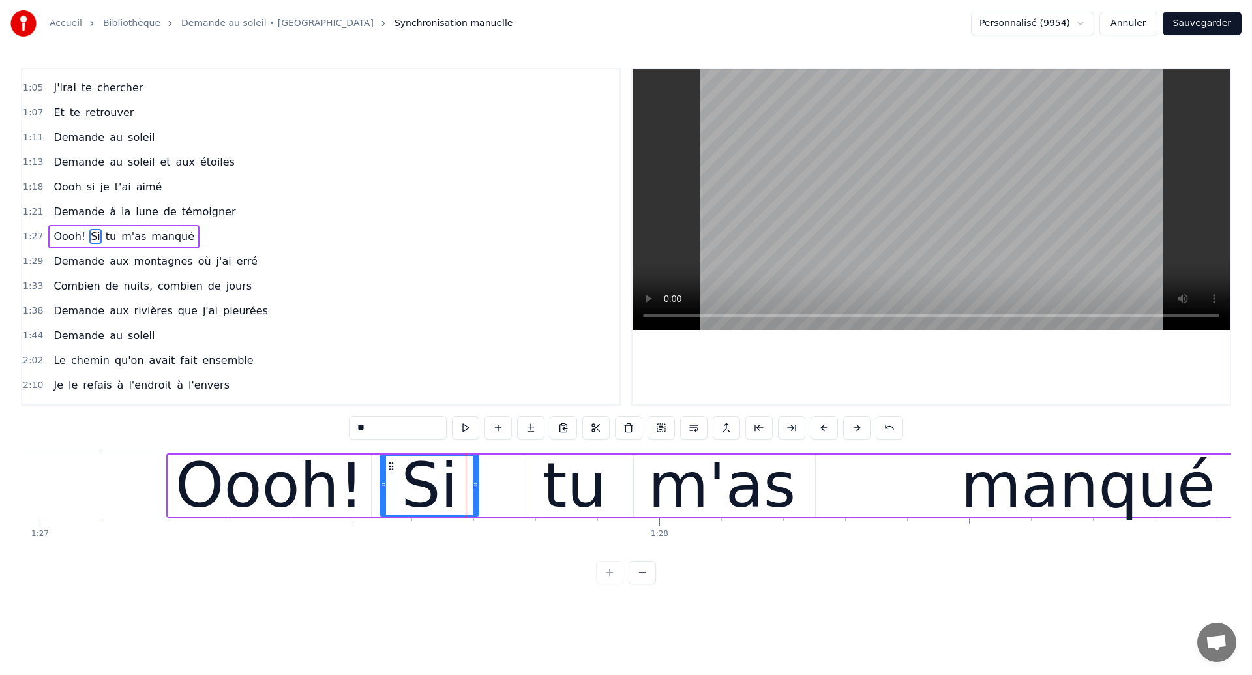
drag, startPoint x: 498, startPoint y: 495, endPoint x: 474, endPoint y: 498, distance: 24.3
click at [474, 498] on div at bounding box center [475, 485] width 5 height 59
click at [564, 485] on div "tu" at bounding box center [574, 485] width 63 height 93
type input "**"
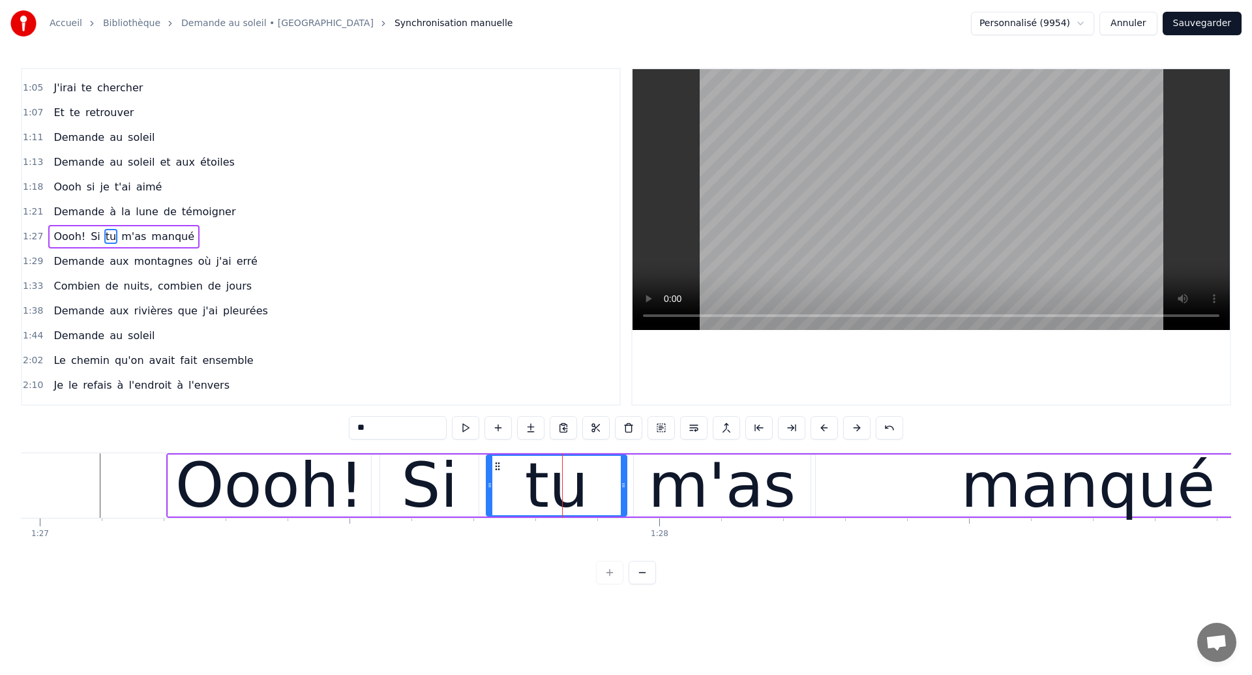
drag, startPoint x: 525, startPoint y: 489, endPoint x: 490, endPoint y: 491, distance: 35.3
click at [490, 491] on div at bounding box center [489, 485] width 5 height 59
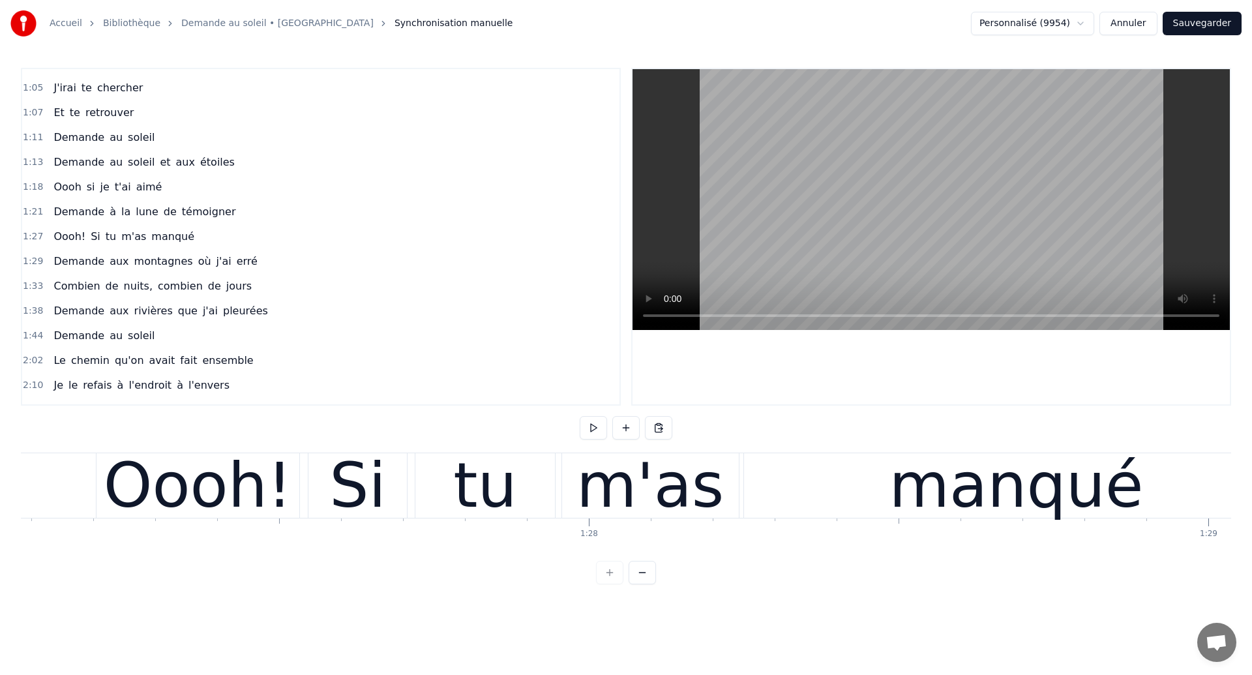
scroll to position [0, 53941]
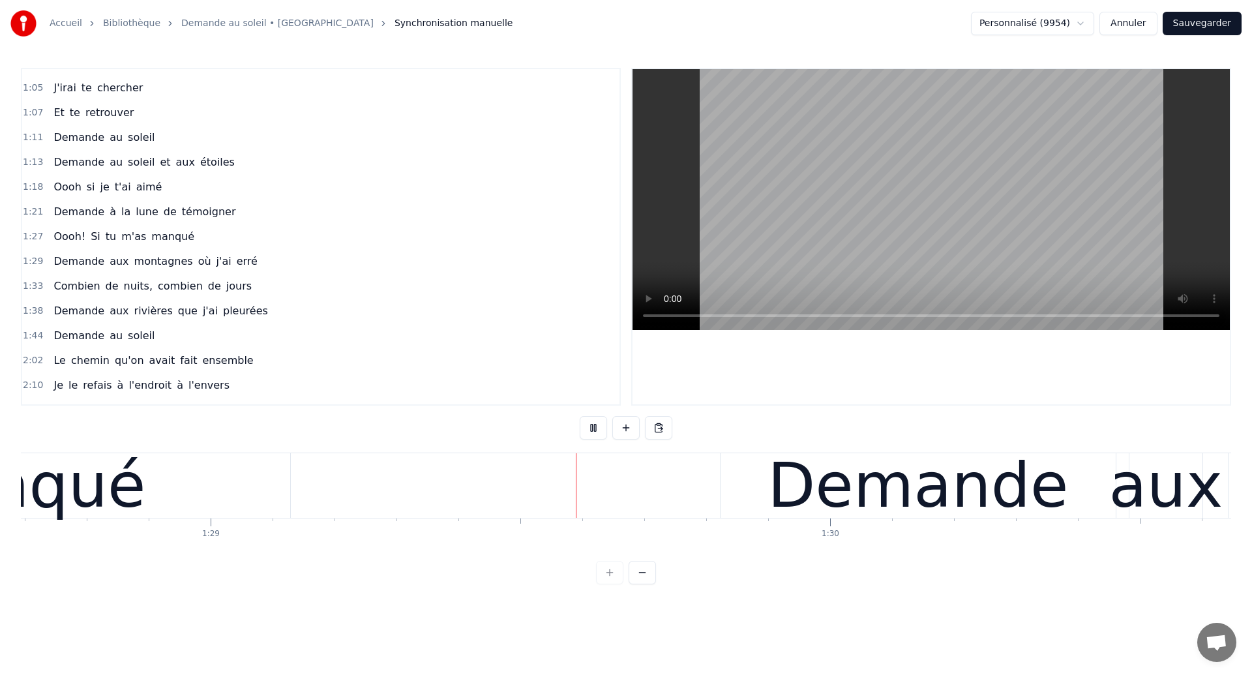
scroll to position [0, 55025]
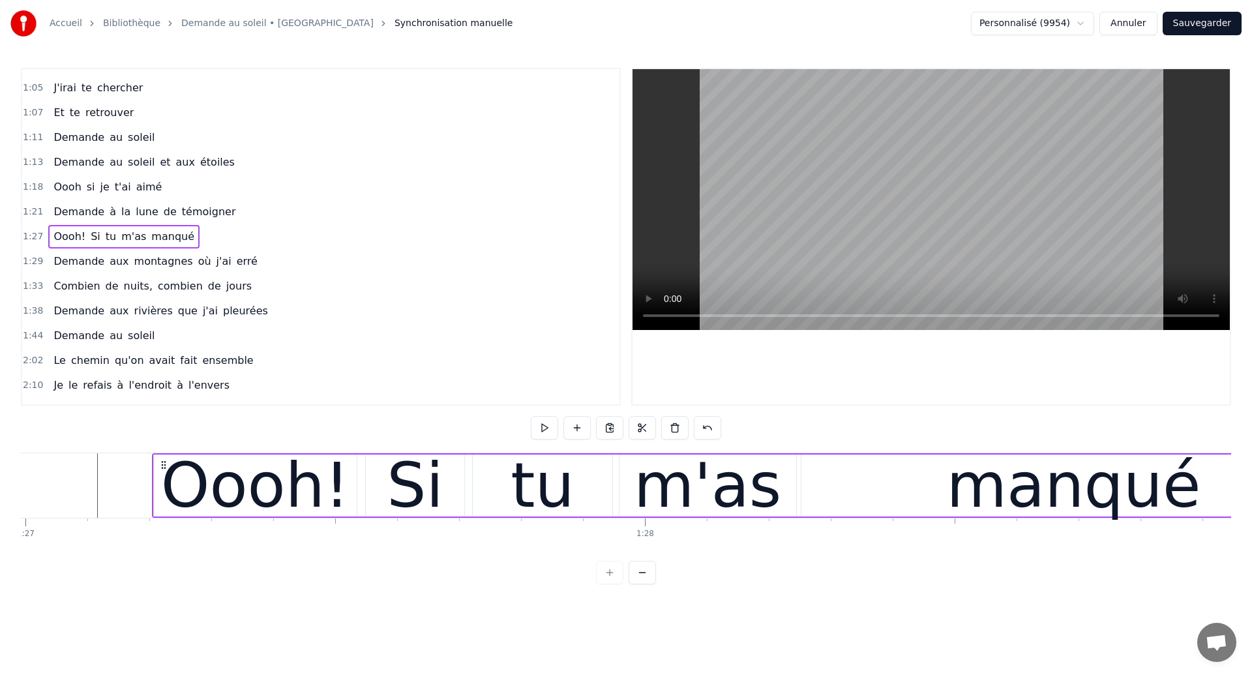
scroll to position [0, 53851]
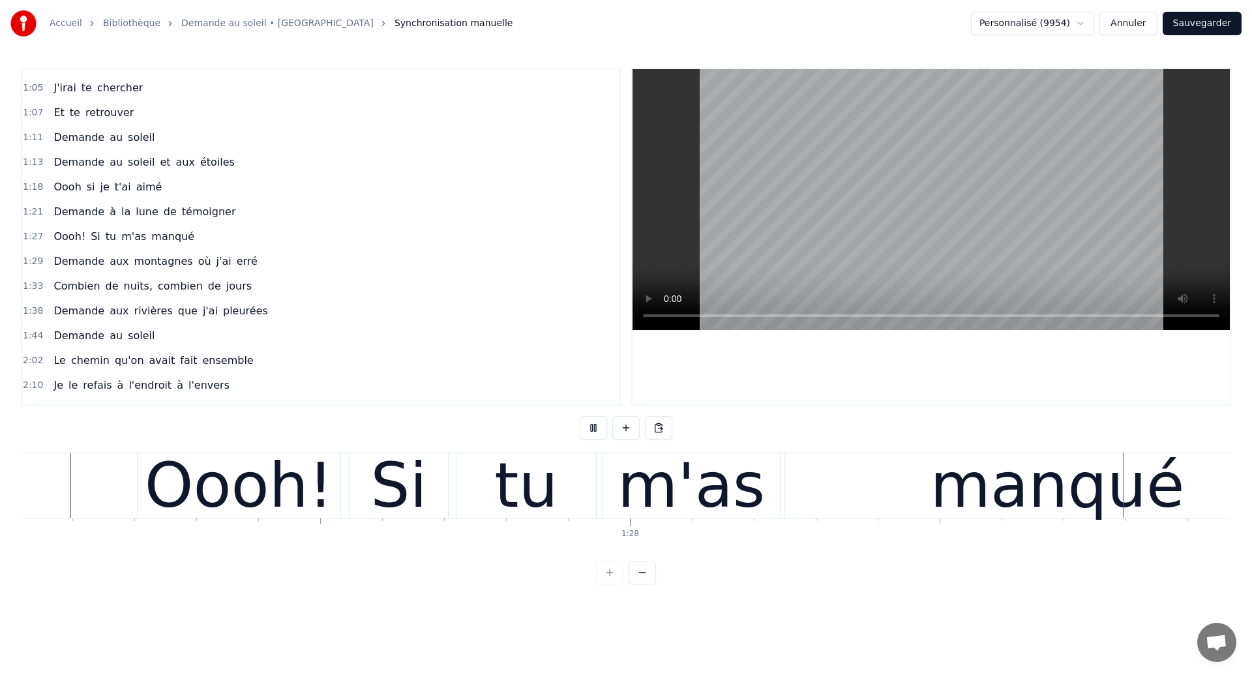
click at [597, 480] on div "Oooh! Si tu m'as manqué" at bounding box center [735, 485] width 1196 height 65
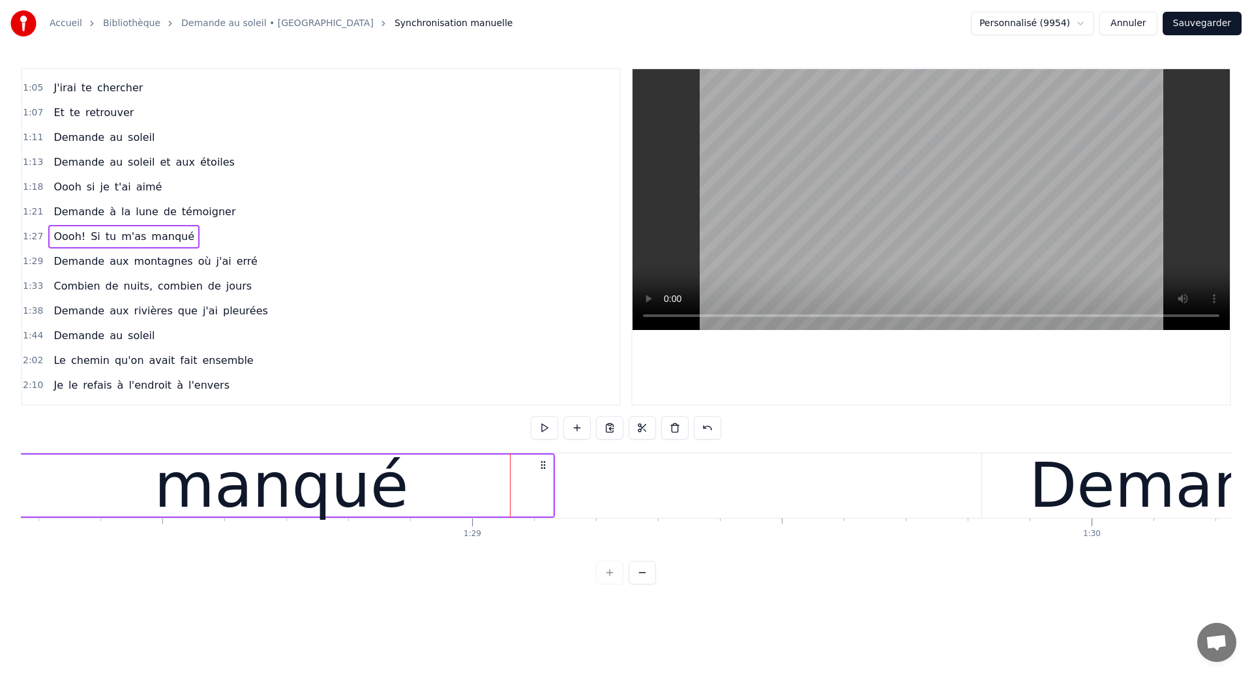
scroll to position [0, 54672]
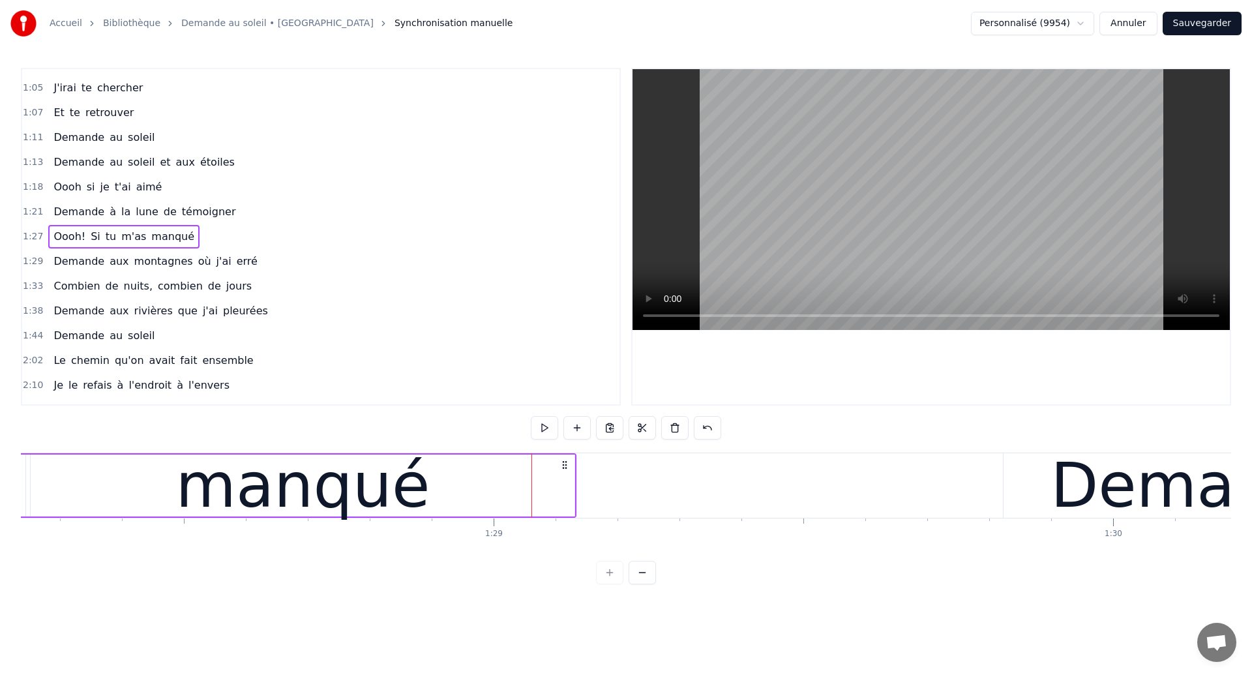
click at [175, 500] on div "manqué" at bounding box center [303, 486] width 544 height 62
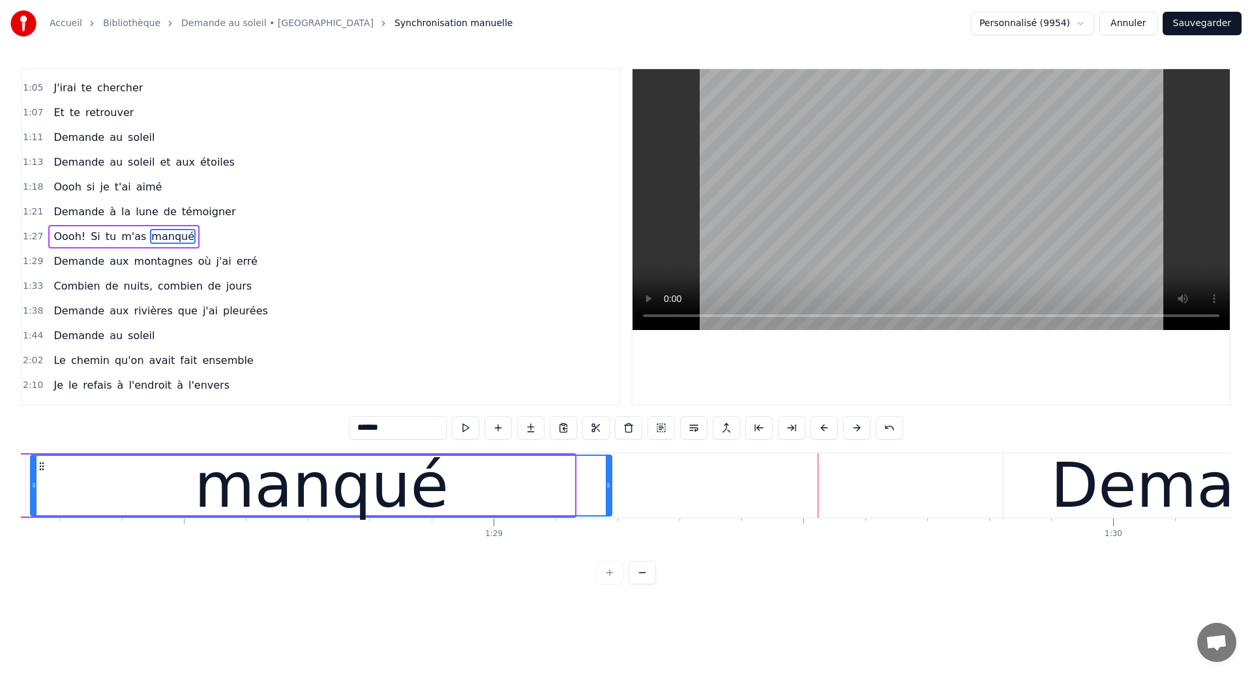
drag, startPoint x: 571, startPoint y: 493, endPoint x: 608, endPoint y: 496, distance: 36.6
click at [608, 496] on div at bounding box center [608, 485] width 5 height 59
click at [65, 491] on div "manqué" at bounding box center [320, 485] width 579 height 59
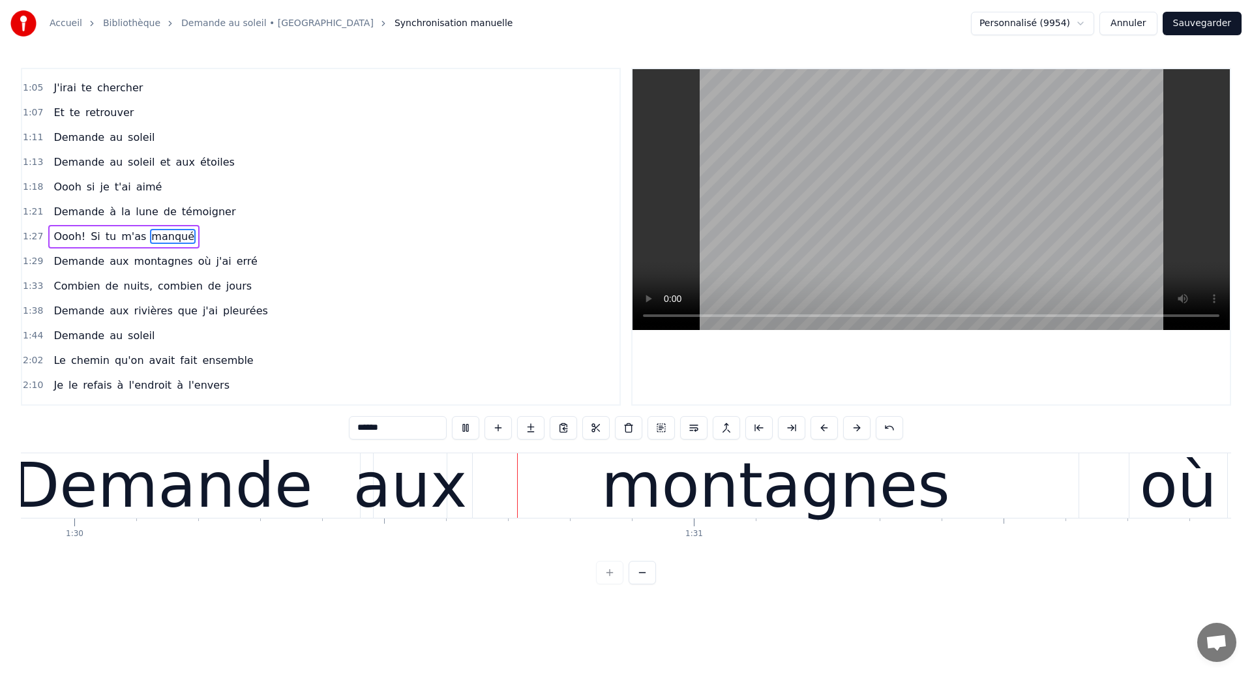
scroll to position [0, 55762]
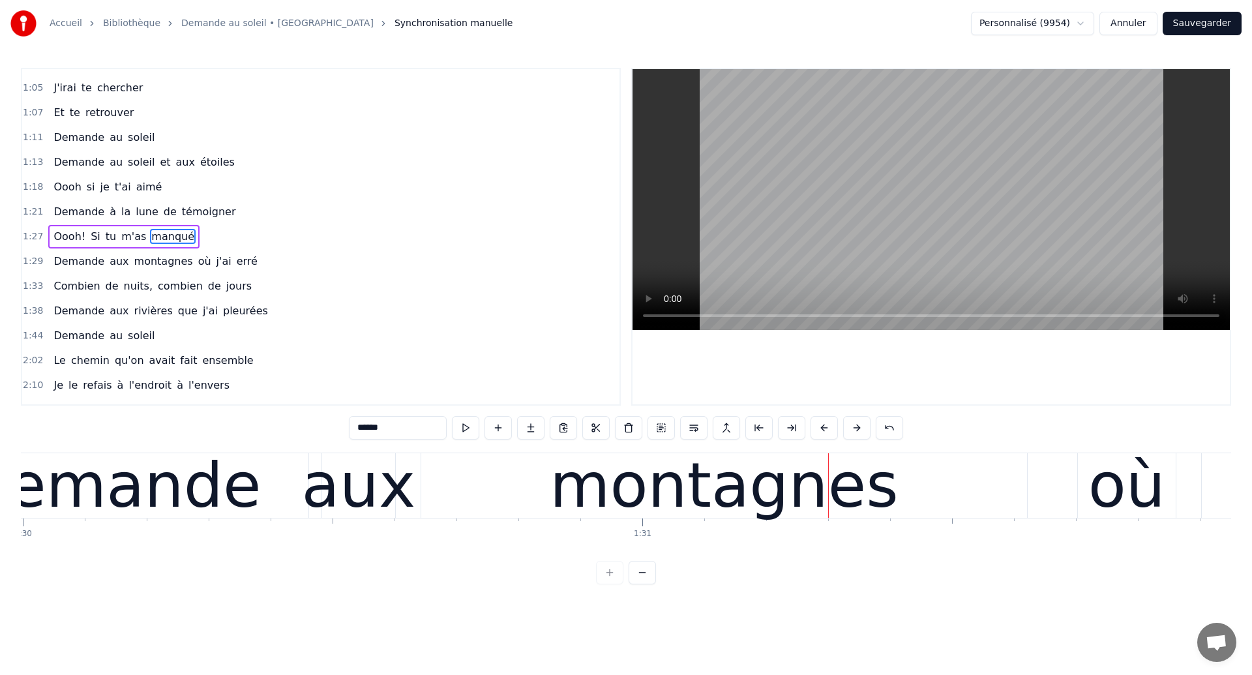
click at [412, 491] on div "Demande aux montagnes où j'ai erré" at bounding box center [1048, 485] width 2270 height 65
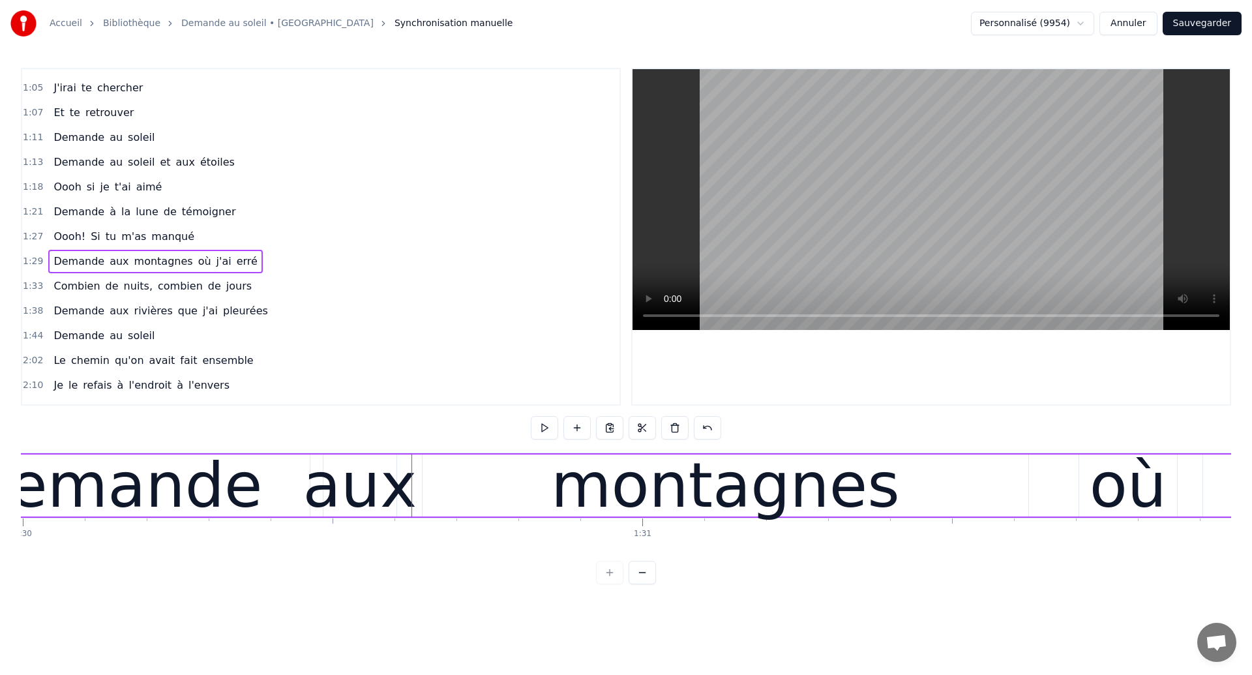
click at [1208, 34] on button "Sauvegarder" at bounding box center [1202, 23] width 79 height 23
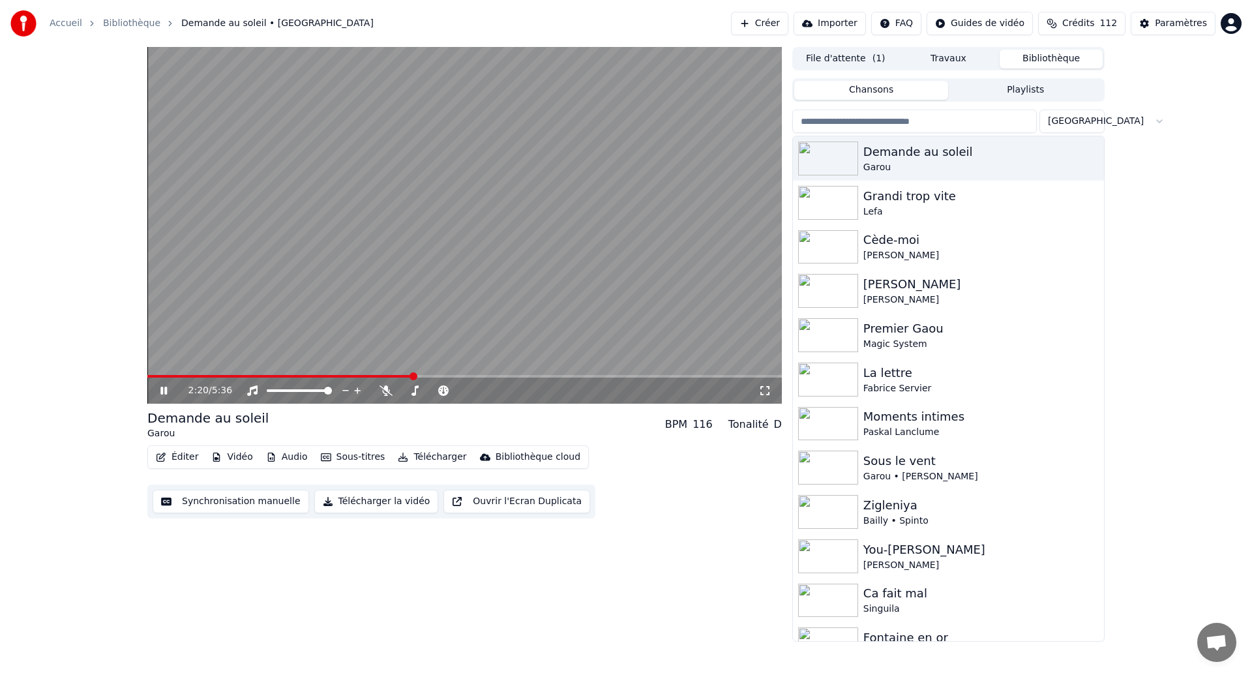
click at [215, 506] on button "Synchronisation manuelle" at bounding box center [231, 501] width 157 height 23
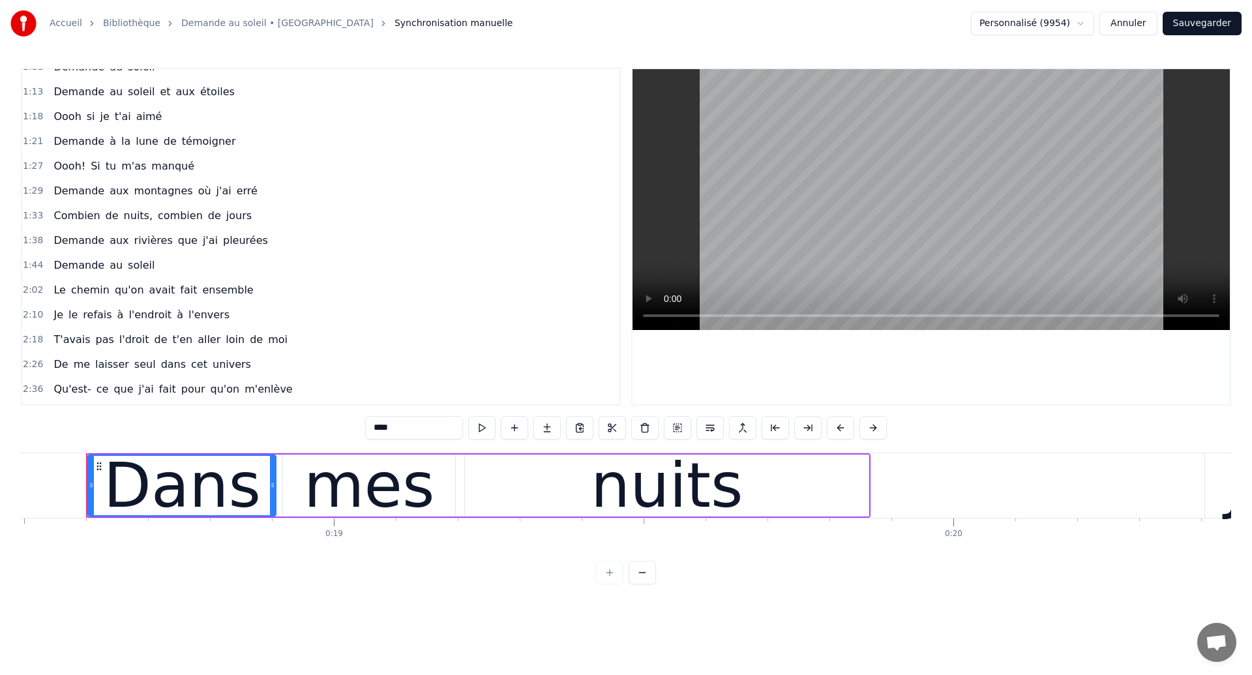
scroll to position [333, 0]
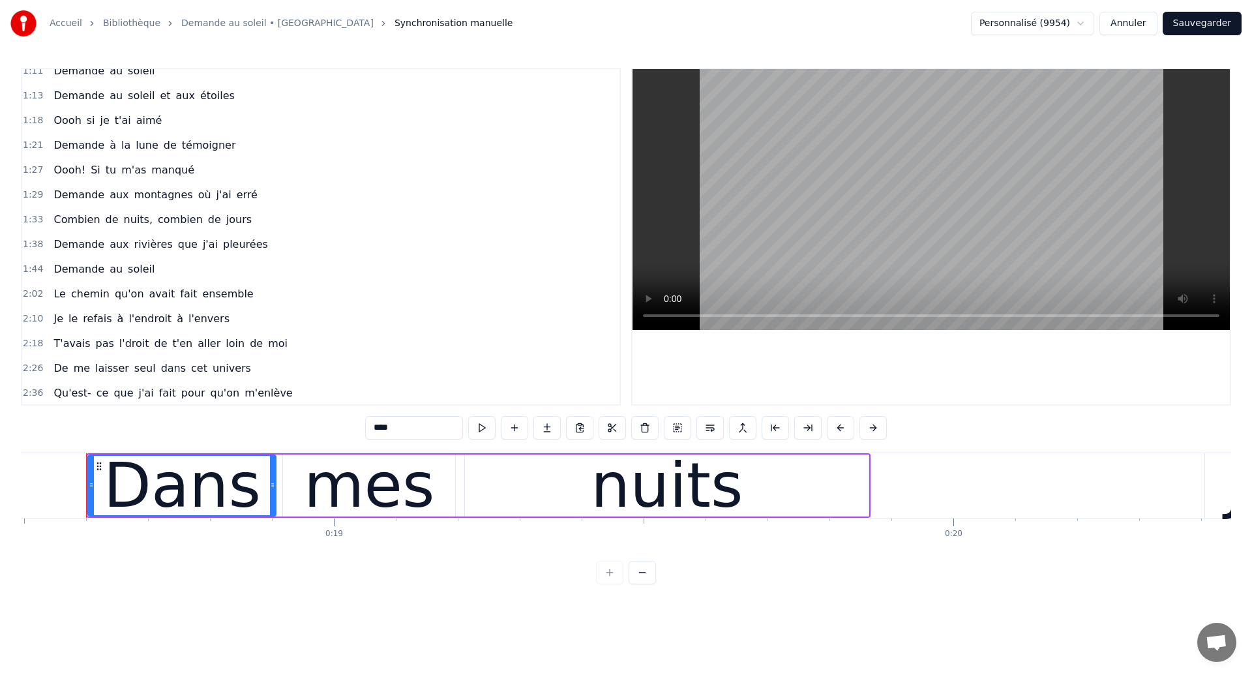
click at [75, 290] on span "chemin" at bounding box center [90, 293] width 41 height 15
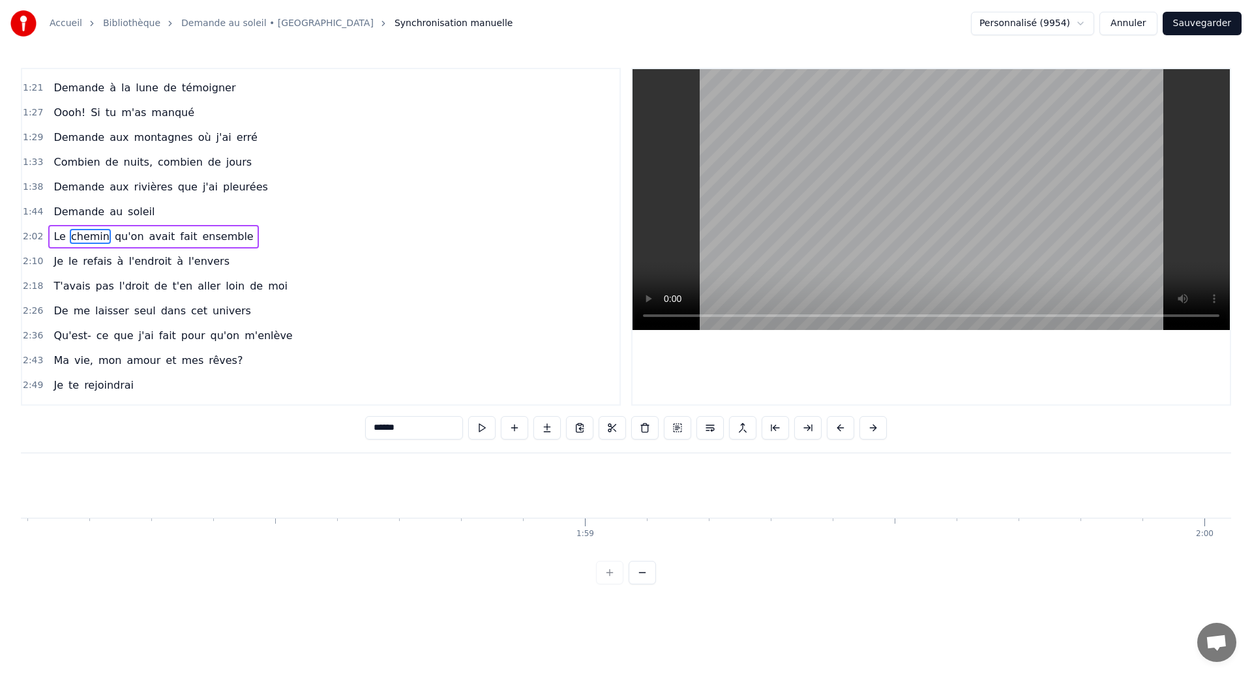
scroll to position [0, 75763]
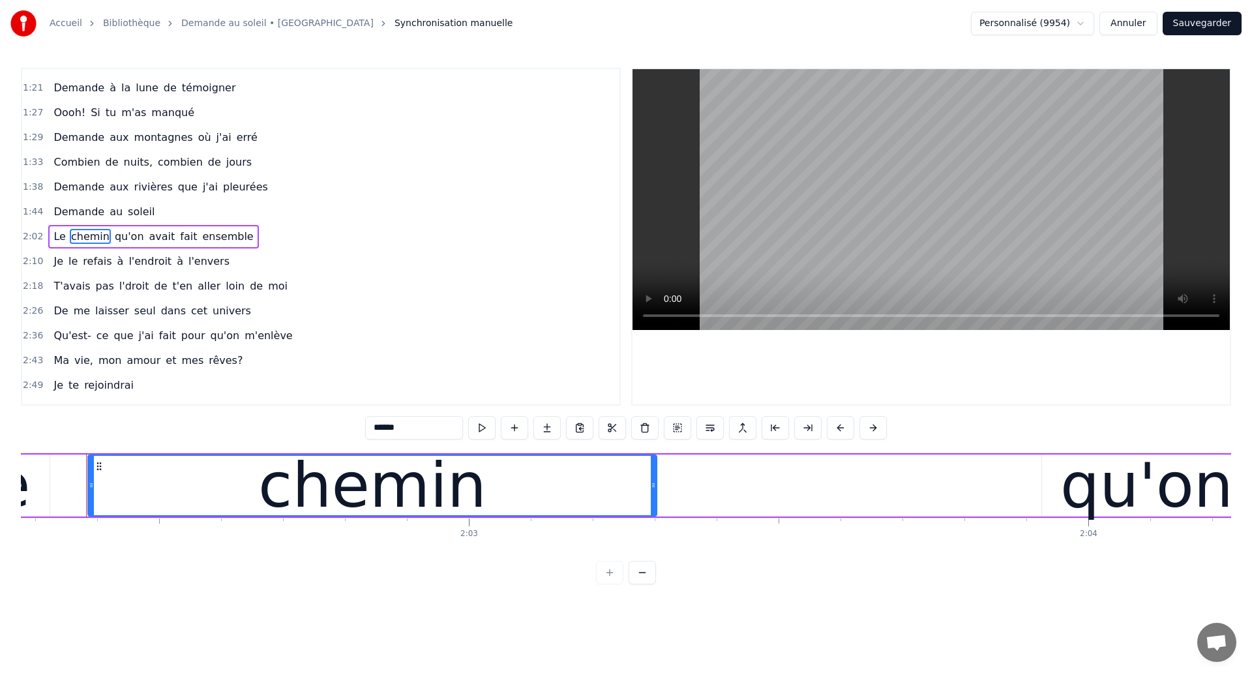
click at [117, 234] on span "qu'on" at bounding box center [129, 236] width 32 height 15
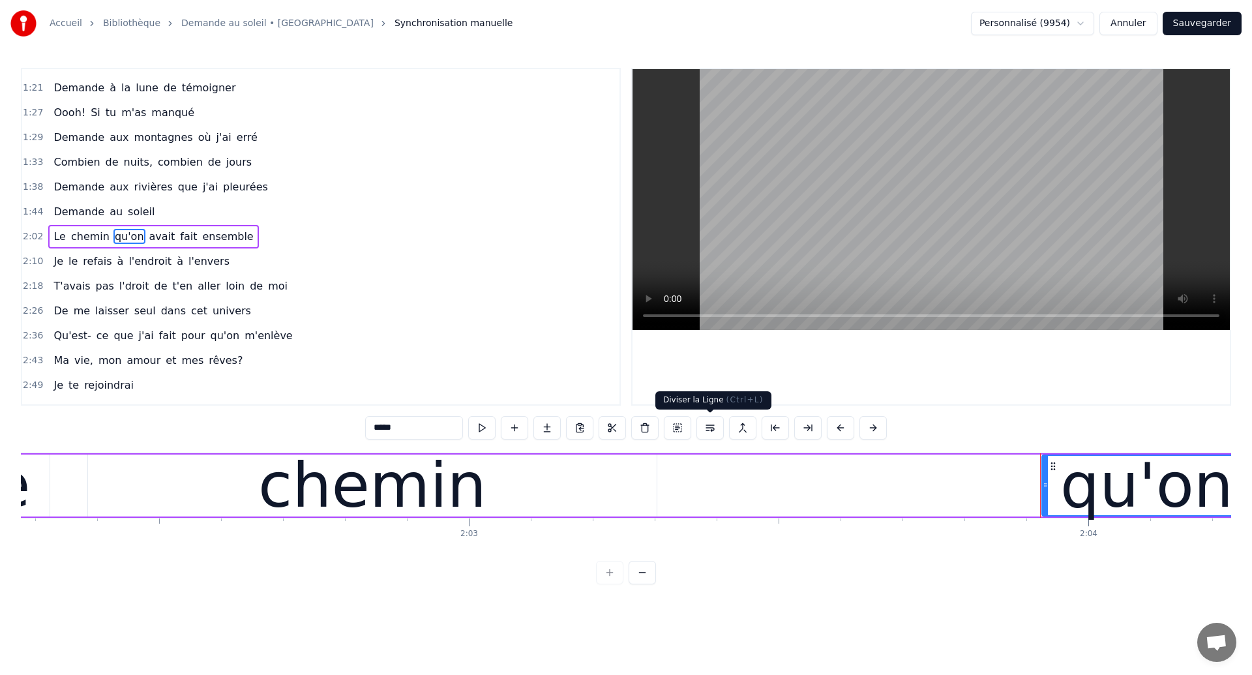
click at [712, 430] on button at bounding box center [710, 427] width 27 height 23
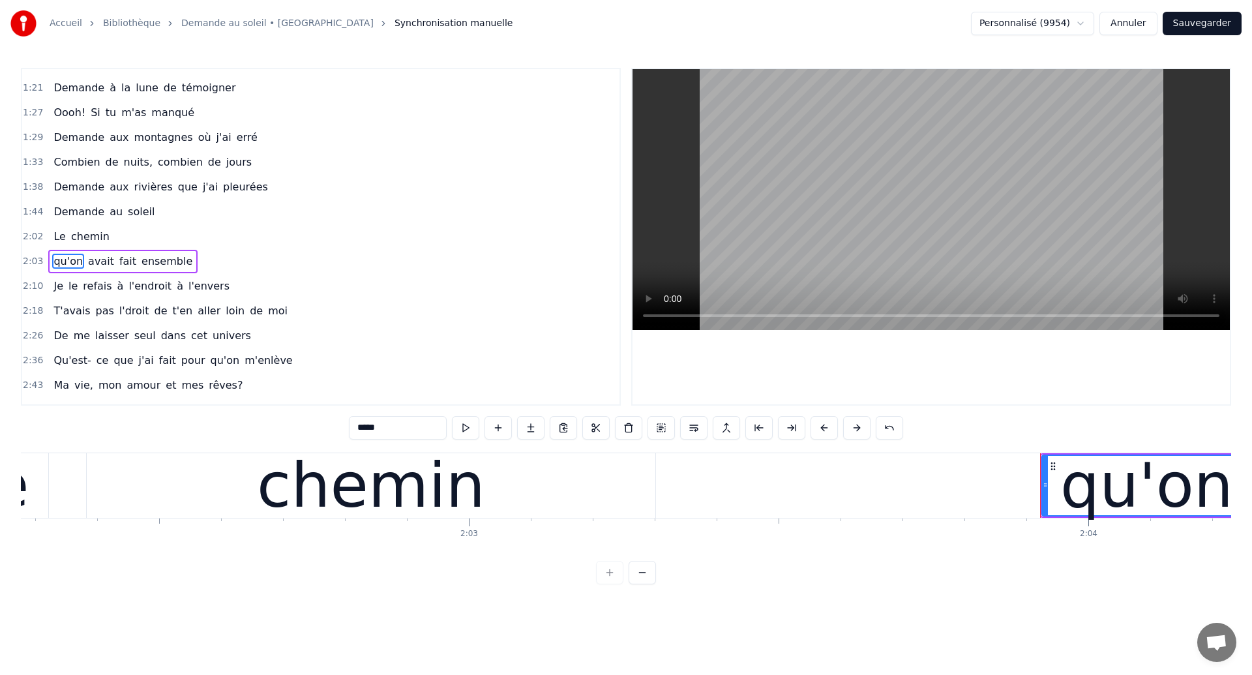
scroll to position [415, 0]
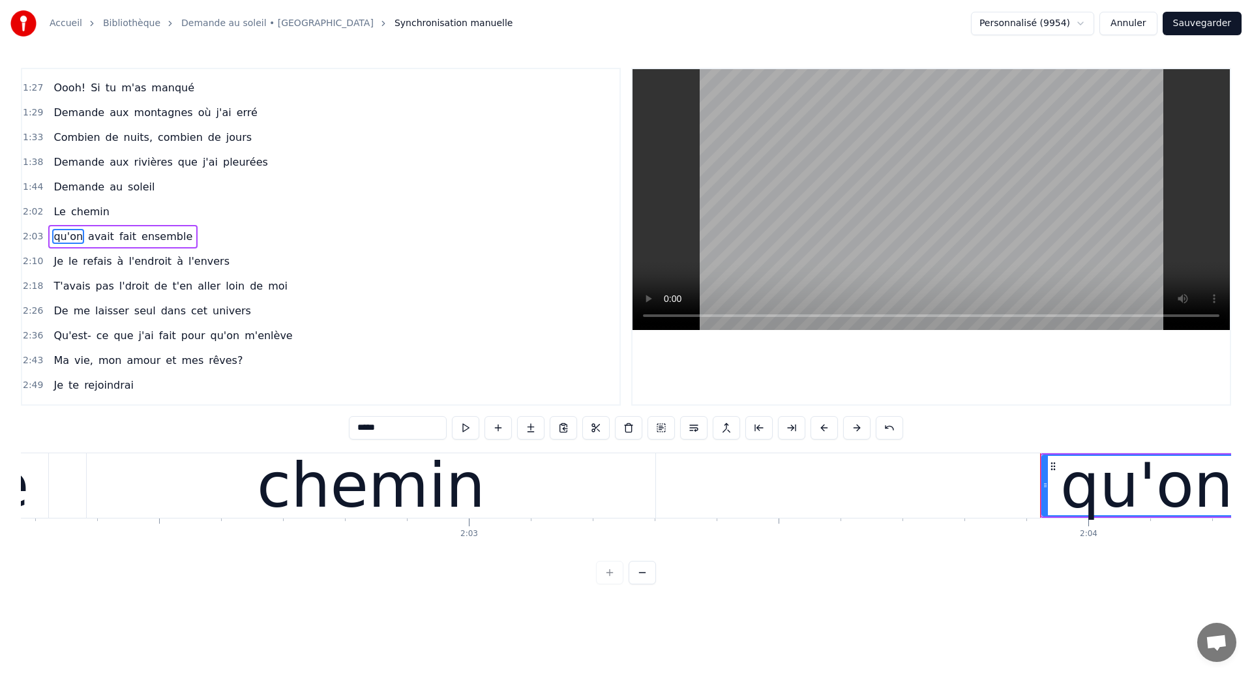
click at [71, 238] on span "qu'on" at bounding box center [68, 236] width 32 height 15
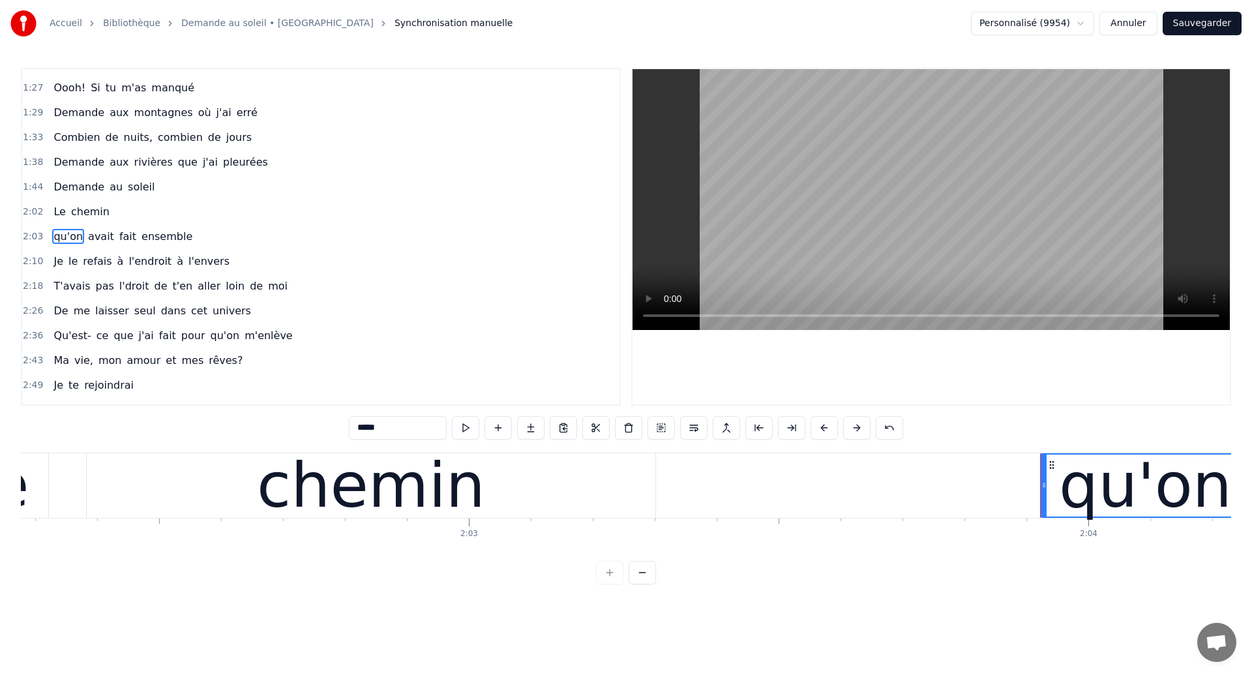
click at [74, 262] on span "le" at bounding box center [73, 261] width 12 height 15
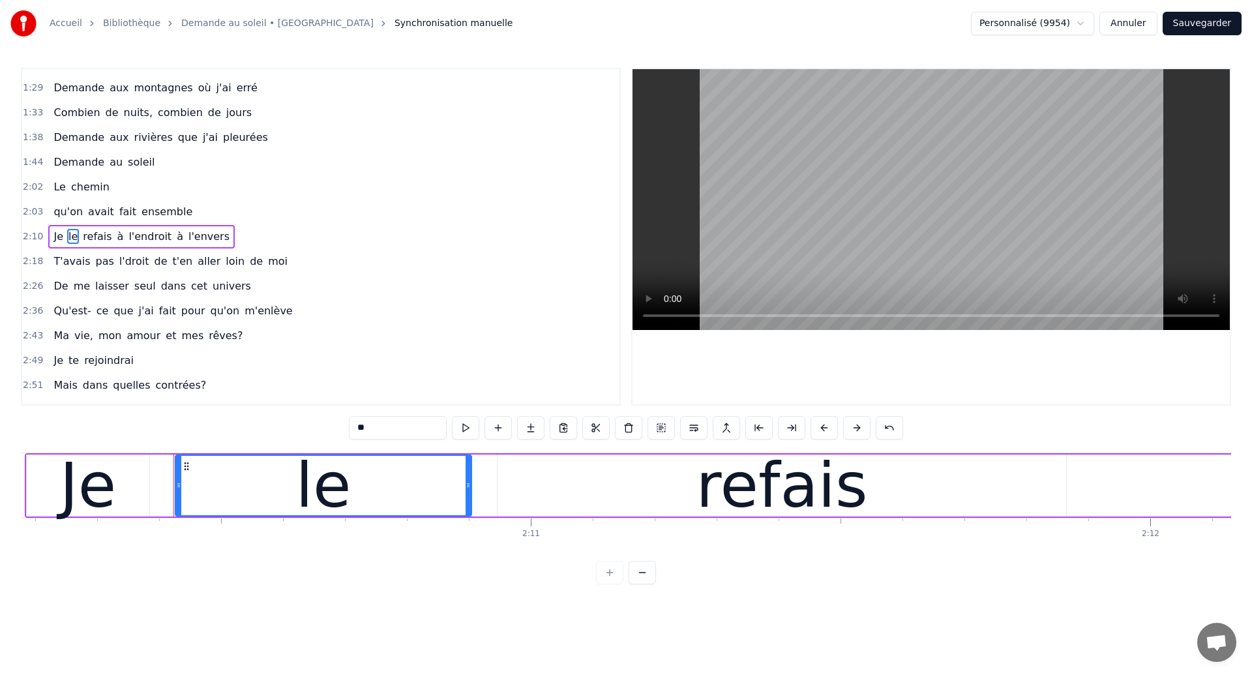
scroll to position [0, 80746]
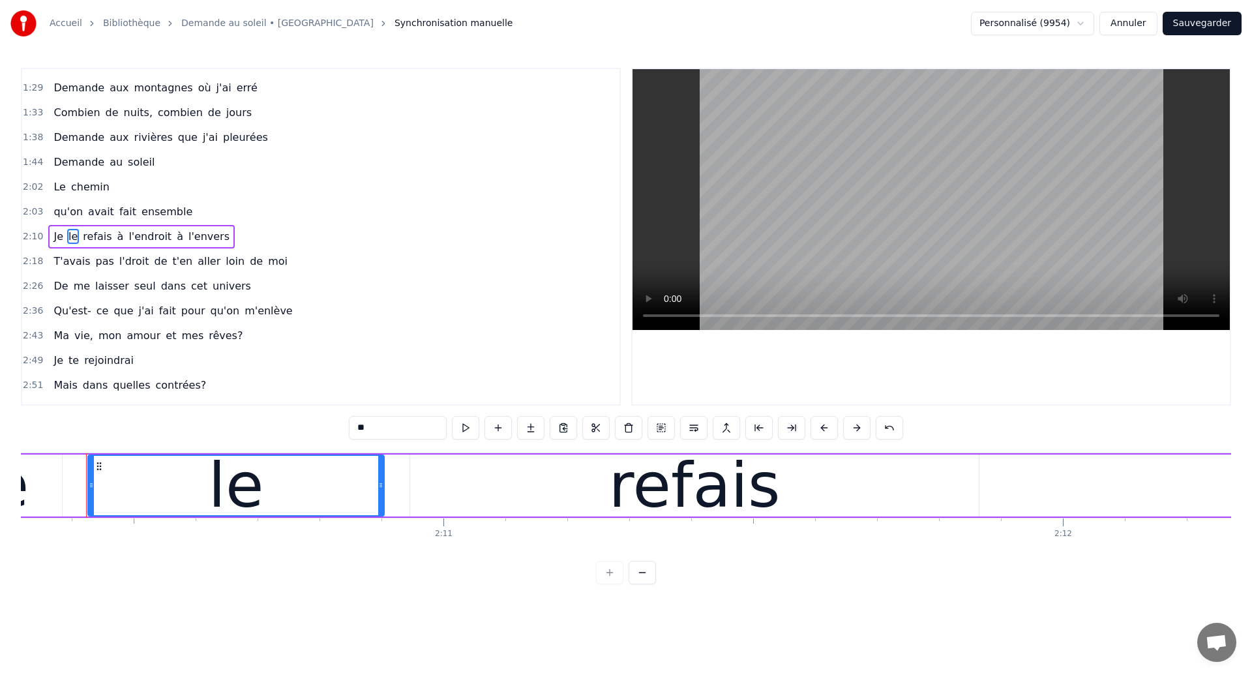
click at [117, 236] on span "à" at bounding box center [120, 236] width 9 height 15
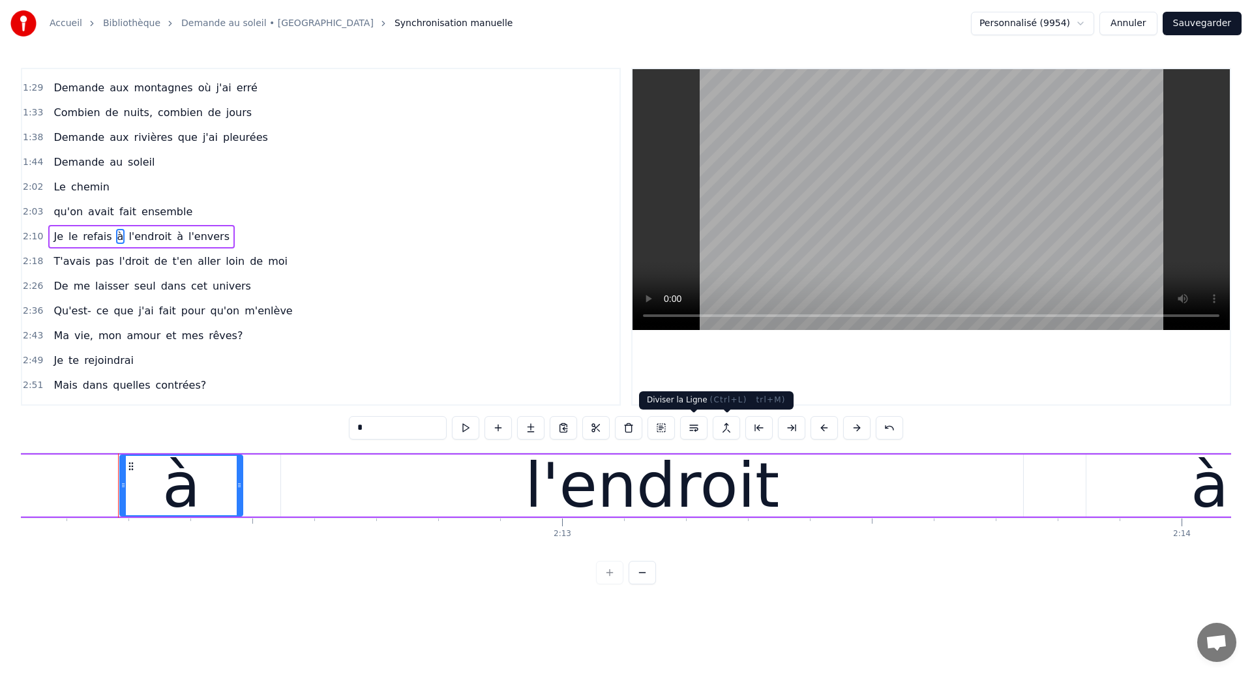
scroll to position [0, 81898]
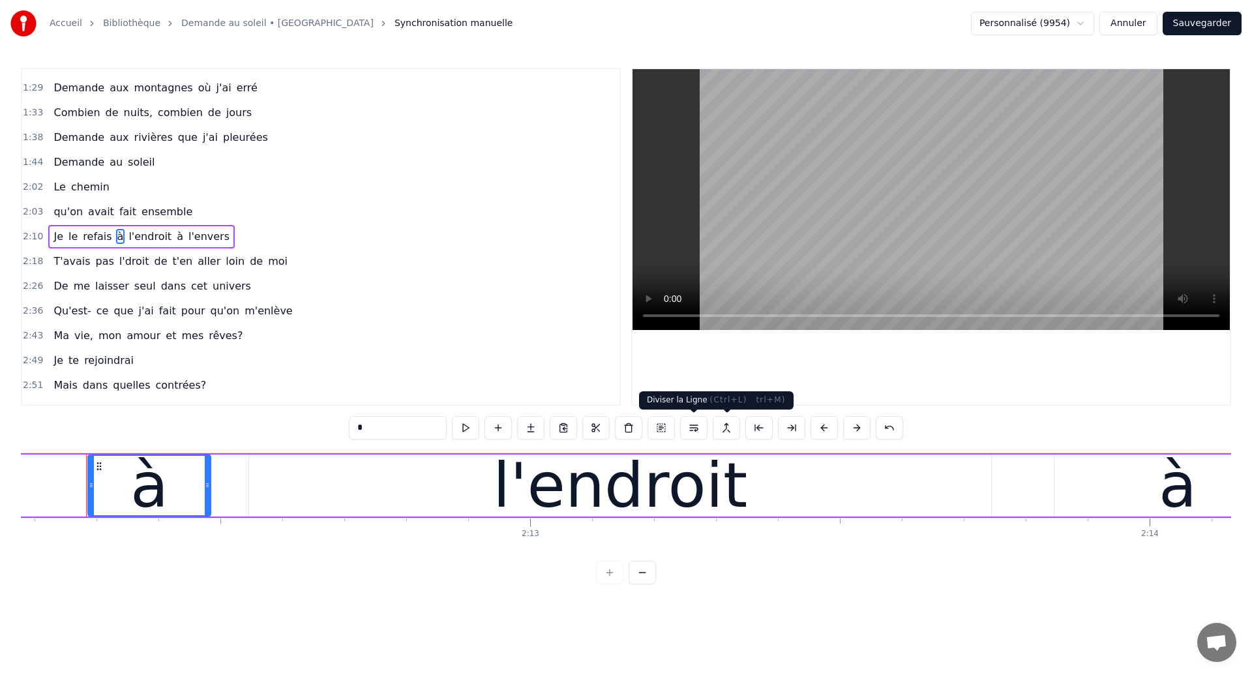
click at [699, 427] on button at bounding box center [693, 427] width 27 height 23
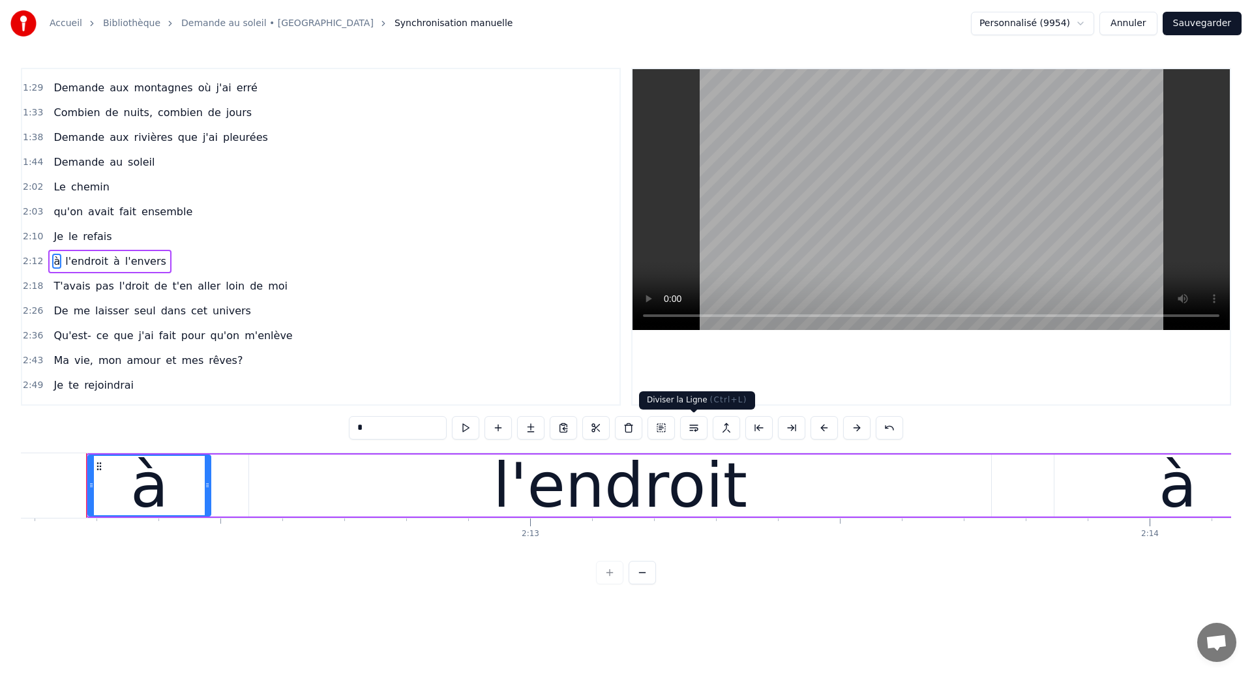
scroll to position [464, 0]
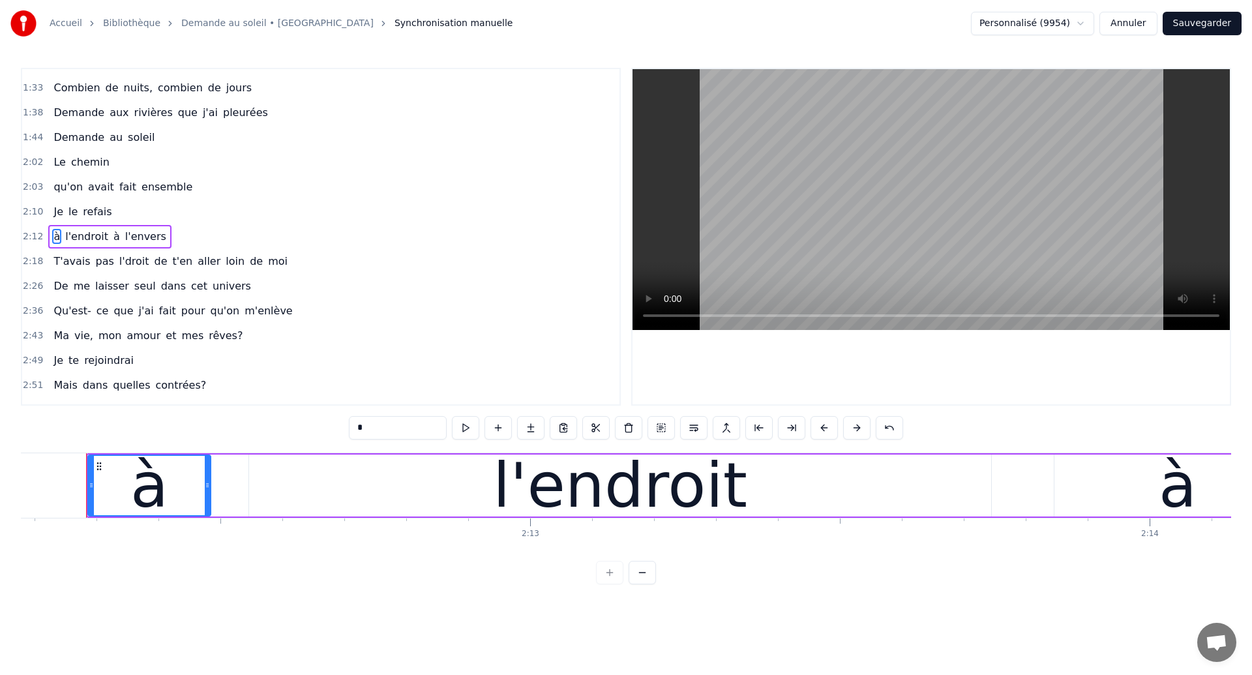
click at [56, 240] on span "à" at bounding box center [56, 236] width 9 height 15
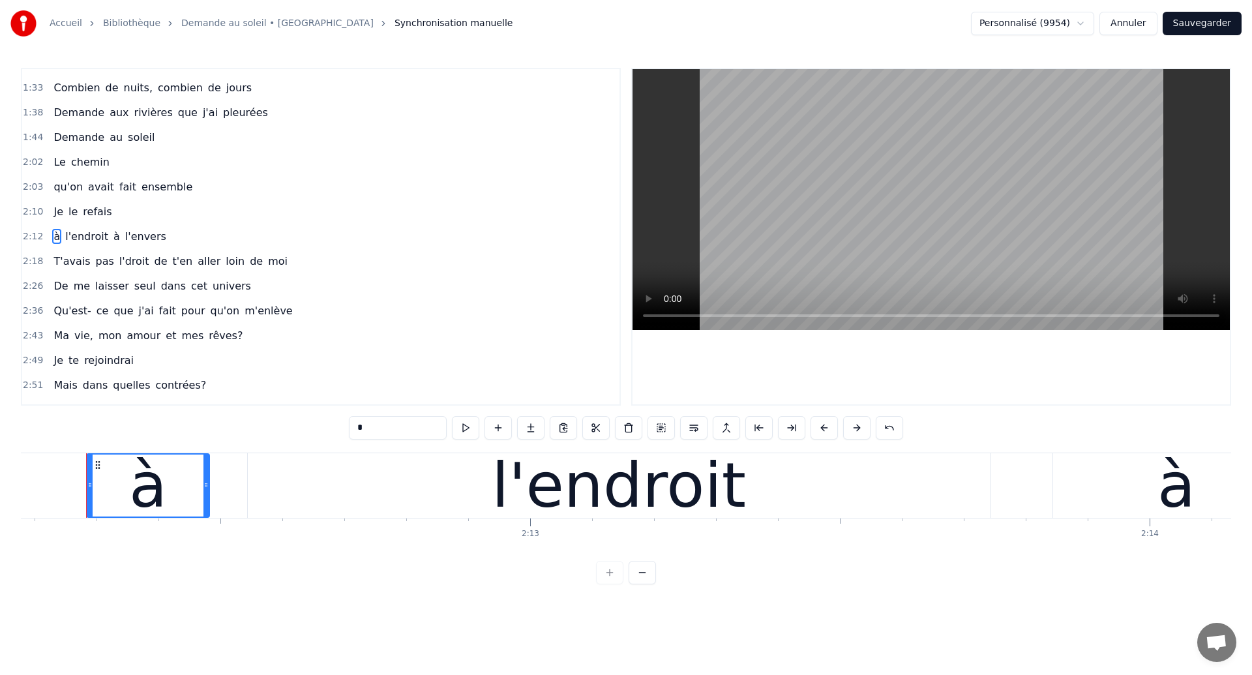
click at [60, 259] on span "T'avais" at bounding box center [71, 261] width 39 height 15
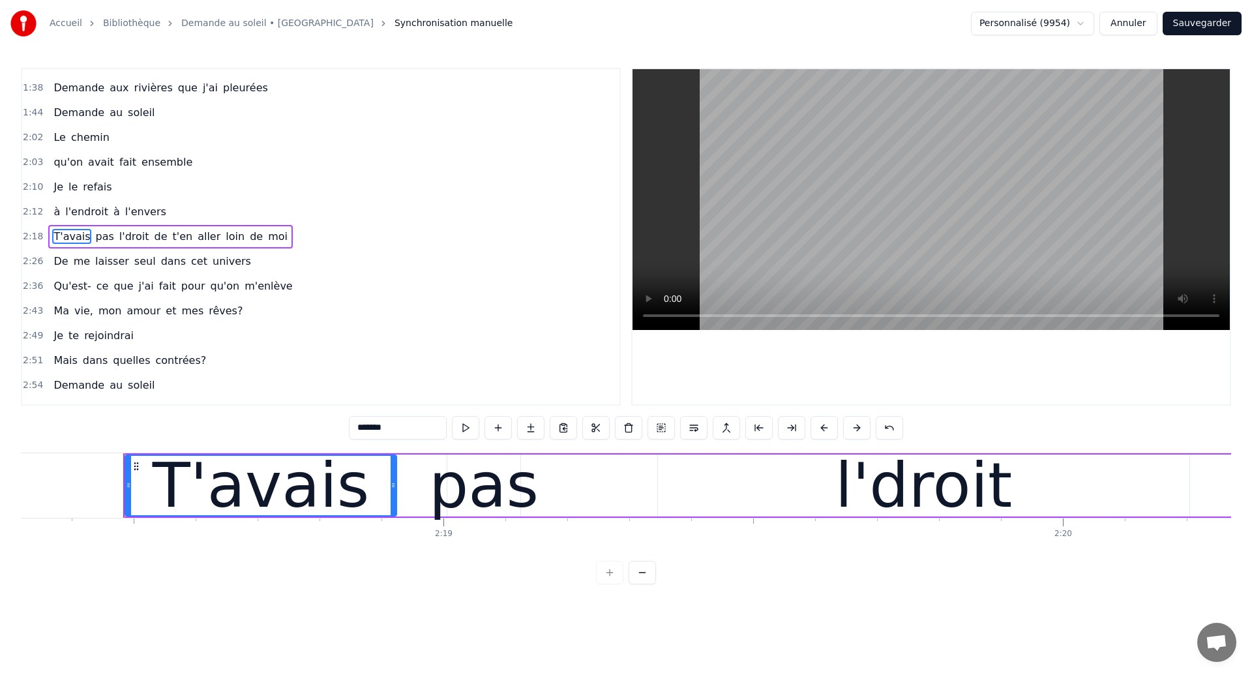
scroll to position [0, 85740]
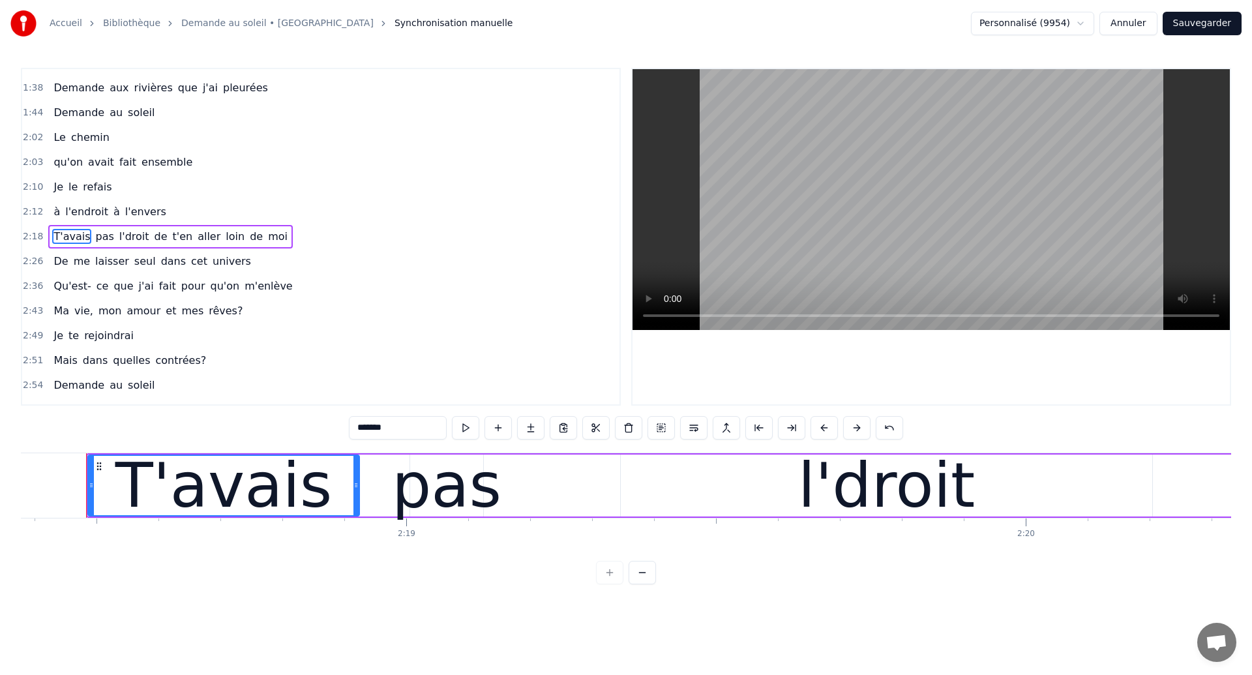
click at [153, 233] on span "de" at bounding box center [161, 236] width 16 height 15
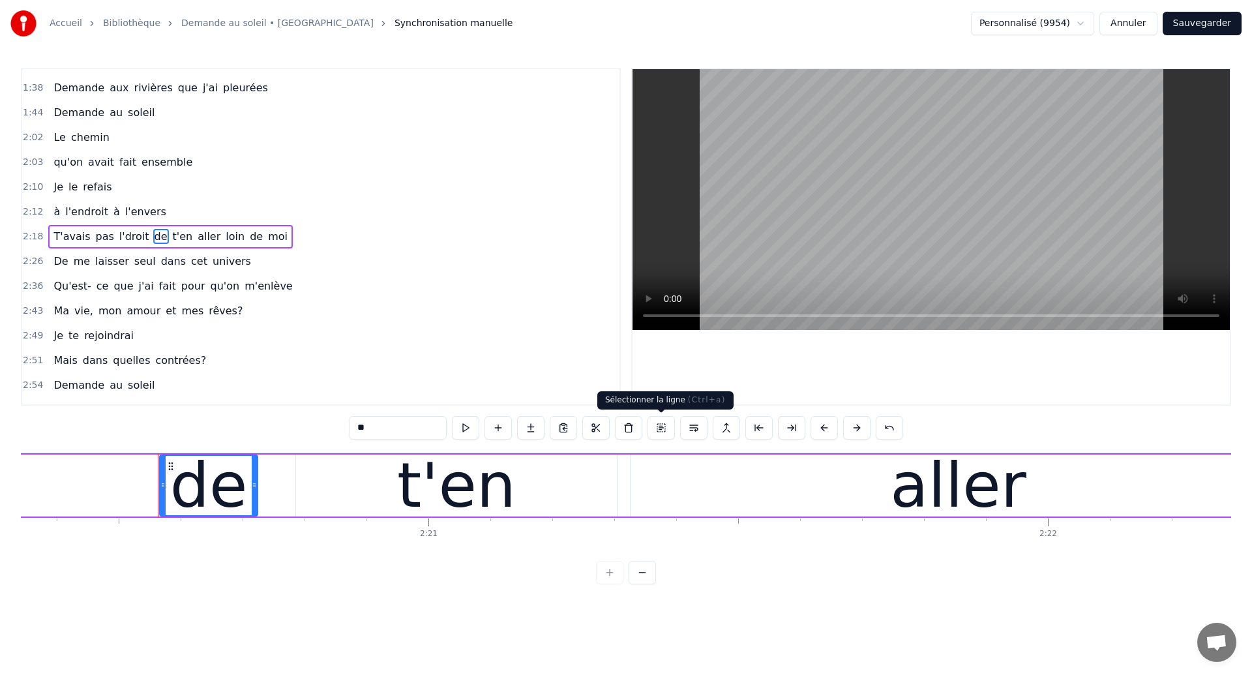
scroll to position [0, 87028]
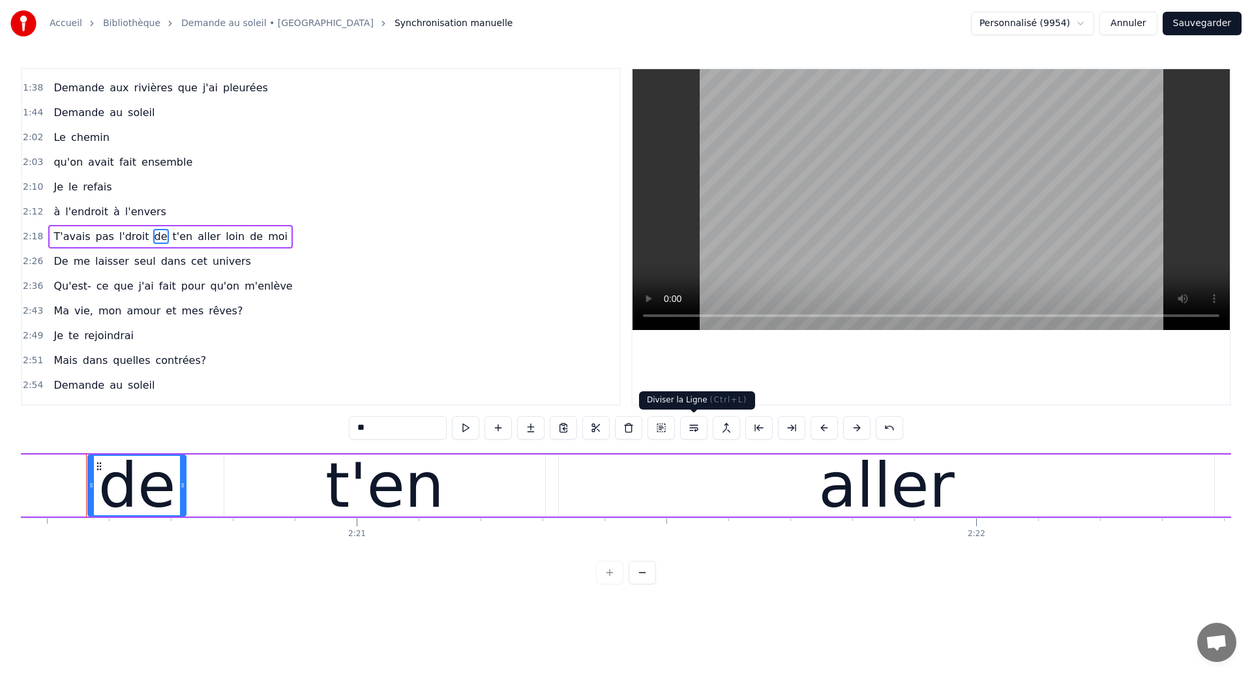
click at [692, 429] on button at bounding box center [693, 427] width 27 height 23
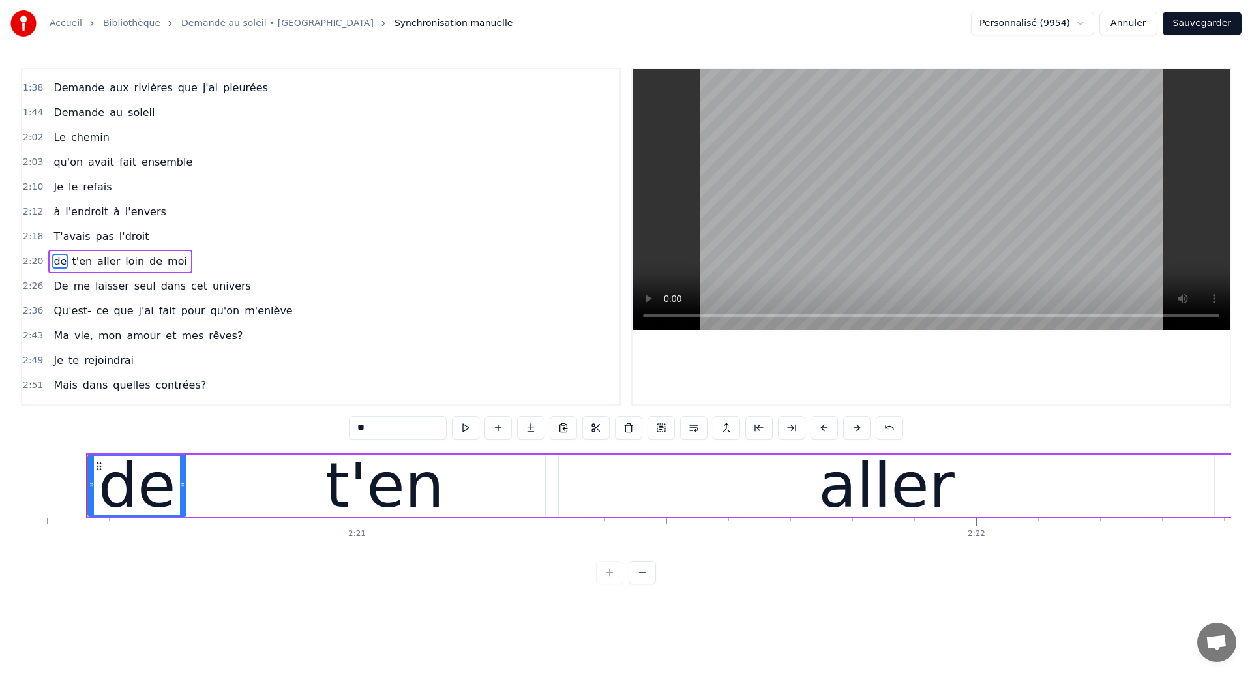
scroll to position [514, 0]
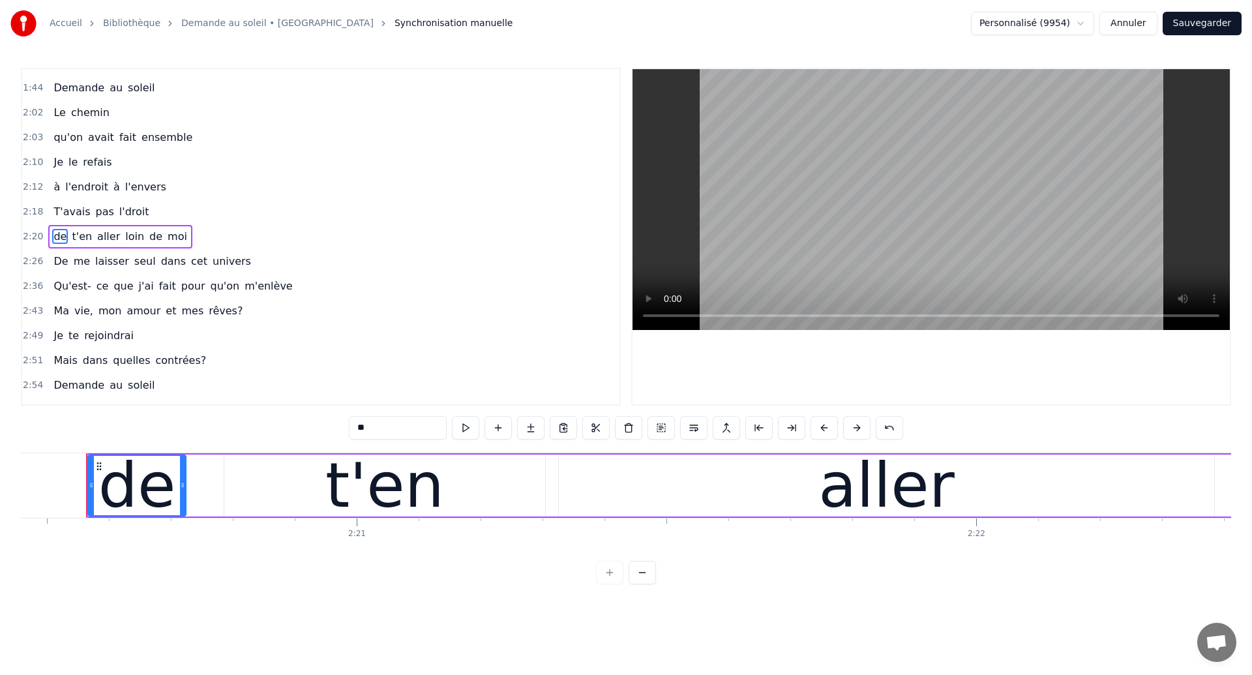
click at [59, 240] on span "de" at bounding box center [60, 236] width 16 height 15
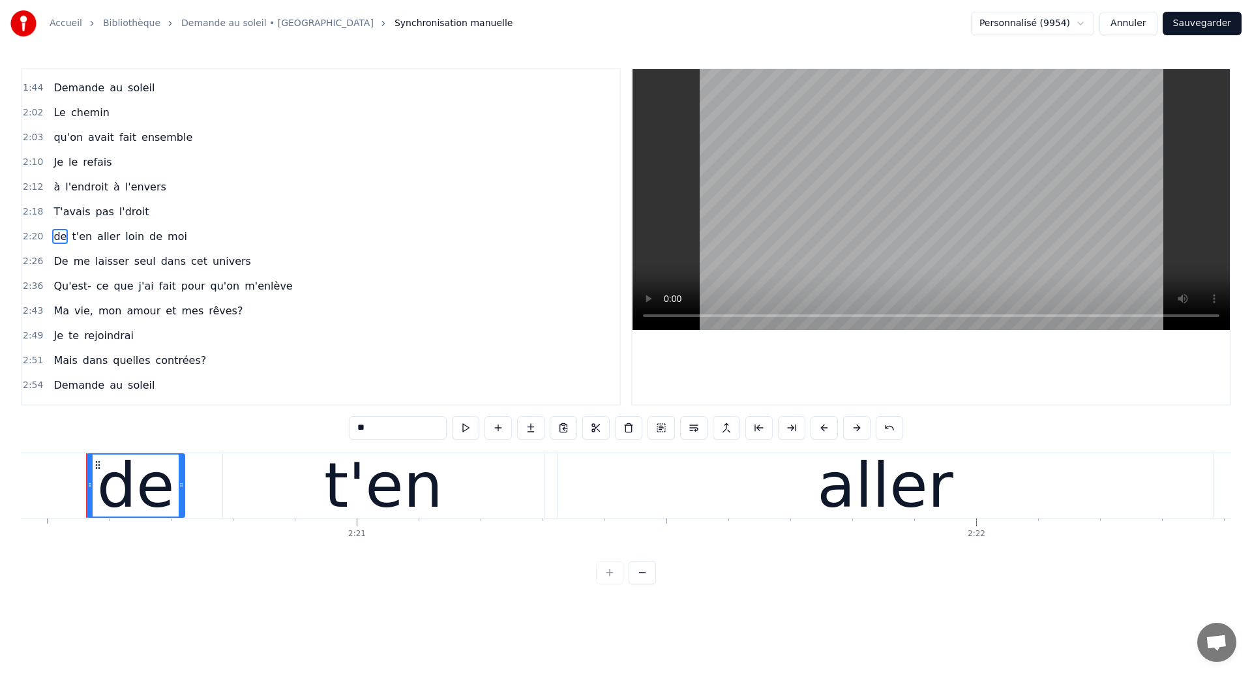
click at [60, 258] on span "De" at bounding box center [60, 261] width 17 height 15
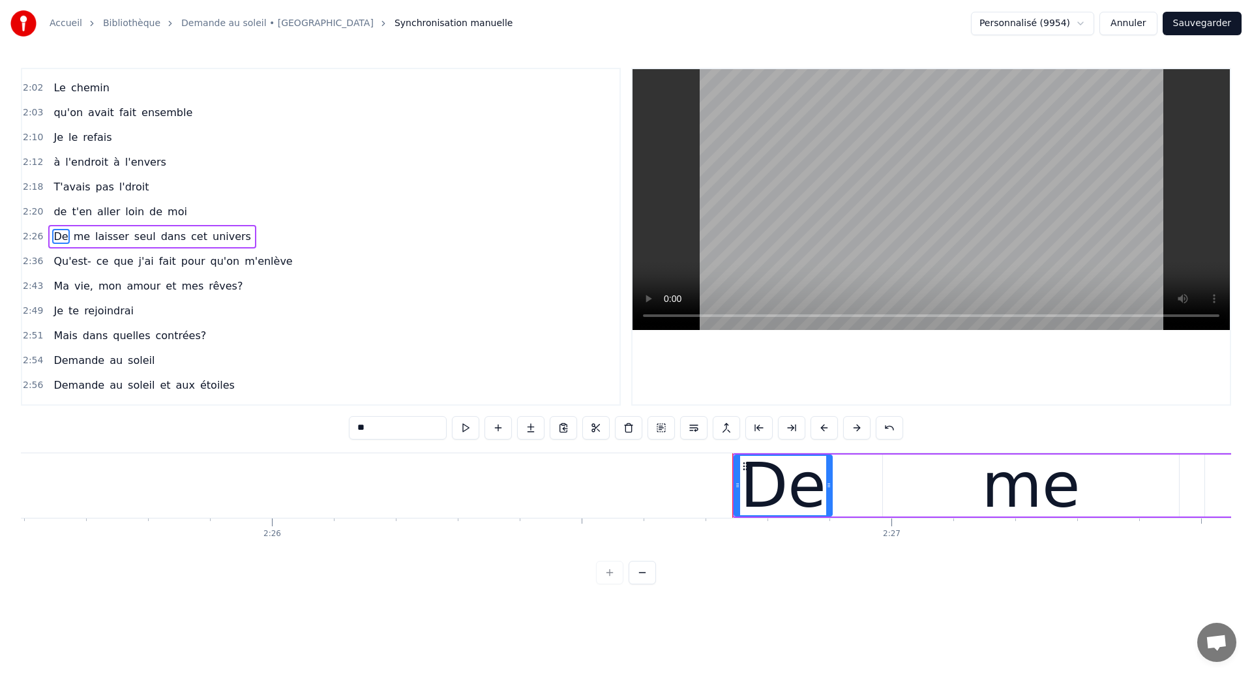
scroll to position [0, 90858]
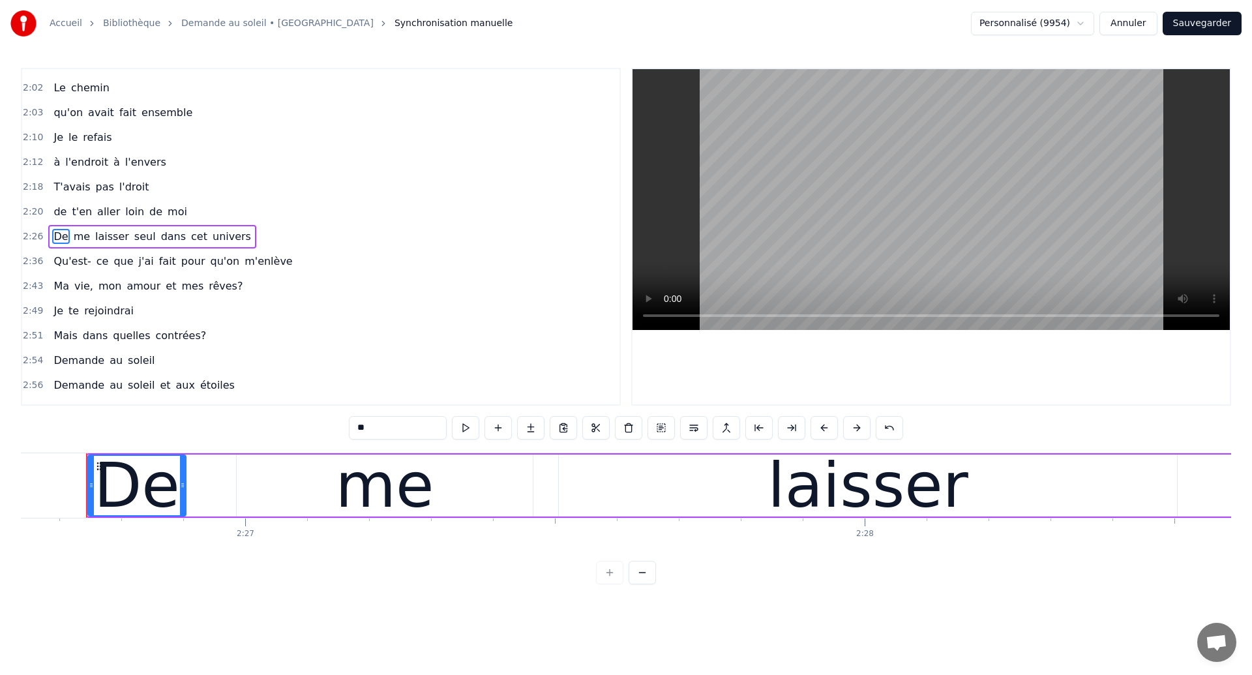
click at [134, 238] on span "seul" at bounding box center [145, 236] width 24 height 15
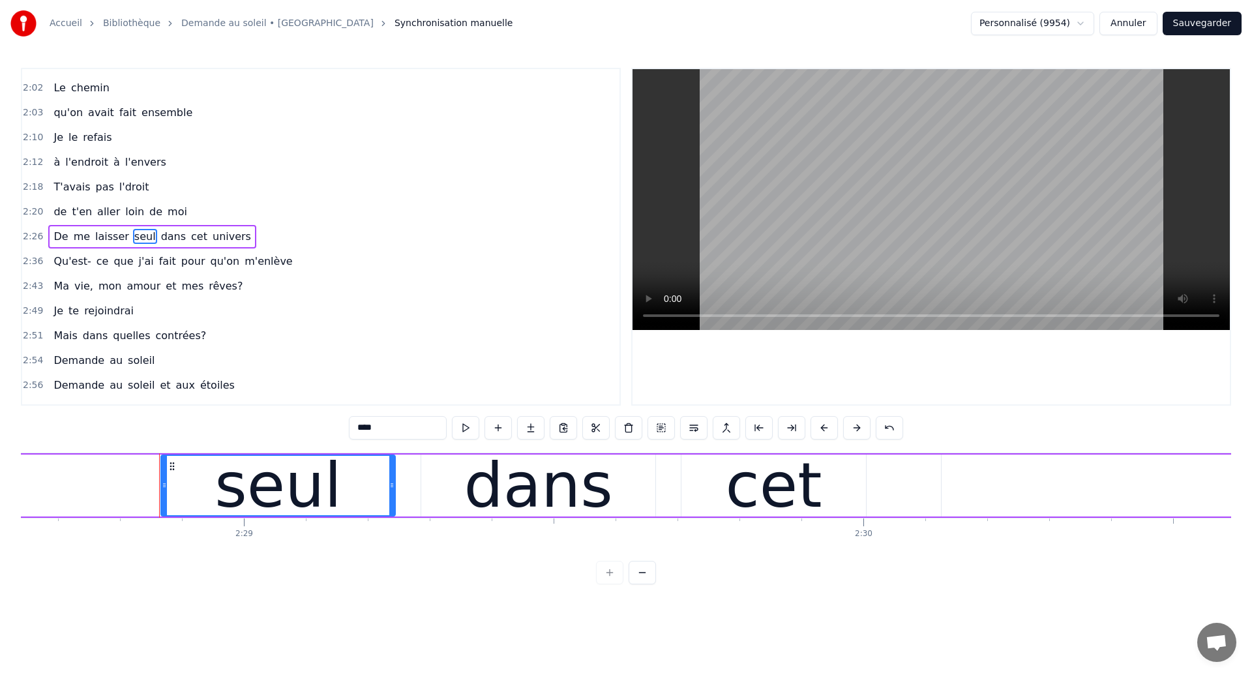
scroll to position [0, 92171]
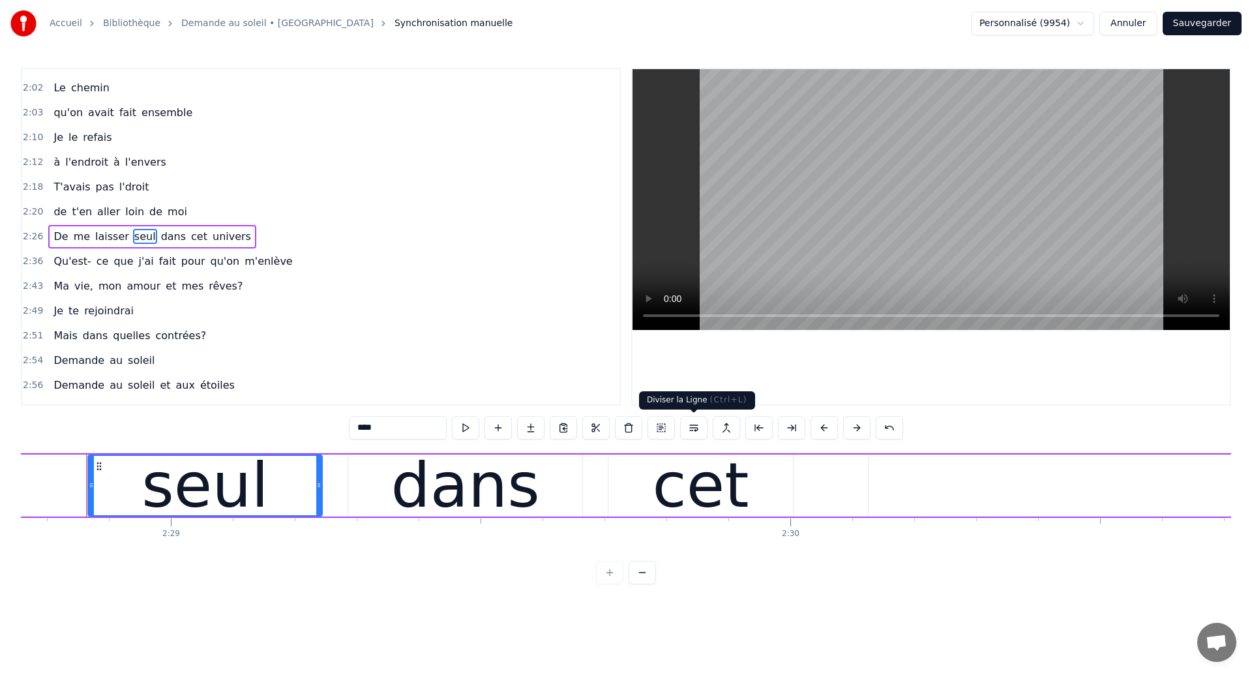
click at [691, 429] on button at bounding box center [693, 427] width 27 height 23
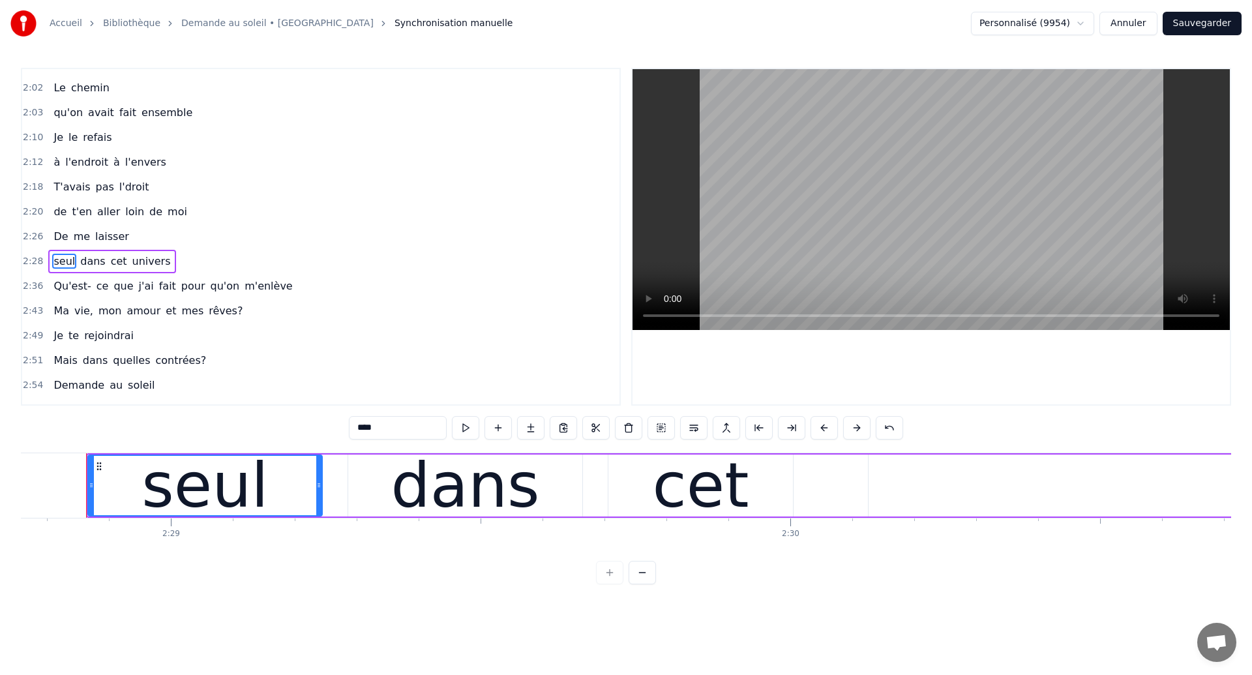
scroll to position [564, 0]
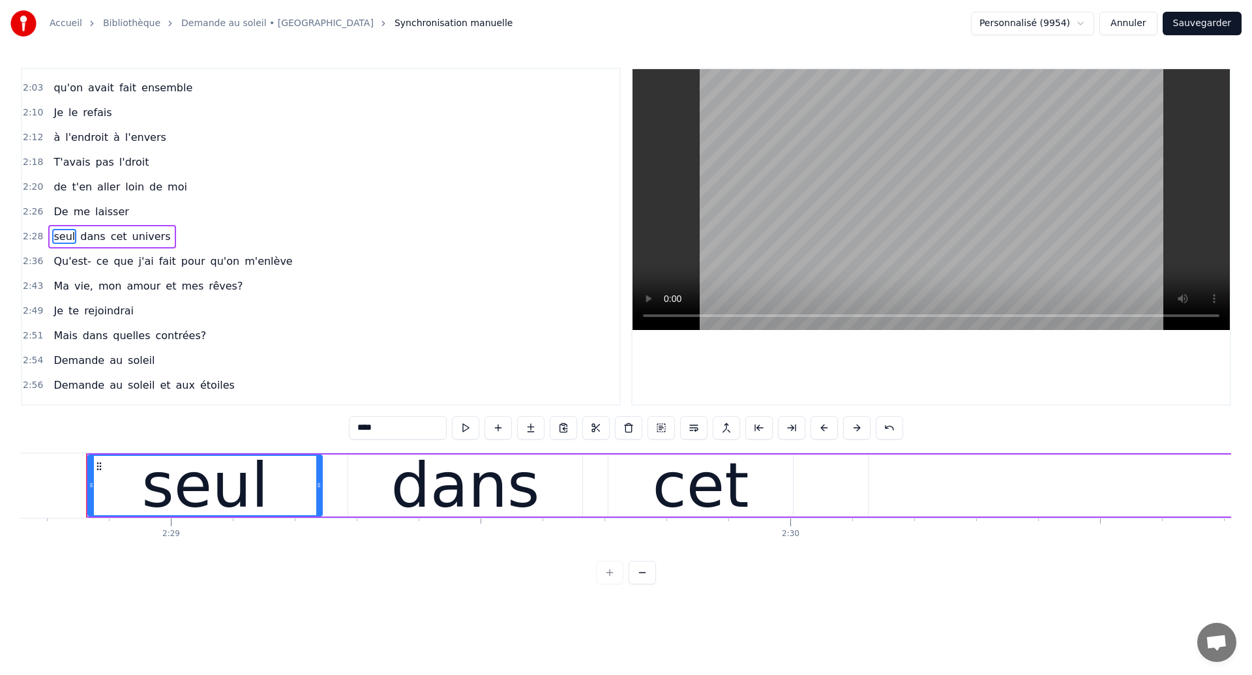
click at [60, 235] on span "seul" at bounding box center [64, 236] width 24 height 15
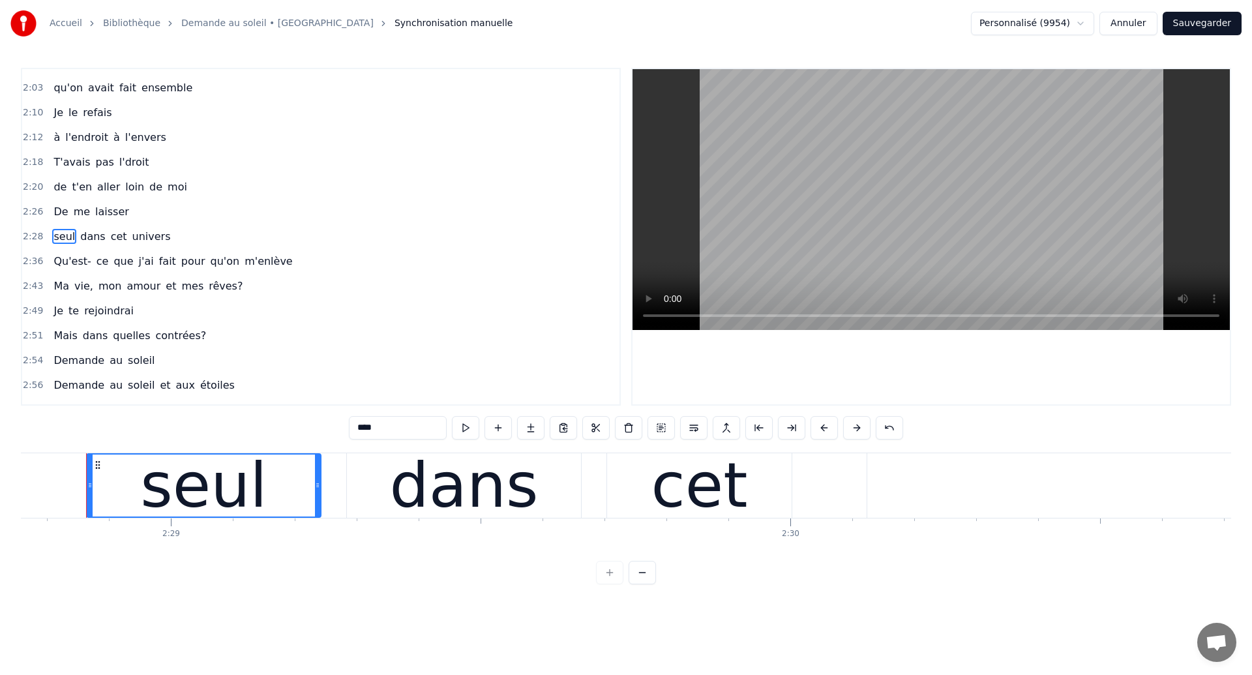
click at [66, 263] on span "Qu'est-" at bounding box center [72, 261] width 40 height 15
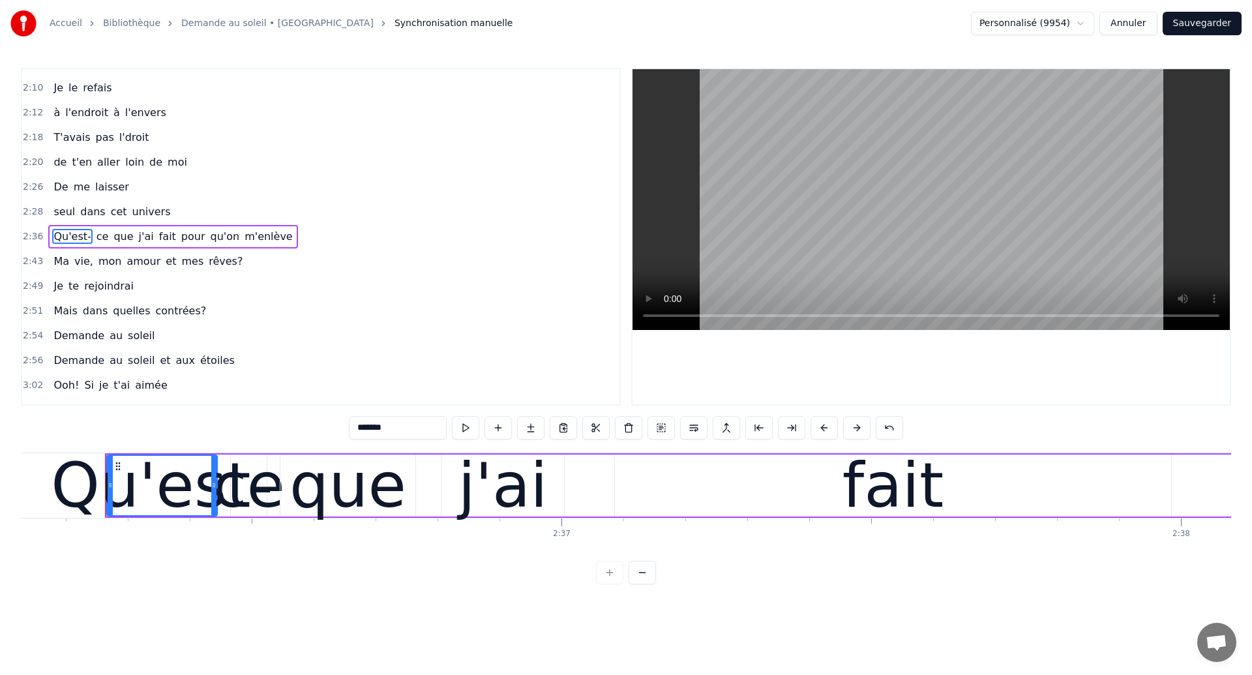
scroll to position [0, 96756]
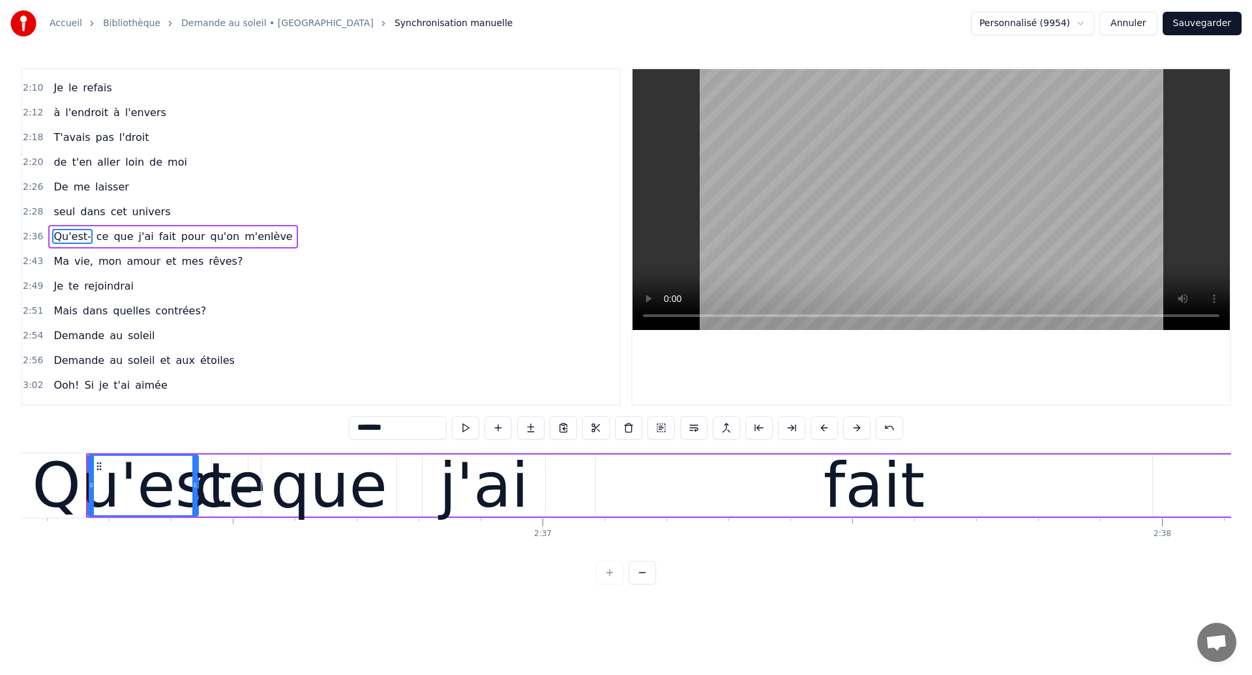
click at [180, 233] on span "pour" at bounding box center [193, 236] width 27 height 15
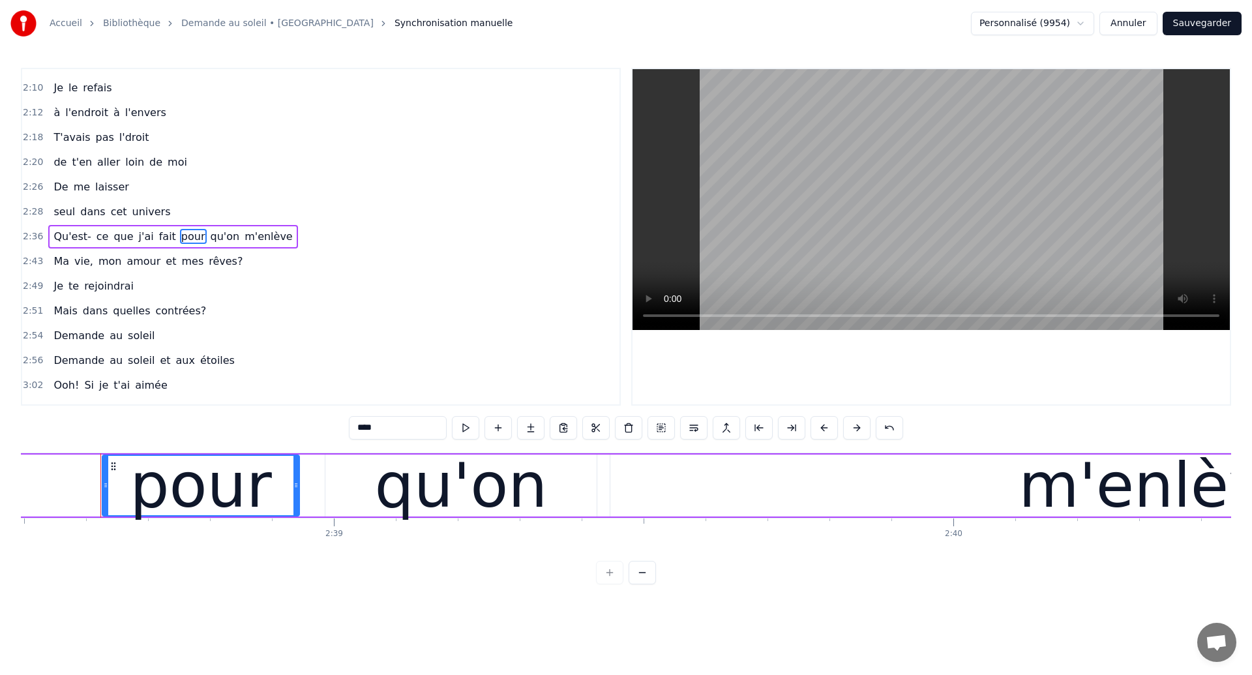
scroll to position [0, 98218]
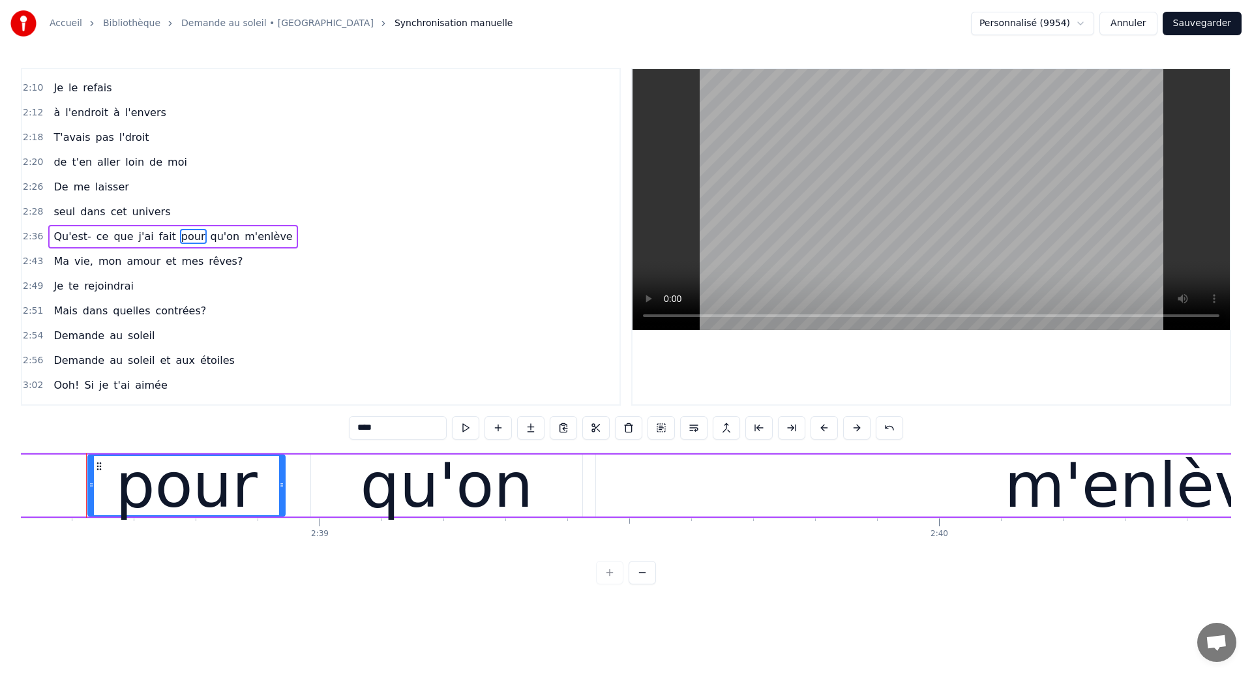
click at [73, 266] on span "vie," at bounding box center [84, 261] width 22 height 15
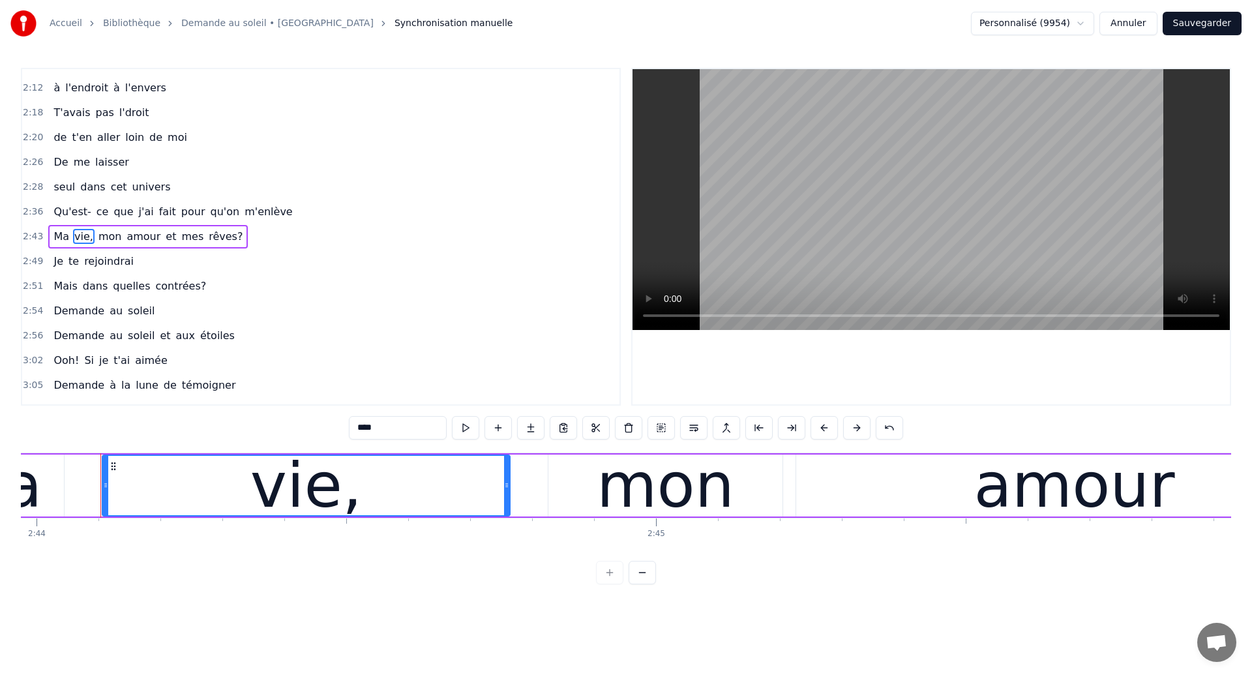
scroll to position [0, 101614]
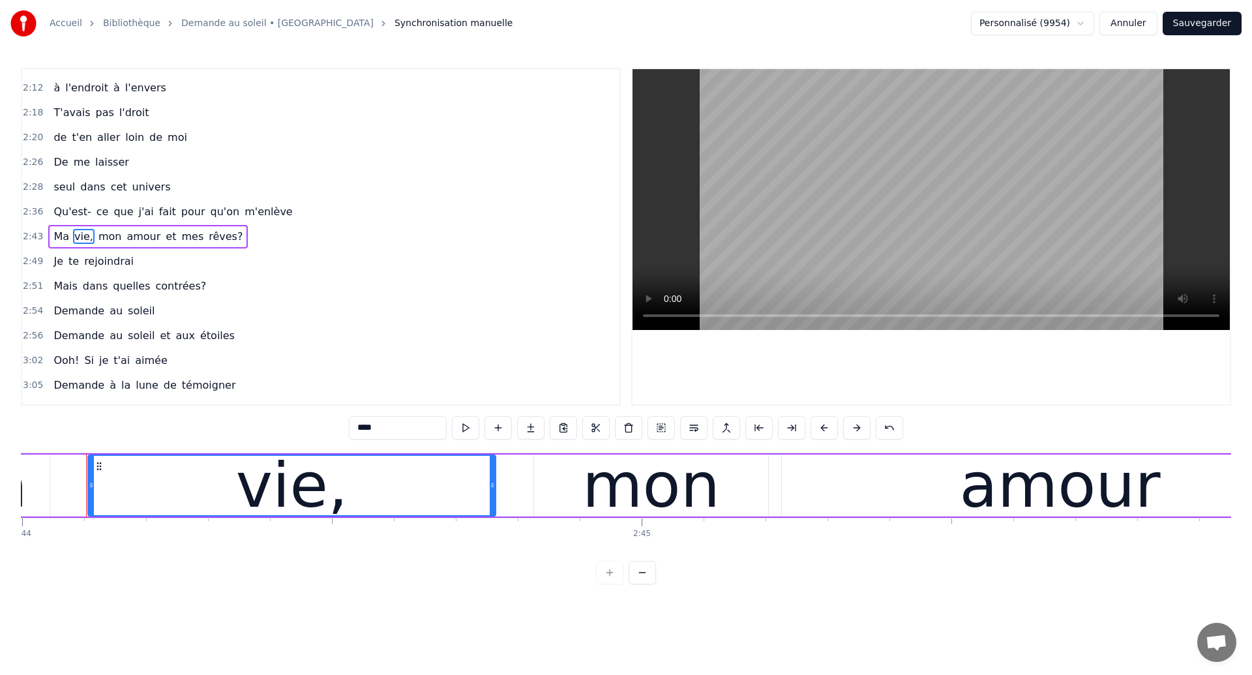
click at [60, 265] on span "Je" at bounding box center [58, 261] width 12 height 15
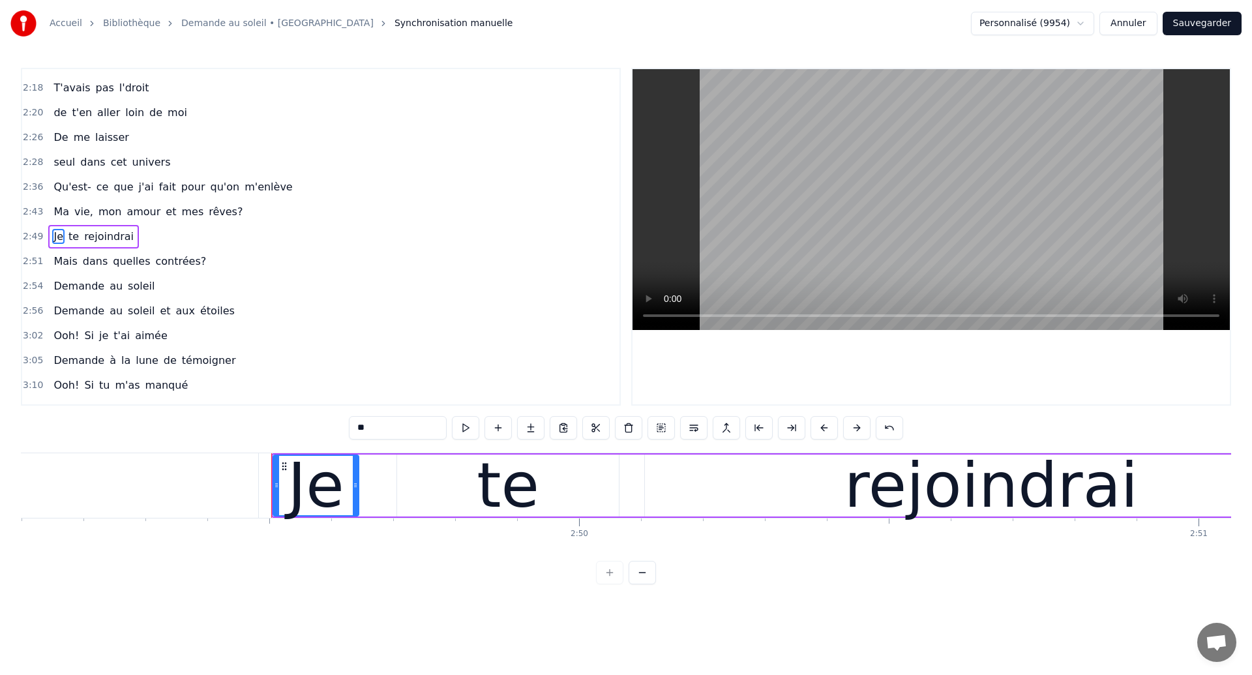
scroll to position [0, 104960]
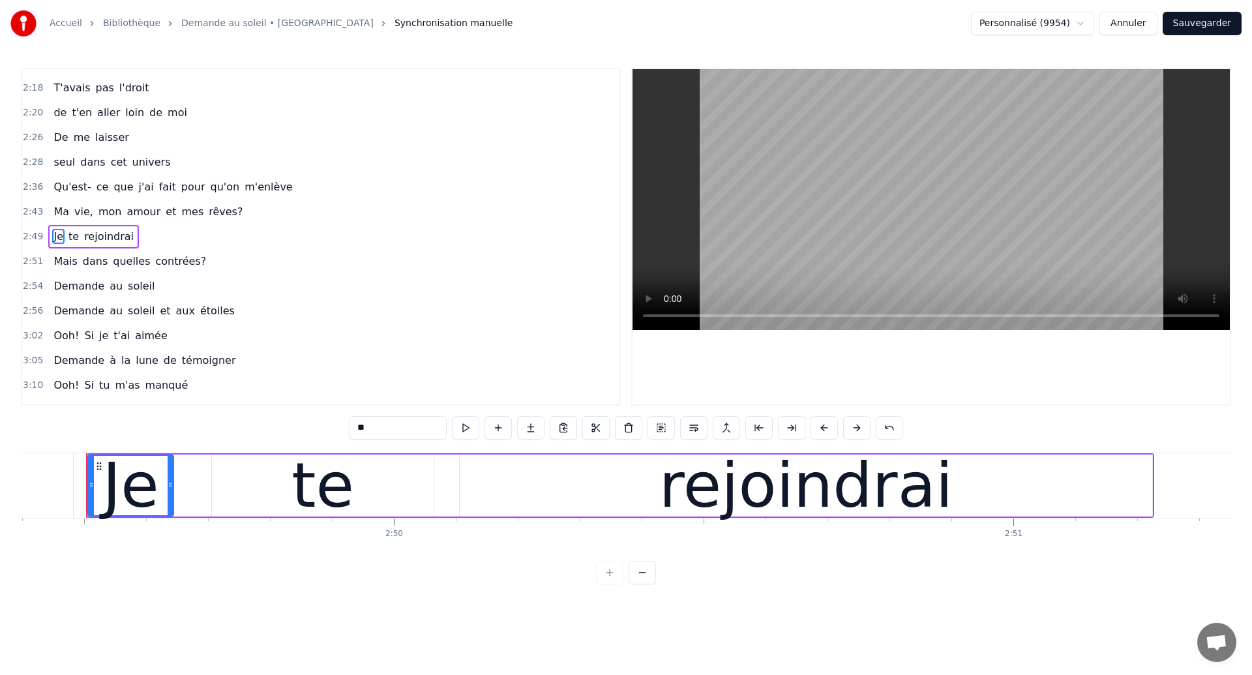
click at [60, 265] on span "Mais" at bounding box center [65, 261] width 26 height 15
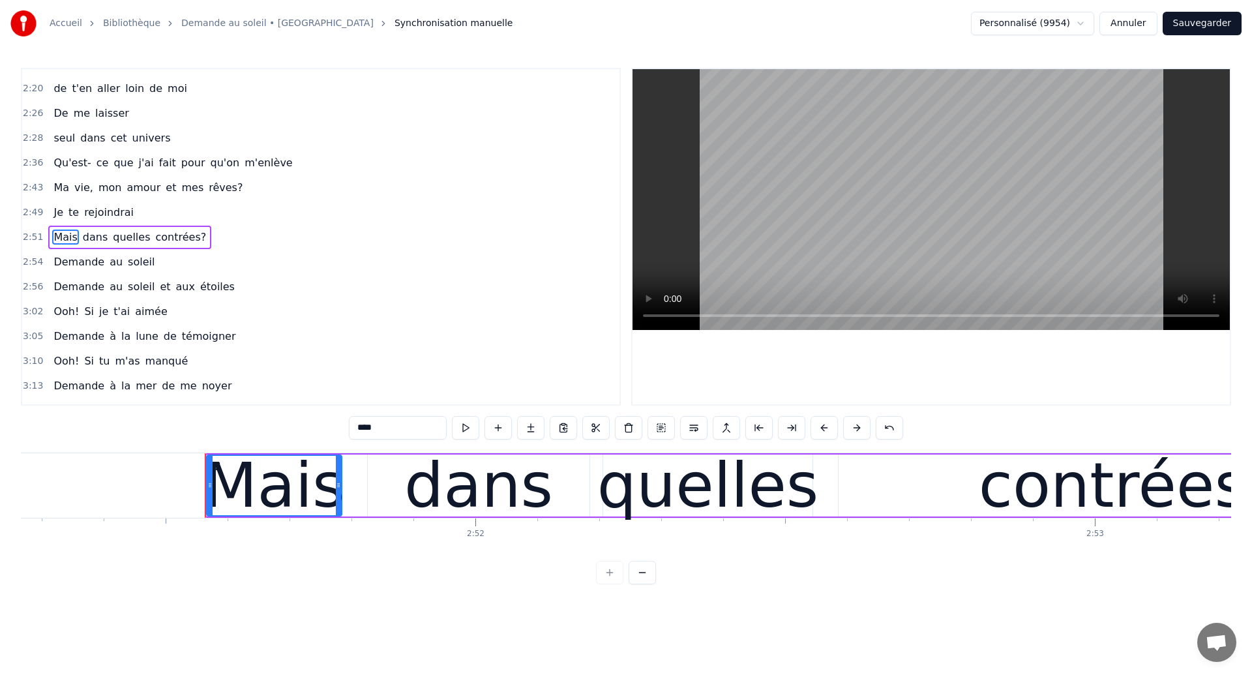
scroll to position [0, 106236]
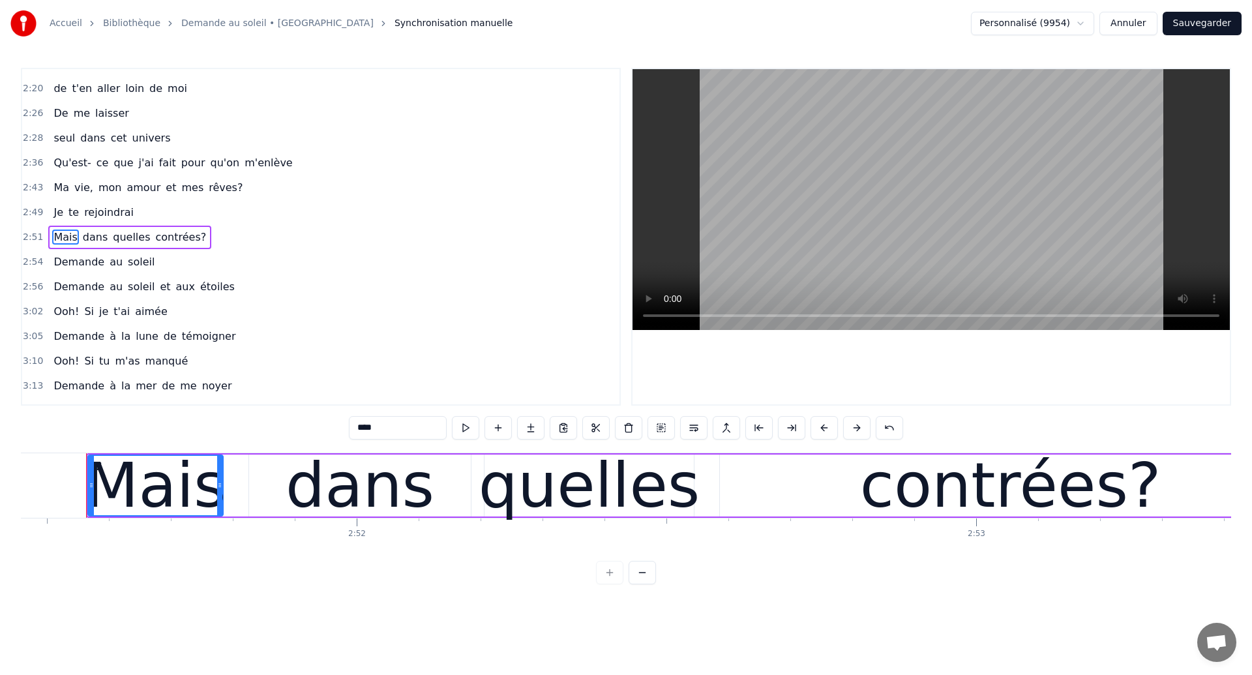
click at [64, 284] on span "Demande" at bounding box center [78, 286] width 53 height 15
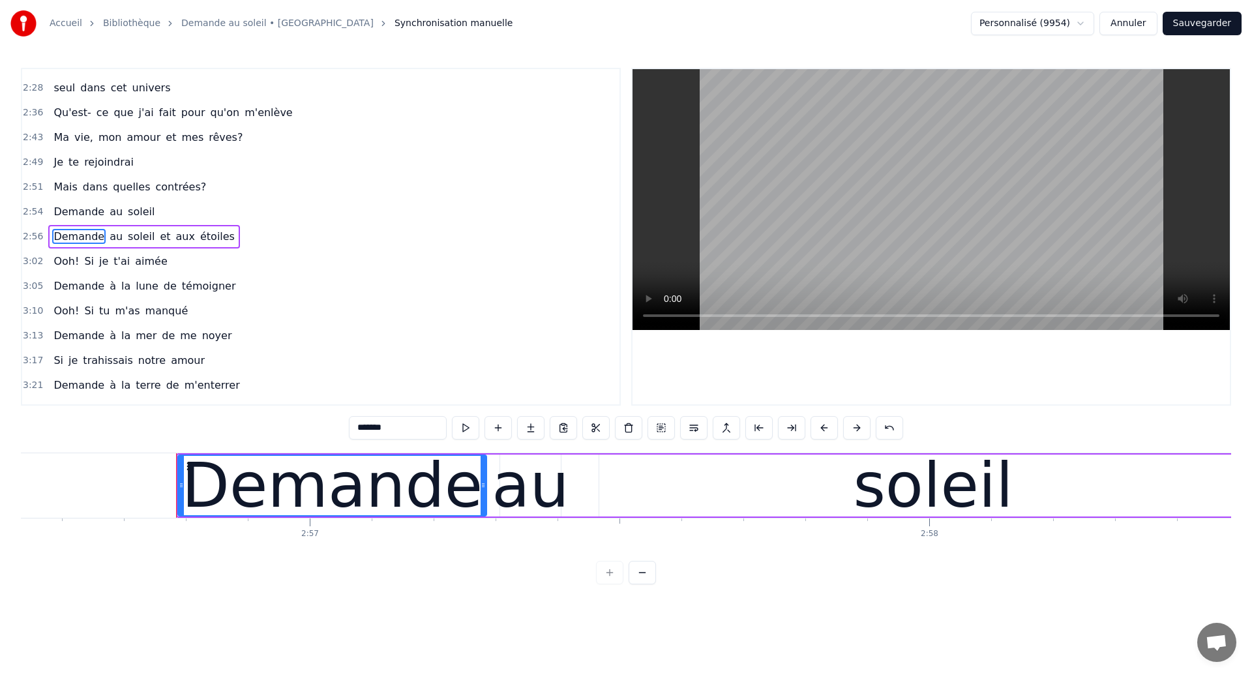
scroll to position [0, 109471]
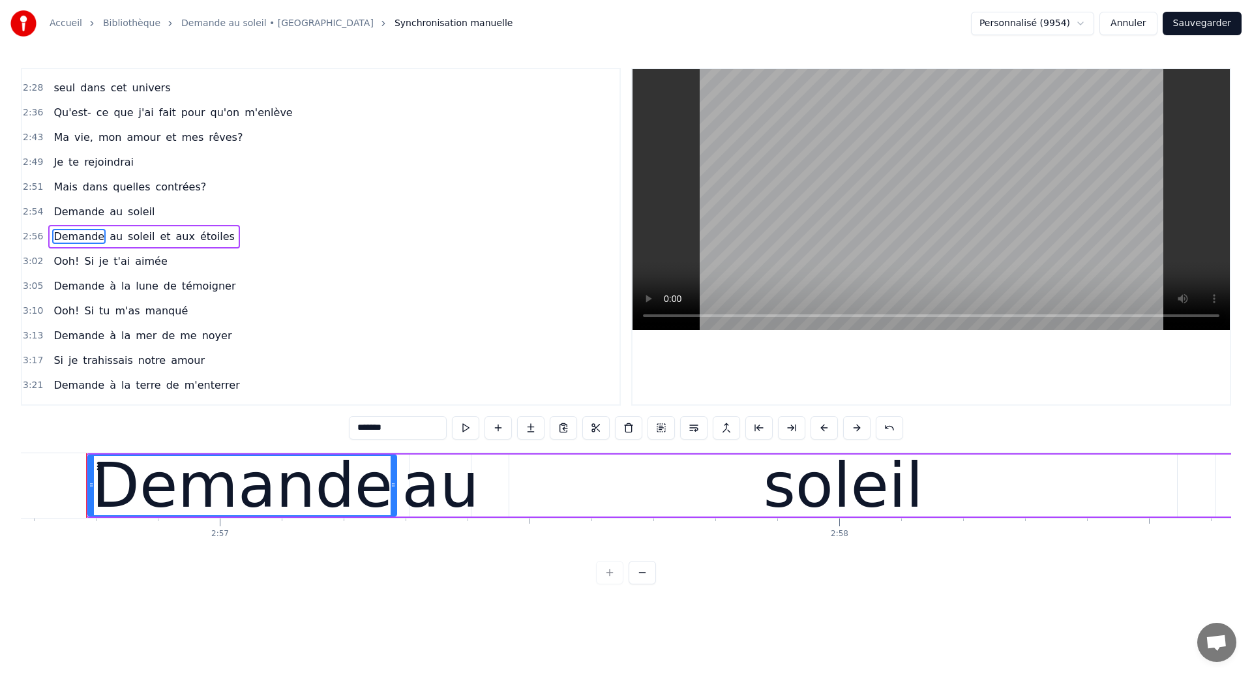
click at [62, 239] on span "Demande" at bounding box center [78, 236] width 53 height 15
click at [83, 240] on span "Demande" at bounding box center [78, 236] width 53 height 15
click at [158, 234] on span "et" at bounding box center [164, 236] width 13 height 15
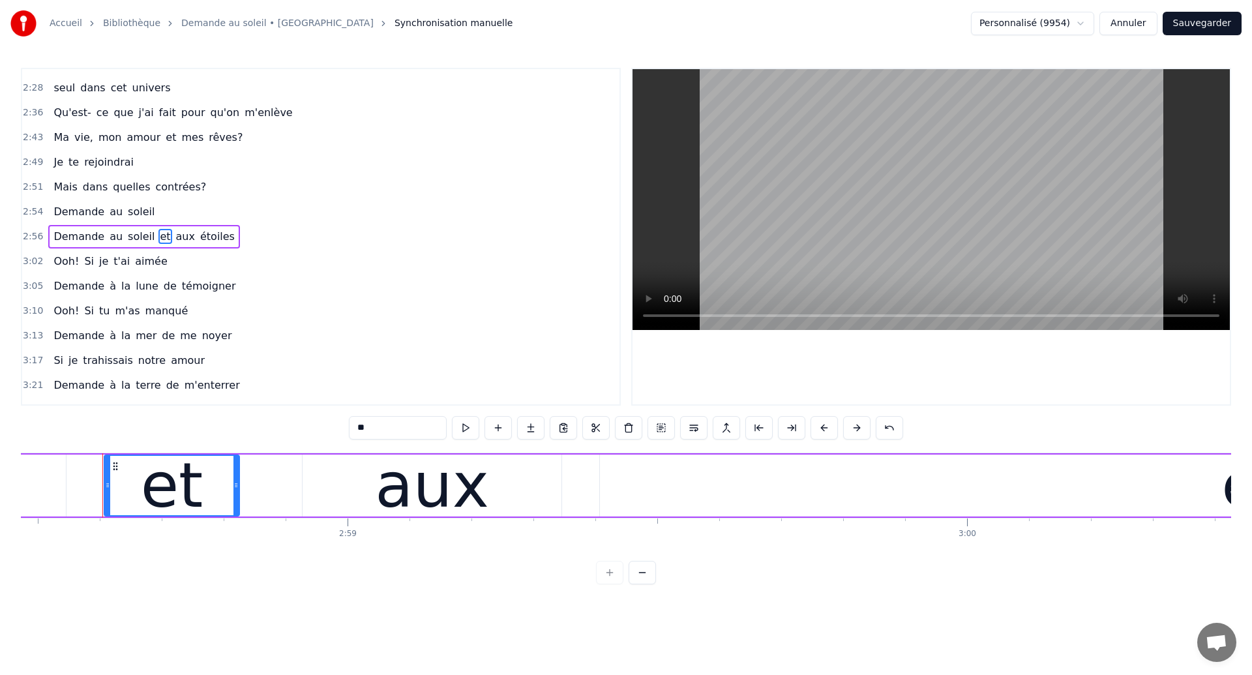
scroll to position [0, 110599]
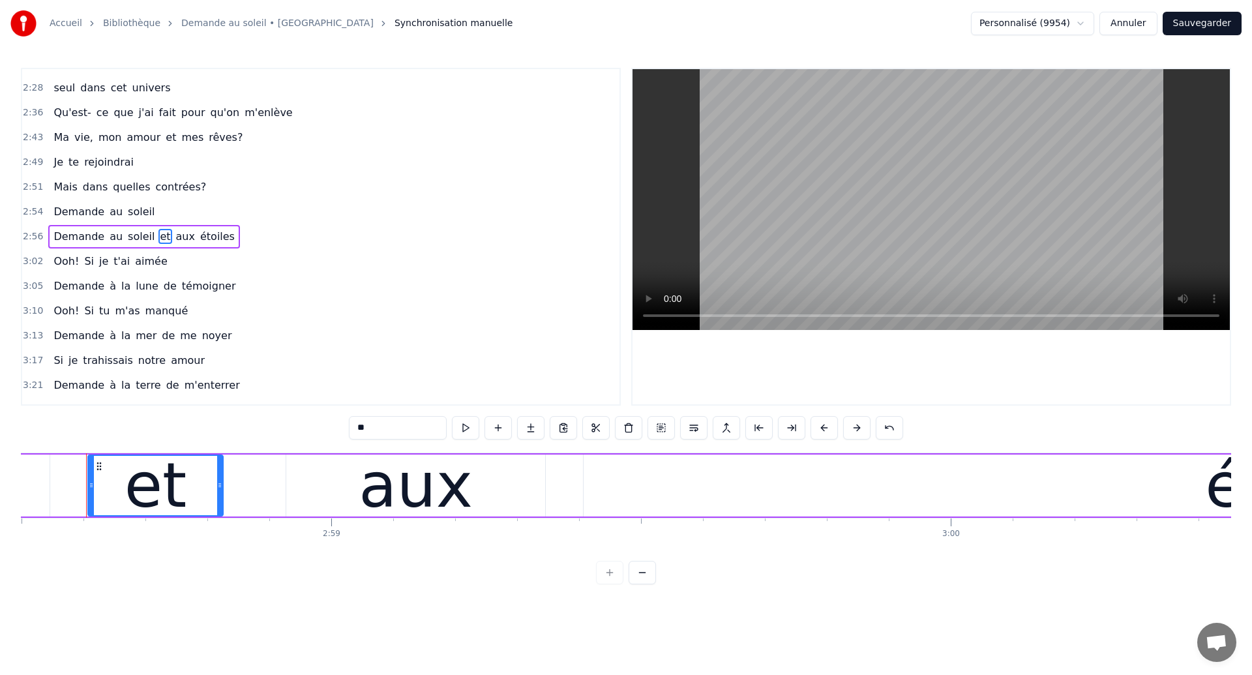
click at [61, 265] on span "Ooh!" at bounding box center [66, 261] width 28 height 15
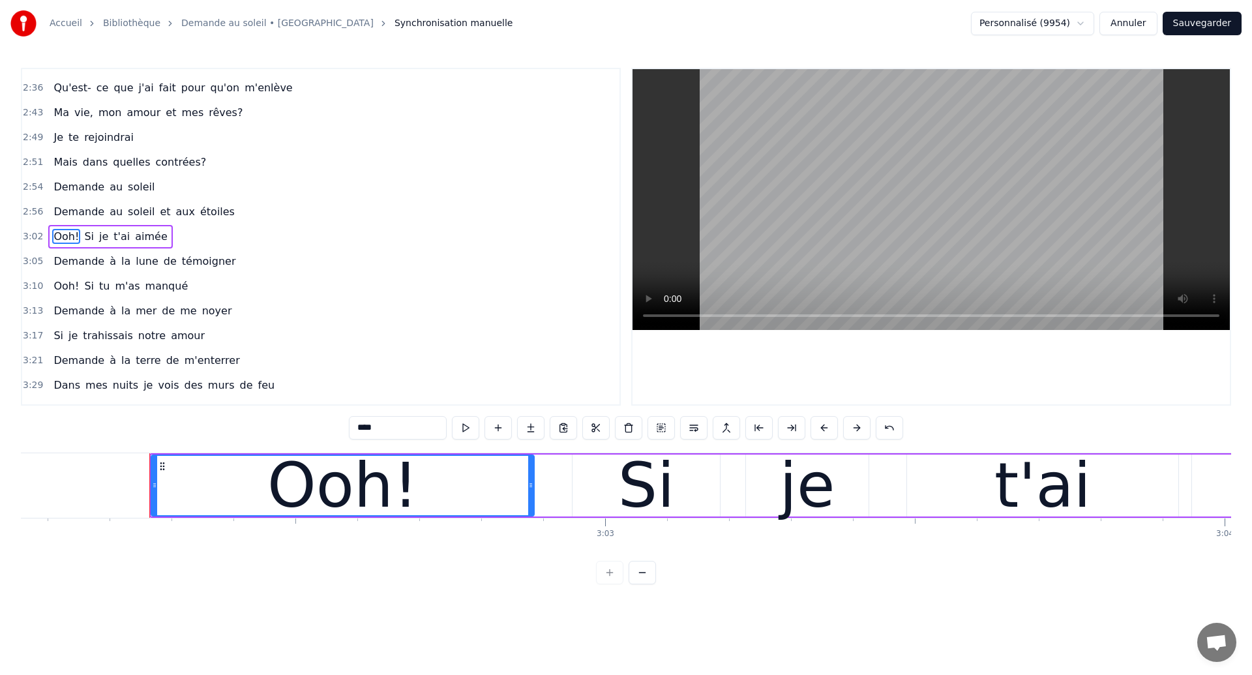
scroll to position [0, 112867]
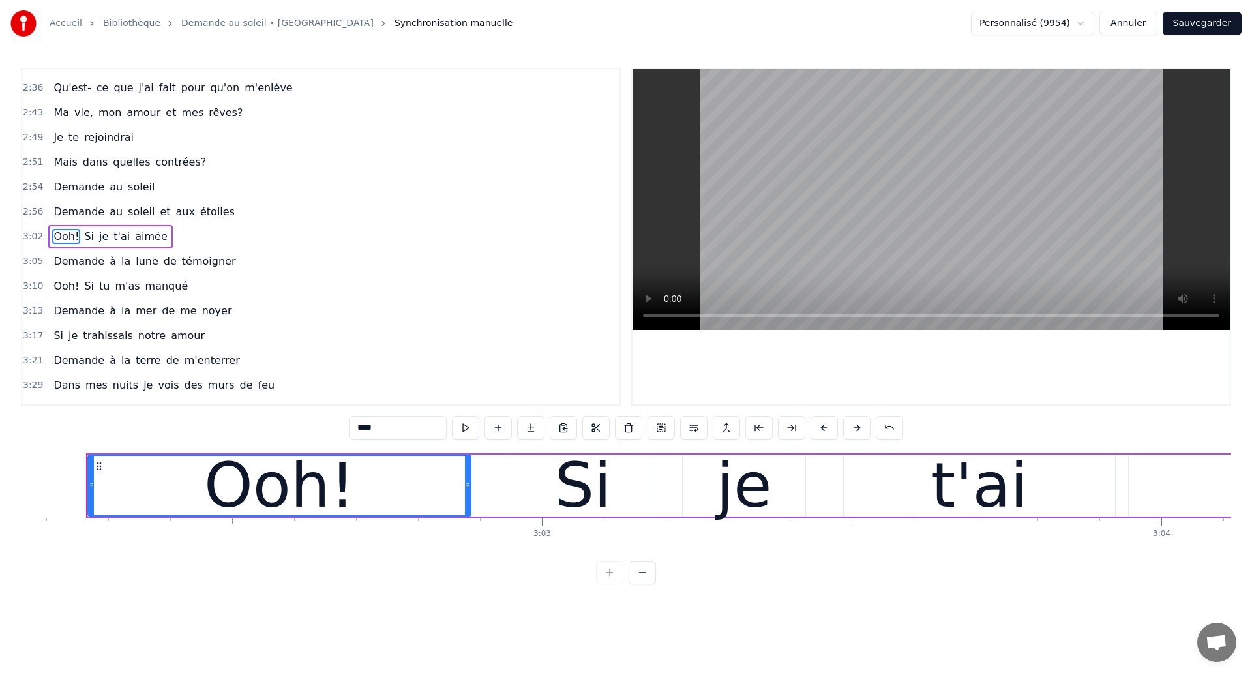
click at [63, 265] on span "Demande" at bounding box center [78, 261] width 53 height 15
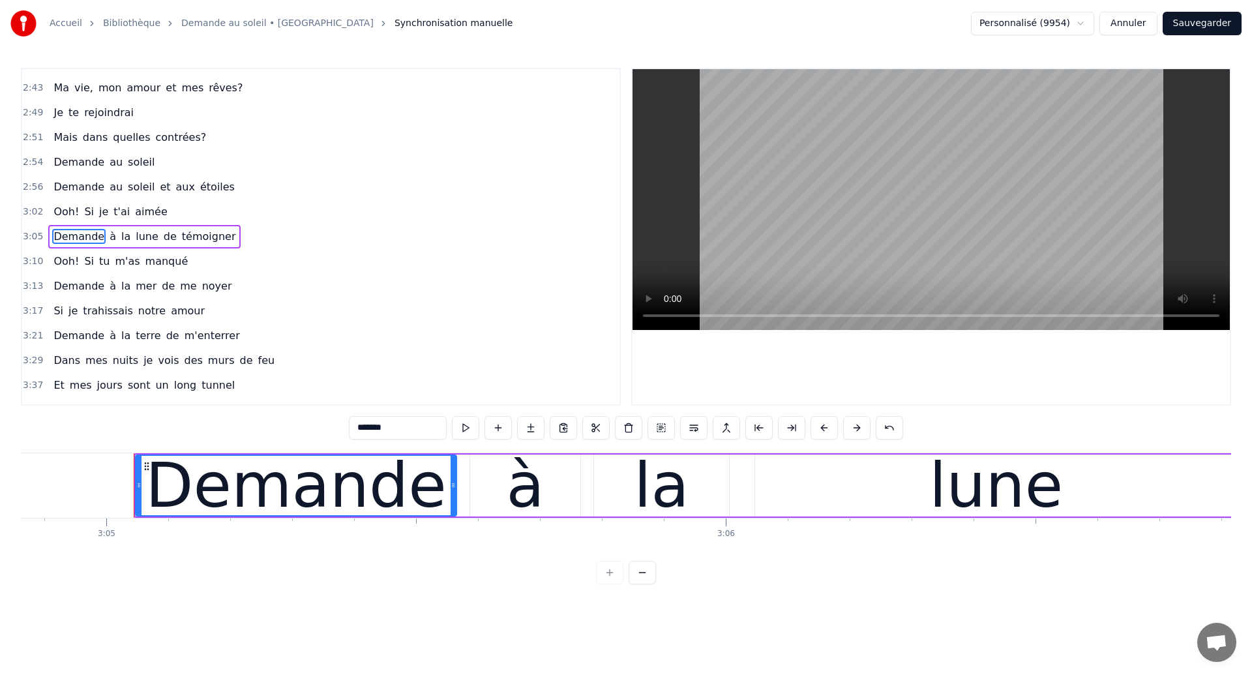
scroll to position [0, 114589]
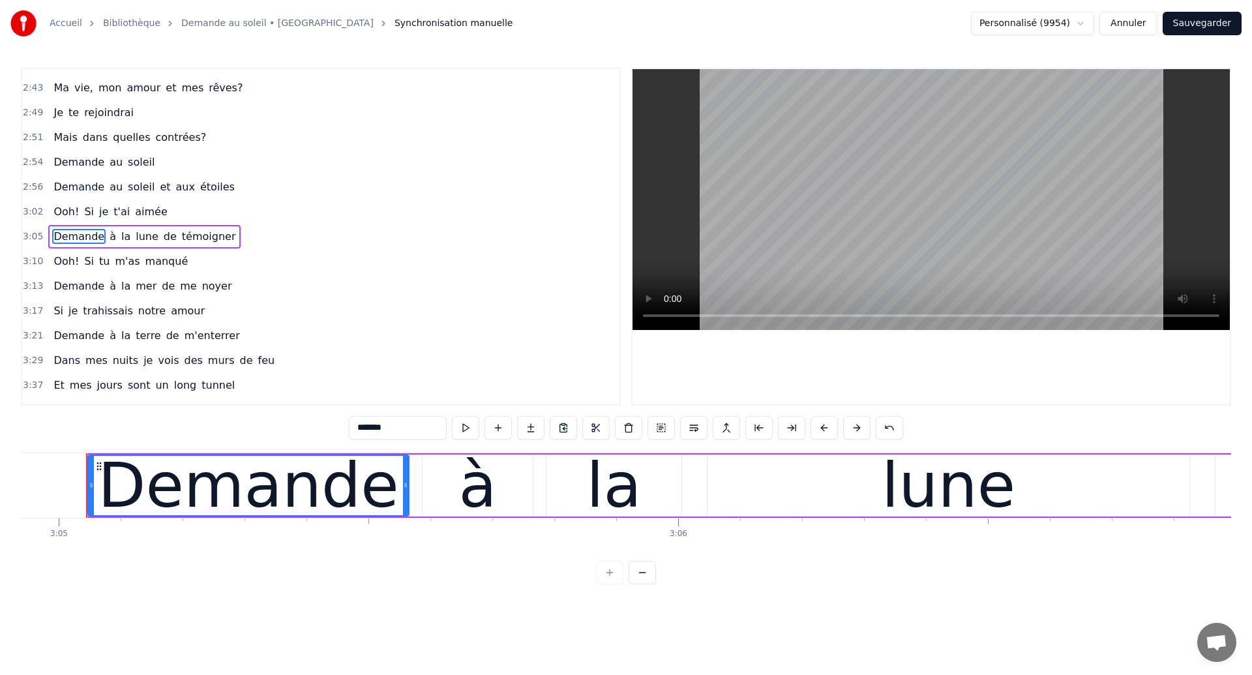
click at [68, 282] on span "Demande" at bounding box center [78, 285] width 53 height 15
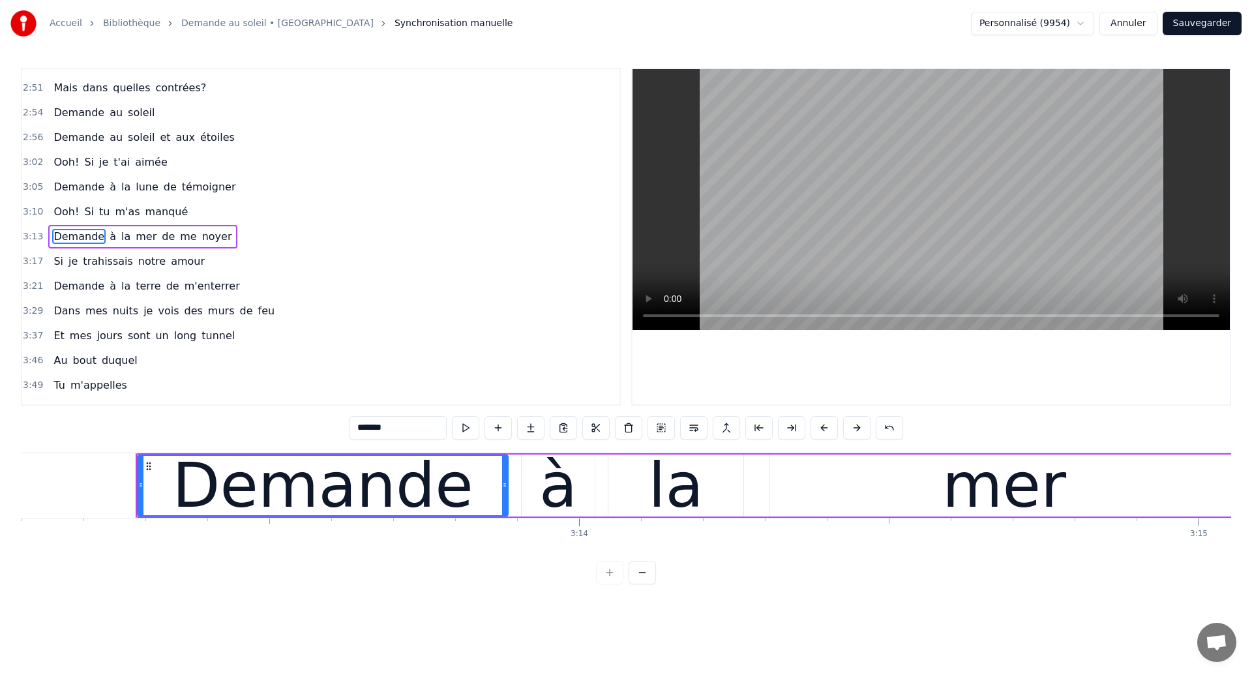
scroll to position [0, 119695]
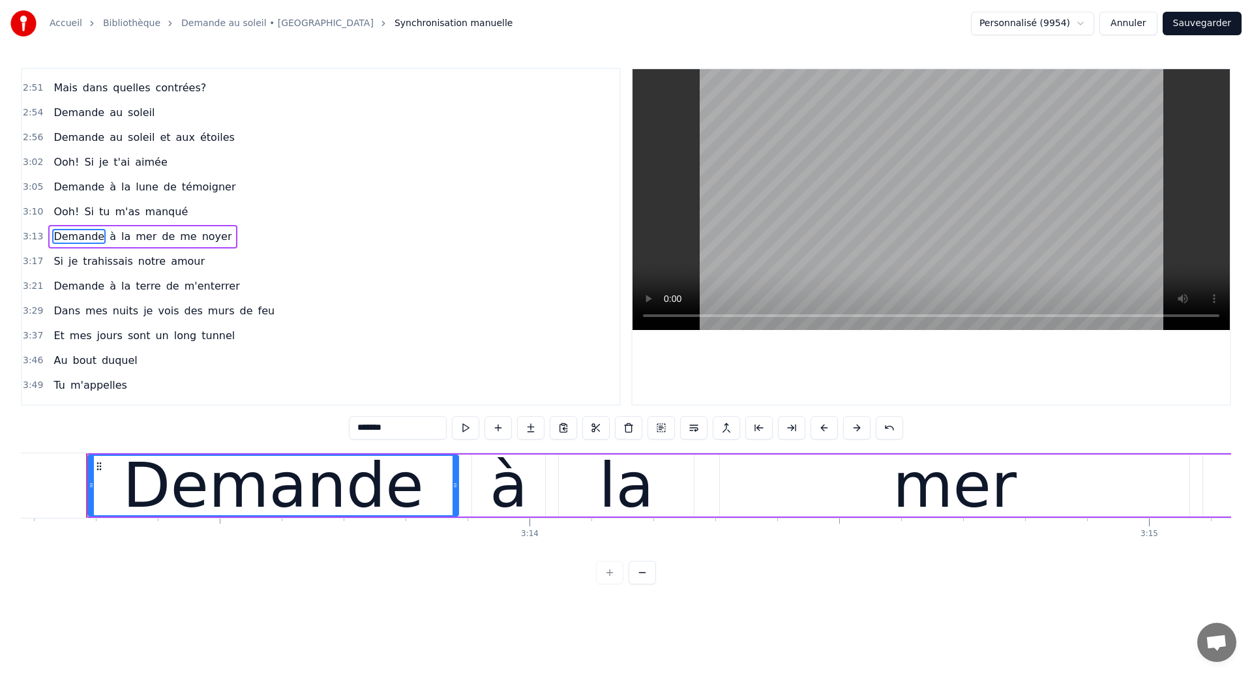
click at [70, 262] on span "je" at bounding box center [73, 261] width 12 height 15
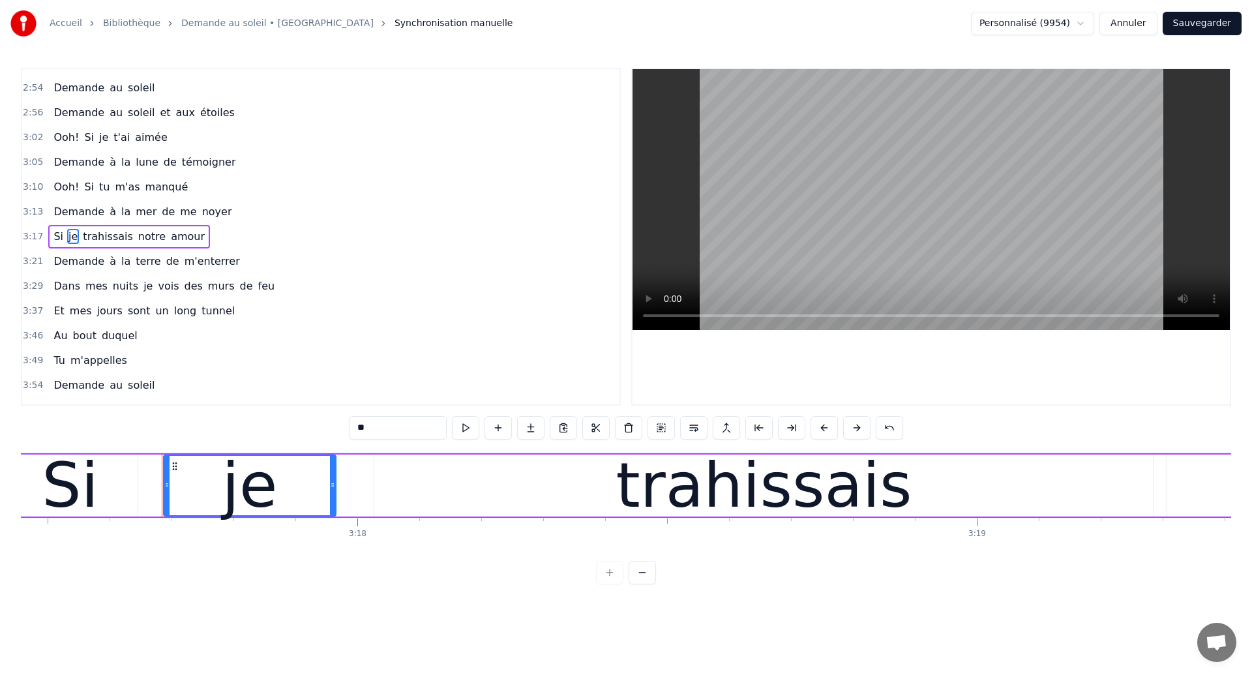
scroll to position [0, 122421]
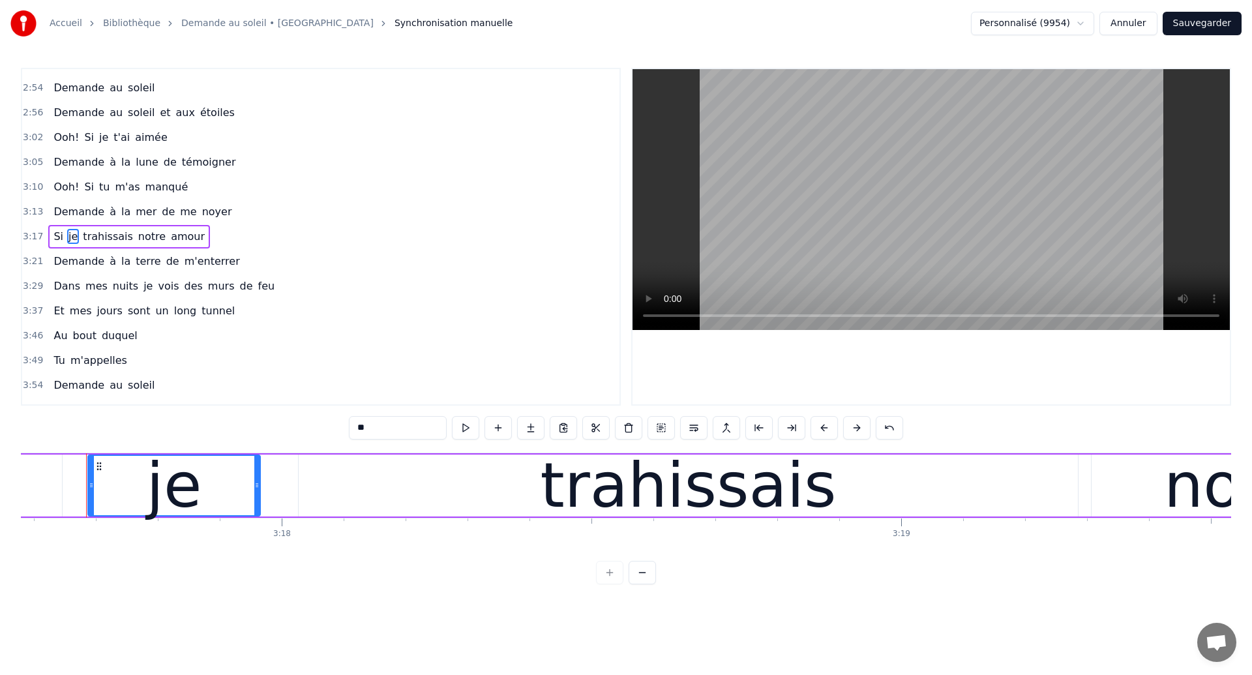
click at [67, 263] on span "Demande" at bounding box center [78, 261] width 53 height 15
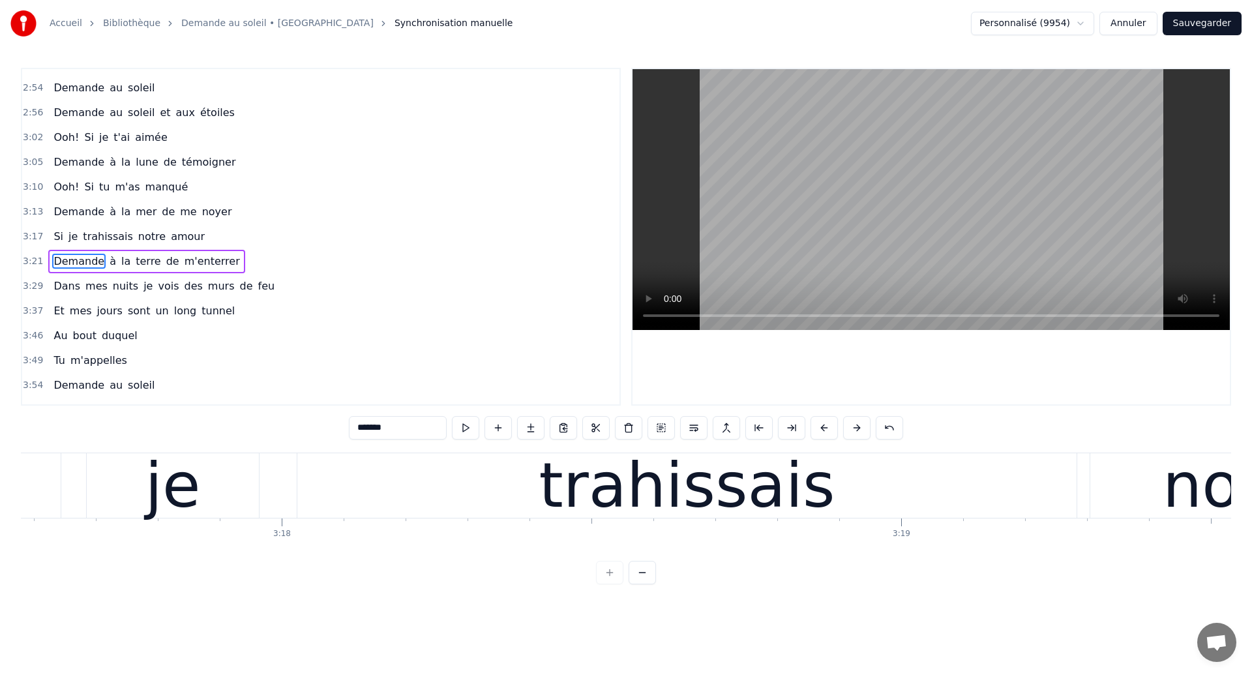
scroll to position [0, 0]
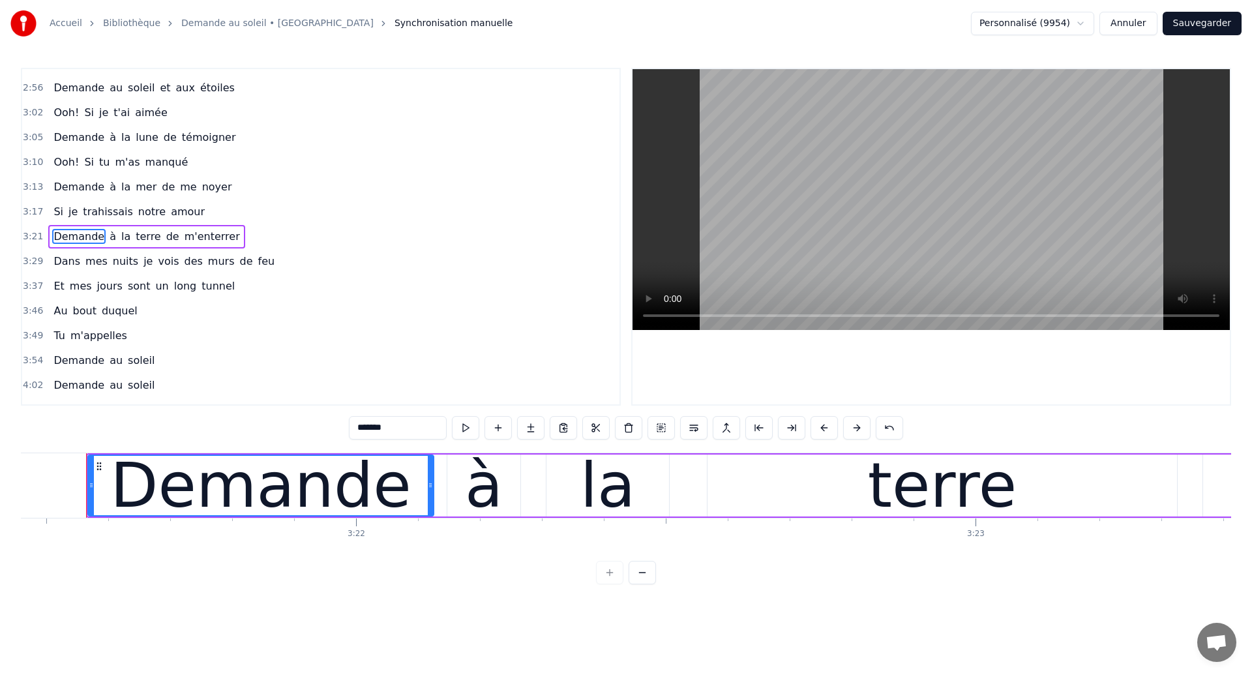
click at [78, 233] on span "Demande" at bounding box center [78, 236] width 53 height 15
click at [76, 258] on span "Dans" at bounding box center [66, 261] width 29 height 15
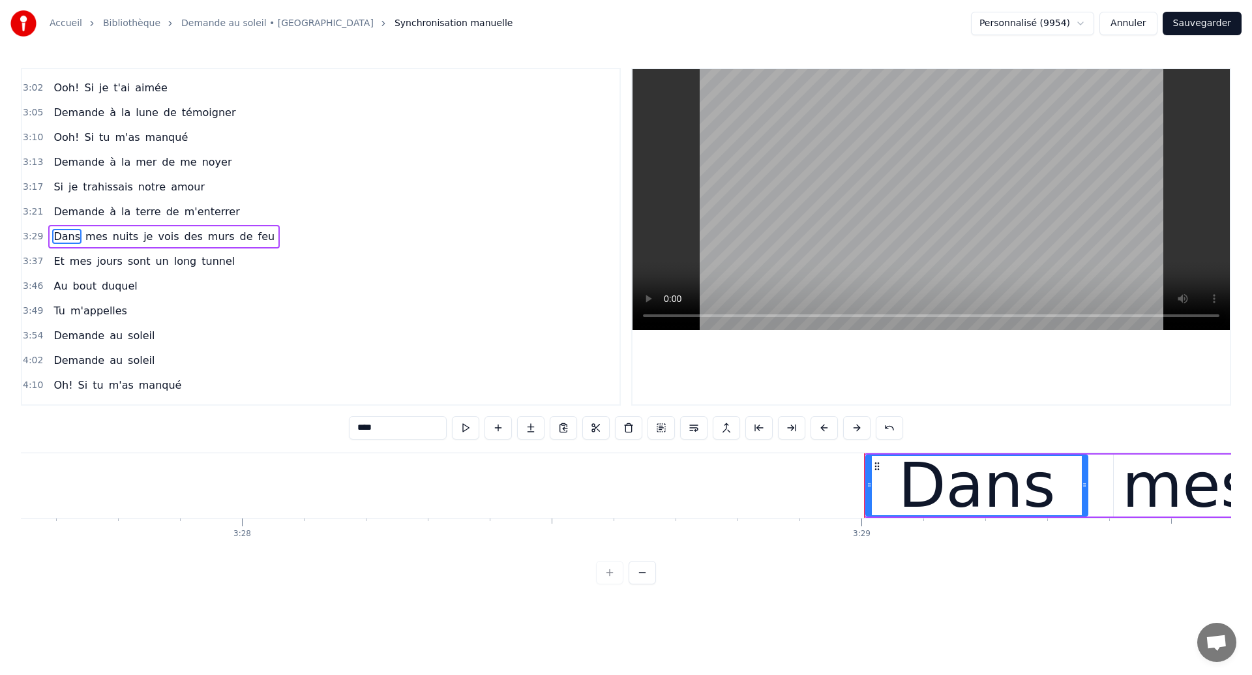
scroll to position [0, 129435]
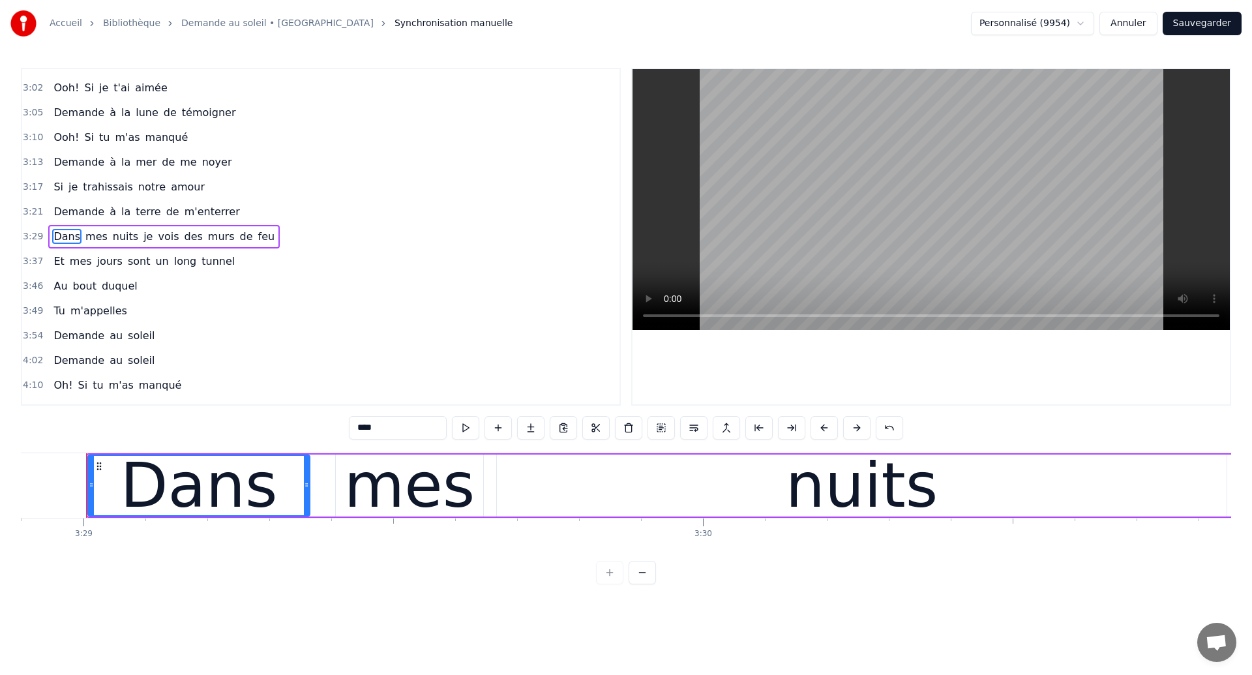
click at [142, 240] on span "je" at bounding box center [148, 236] width 12 height 15
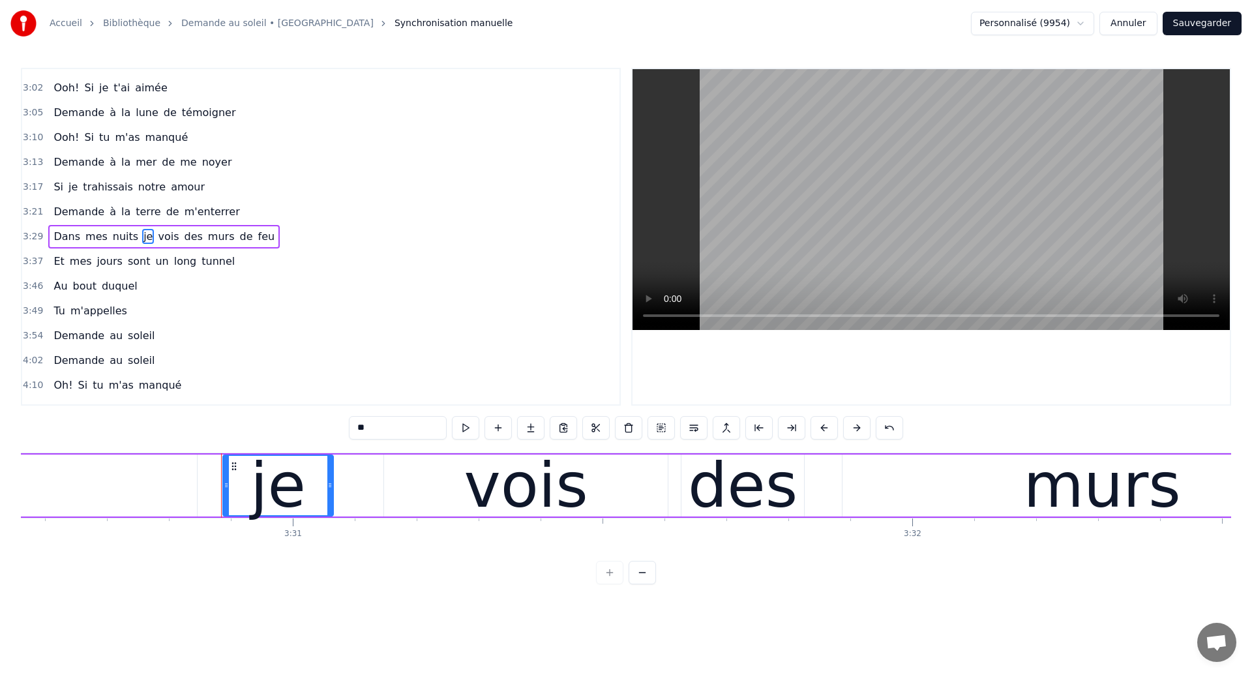
scroll to position [0, 130600]
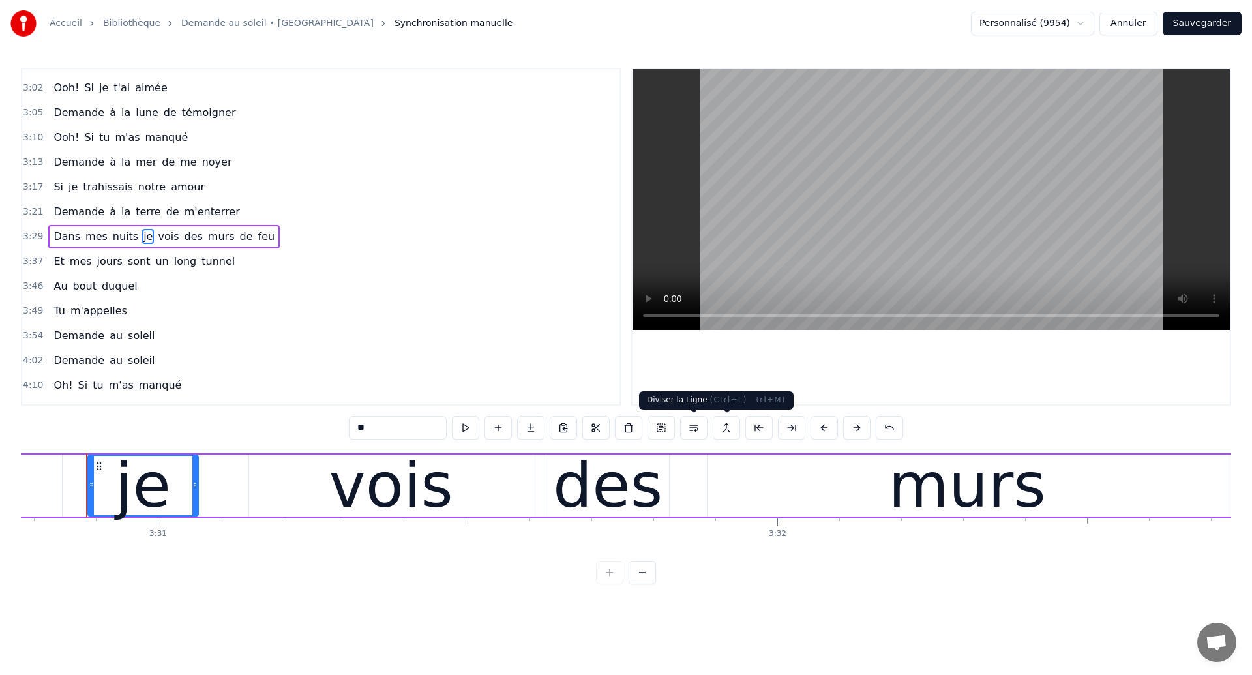
click at [700, 431] on button at bounding box center [693, 427] width 27 height 23
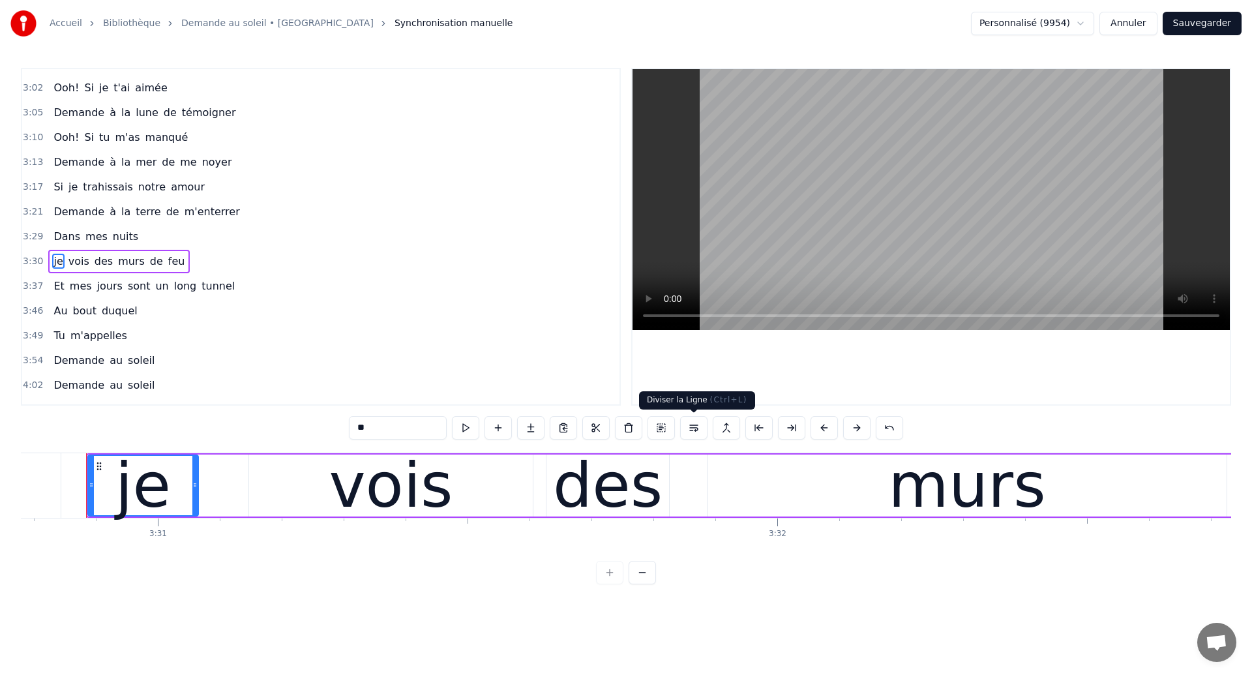
scroll to position [910, 0]
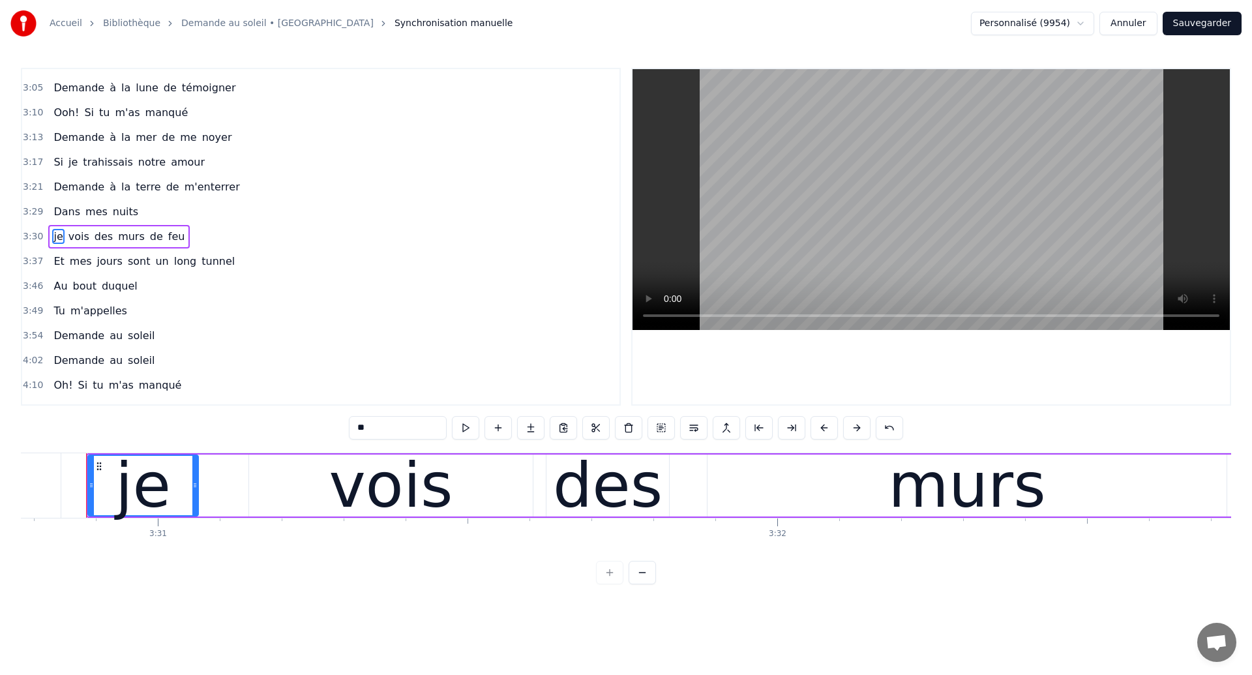
click at [60, 233] on span "je" at bounding box center [58, 236] width 12 height 15
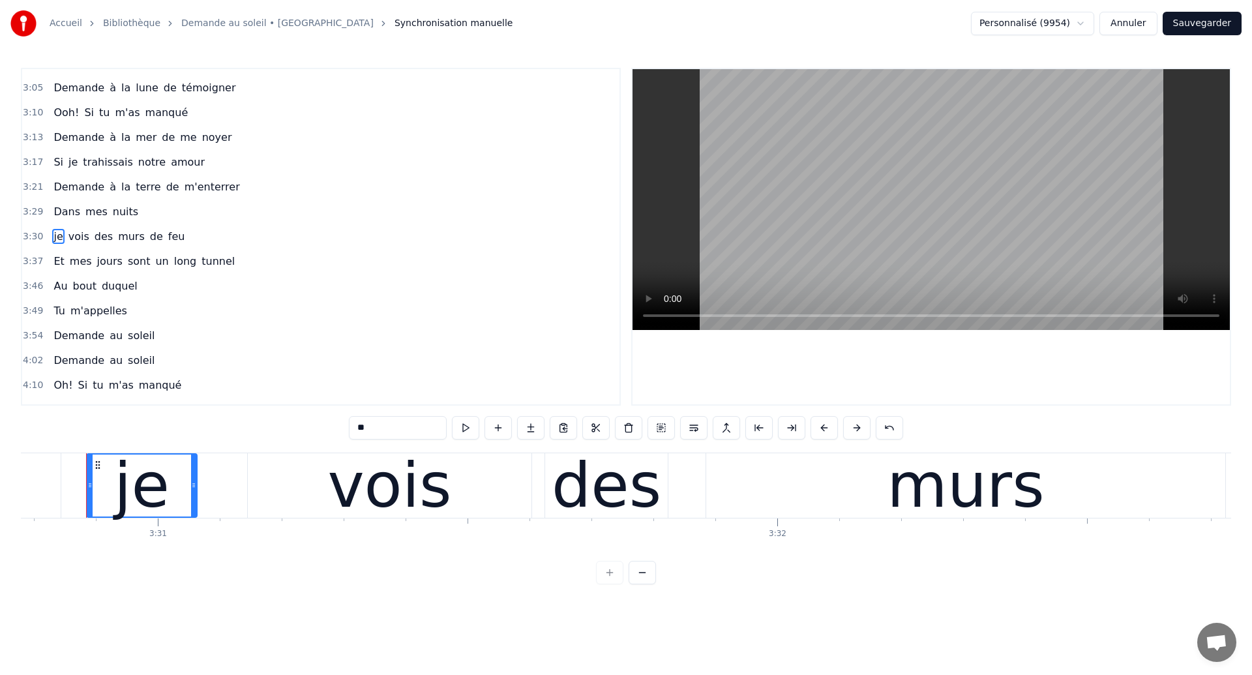
click at [68, 260] on span "mes" at bounding box center [80, 261] width 25 height 15
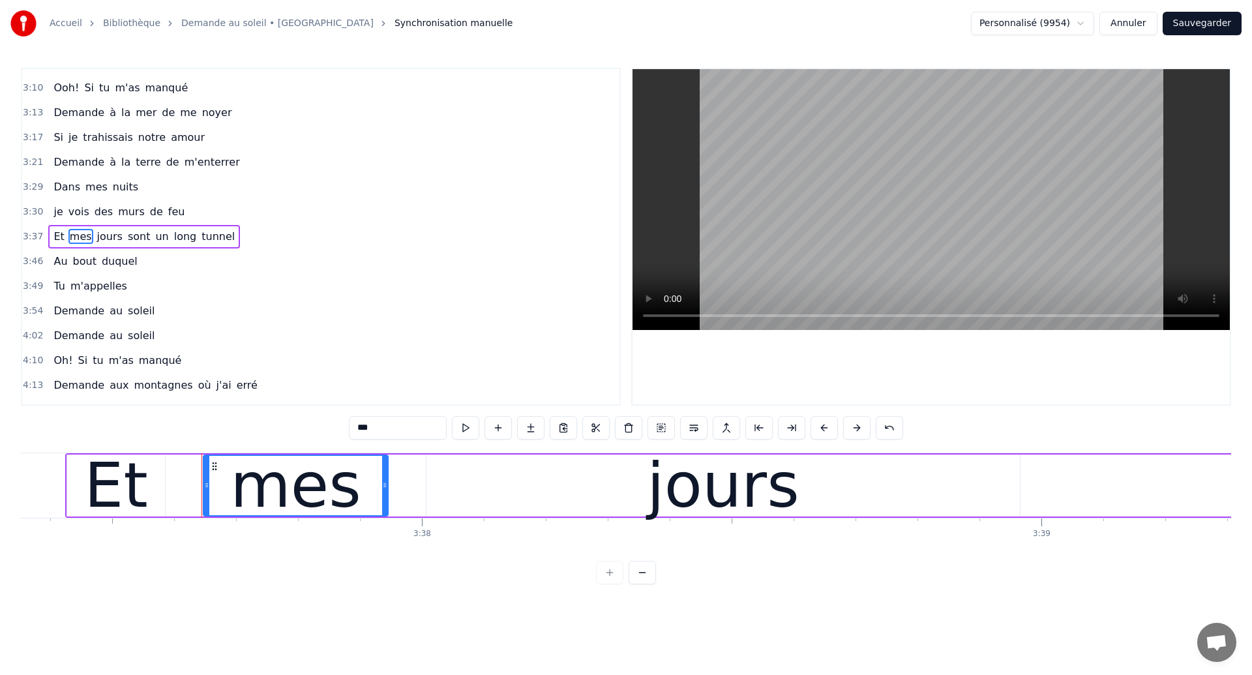
scroll to position [0, 134788]
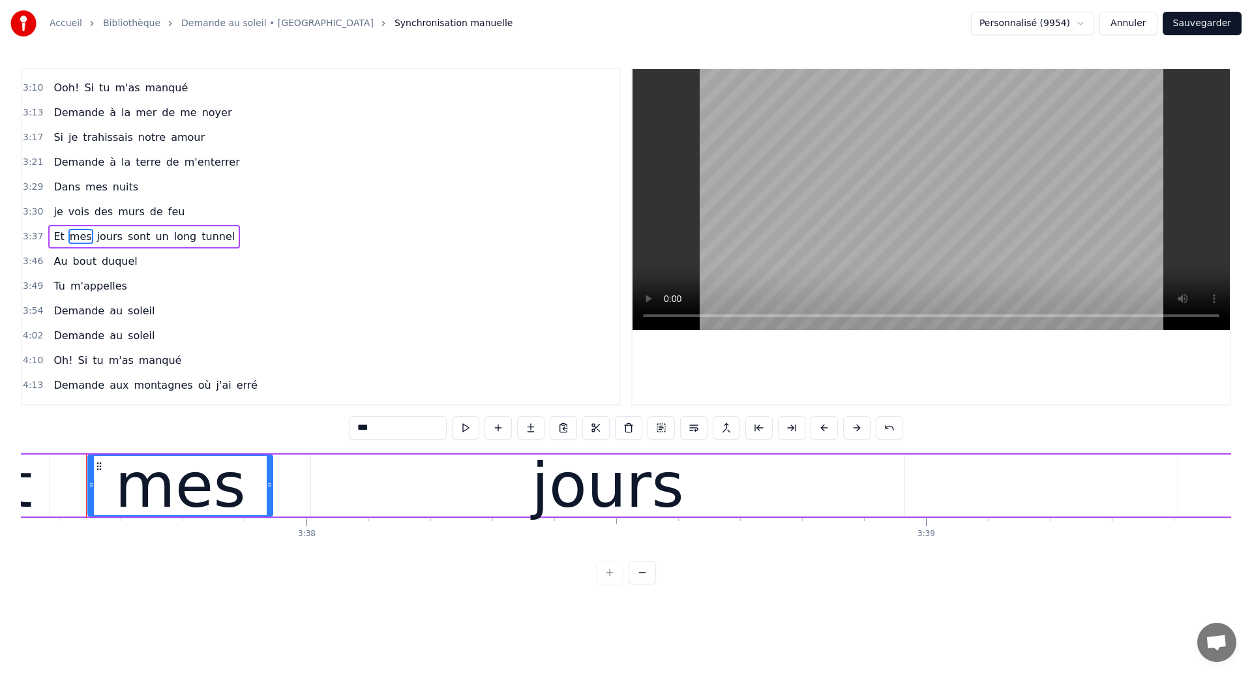
click at [127, 237] on span "sont" at bounding box center [139, 236] width 25 height 15
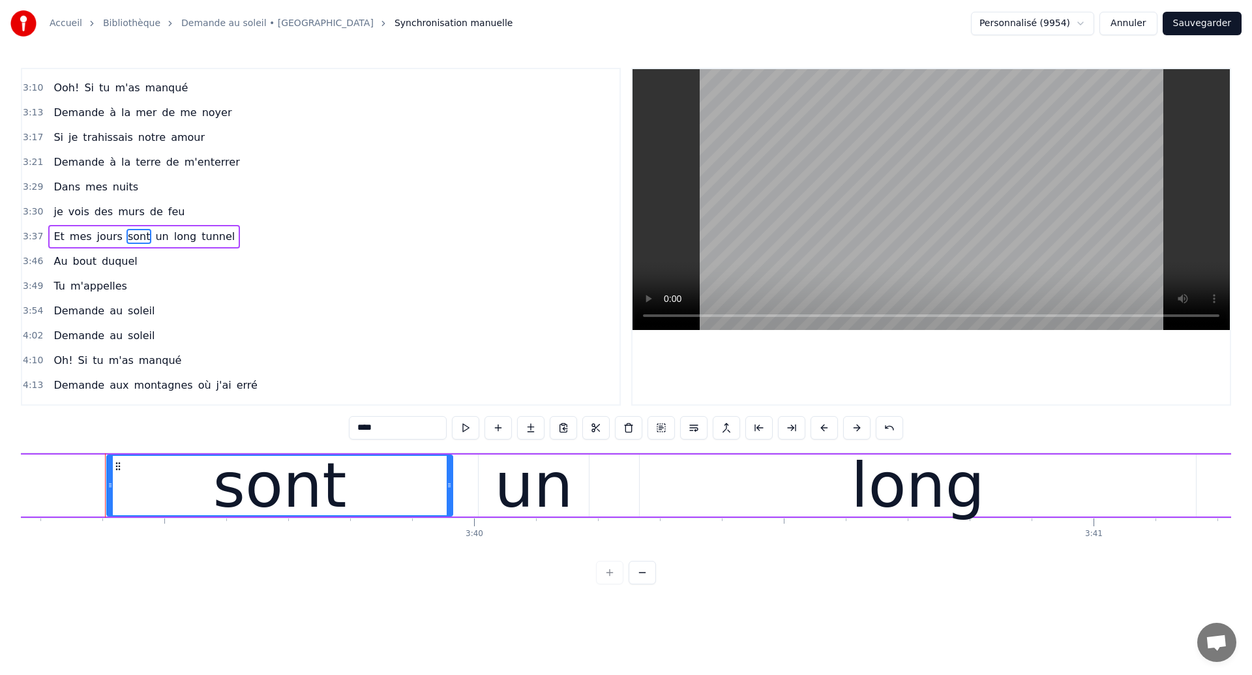
scroll to position [0, 135879]
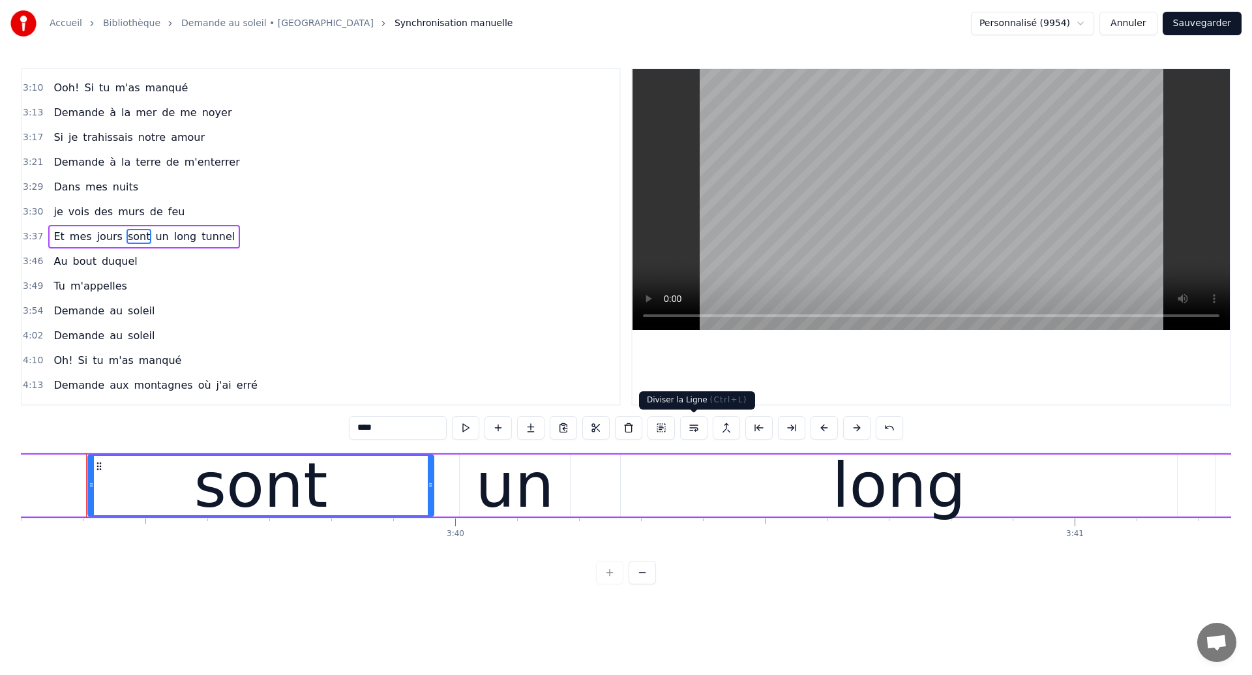
click at [698, 433] on button at bounding box center [693, 427] width 27 height 23
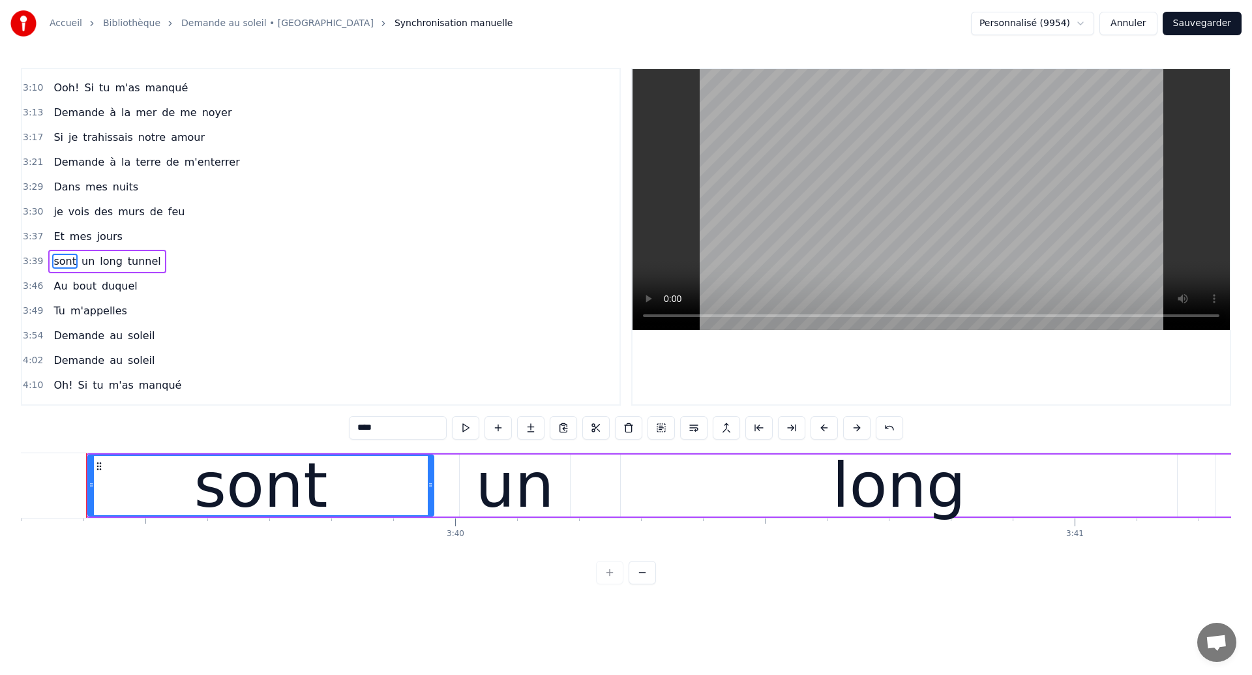
scroll to position [960, 0]
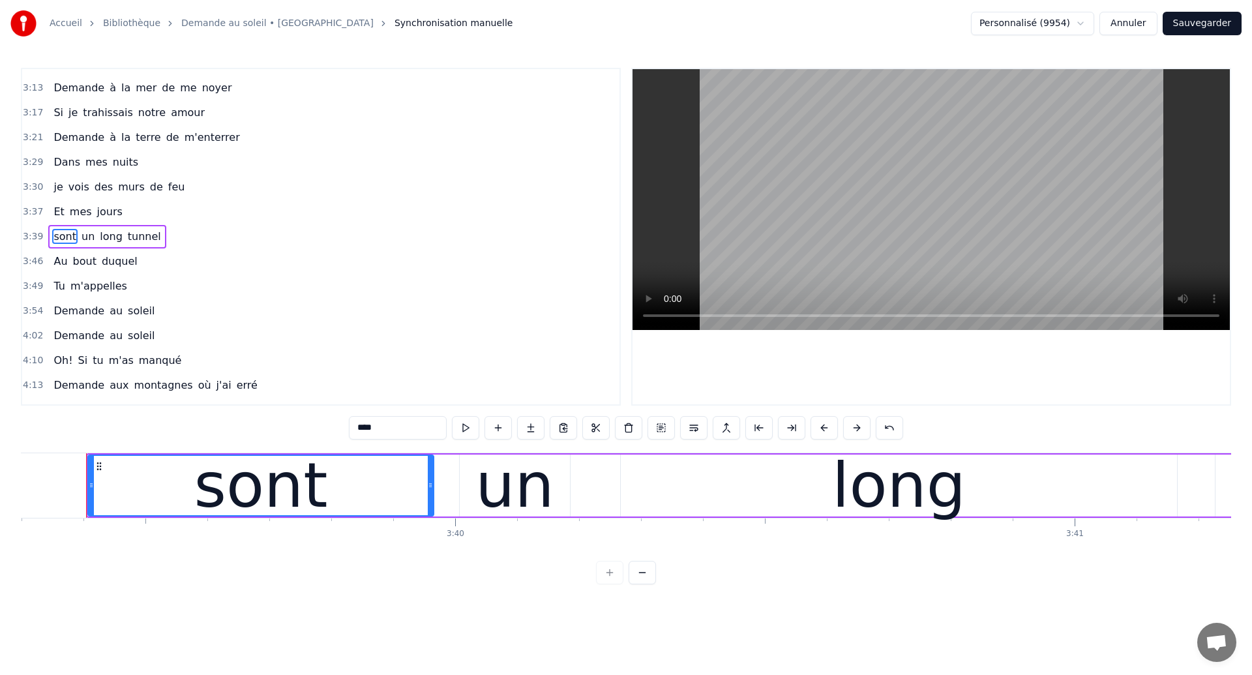
click at [76, 261] on span "bout" at bounding box center [85, 261] width 26 height 15
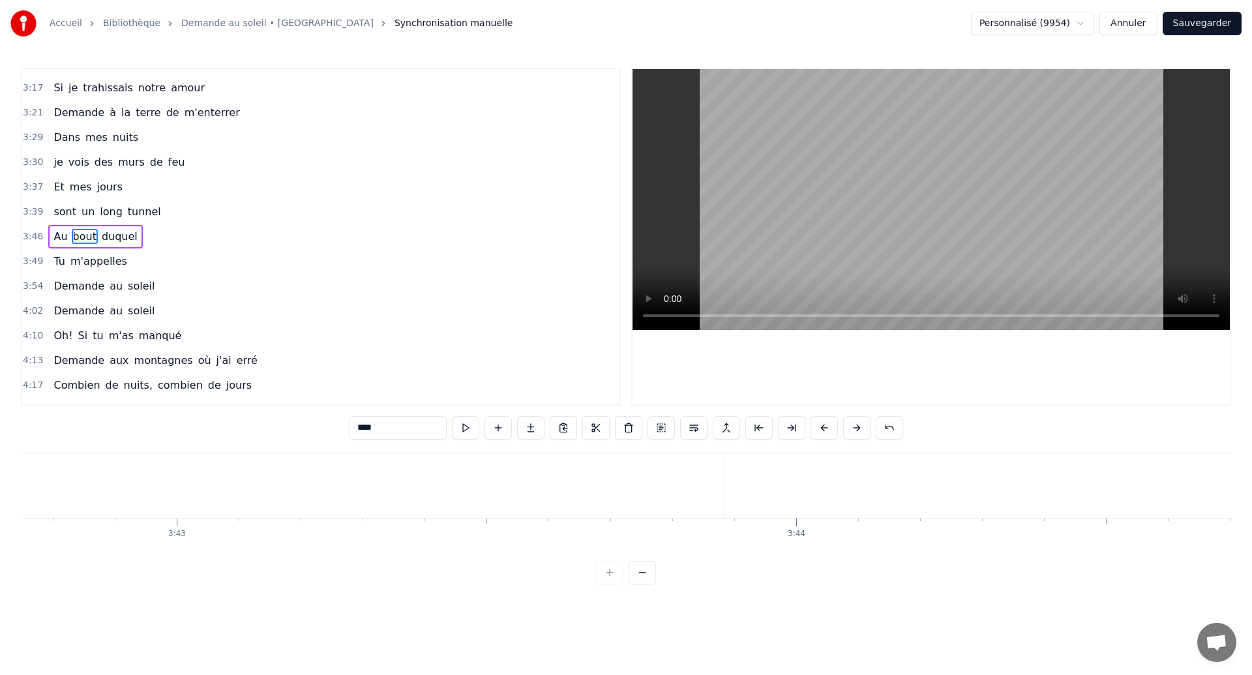
click at [87, 280] on span "Demande" at bounding box center [78, 285] width 53 height 15
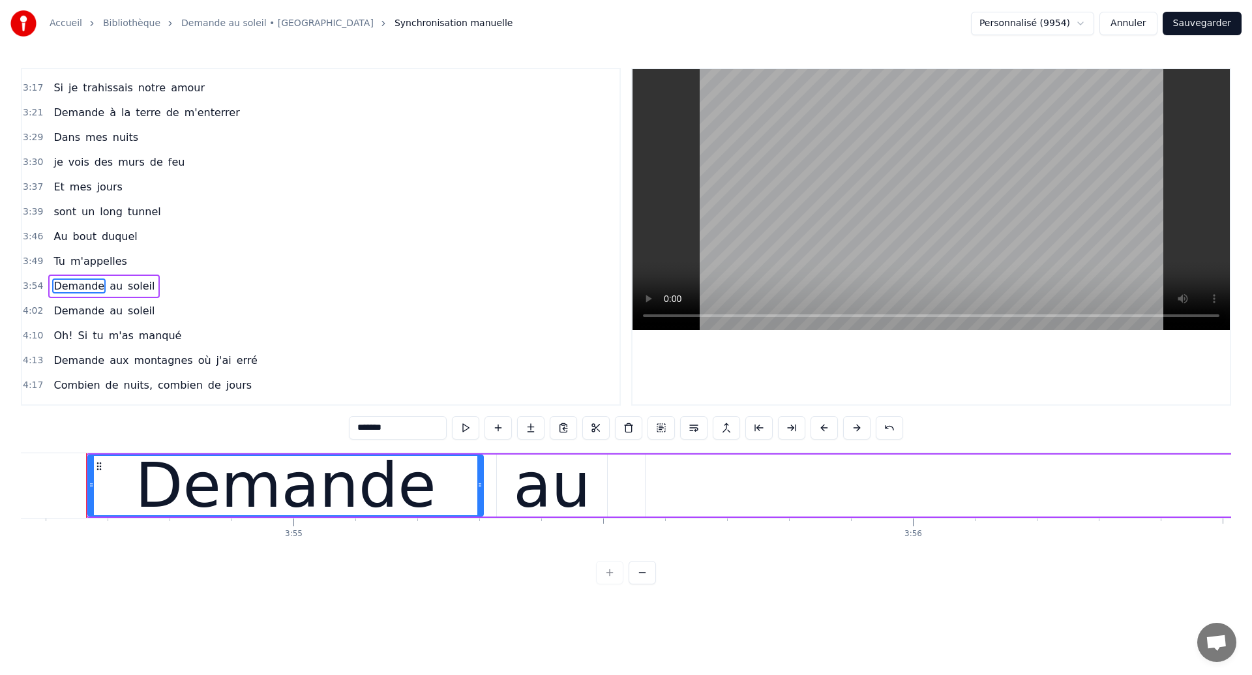
click at [112, 363] on span "aux" at bounding box center [119, 360] width 22 height 15
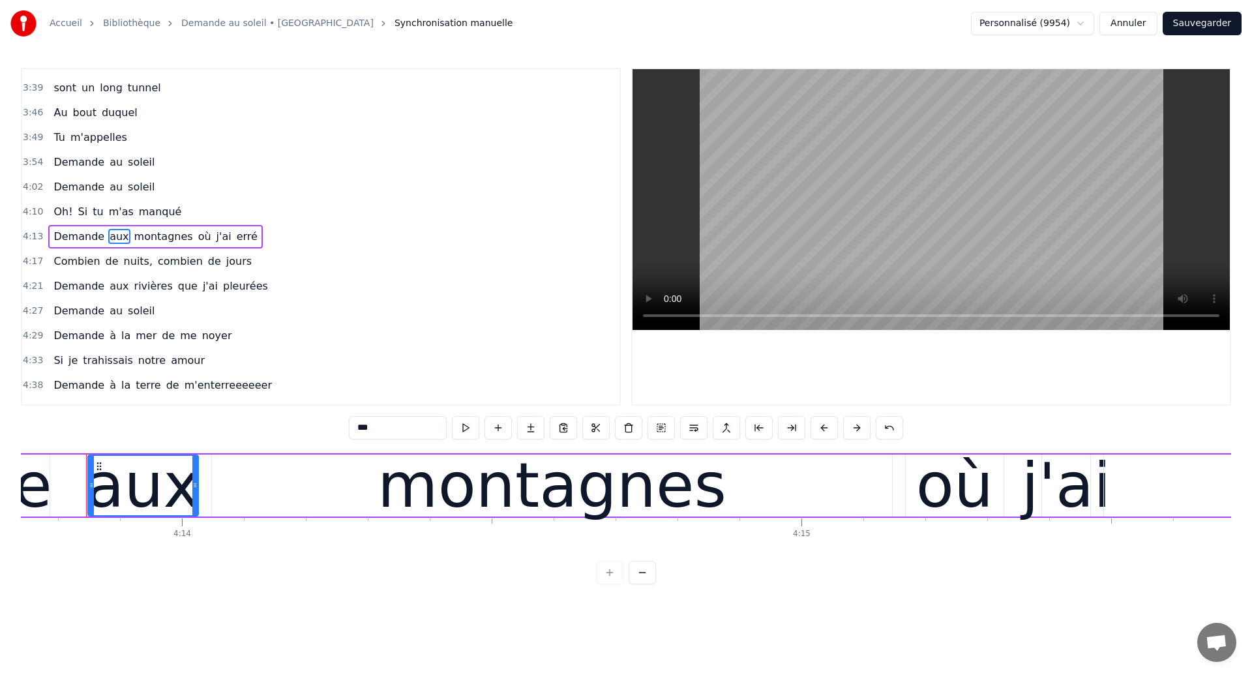
click at [97, 382] on span "Demande" at bounding box center [78, 385] width 53 height 15
type input "*******"
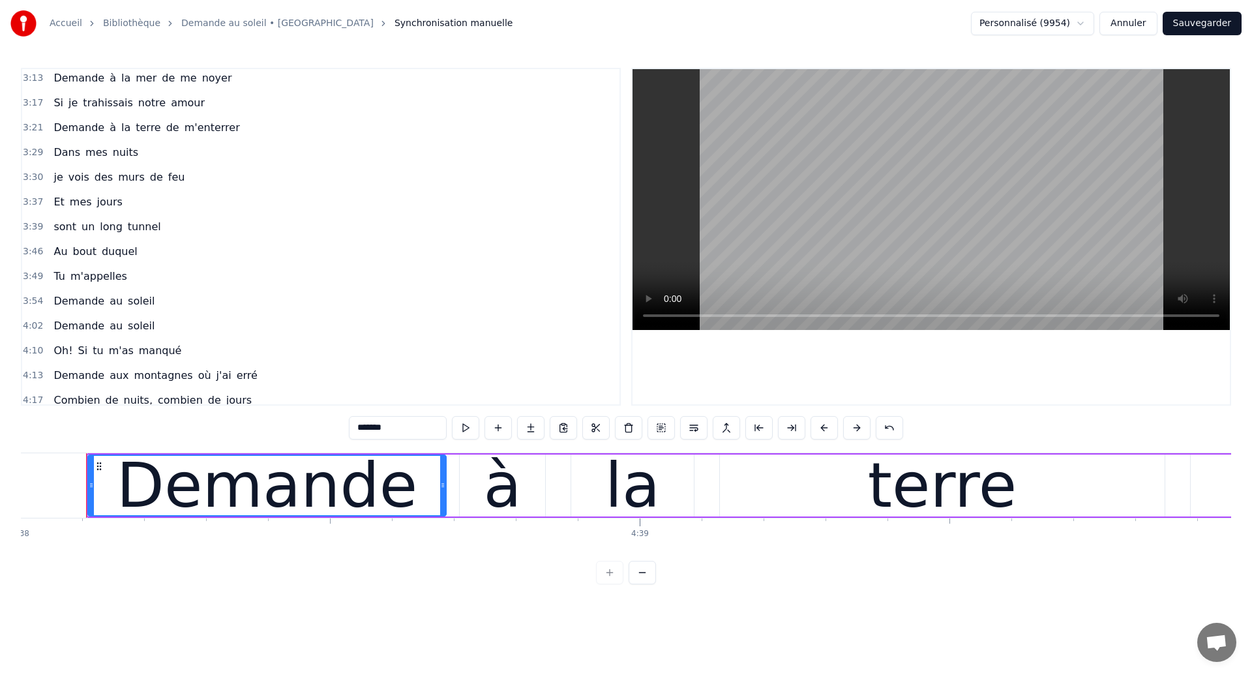
scroll to position [744, 0]
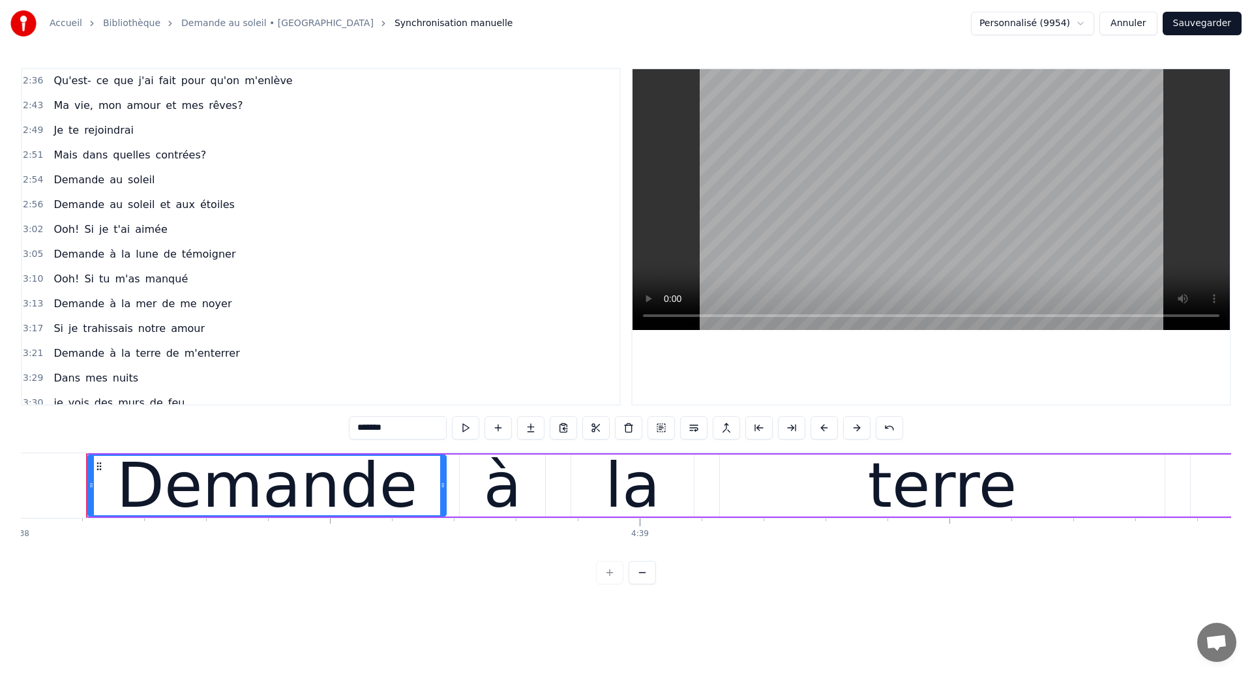
click at [1223, 22] on button "Sauvegarder" at bounding box center [1202, 23] width 79 height 23
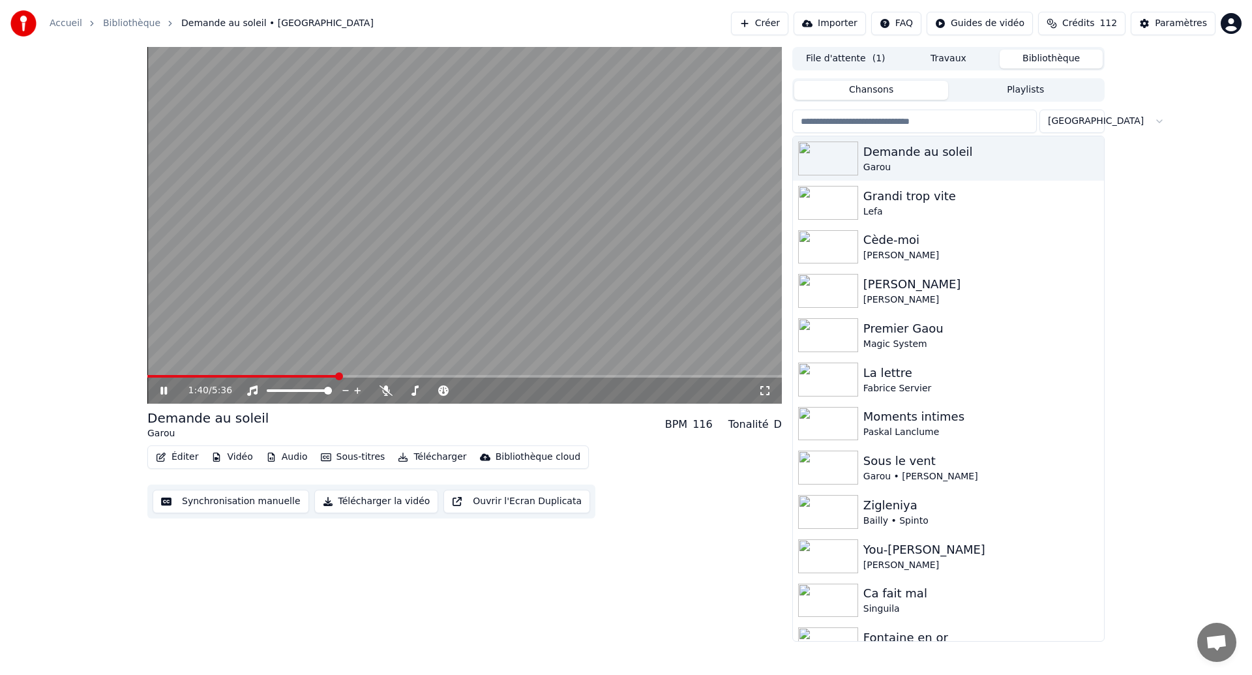
click at [250, 498] on button "Synchronisation manuelle" at bounding box center [231, 501] width 157 height 23
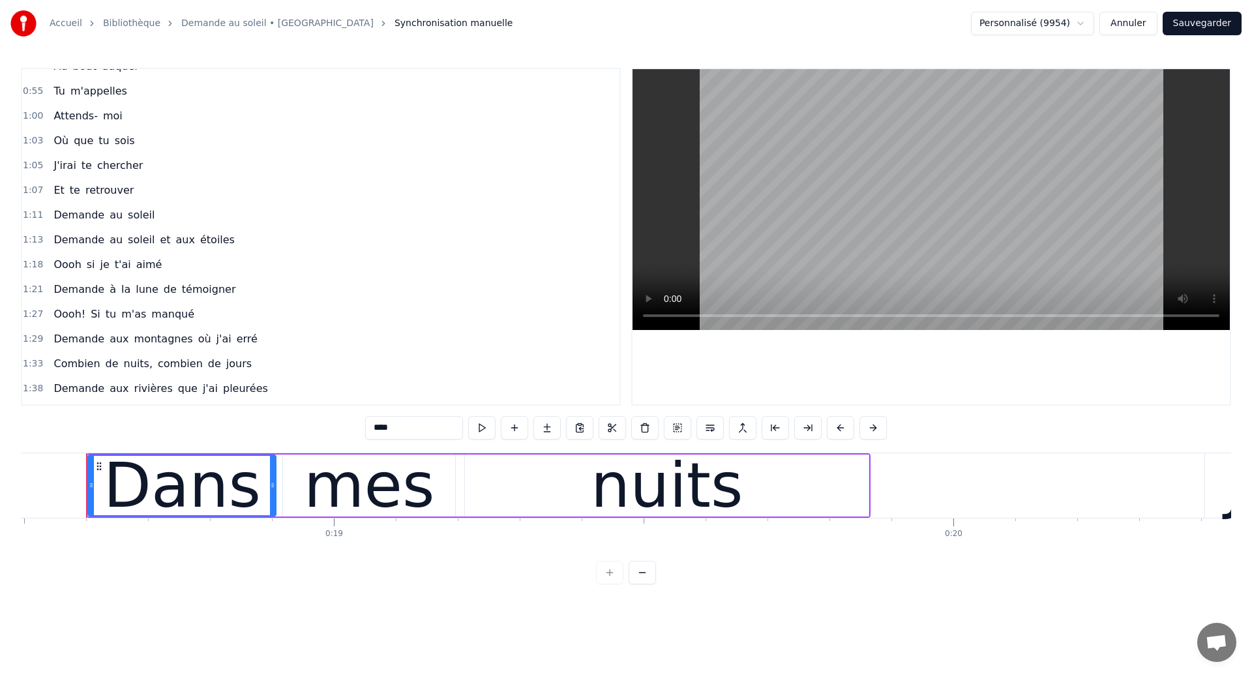
scroll to position [189, 0]
click at [125, 365] on span "nuits," at bounding box center [138, 362] width 31 height 15
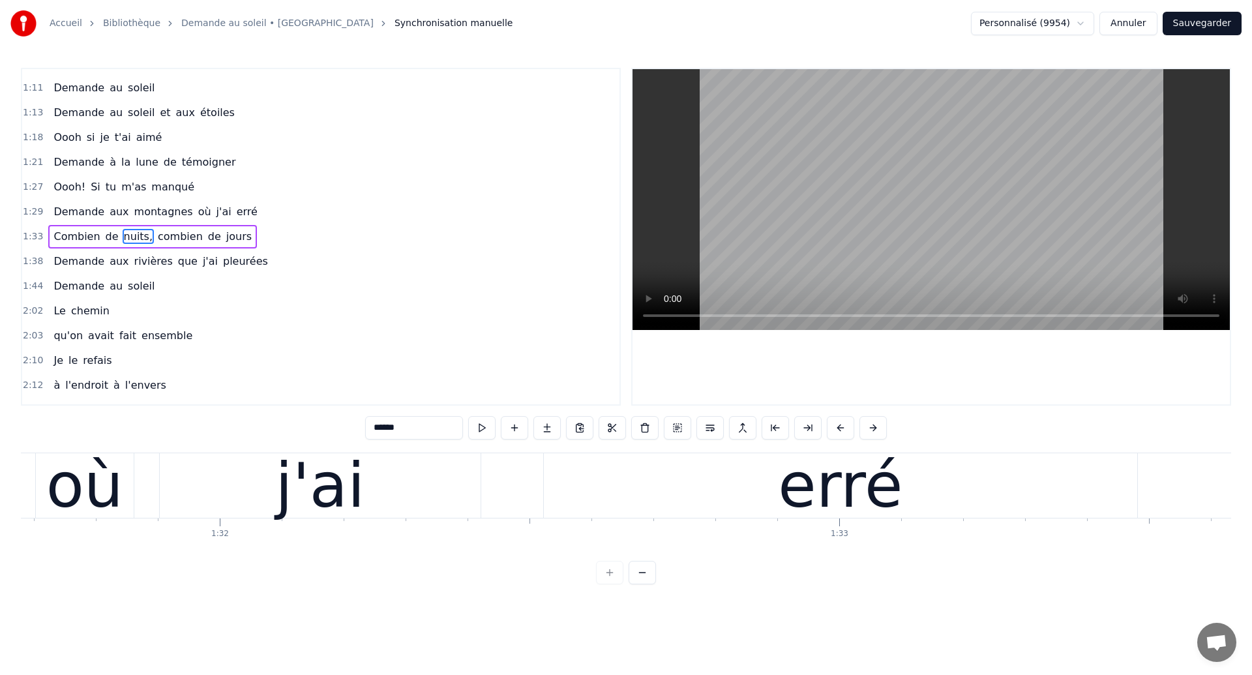
scroll to position [0, 58712]
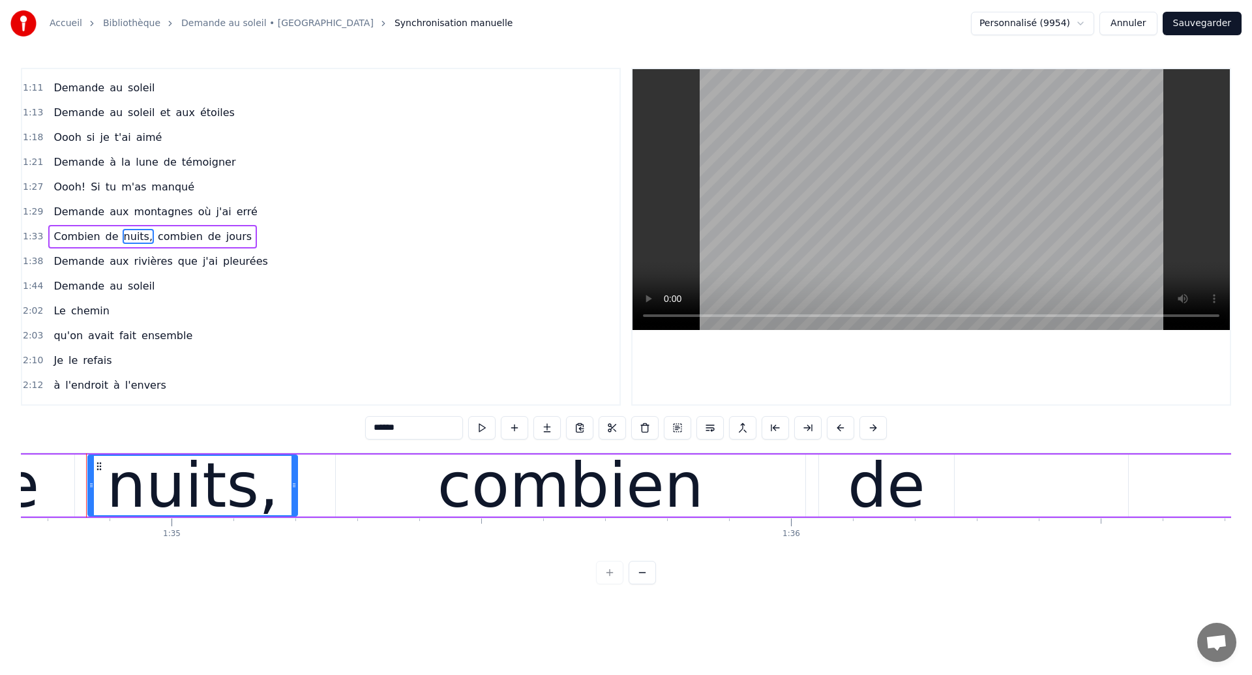
click at [441, 417] on input "******" at bounding box center [414, 427] width 98 height 23
click at [441, 424] on input "******" at bounding box center [414, 427] width 98 height 23
click at [507, 475] on div "combien" at bounding box center [571, 485] width 266 height 93
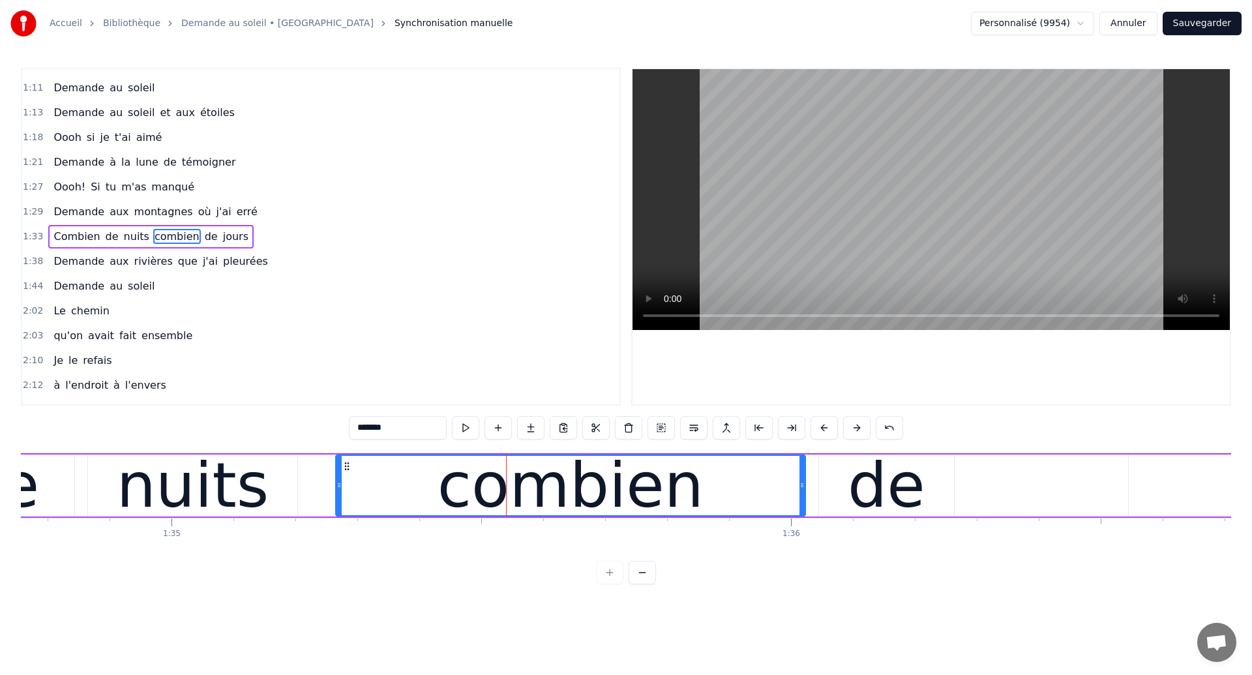
click at [359, 429] on input "*******" at bounding box center [398, 427] width 98 height 23
click at [361, 429] on input "*******" at bounding box center [398, 427] width 98 height 23
click at [263, 500] on div "nuits" at bounding box center [192, 486] width 209 height 62
type input "*****"
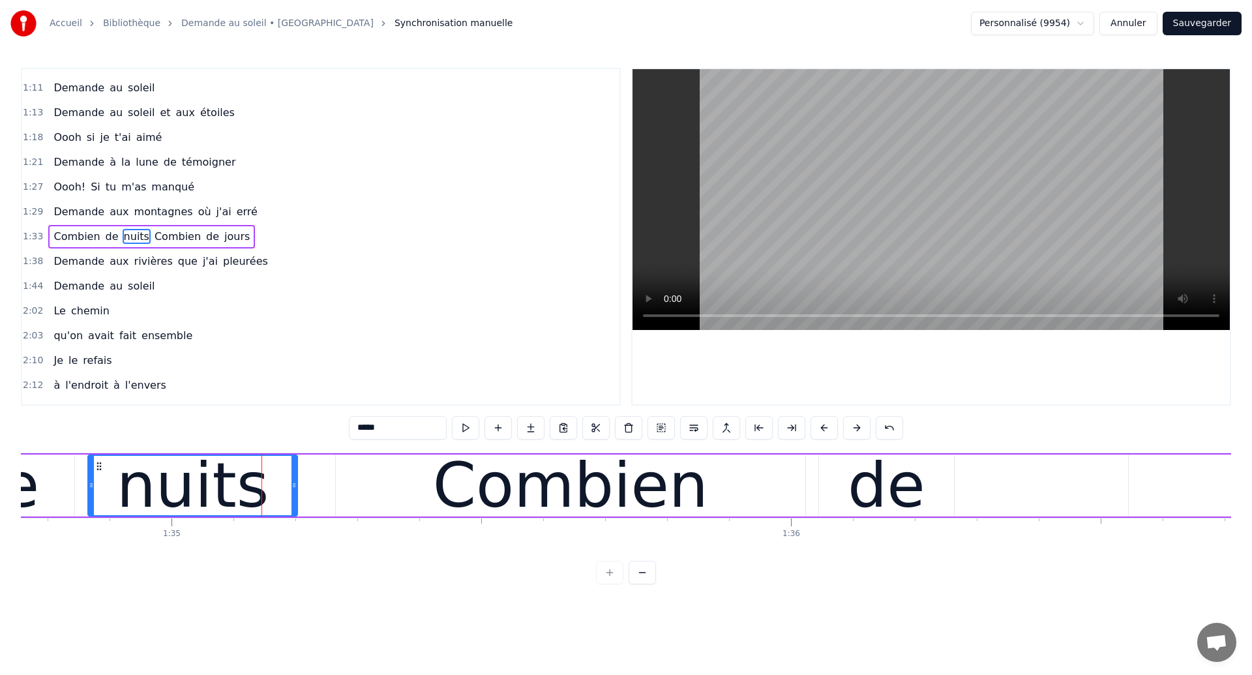
click at [1219, 27] on button "Sauvegarder" at bounding box center [1202, 23] width 79 height 23
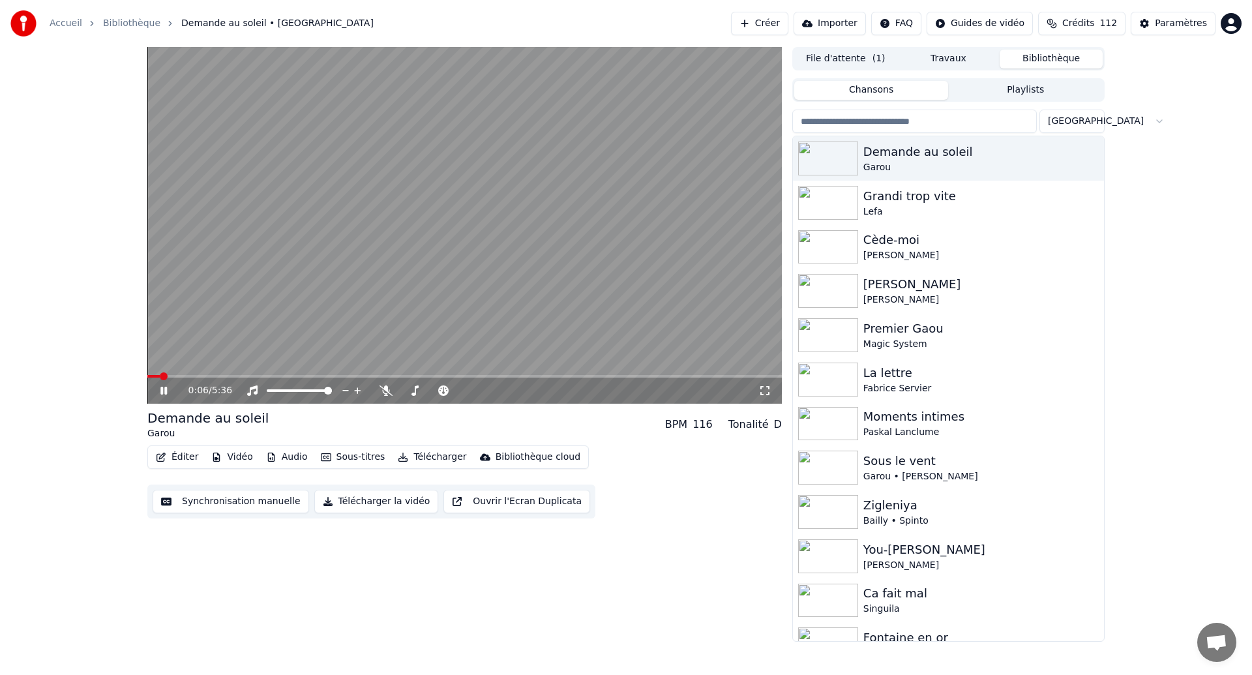
click at [766, 390] on icon at bounding box center [765, 390] width 13 height 10
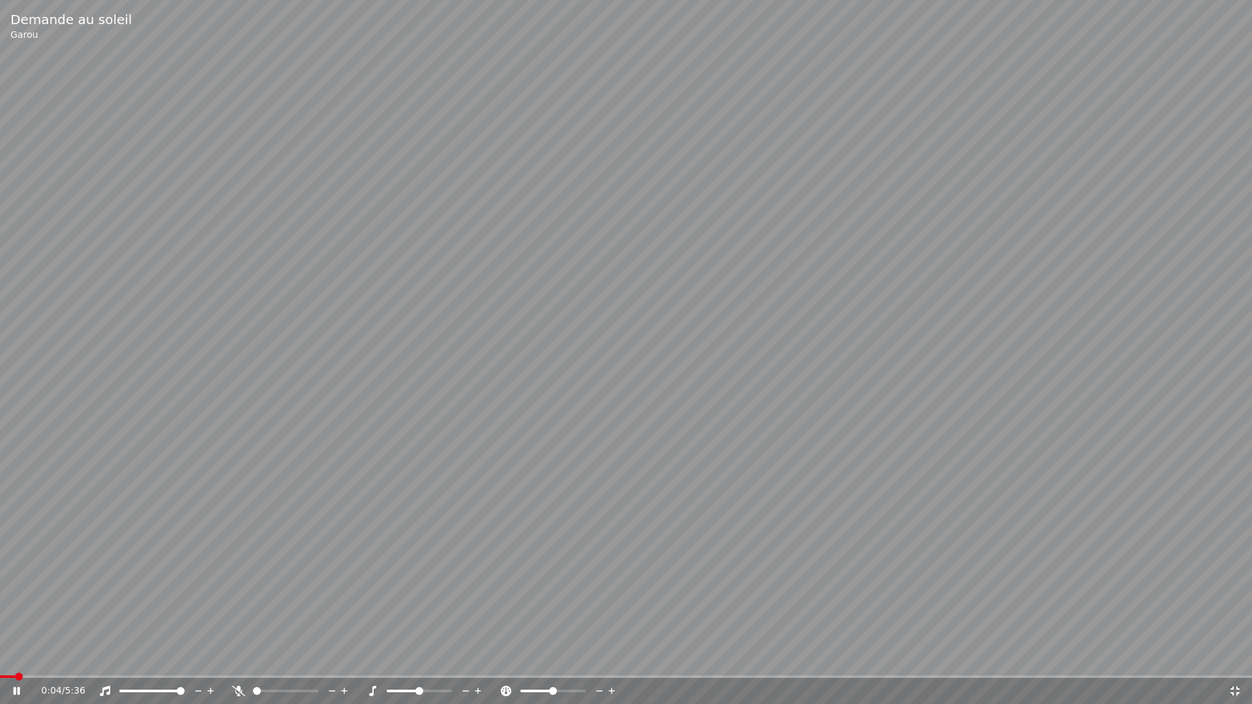
click at [15, 674] on span at bounding box center [7, 677] width 15 height 3
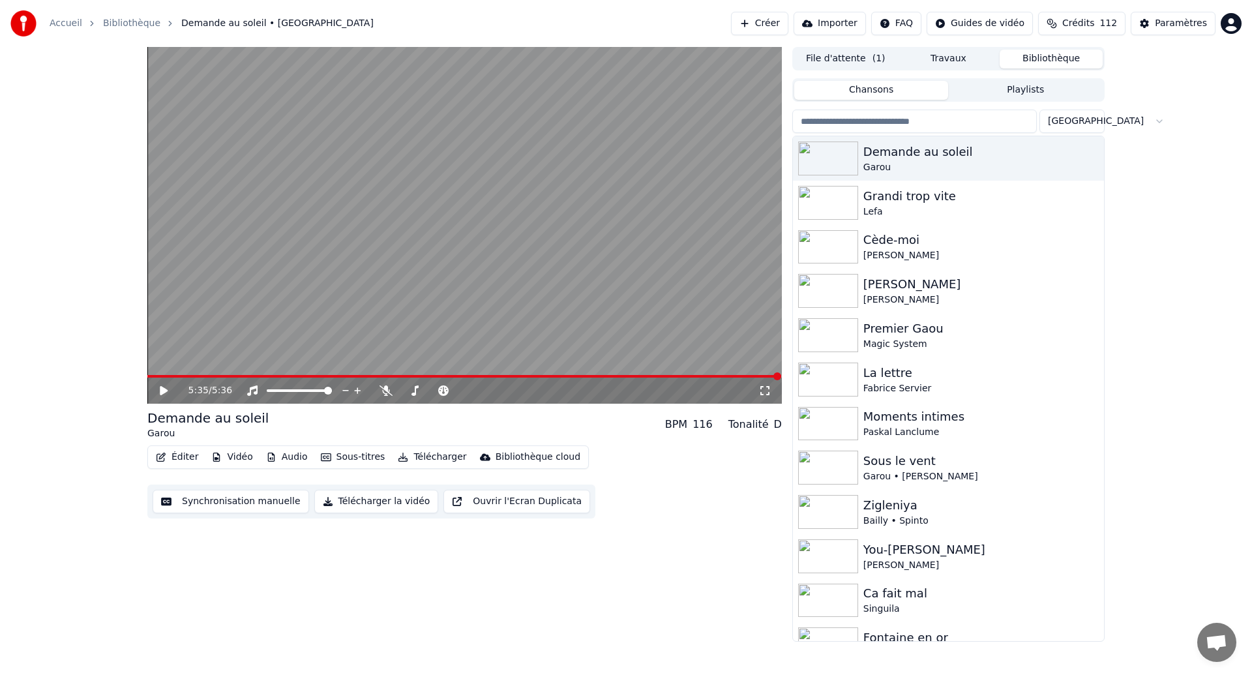
click at [44, 566] on div "5:35 / 5:36 Demande au soleil Garou BPM 116 Tonalité D Éditer Vidéo Audio Sous-…" at bounding box center [626, 344] width 1252 height 595
click at [182, 504] on button "Synchronisation manuelle" at bounding box center [231, 501] width 157 height 23
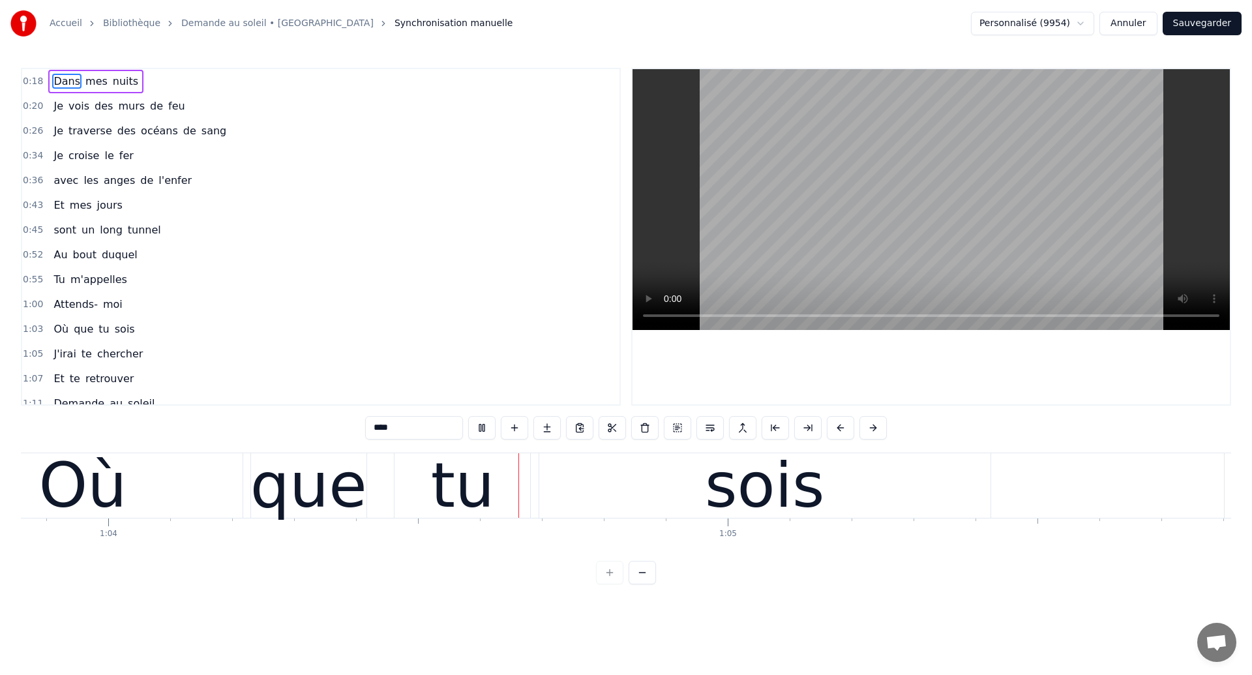
scroll to position [0, 39614]
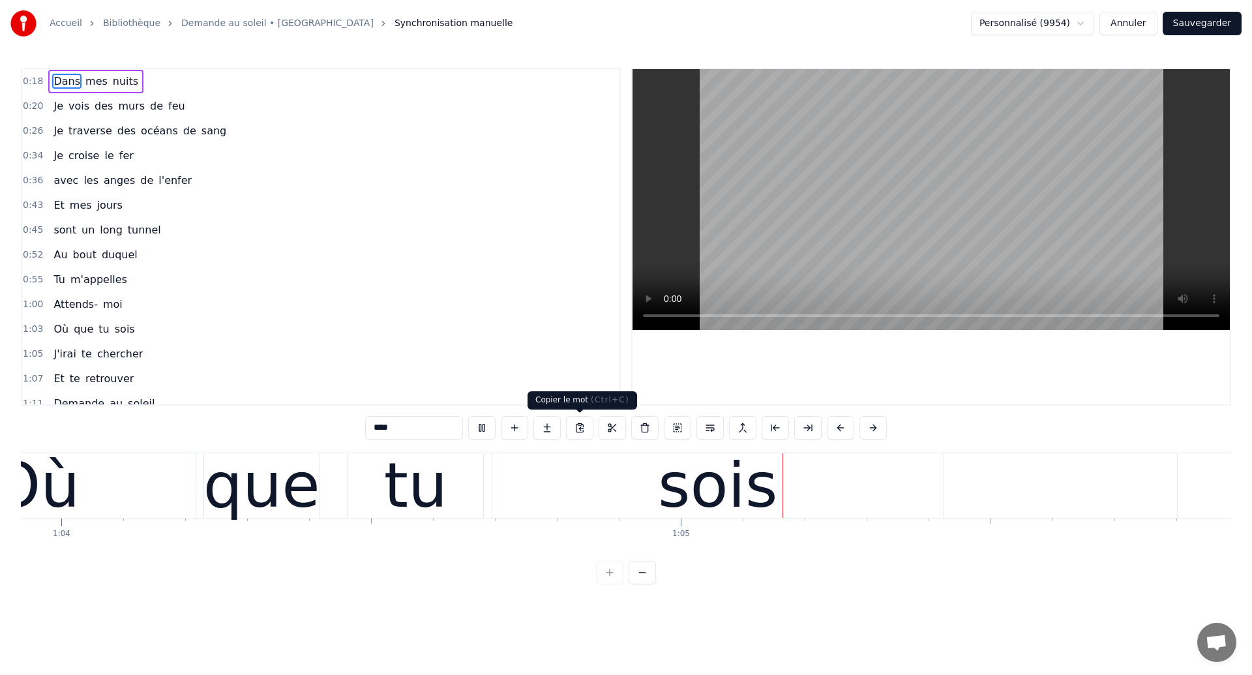
click at [560, 471] on div "sois" at bounding box center [717, 485] width 451 height 65
type input "****"
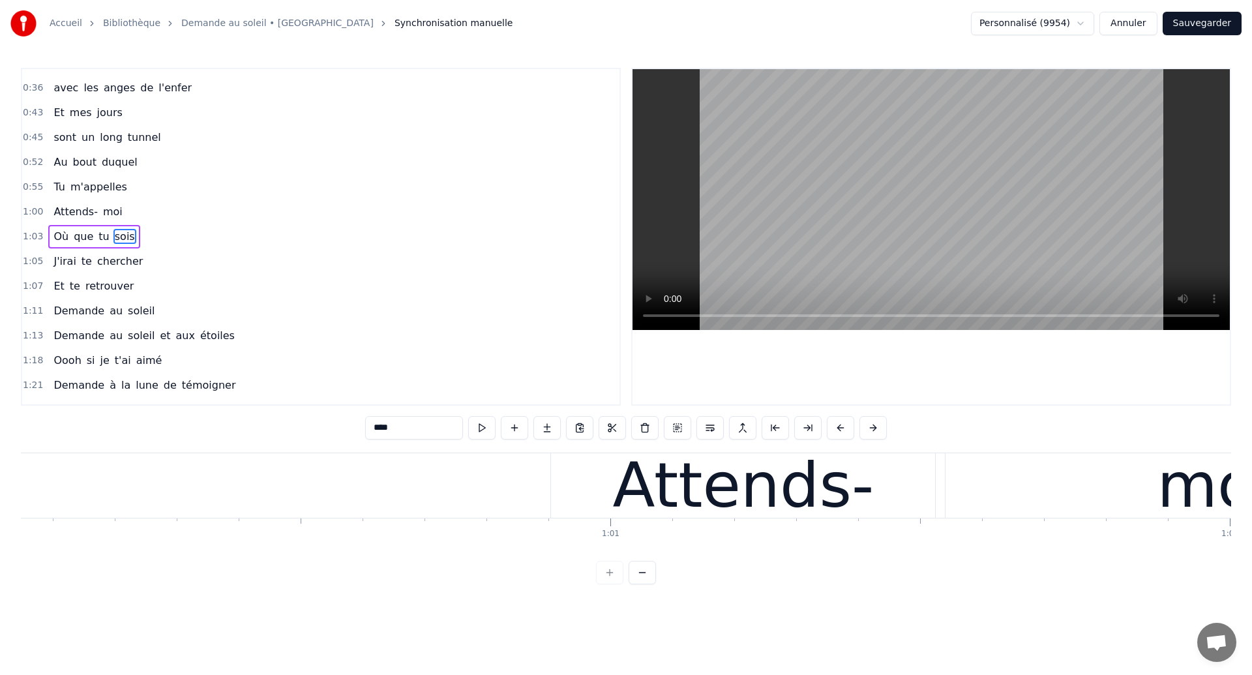
scroll to position [0, 37178]
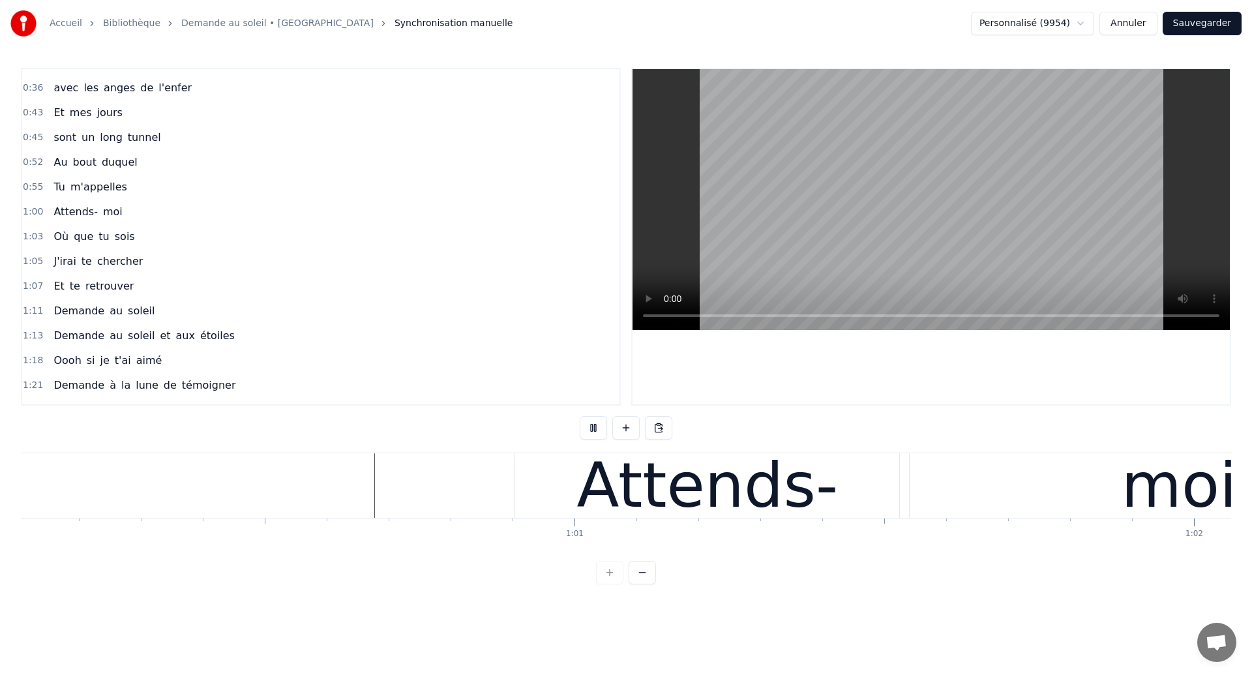
click at [805, 479] on div "Attends- moi" at bounding box center [983, 485] width 937 height 65
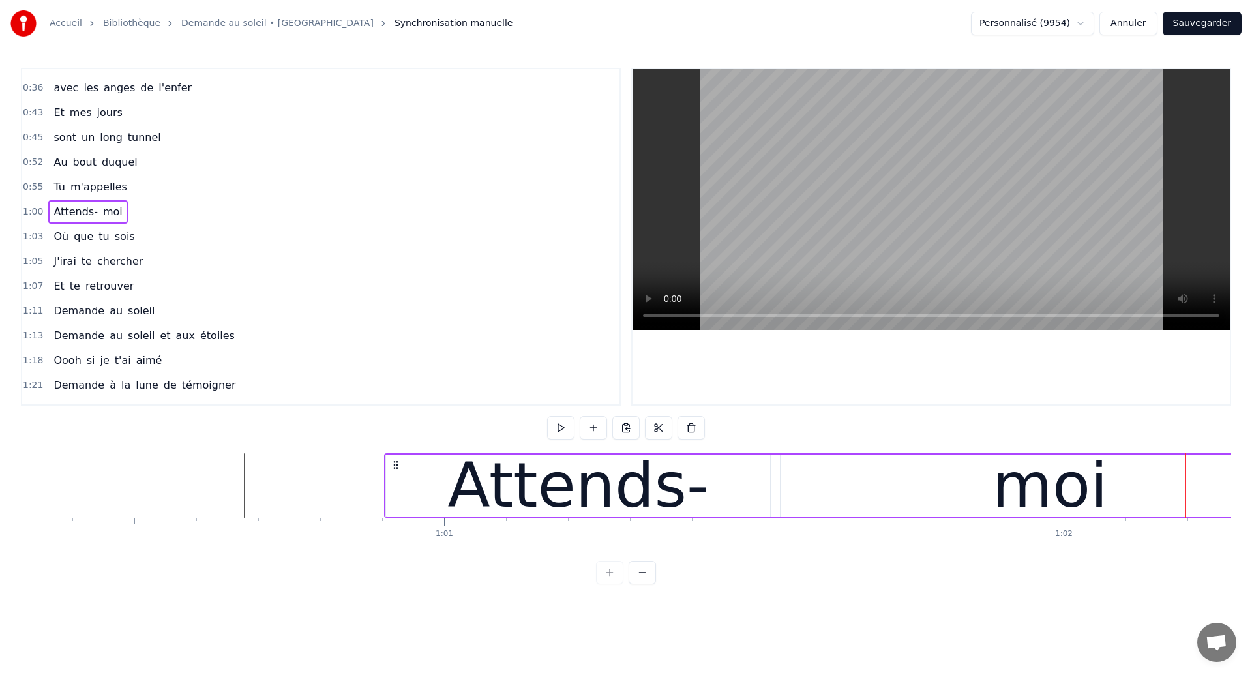
scroll to position [0, 37342]
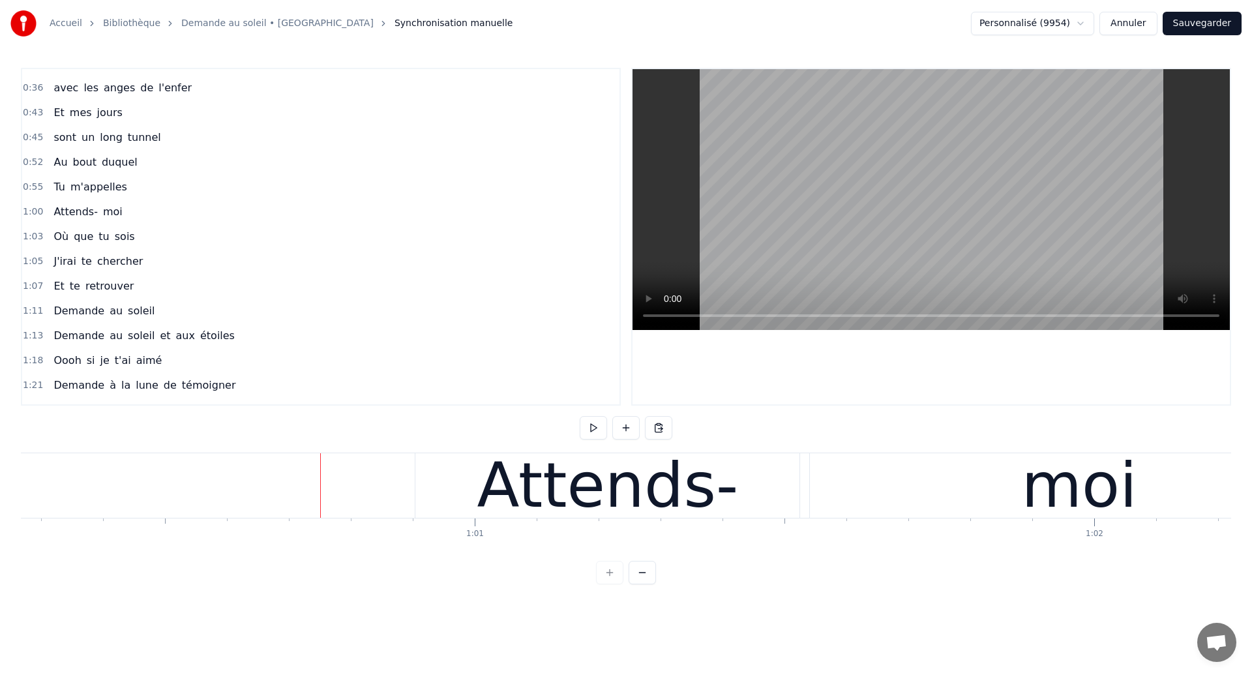
click at [817, 500] on div "moi" at bounding box center [1079, 485] width 539 height 65
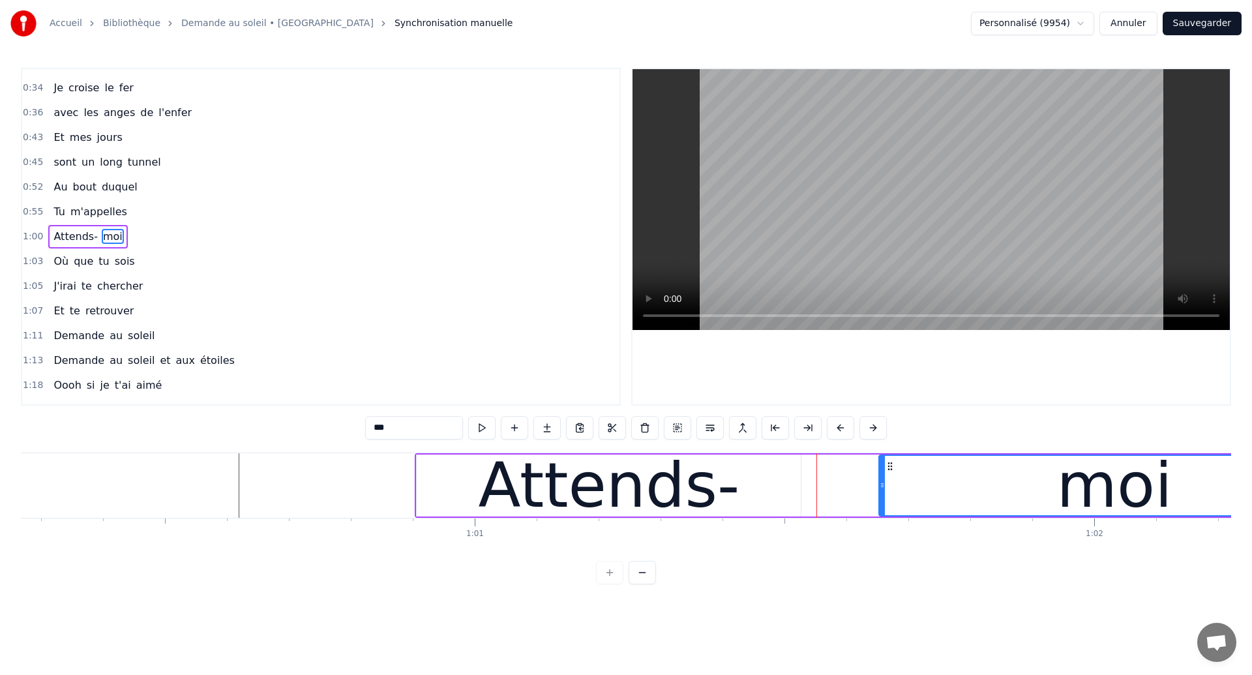
drag, startPoint x: 813, startPoint y: 497, endPoint x: 879, endPoint y: 512, distance: 68.2
click at [880, 512] on div at bounding box center [882, 485] width 5 height 59
click at [753, 492] on div "Attends-" at bounding box center [609, 486] width 384 height 62
type input "********"
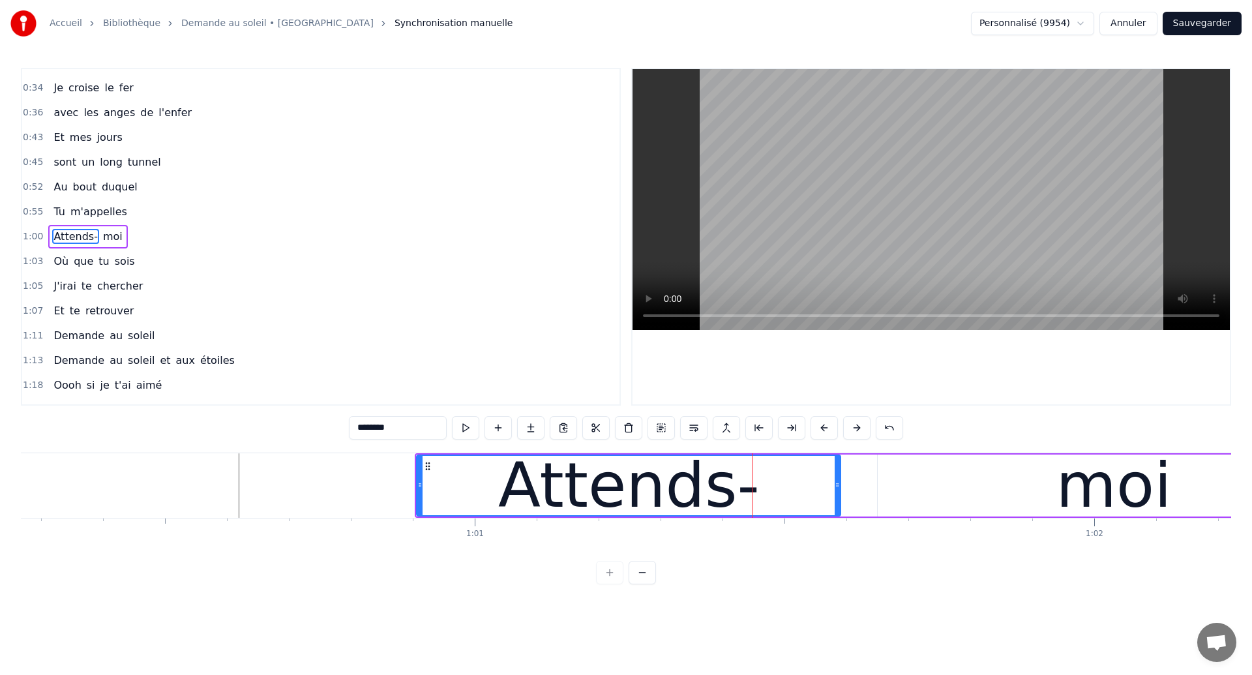
drag, startPoint x: 798, startPoint y: 496, endPoint x: 838, endPoint y: 509, distance: 41.9
click at [838, 509] on div at bounding box center [837, 485] width 5 height 59
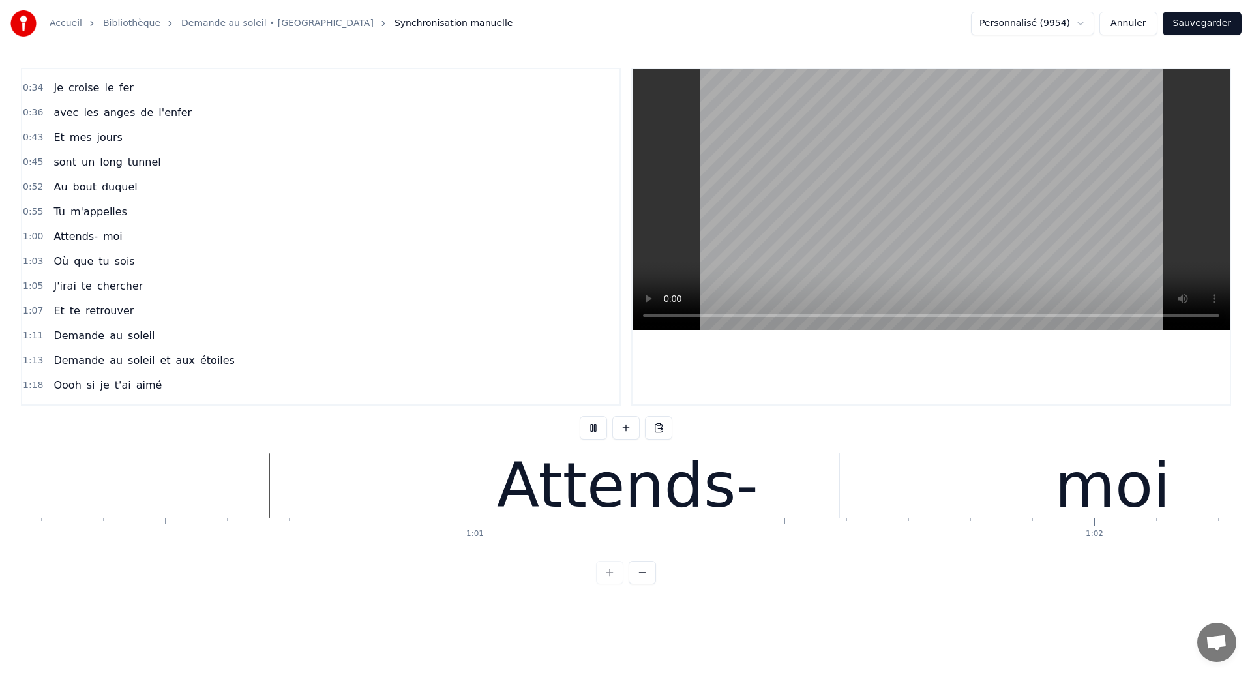
click at [732, 484] on div "Attends-" at bounding box center [628, 485] width 262 height 93
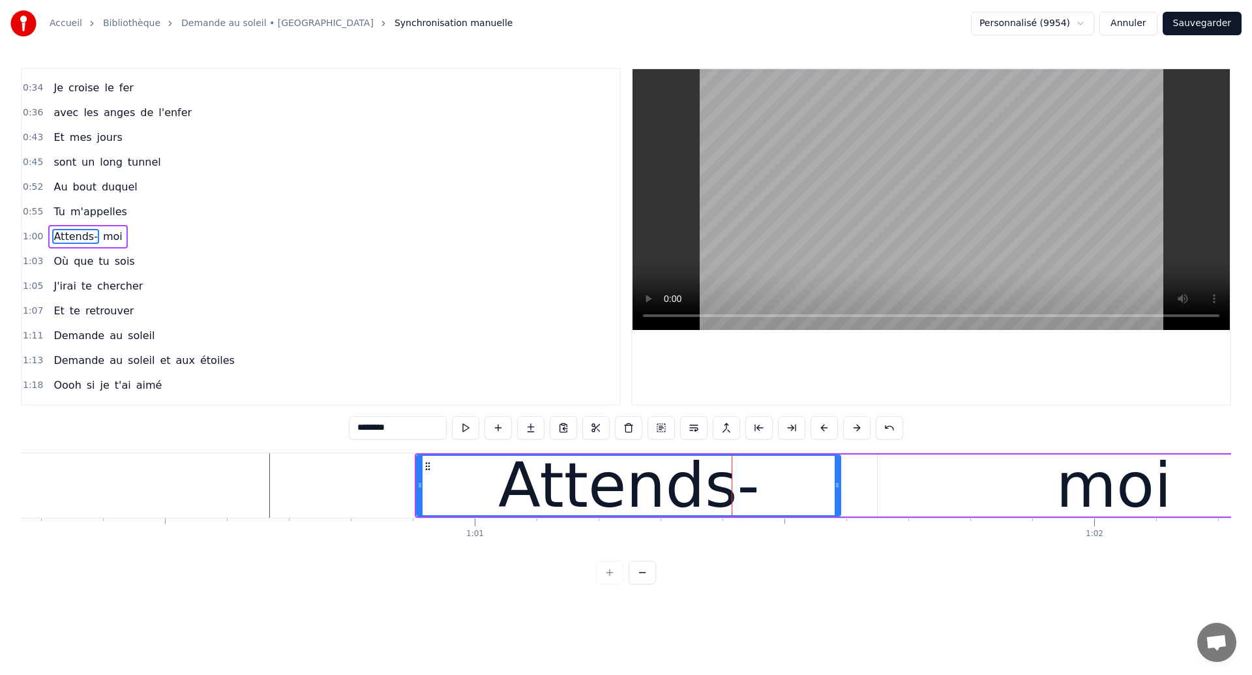
click at [912, 506] on div "moi" at bounding box center [1114, 486] width 473 height 62
type input "***"
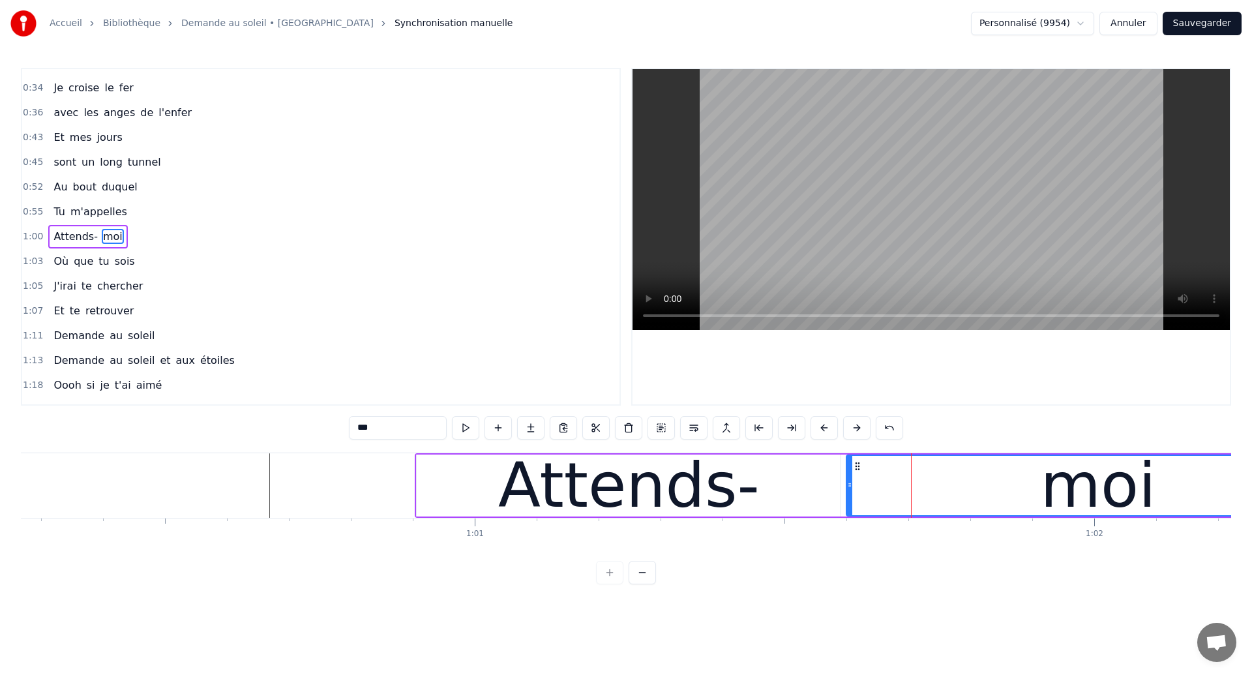
drag, startPoint x: 880, startPoint y: 490, endPoint x: 849, endPoint y: 494, distance: 31.5
click at [849, 494] on div at bounding box center [849, 485] width 5 height 59
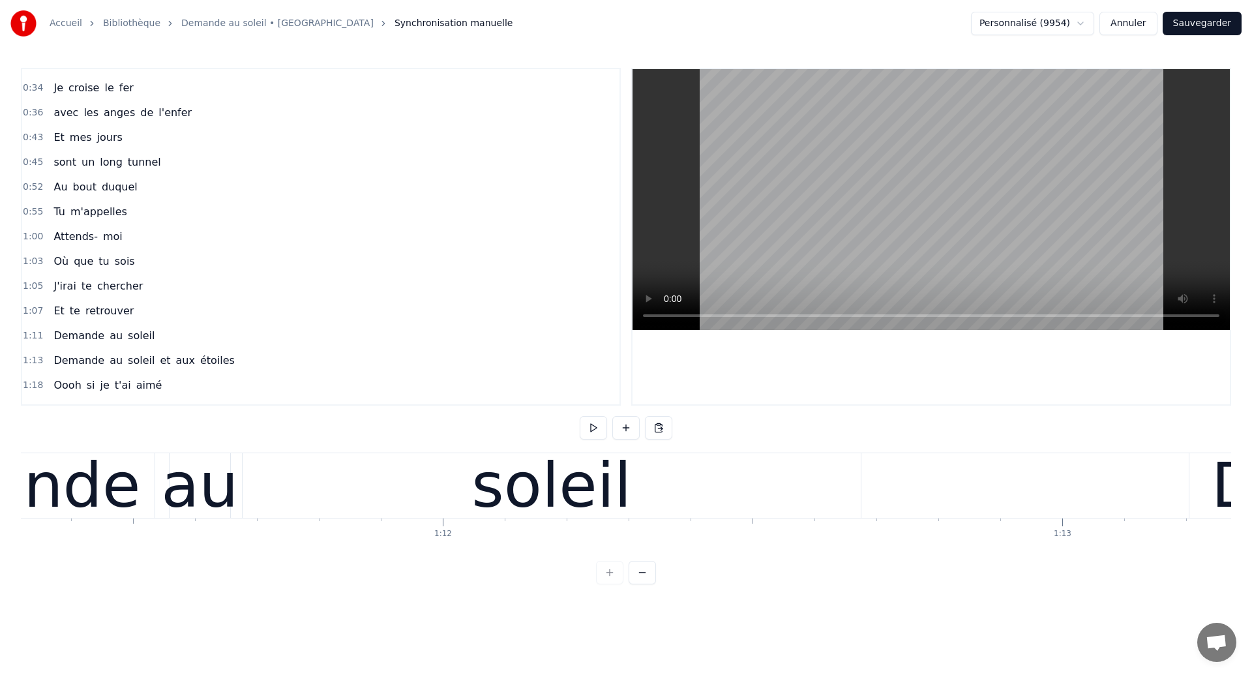
scroll to position [0, 44272]
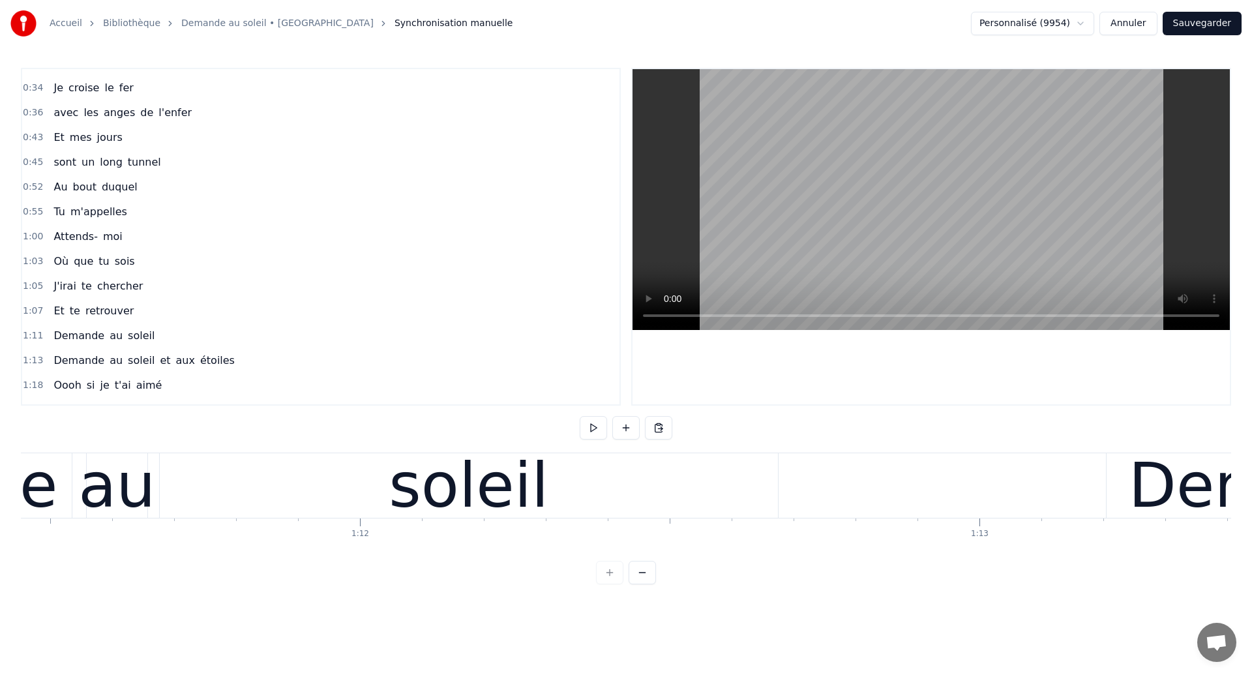
click at [506, 500] on div "soleil" at bounding box center [469, 485] width 160 height 93
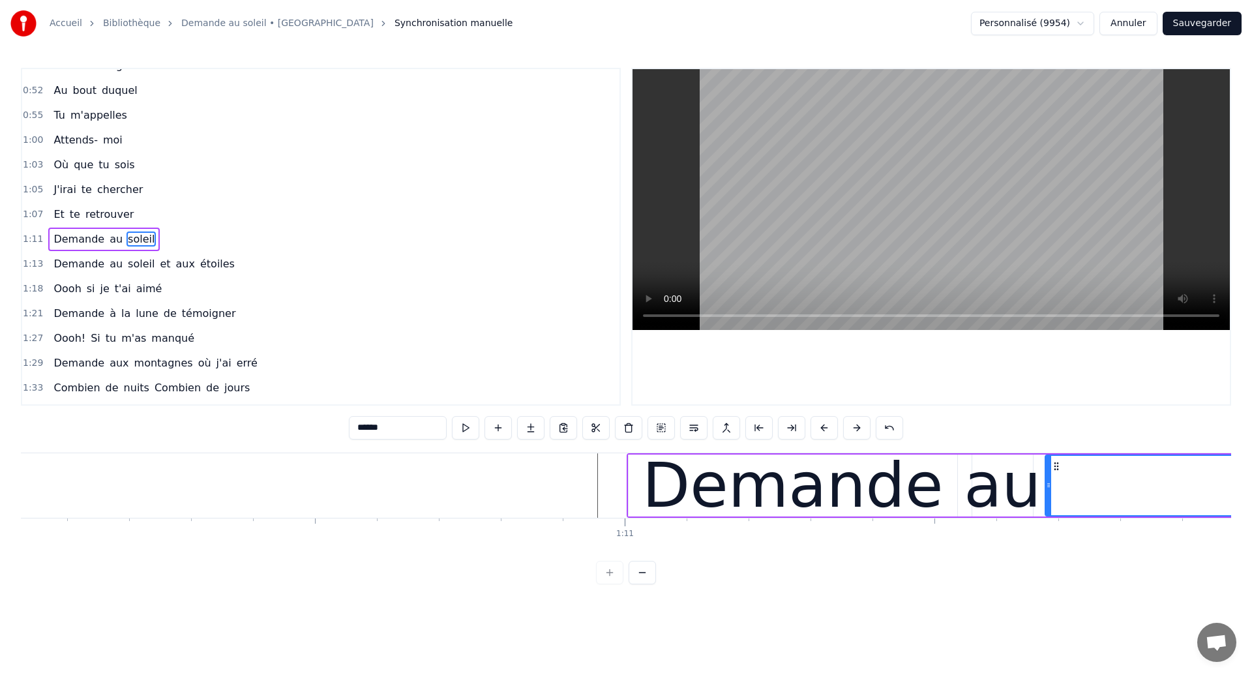
scroll to position [0, 43355]
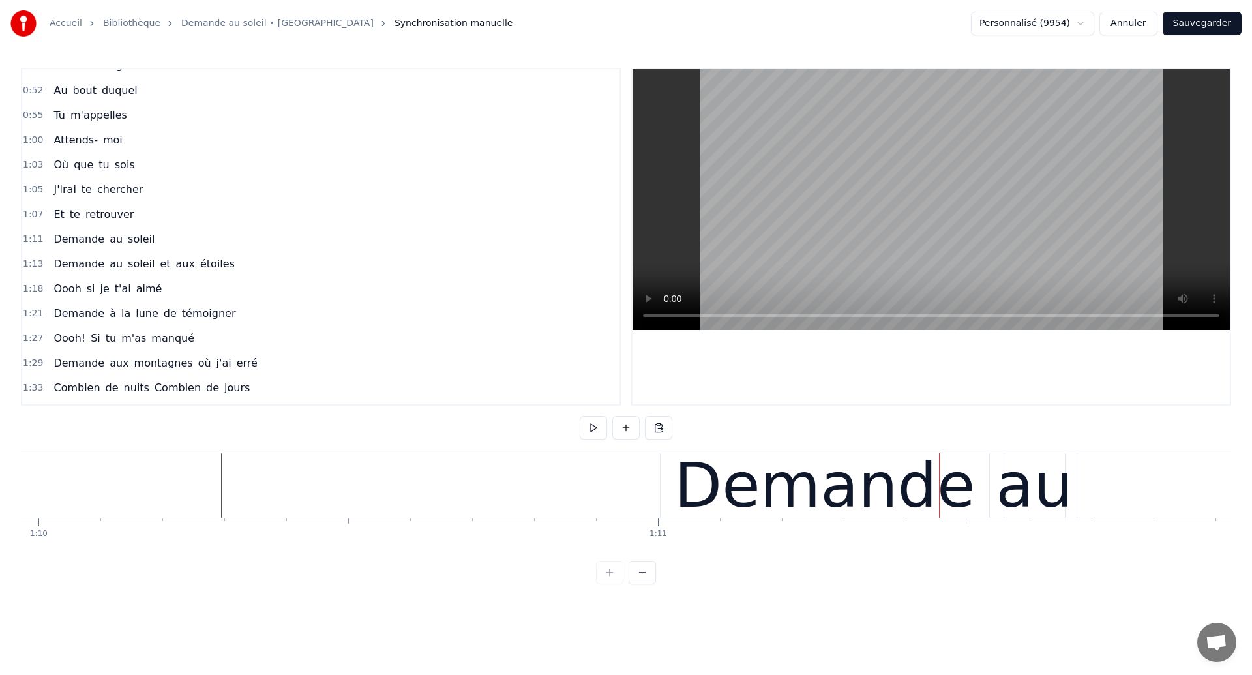
click at [808, 502] on div "Demande" at bounding box center [827, 485] width 301 height 93
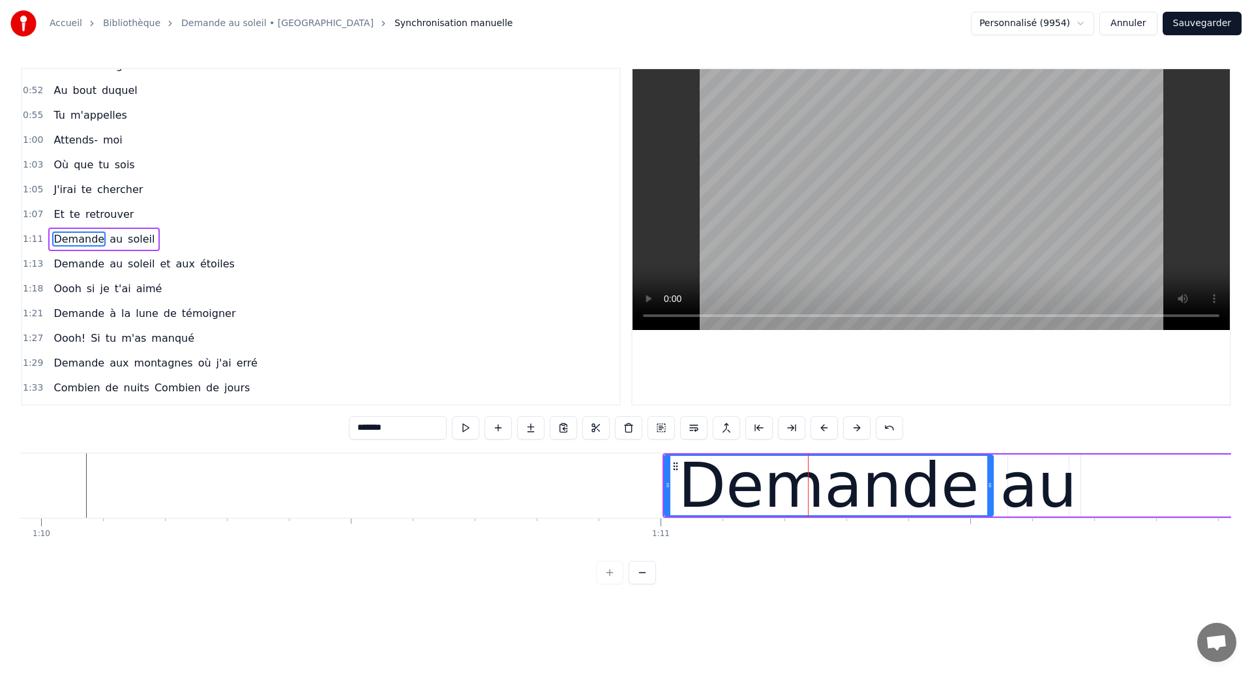
scroll to position [167, 0]
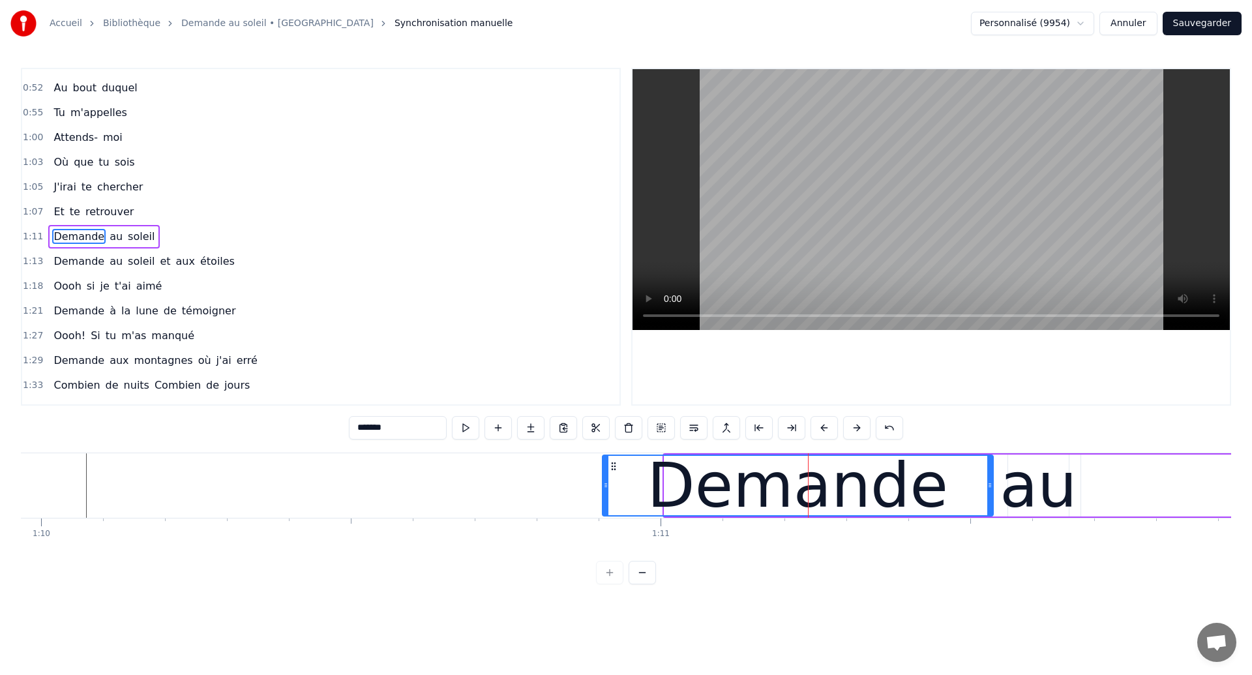
drag, startPoint x: 665, startPoint y: 487, endPoint x: 603, endPoint y: 489, distance: 62.0
click at [603, 489] on icon at bounding box center [605, 485] width 5 height 10
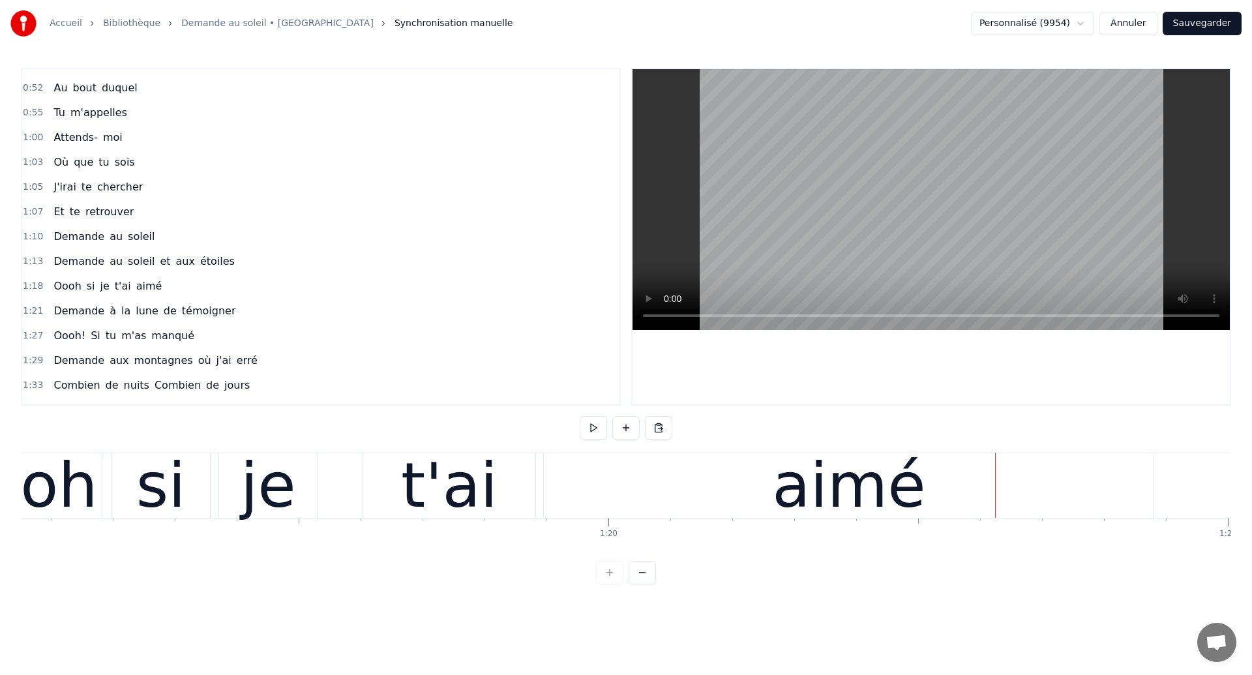
scroll to position [0, 48976]
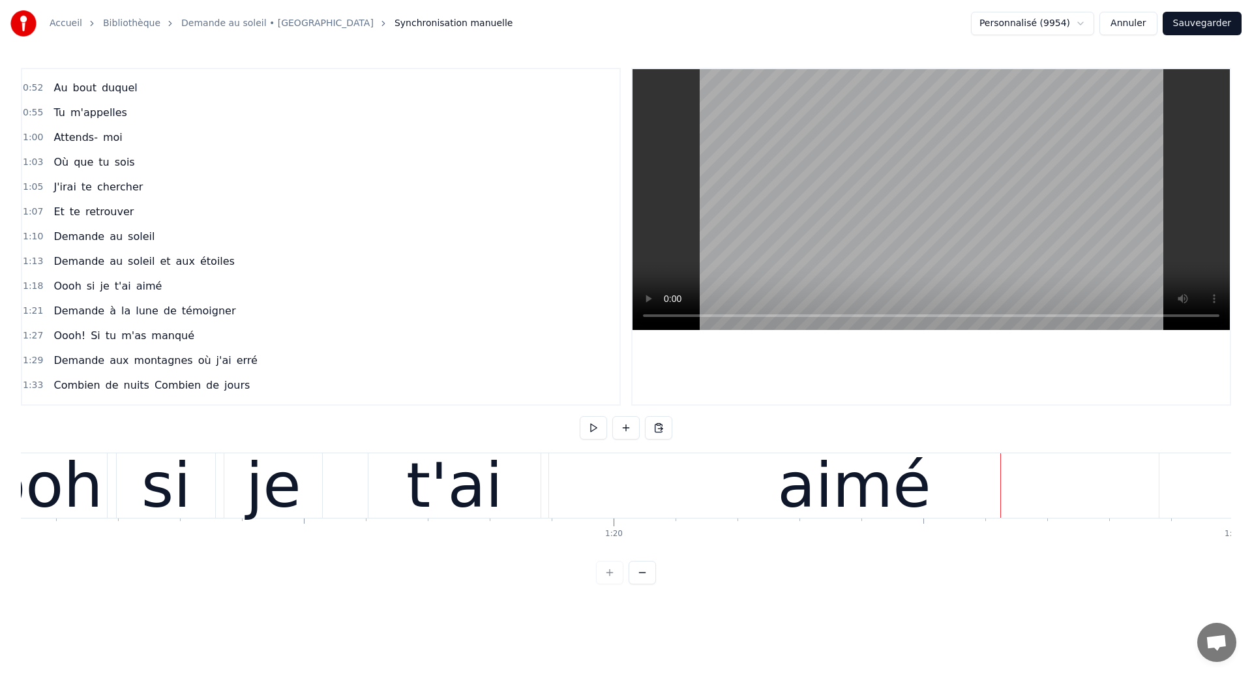
click at [157, 486] on div "si" at bounding box center [167, 485] width 50 height 93
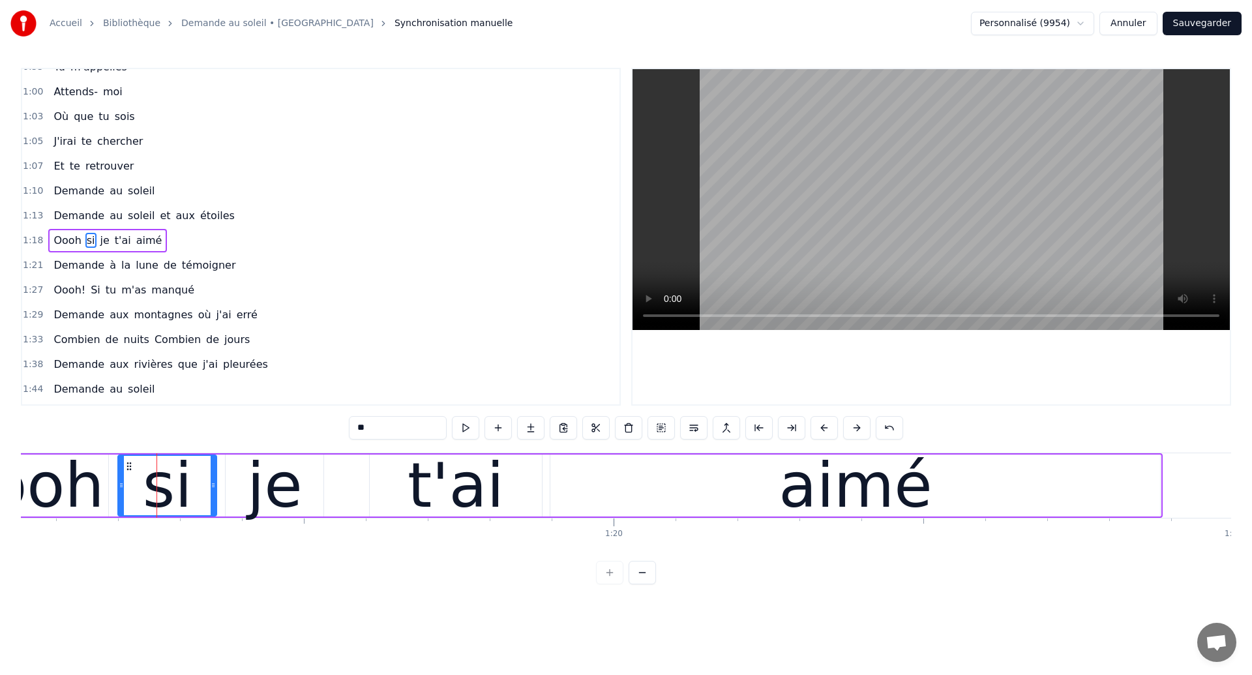
scroll to position [217, 0]
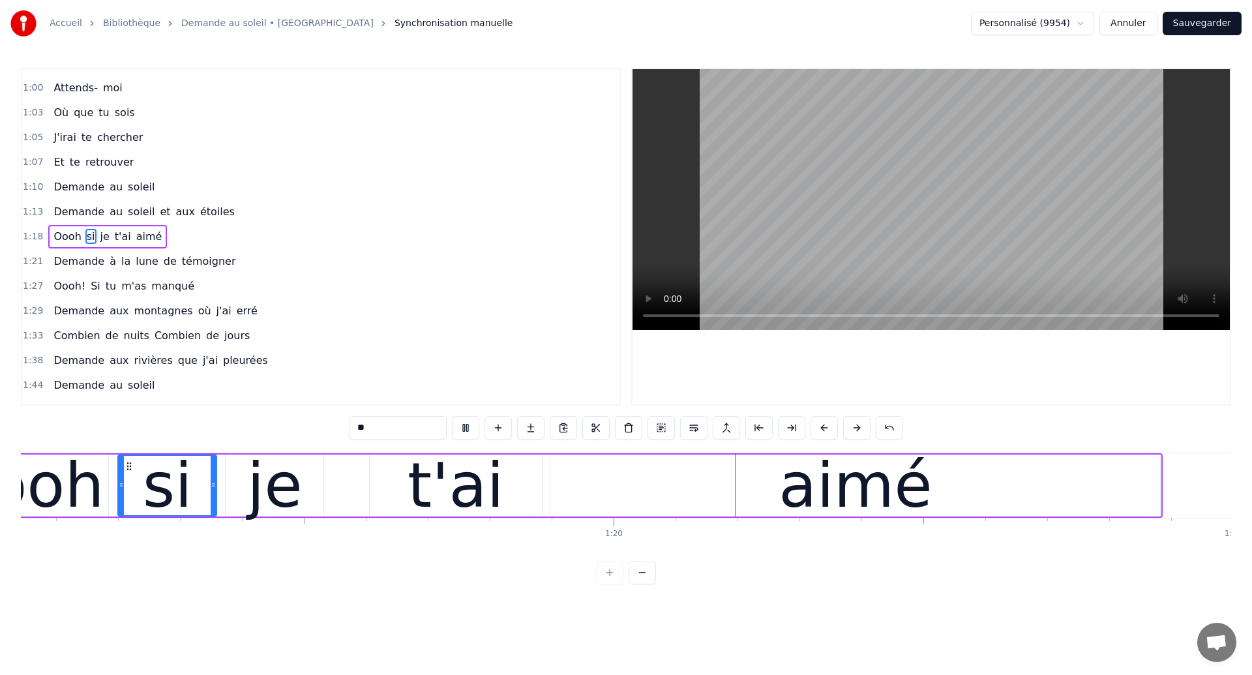
click at [665, 476] on div "aimé" at bounding box center [855, 486] width 610 height 62
type input "****"
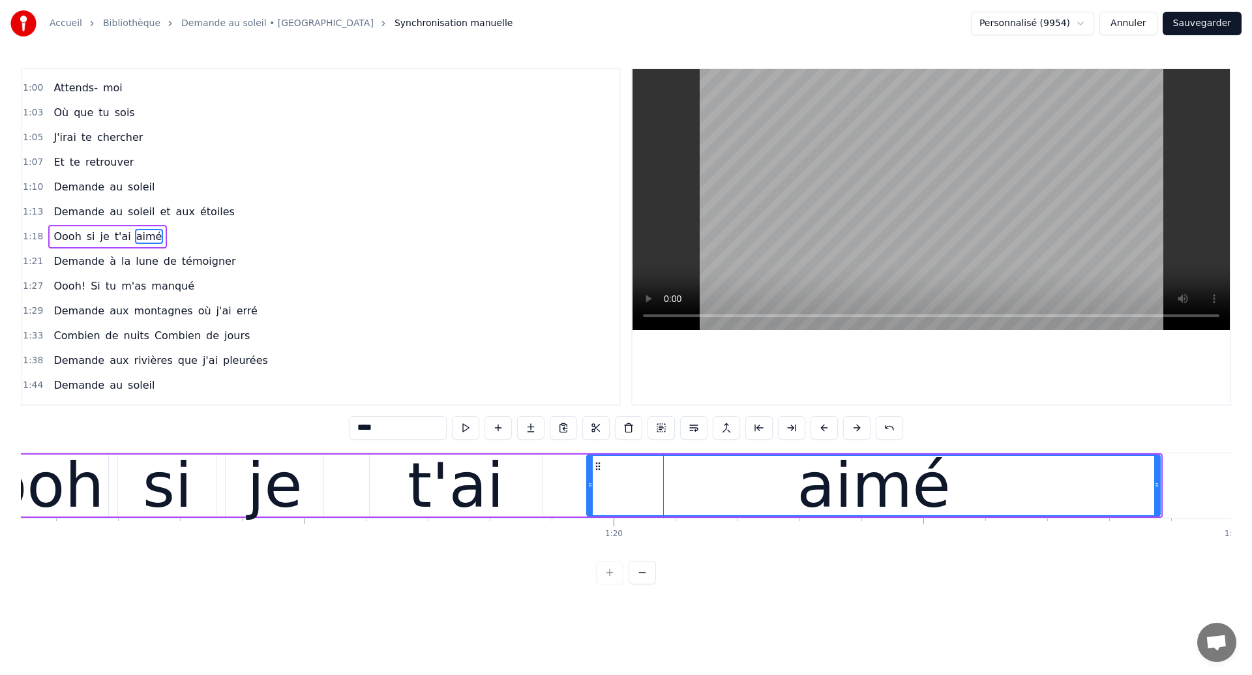
drag, startPoint x: 555, startPoint y: 489, endPoint x: 592, endPoint y: 495, distance: 37.1
click at [592, 495] on div at bounding box center [590, 485] width 5 height 59
click at [219, 473] on div "Oooh si je t'ai aimé" at bounding box center [548, 485] width 1229 height 65
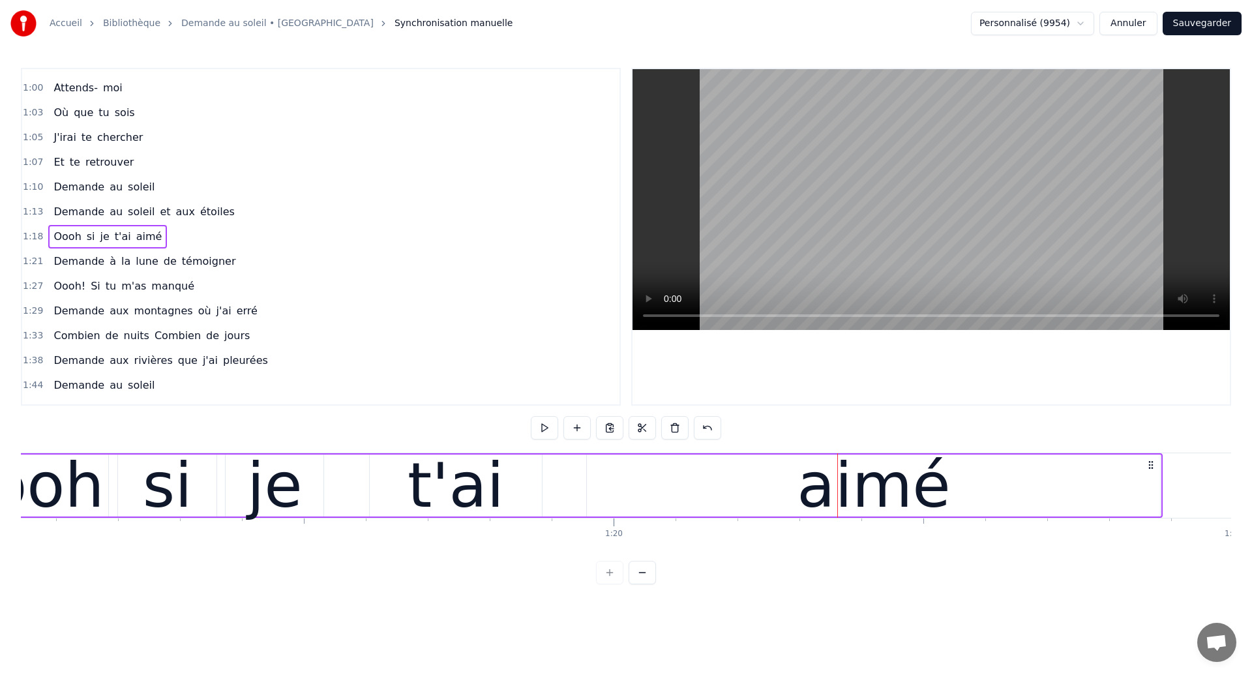
click at [529, 481] on div "t'ai" at bounding box center [456, 486] width 172 height 62
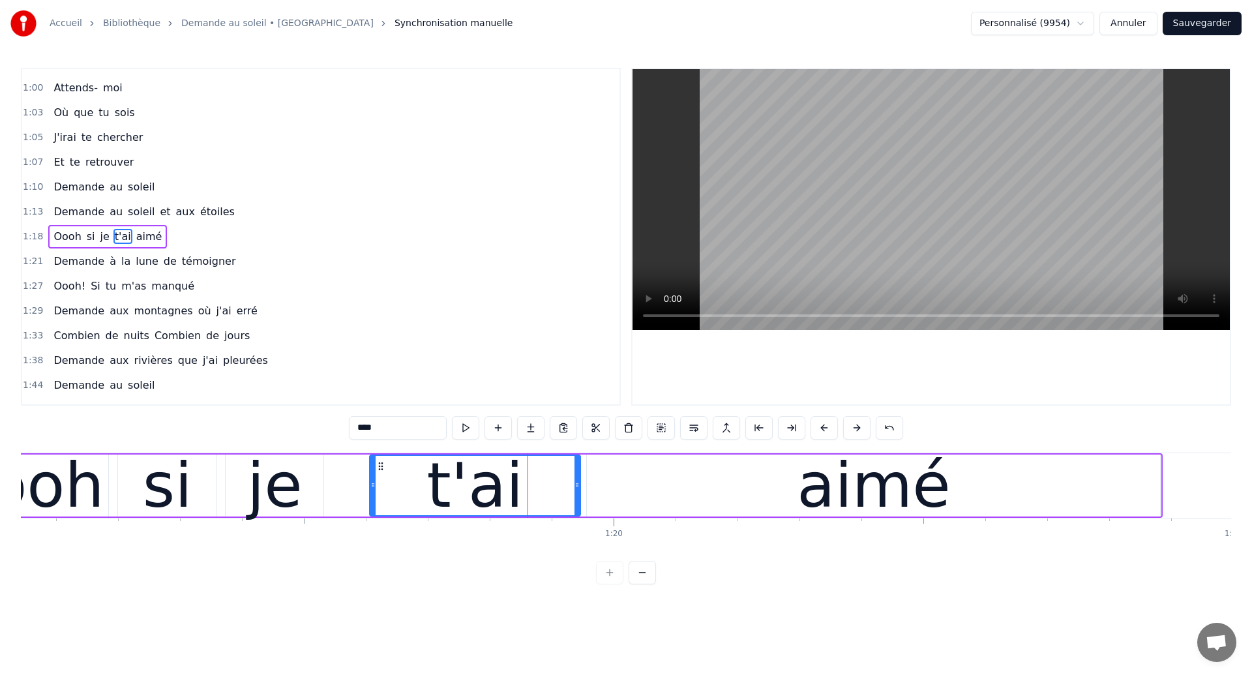
drag, startPoint x: 538, startPoint y: 487, endPoint x: 577, endPoint y: 491, distance: 38.8
click at [577, 491] on div at bounding box center [577, 485] width 5 height 59
click at [96, 483] on div "Oooh" at bounding box center [22, 486] width 172 height 62
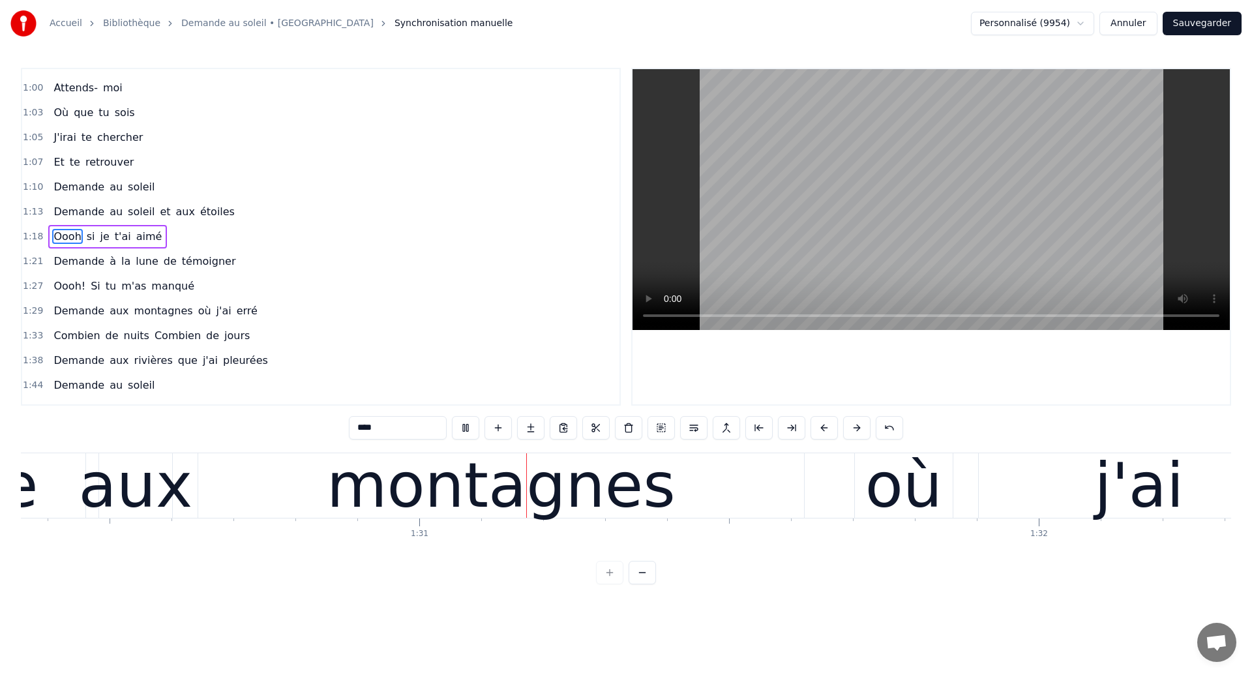
scroll to position [0, 56049]
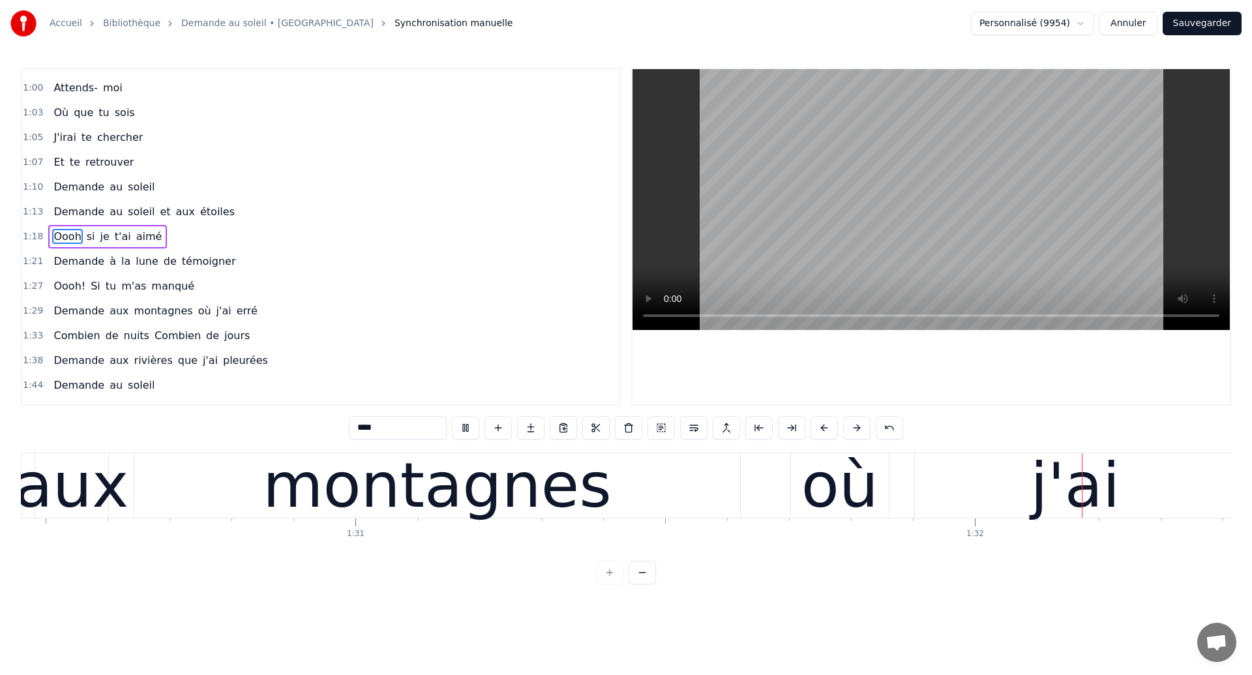
click at [549, 489] on div "montagnes" at bounding box center [437, 485] width 349 height 93
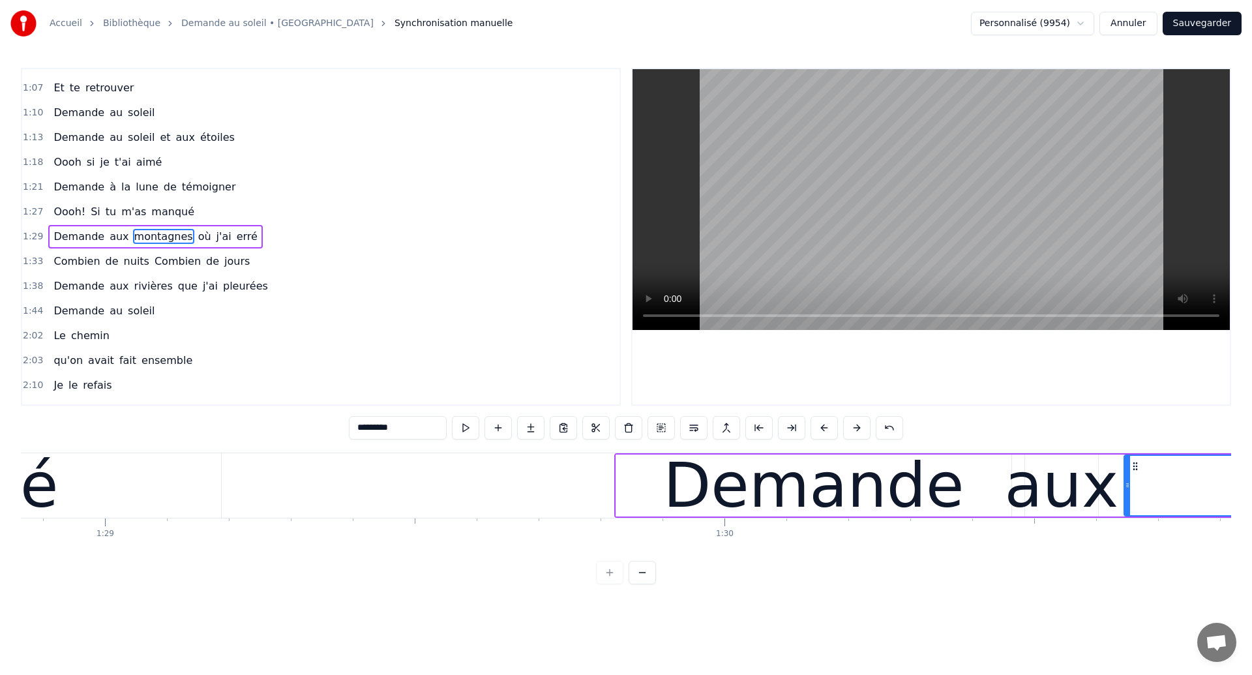
scroll to position [0, 55040]
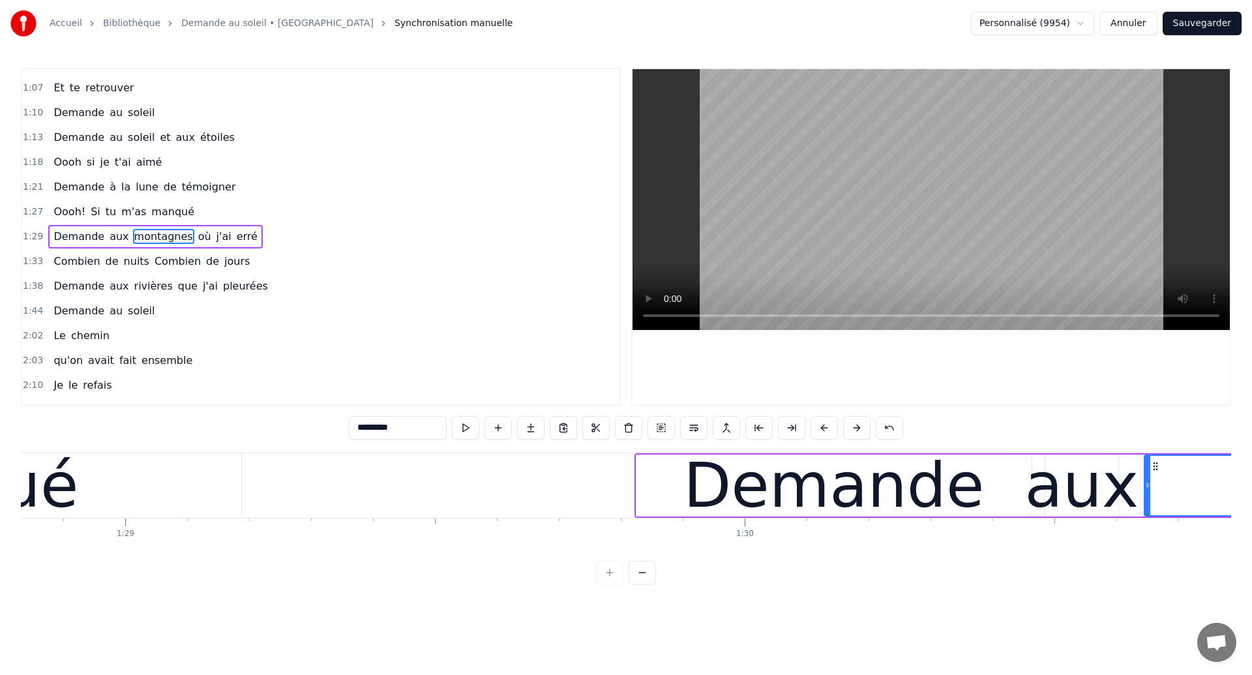
type input "******"
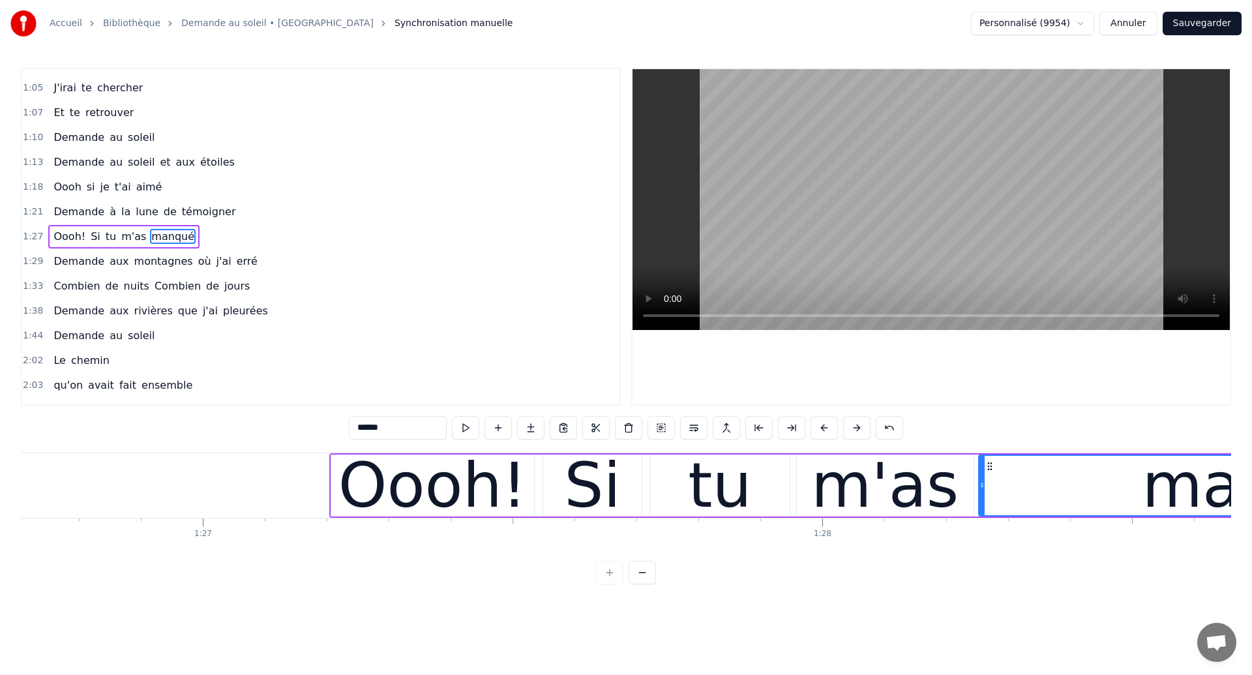
scroll to position [0, 53713]
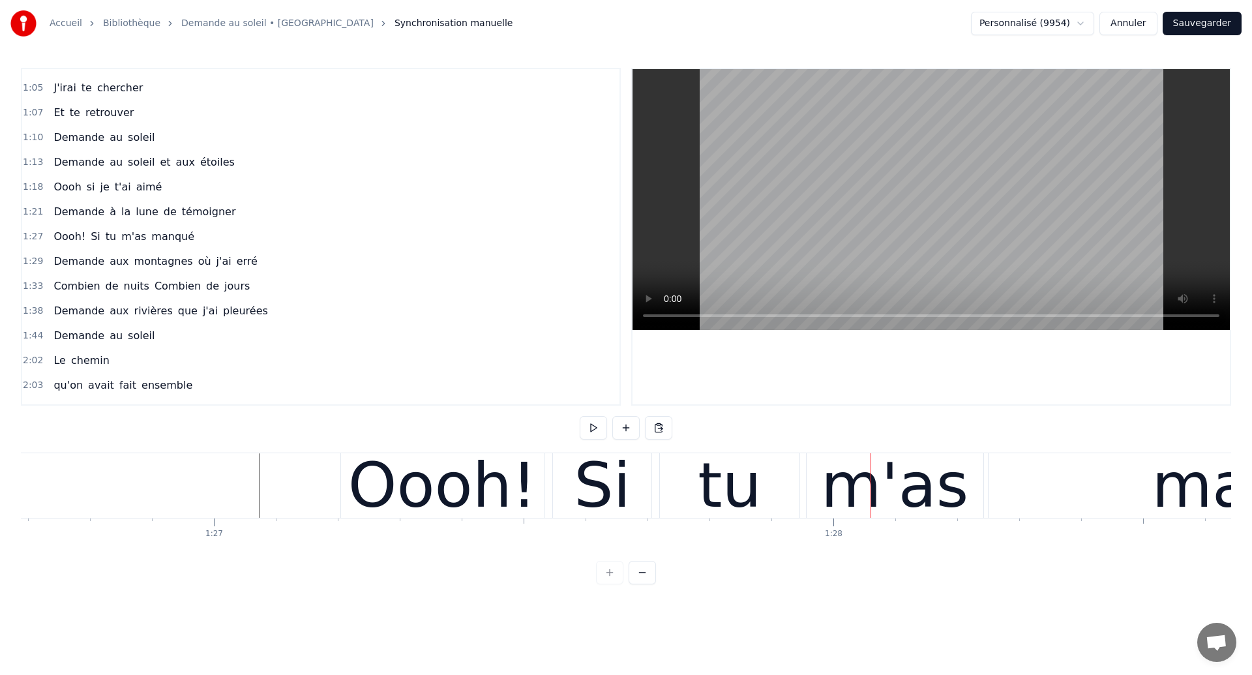
click at [577, 478] on div "Si" at bounding box center [602, 485] width 98 height 65
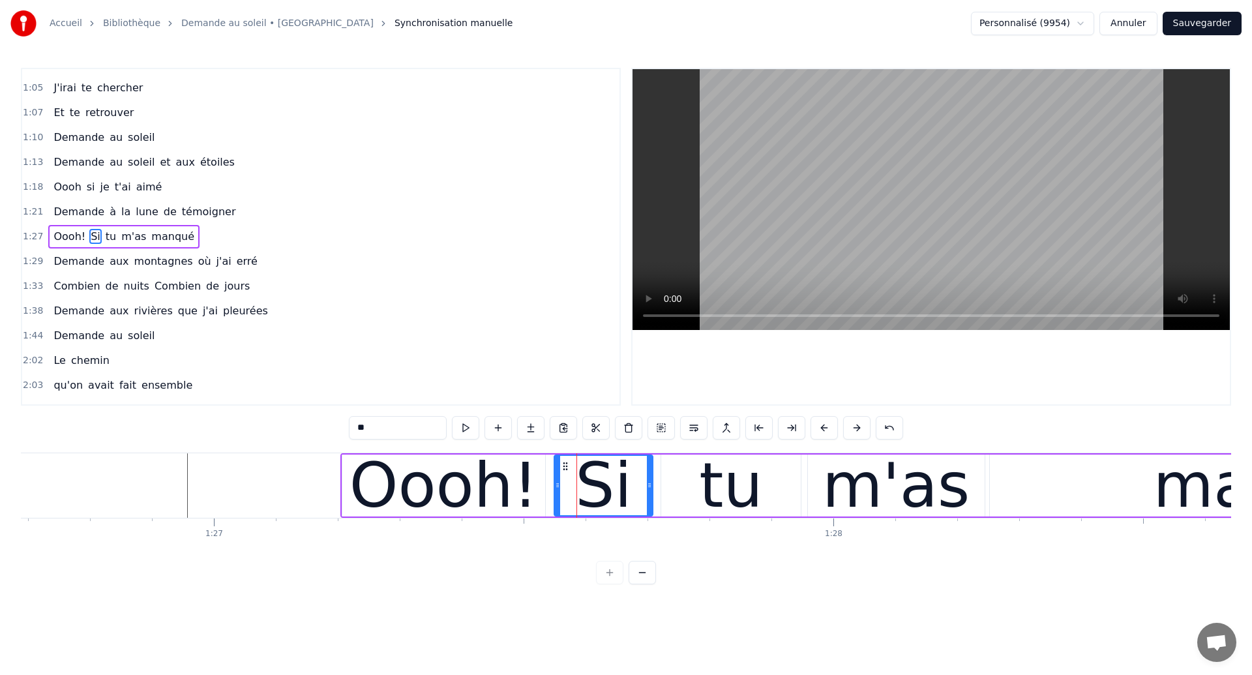
click at [544, 492] on div "Oooh!" at bounding box center [444, 486] width 204 height 62
type input "*****"
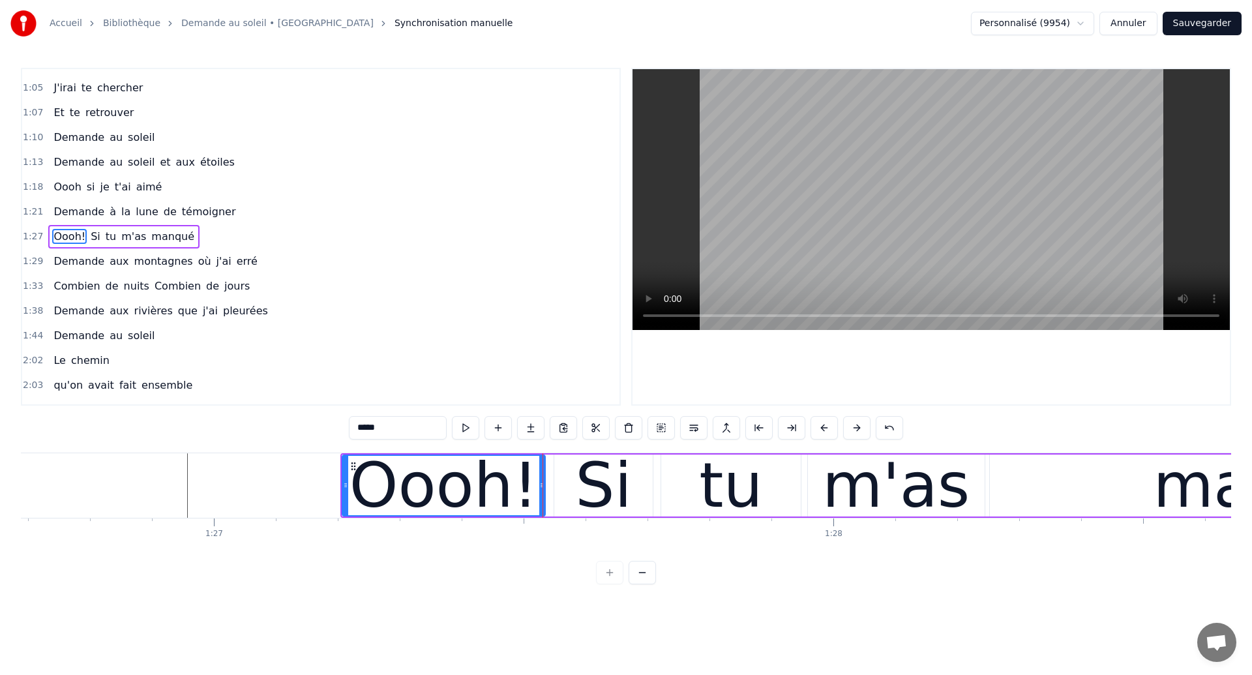
click at [543, 492] on div at bounding box center [543, 485] width 1 height 65
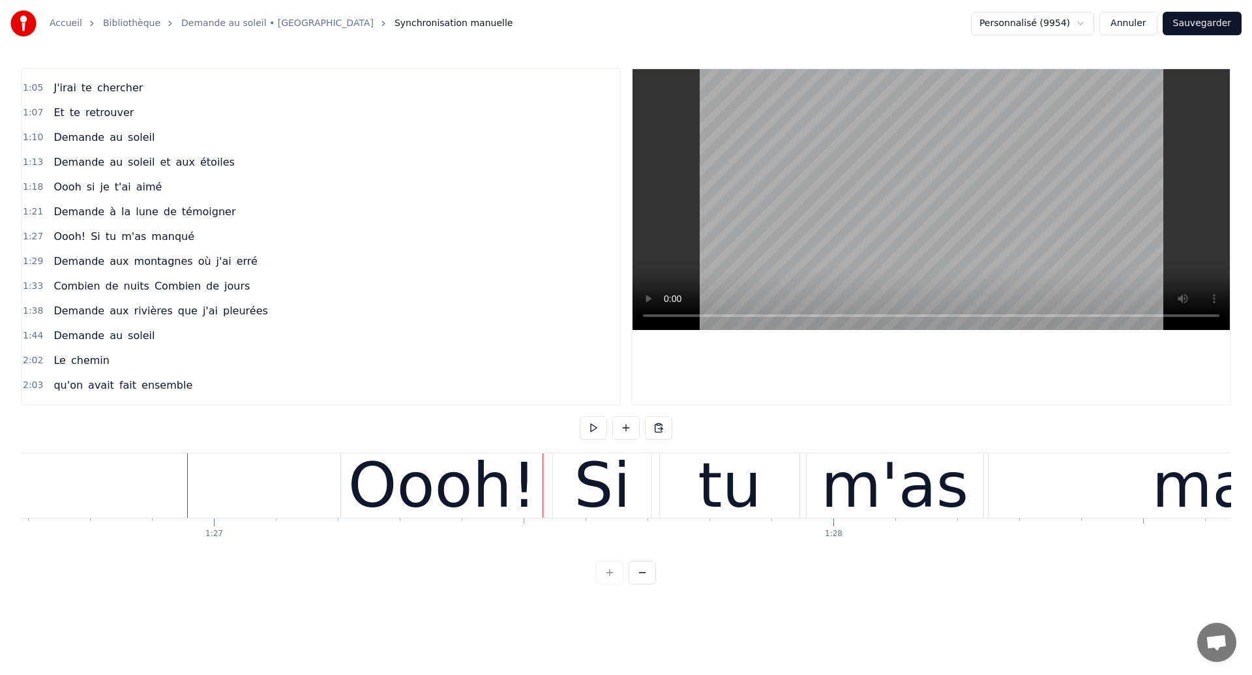
click at [532, 492] on div "Oooh!" at bounding box center [442, 485] width 203 height 65
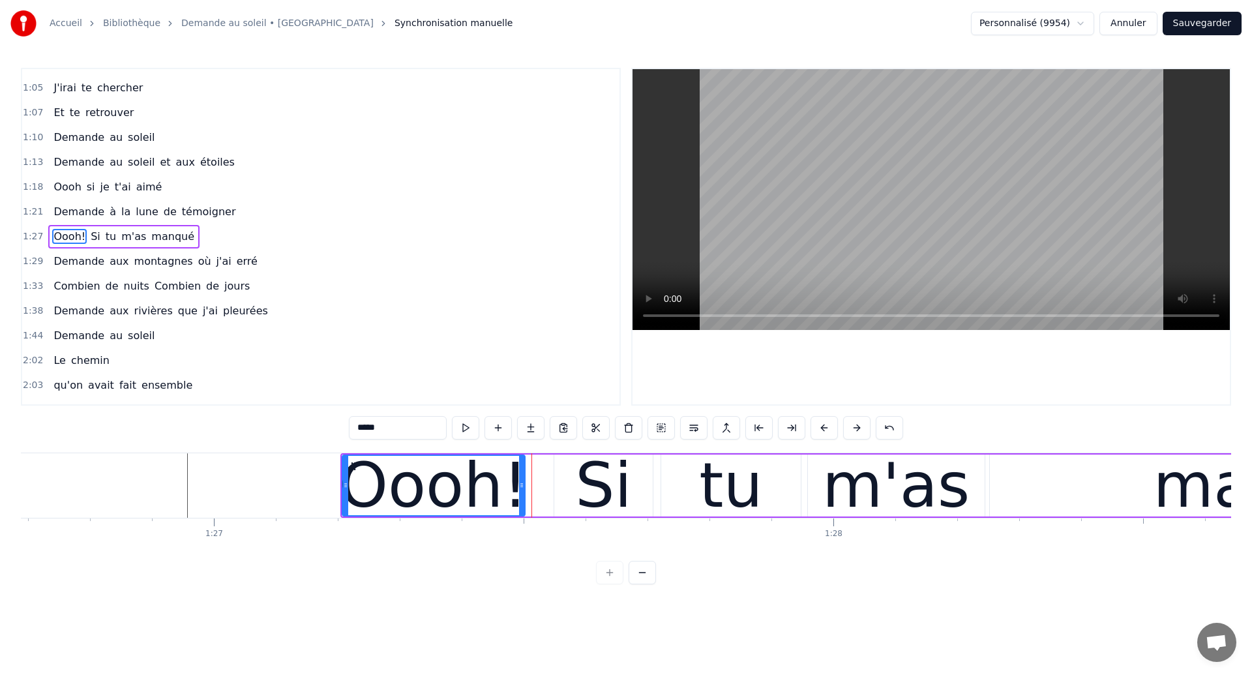
drag, startPoint x: 542, startPoint y: 494, endPoint x: 522, endPoint y: 494, distance: 20.2
click at [522, 494] on div at bounding box center [521, 485] width 5 height 59
click at [562, 491] on div "Si" at bounding box center [603, 486] width 98 height 62
type input "**"
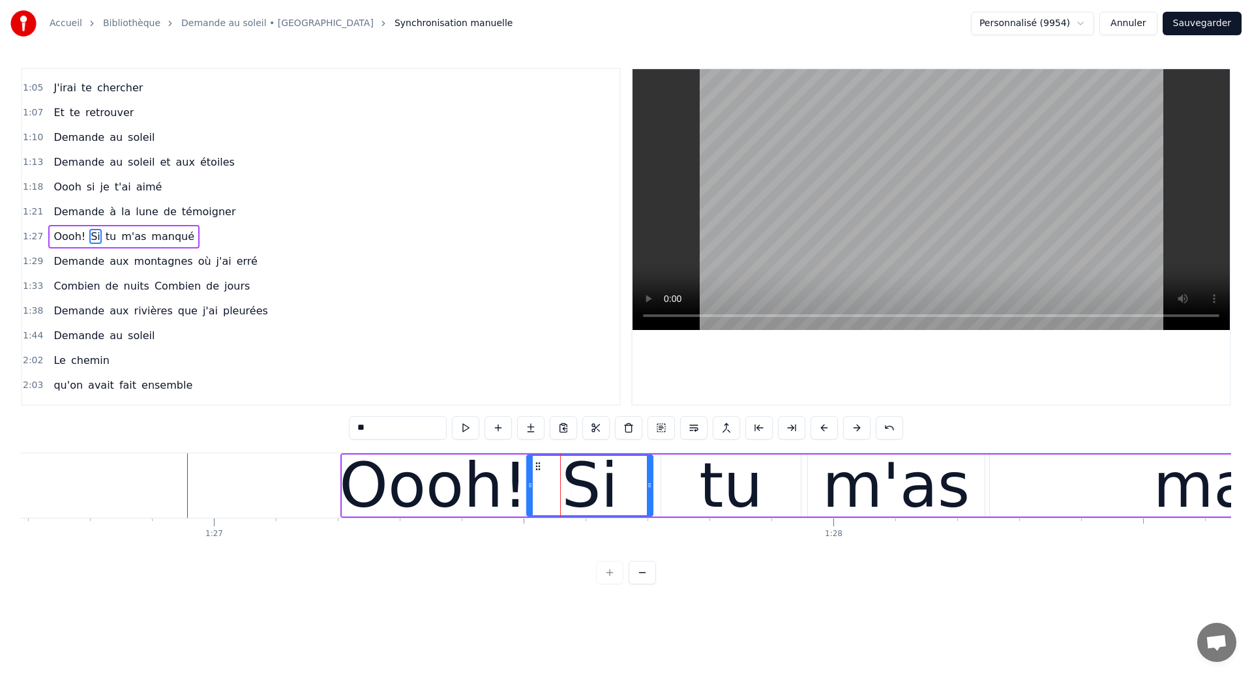
drag, startPoint x: 556, startPoint y: 489, endPoint x: 528, endPoint y: 490, distance: 27.4
click at [528, 490] on icon at bounding box center [530, 485] width 5 height 10
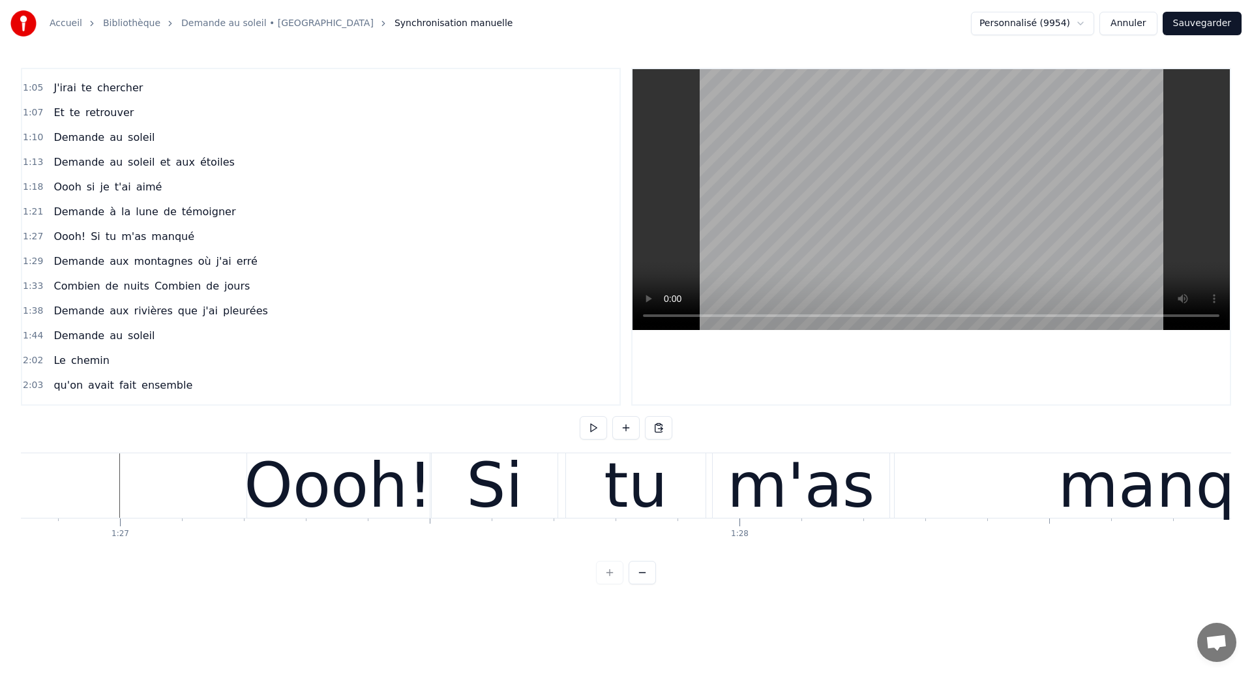
scroll to position [0, 53781]
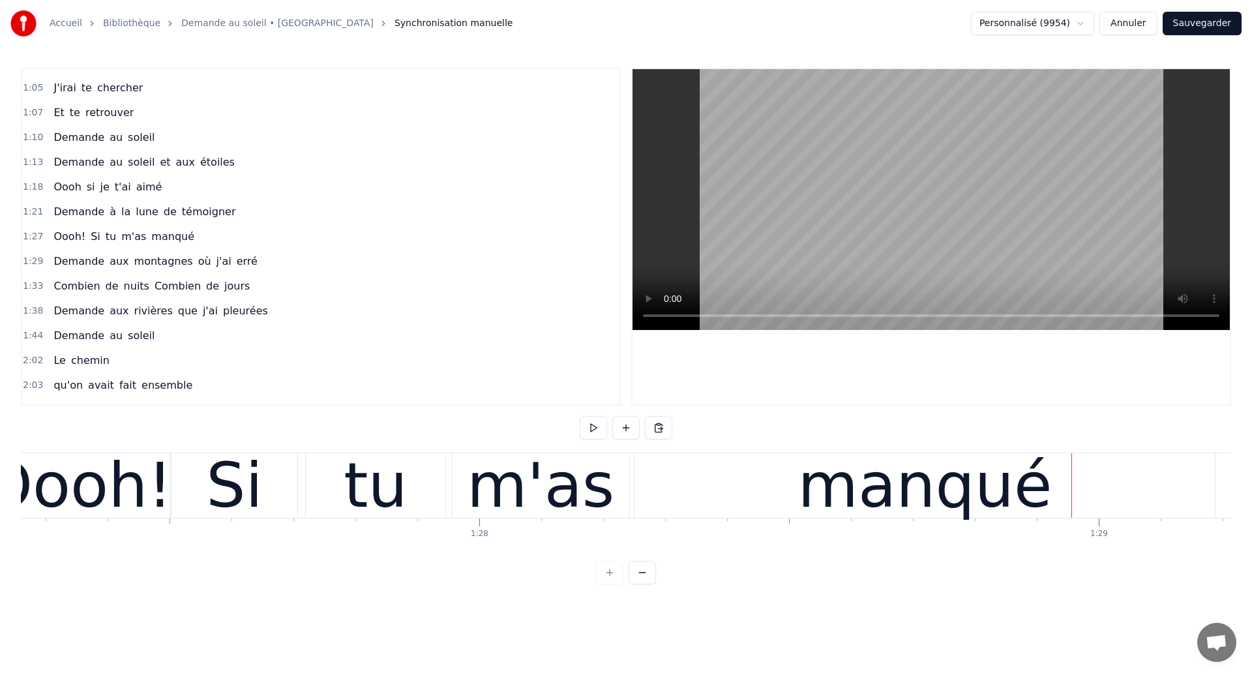
scroll to position [0, 54039]
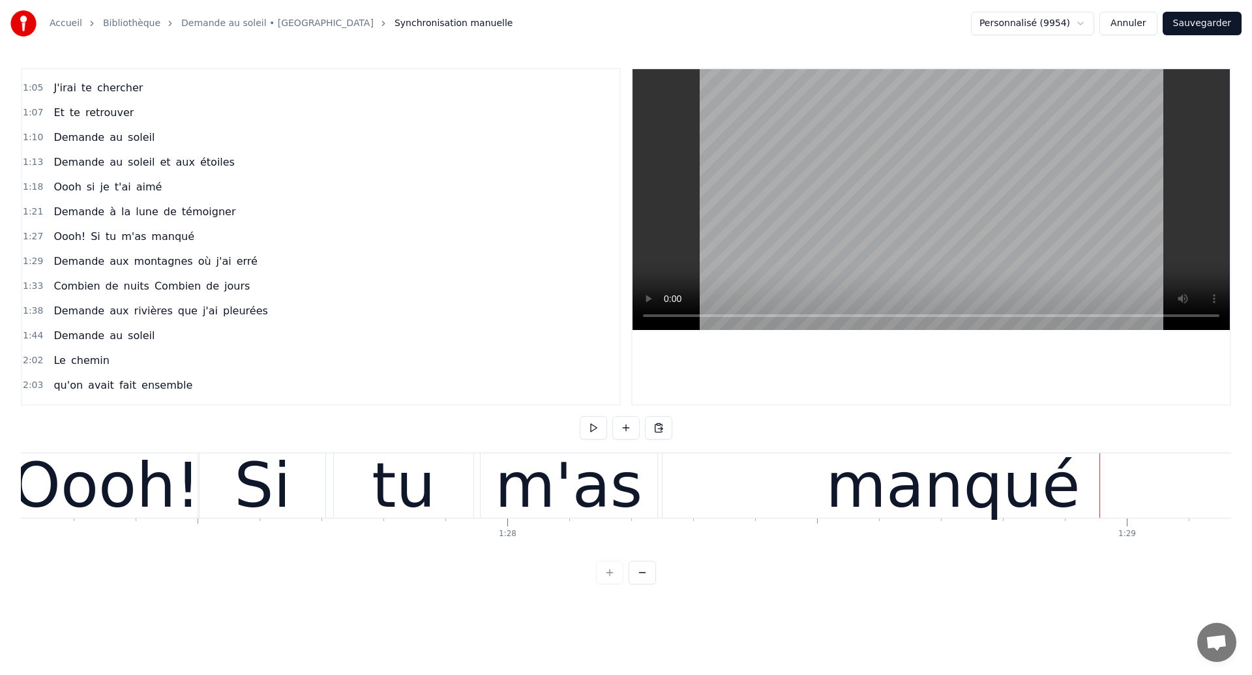
click at [66, 502] on div "Oooh!" at bounding box center [106, 485] width 188 height 93
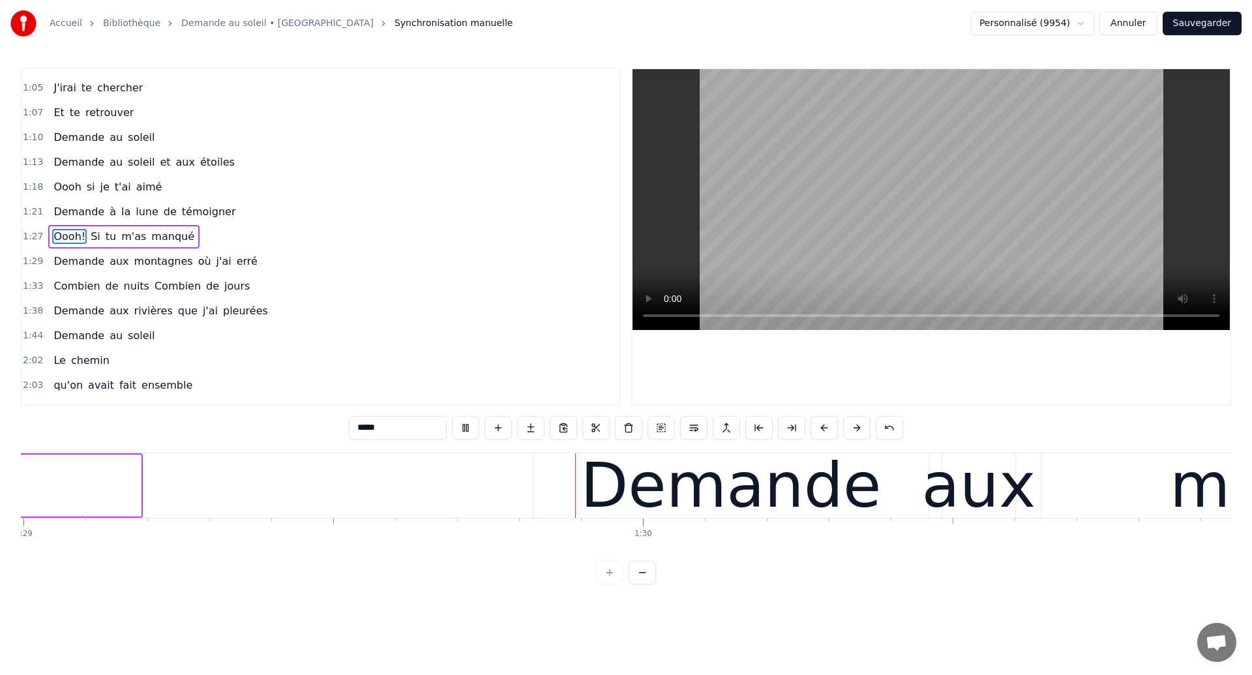
scroll to position [0, 55208]
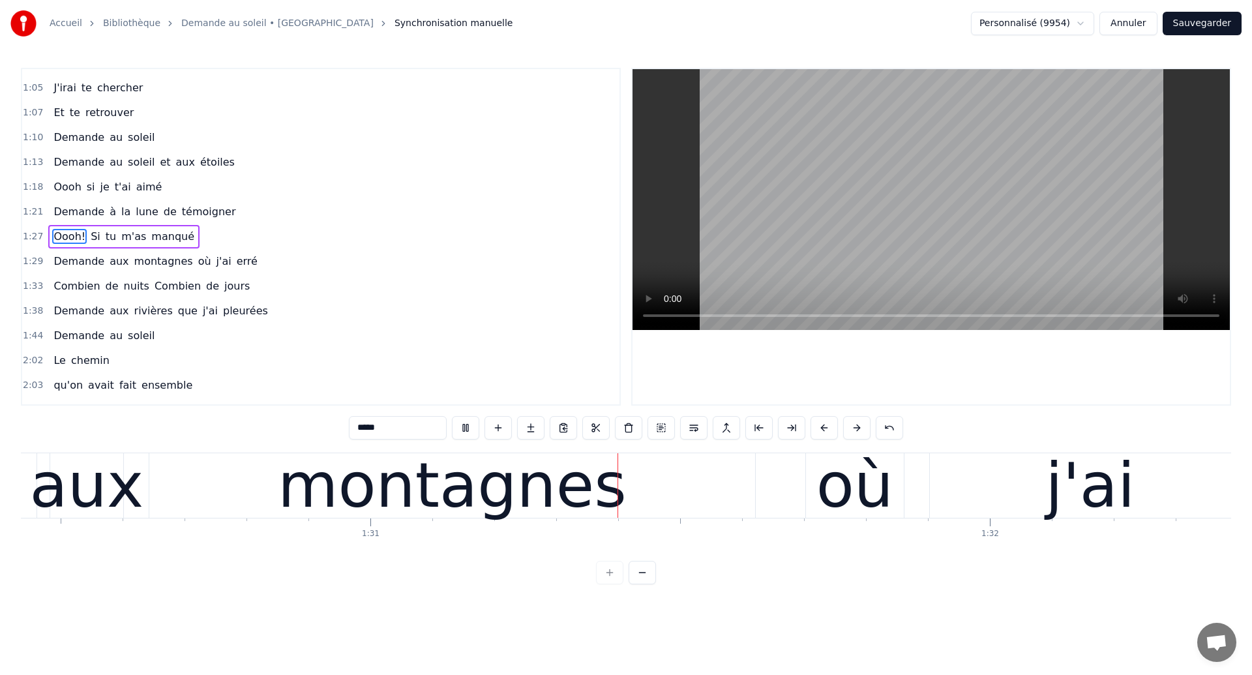
click at [418, 518] on div "Demande aux montagnes où j'ai erré" at bounding box center [776, 485] width 2270 height 65
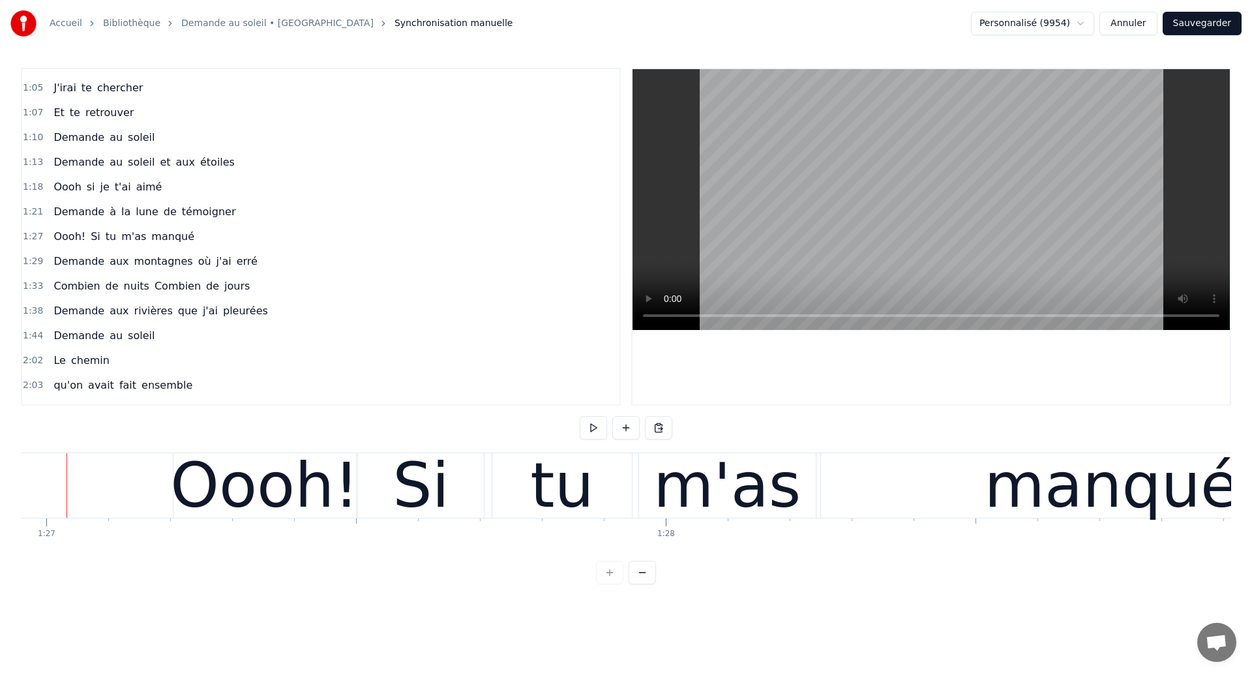
scroll to position [0, 53861]
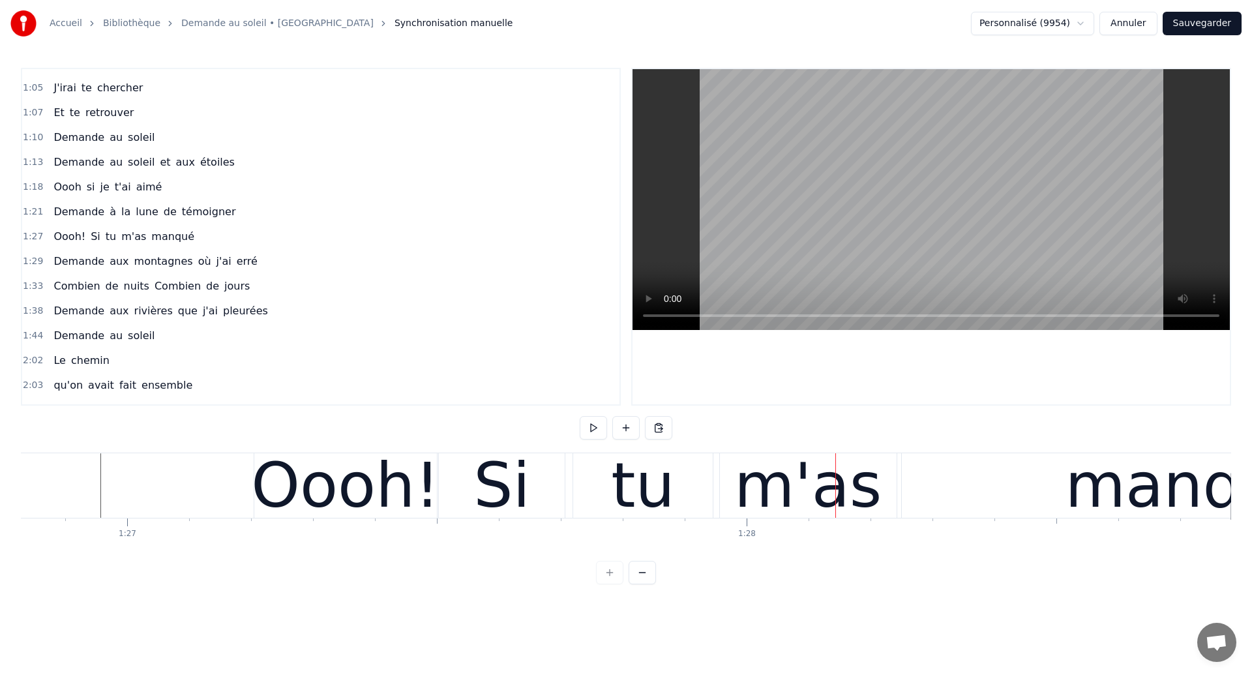
click at [594, 475] on div "tu" at bounding box center [643, 485] width 140 height 65
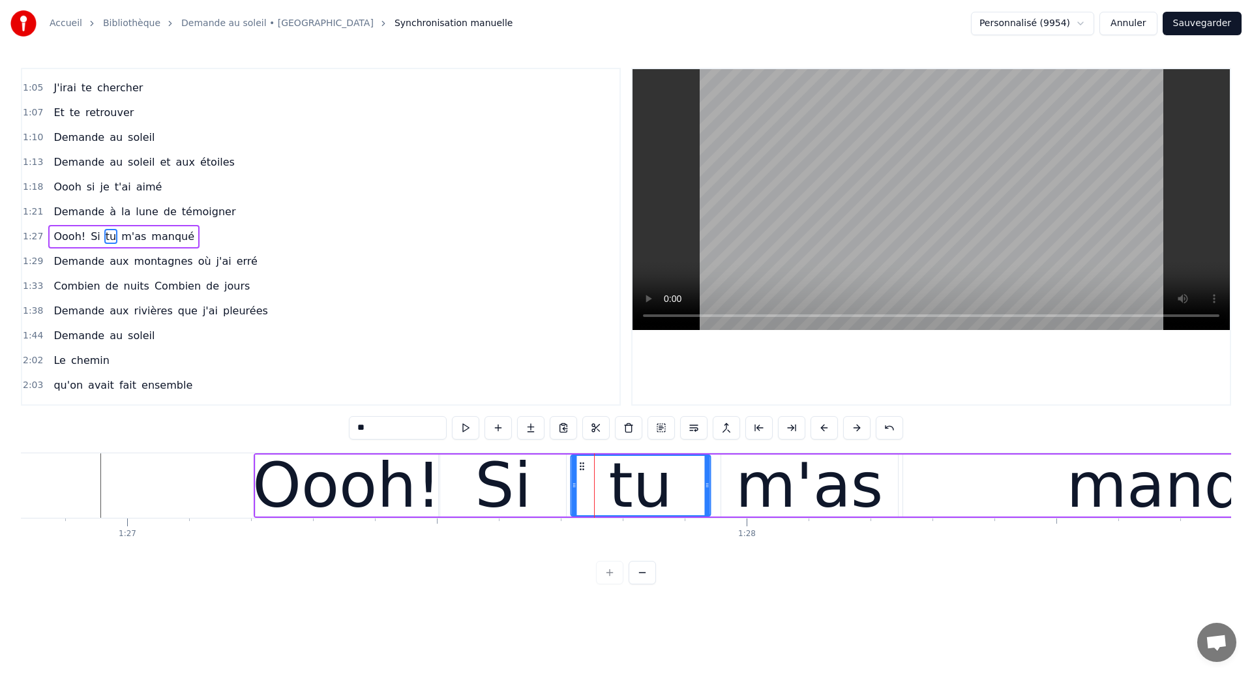
click at [583, 465] on icon at bounding box center [582, 466] width 10 height 10
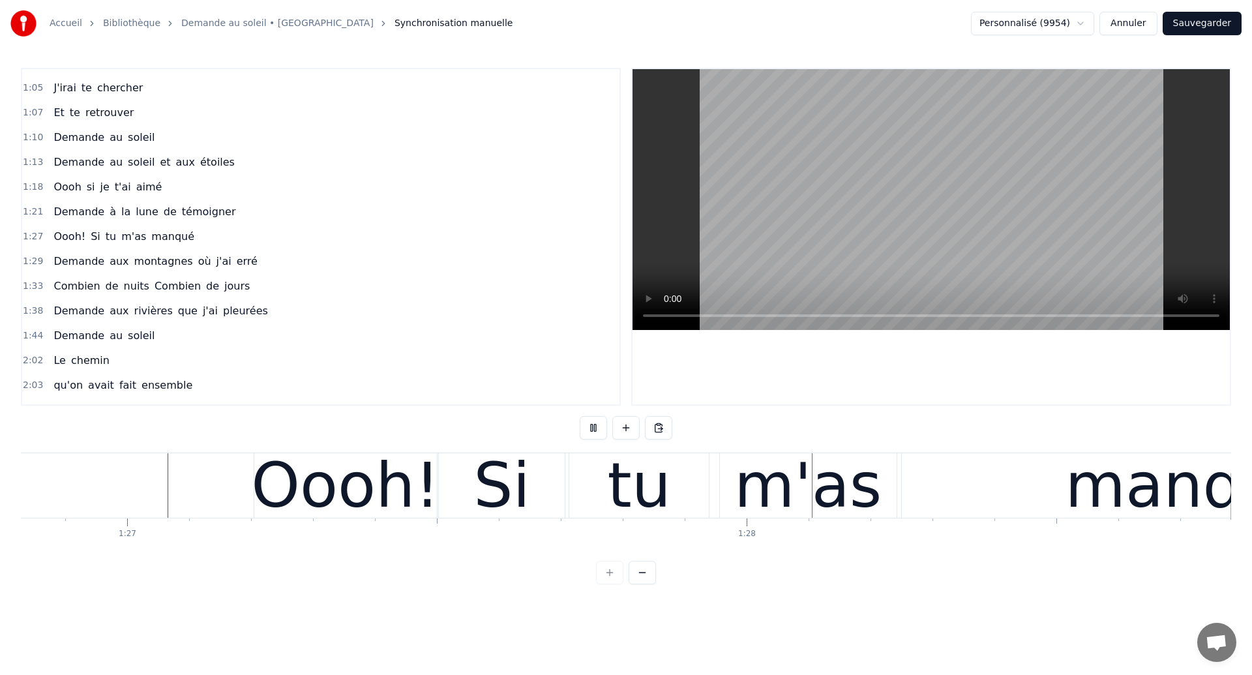
click at [670, 489] on div "tu" at bounding box center [639, 485] width 140 height 65
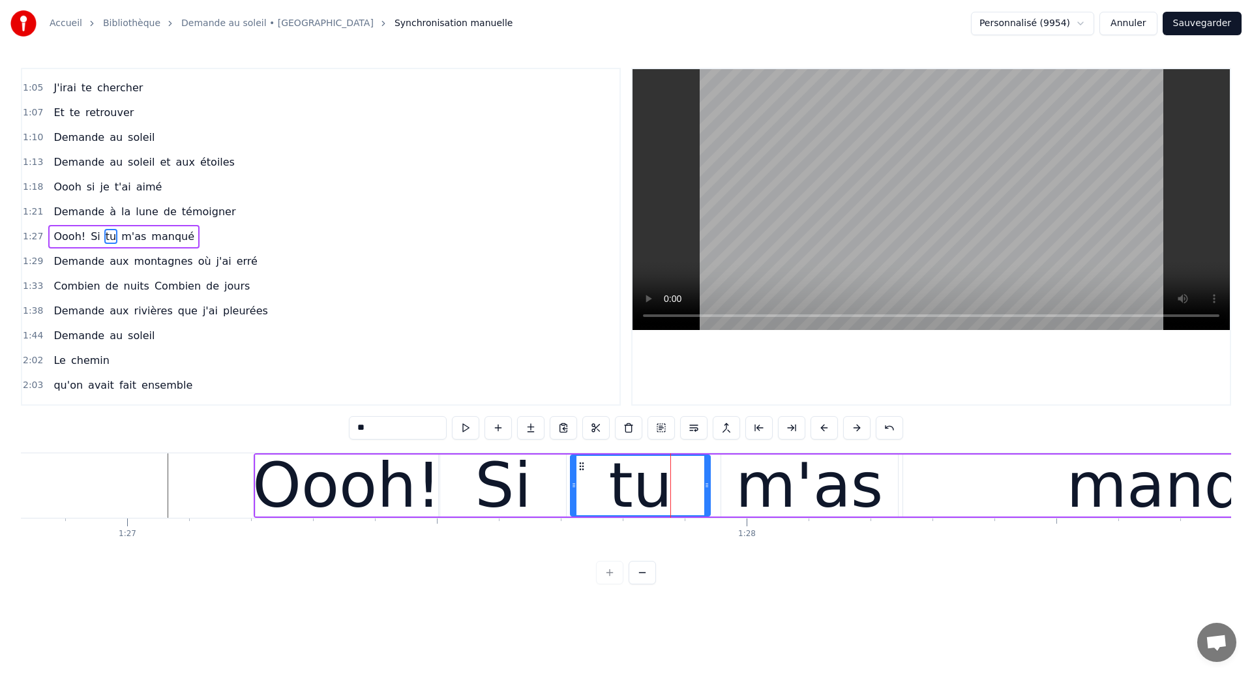
click at [772, 485] on div "m'as" at bounding box center [809, 485] width 147 height 93
type input "****"
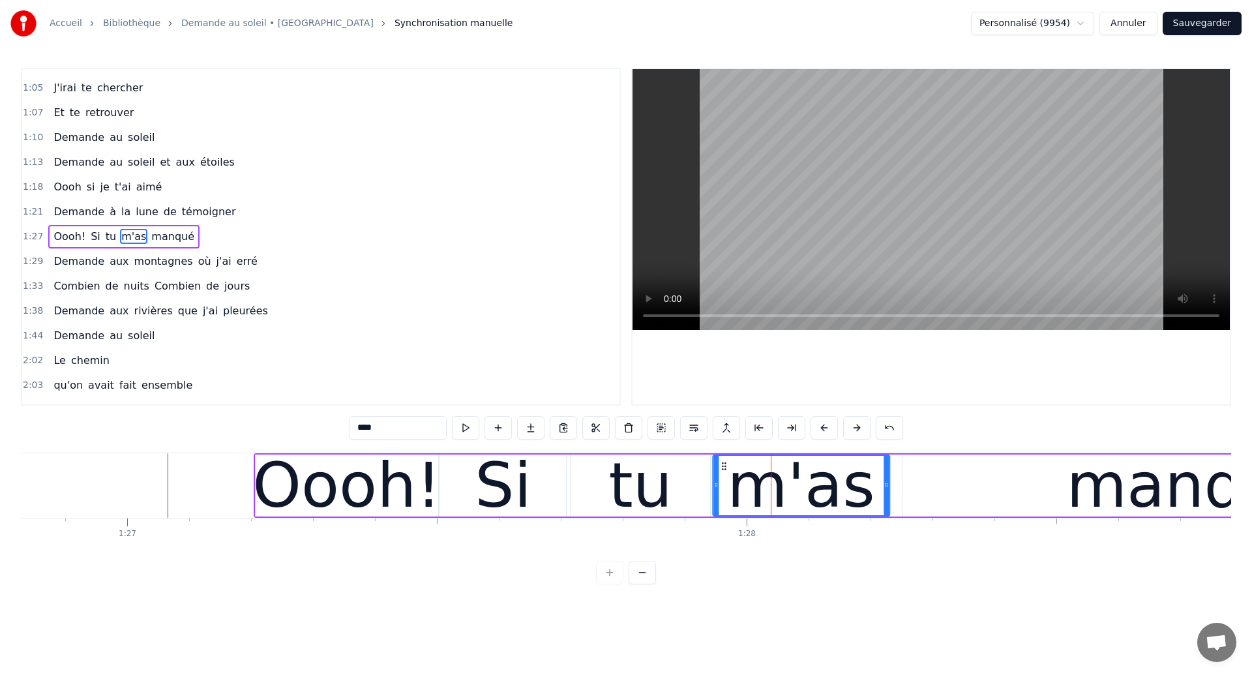
drag, startPoint x: 730, startPoint y: 464, endPoint x: 722, endPoint y: 464, distance: 7.9
click at [722, 464] on icon at bounding box center [724, 466] width 10 height 10
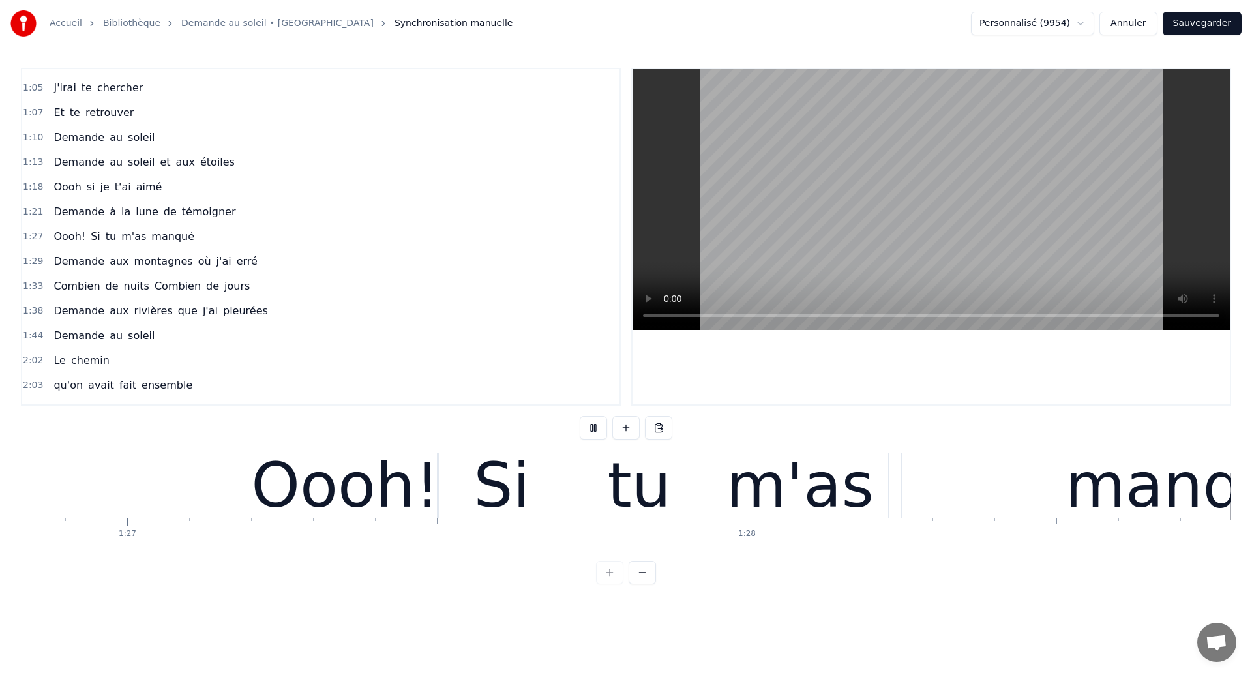
click at [847, 504] on div "m'as" at bounding box center [800, 485] width 147 height 93
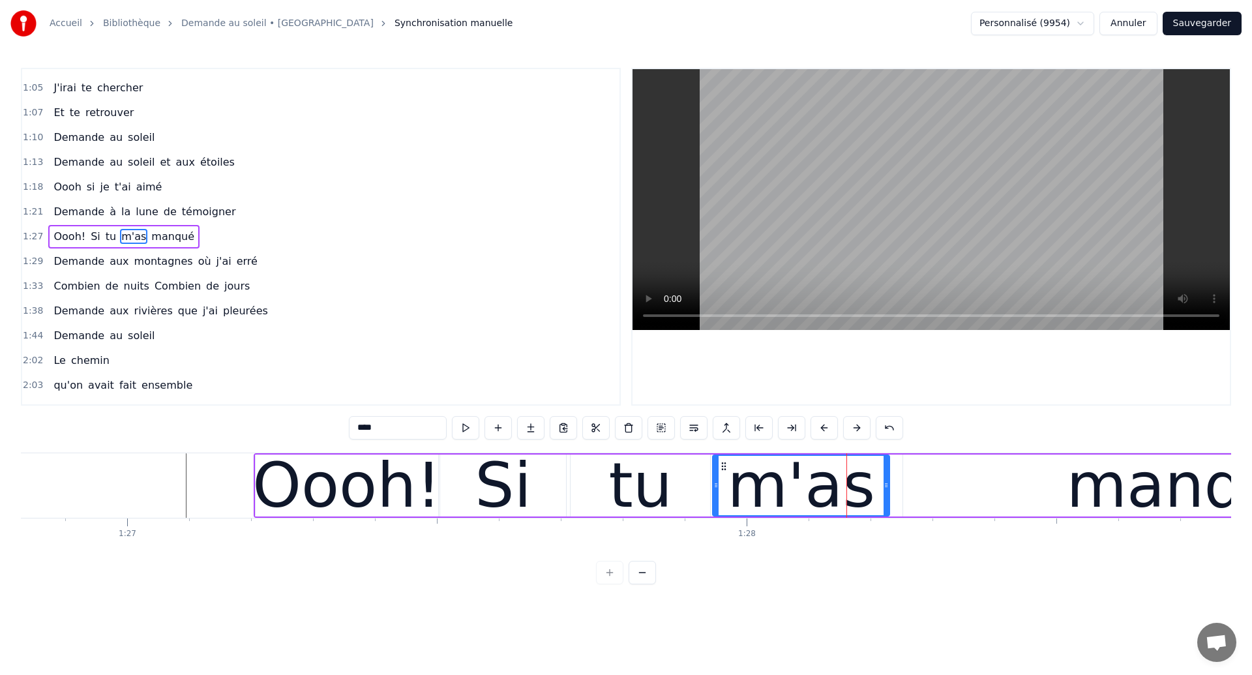
click at [987, 481] on div "manqué" at bounding box center [1193, 486] width 580 height 62
type input "******"
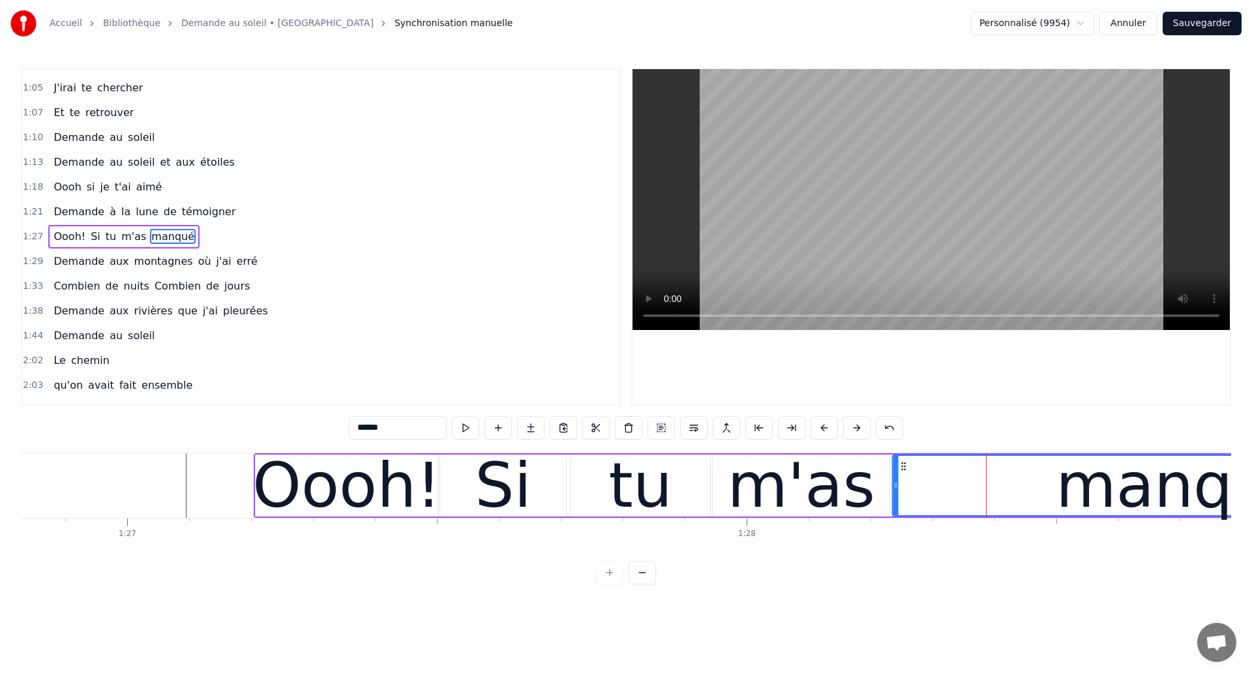
drag, startPoint x: 917, startPoint y: 466, endPoint x: 906, endPoint y: 473, distance: 12.9
click at [906, 473] on div "manqué" at bounding box center [1183, 485] width 579 height 59
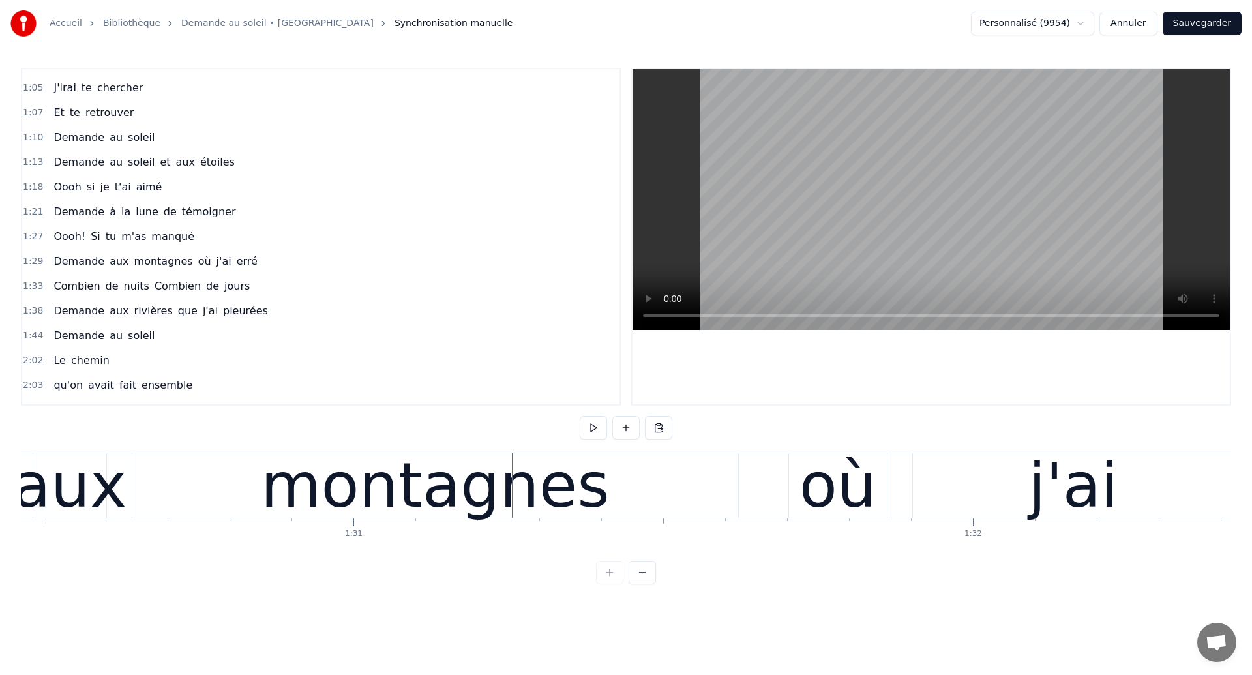
scroll to position [0, 56072]
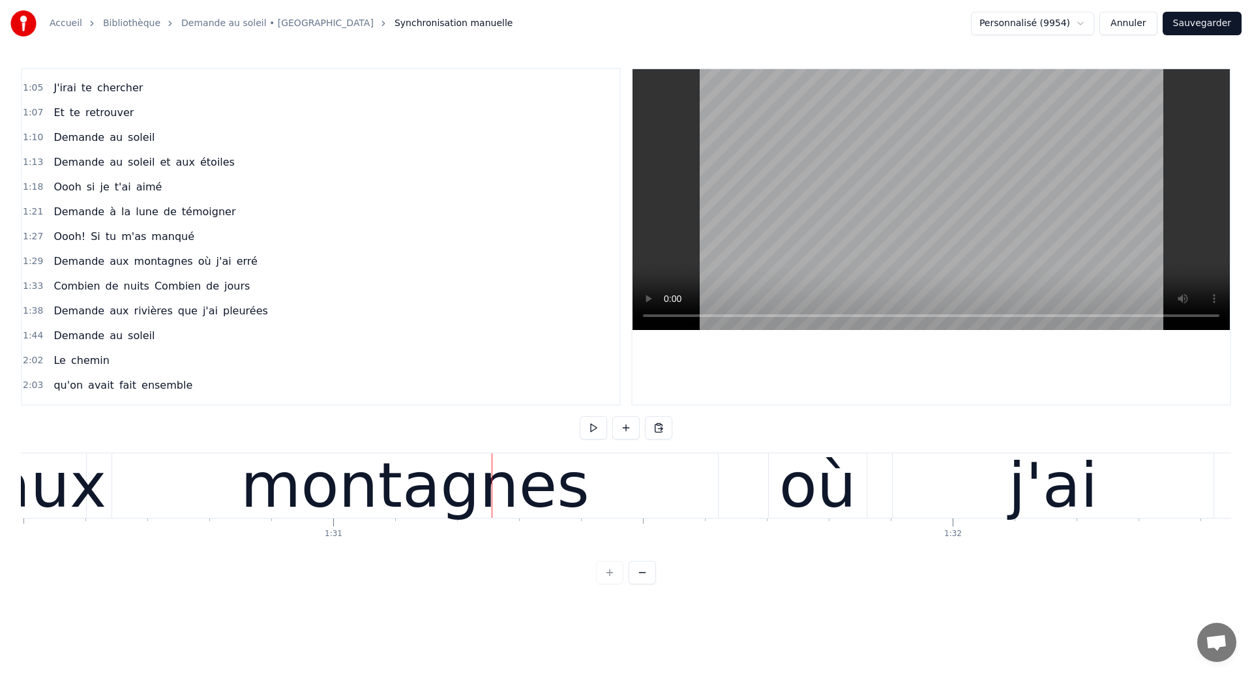
click at [410, 498] on div "montagnes" at bounding box center [415, 485] width 349 height 93
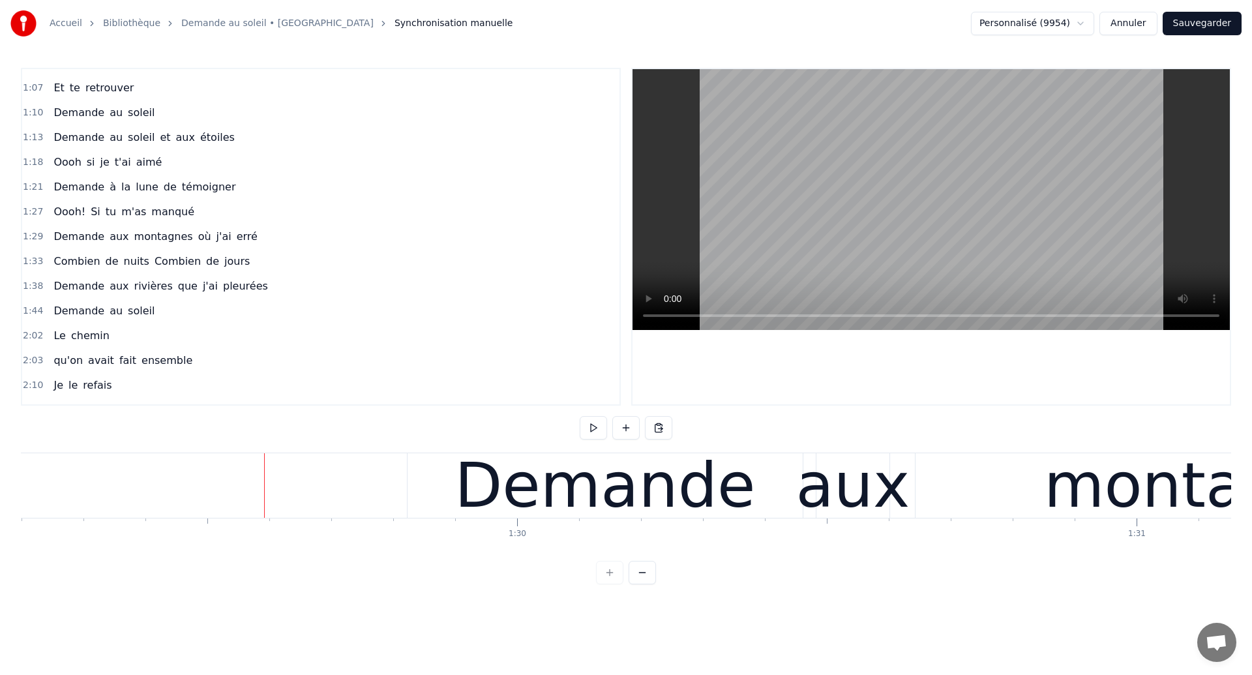
scroll to position [0, 55266]
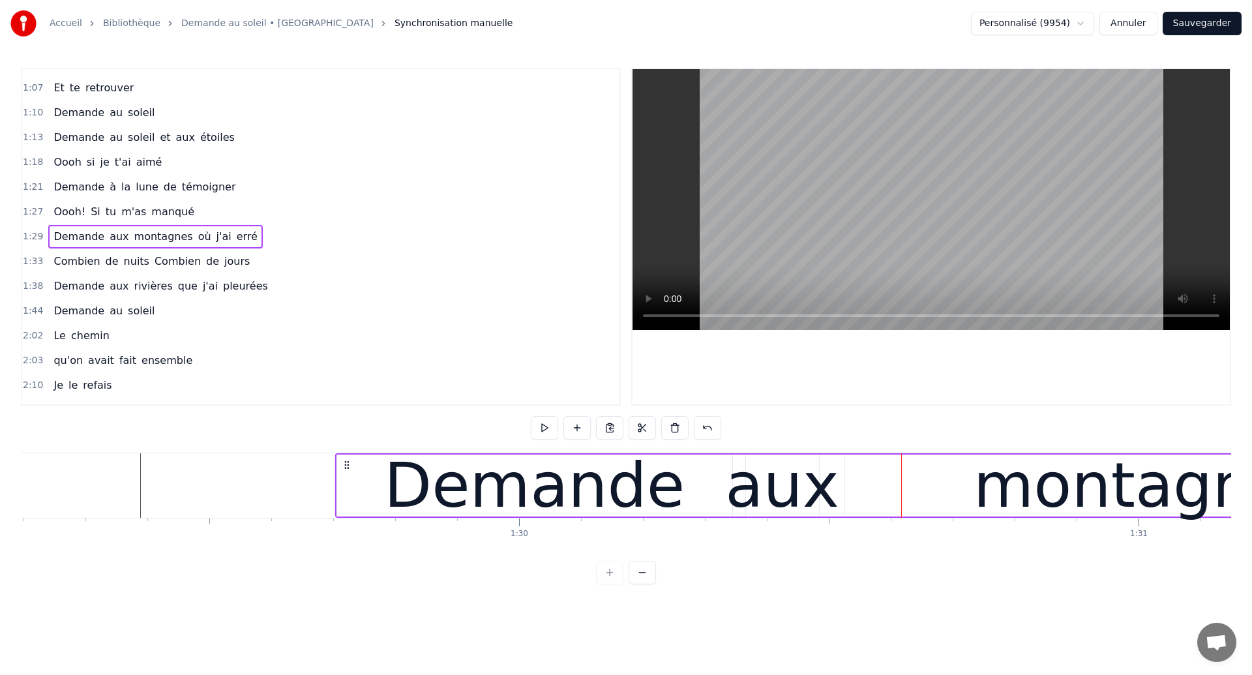
drag, startPoint x: 424, startPoint y: 464, endPoint x: 350, endPoint y: 483, distance: 76.1
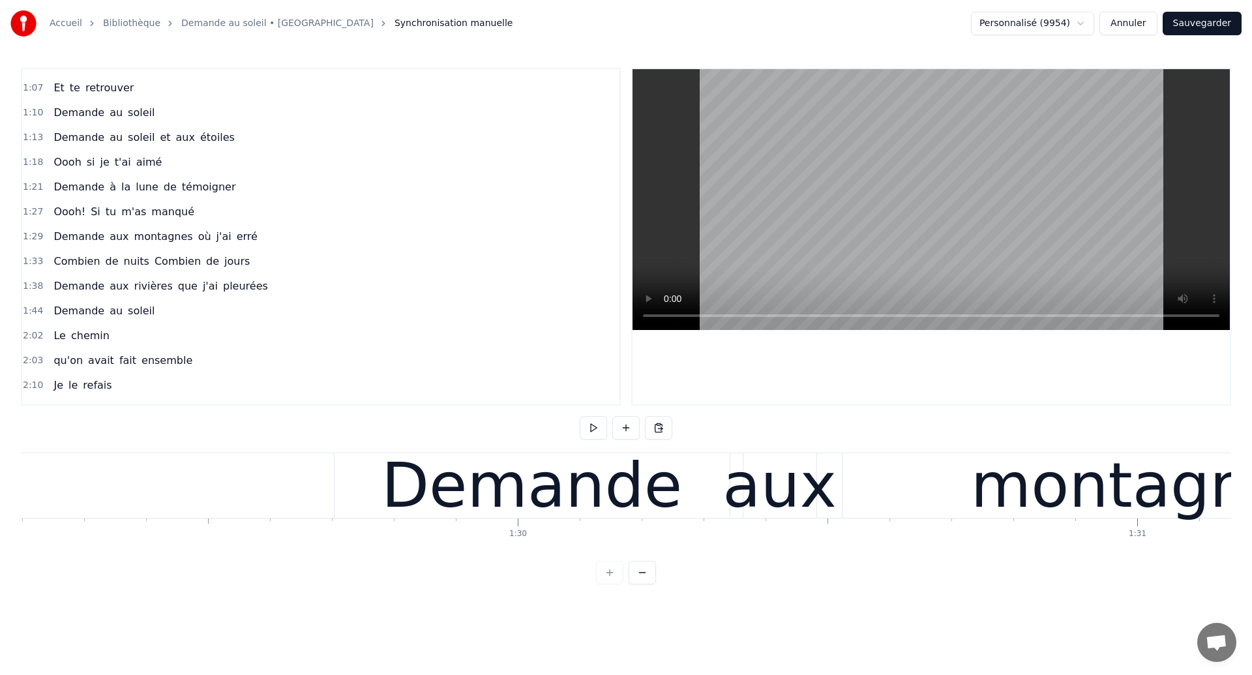
scroll to position [0, 55221]
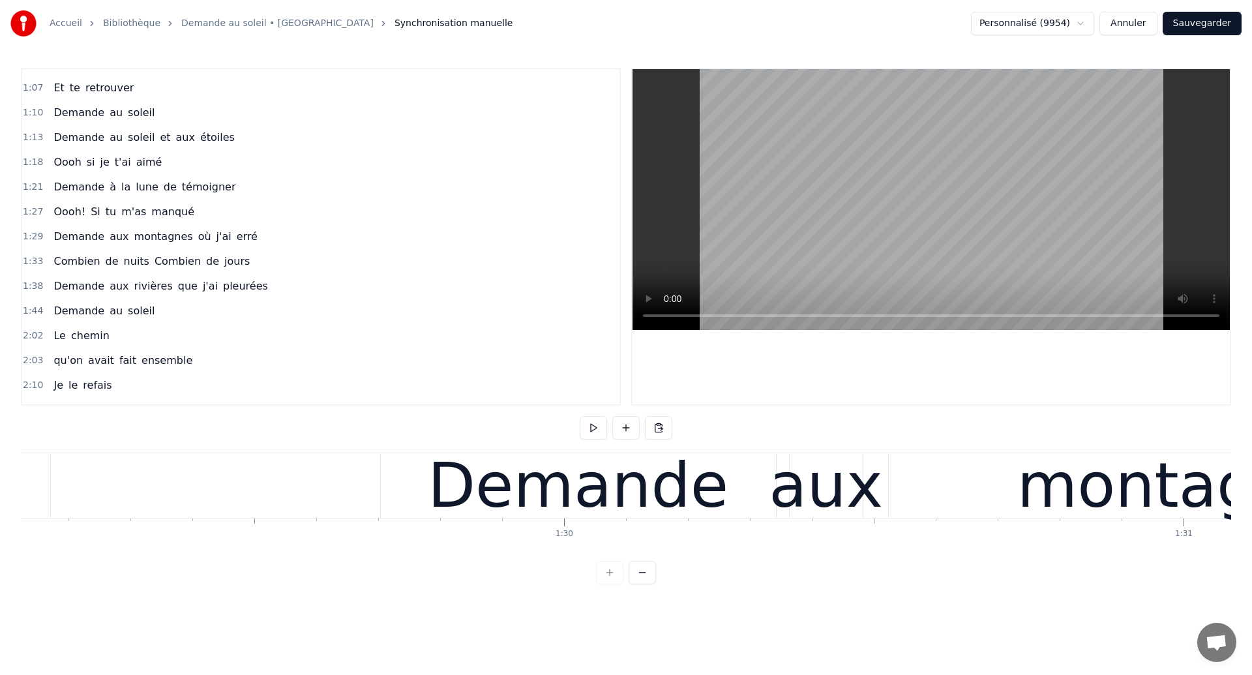
click at [601, 313] on div "1:44 Demande au soleil" at bounding box center [320, 311] width 597 height 25
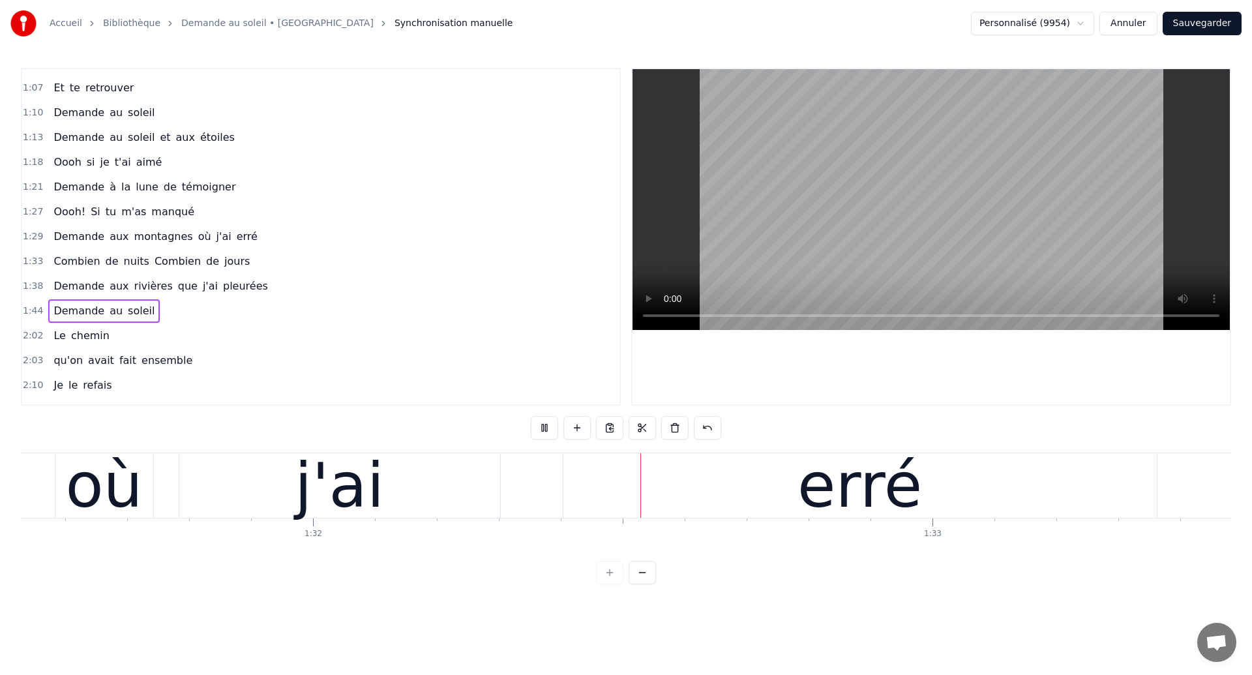
click at [423, 500] on div "j'ai" at bounding box center [339, 485] width 321 height 65
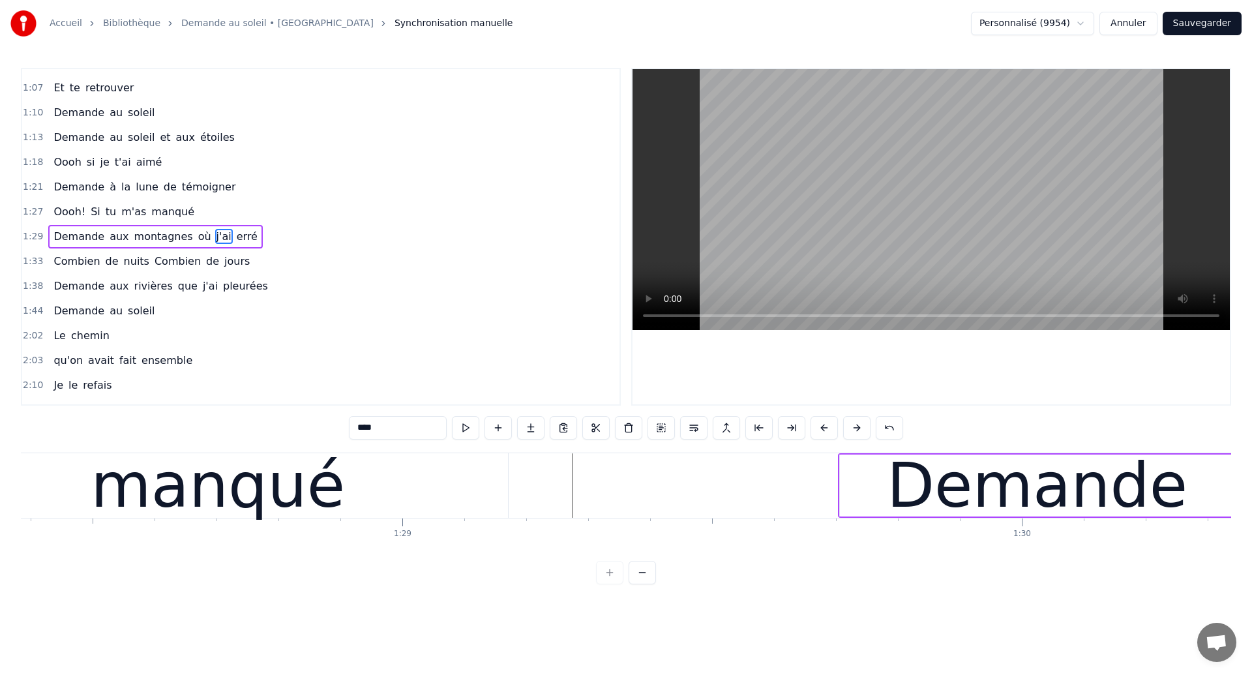
scroll to position [0, 54703]
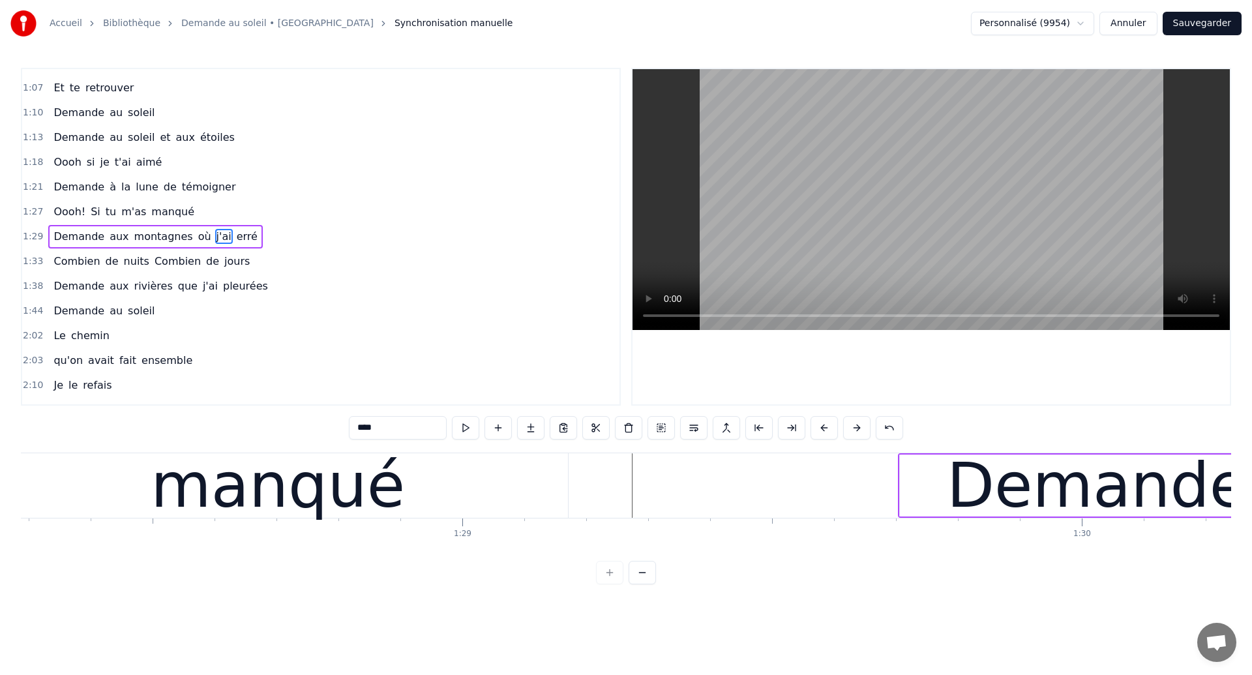
click at [299, 485] on div "manqué" at bounding box center [278, 485] width 254 height 93
type input "******"
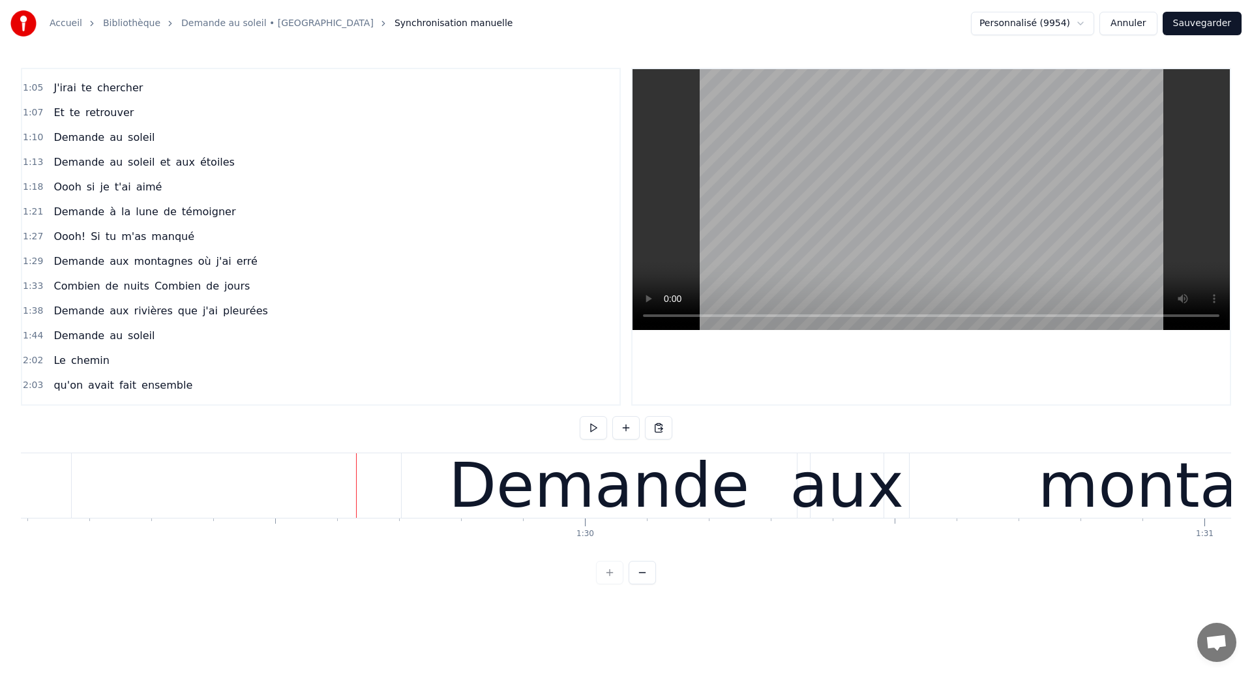
scroll to position [0, 55155]
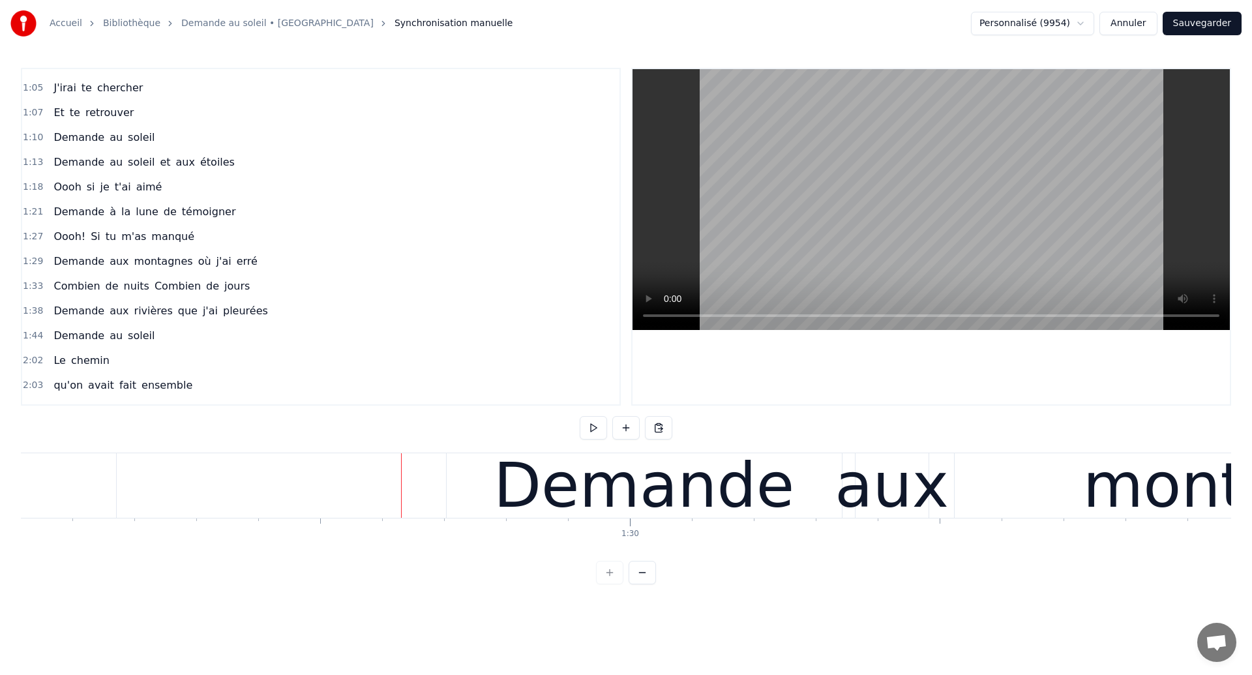
click at [739, 485] on div "Demande" at bounding box center [644, 485] width 301 height 93
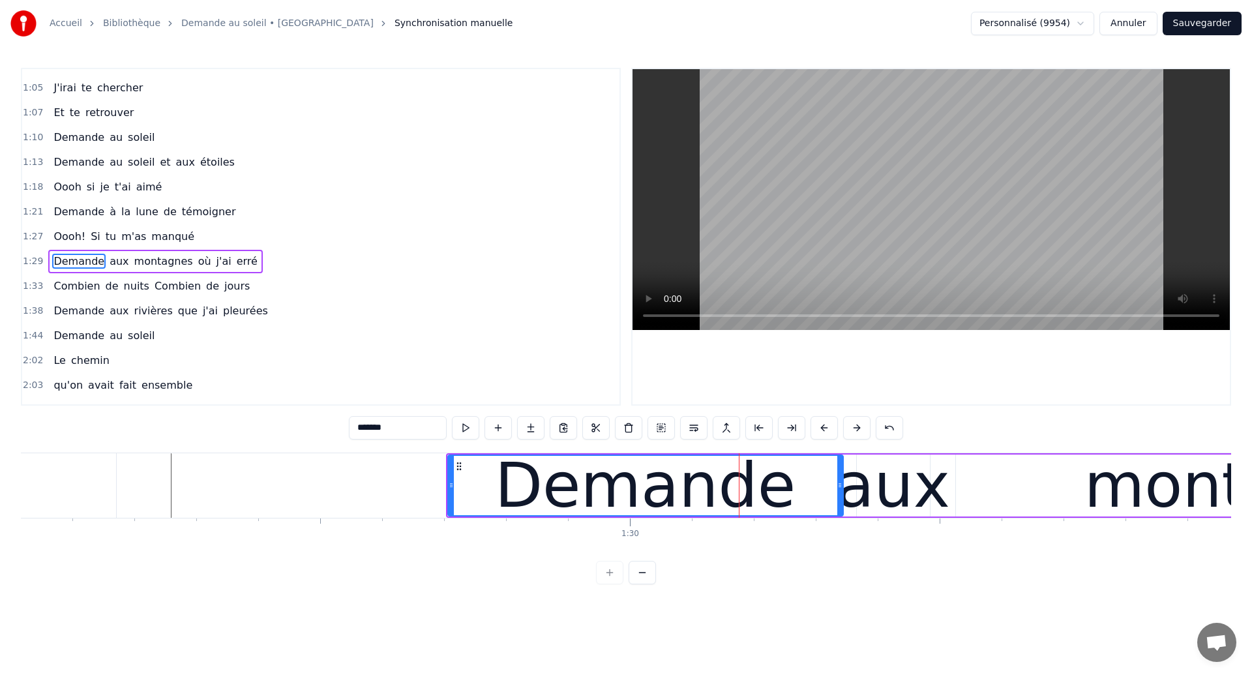
scroll to position [291, 0]
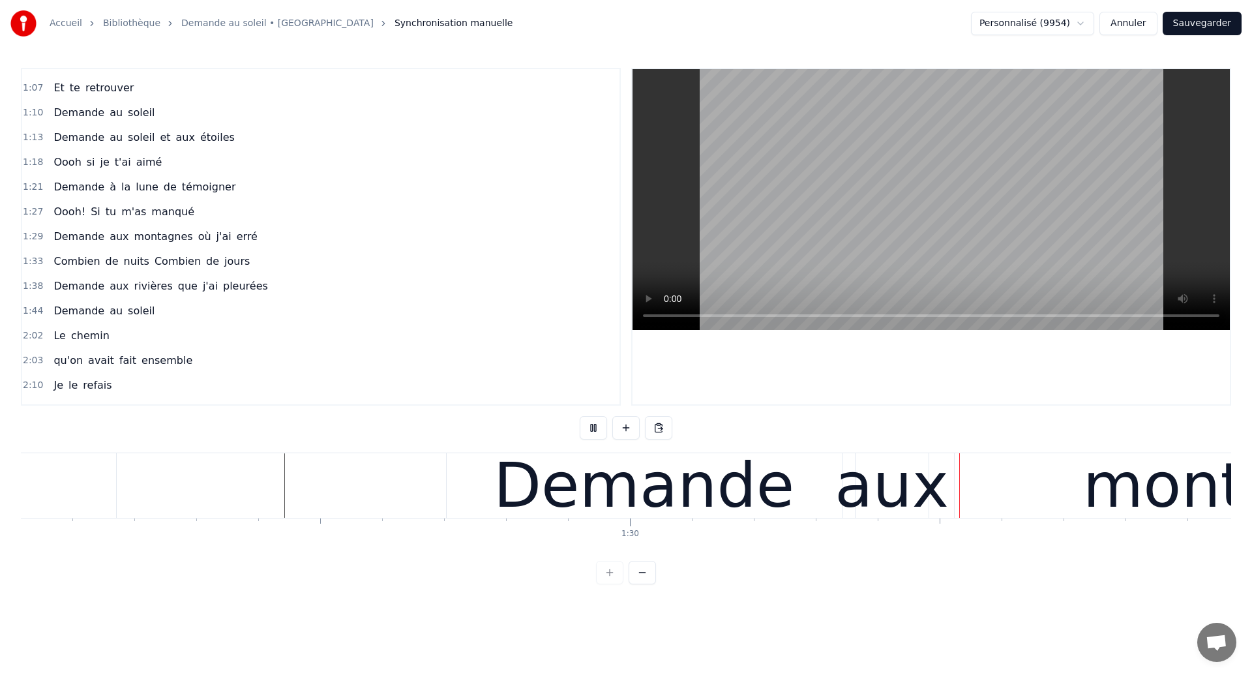
click at [707, 477] on div "Demande" at bounding box center [644, 485] width 301 height 93
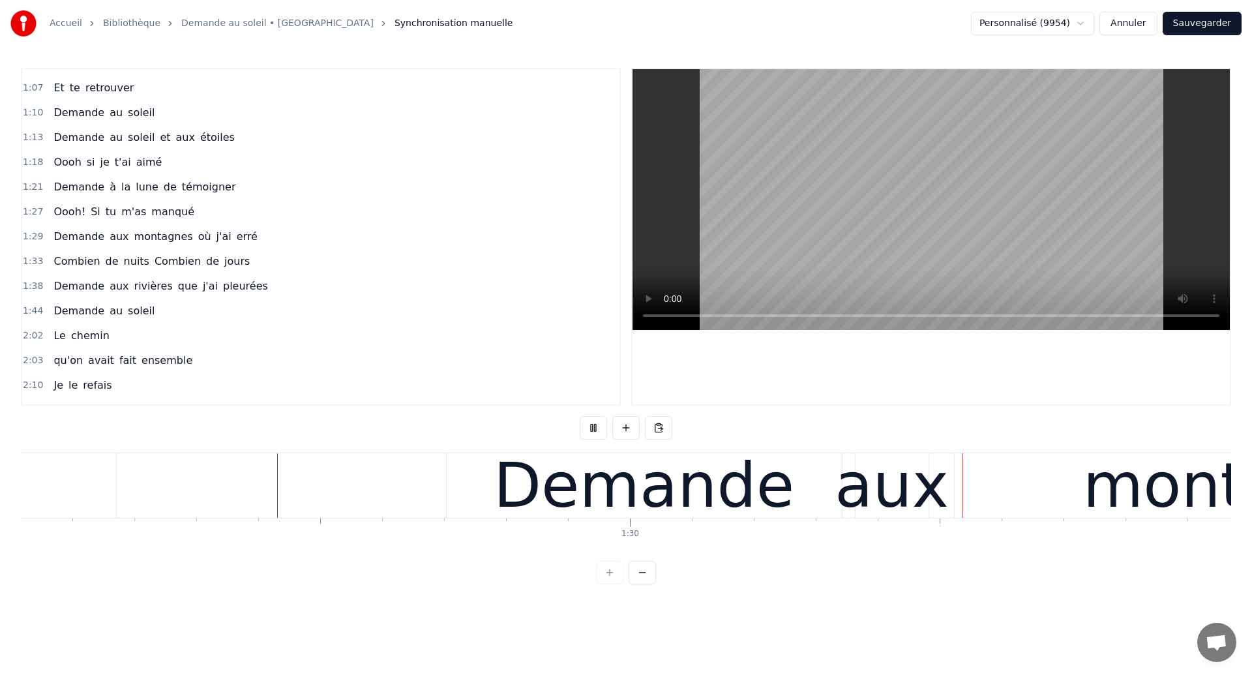
click at [688, 474] on div "Demande" at bounding box center [644, 485] width 301 height 93
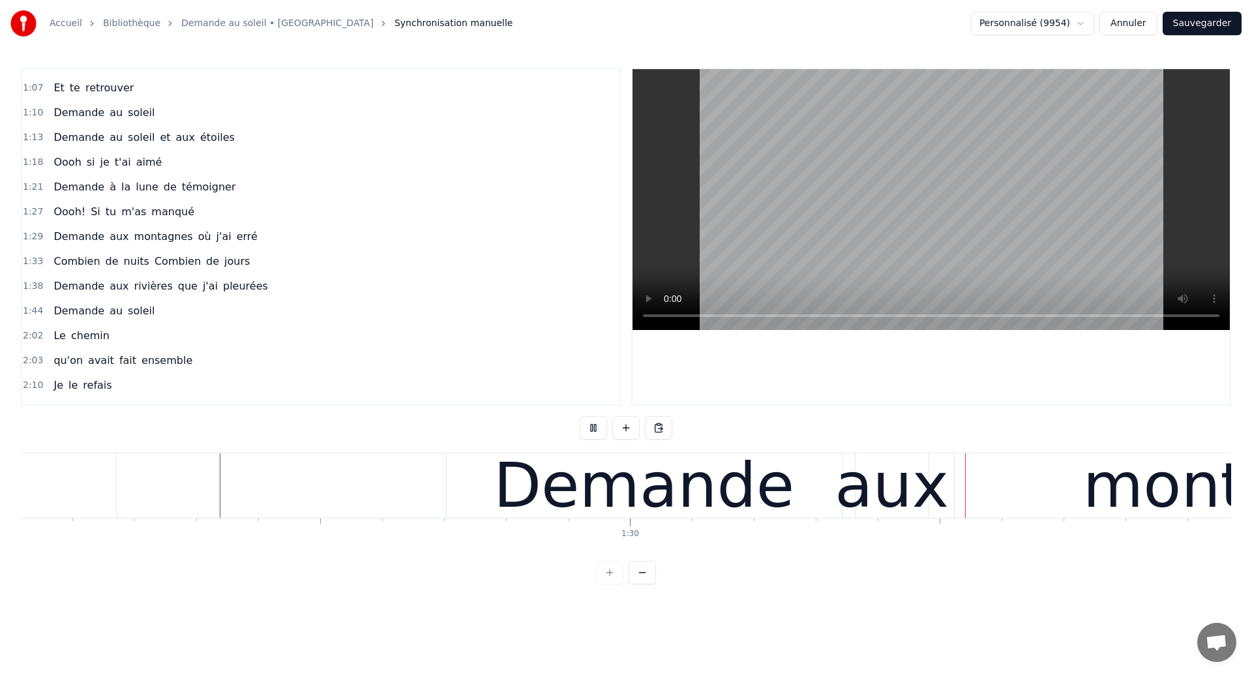
click at [686, 464] on div "Demande" at bounding box center [644, 485] width 301 height 93
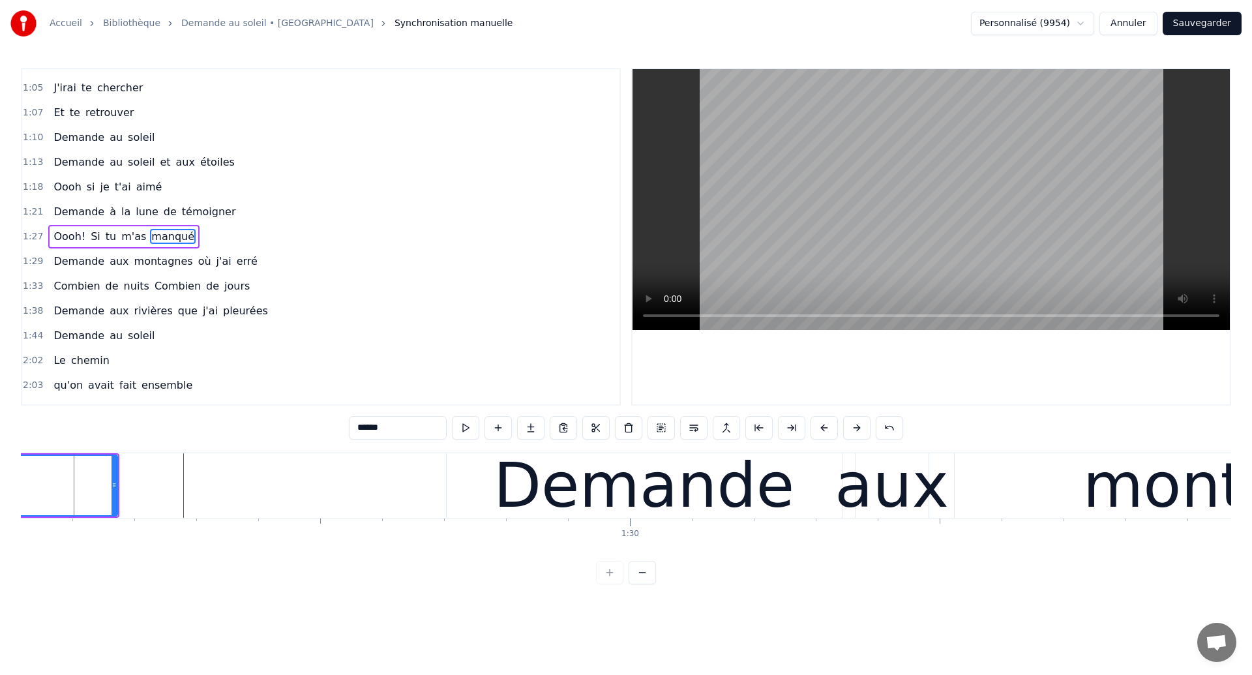
scroll to position [0, 55143]
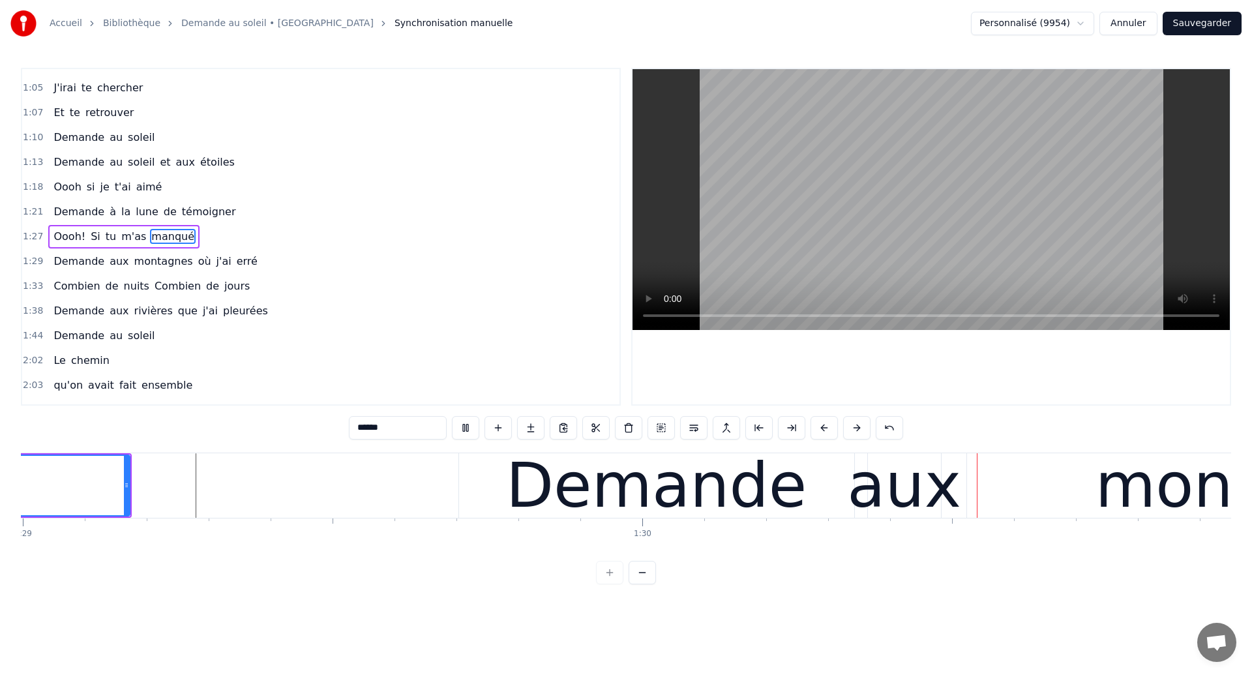
click at [679, 473] on div "Demande" at bounding box center [656, 485] width 301 height 93
type input "*******"
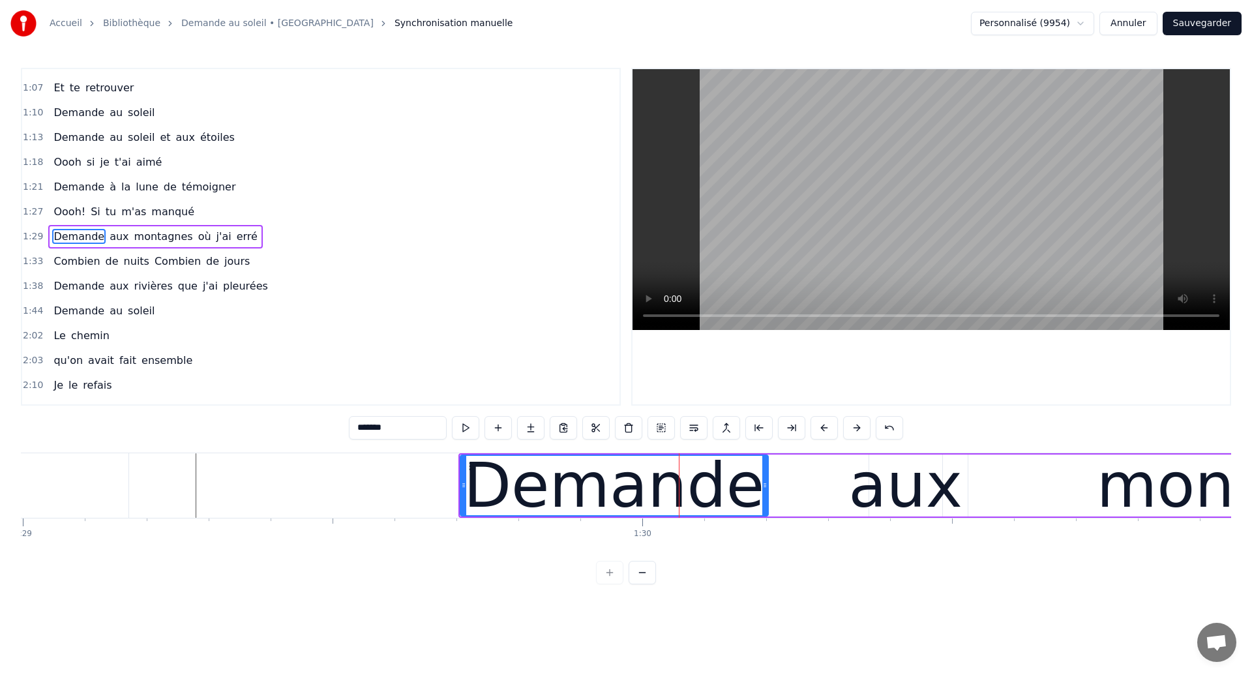
drag, startPoint x: 852, startPoint y: 501, endPoint x: 764, endPoint y: 517, distance: 88.9
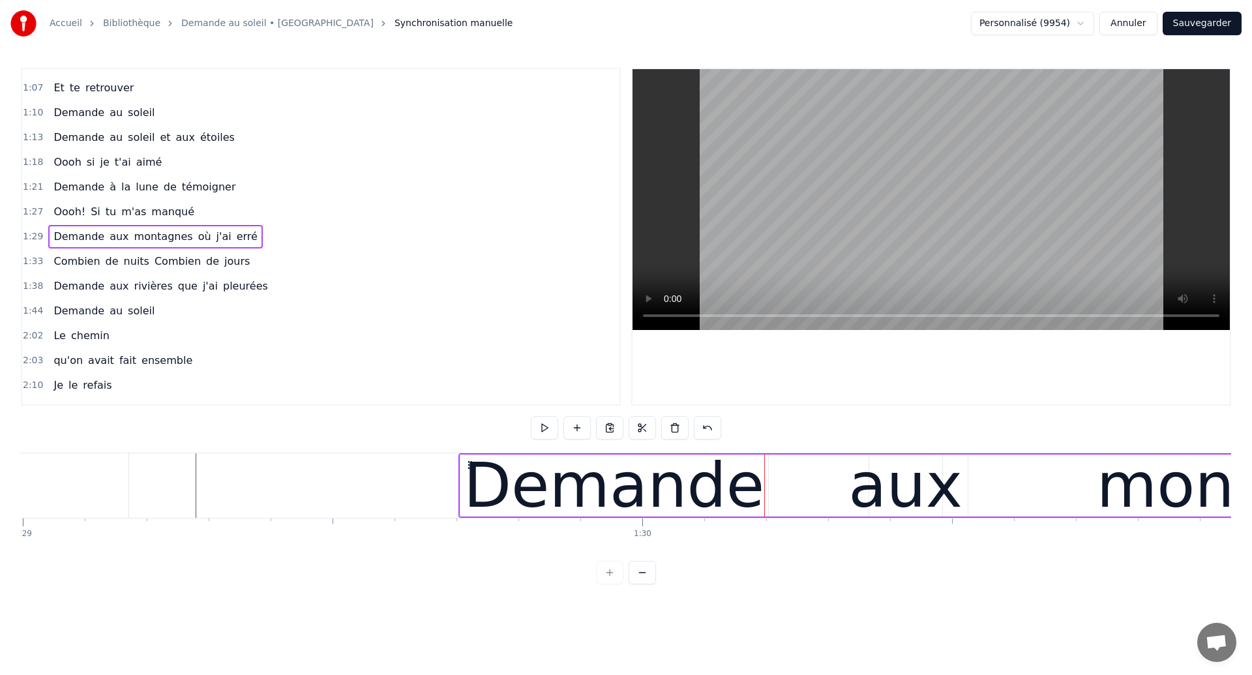
click at [873, 489] on div "aux" at bounding box center [906, 485] width 114 height 93
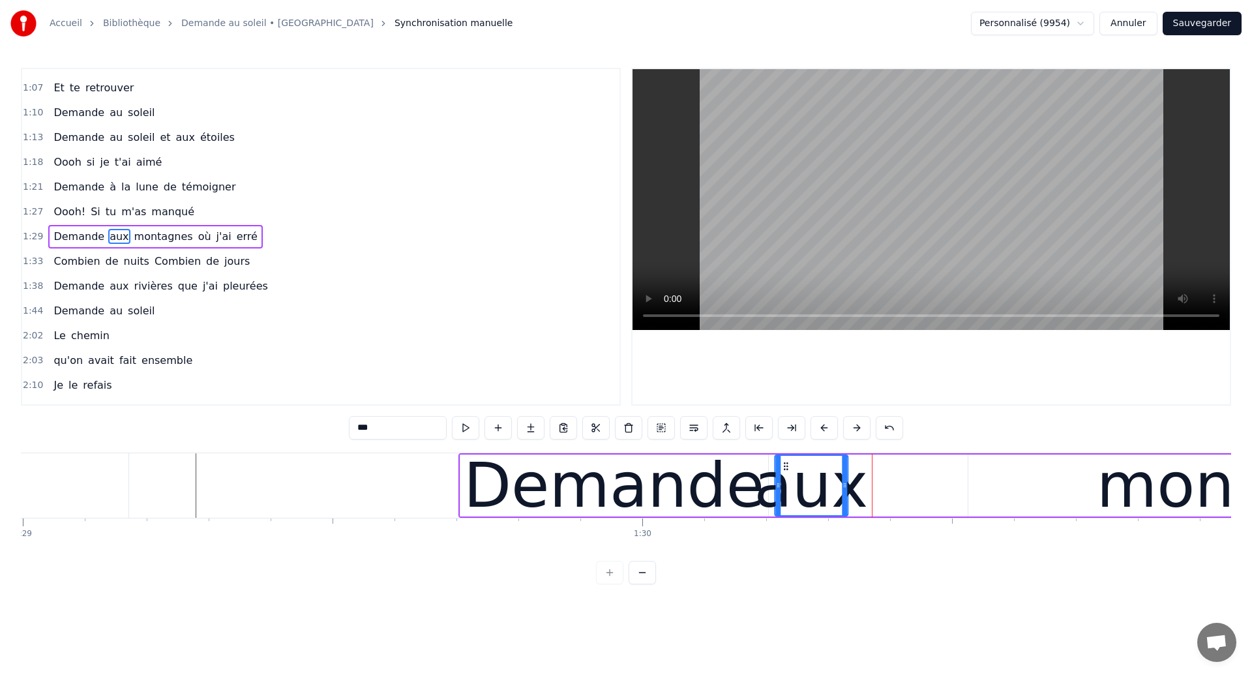
drag, startPoint x: 880, startPoint y: 461, endPoint x: 785, endPoint y: 494, distance: 100.0
click at [785, 494] on div "aux" at bounding box center [811, 485] width 72 height 59
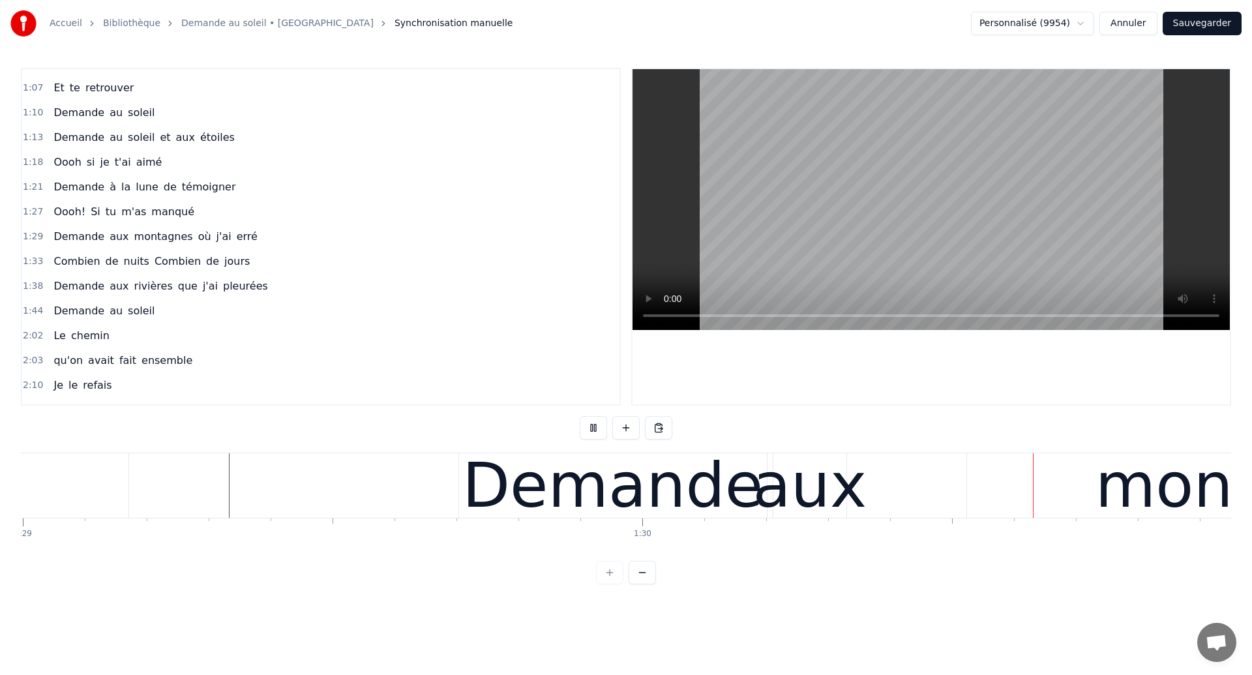
click at [825, 502] on div "aux" at bounding box center [810, 485] width 114 height 93
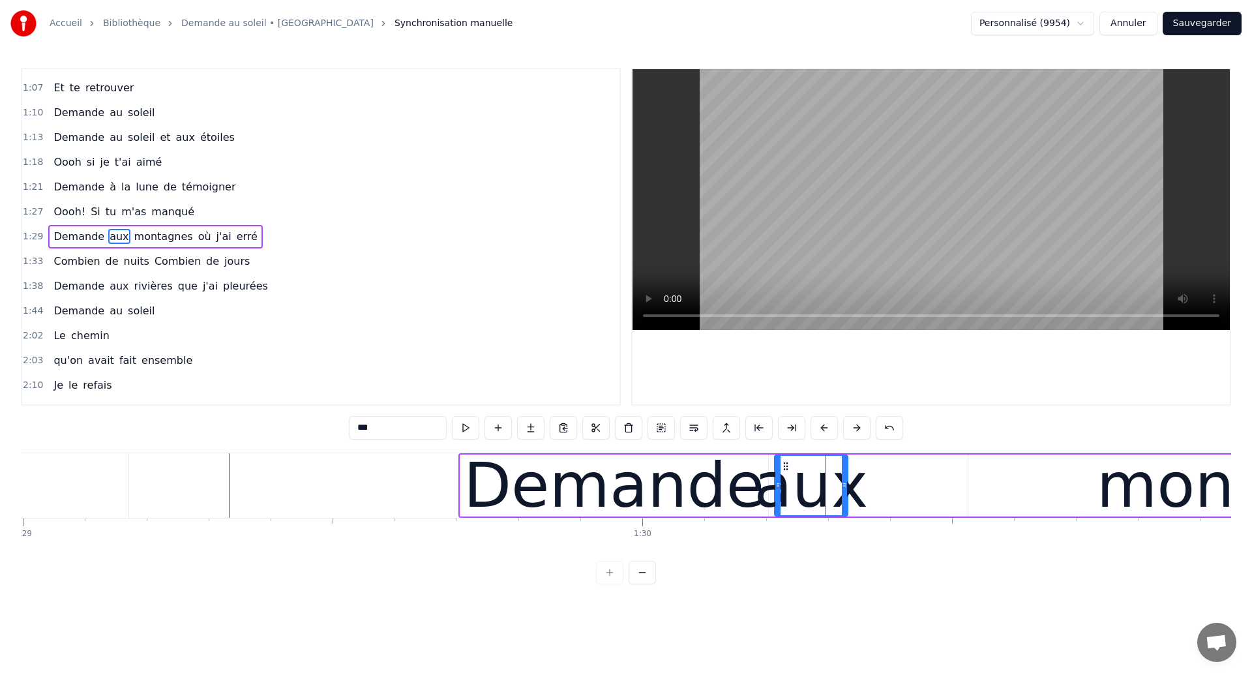
click at [1074, 478] on div "montagnes" at bounding box center [1272, 486] width 606 height 62
type input "*********"
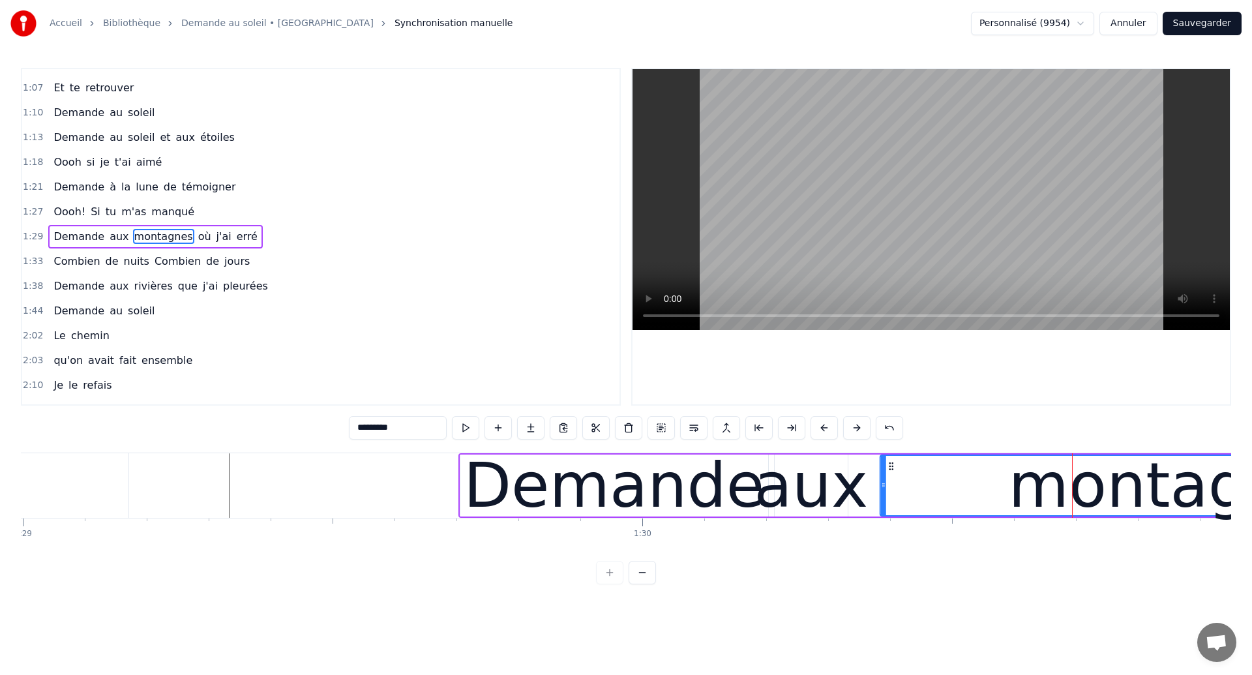
drag, startPoint x: 978, startPoint y: 466, endPoint x: 890, endPoint y: 507, distance: 97.8
click at [890, 507] on div "montagnes" at bounding box center [1182, 485] width 605 height 59
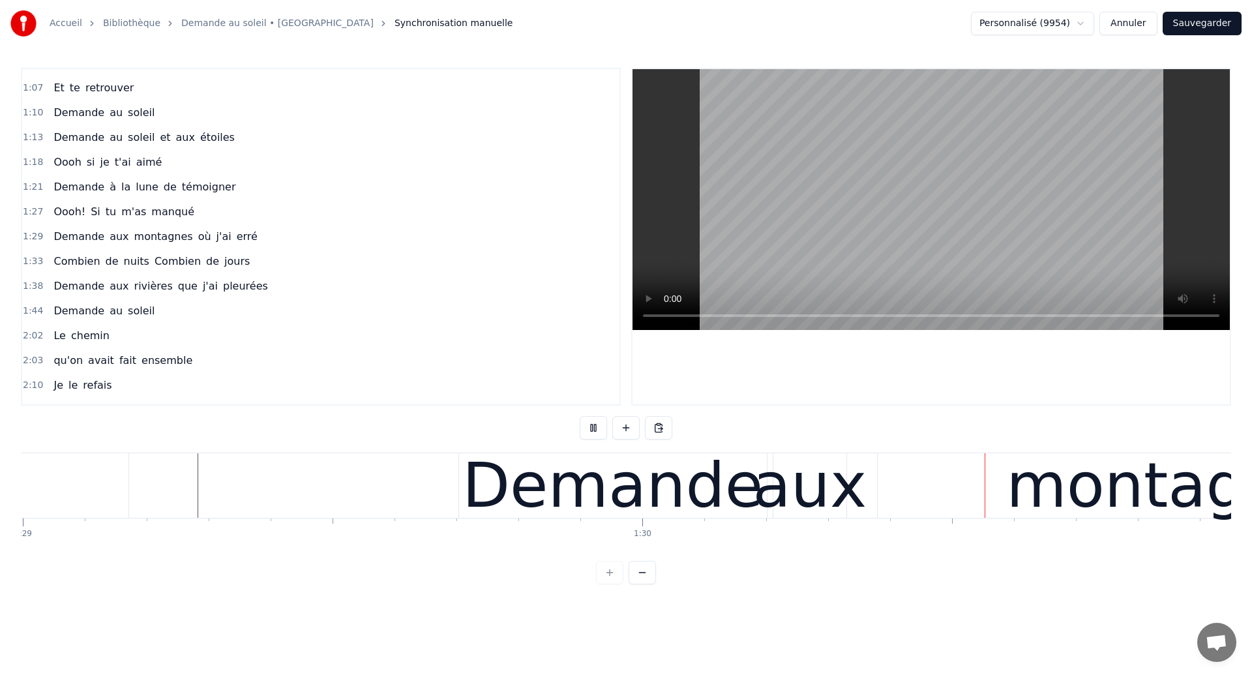
click at [791, 492] on div "aux" at bounding box center [810, 485] width 114 height 93
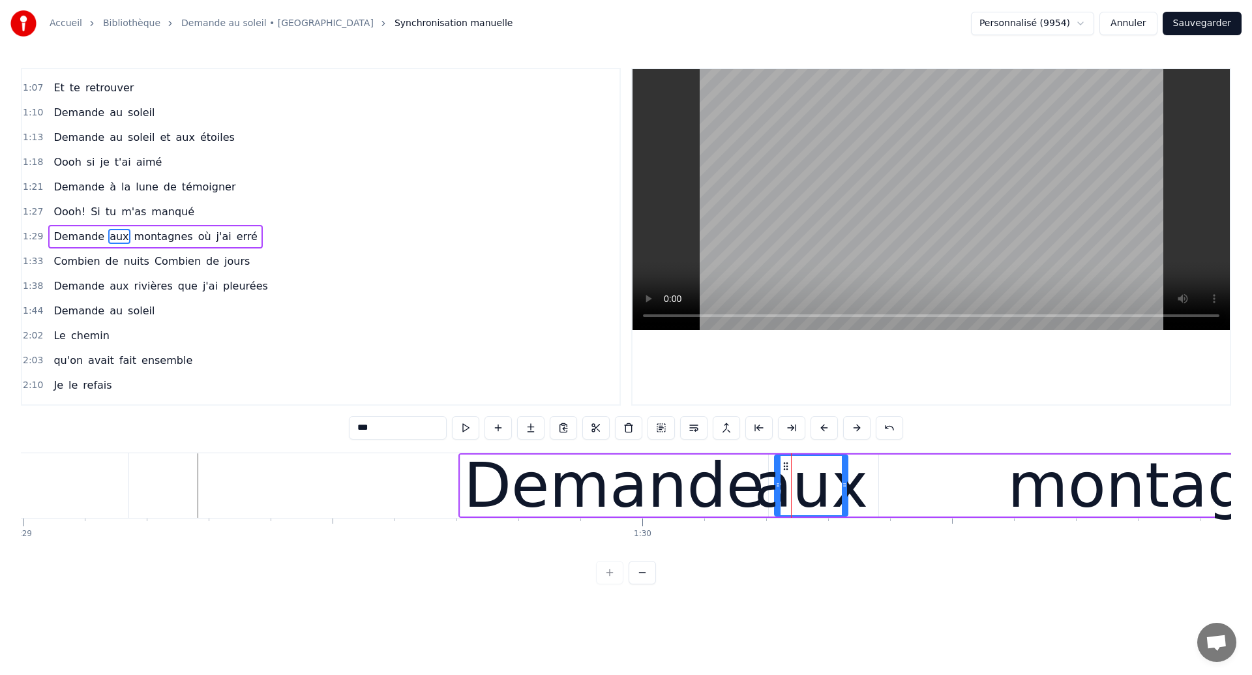
click at [944, 470] on div "montagnes" at bounding box center [1182, 486] width 606 height 62
type input "*********"
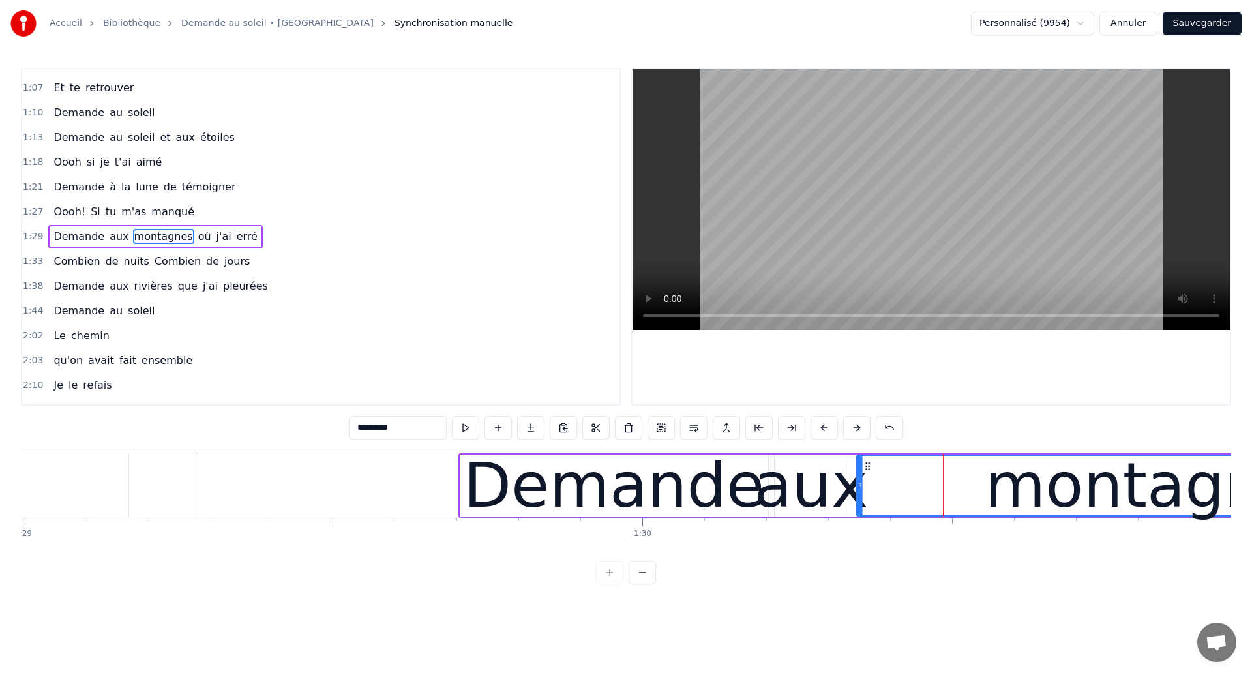
drag, startPoint x: 891, startPoint y: 466, endPoint x: 869, endPoint y: 477, distance: 24.8
click at [869, 477] on div "montagnes" at bounding box center [1160, 485] width 605 height 59
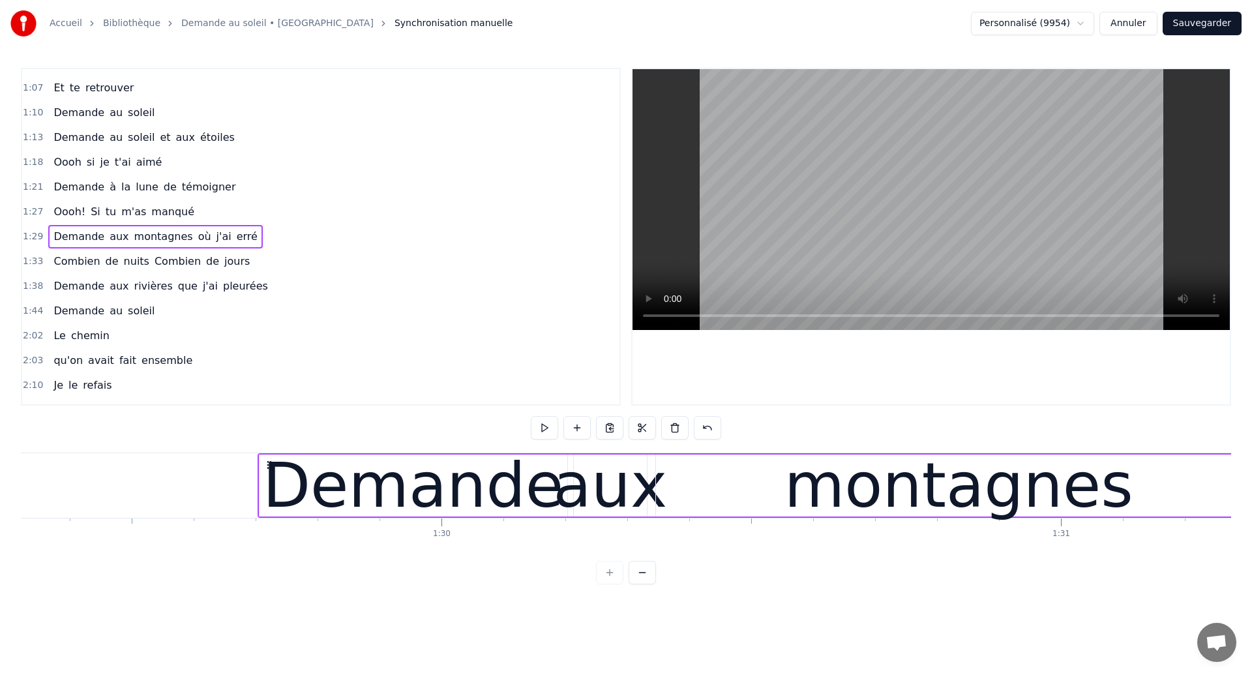
scroll to position [0, 55316]
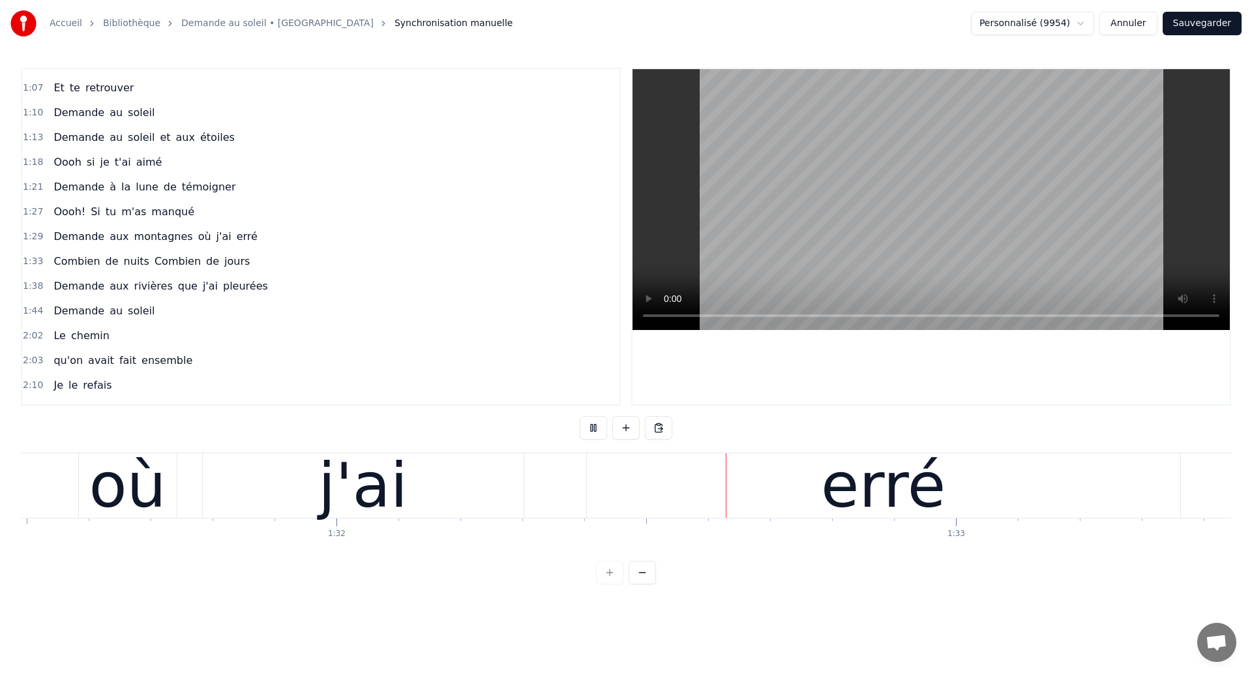
click at [661, 508] on div "erré" at bounding box center [884, 485] width 594 height 65
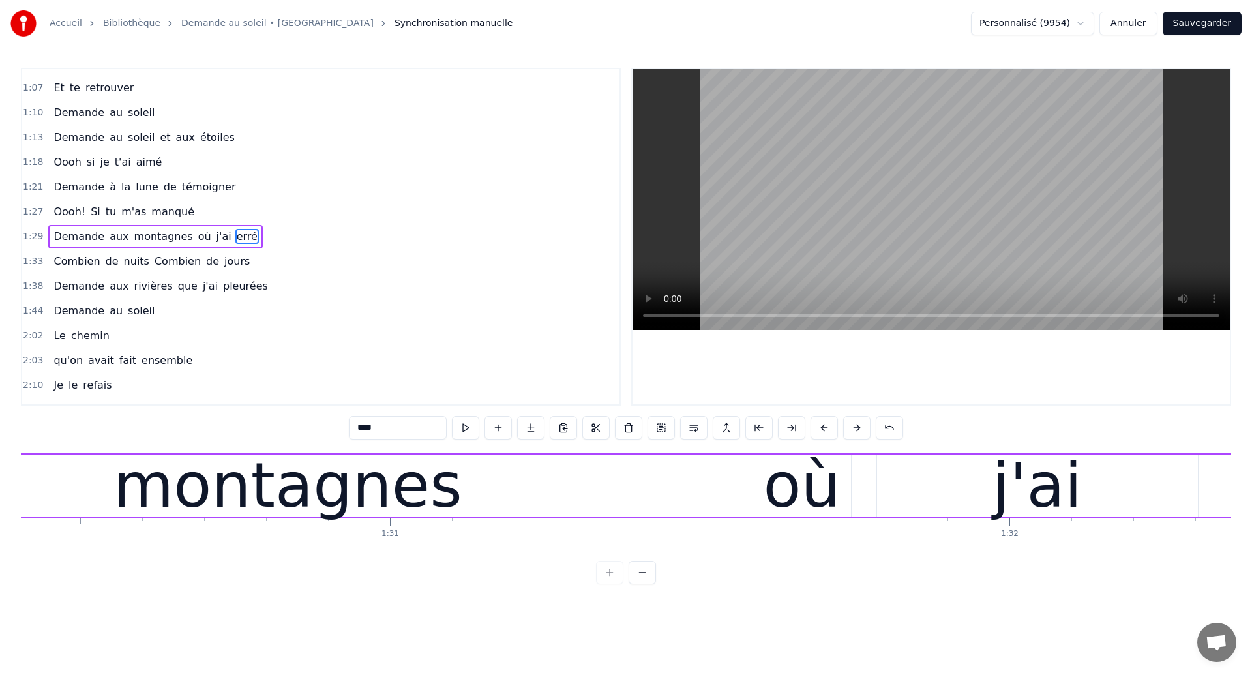
scroll to position [0, 55985]
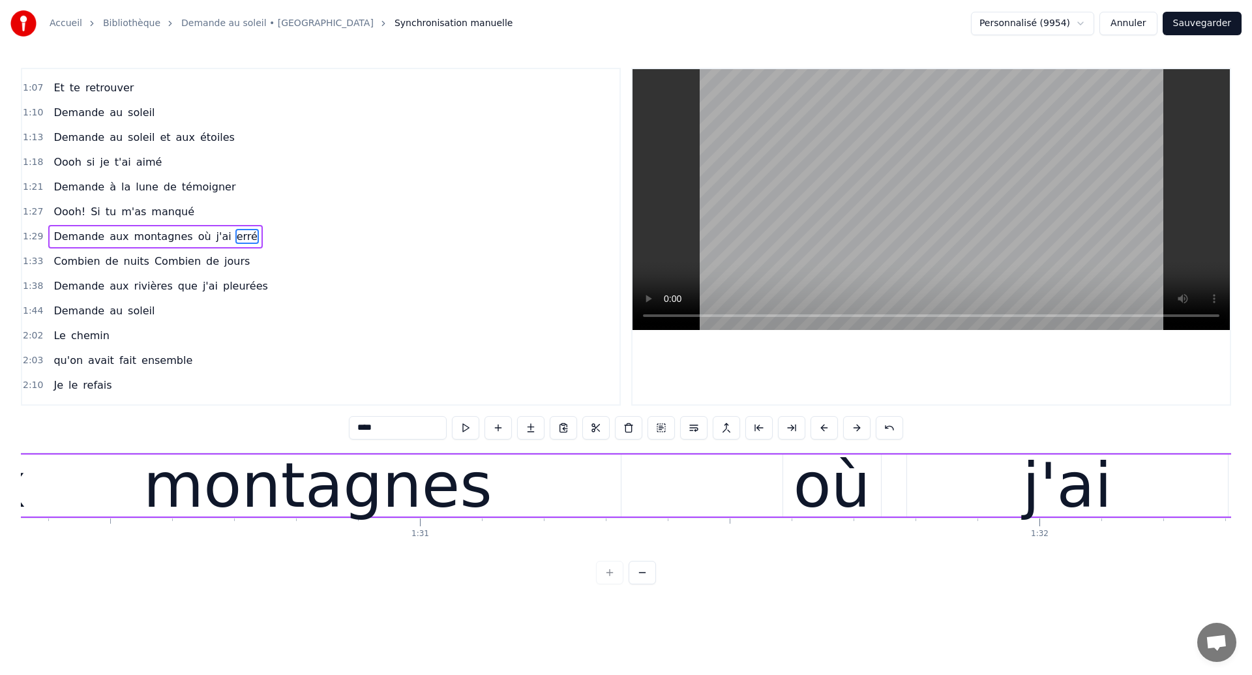
click at [201, 508] on div "montagnes" at bounding box center [317, 485] width 349 height 93
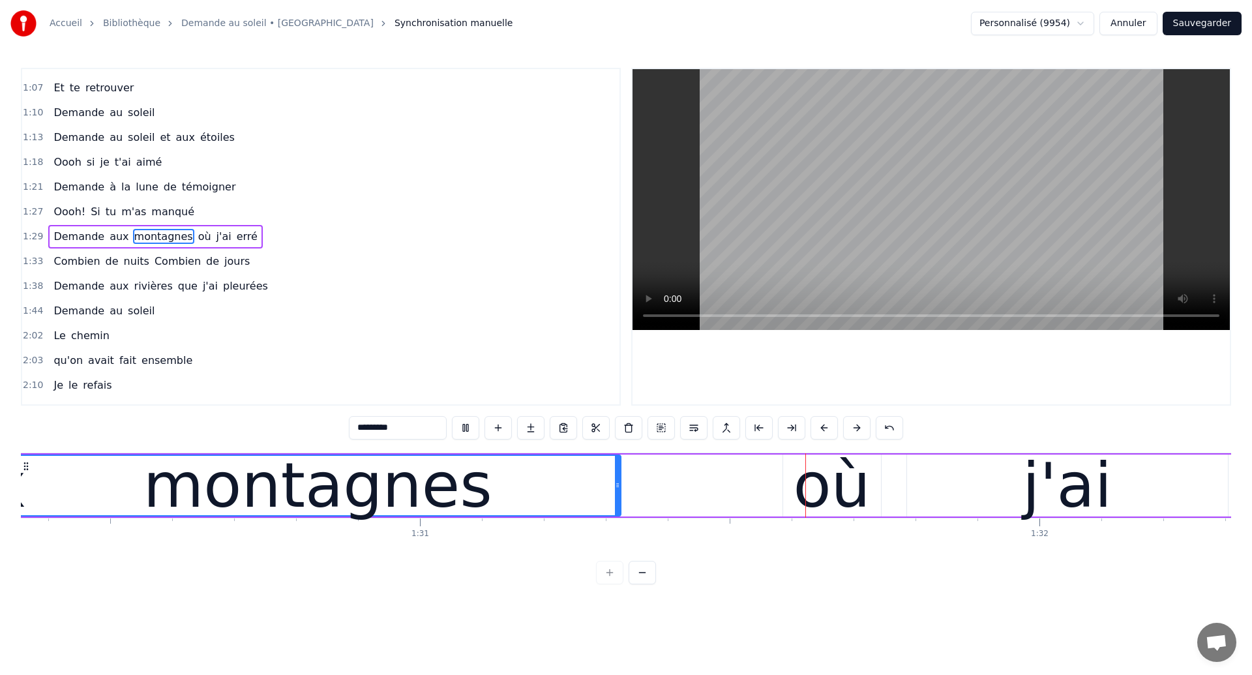
click at [550, 469] on div "montagnes" at bounding box center [318, 485] width 605 height 59
click at [811, 490] on div "où" at bounding box center [831, 485] width 77 height 93
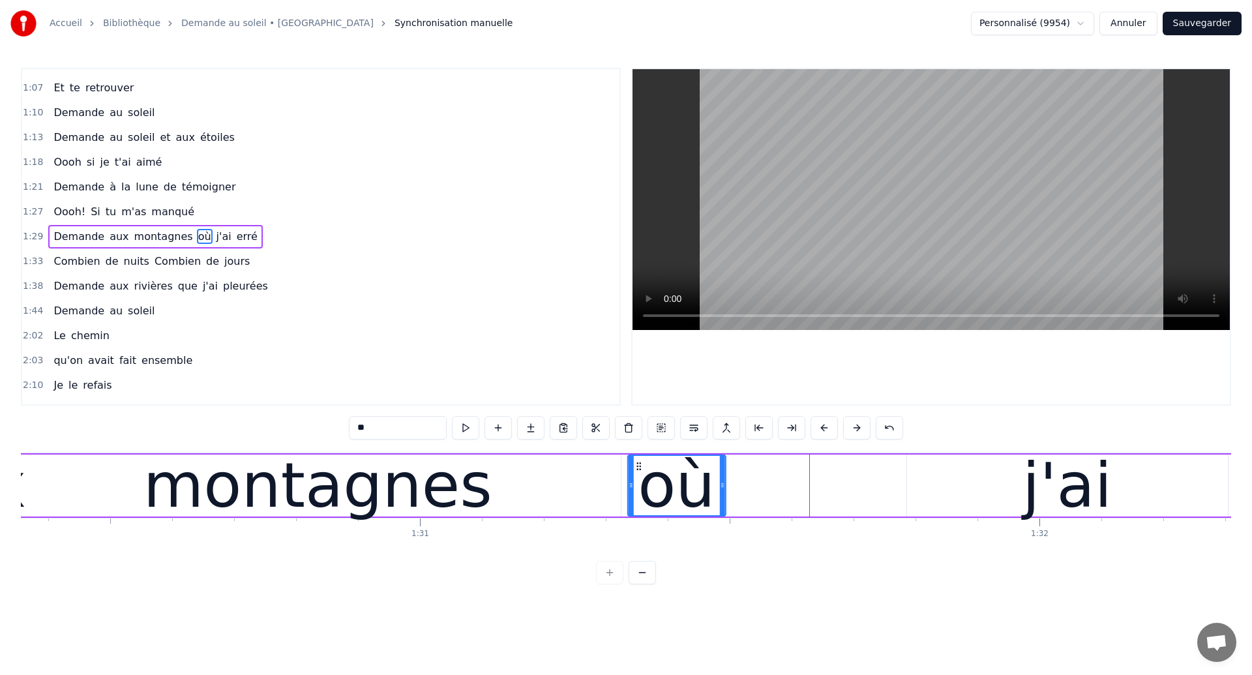
drag, startPoint x: 796, startPoint y: 464, endPoint x: 641, endPoint y: 508, distance: 160.6
click at [641, 508] on div "où" at bounding box center [676, 485] width 97 height 59
click at [180, 505] on div "montagnes" at bounding box center [317, 485] width 349 height 93
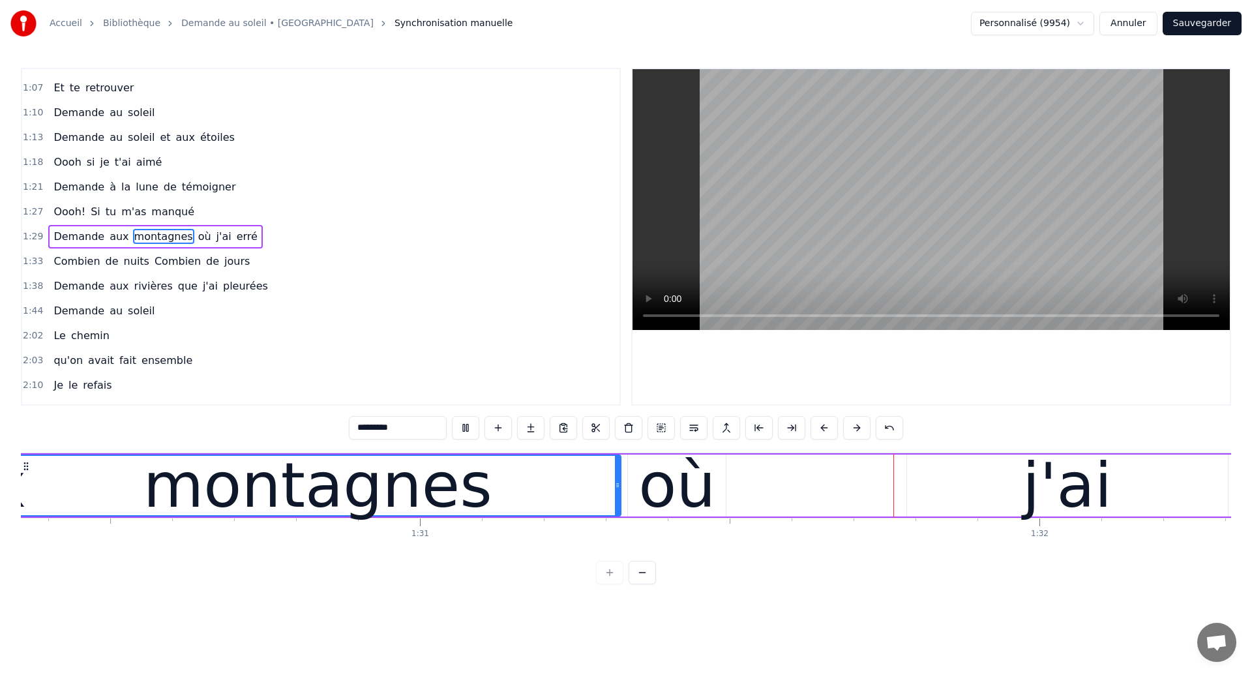
click at [684, 505] on div "où" at bounding box center [677, 485] width 77 height 93
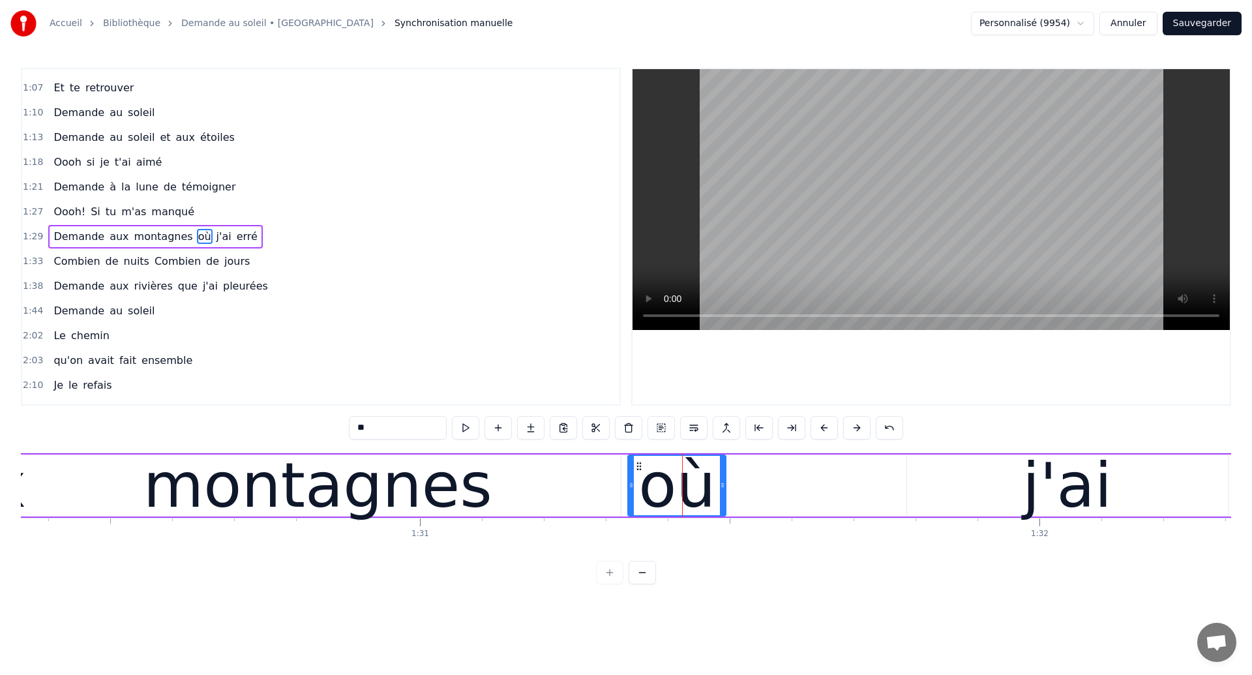
click at [175, 483] on div "montagnes" at bounding box center [317, 485] width 349 height 93
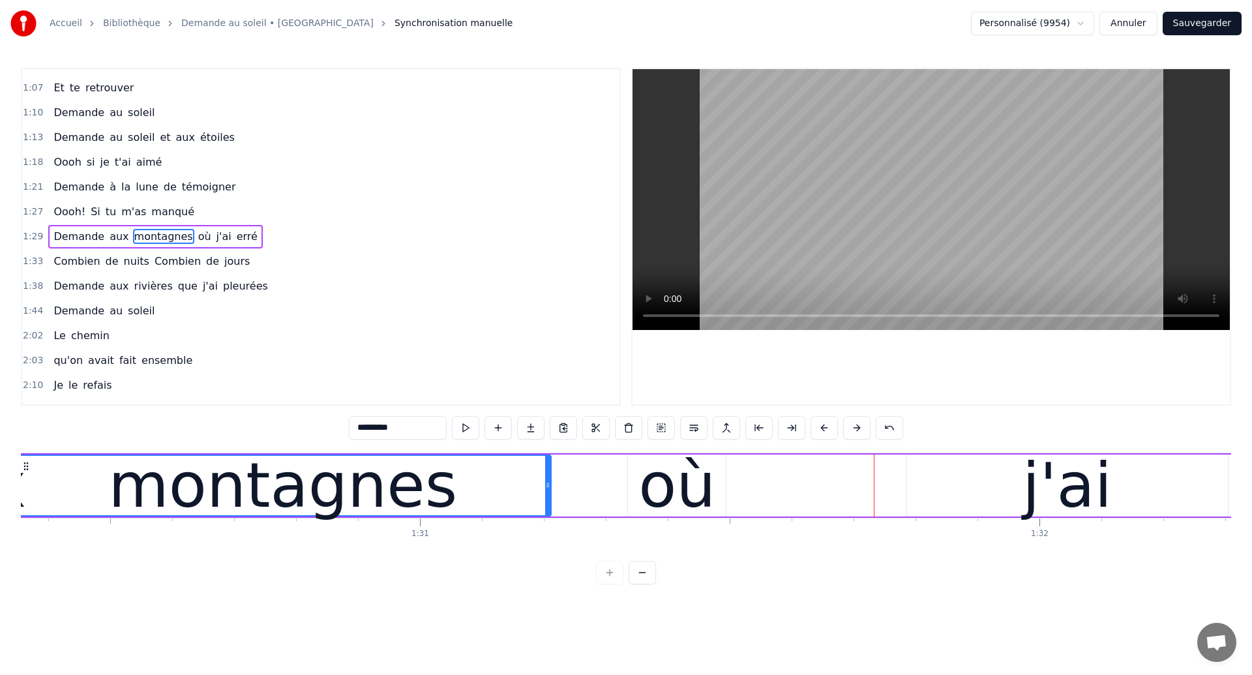
drag, startPoint x: 620, startPoint y: 487, endPoint x: 550, endPoint y: 501, distance: 71.1
click at [550, 501] on div at bounding box center [547, 485] width 5 height 59
click at [68, 472] on div "montagnes" at bounding box center [283, 485] width 535 height 59
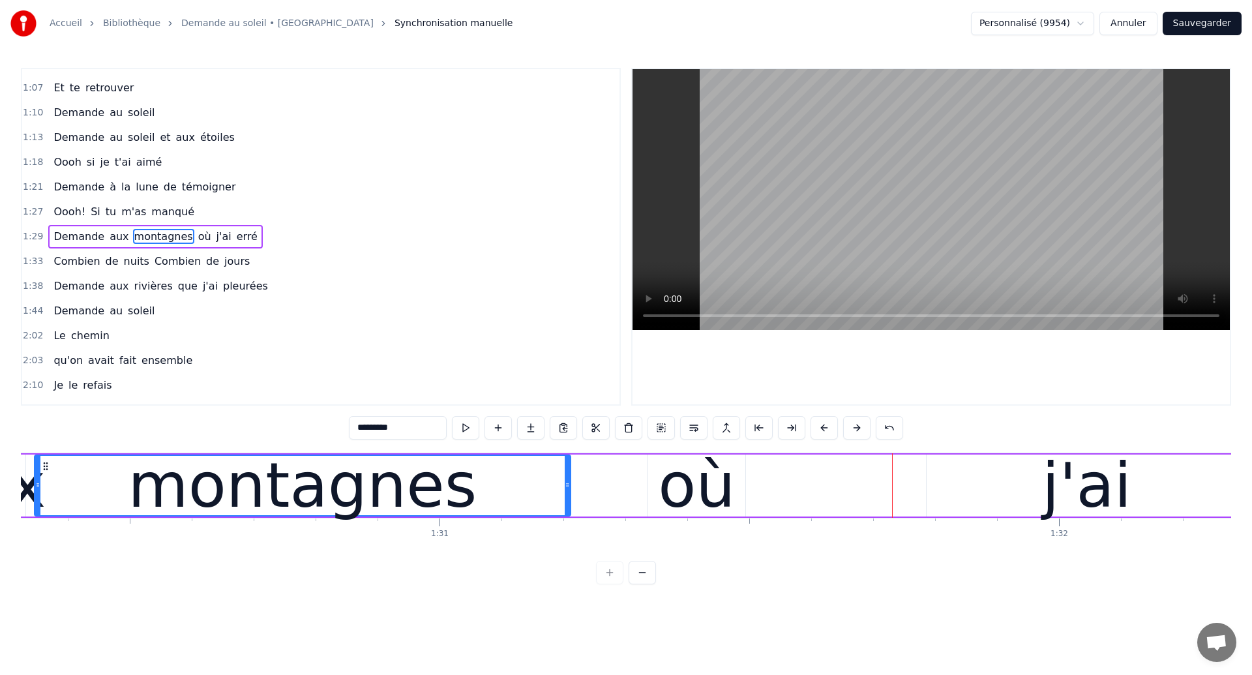
click at [683, 481] on div "où" at bounding box center [696, 485] width 77 height 93
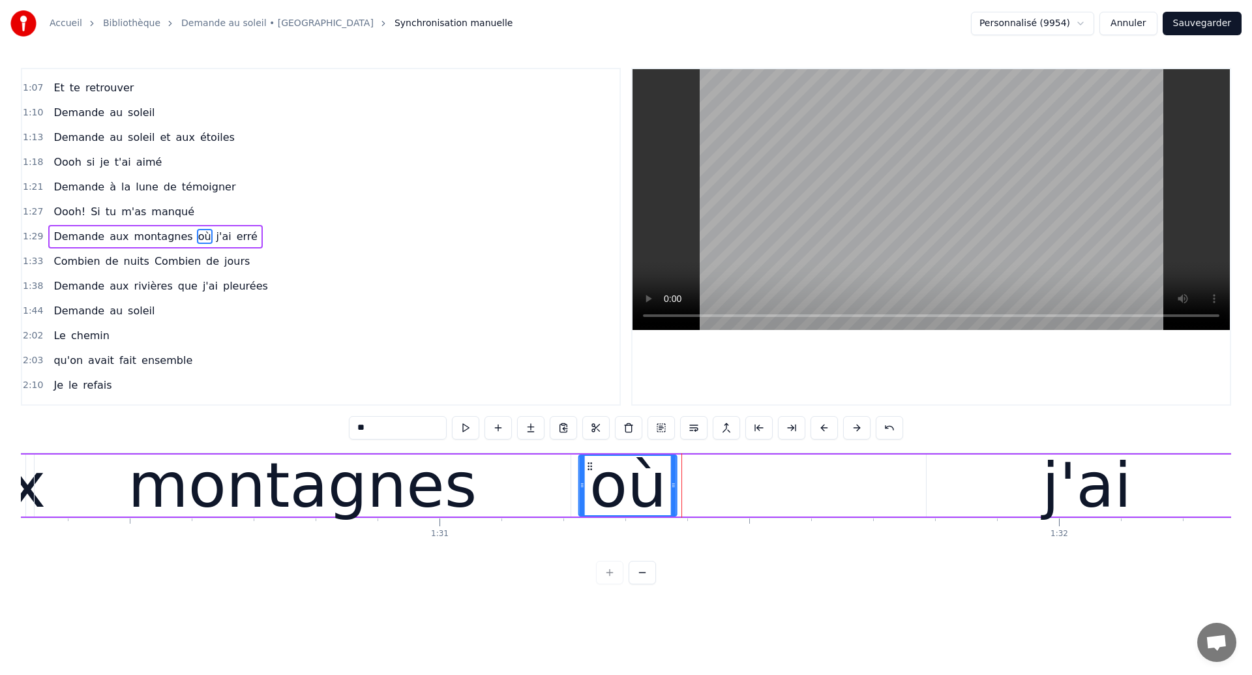
drag, startPoint x: 659, startPoint y: 464, endPoint x: 590, endPoint y: 498, distance: 76.7
click at [590, 498] on div "où" at bounding box center [628, 485] width 97 height 59
click at [138, 492] on div "montagnes" at bounding box center [303, 486] width 536 height 62
type input "*********"
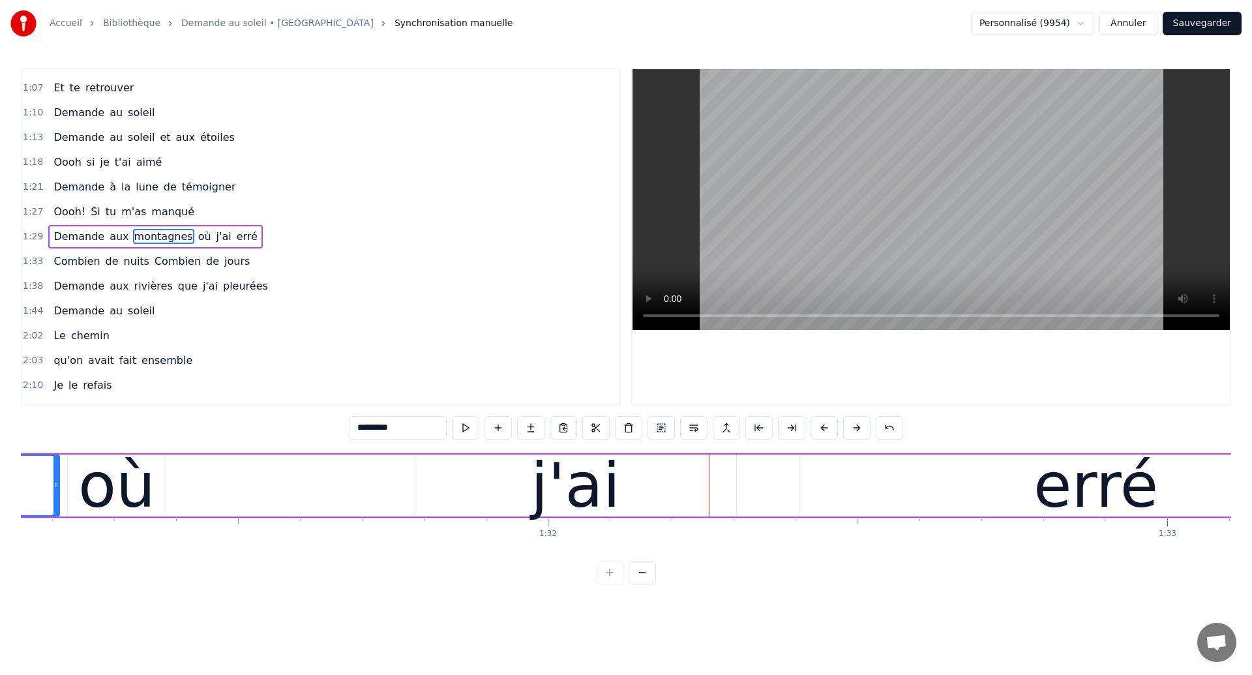
scroll to position [0, 56276]
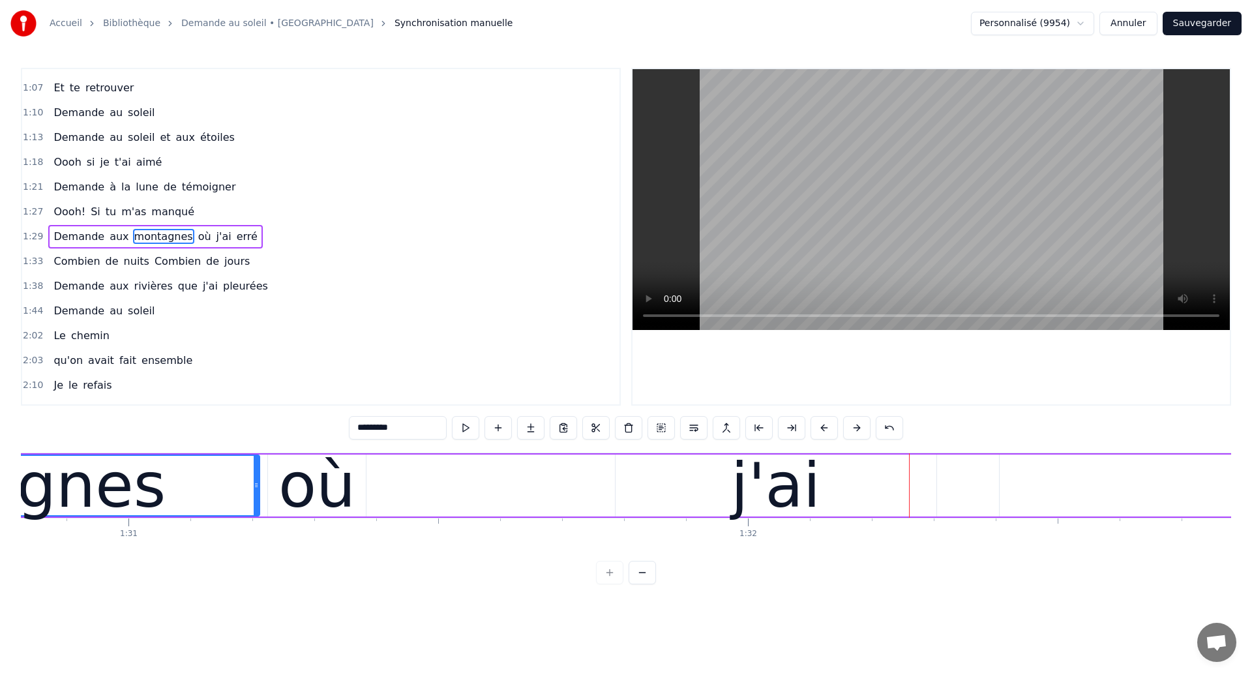
click at [586, 473] on div "Demande aux montagnes où j'ai erré" at bounding box center [460, 485] width 2270 height 65
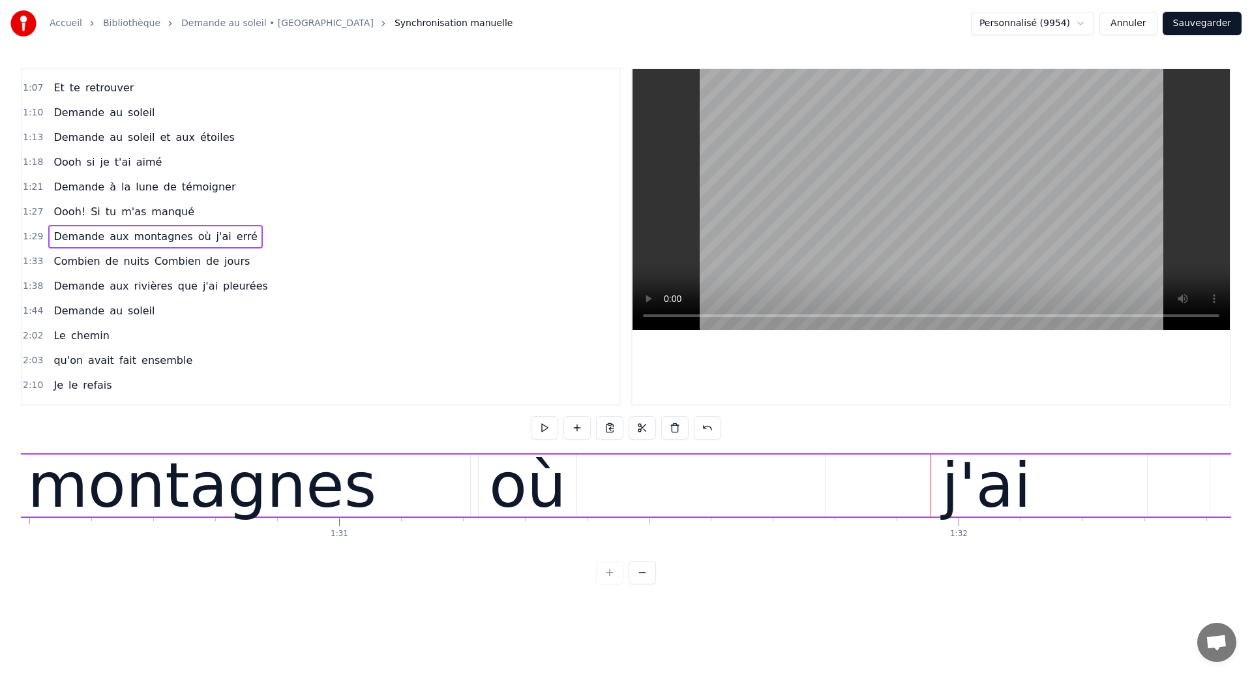
scroll to position [0, 55955]
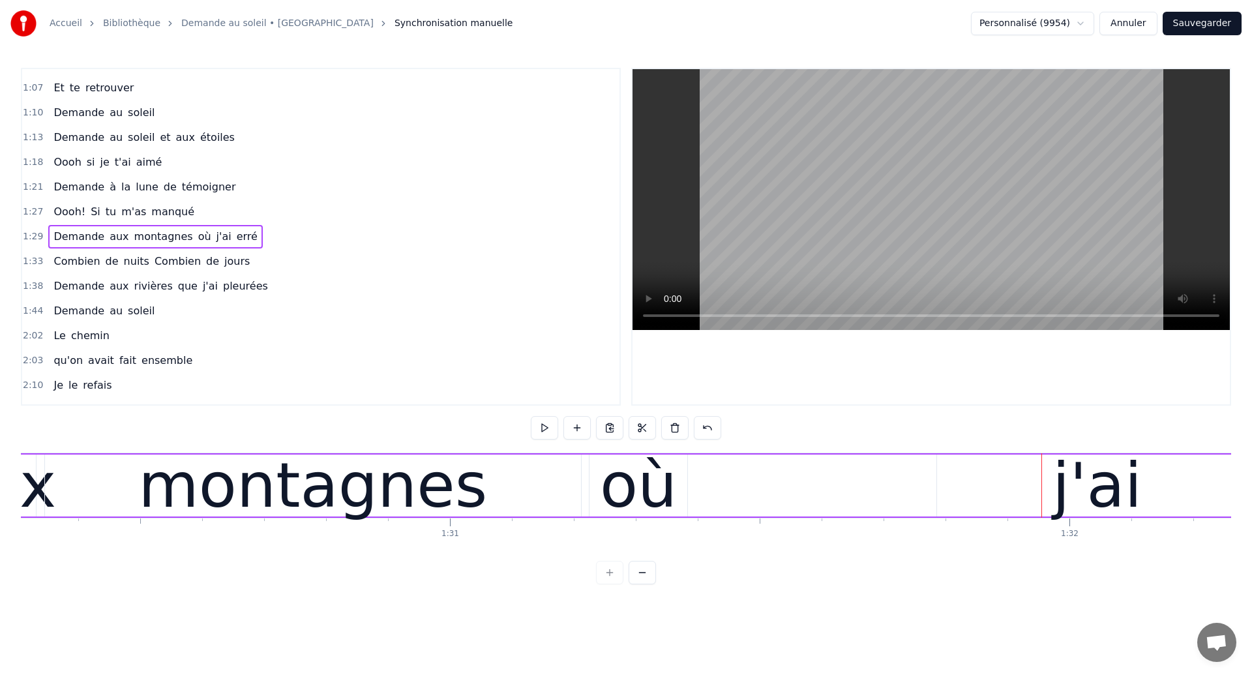
click at [287, 490] on div "montagnes" at bounding box center [312, 485] width 349 height 93
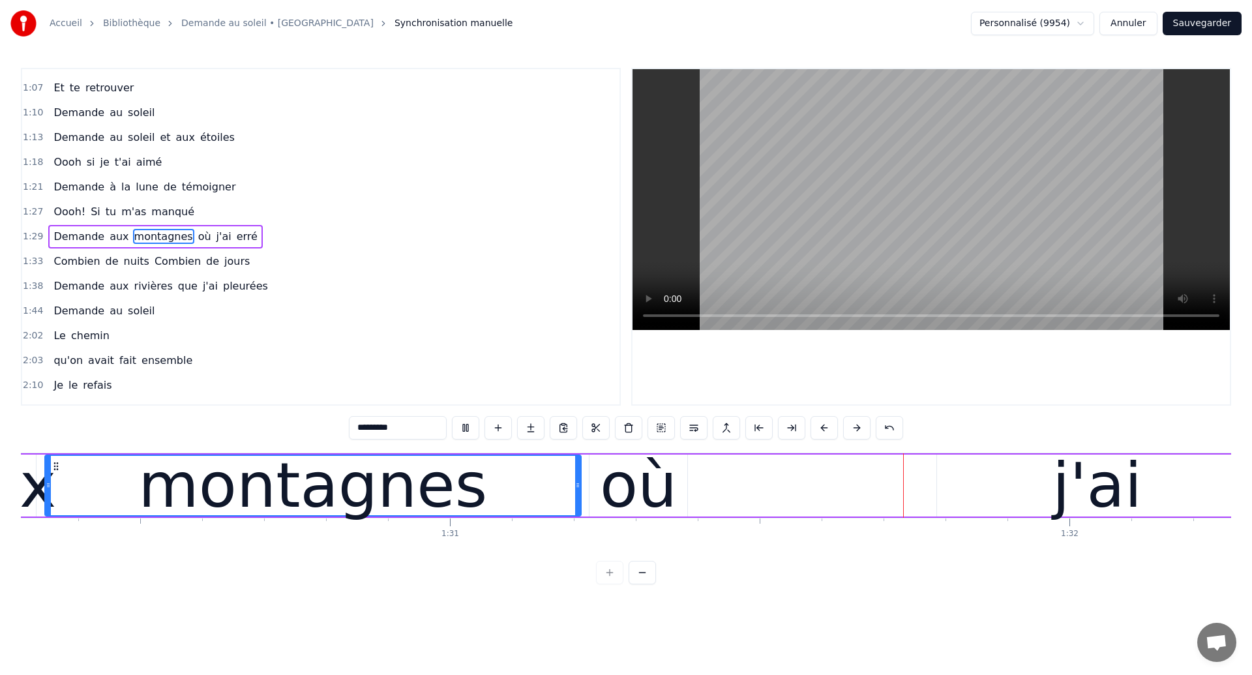
click at [769, 494] on div "Demande aux montagnes où j'ai erré" at bounding box center [781, 485] width 2270 height 65
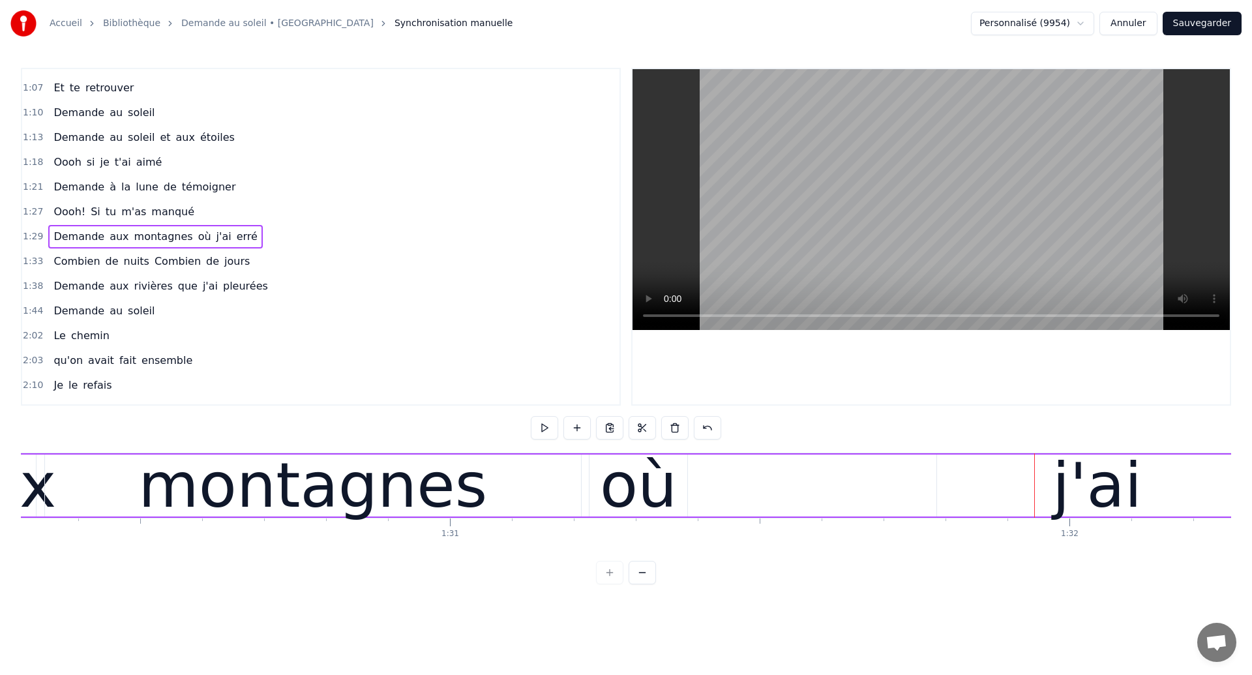
click at [839, 490] on div "Demande aux montagnes où j'ai erré" at bounding box center [781, 485] width 2270 height 65
click at [1004, 486] on div "j'ai" at bounding box center [1097, 486] width 321 height 62
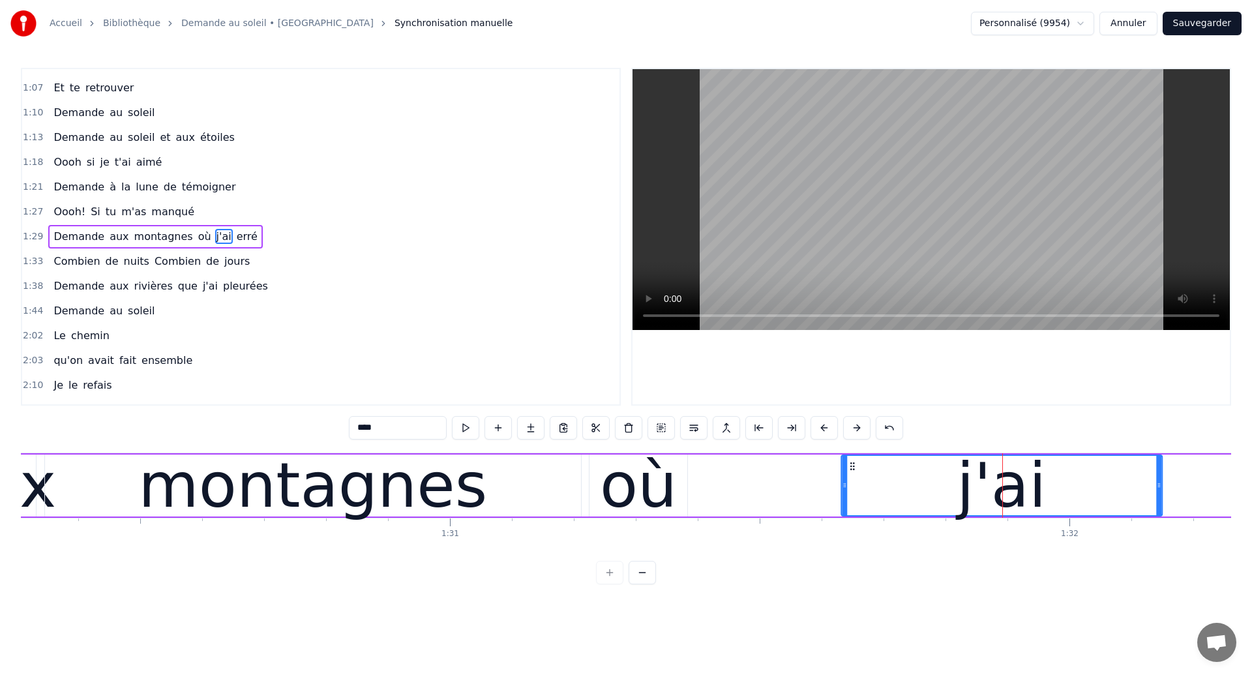
drag, startPoint x: 948, startPoint y: 465, endPoint x: 853, endPoint y: 507, distance: 104.2
click at [853, 507] on div "j'ai" at bounding box center [1002, 485] width 320 height 59
click at [170, 501] on div "montagnes" at bounding box center [312, 485] width 349 height 93
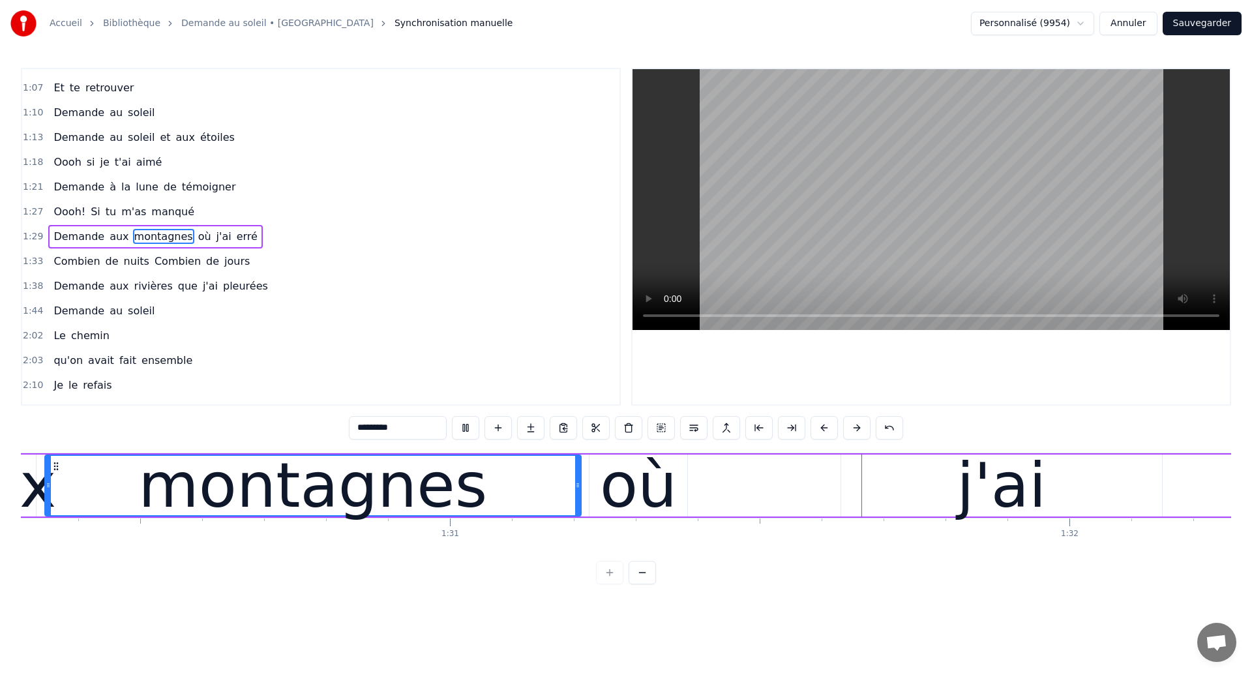
click at [637, 503] on div "où" at bounding box center [638, 485] width 77 height 93
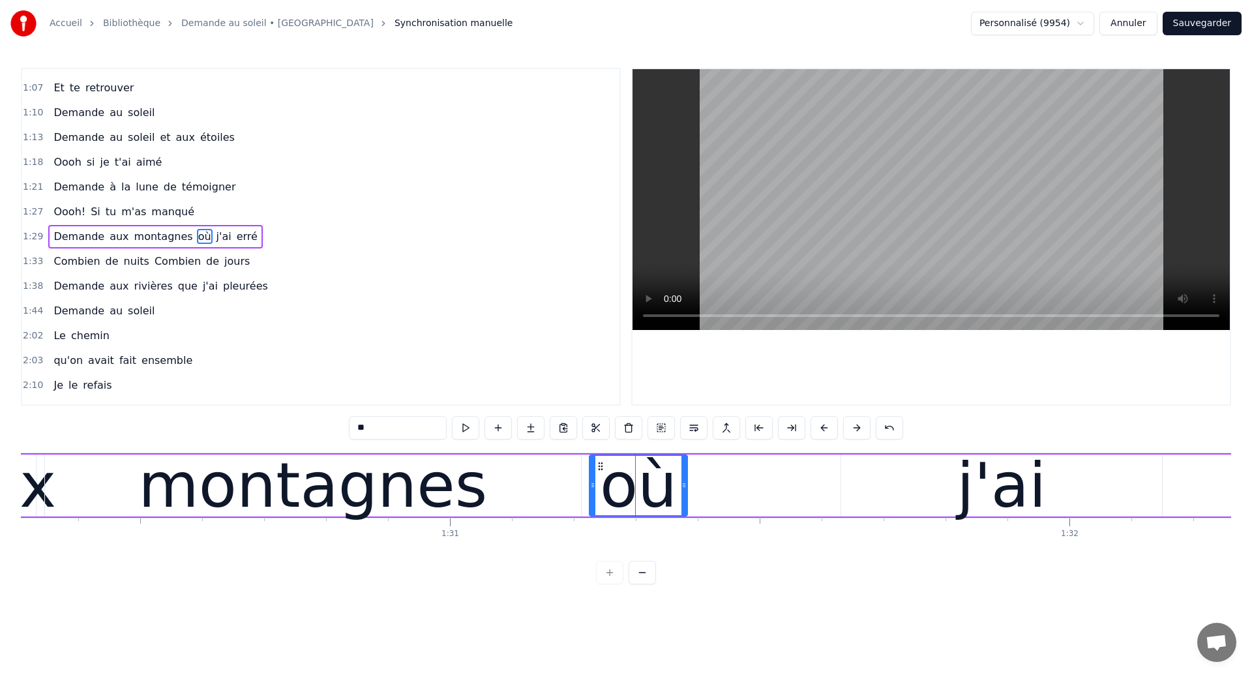
click at [329, 502] on div "montagnes" at bounding box center [312, 485] width 349 height 93
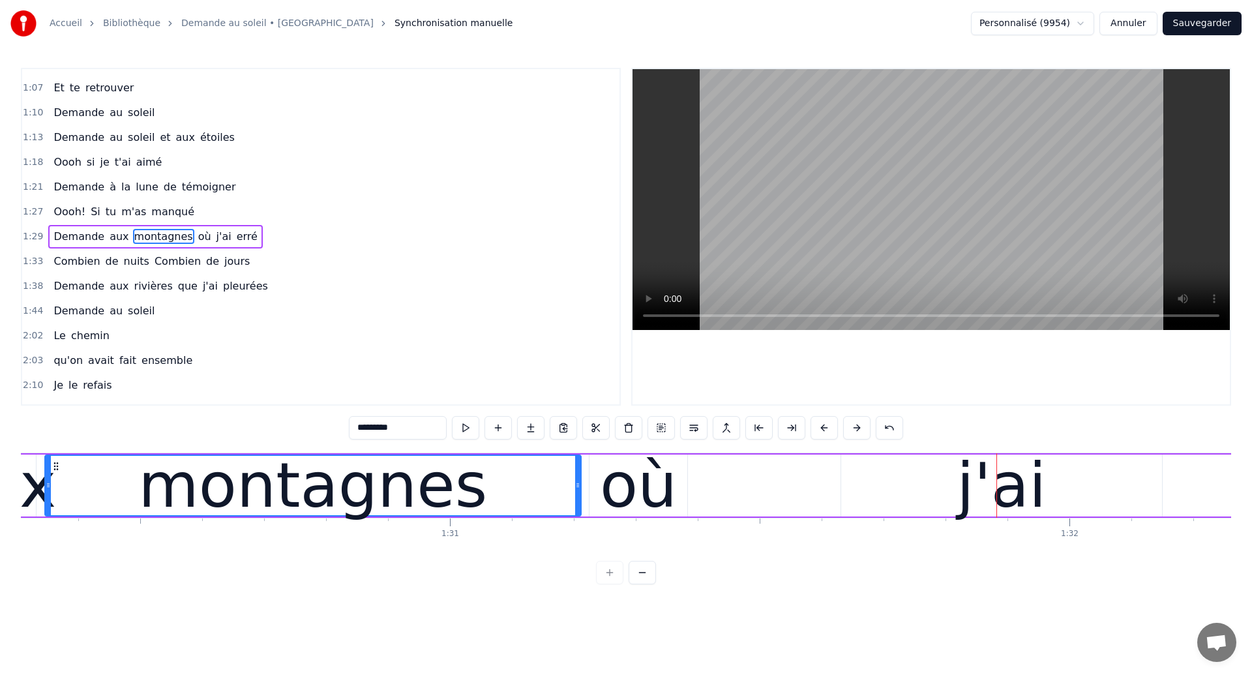
click at [675, 501] on div "où" at bounding box center [639, 486] width 98 height 62
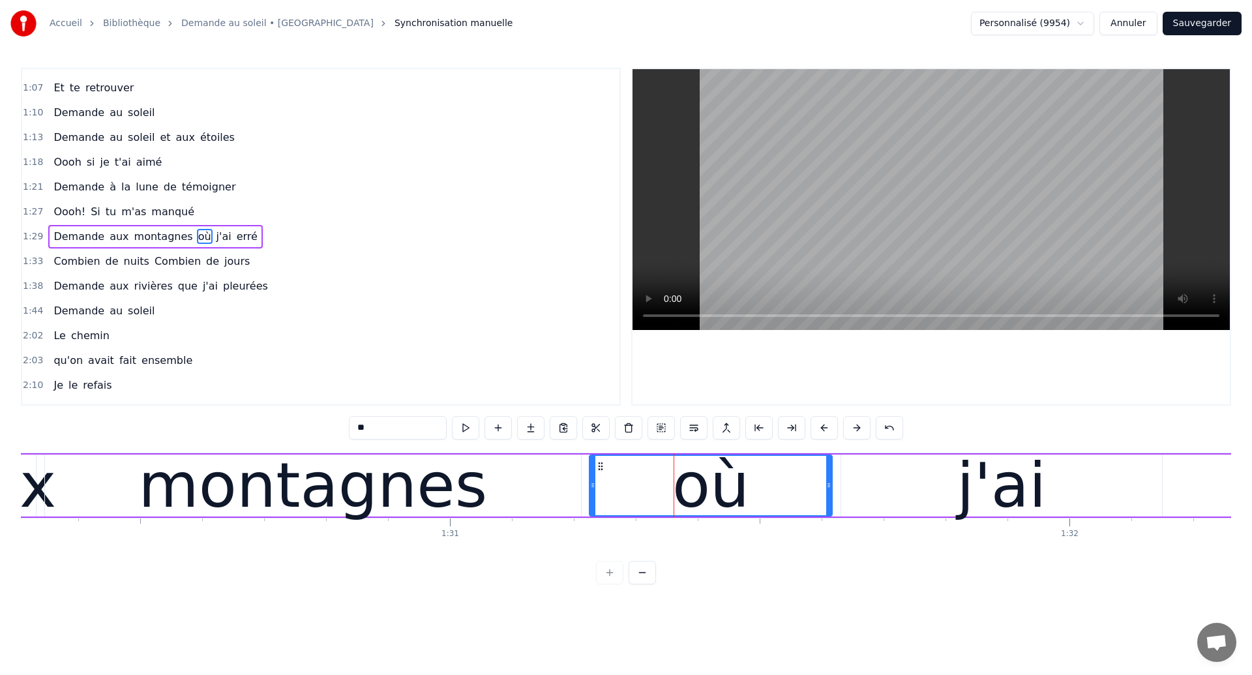
drag, startPoint x: 684, startPoint y: 496, endPoint x: 829, endPoint y: 498, distance: 144.8
click at [829, 498] on div at bounding box center [828, 485] width 5 height 59
click at [224, 495] on div "montagnes" at bounding box center [312, 485] width 349 height 93
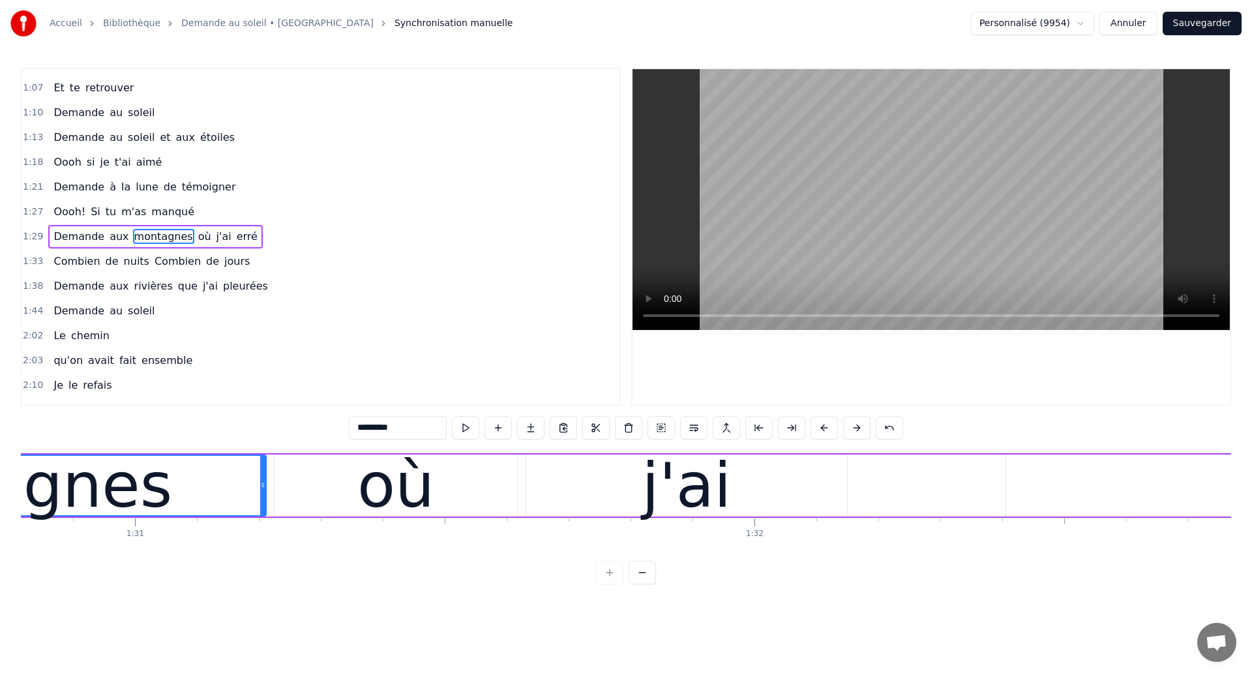
scroll to position [0, 56234]
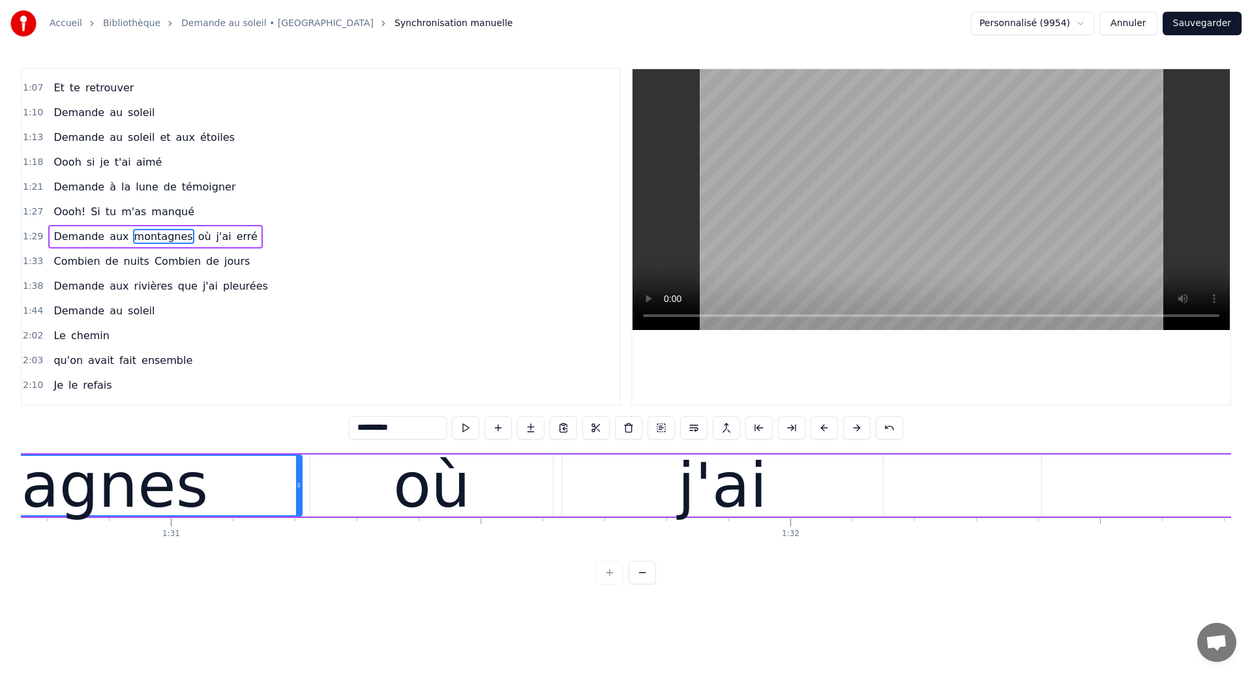
click at [260, 468] on div "montagnes" at bounding box center [34, 485] width 535 height 59
click at [689, 494] on div "j'ai" at bounding box center [722, 485] width 89 height 93
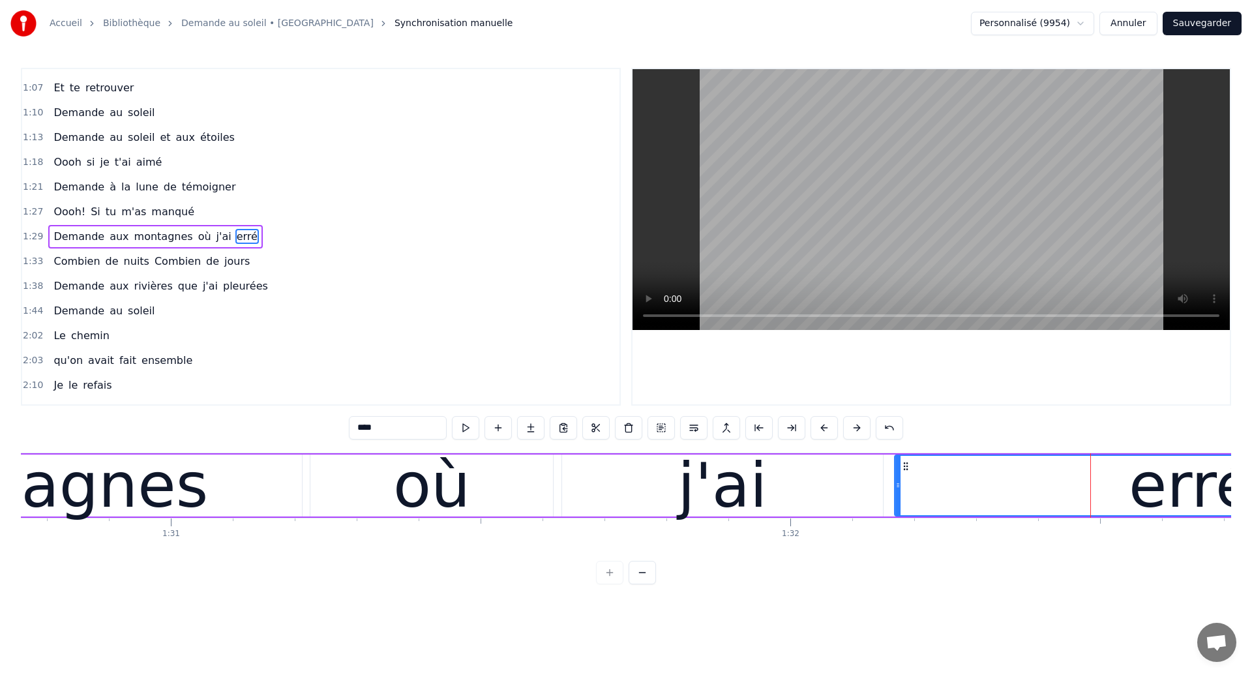
drag, startPoint x: 1055, startPoint y: 466, endPoint x: 907, endPoint y: 520, distance: 157.9
click at [907, 520] on div "Dans mes nuits Je vois des murs de feu Je traverse des océans de sang Je croise…" at bounding box center [626, 502] width 1211 height 98
click at [90, 486] on div "montagnes" at bounding box center [33, 485] width 349 height 93
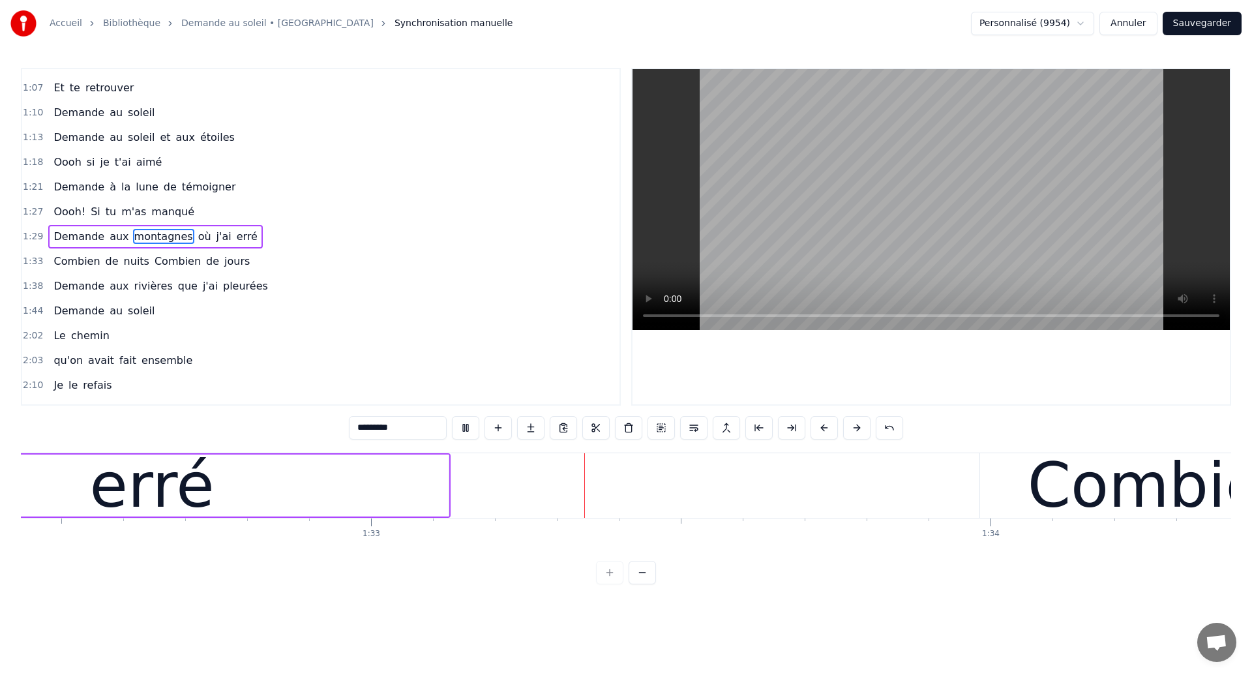
scroll to position [0, 57341]
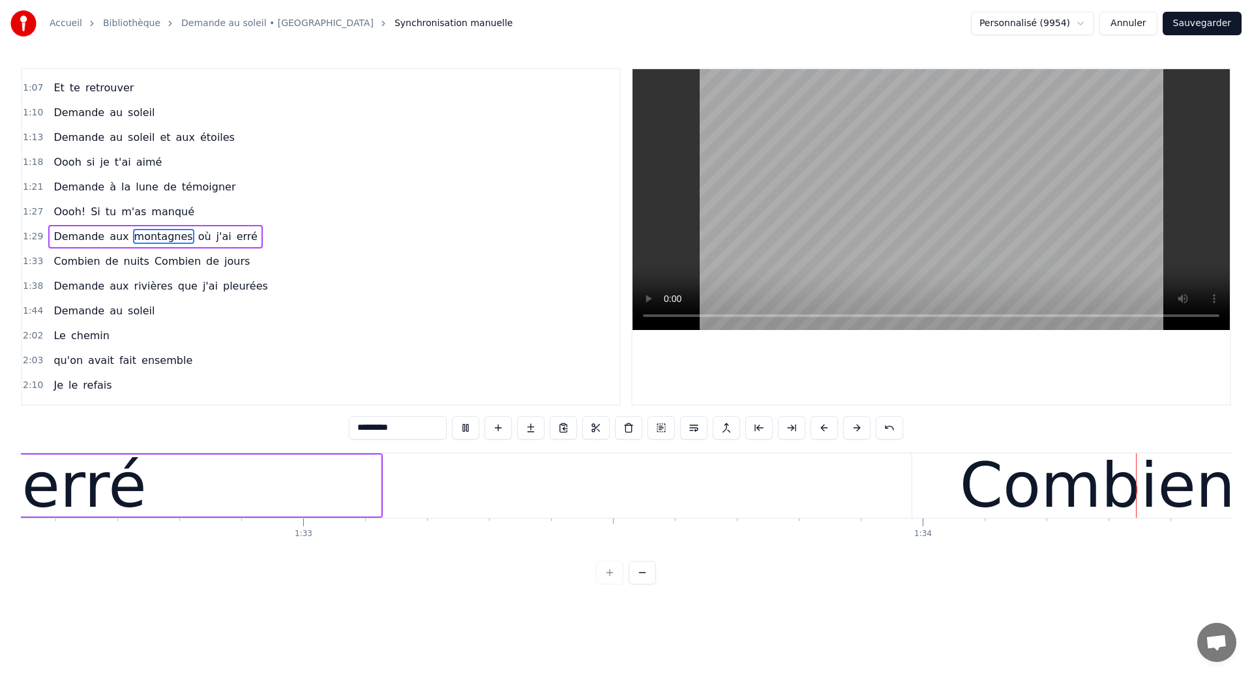
click at [360, 507] on div "erré" at bounding box center [84, 486] width 594 height 62
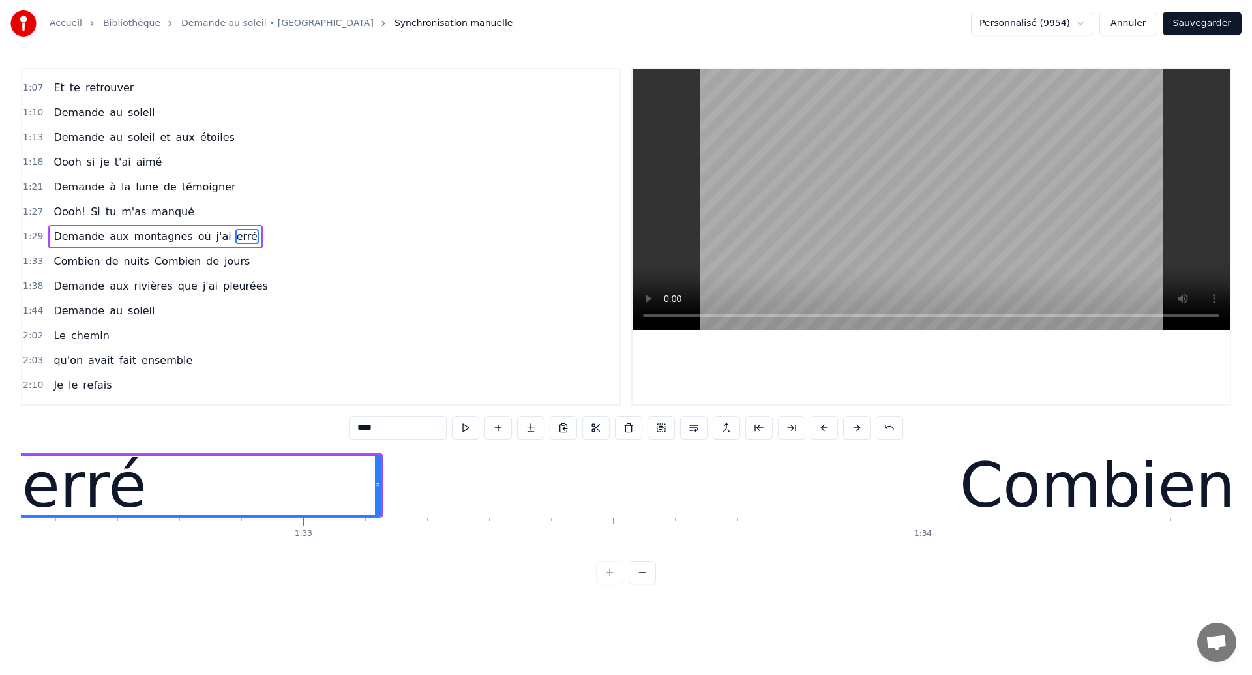
click at [74, 235] on span "Demande" at bounding box center [78, 236] width 53 height 15
type input "*******"
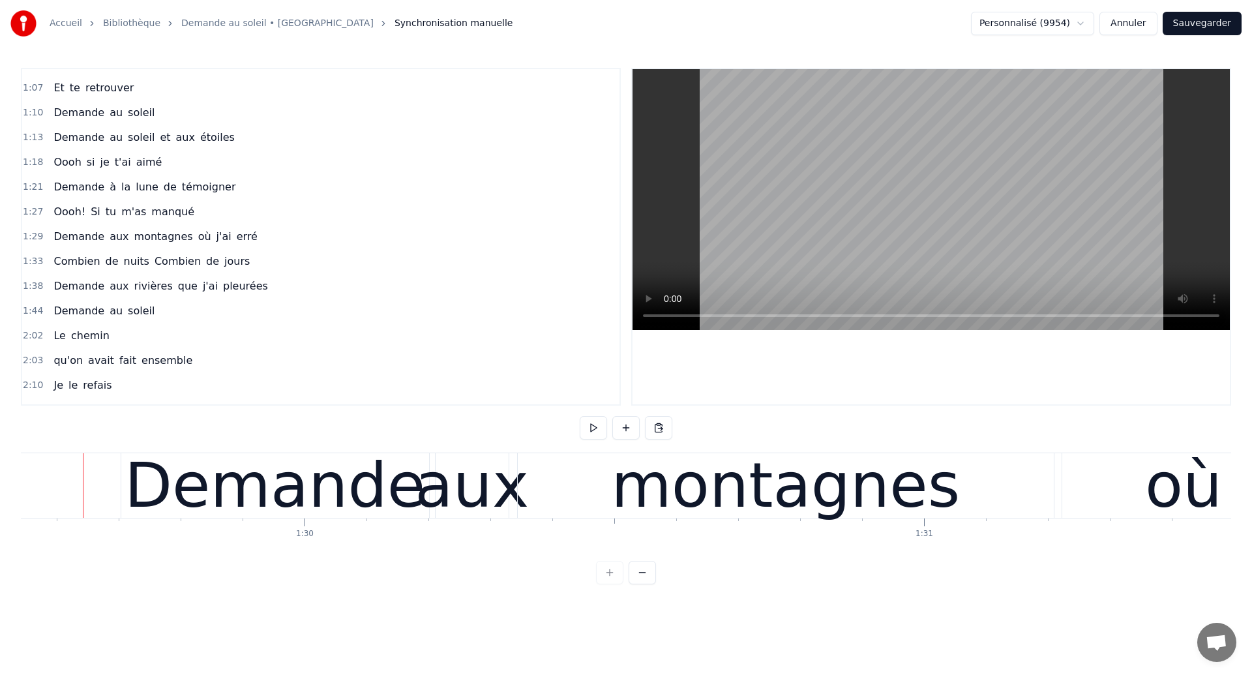
scroll to position [0, 55477]
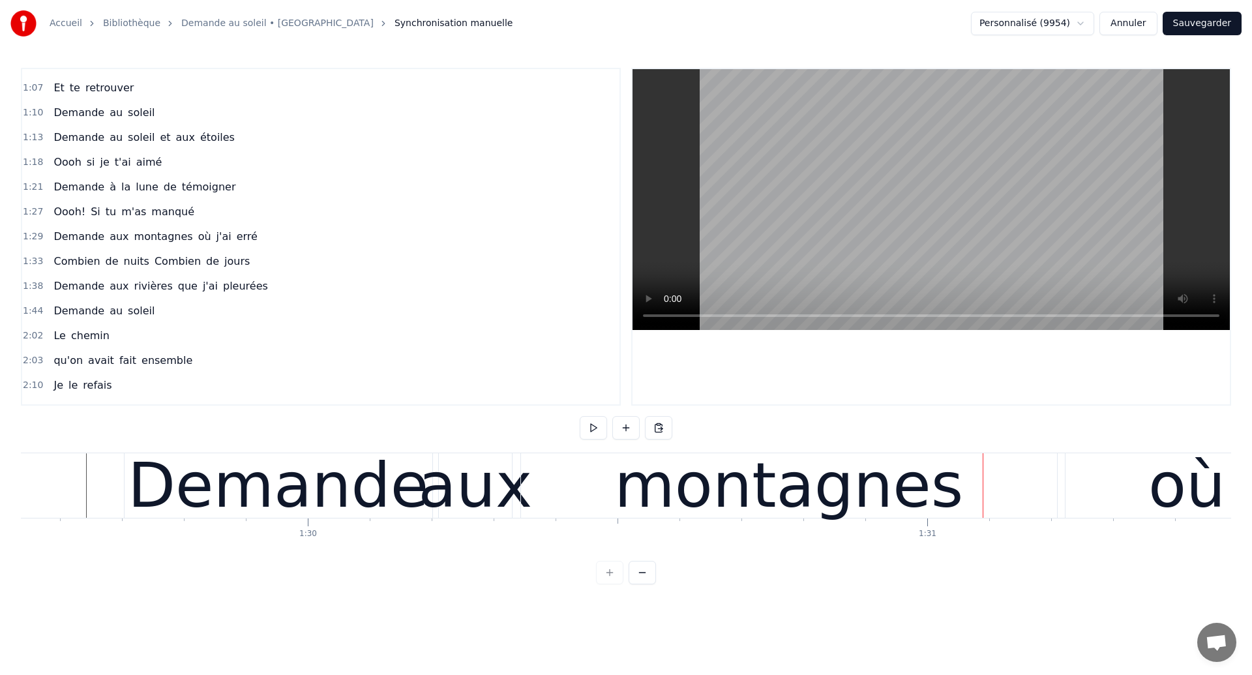
click at [56, 232] on span "Demande" at bounding box center [78, 236] width 53 height 15
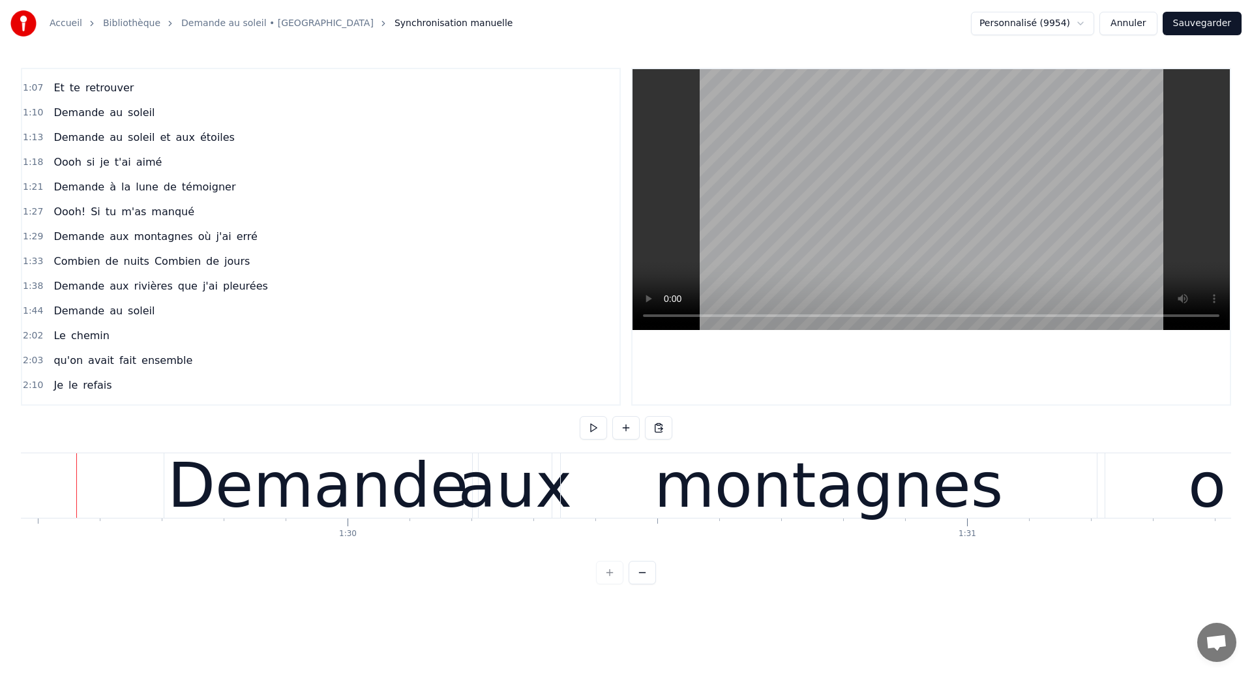
scroll to position [0, 55428]
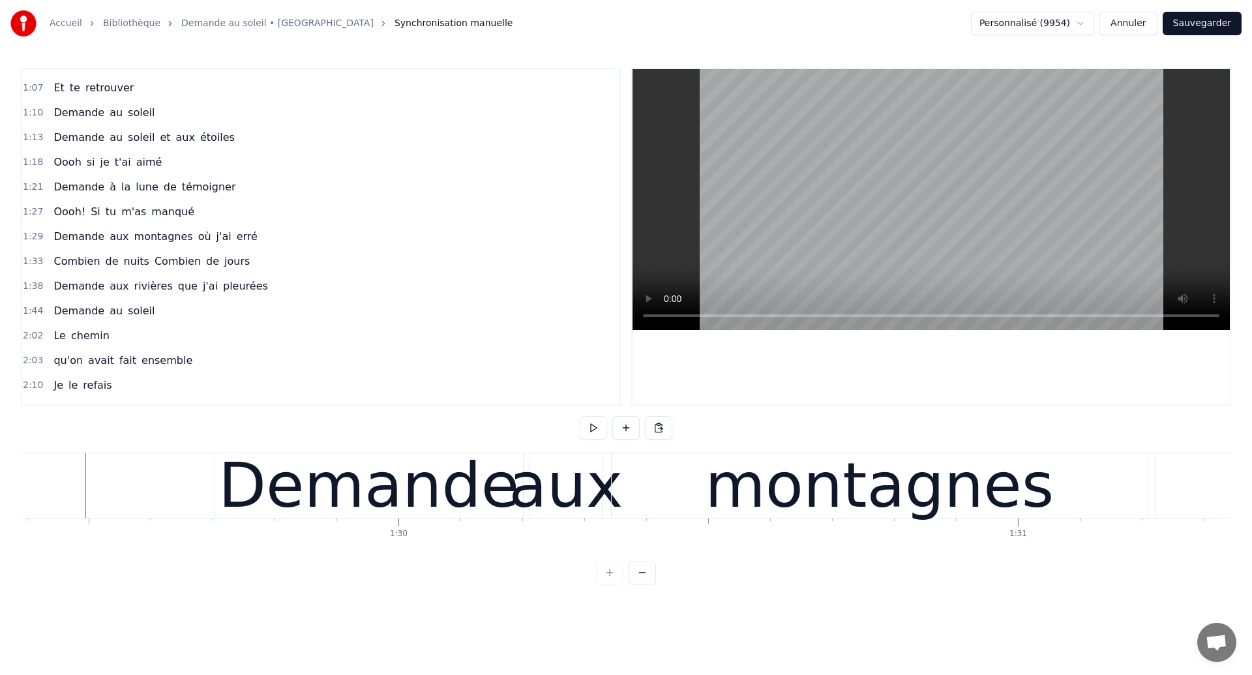
scroll to position [0, 55386]
click at [503, 492] on div "Demande" at bounding box center [370, 485] width 308 height 65
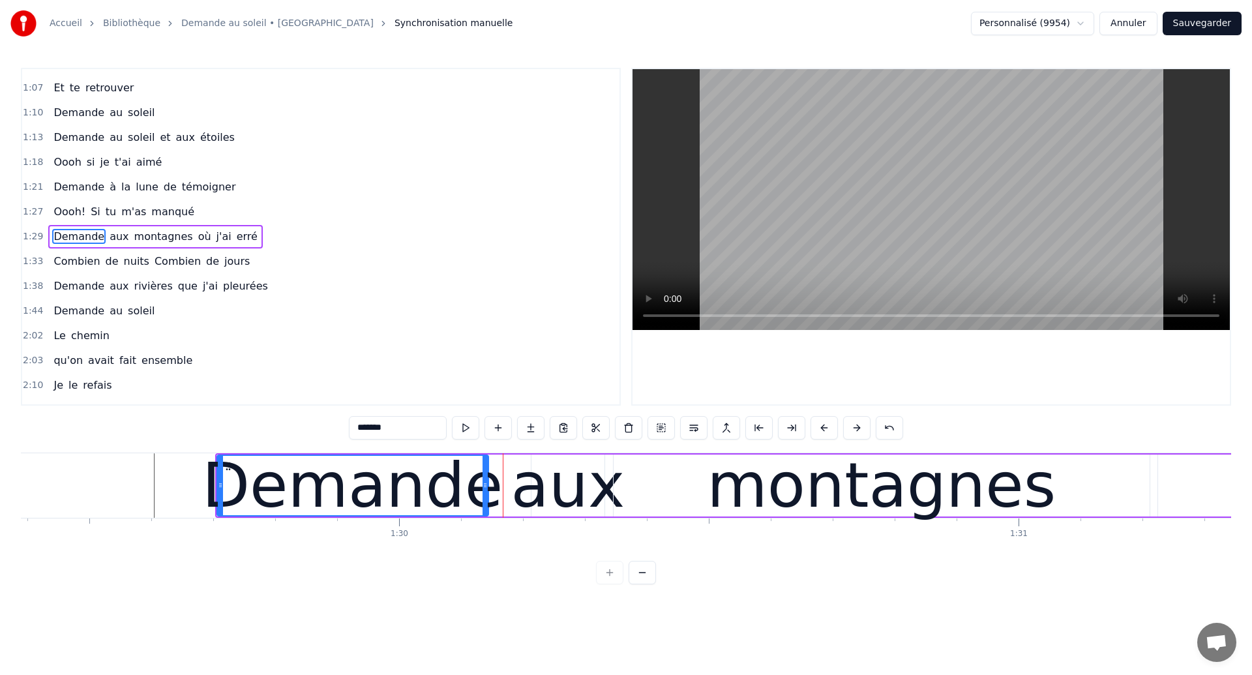
drag, startPoint x: 522, startPoint y: 494, endPoint x: 485, endPoint y: 504, distance: 37.6
click at [485, 504] on div at bounding box center [485, 485] width 5 height 59
click at [552, 501] on div "aux" at bounding box center [568, 485] width 114 height 93
type input "***"
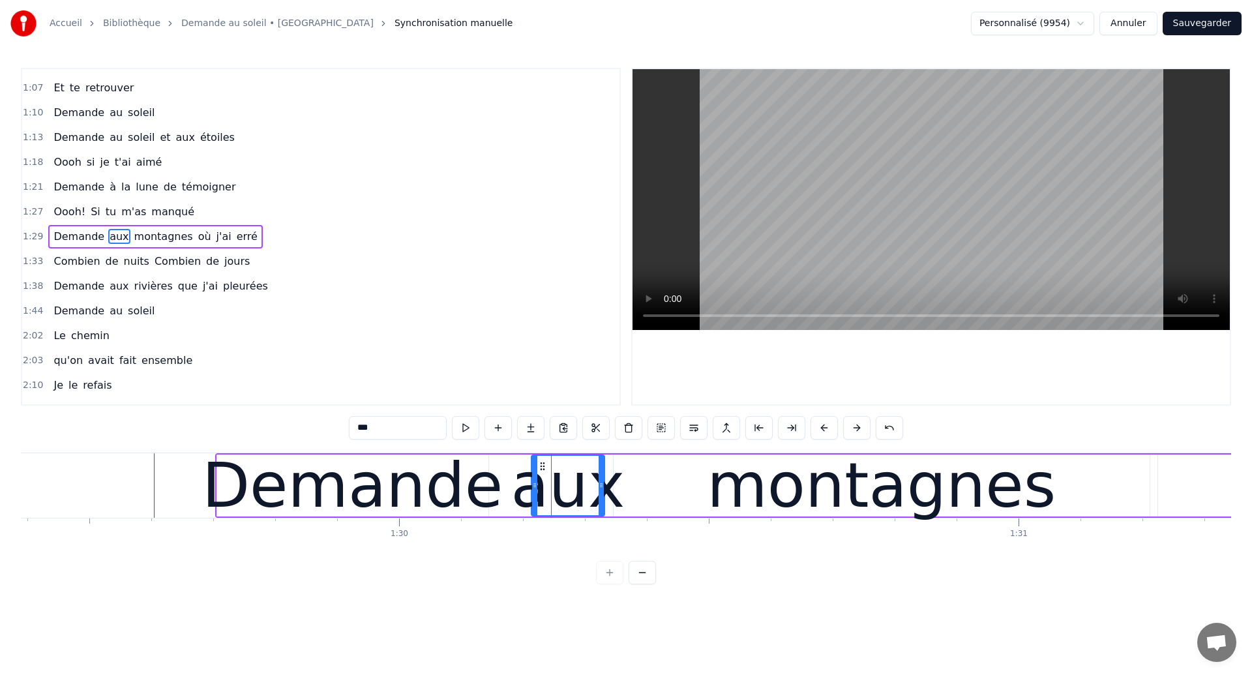
click at [542, 465] on icon at bounding box center [542, 466] width 10 height 10
drag, startPoint x: 533, startPoint y: 488, endPoint x: 496, endPoint y: 488, distance: 37.2
click at [496, 488] on icon at bounding box center [497, 485] width 5 height 10
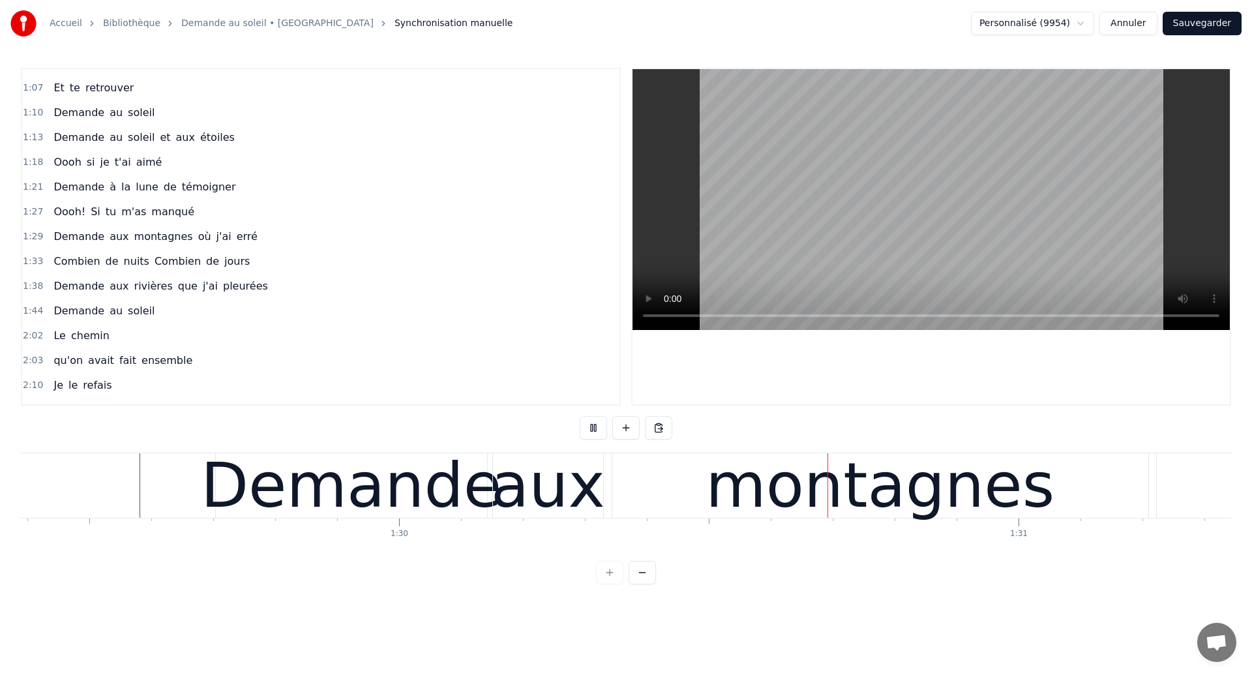
click at [519, 498] on div "aux" at bounding box center [548, 485] width 114 height 93
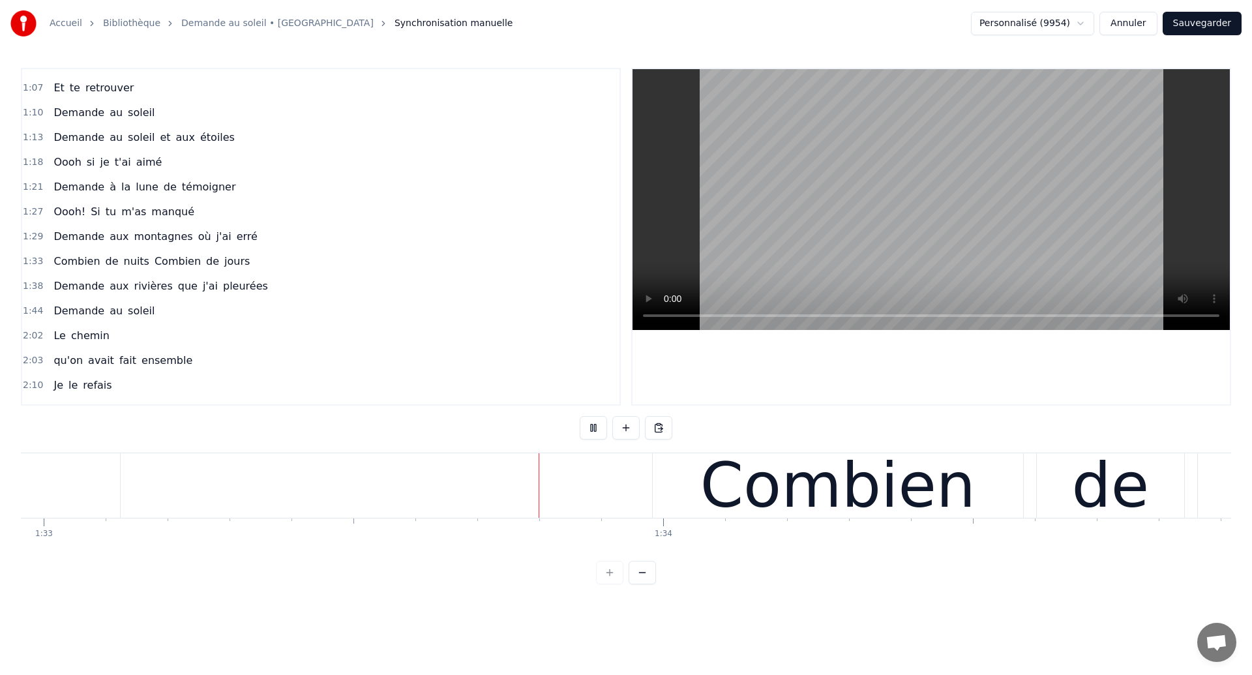
scroll to position [0, 57665]
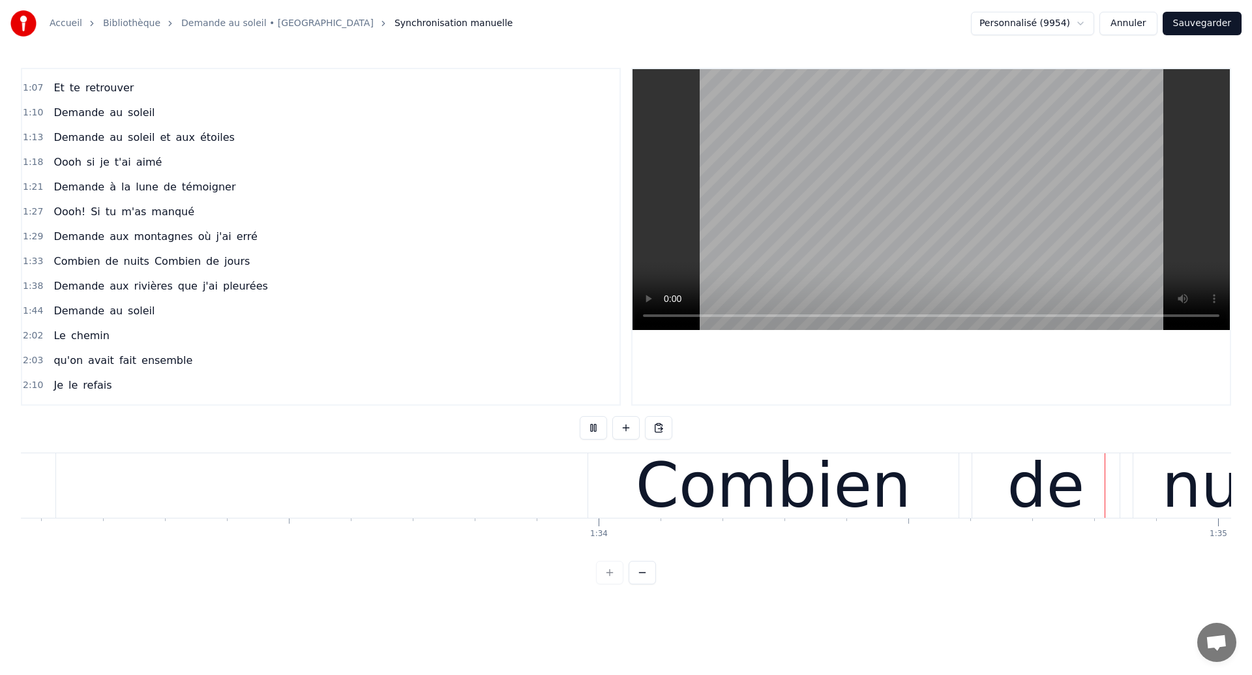
click at [640, 485] on div "Combien" at bounding box center [773, 485] width 370 height 65
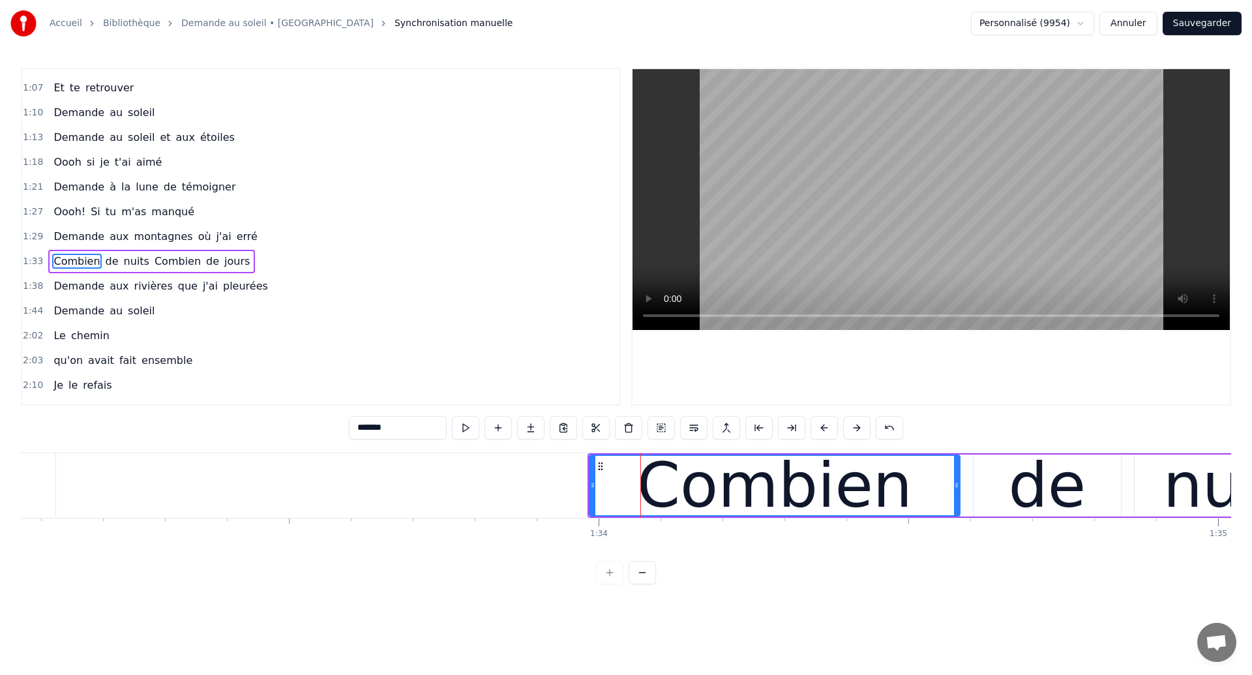
scroll to position [316, 0]
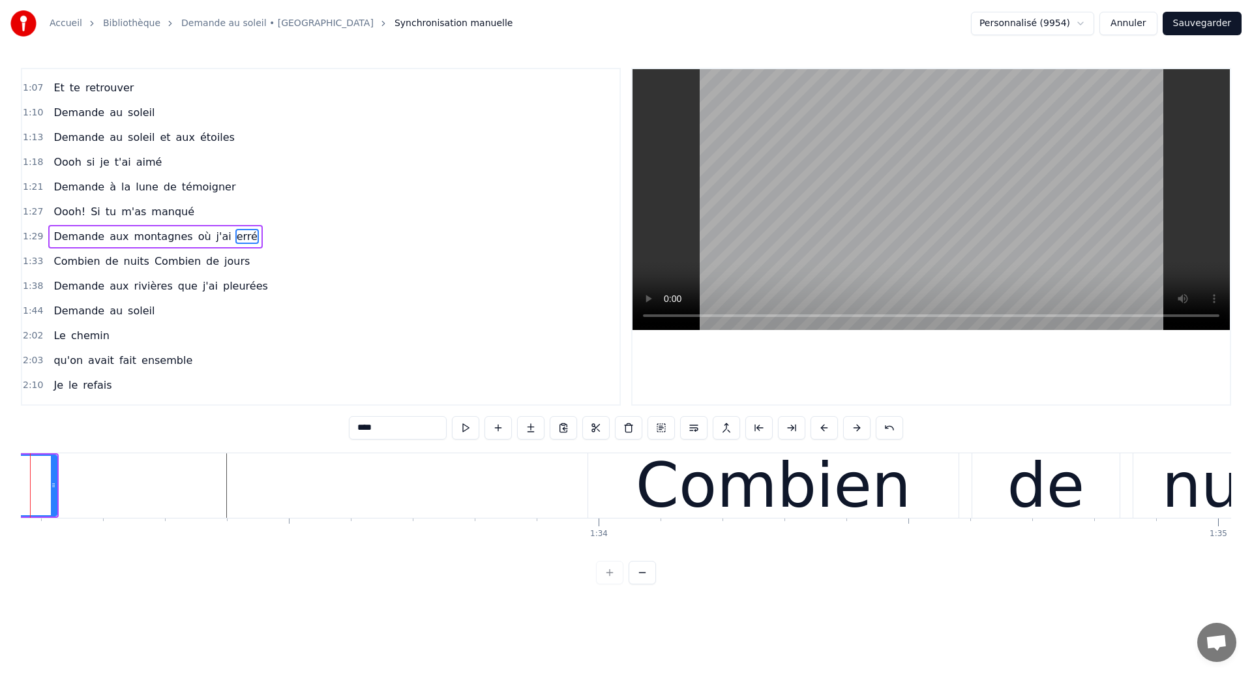
scroll to position [0, 57609]
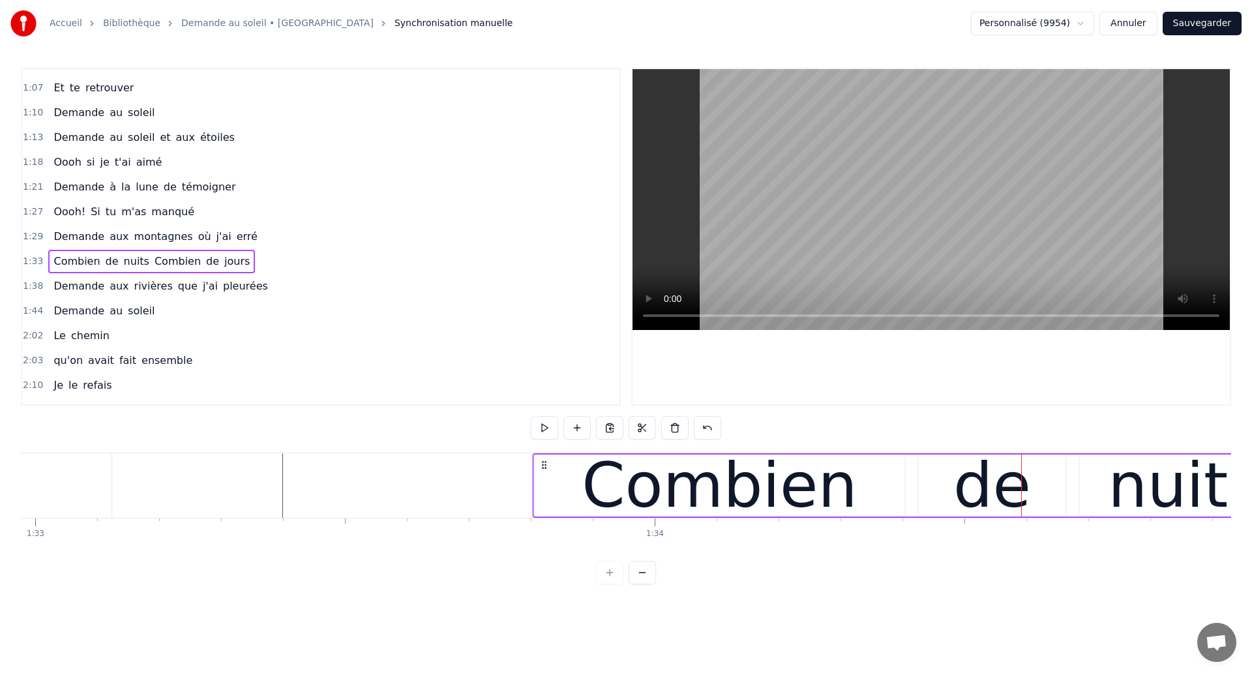
drag, startPoint x: 657, startPoint y: 459, endPoint x: 545, endPoint y: 477, distance: 113.0
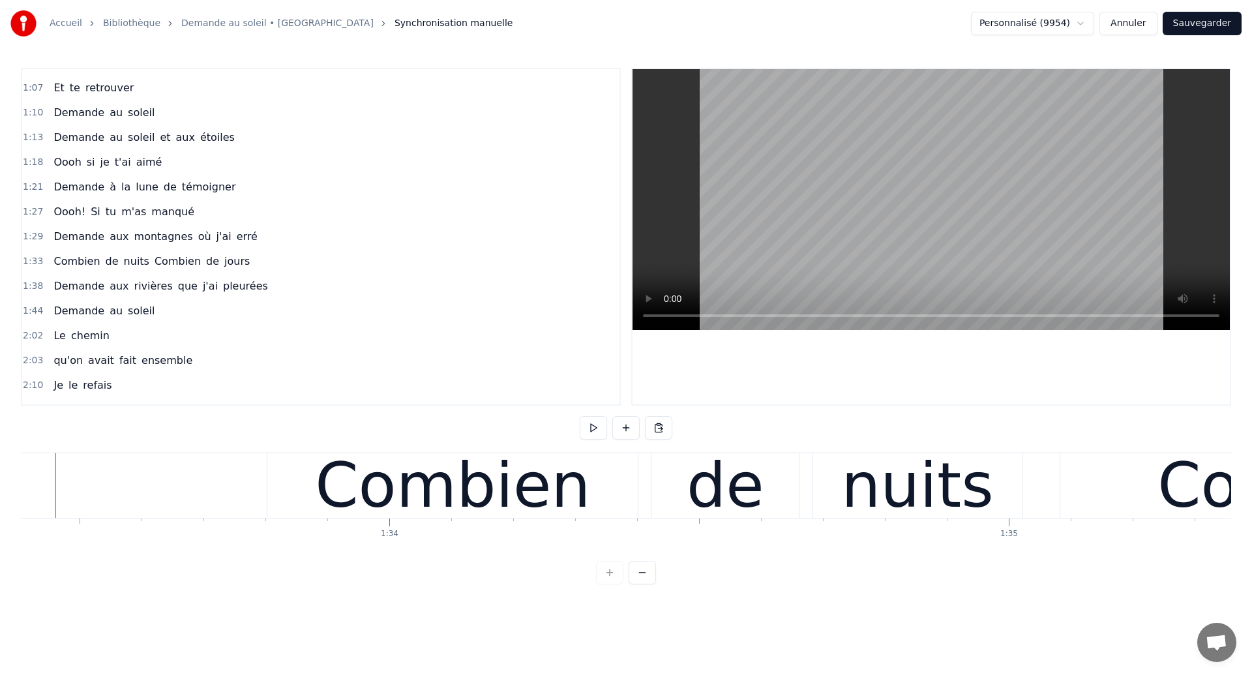
scroll to position [0, 57844]
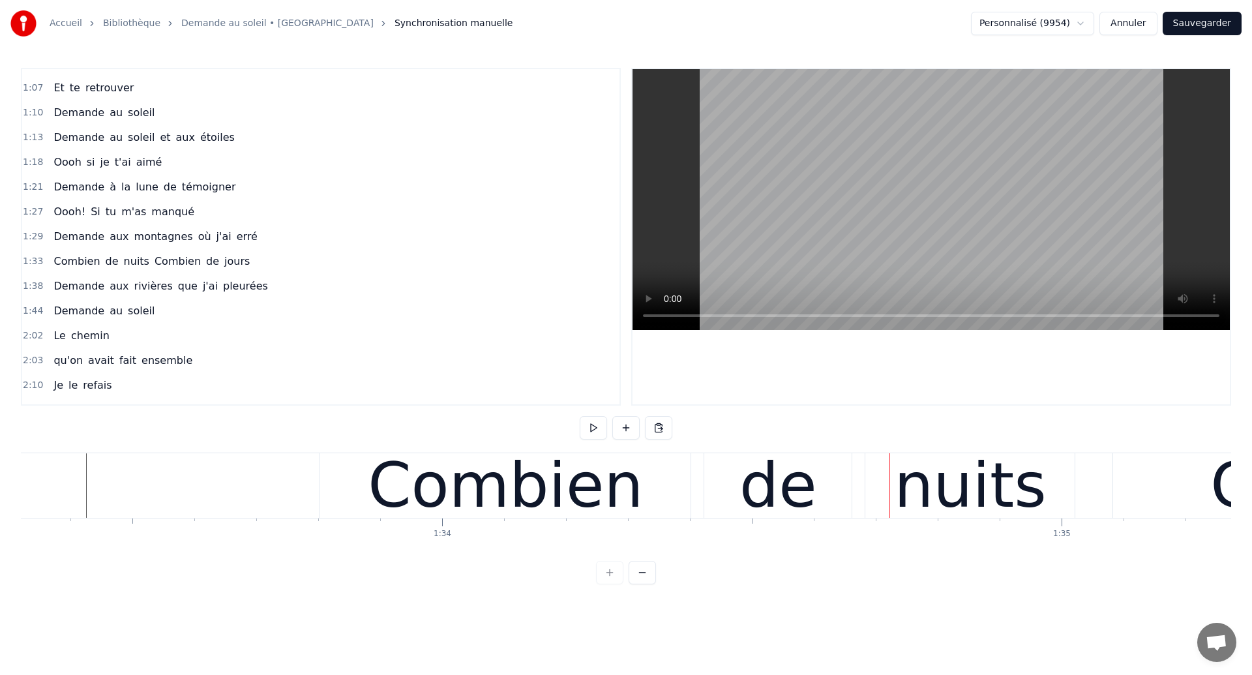
click at [685, 500] on div "Combien" at bounding box center [505, 485] width 370 height 65
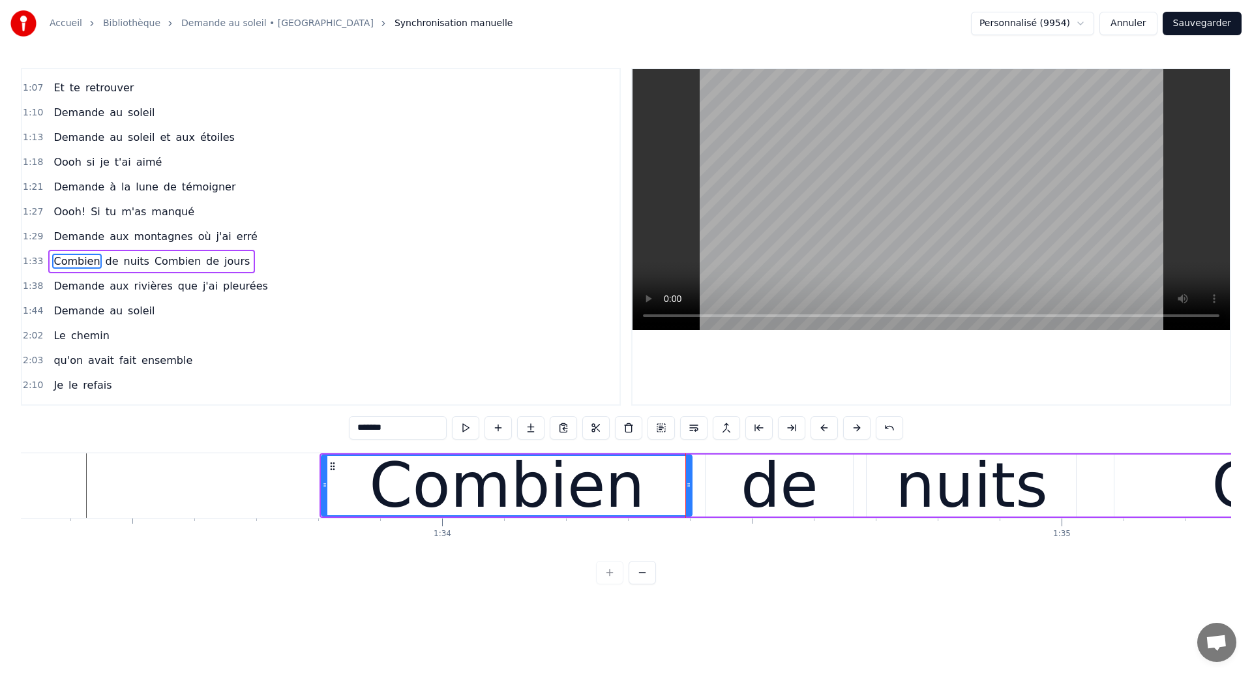
scroll to position [316, 0]
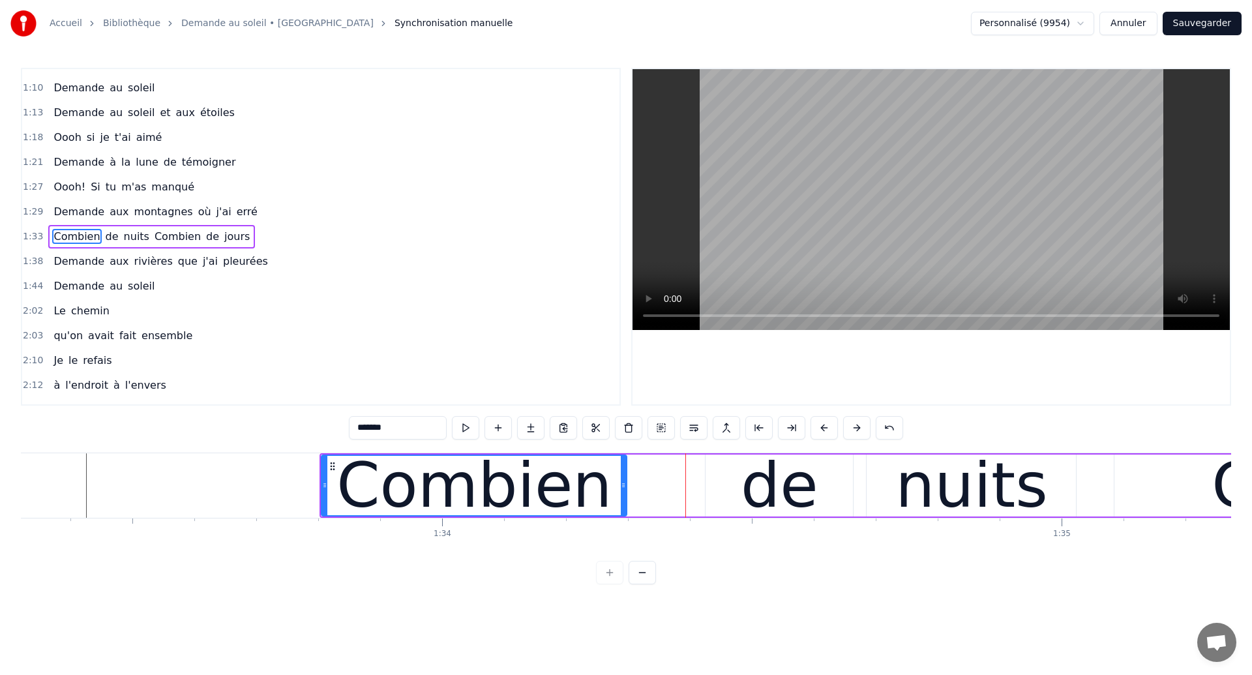
drag, startPoint x: 689, startPoint y: 497, endPoint x: 624, endPoint y: 500, distance: 65.3
click at [624, 500] on div at bounding box center [623, 485] width 5 height 59
click at [778, 512] on div "de" at bounding box center [780, 485] width 78 height 93
type input "**"
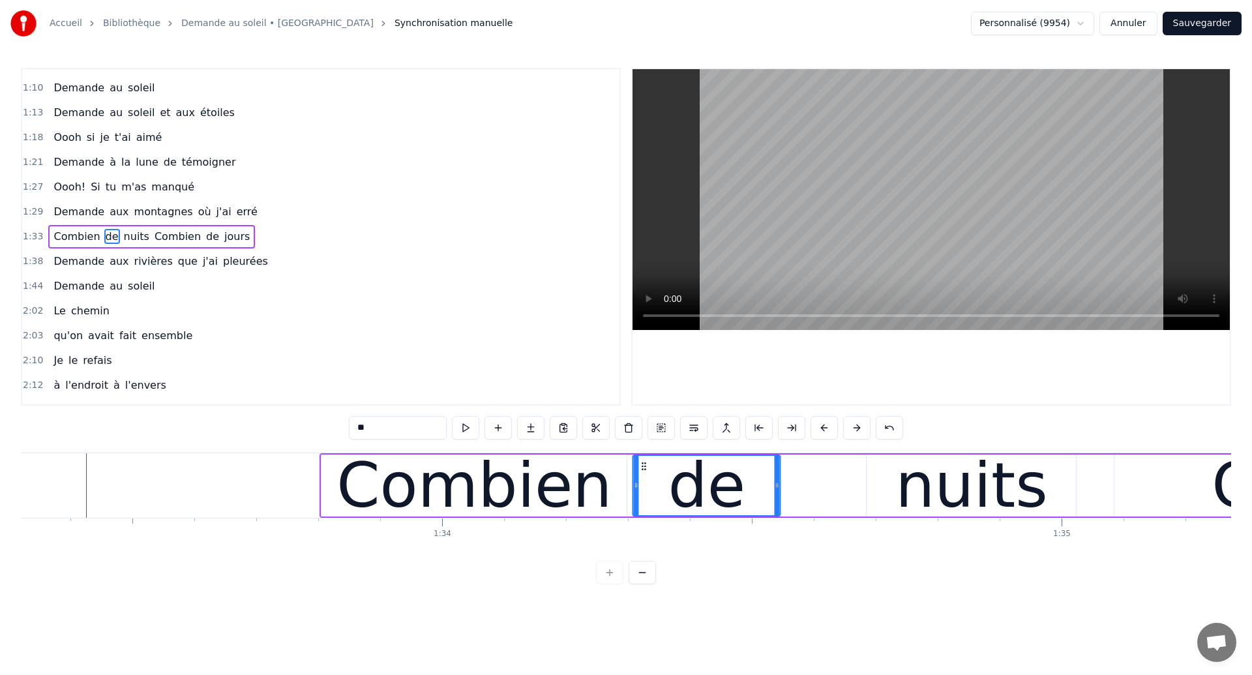
drag, startPoint x: 715, startPoint y: 465, endPoint x: 642, endPoint y: 485, distance: 75.6
click at [642, 485] on div "de" at bounding box center [707, 485] width 146 height 59
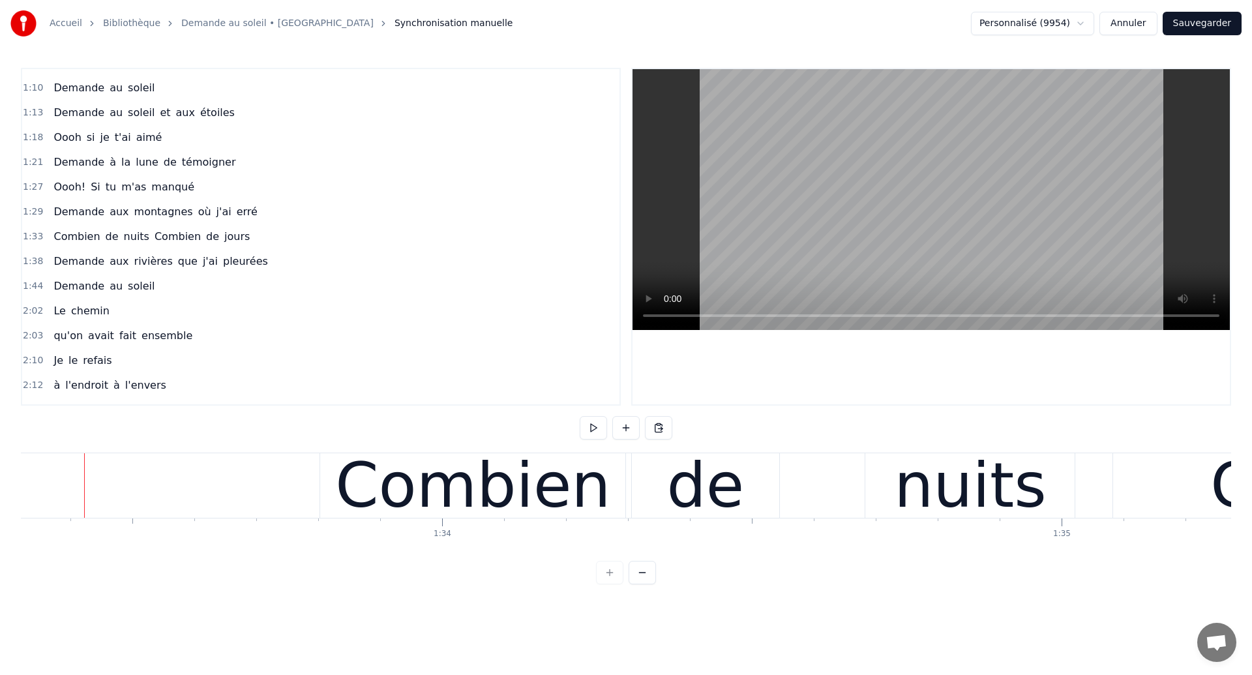
scroll to position [0, 57820]
click at [679, 488] on div "de" at bounding box center [708, 485] width 78 height 93
click at [712, 496] on div "de" at bounding box center [708, 485] width 78 height 93
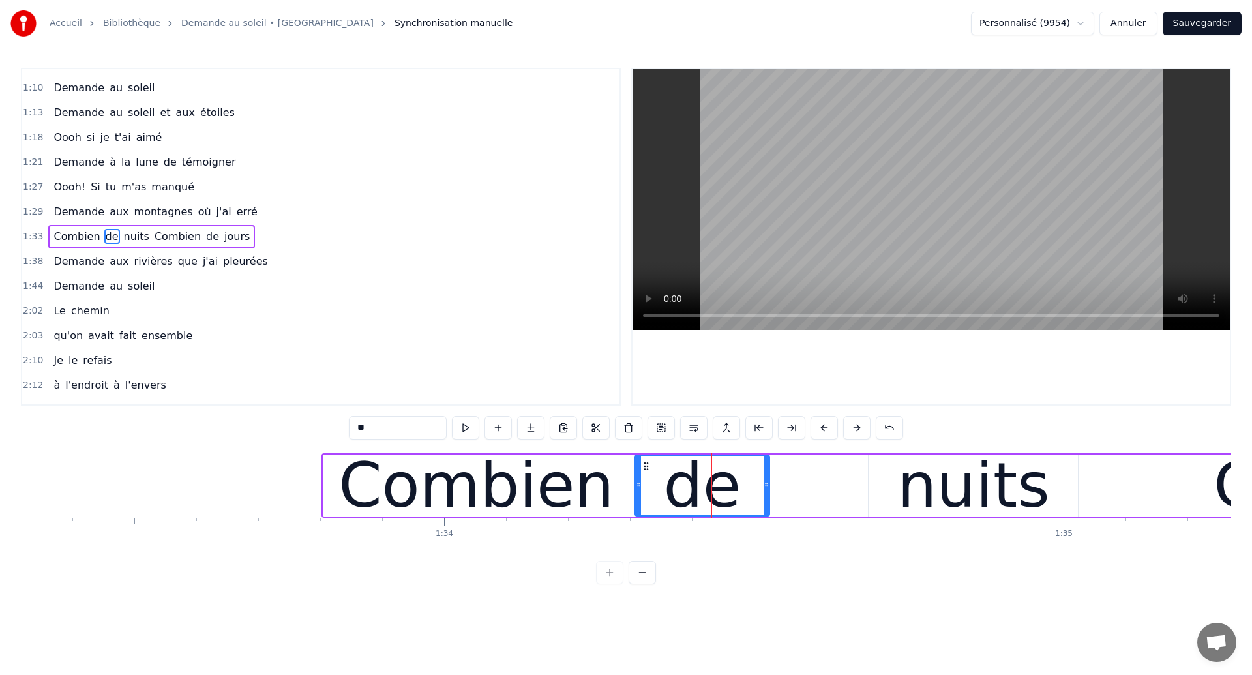
drag, startPoint x: 780, startPoint y: 501, endPoint x: 767, endPoint y: 502, distance: 13.1
click at [767, 502] on div at bounding box center [766, 485] width 5 height 59
click at [915, 508] on div "nuits" at bounding box center [973, 485] width 153 height 93
type input "*****"
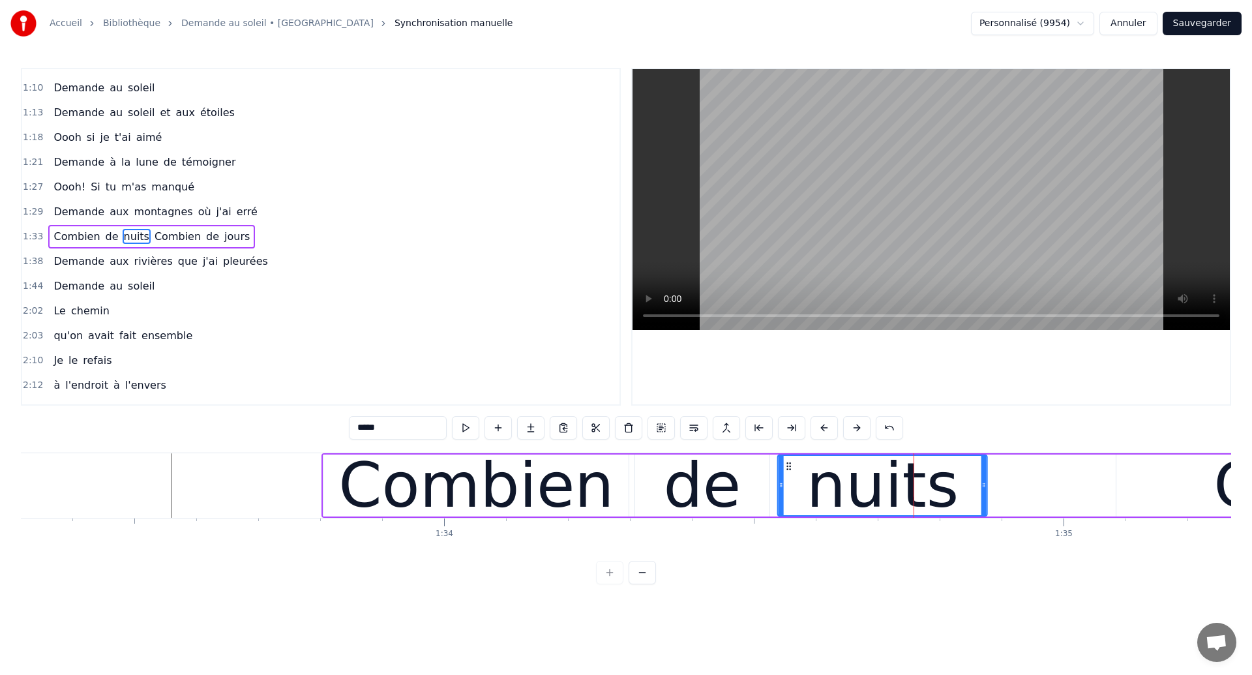
drag, startPoint x: 879, startPoint y: 467, endPoint x: 789, endPoint y: 490, distance: 93.5
click at [789, 490] on div "nuits" at bounding box center [883, 485] width 208 height 59
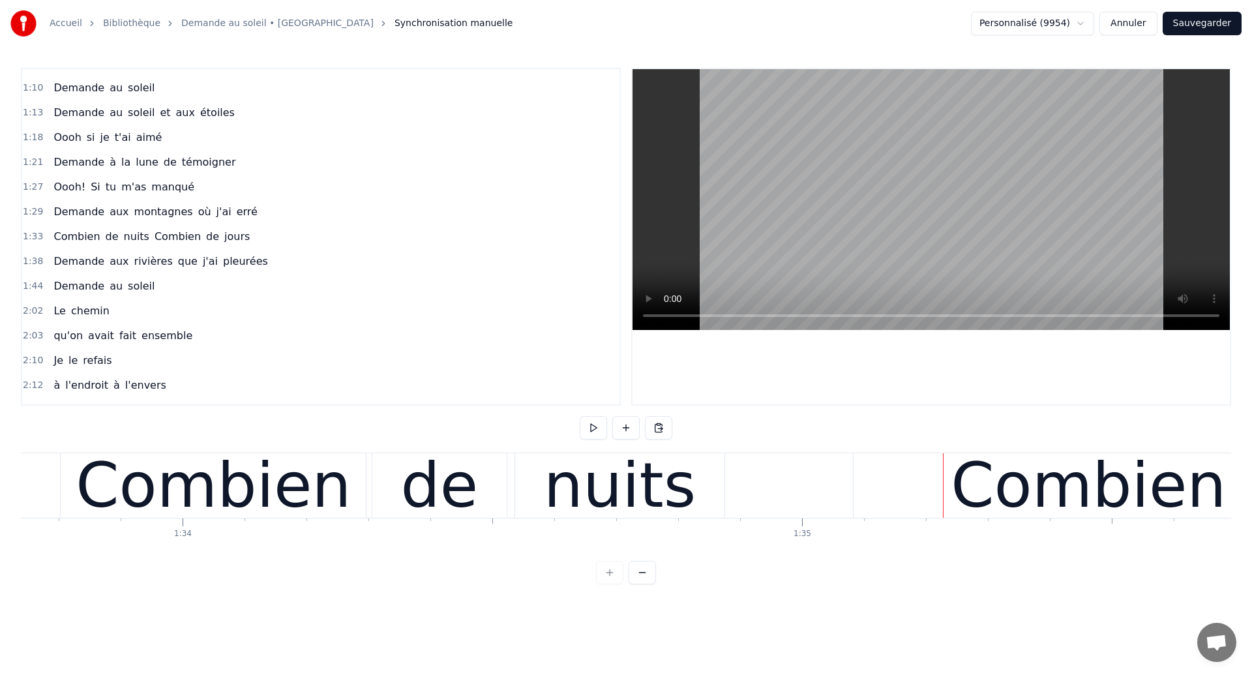
scroll to position [0, 58051]
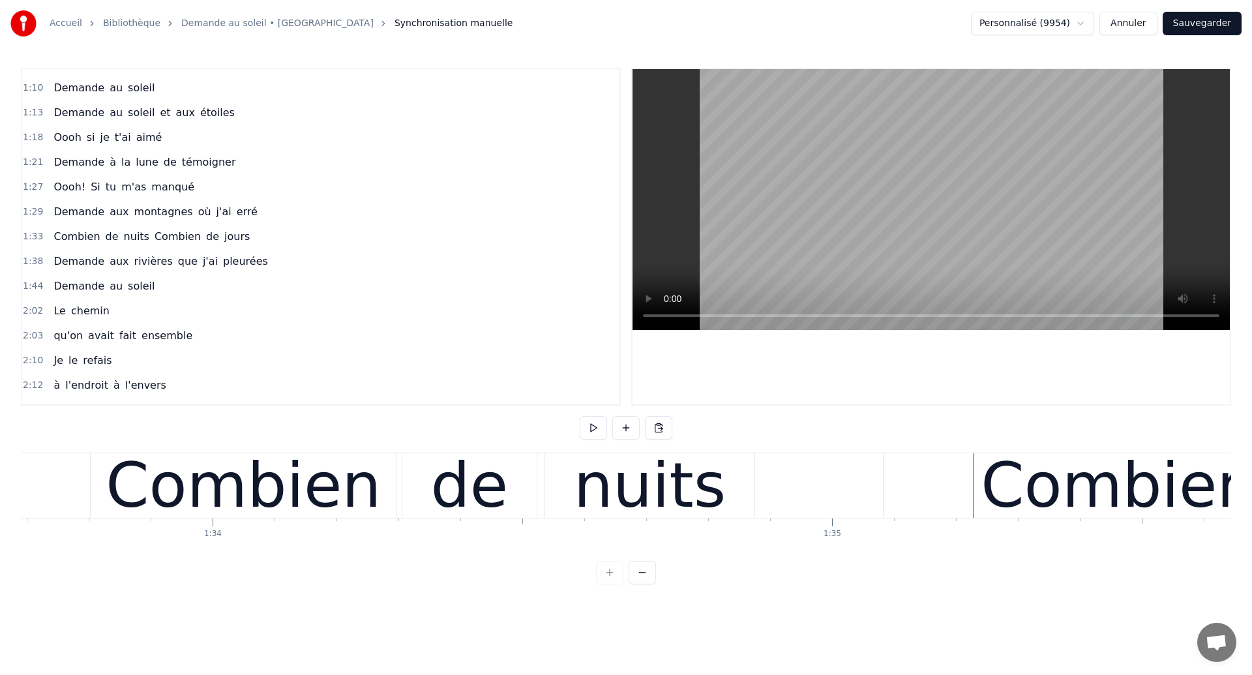
click at [104, 477] on div "Combien" at bounding box center [243, 485] width 305 height 65
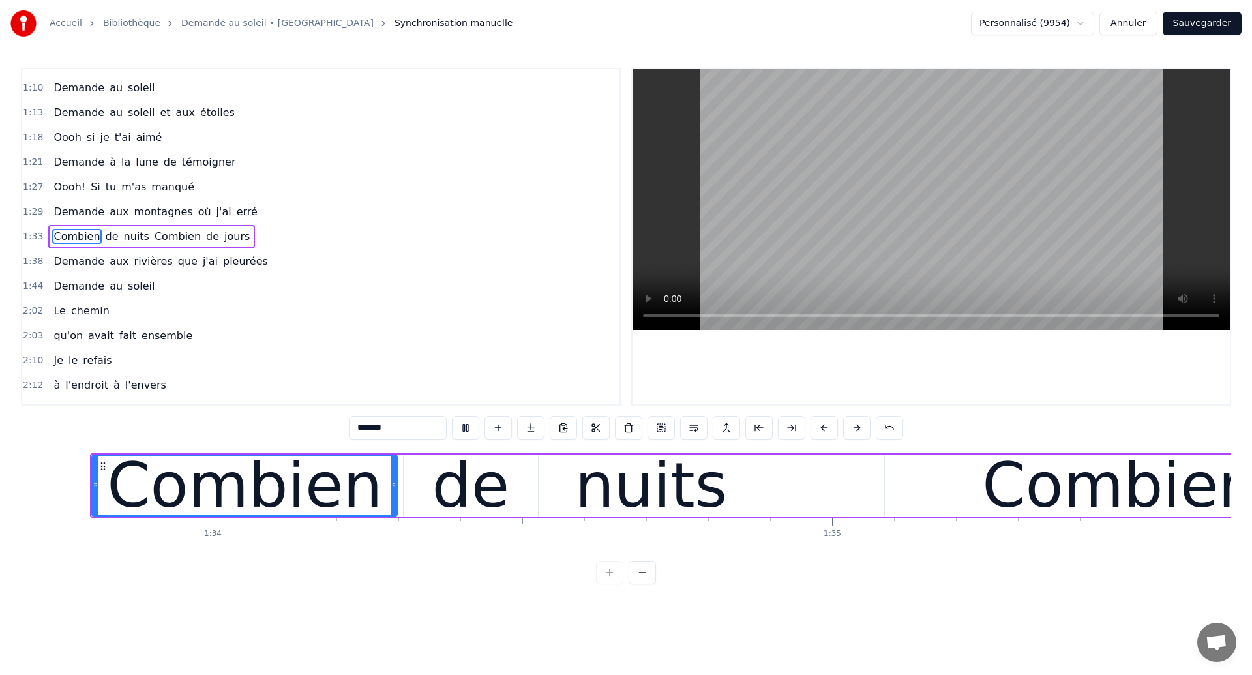
click at [595, 490] on div "nuits" at bounding box center [651, 485] width 153 height 93
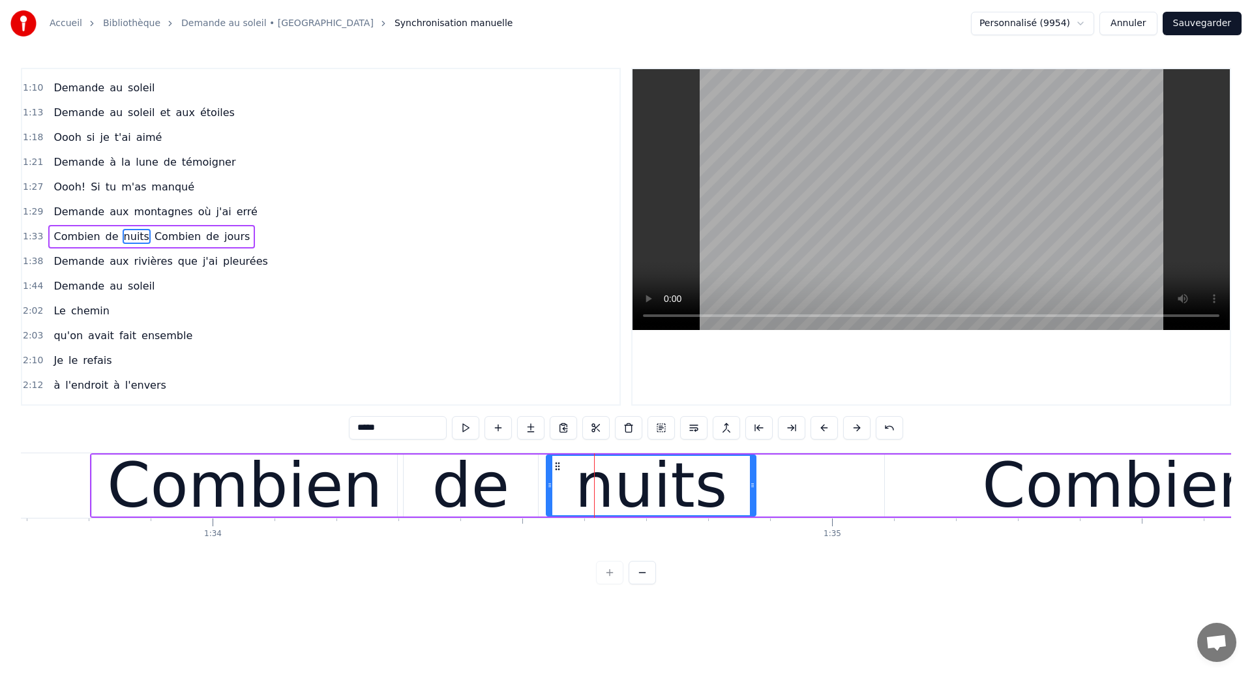
click at [252, 472] on div "Combien" at bounding box center [244, 485] width 275 height 93
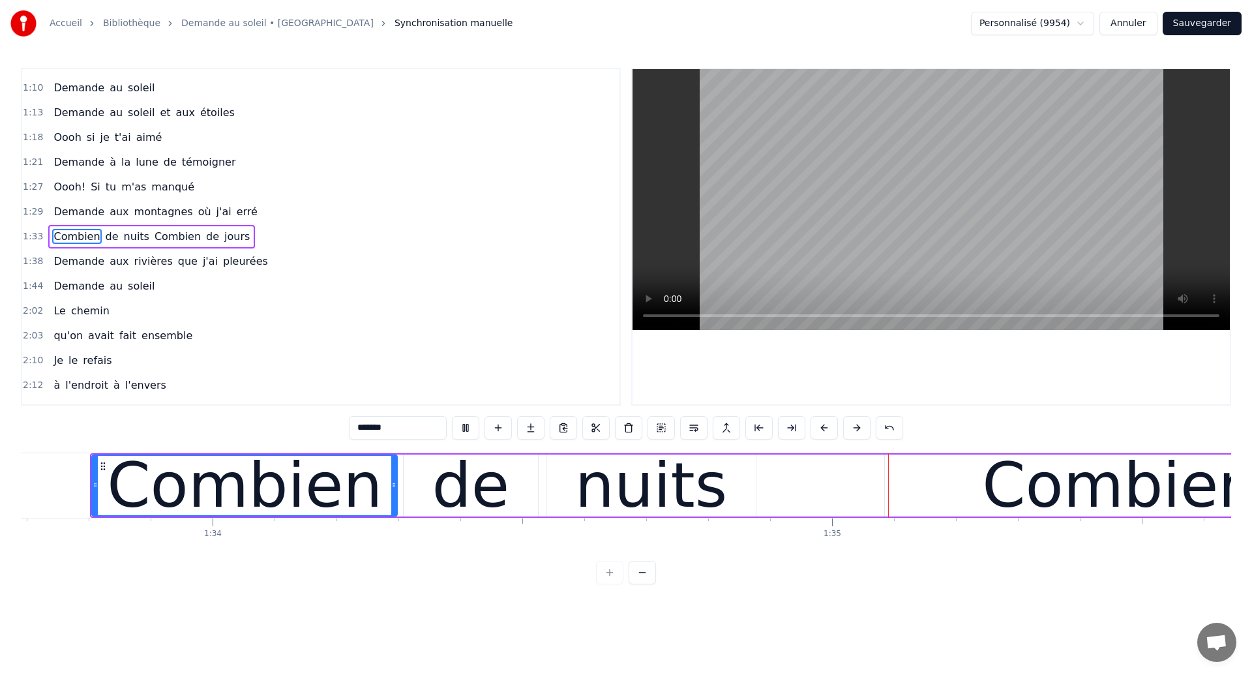
click at [637, 480] on div "nuits" at bounding box center [651, 485] width 153 height 93
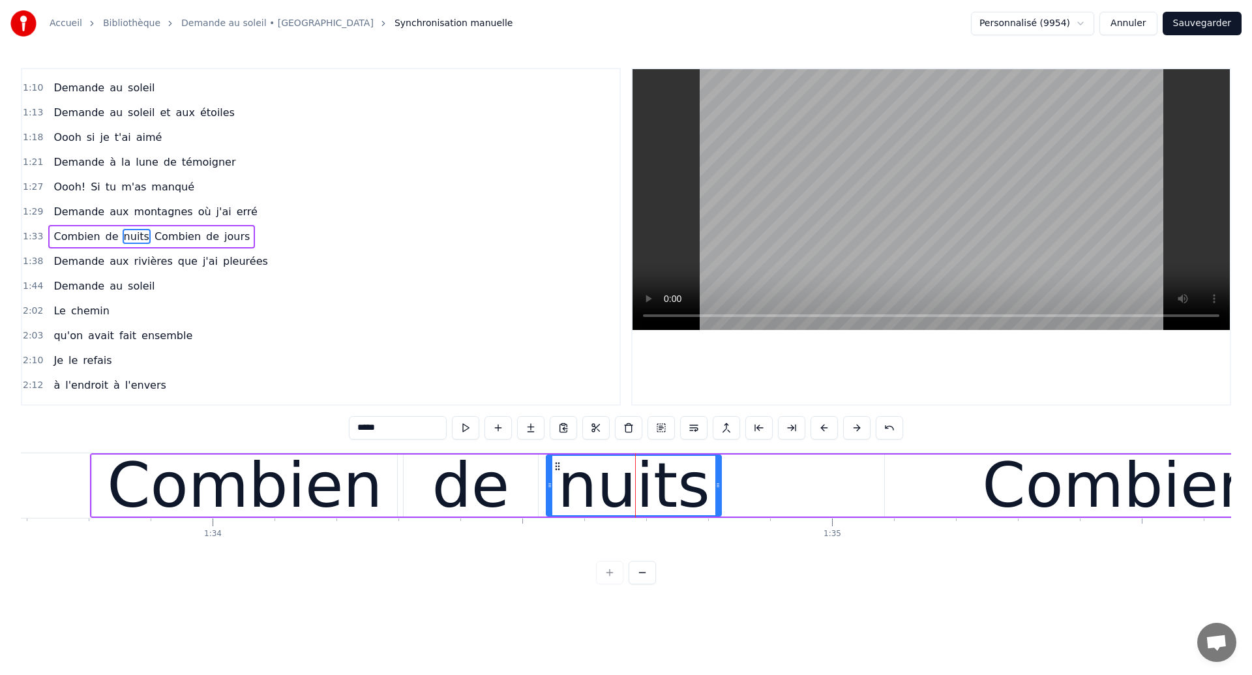
drag, startPoint x: 753, startPoint y: 502, endPoint x: 719, endPoint y: 502, distance: 34.6
click at [719, 502] on div at bounding box center [717, 485] width 5 height 59
click at [922, 493] on div "Combien" at bounding box center [1120, 486] width 470 height 62
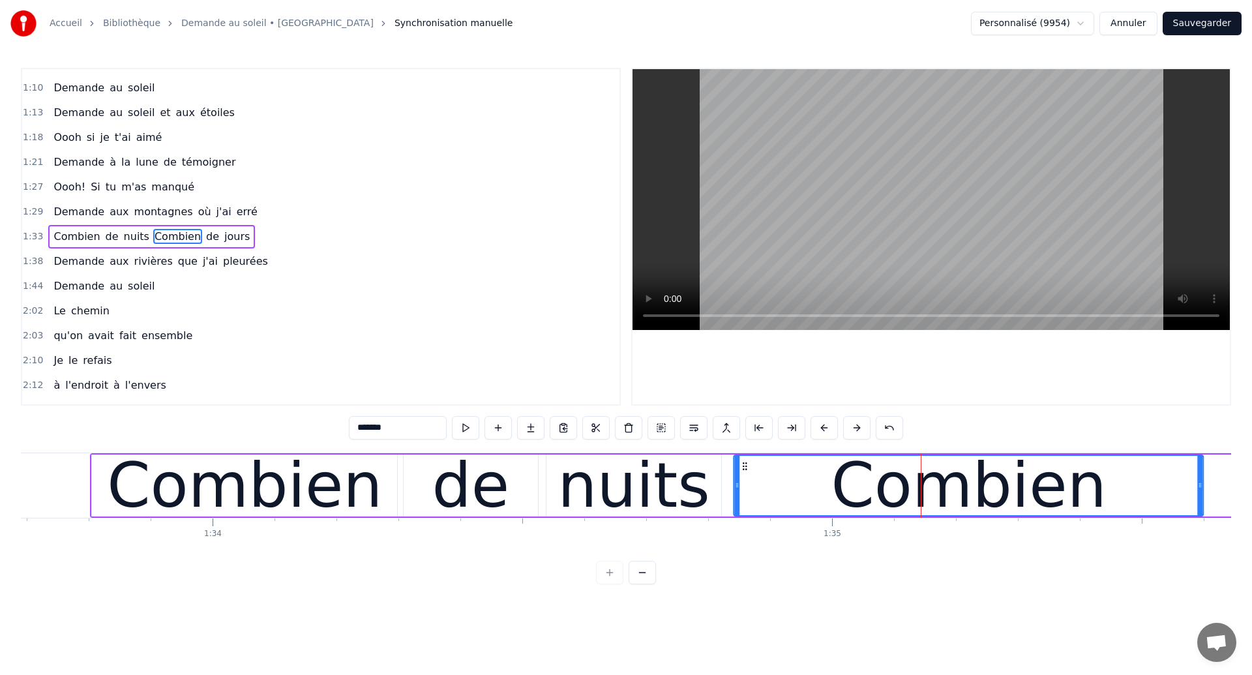
drag, startPoint x: 895, startPoint y: 464, endPoint x: 745, endPoint y: 488, distance: 152.6
click at [745, 488] on div "Combien" at bounding box center [969, 485] width 468 height 59
click at [661, 478] on div "nuits" at bounding box center [634, 485] width 153 height 93
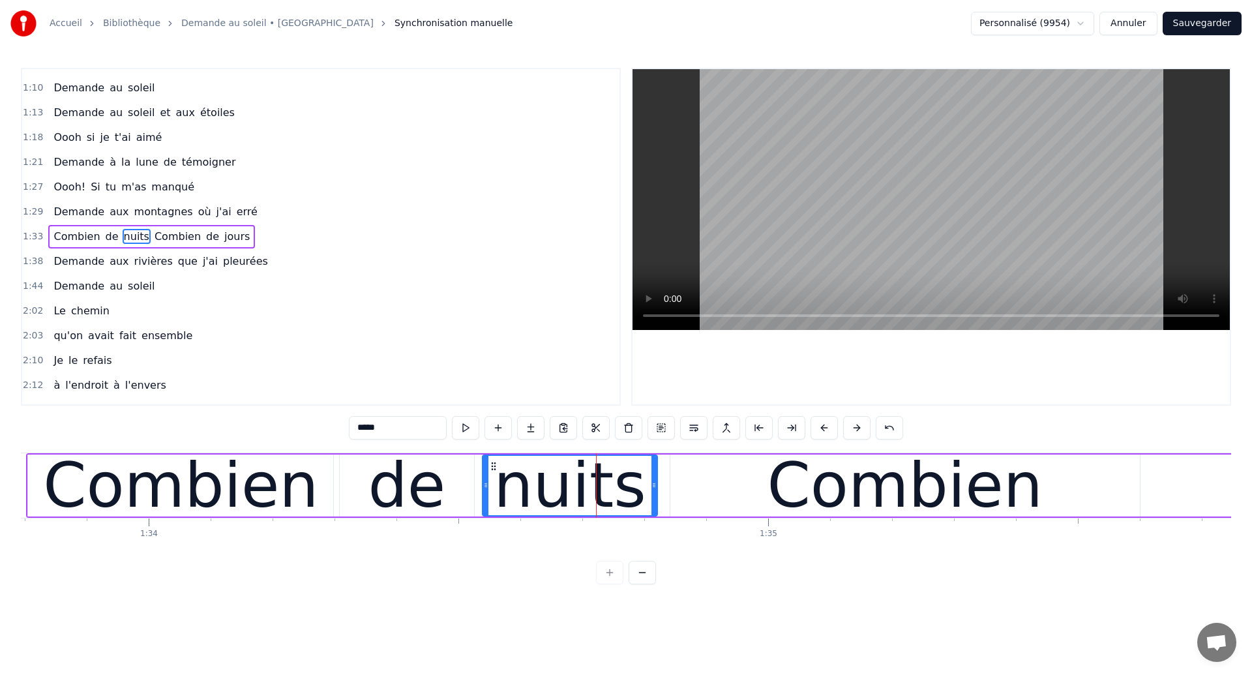
scroll to position [0, 58119]
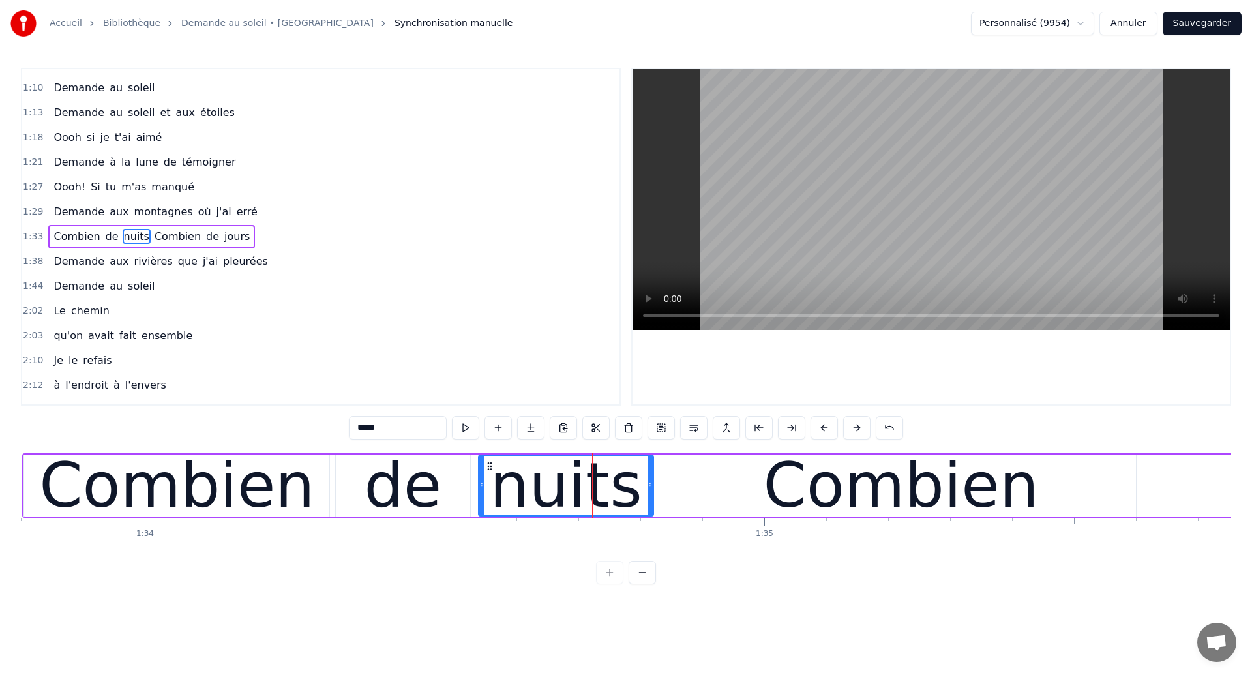
click at [35, 472] on div "Combien" at bounding box center [176, 486] width 305 height 62
type input "*******"
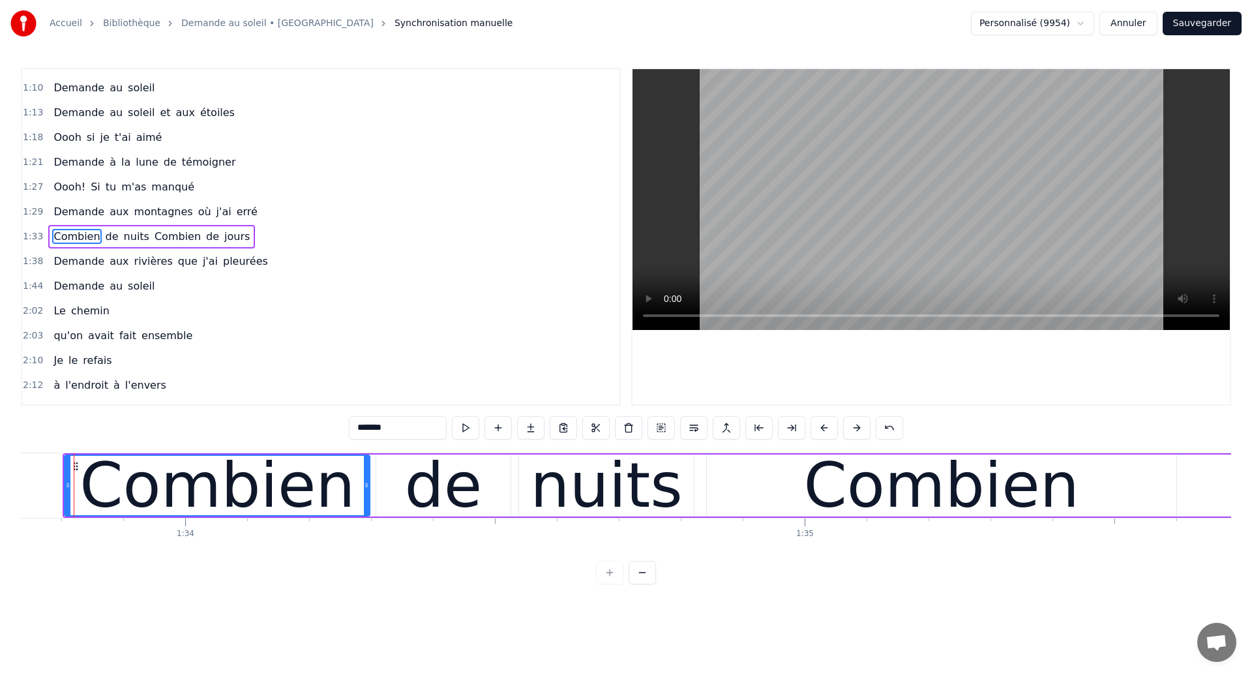
scroll to position [0, 58066]
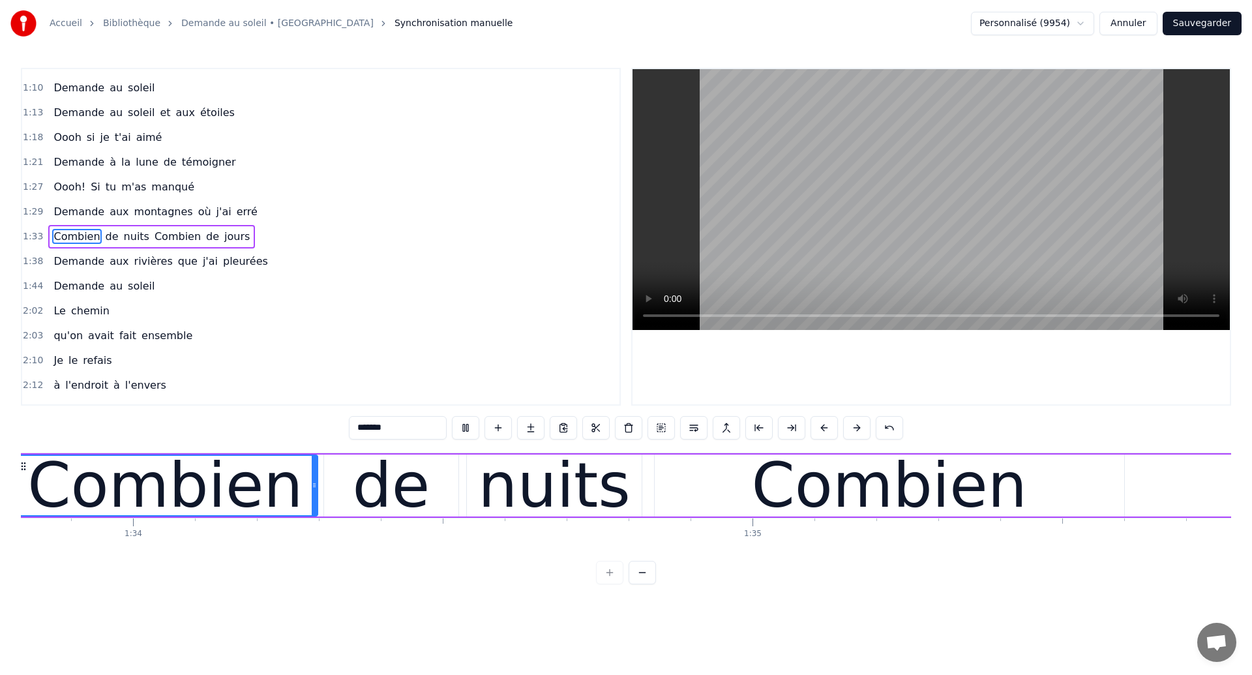
click at [820, 486] on div "Combien" at bounding box center [890, 486] width 470 height 62
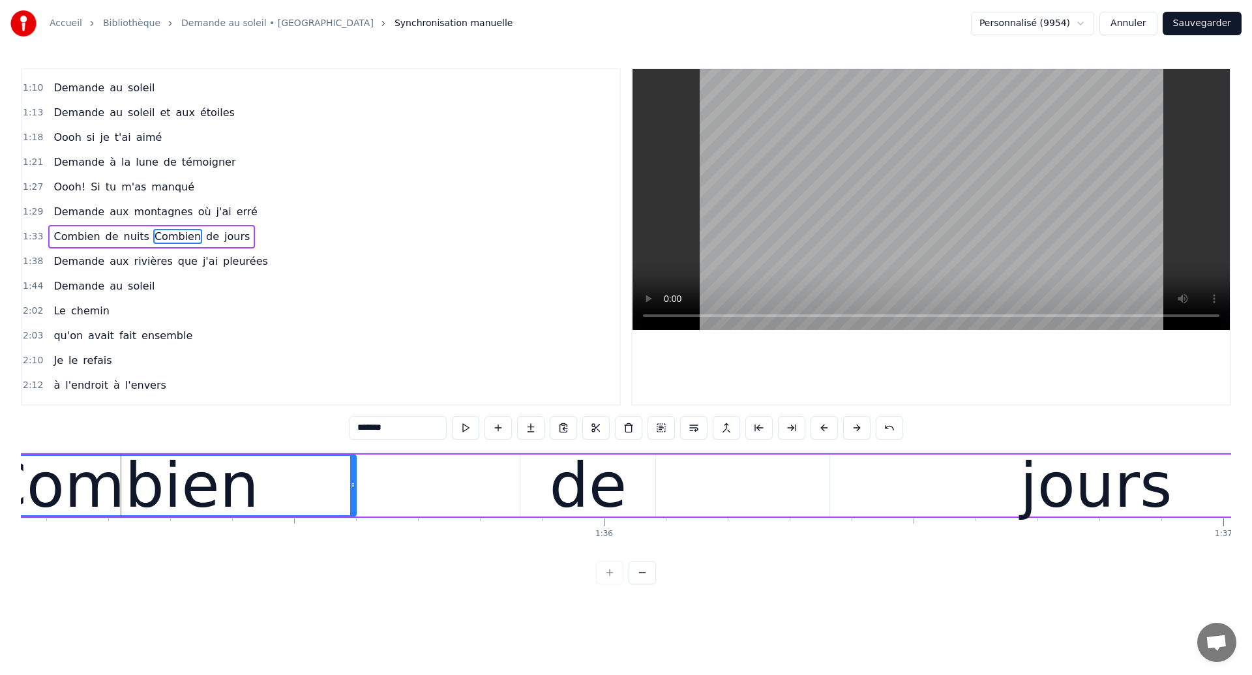
scroll to position [0, 58885]
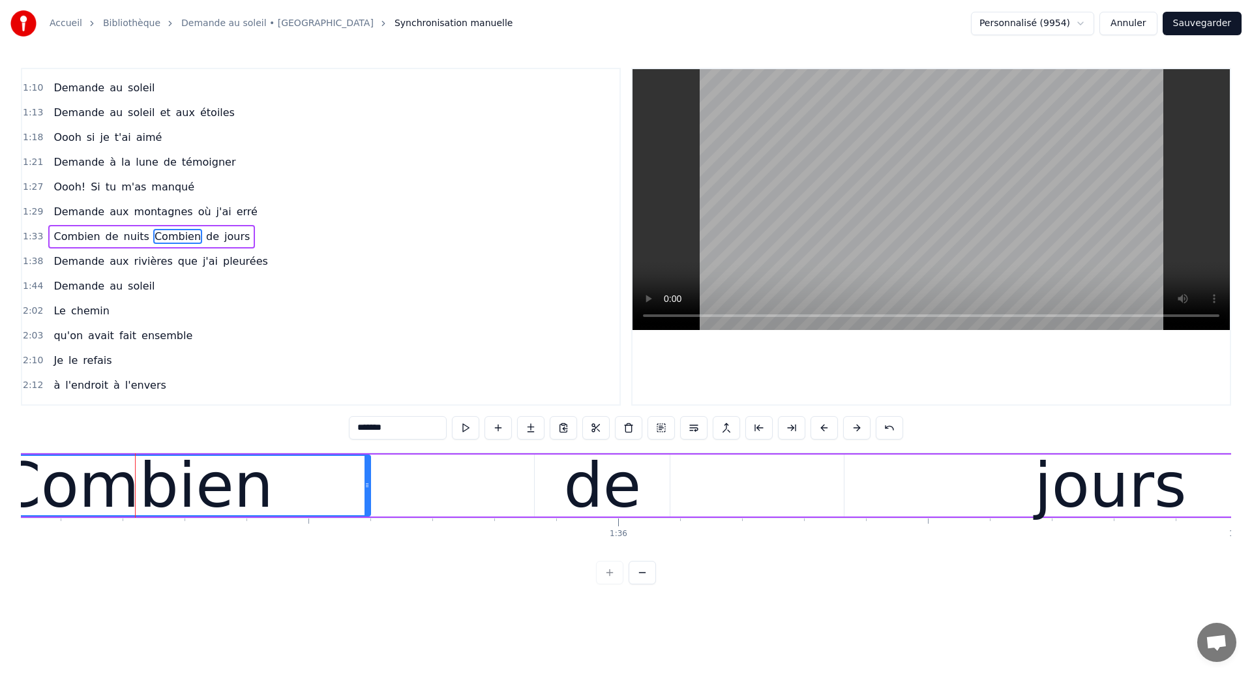
click at [67, 470] on div "Combien" at bounding box center [135, 485] width 275 height 93
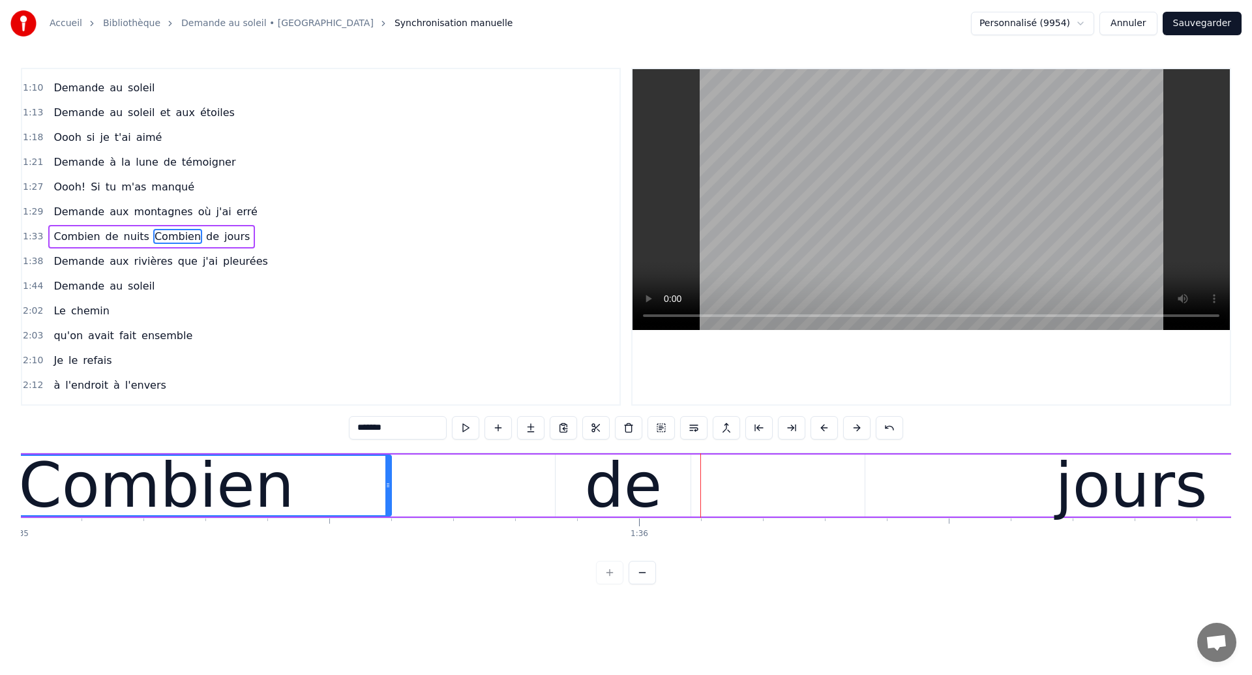
click at [75, 464] on div "Combien" at bounding box center [156, 485] width 275 height 93
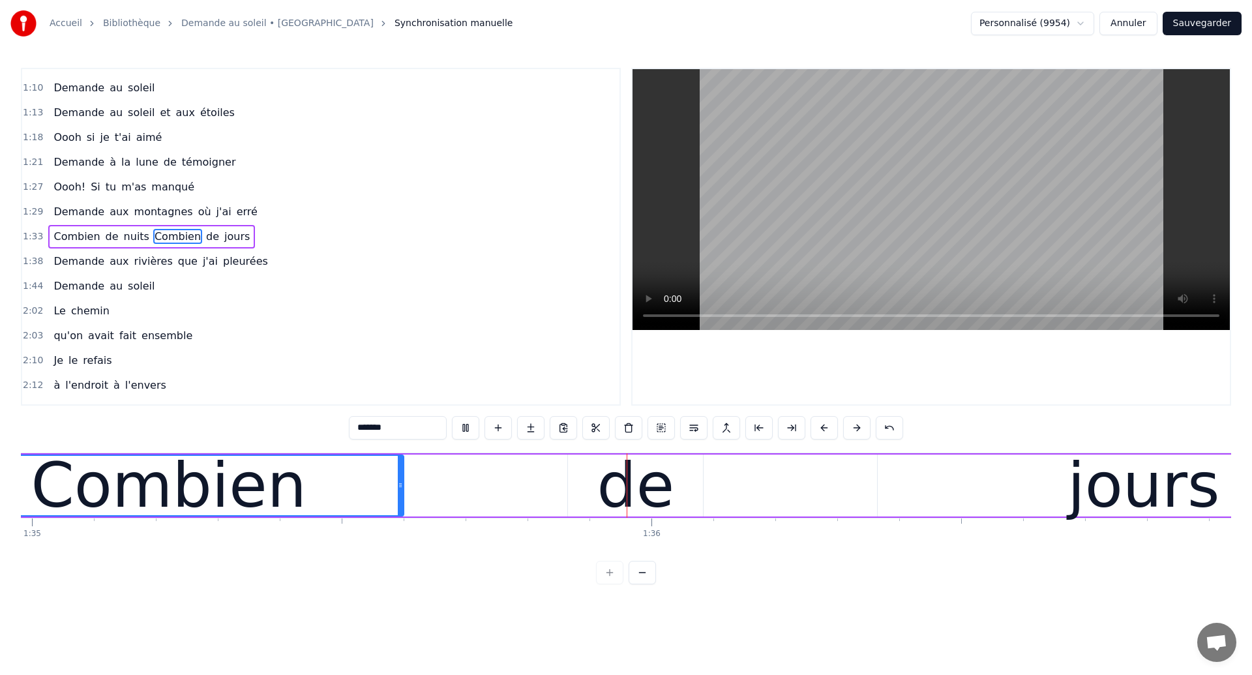
click at [541, 474] on div "Combien de nuits Combien de jours" at bounding box center [351, 485] width 2122 height 65
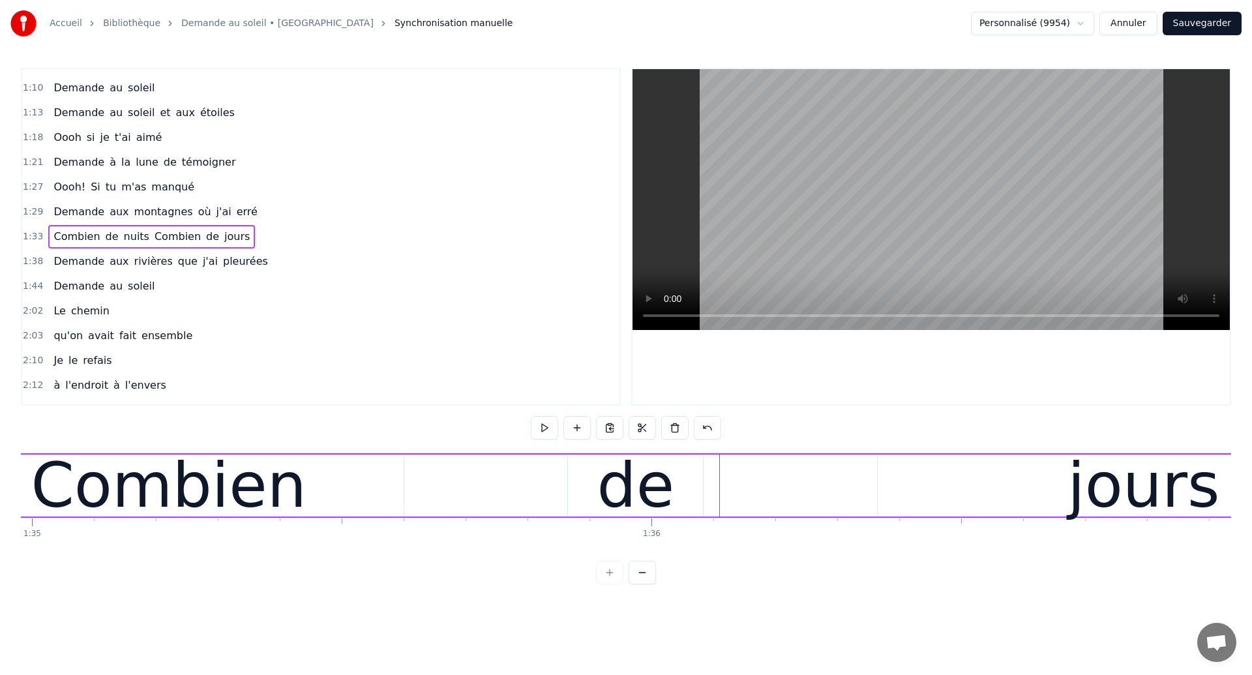
click at [483, 490] on div "Combien de nuits Combien de jours" at bounding box center [351, 485] width 2122 height 65
click at [614, 498] on div "de" at bounding box center [636, 485] width 78 height 93
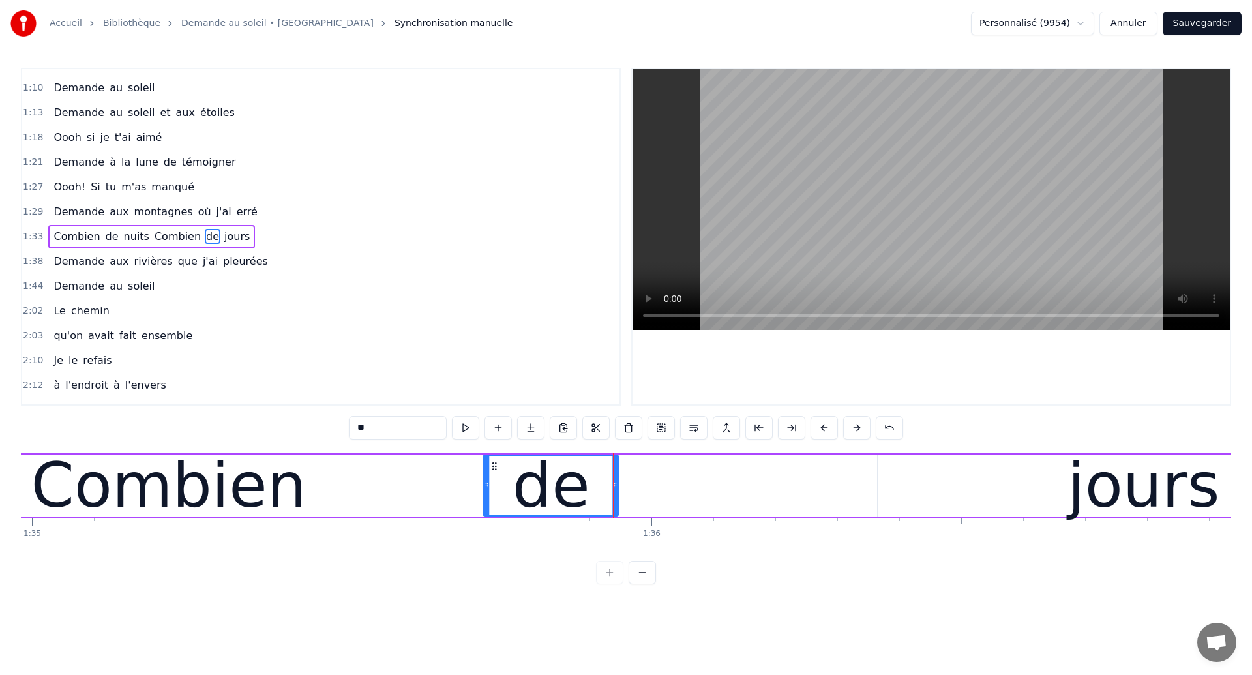
drag, startPoint x: 580, startPoint y: 465, endPoint x: 495, endPoint y: 490, distance: 88.5
click at [495, 490] on div "de" at bounding box center [552, 485] width 134 height 59
click at [102, 462] on div "Combien" at bounding box center [168, 485] width 275 height 93
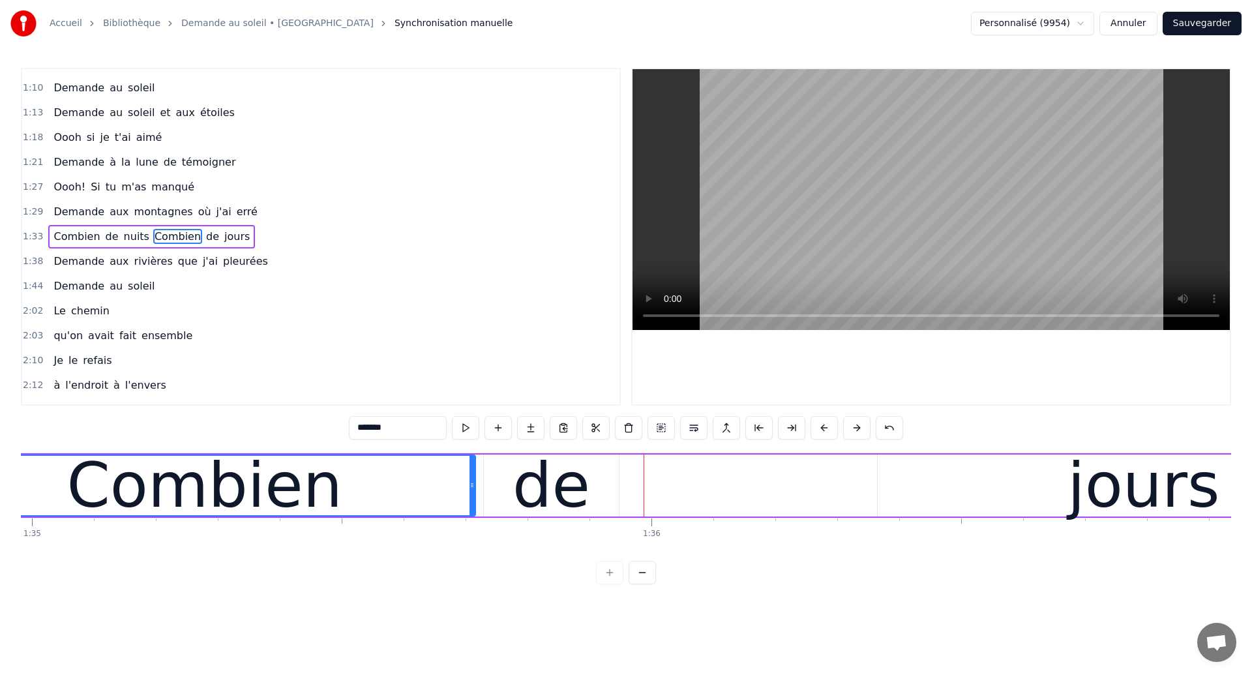
drag, startPoint x: 400, startPoint y: 491, endPoint x: 472, endPoint y: 515, distance: 75.5
click at [472, 515] on div at bounding box center [472, 485] width 5 height 59
click at [506, 490] on div "de" at bounding box center [551, 486] width 135 height 62
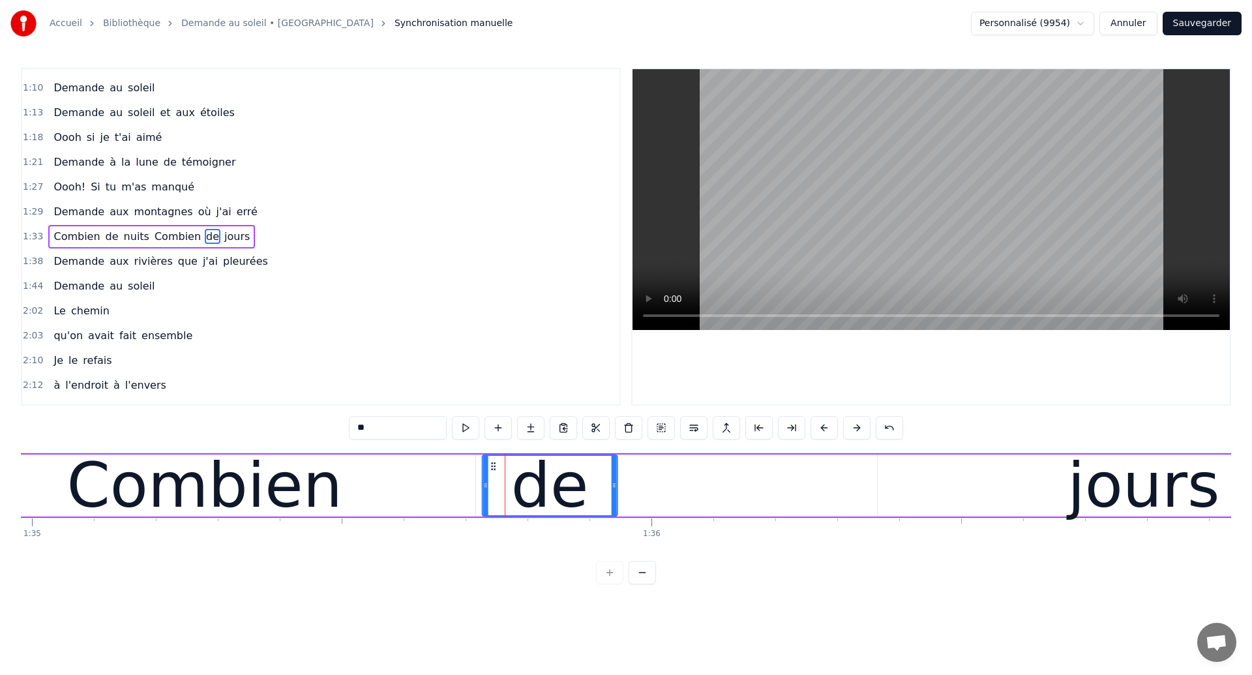
click at [494, 464] on icon at bounding box center [494, 466] width 10 height 10
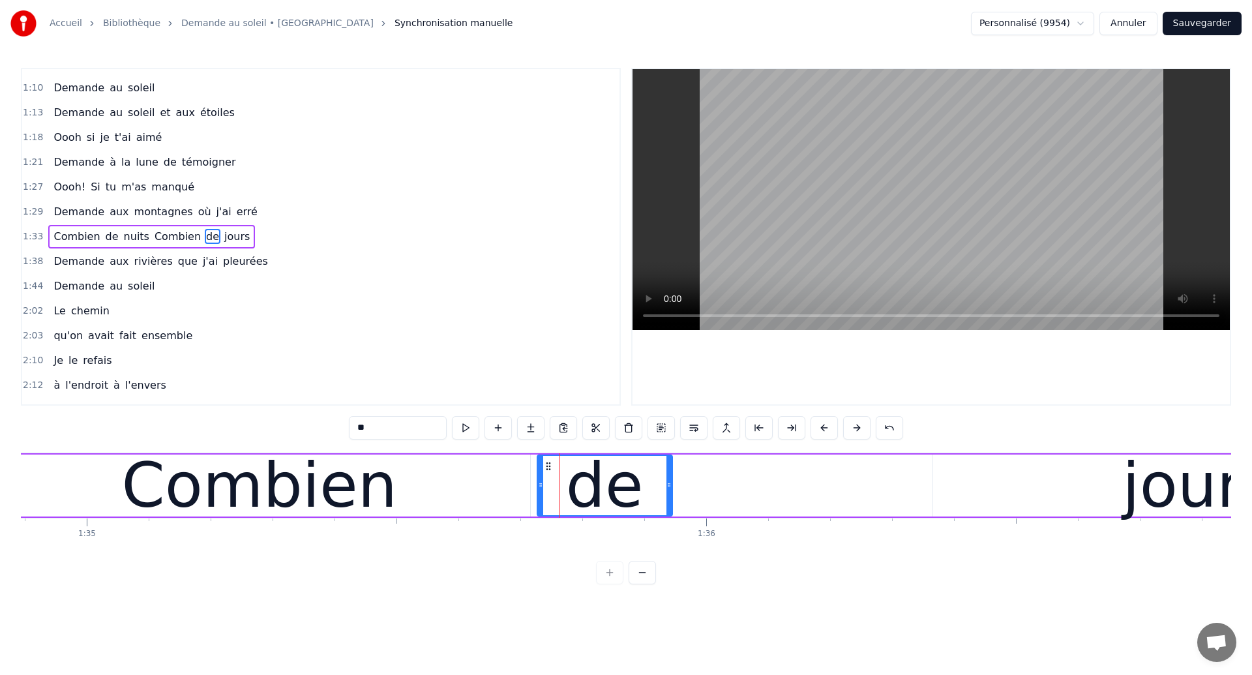
scroll to position [0, 58795]
click at [98, 477] on div "Combien" at bounding box center [260, 486] width 541 height 62
type input "*******"
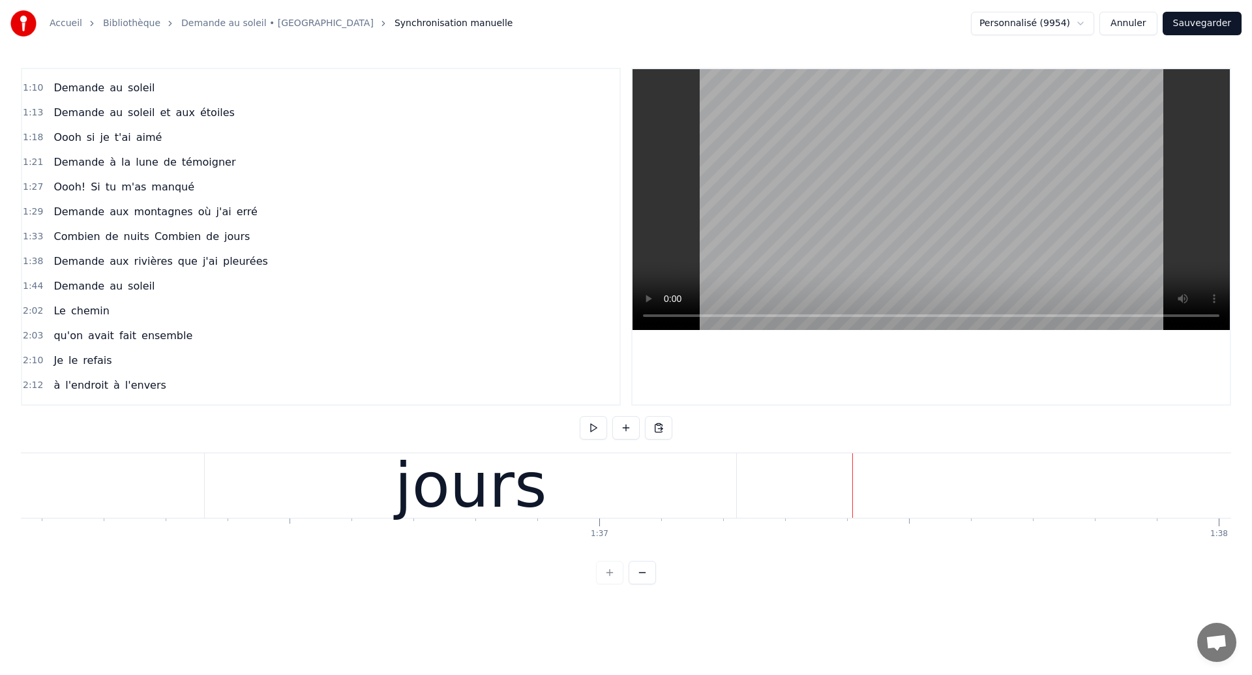
scroll to position [0, 59048]
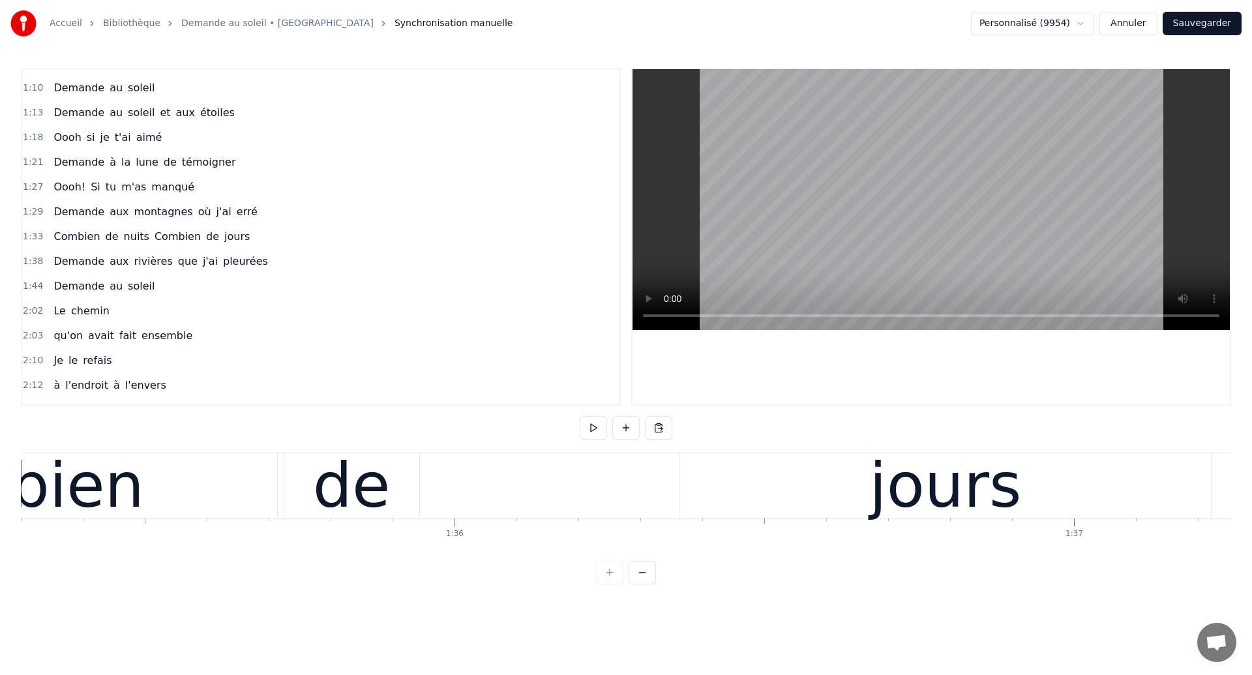
click at [202, 475] on div "Combien" at bounding box center [6, 485] width 541 height 65
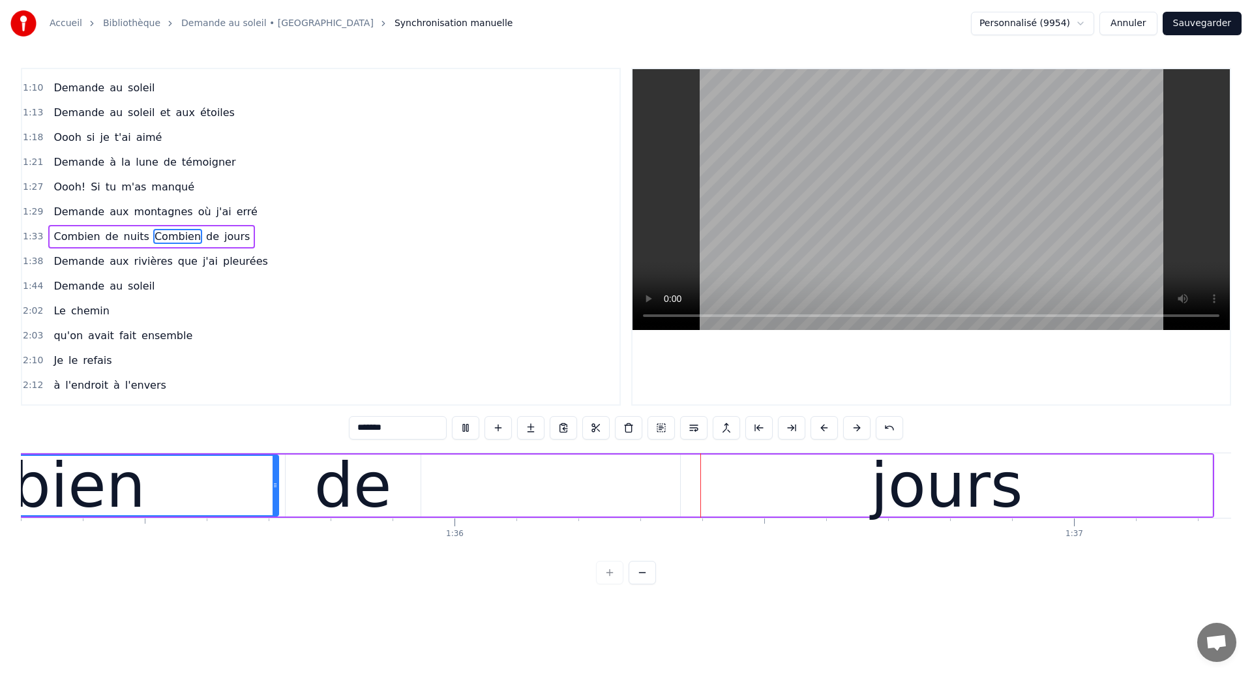
click at [462, 479] on div "Combien de nuits Combien de jours" at bounding box center [154, 485] width 2122 height 65
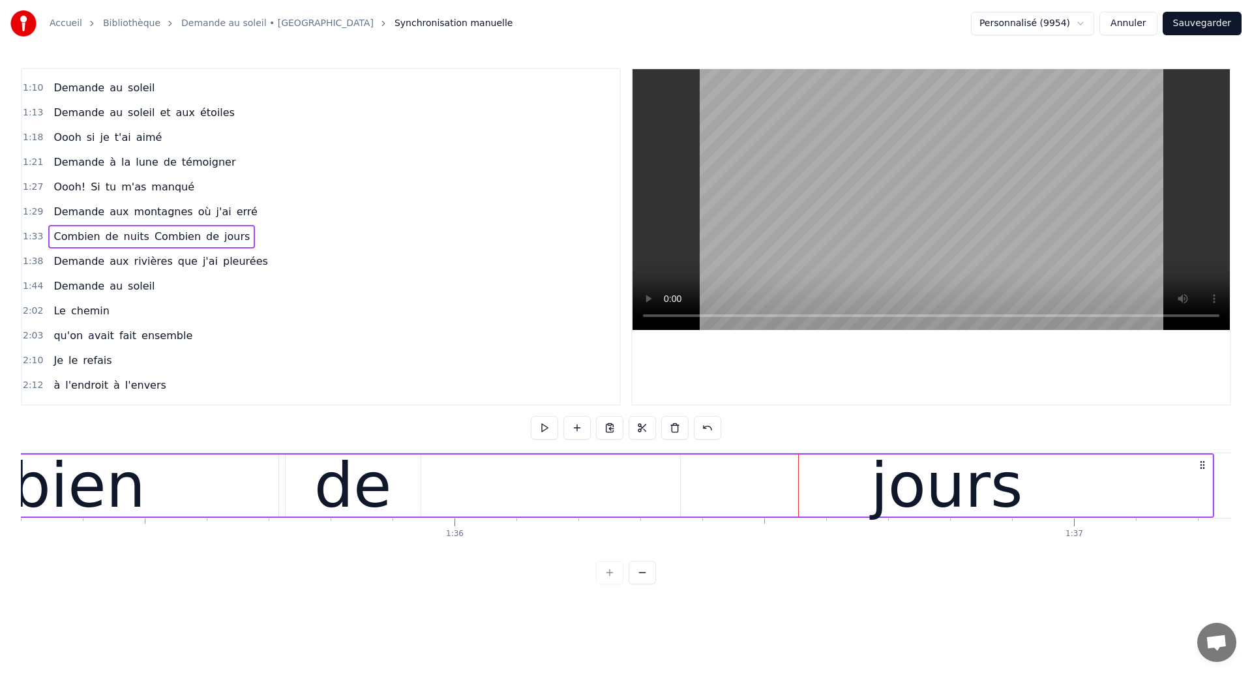
click at [238, 469] on div "Combien" at bounding box center [7, 486] width 541 height 62
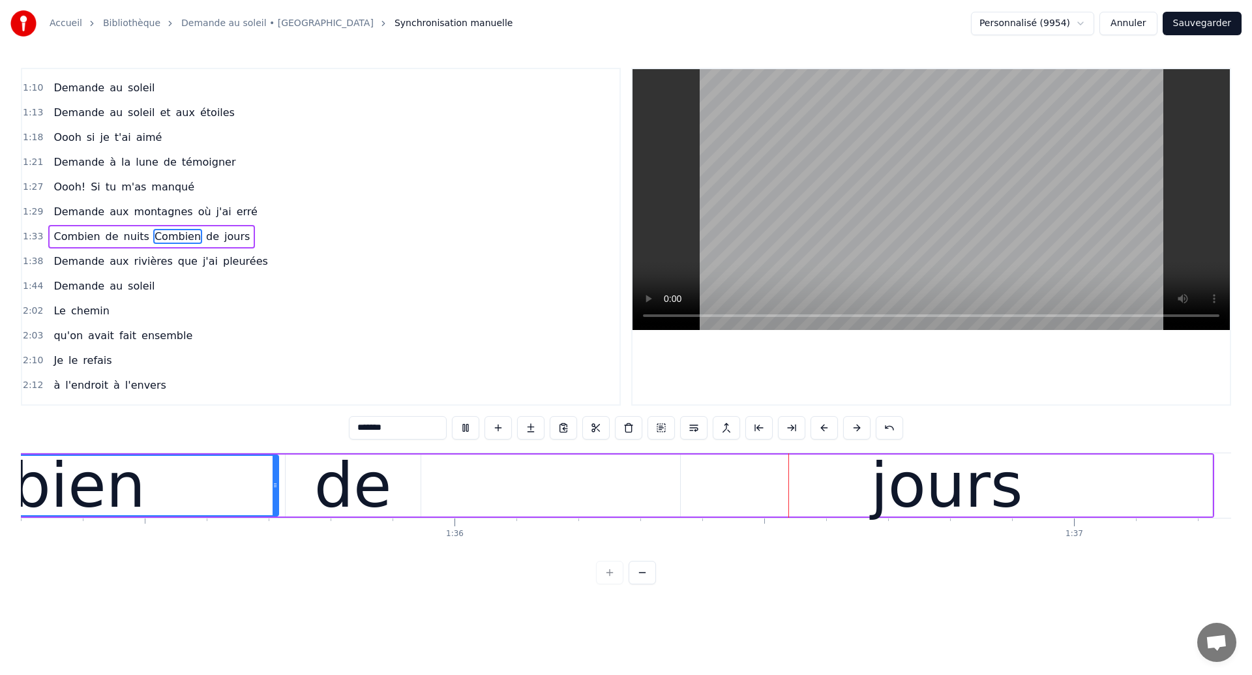
click at [622, 451] on div "0:18 Dans mes nuits 0:20 Je vois des murs de feu 0:26 Je traverse des océans de…" at bounding box center [626, 326] width 1211 height 517
click at [626, 496] on div "Combien de nuits Combien de jours" at bounding box center [154, 485] width 2122 height 65
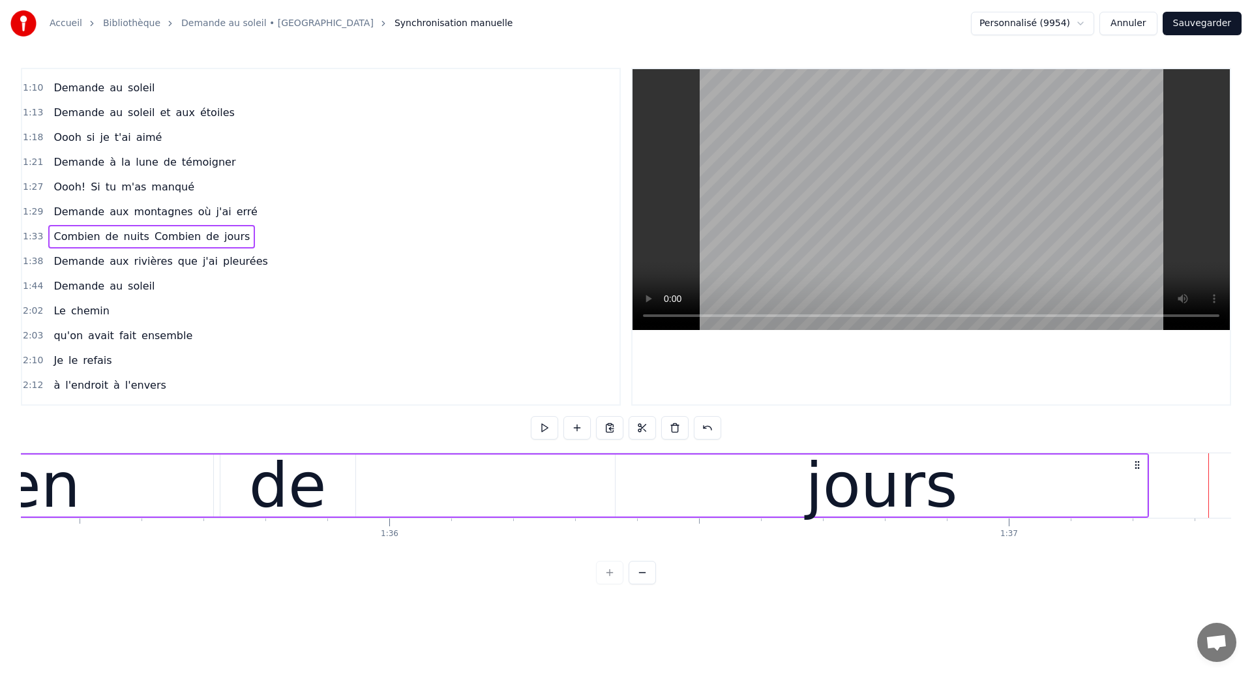
scroll to position [0, 59043]
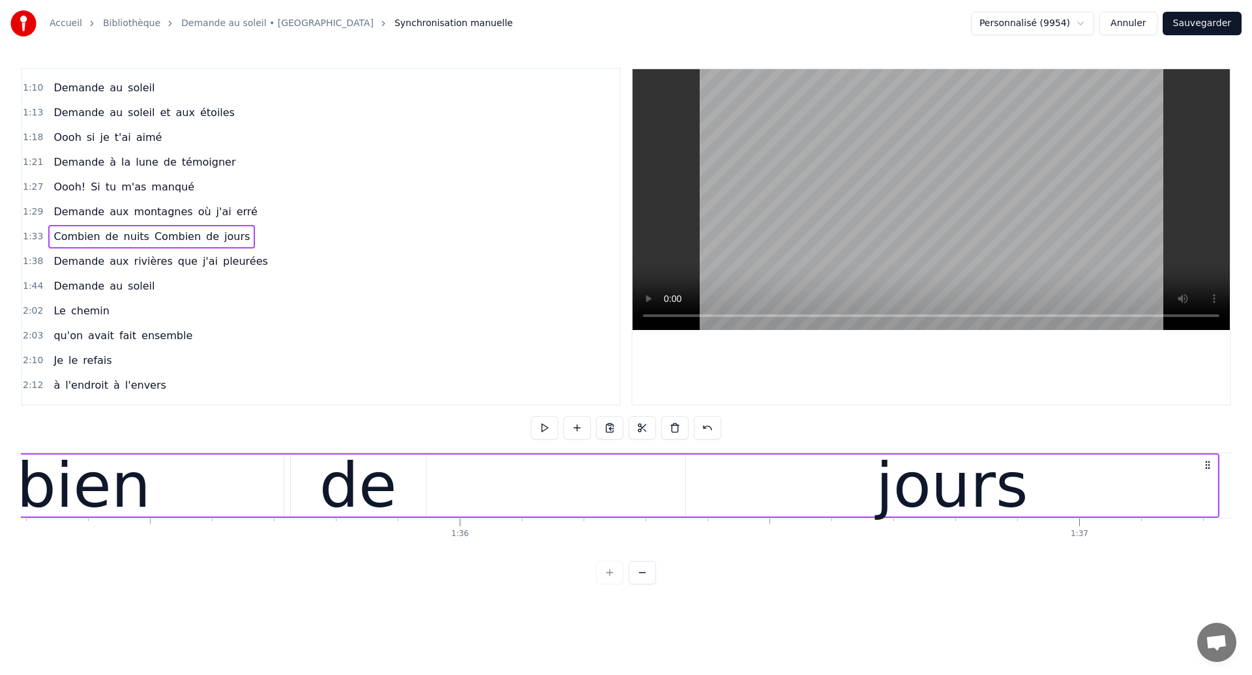
click at [401, 484] on div "de" at bounding box center [358, 486] width 135 height 62
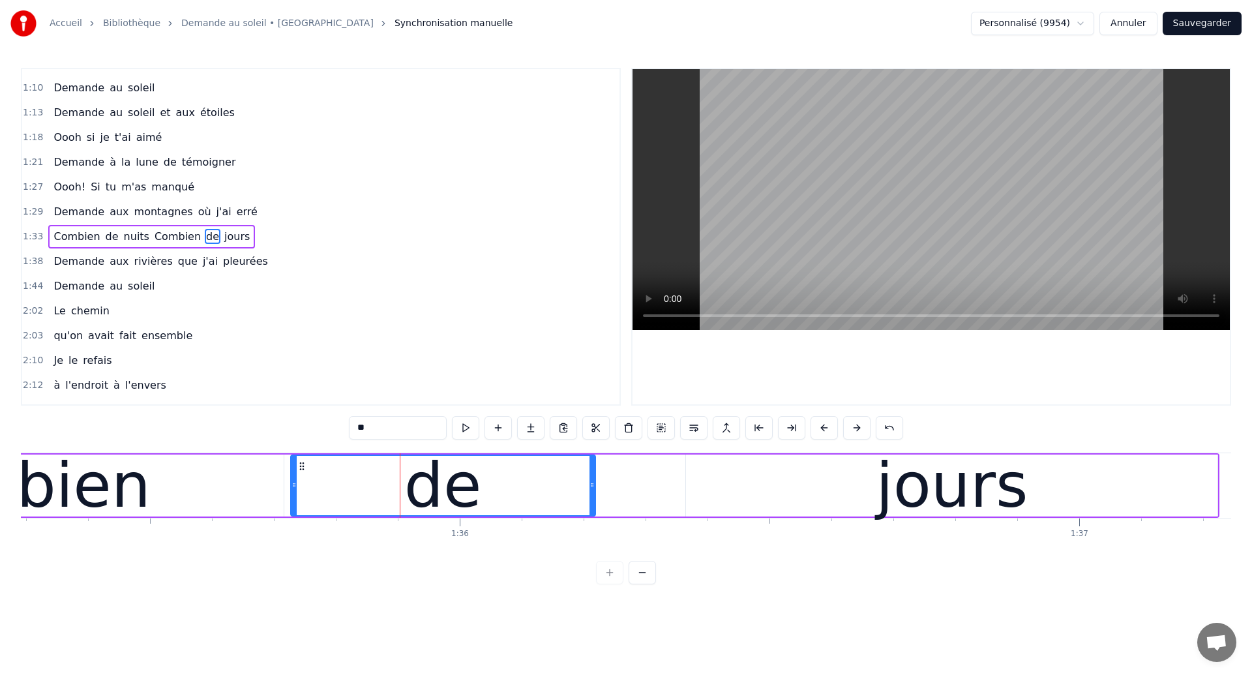
drag, startPoint x: 421, startPoint y: 484, endPoint x: 590, endPoint y: 520, distance: 173.5
click at [590, 520] on div "Dans mes nuits Je vois des murs de feu Je traverse des océans de sang Je croise…" at bounding box center [626, 502] width 1211 height 98
click at [172, 474] on div "Combien" at bounding box center [12, 486] width 541 height 62
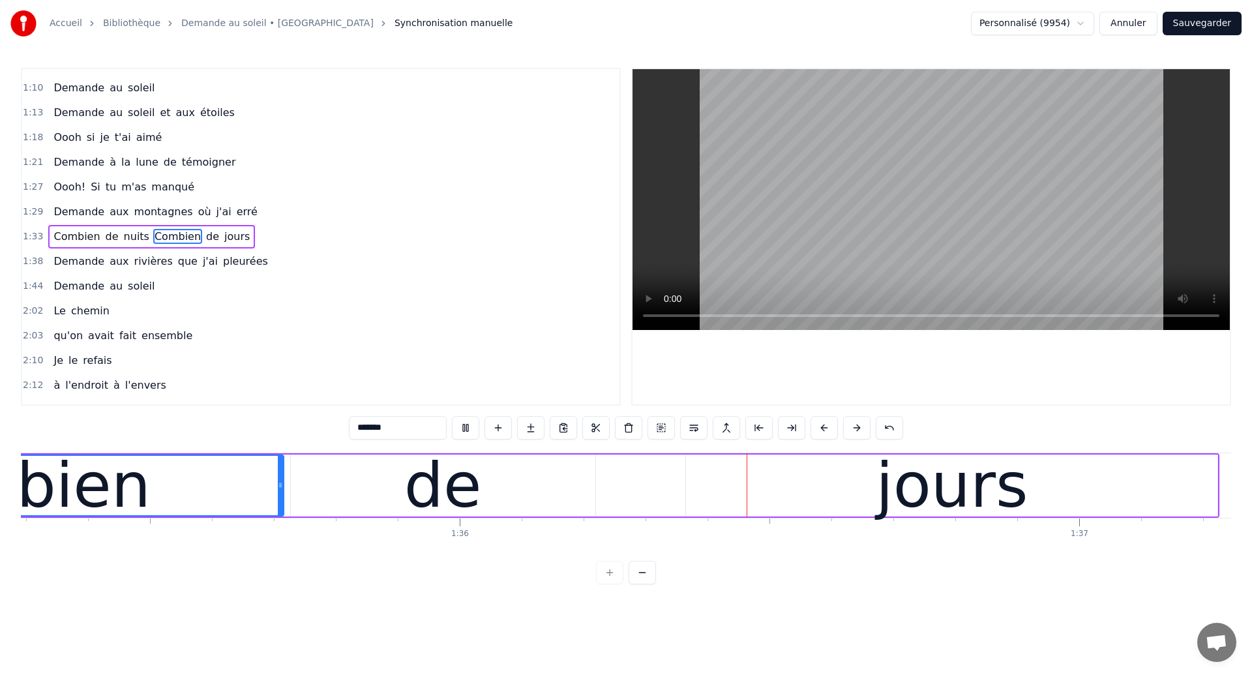
click at [472, 477] on div "de" at bounding box center [443, 485] width 78 height 93
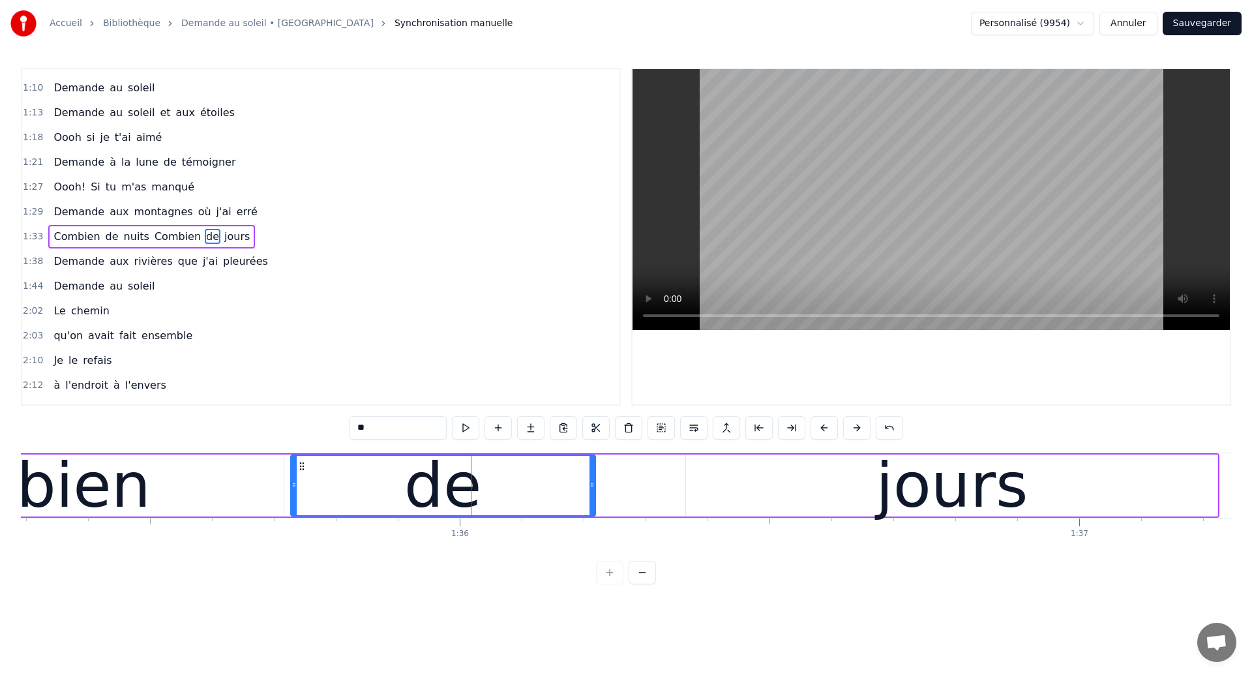
click at [808, 480] on div "jours" at bounding box center [952, 486] width 532 height 62
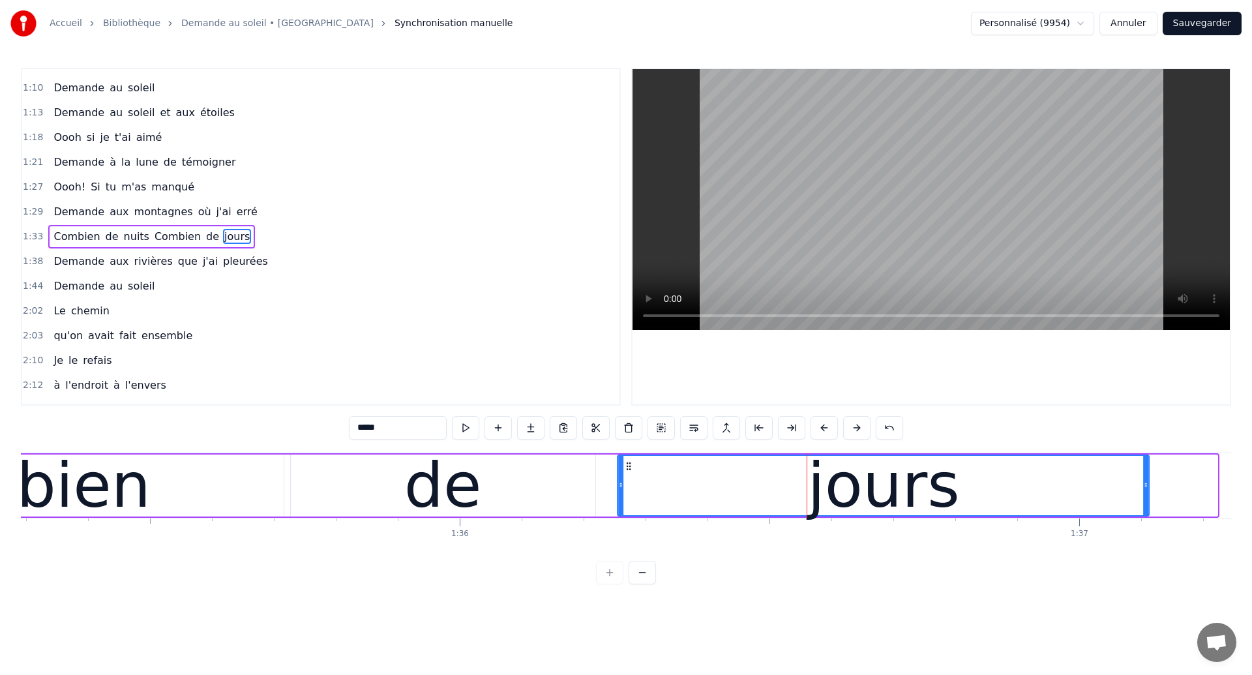
drag, startPoint x: 698, startPoint y: 461, endPoint x: 630, endPoint y: 482, distance: 71.0
click at [630, 482] on div "jours" at bounding box center [884, 485] width 530 height 59
click at [564, 485] on div "de" at bounding box center [443, 486] width 305 height 62
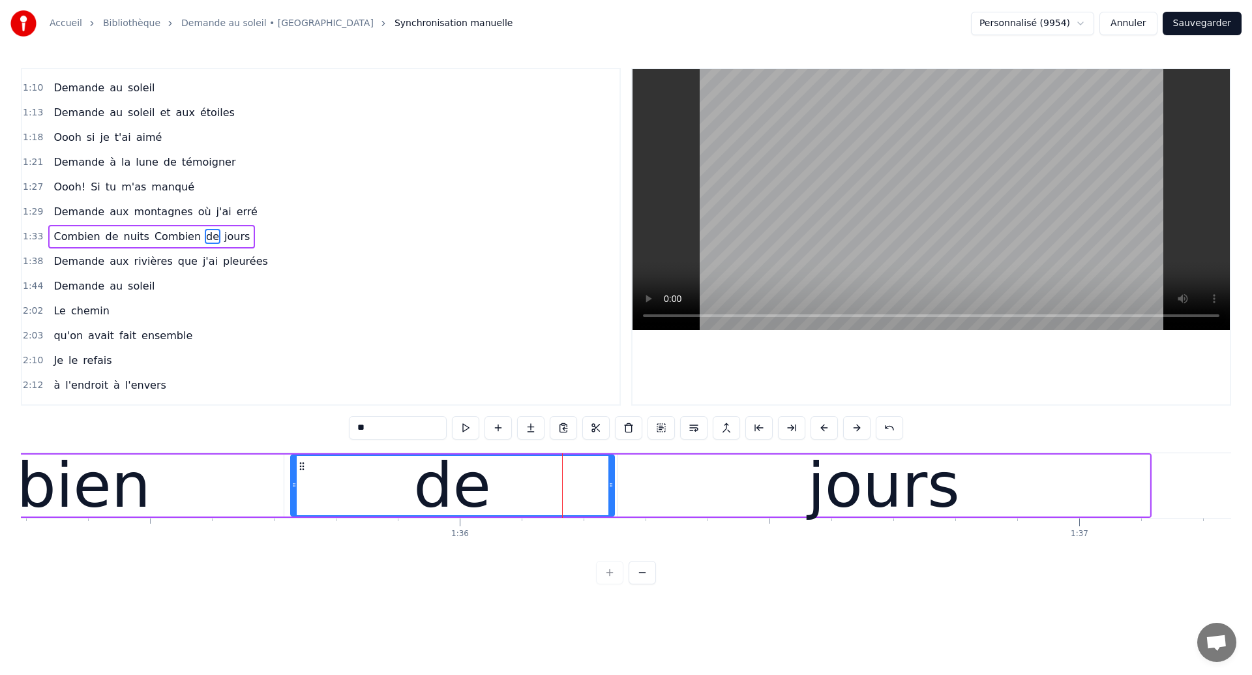
drag, startPoint x: 589, startPoint y: 489, endPoint x: 608, endPoint y: 498, distance: 21.0
click at [609, 498] on div at bounding box center [611, 485] width 5 height 59
click at [633, 496] on div "jours" at bounding box center [884, 486] width 532 height 62
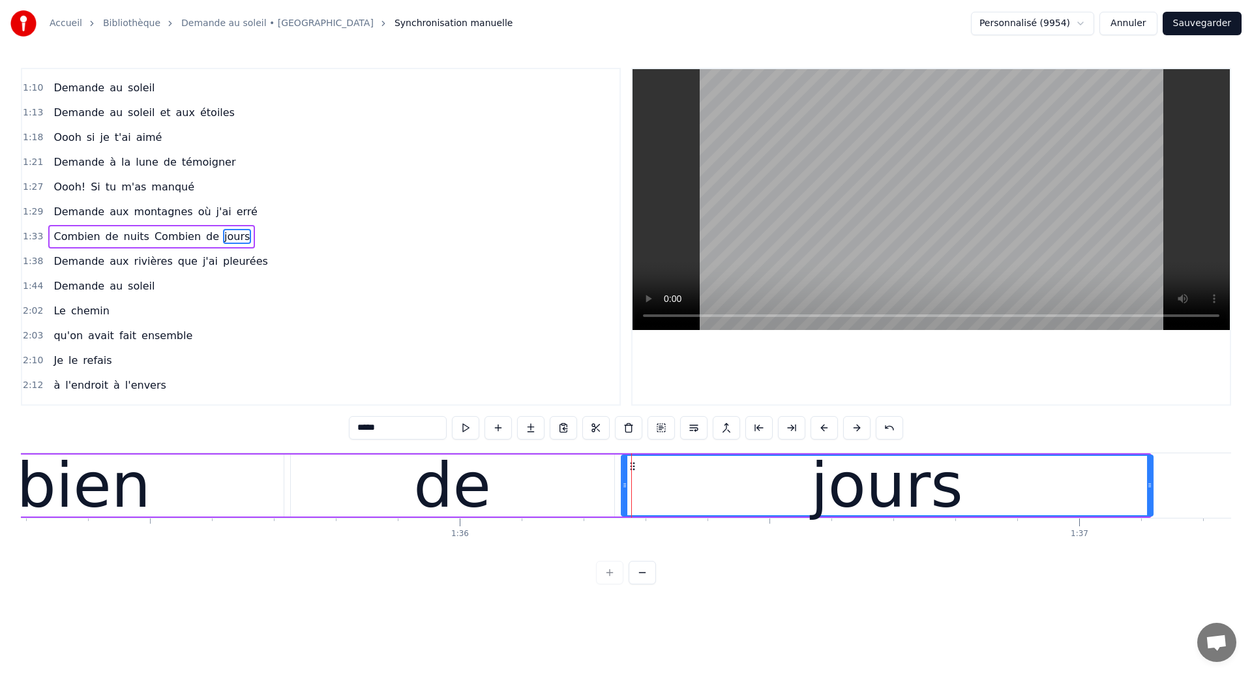
click at [633, 468] on icon at bounding box center [632, 466] width 10 height 10
click at [57, 482] on div "Combien" at bounding box center [12, 485] width 275 height 93
type input "*******"
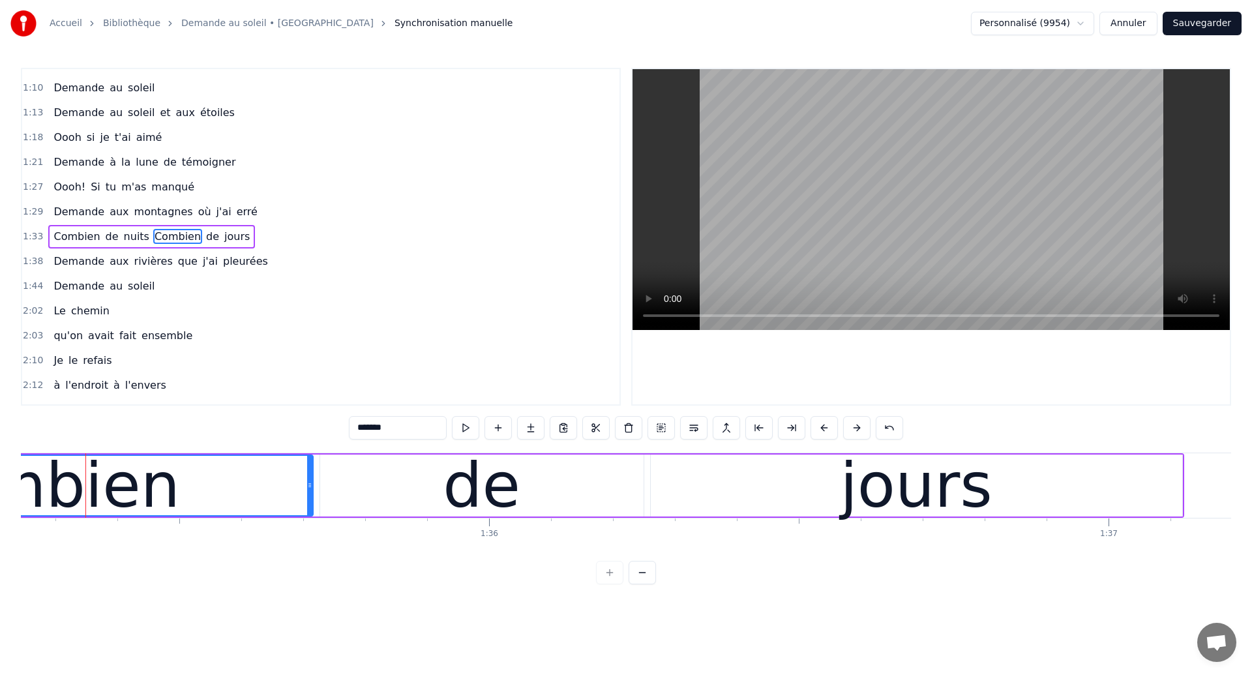
scroll to position [0, 59013]
drag, startPoint x: 57, startPoint y: 482, endPoint x: 261, endPoint y: 391, distance: 223.0
click at [254, 391] on div "0:18 Dans mes nuits 0:20 Je vois des murs de feu 0:26 Je traverse des océans de…" at bounding box center [626, 326] width 1211 height 517
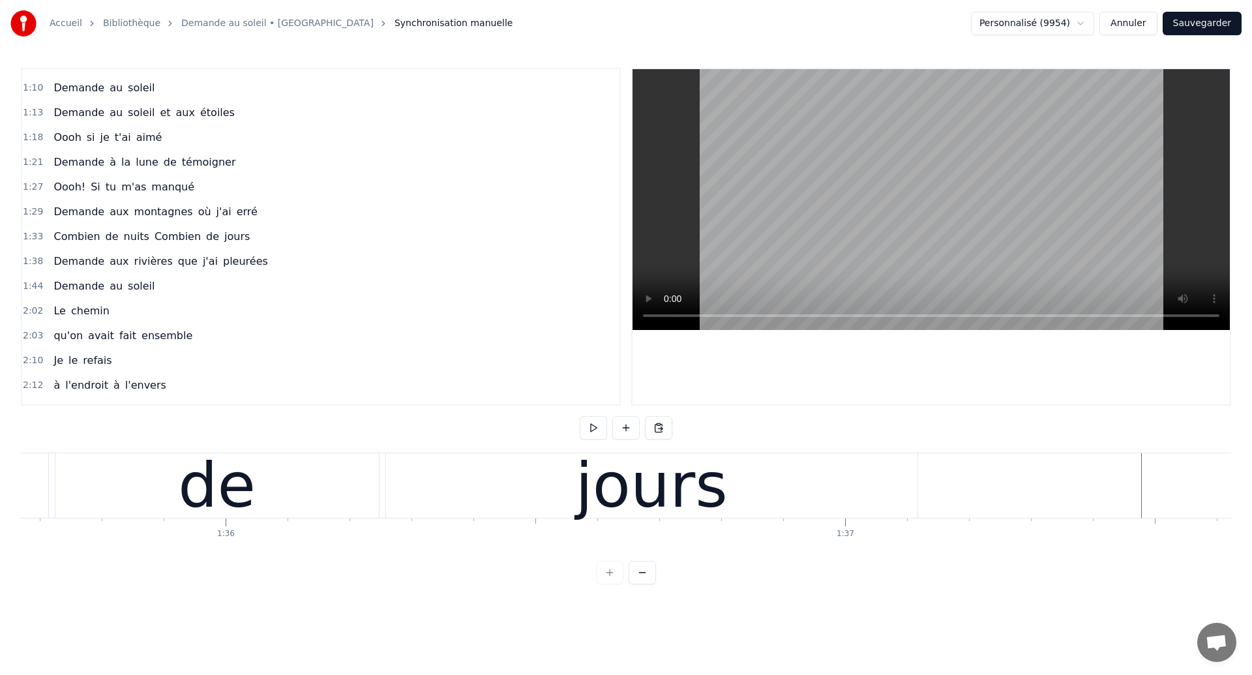
scroll to position [0, 59269]
click at [198, 481] on div "de" at bounding box center [225, 485] width 78 height 93
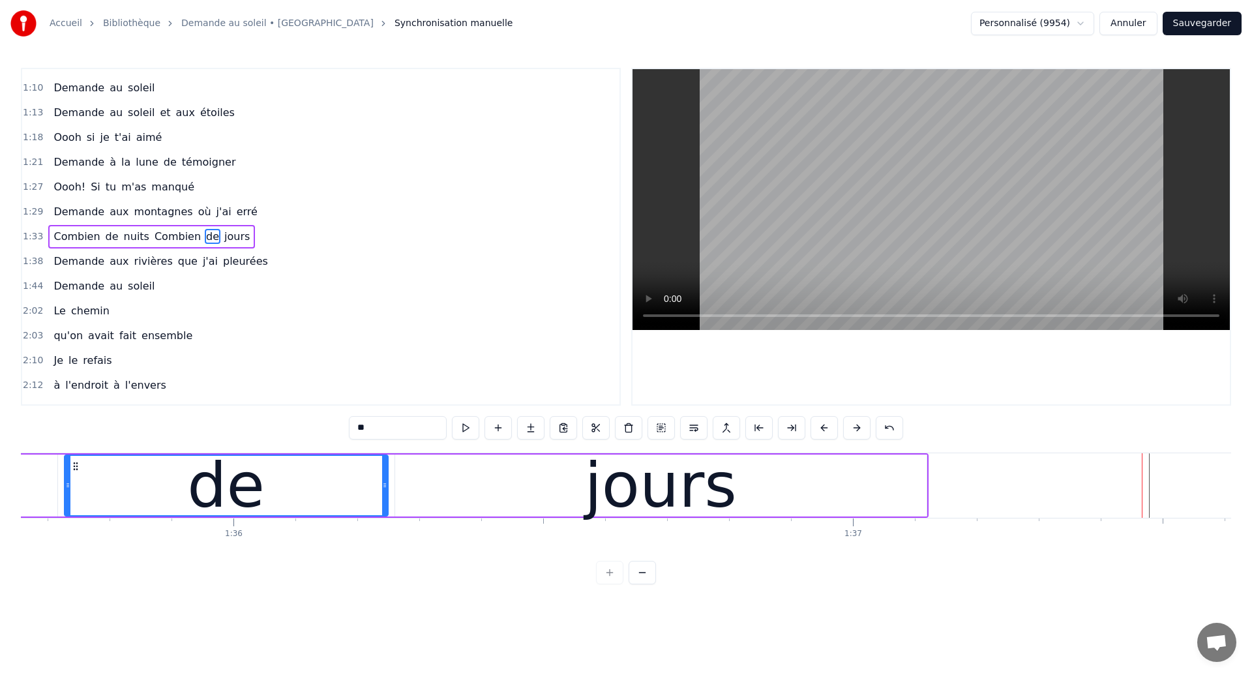
click at [901, 488] on div "jours" at bounding box center [661, 486] width 532 height 62
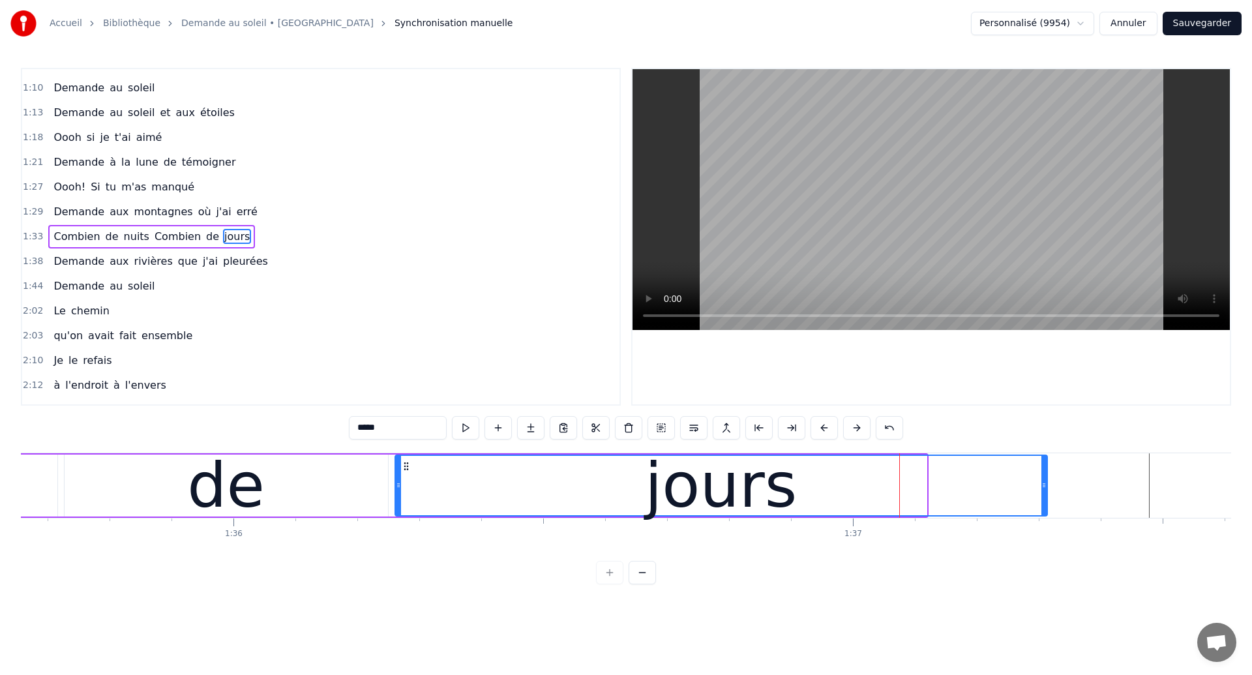
drag, startPoint x: 922, startPoint y: 488, endPoint x: 1043, endPoint y: 515, distance: 123.6
click at [1043, 515] on div at bounding box center [1044, 485] width 5 height 59
click at [225, 488] on div "de" at bounding box center [226, 485] width 78 height 93
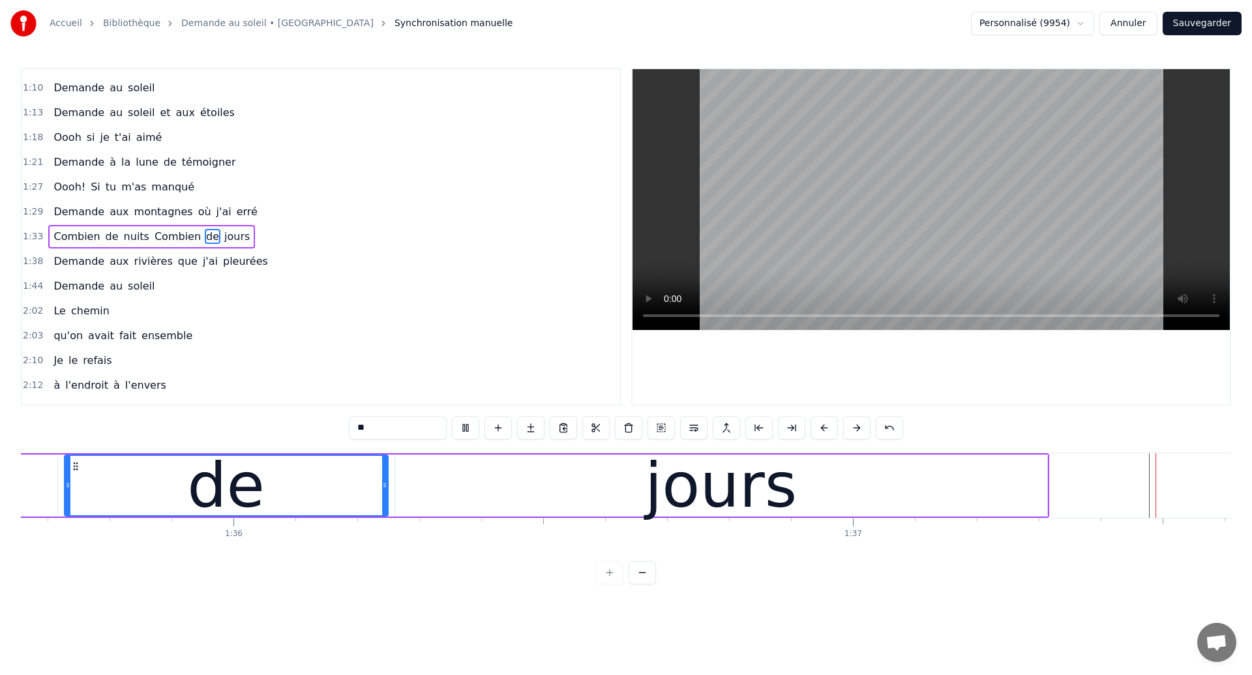
click at [771, 494] on div "jours" at bounding box center [721, 485] width 152 height 93
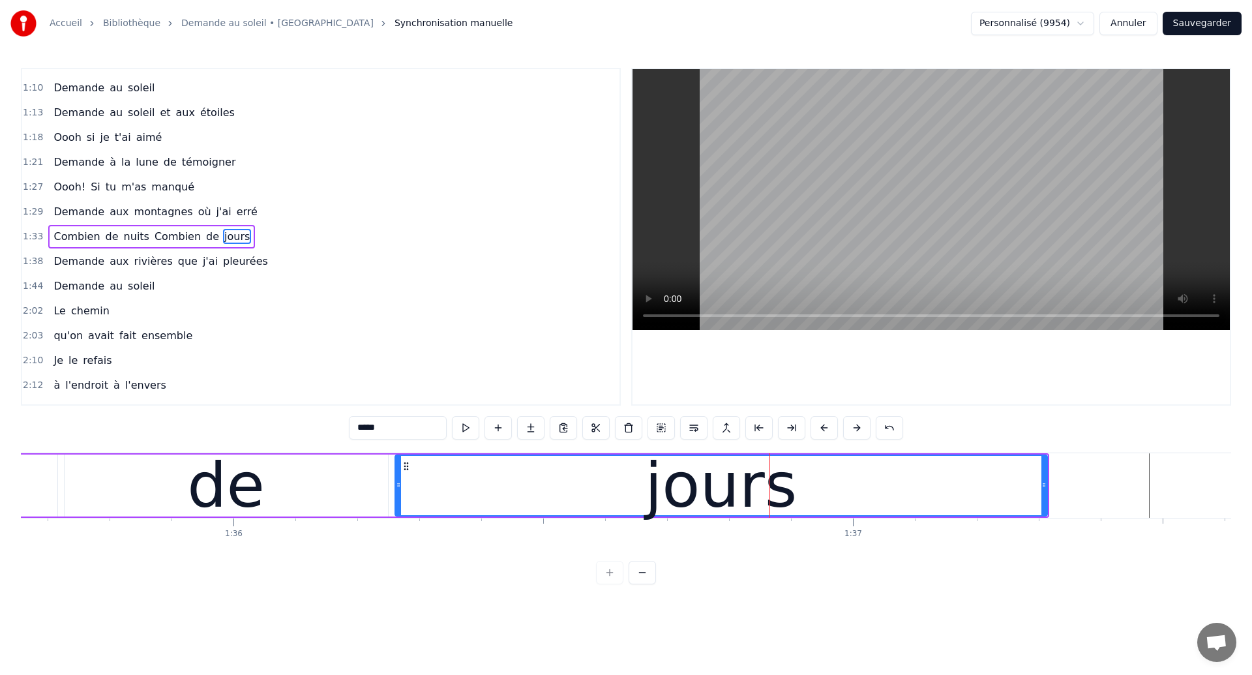
click at [97, 469] on div "de" at bounding box center [226, 486] width 323 height 62
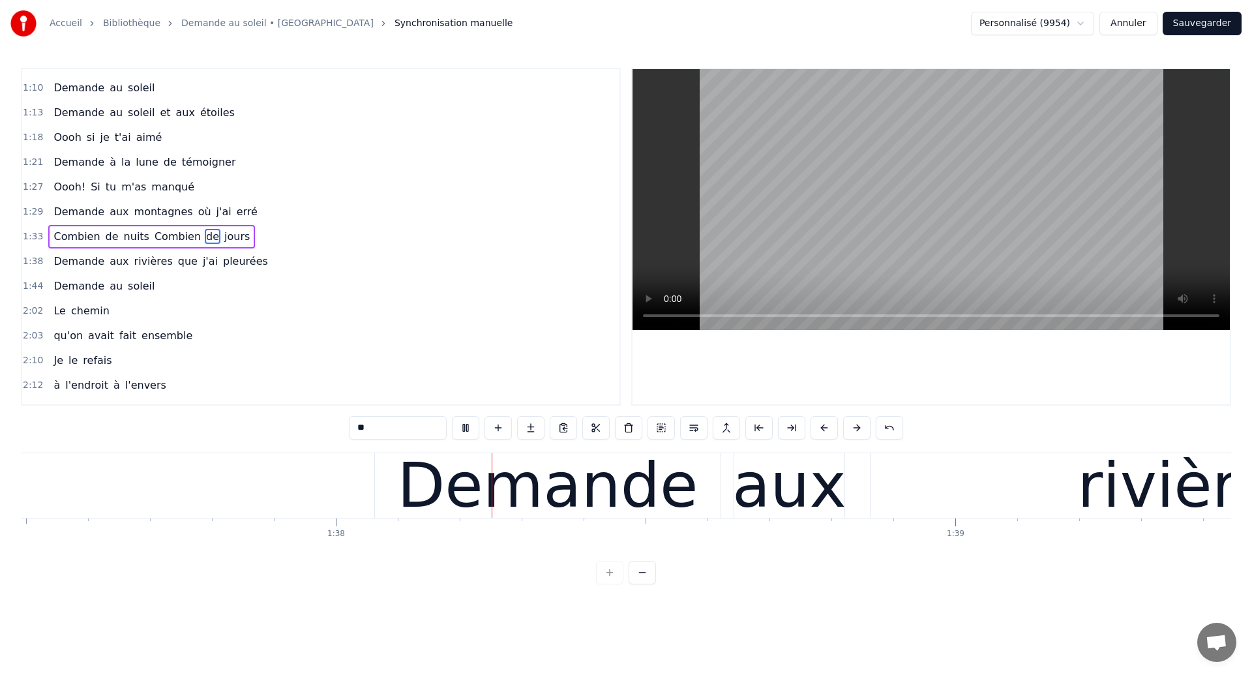
scroll to position [0, 60410]
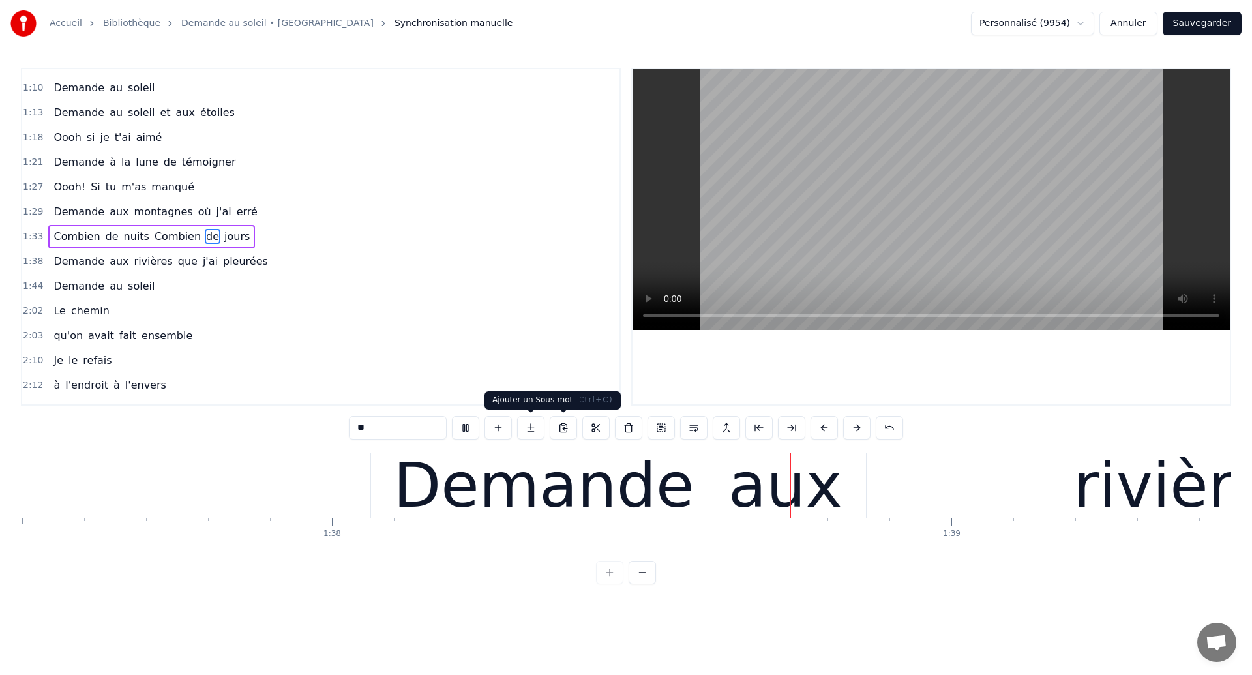
click at [515, 467] on div "Demande" at bounding box center [543, 485] width 301 height 93
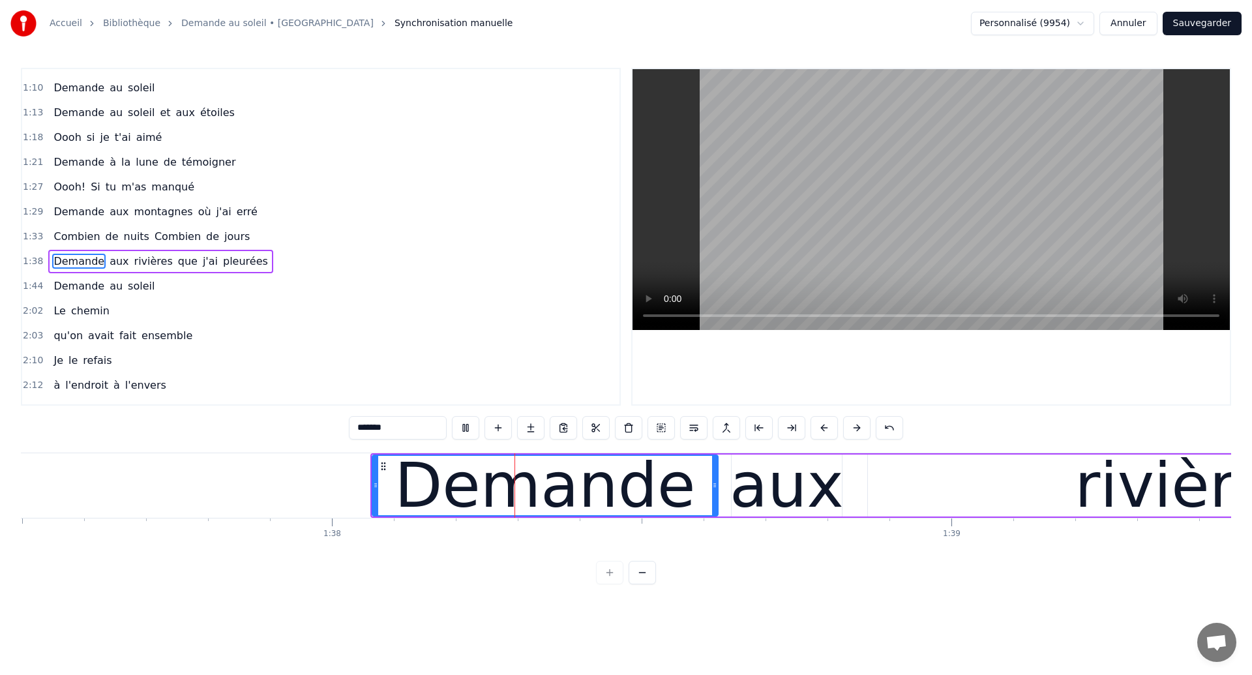
scroll to position [340, 0]
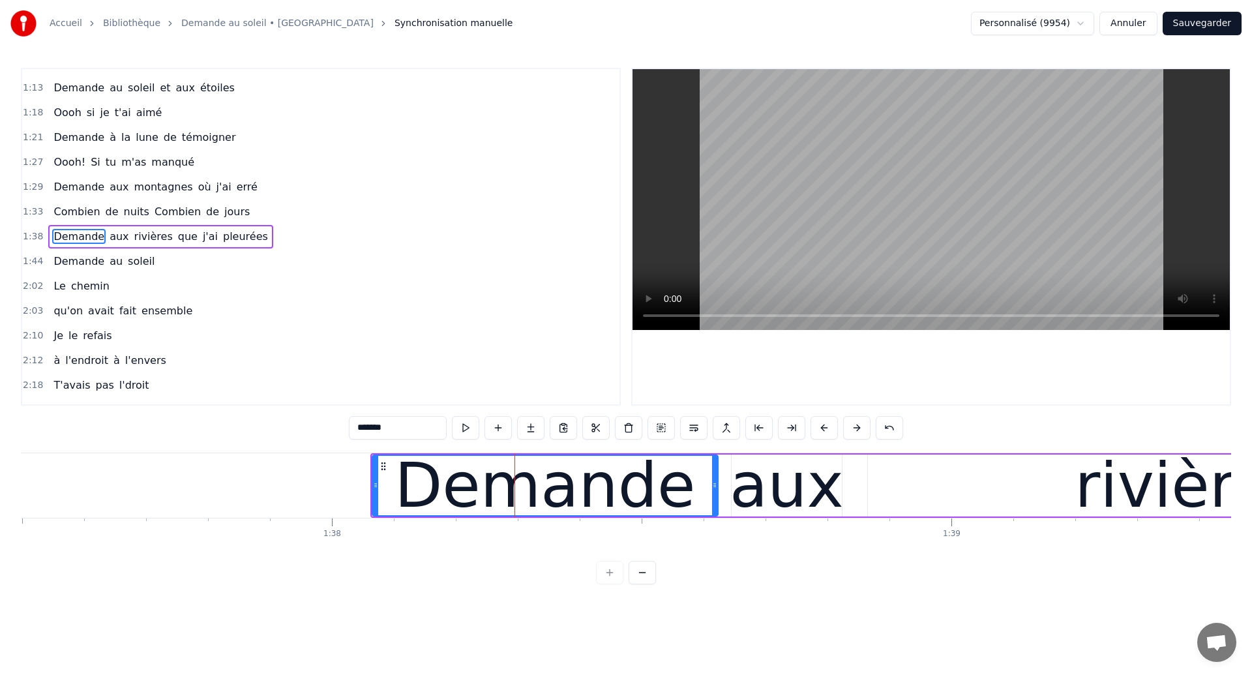
click at [138, 211] on span "nuits" at bounding box center [137, 211] width 28 height 15
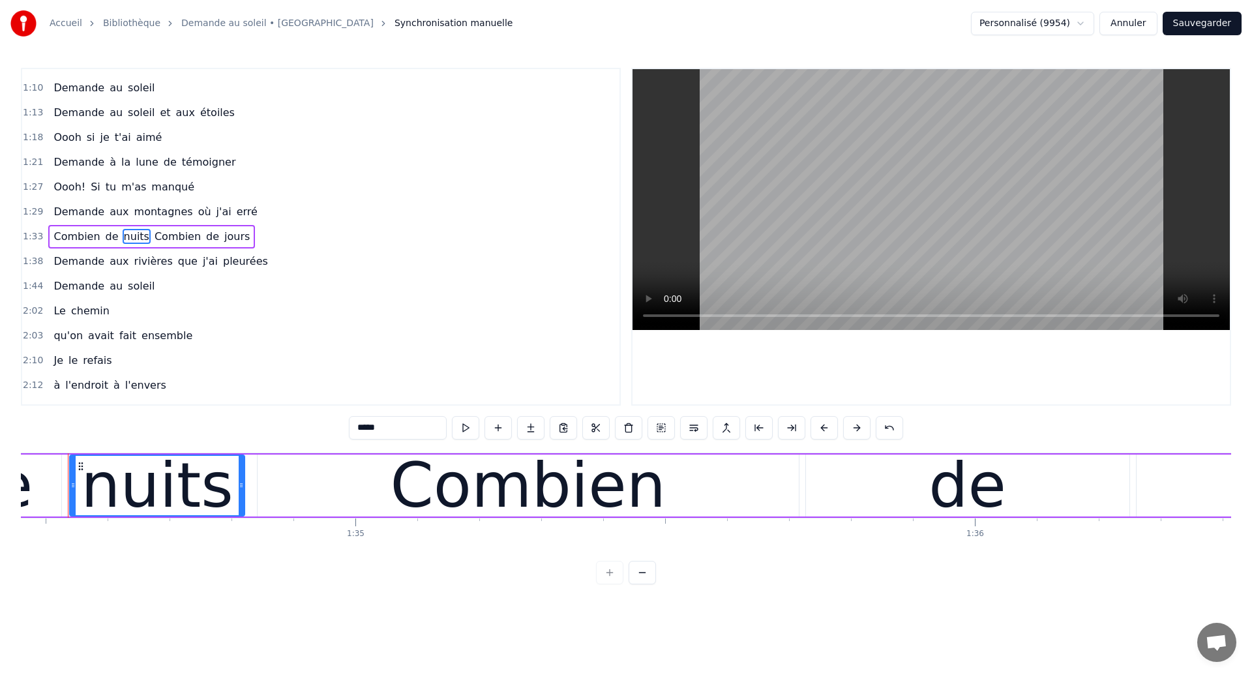
scroll to position [0, 58510]
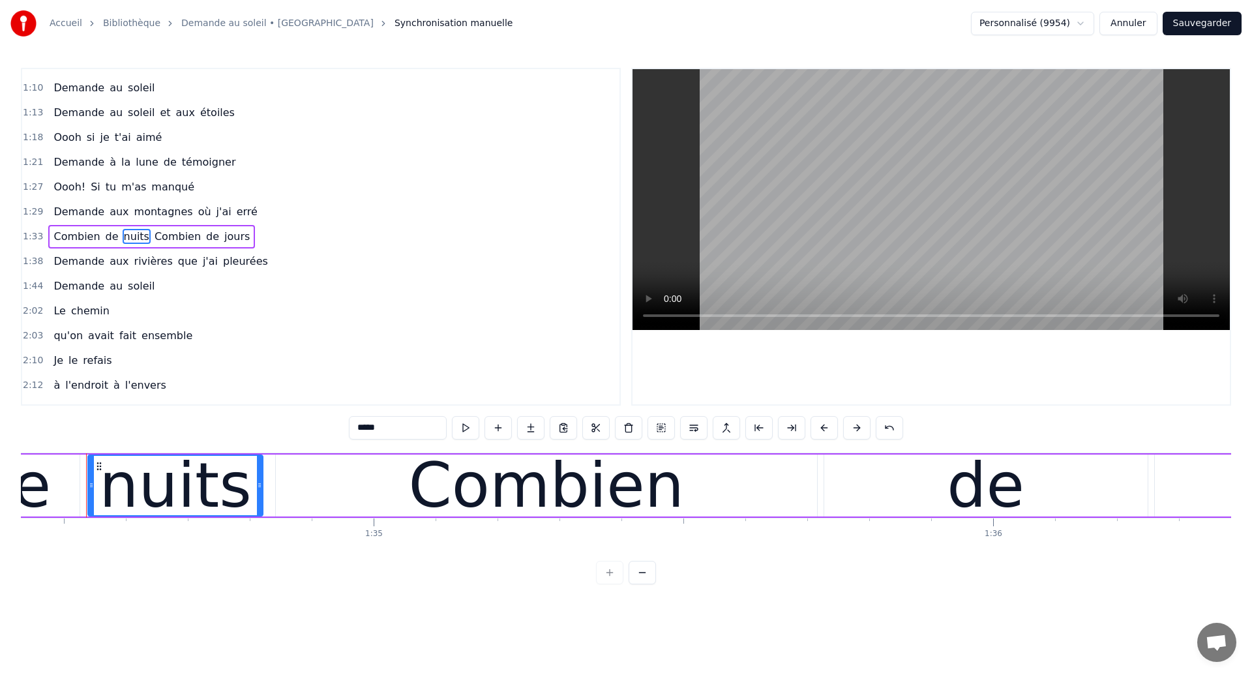
click at [153, 233] on span "Combien" at bounding box center [177, 236] width 49 height 15
type input "*******"
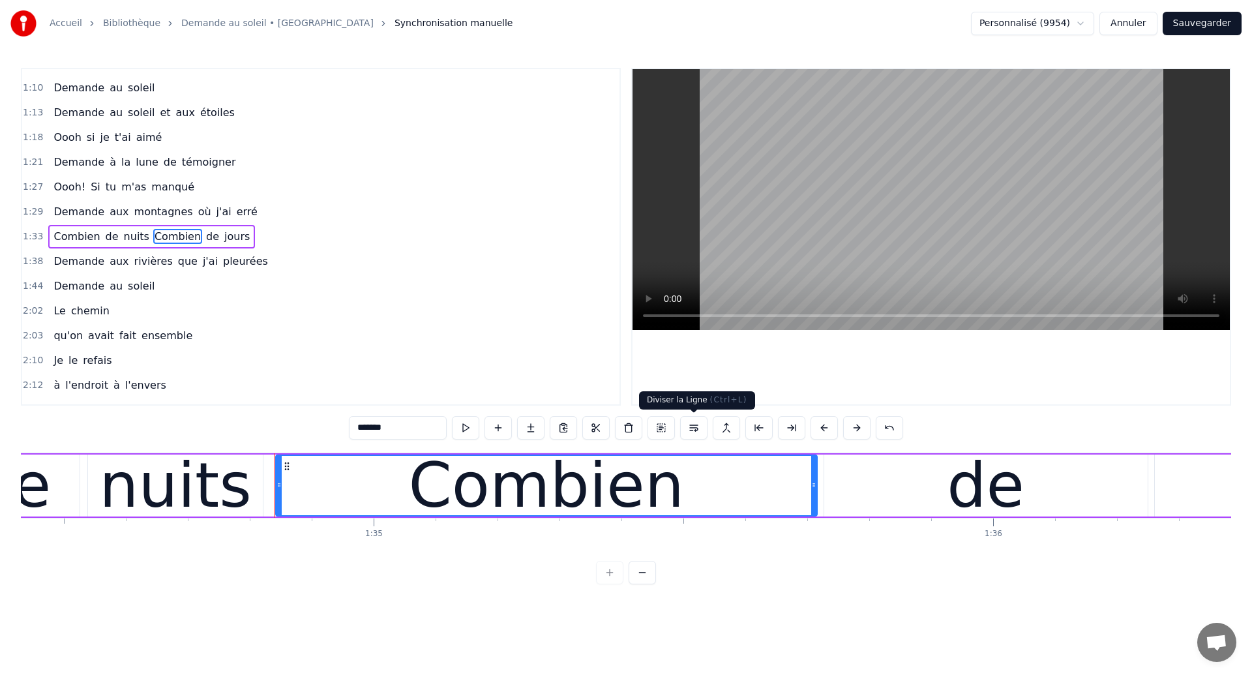
click at [702, 433] on button at bounding box center [693, 427] width 27 height 23
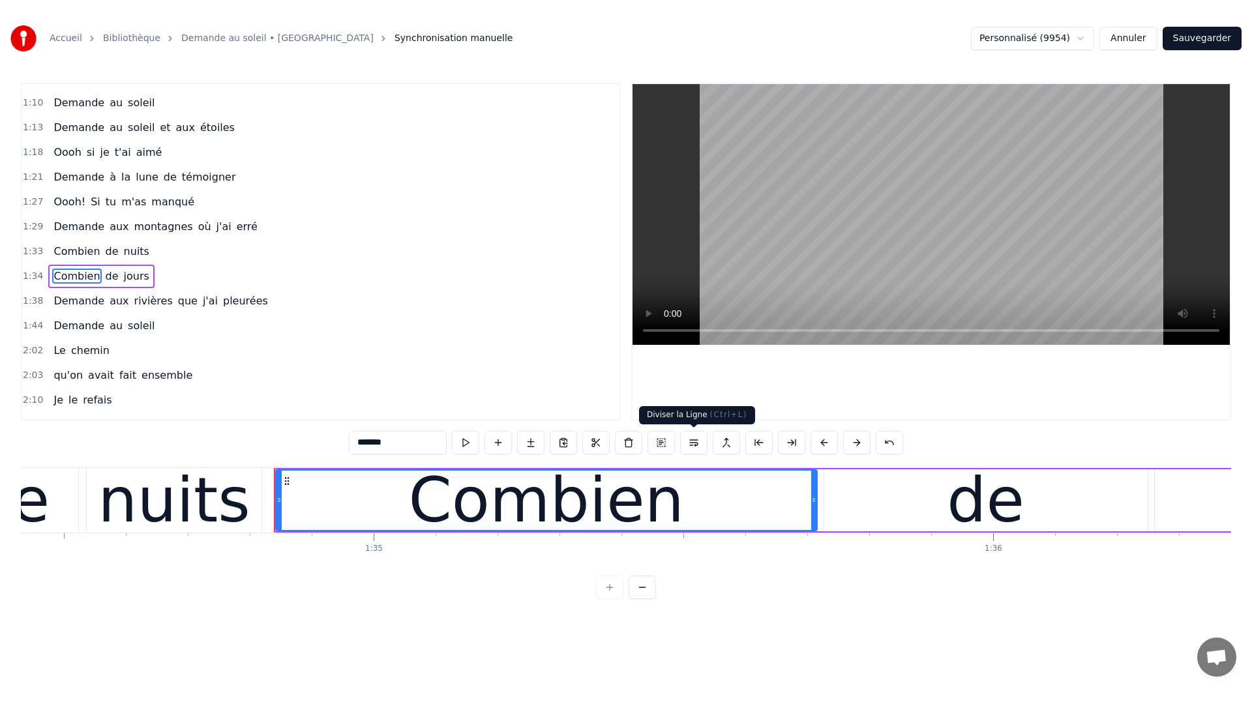
scroll to position [340, 0]
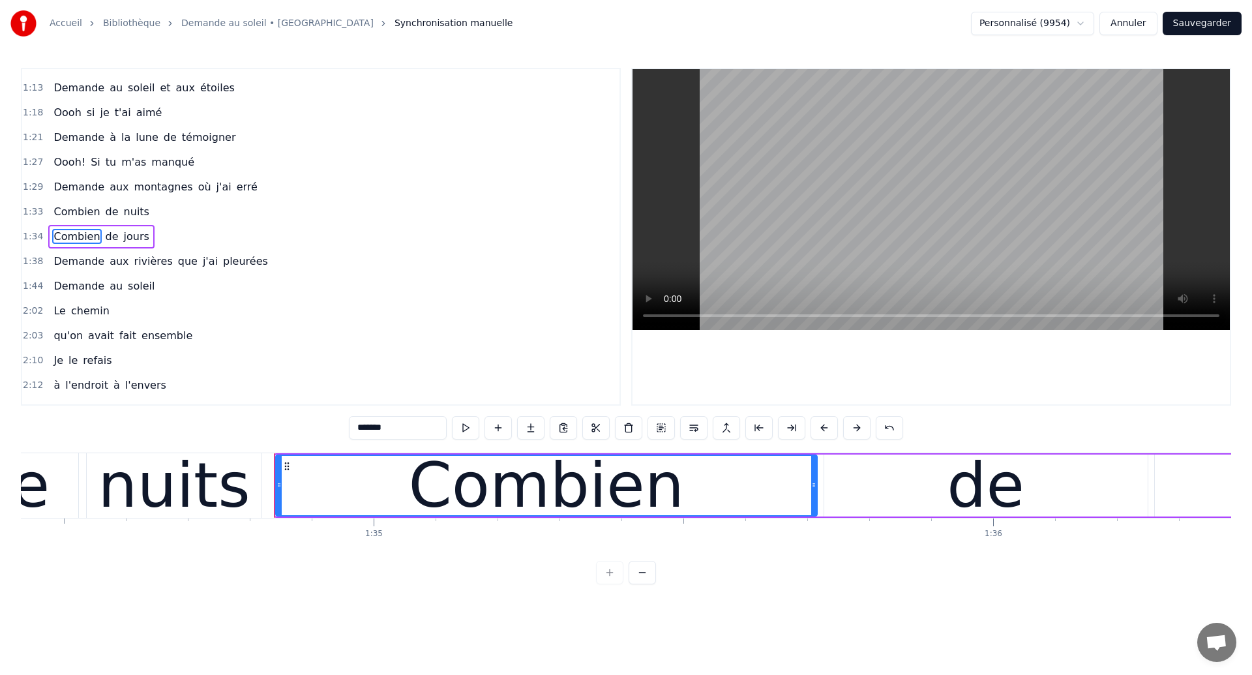
click at [1194, 25] on button "Sauvegarder" at bounding box center [1202, 23] width 79 height 23
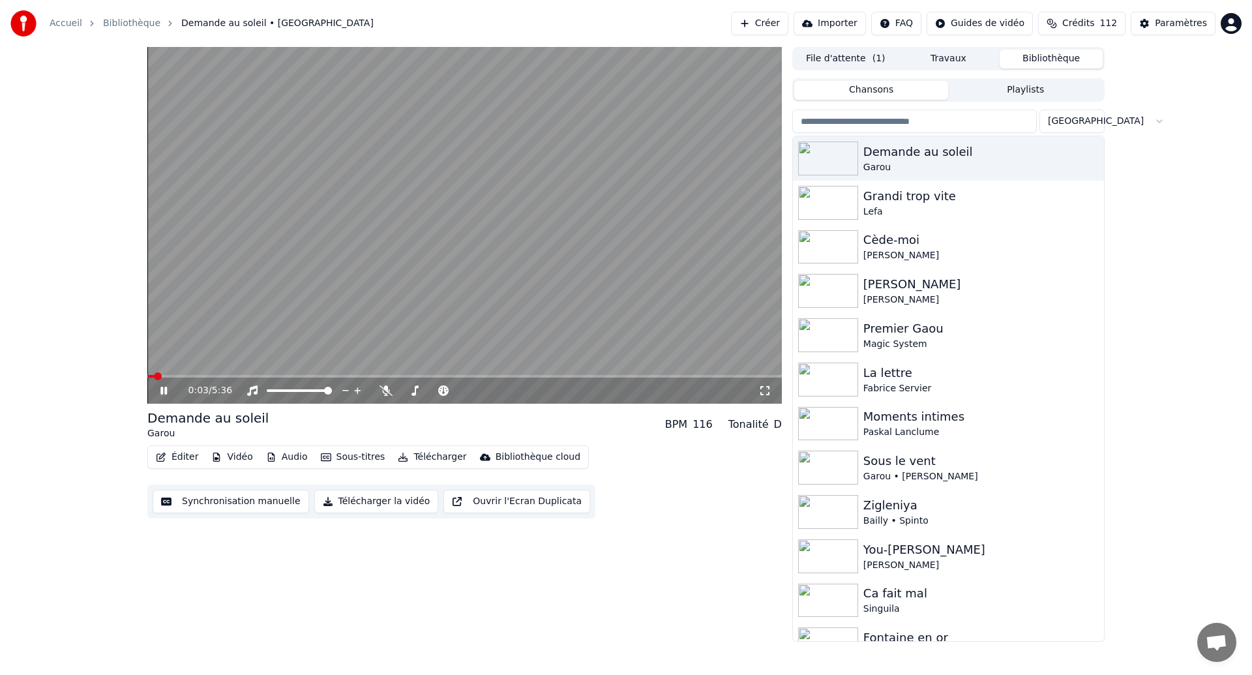
click at [767, 390] on icon at bounding box center [765, 390] width 13 height 10
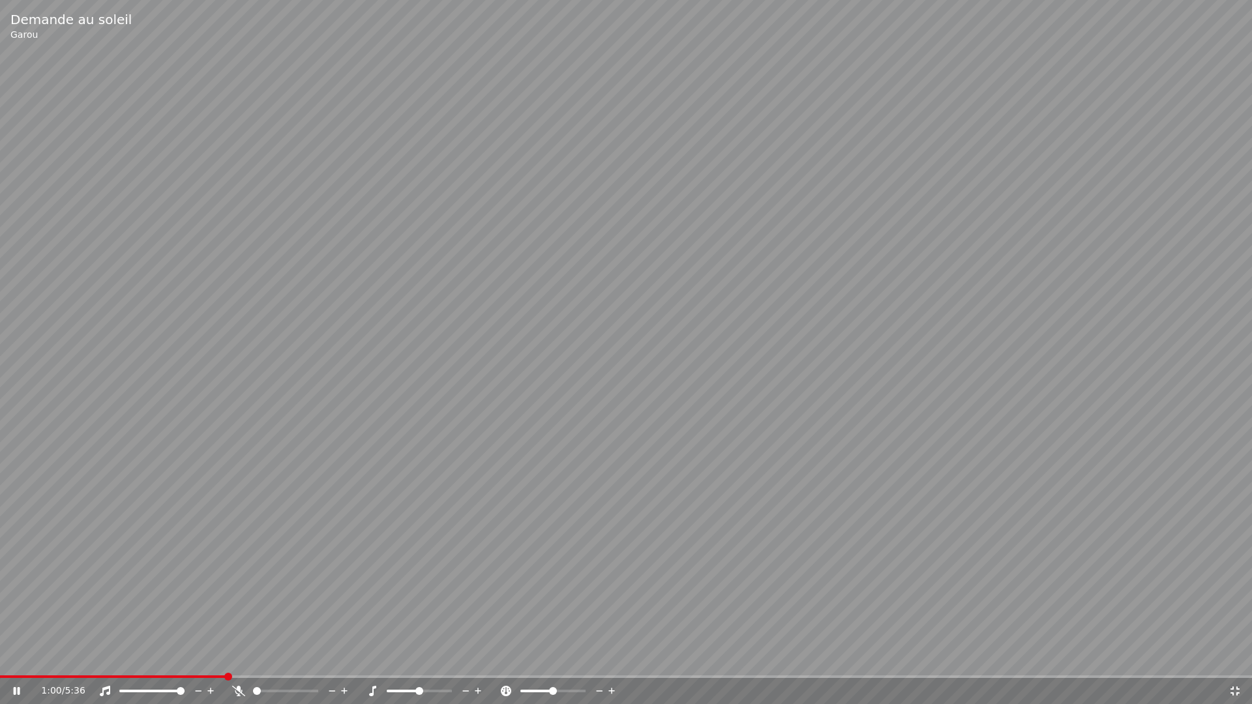
click at [7, 674] on div "1:00 / 5:36" at bounding box center [626, 691] width 1252 height 26
click at [8, 674] on div "1:02 / 5:36" at bounding box center [626, 691] width 1252 height 26
click at [7, 674] on span at bounding box center [3, 677] width 7 height 3
click at [137, 627] on video at bounding box center [626, 352] width 1252 height 704
